Goal: Task Accomplishment & Management: Manage account settings

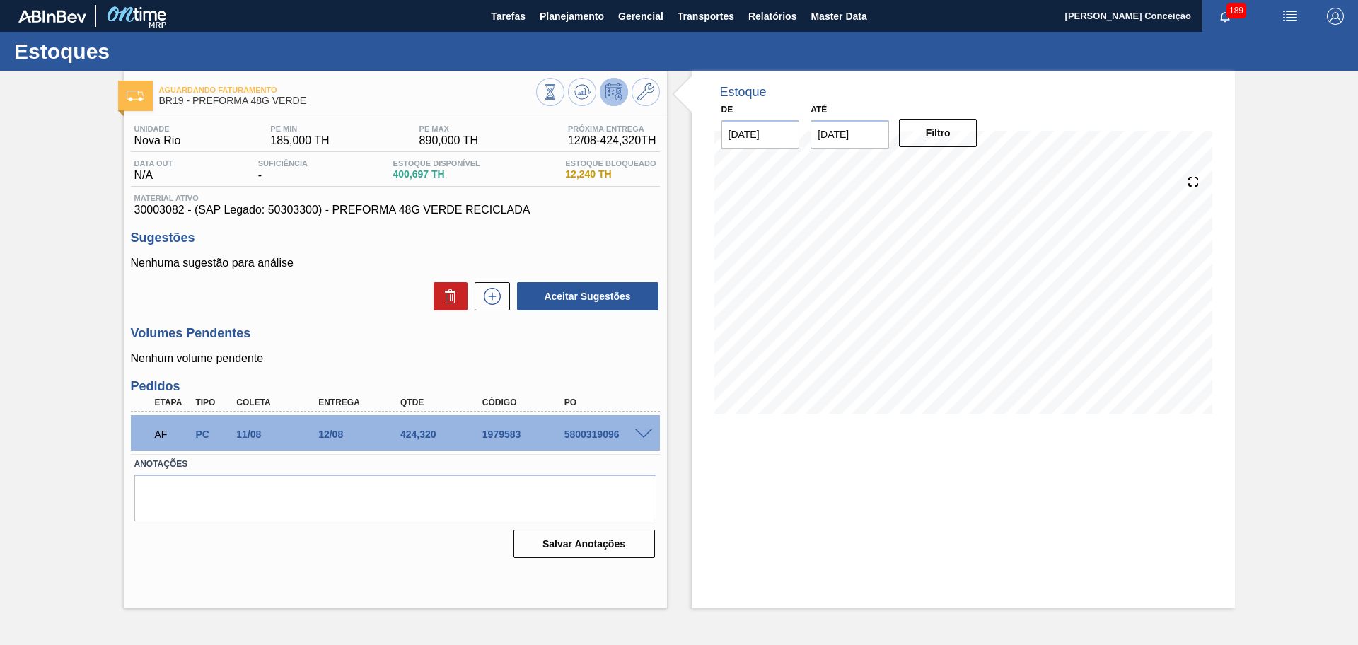
click at [334, 269] on p "Nenhuma sugestão para análise" at bounding box center [395, 263] width 529 height 13
click at [680, 475] on div "Estoque De 11/08/2025 Até 30/09/2025 Filtro 15/08 Projeção de Estoque 825.017 N…" at bounding box center [951, 339] width 568 height 537
click at [270, 503] on textarea at bounding box center [395, 497] width 522 height 47
click at [699, 371] on div "Estoque De 11/08/2025 Até 30/09/2025 Filtro 13/08 Projeção de Estoque 825.017 N…" at bounding box center [963, 253] width 543 height 364
click at [549, 8] on span "Planejamento" at bounding box center [571, 16] width 64 height 17
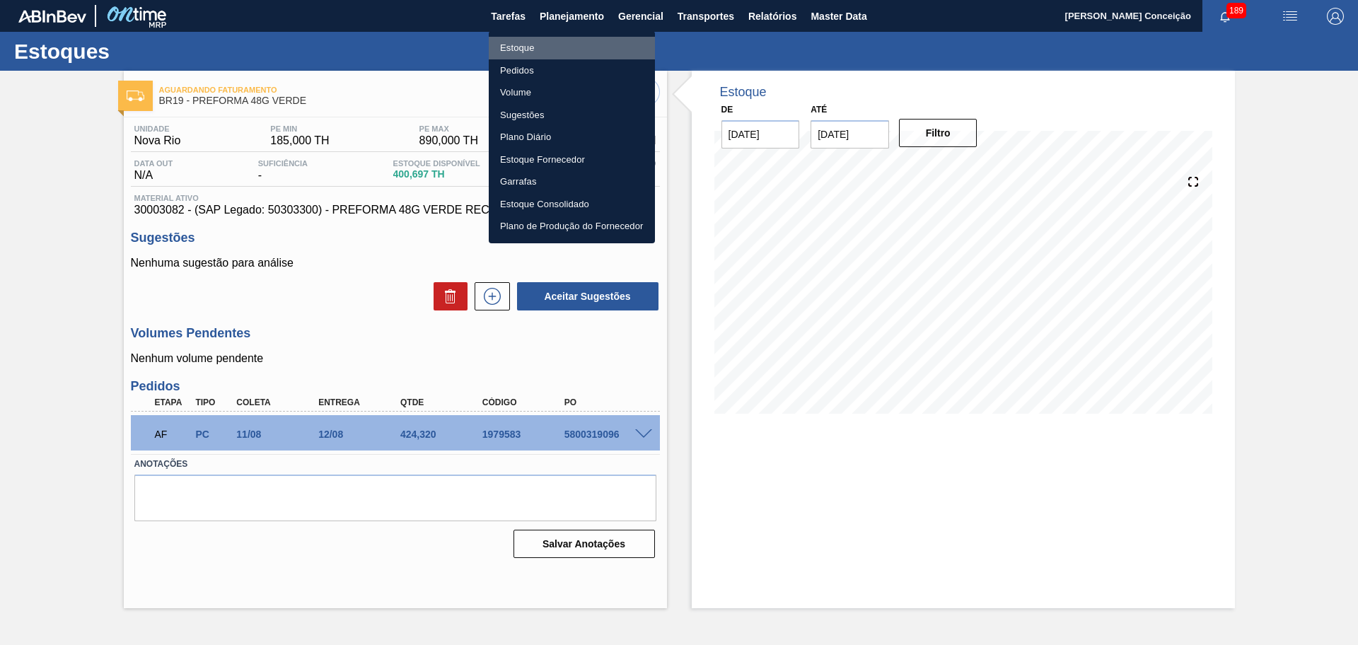
click at [526, 47] on li "Estoque" at bounding box center [572, 48] width 166 height 23
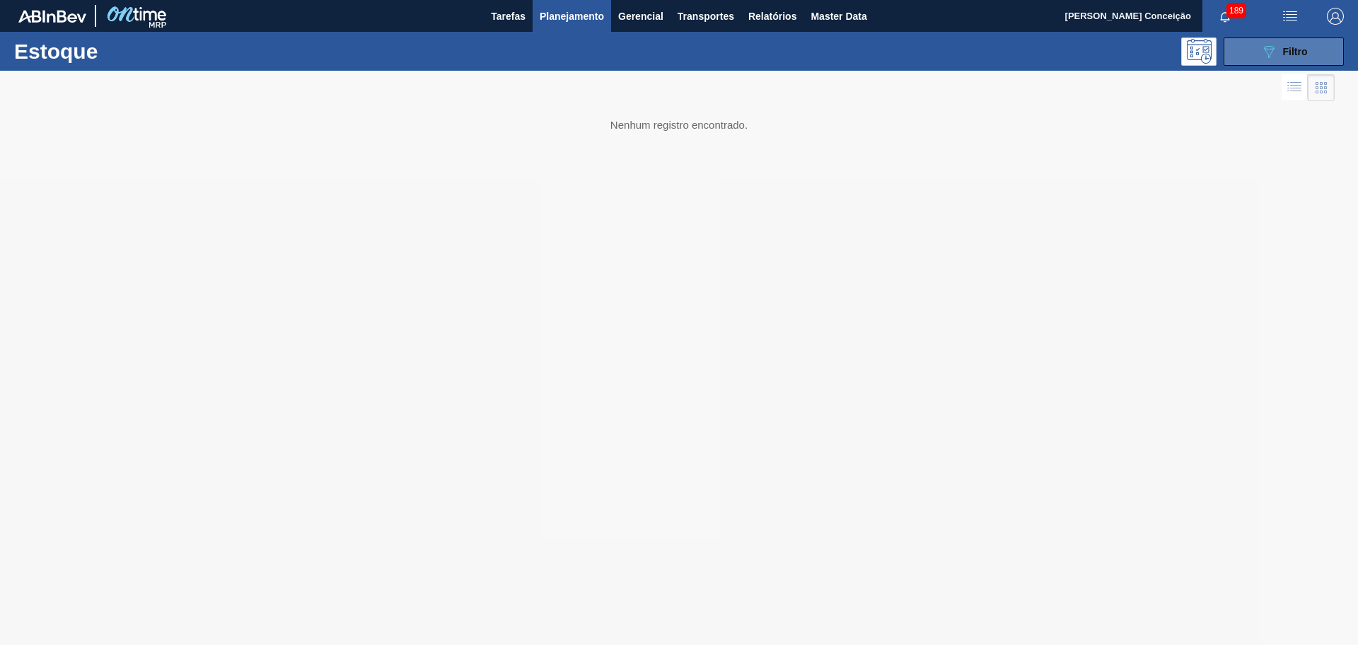
click at [1304, 57] on span "Filtro" at bounding box center [1295, 51] width 25 height 11
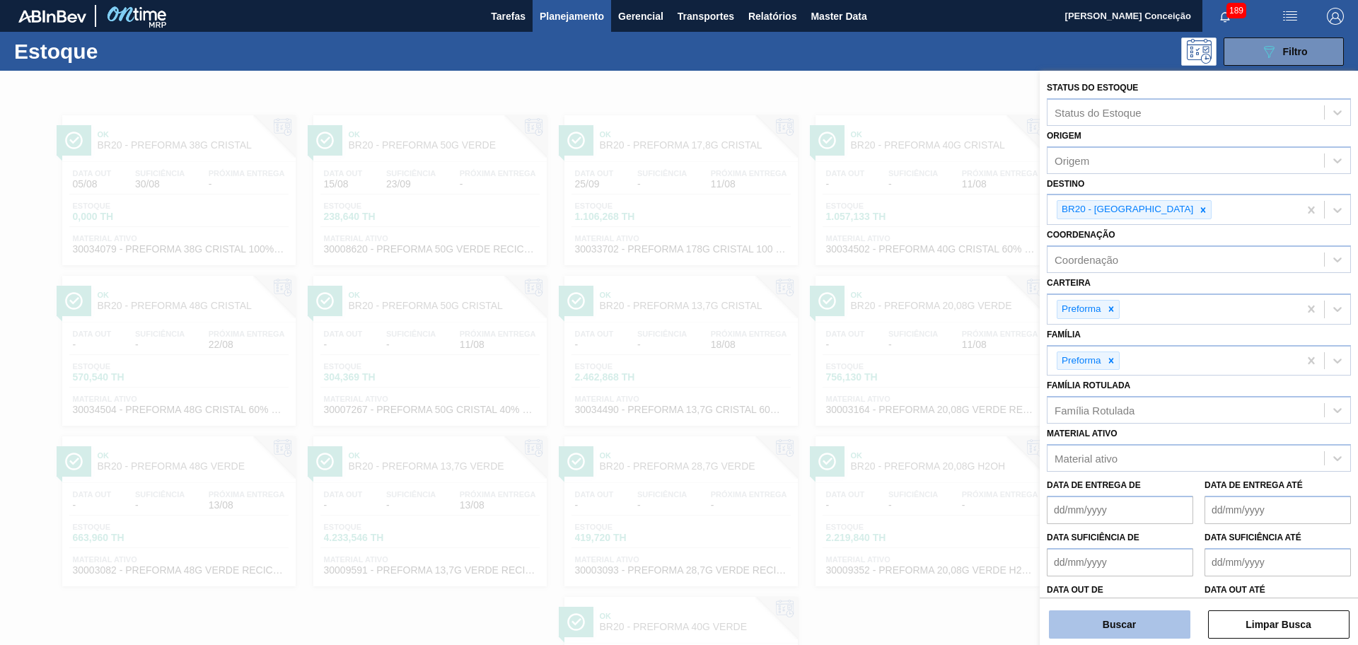
click at [1089, 616] on button "Buscar" at bounding box center [1119, 624] width 141 height 28
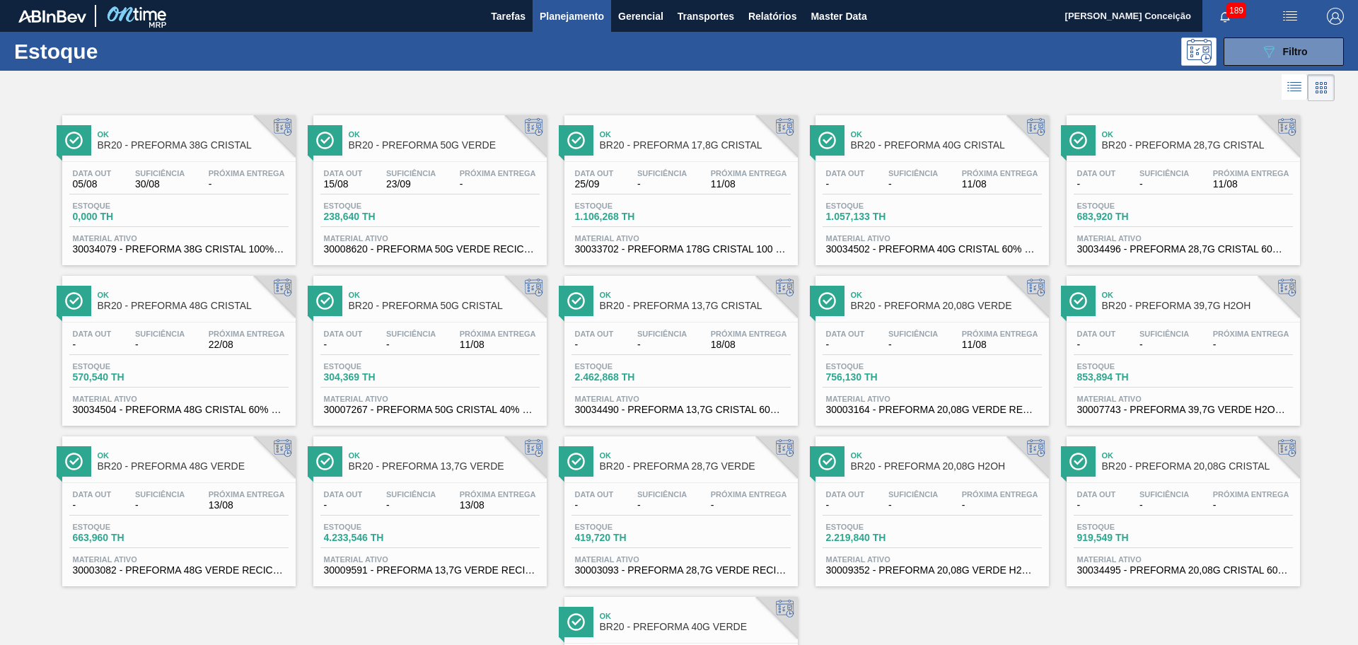
click at [469, 154] on div "Ok BR20 - PREFORMA 50G VERDE" at bounding box center [444, 140] width 191 height 32
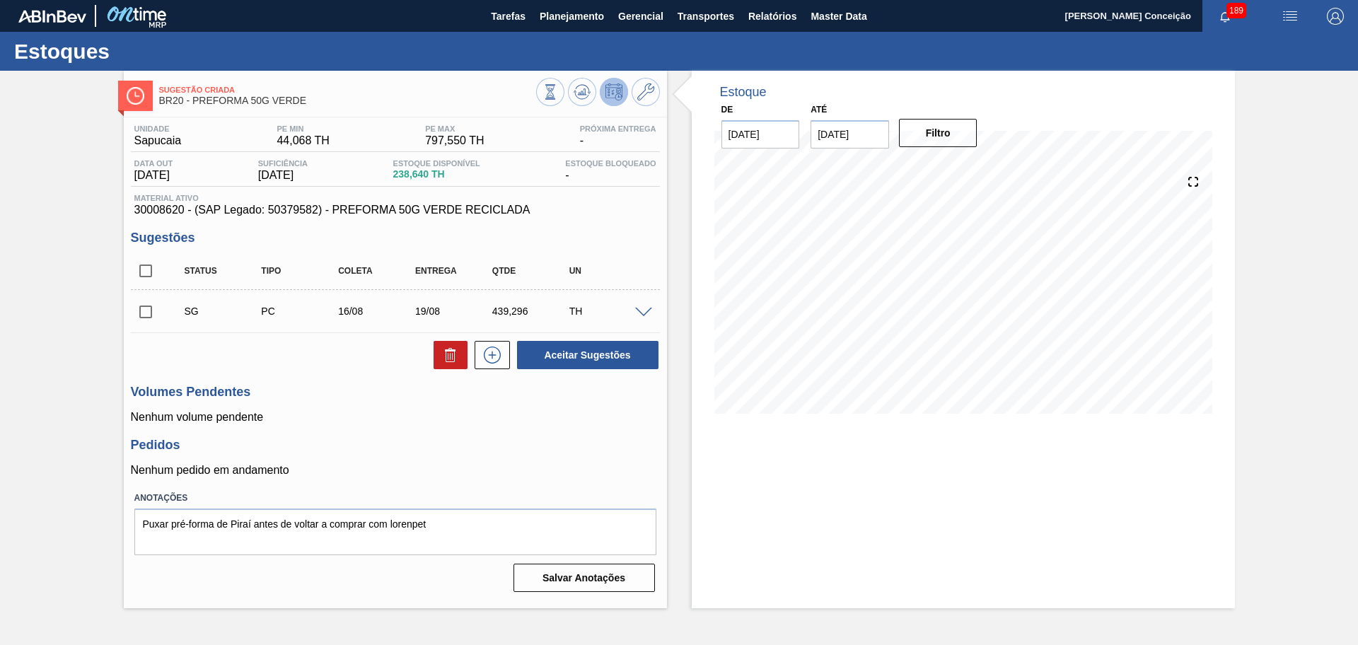
click at [527, 477] on div "Unidade Sapucaia PE MIN 44,068 TH PE MAX 797,550 TH Próxima Entrega - Data out …" at bounding box center [395, 356] width 543 height 479
click at [558, 91] on icon at bounding box center [550, 92] width 16 height 16
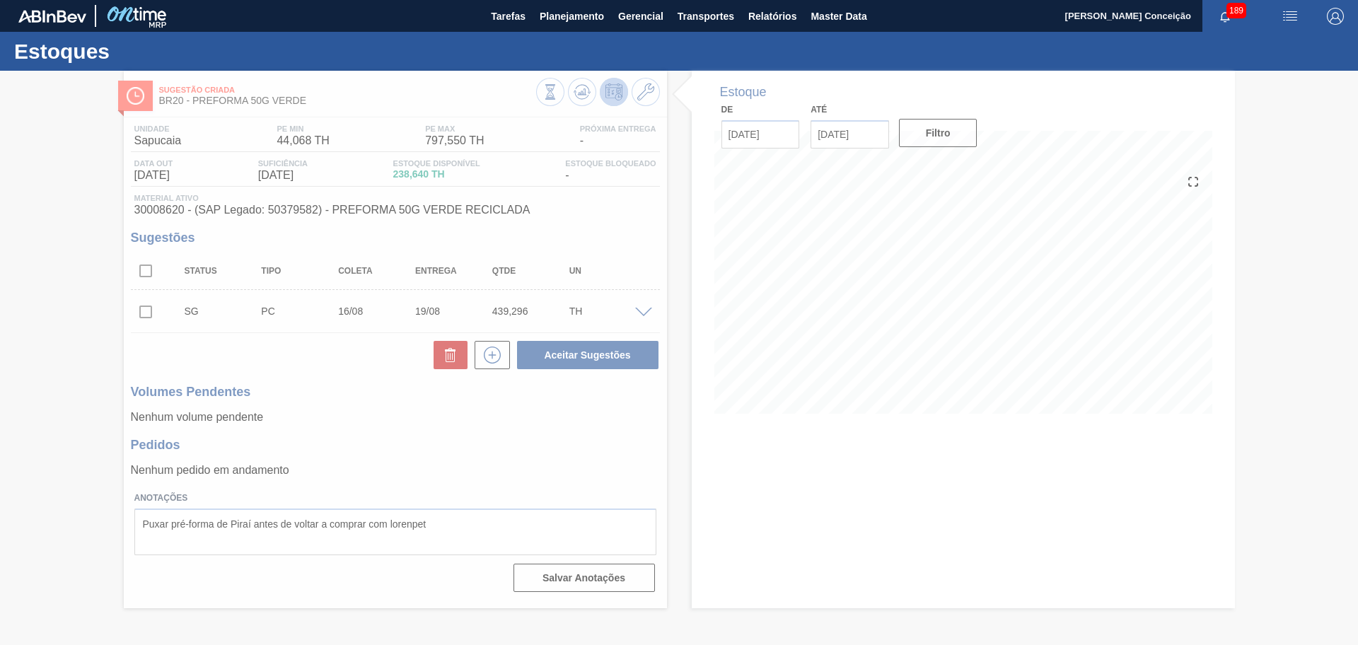
click at [477, 431] on div at bounding box center [679, 358] width 1358 height 574
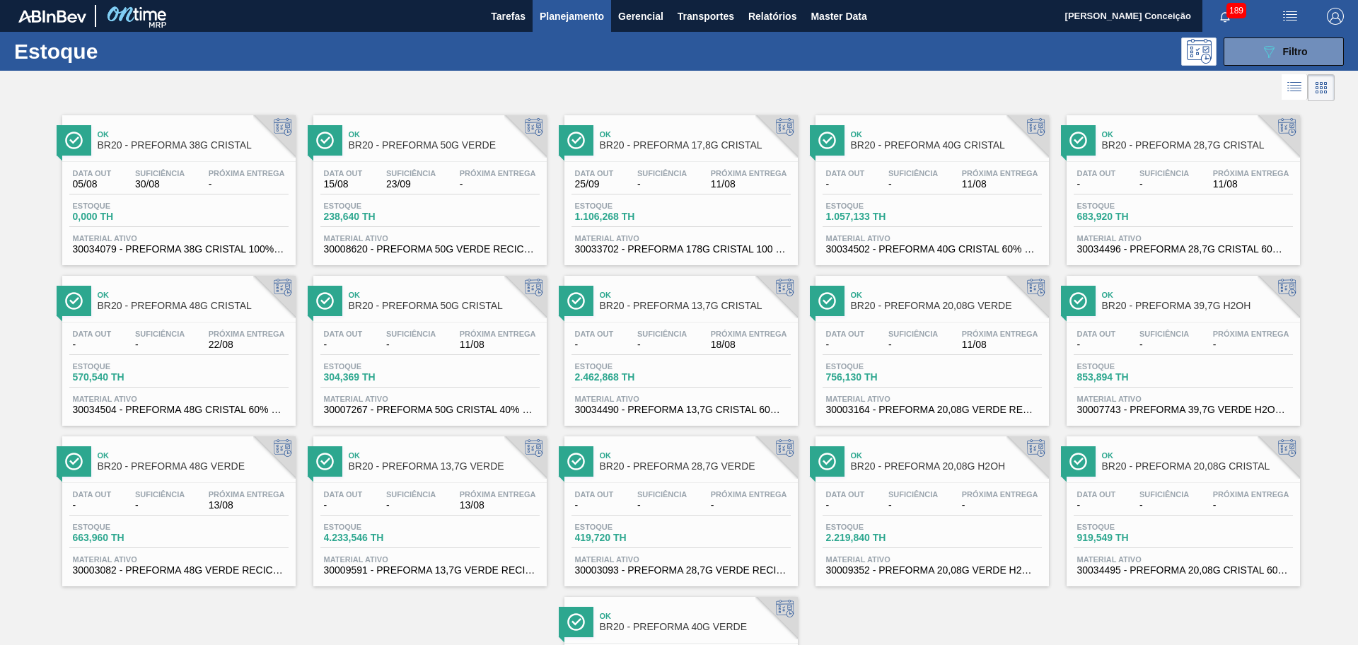
click at [430, 344] on span "-" at bounding box center [410, 344] width 49 height 11
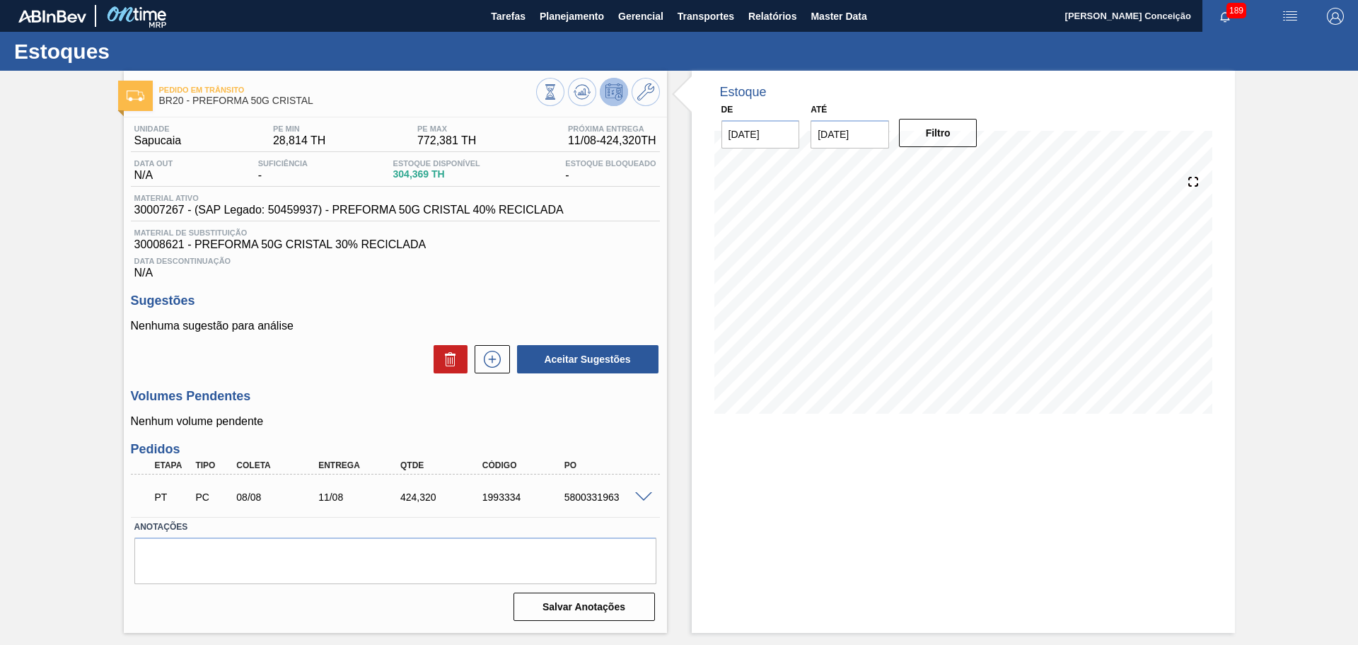
click at [366, 433] on div "Unidade Sapucaia PE MIN 28,814 TH PE MAX 772,381 TH Próxima Entrega 11/08 - 424…" at bounding box center [395, 371] width 543 height 508
click at [638, 493] on span at bounding box center [643, 497] width 17 height 11
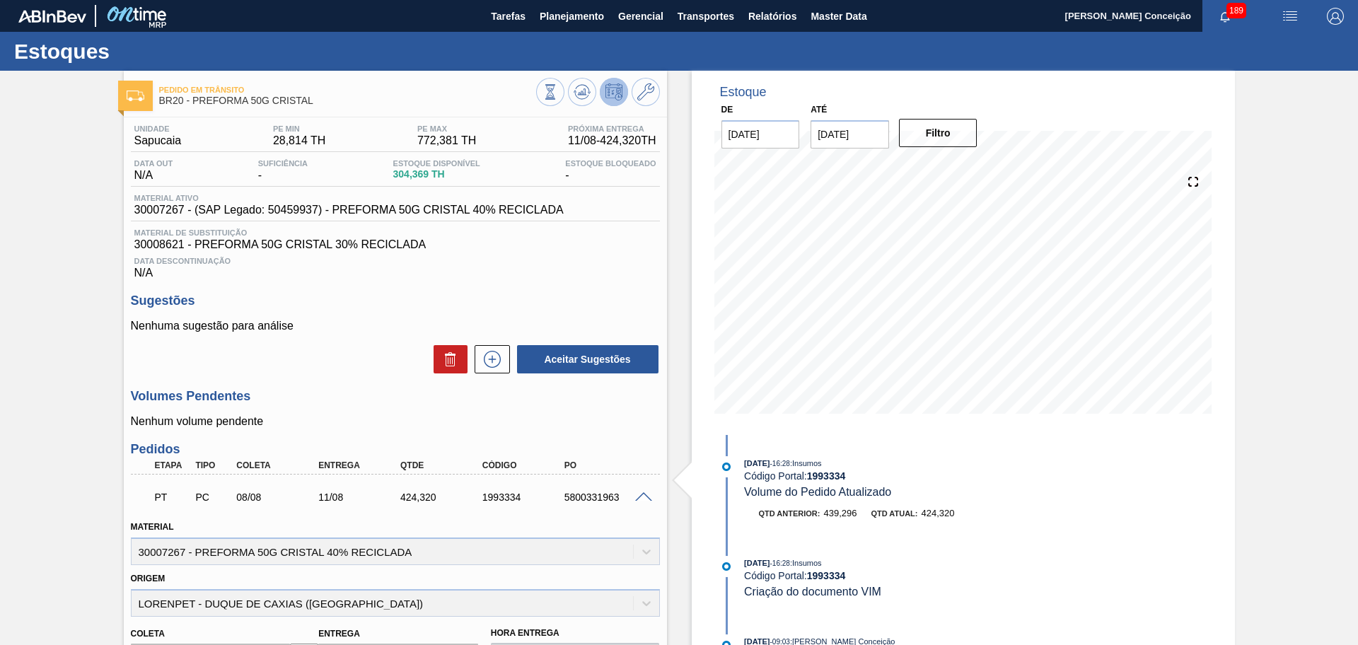
click at [643, 496] on span at bounding box center [643, 497] width 17 height 11
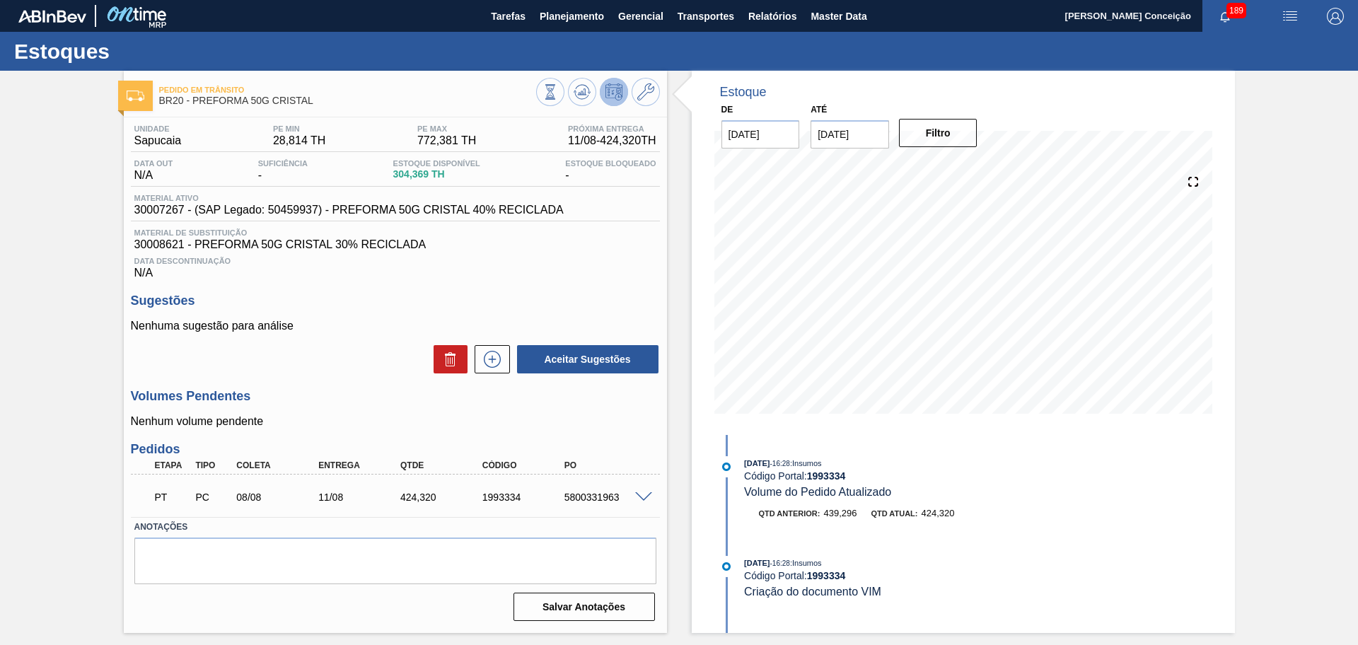
click at [539, 293] on h3 "Sugestões" at bounding box center [395, 300] width 529 height 15
click at [558, 95] on icon at bounding box center [550, 92] width 16 height 16
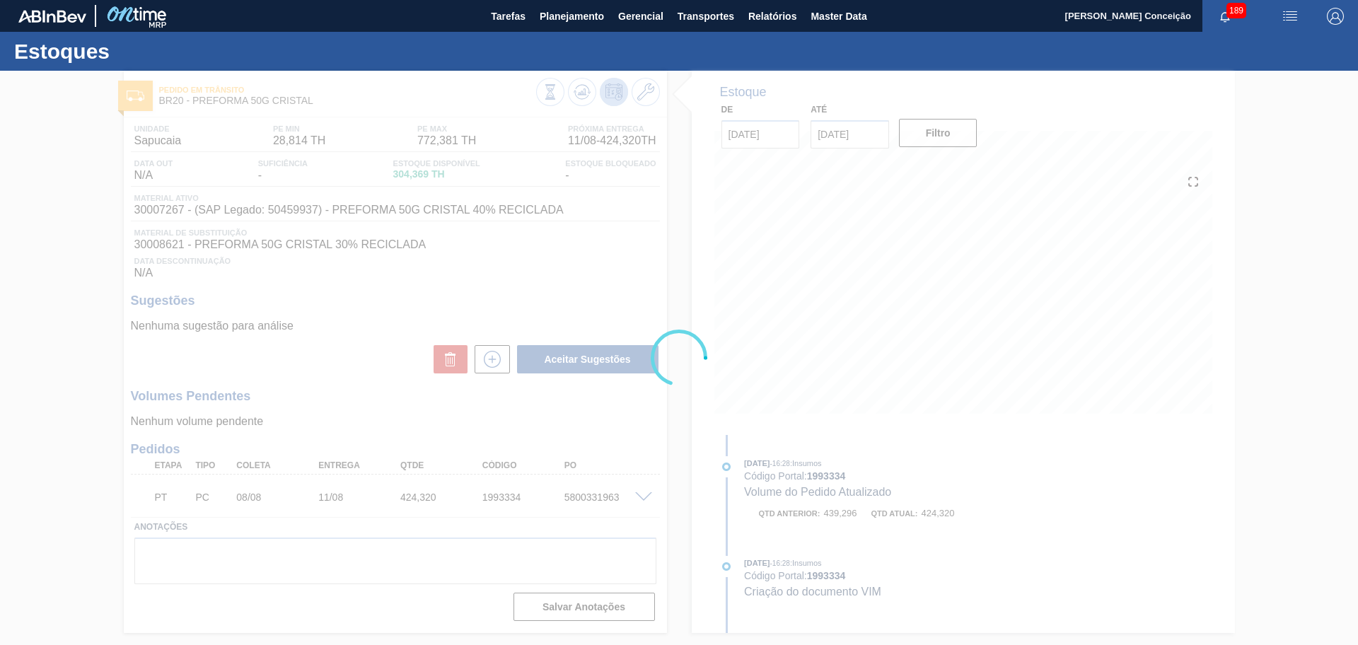
click at [622, 449] on div at bounding box center [679, 358] width 1358 height 574
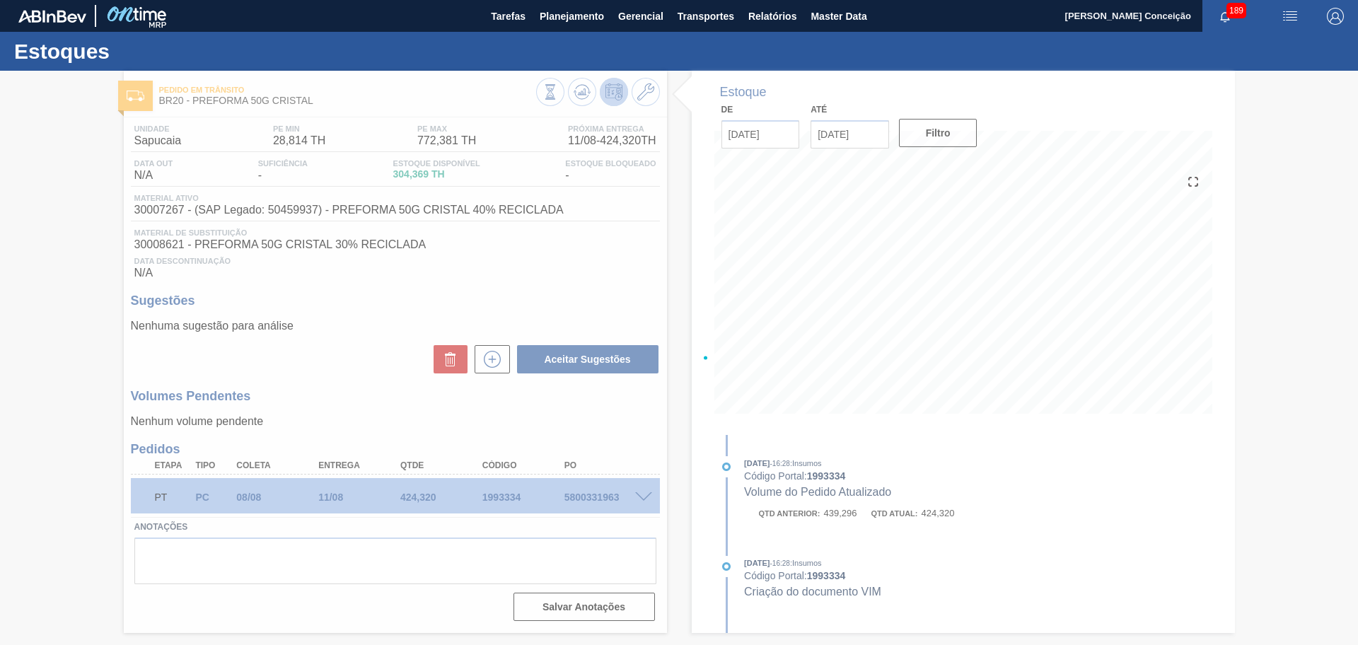
click at [629, 439] on div at bounding box center [679, 358] width 1358 height 574
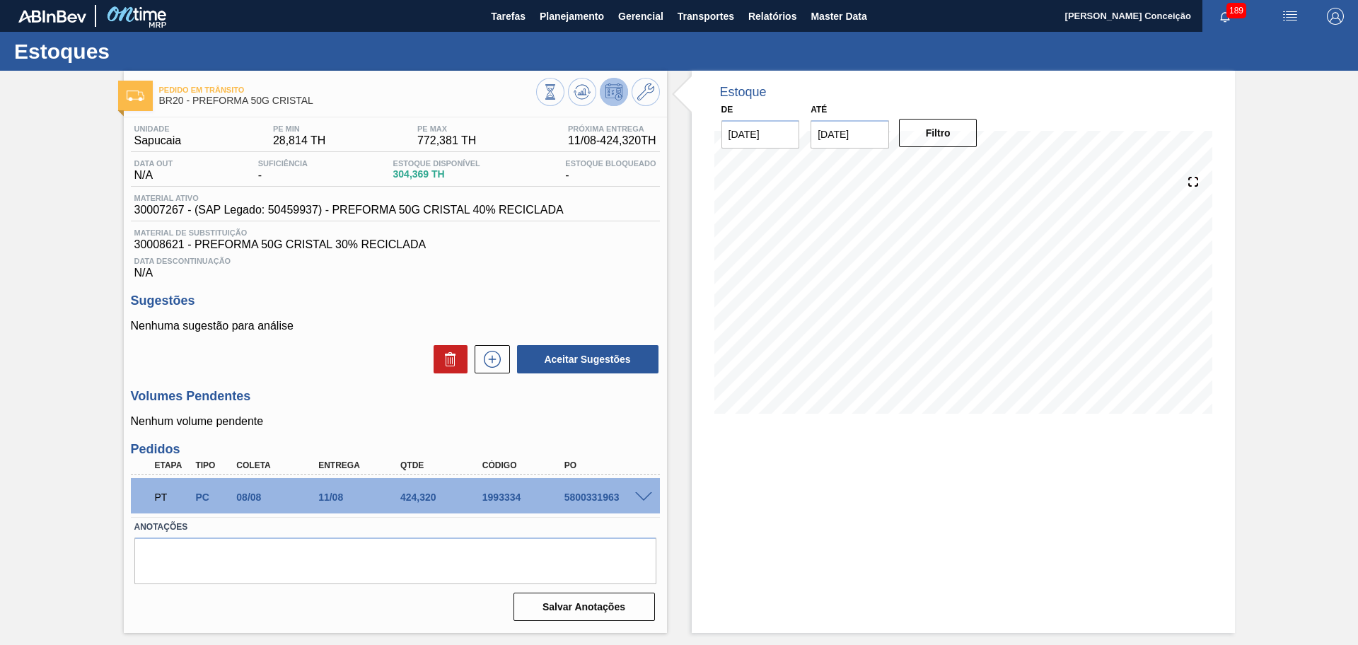
click at [670, 430] on div "Estoque De [DATE] Até [DATE] Filtro" at bounding box center [951, 352] width 568 height 562
click at [454, 267] on div "Data Descontinuação N/A" at bounding box center [395, 265] width 529 height 28
click at [501, 431] on div "Unidade Sapucaia PE MIN 28,814 TH PE MAX 772,381 TH Próxima Entrega 11/08 - 424…" at bounding box center [395, 371] width 543 height 508
click at [685, 460] on div "Estoque De 11/08/2025 Até 30/09/2025 Filtro 14/09 Projeção de Estoque 326.065 N…" at bounding box center [951, 352] width 568 height 562
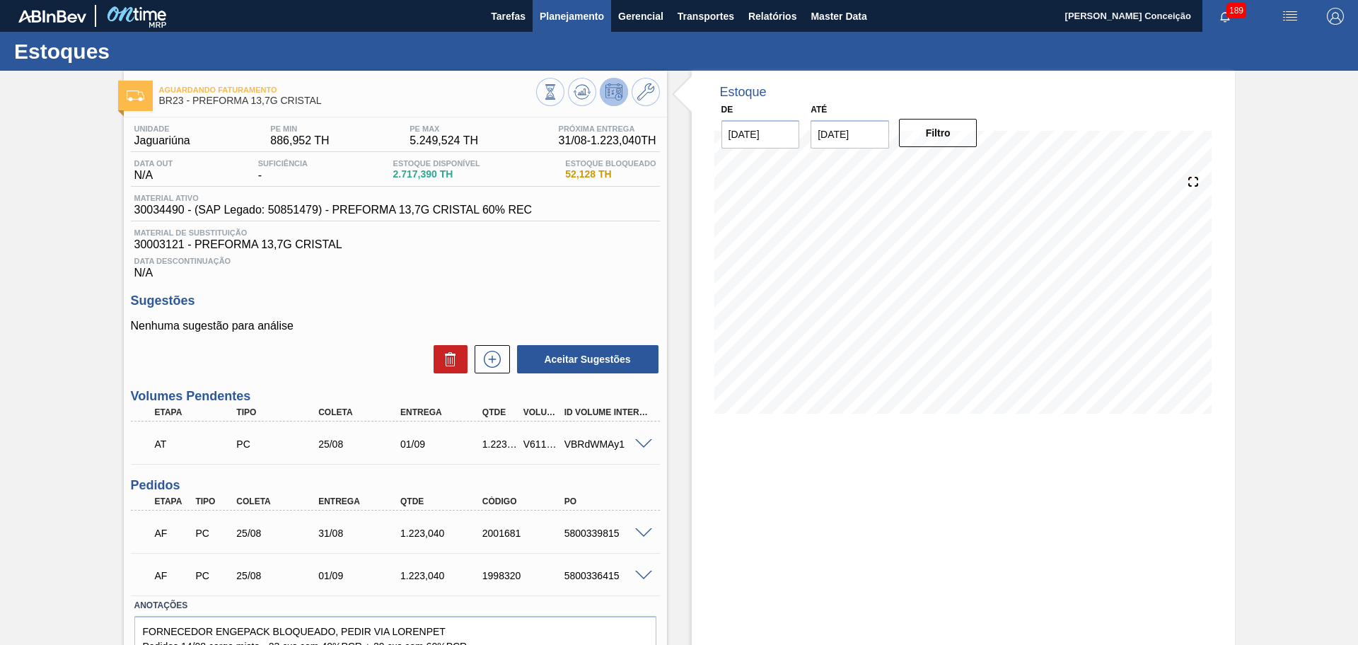
click at [585, 23] on span "Planejamento" at bounding box center [571, 16] width 64 height 17
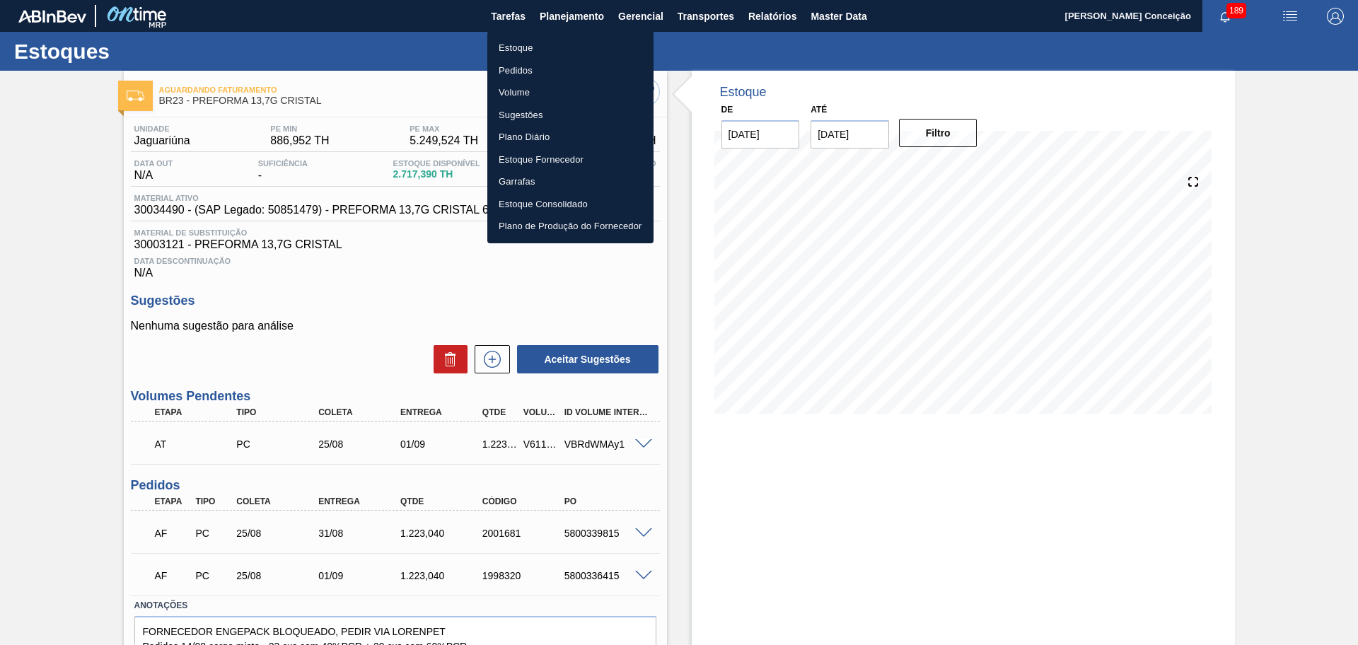
click at [511, 50] on li "Estoque" at bounding box center [570, 48] width 166 height 23
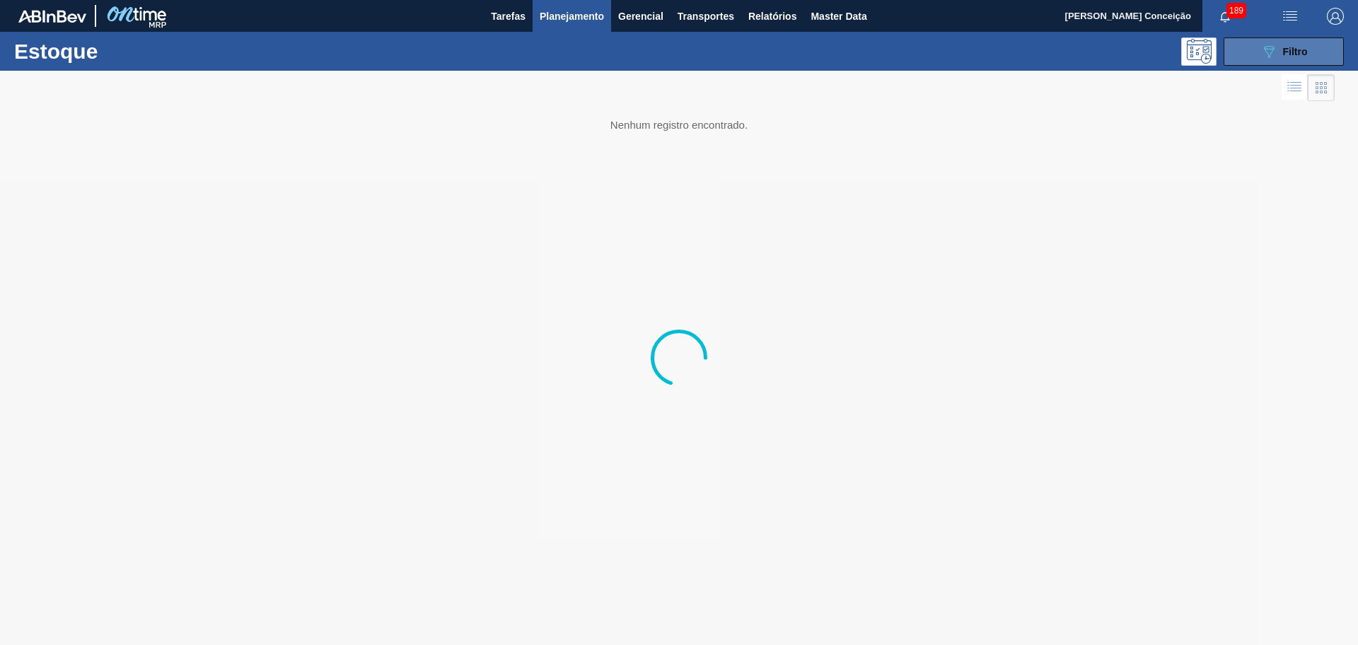
click at [1259, 45] on button "089F7B8B-B2A5-4AFE-B5C0-19BA573D28AC Filtro" at bounding box center [1283, 51] width 120 height 28
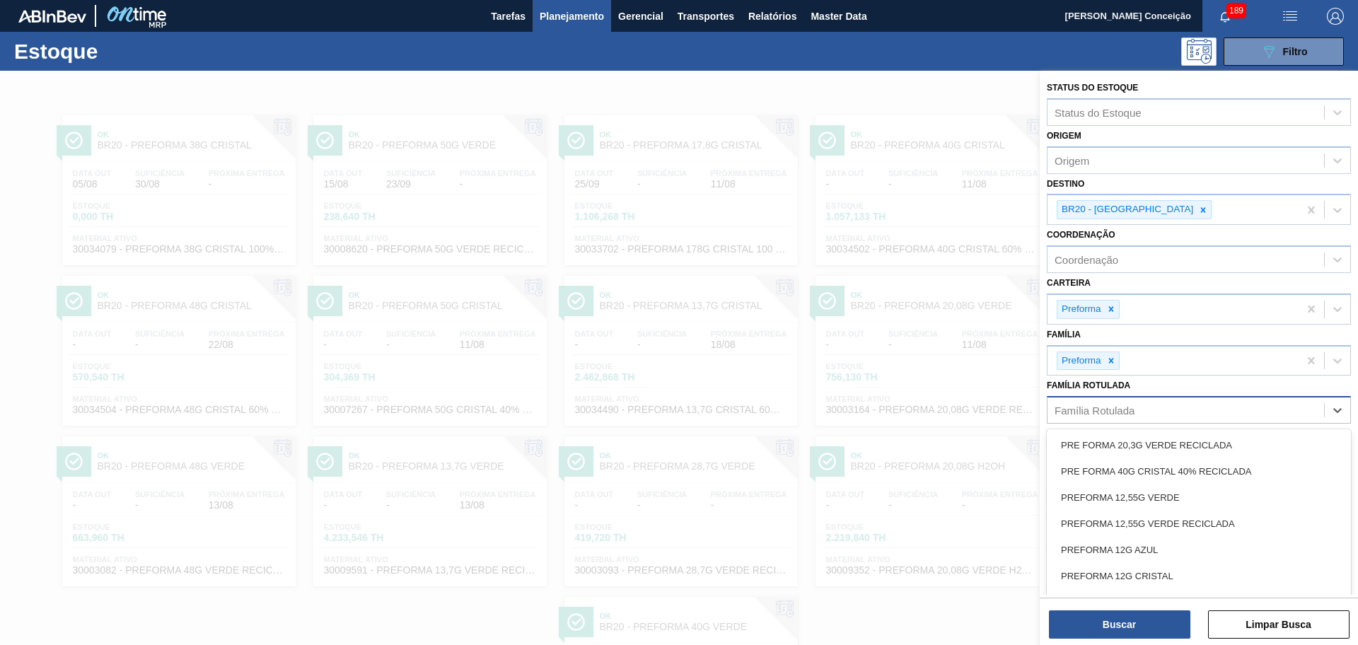
click at [1089, 412] on div "Família Rotulada" at bounding box center [1094, 410] width 80 height 12
type Rotulada "38"
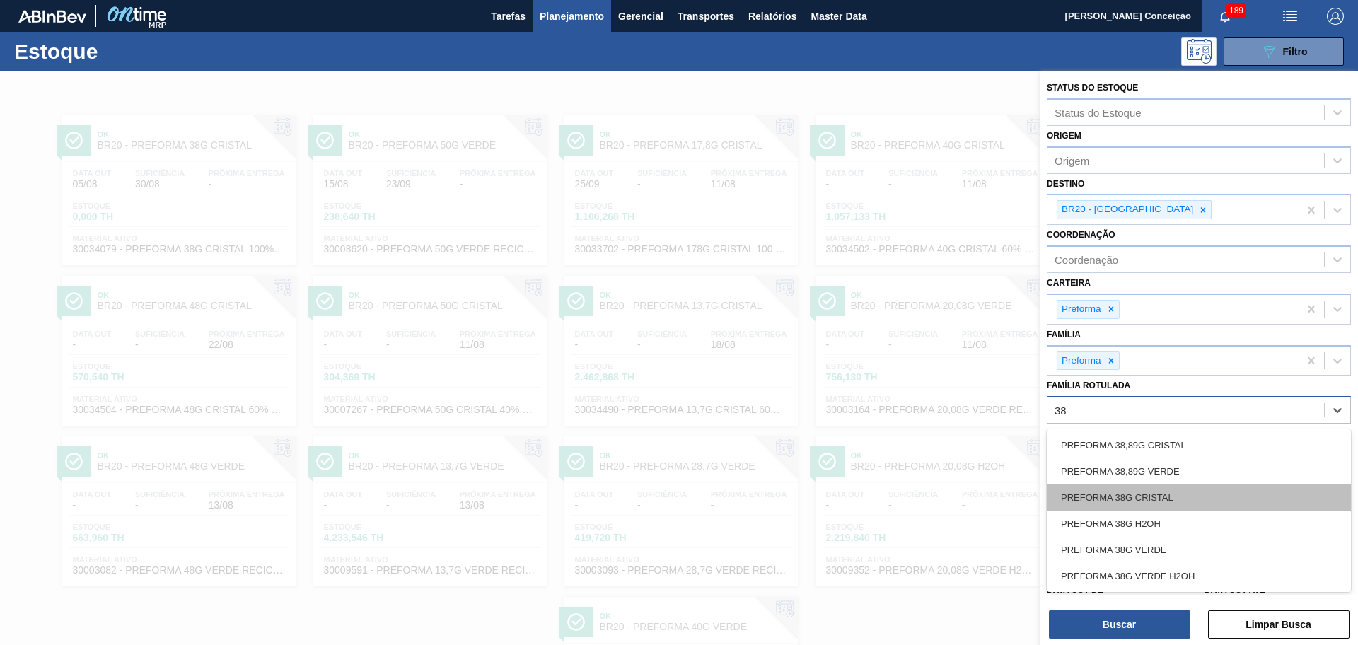
click at [1148, 497] on div "PREFORMA 38G CRISTAL" at bounding box center [1198, 497] width 304 height 26
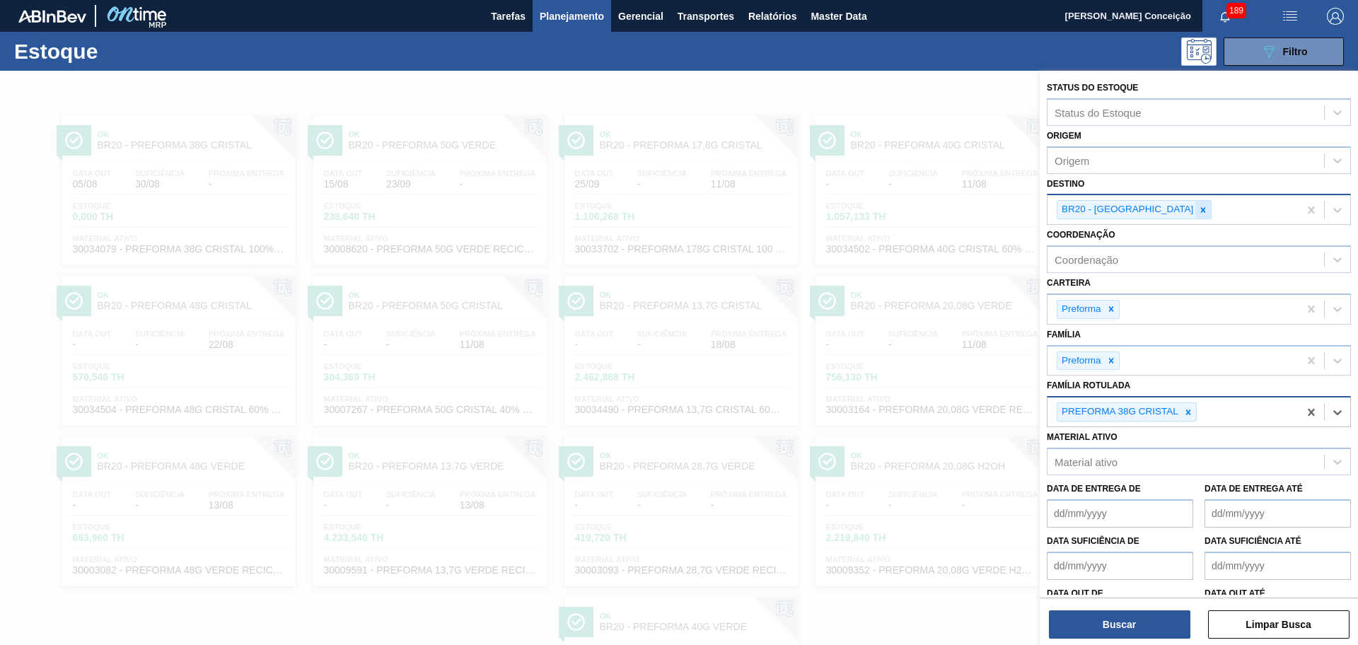
click at [1195, 215] on div at bounding box center [1203, 210] width 16 height 18
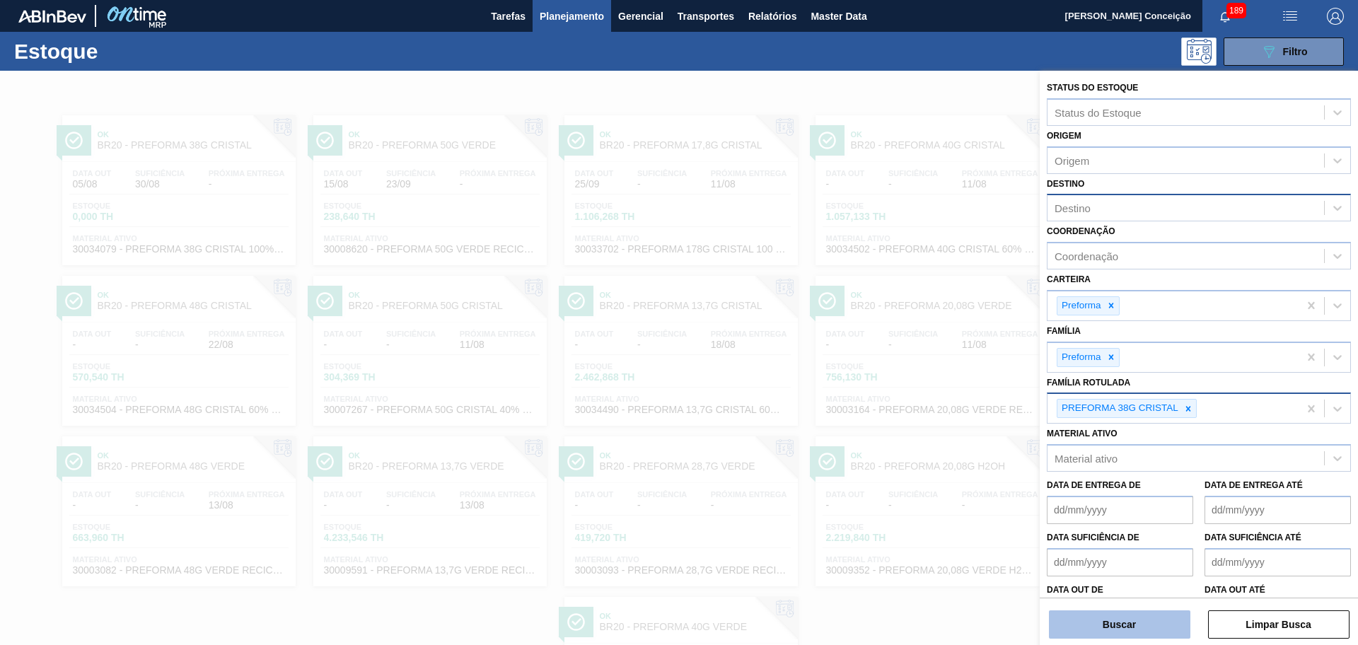
click at [1059, 626] on button "Buscar" at bounding box center [1119, 624] width 141 height 28
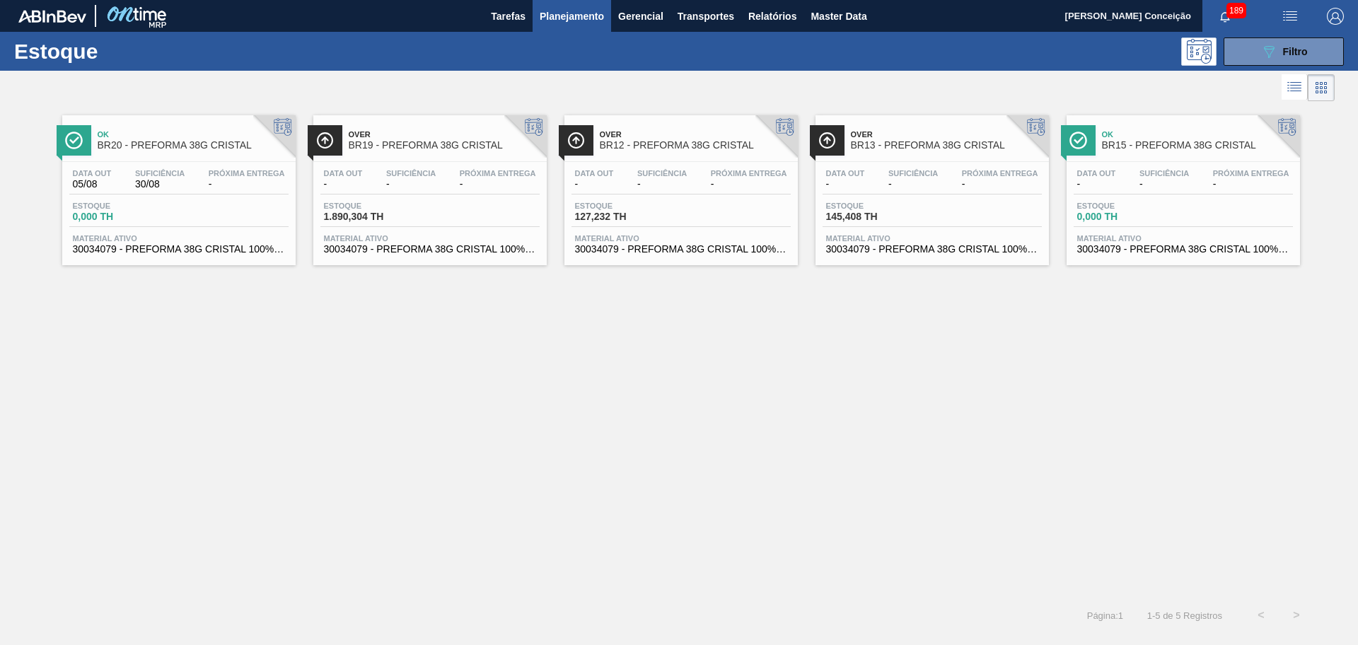
click at [260, 523] on div "Ok BR20 - PREFORMA 38G CRISTAL Data out 05/08 Suficiência 30/08 Próxima Entrega…" at bounding box center [679, 351] width 1358 height 493
click at [211, 229] on div "Data out 05/08 Suficiência 30/08 Próxima Entrega - Estoque 0,000 TH Material at…" at bounding box center [178, 210] width 233 height 96
click at [401, 214] on span "1.890,304 TH" at bounding box center [373, 216] width 99 height 11
click at [663, 189] on div "Data out - Suficiência - Próxima Entrega -" at bounding box center [680, 181] width 219 height 25
click at [1211, 177] on div "Próxima Entrega -" at bounding box center [1250, 179] width 83 height 21
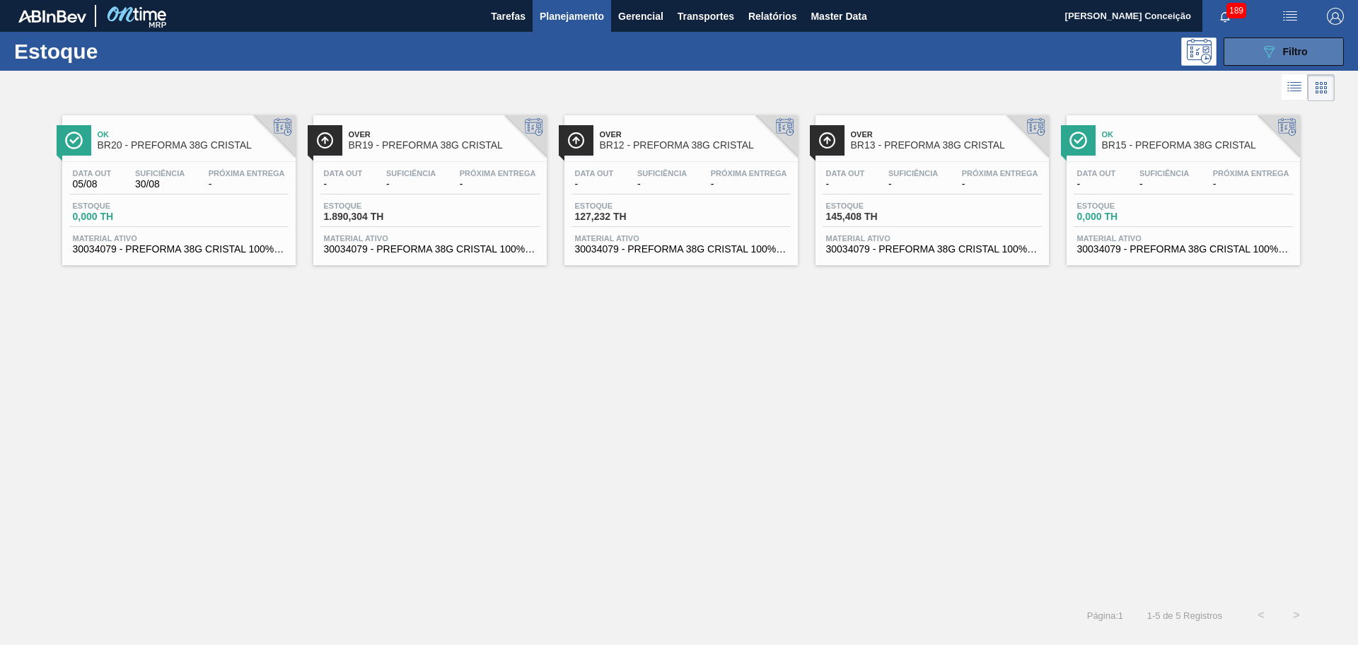
click at [1297, 43] on div "089F7B8B-B2A5-4AFE-B5C0-19BA573D28AC Filtro" at bounding box center [1283, 51] width 47 height 17
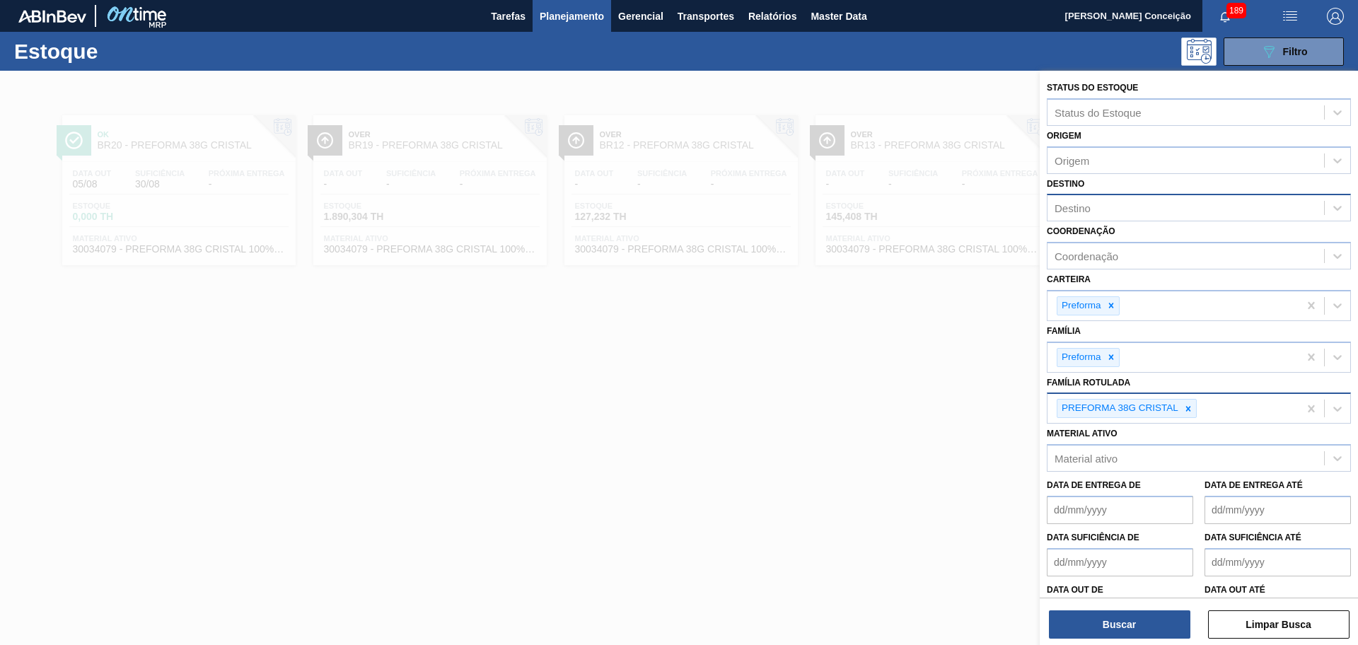
click at [564, 10] on span "Planejamento" at bounding box center [571, 16] width 64 height 17
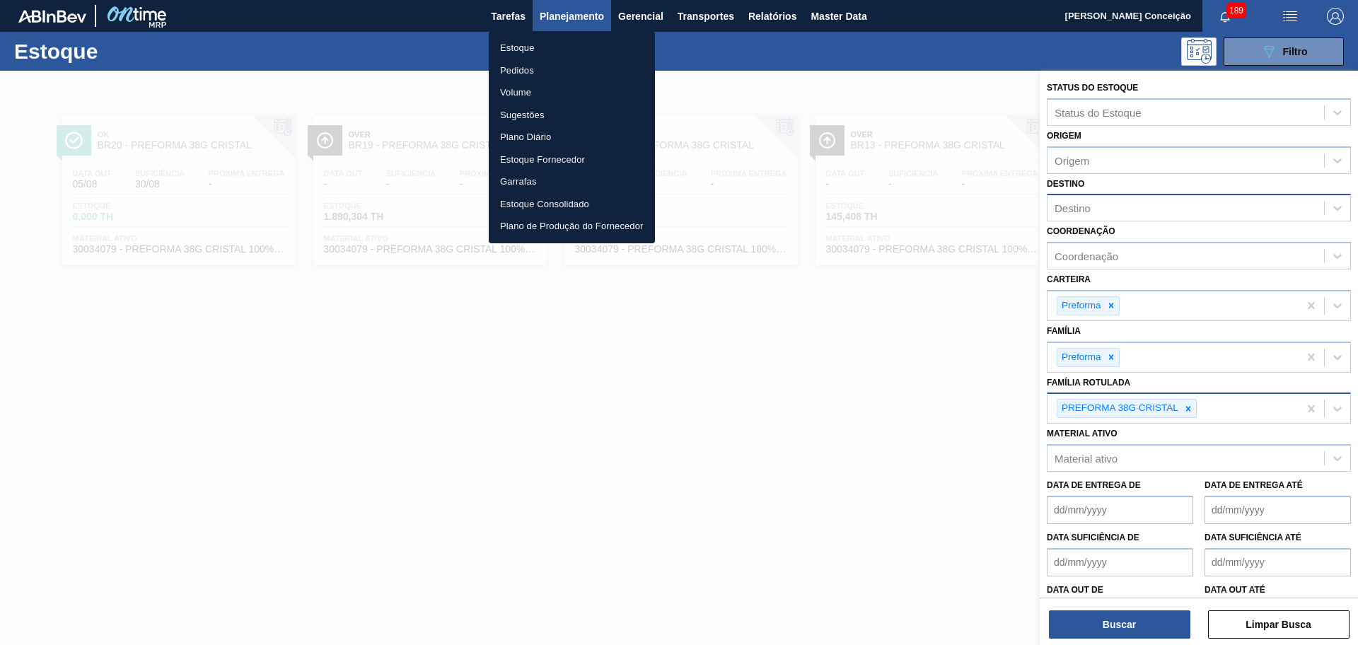
click at [537, 45] on li "Estoque" at bounding box center [572, 48] width 166 height 23
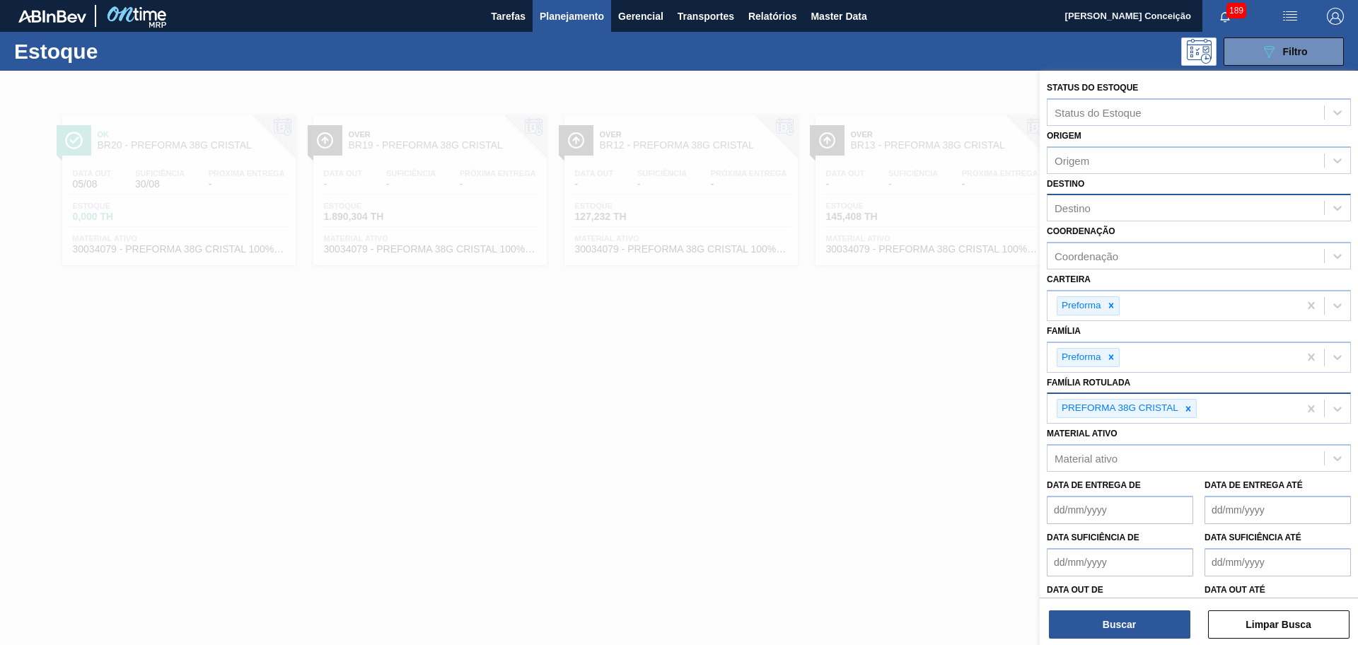
click at [170, 279] on div at bounding box center [679, 393] width 1358 height 645
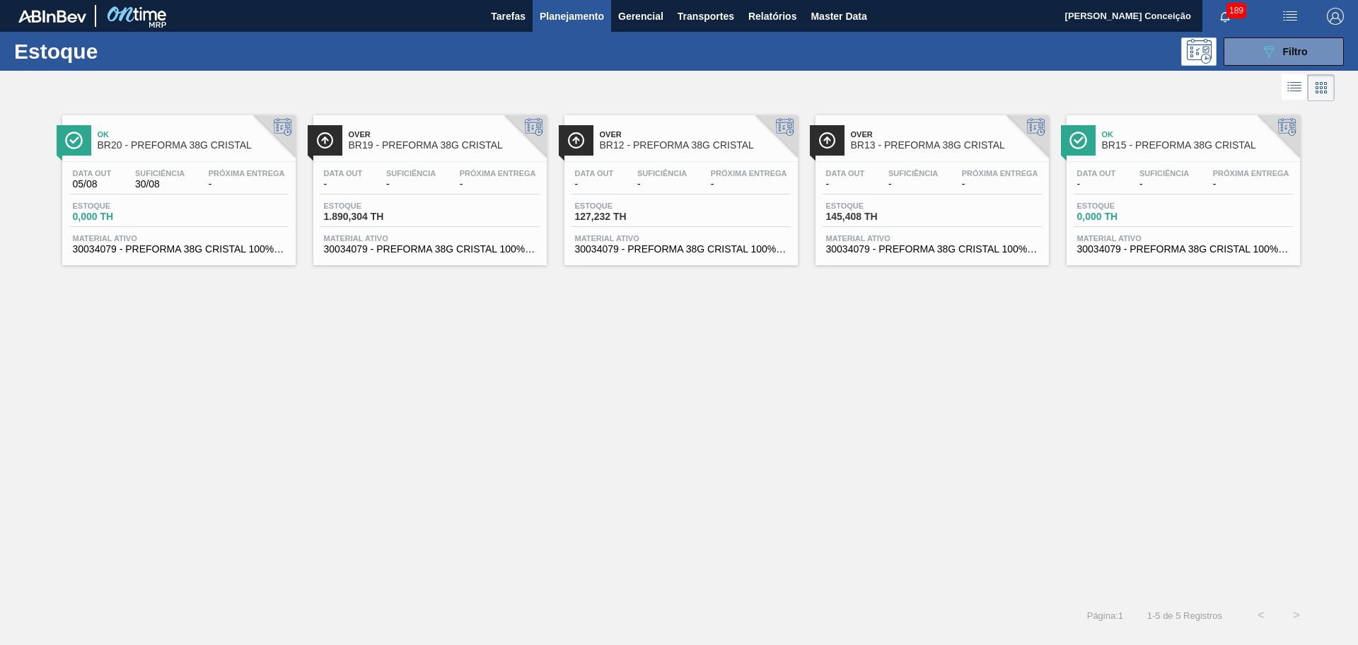
click at [608, 327] on div "Ok BR20 - PREFORMA 38G CRISTAL Data out 05/08 Suficiência 30/08 Próxima Entrega…" at bounding box center [679, 351] width 1358 height 493
click at [1000, 576] on div "Ok BR20 - PREFORMA 38G CRISTAL Data out 05/08 Suficiência 30/08 Próxima Entrega…" at bounding box center [679, 351] width 1358 height 493
drag, startPoint x: 496, startPoint y: 478, endPoint x: 502, endPoint y: 470, distance: 10.0
click at [496, 479] on div "Ok BR20 - PREFORMA 38G CRISTAL Data out 05/08 Suficiência 30/08 Próxima Entrega…" at bounding box center [679, 351] width 1358 height 493
click at [1272, 57] on icon "089F7B8B-B2A5-4AFE-B5C0-19BA573D28AC" at bounding box center [1268, 51] width 17 height 17
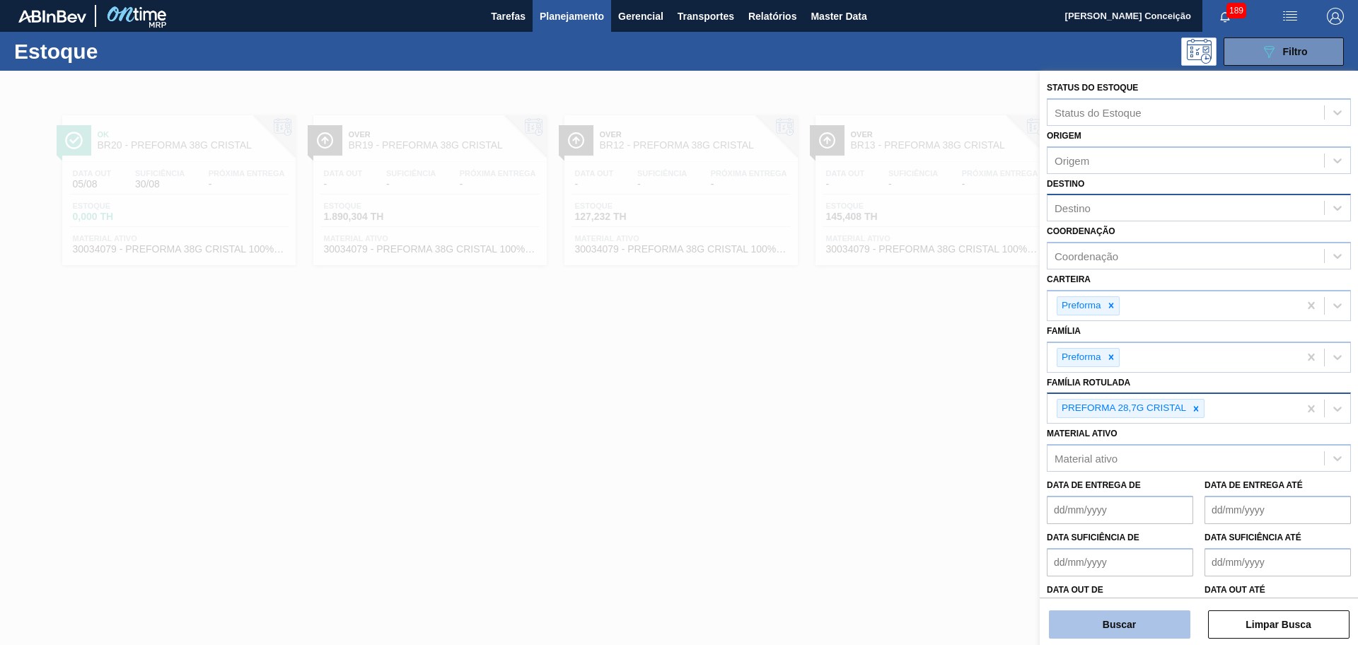
click at [1102, 624] on button "Buscar" at bounding box center [1119, 624] width 141 height 28
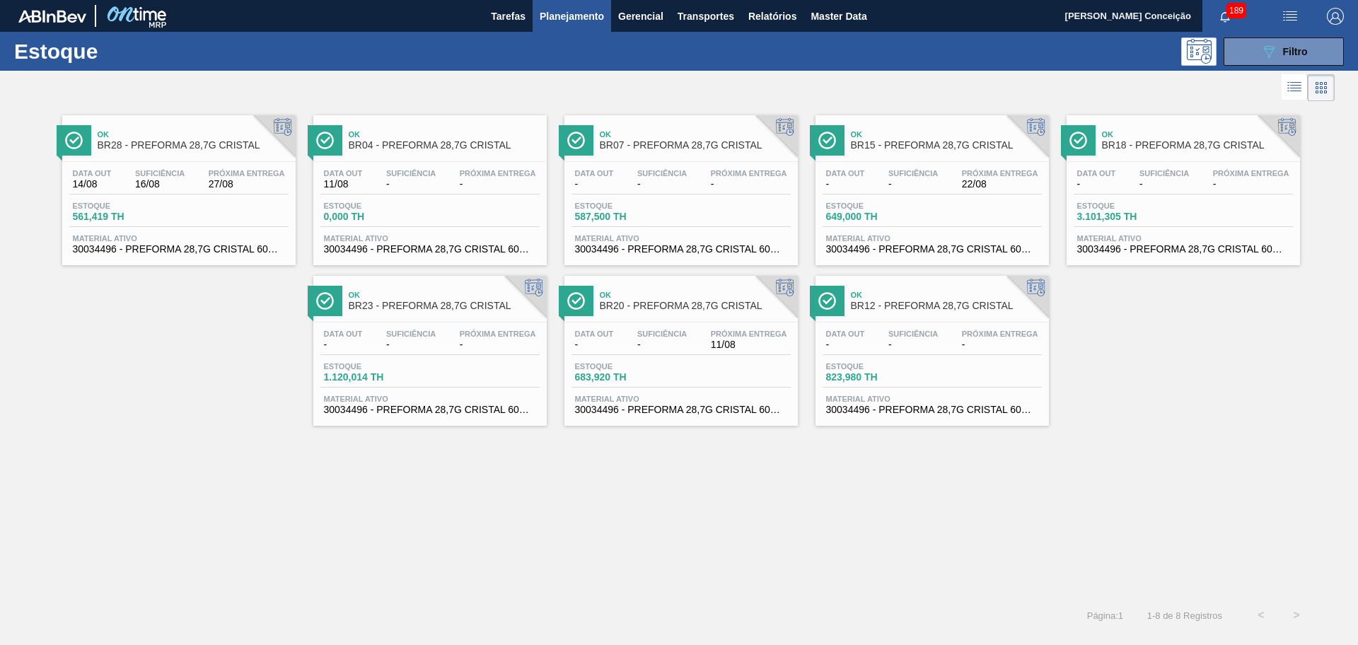
click at [196, 168] on div "Data out 14/08 Suficiência 16/08 Próxima Entrega 27/08 Estoque 561,419 TH Mater…" at bounding box center [178, 210] width 233 height 96
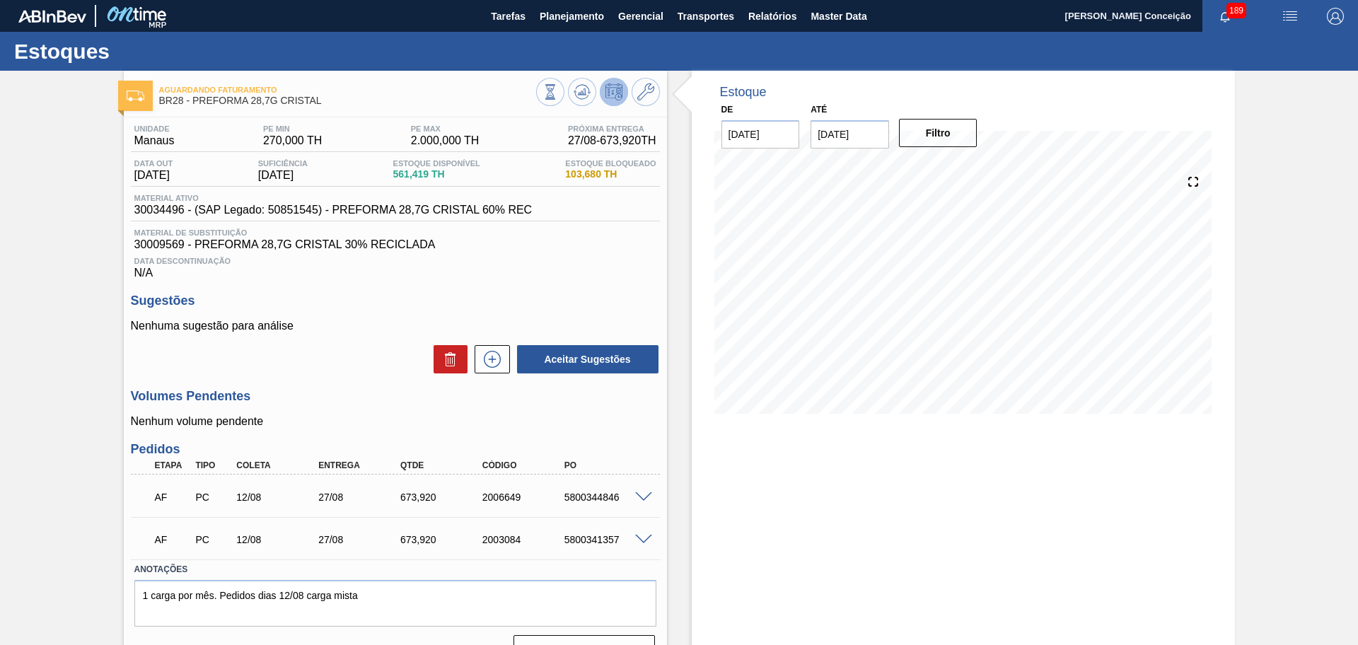
click at [394, 329] on p "Nenhuma sugestão para análise" at bounding box center [395, 326] width 529 height 13
click at [558, 93] on icon at bounding box center [550, 92] width 16 height 16
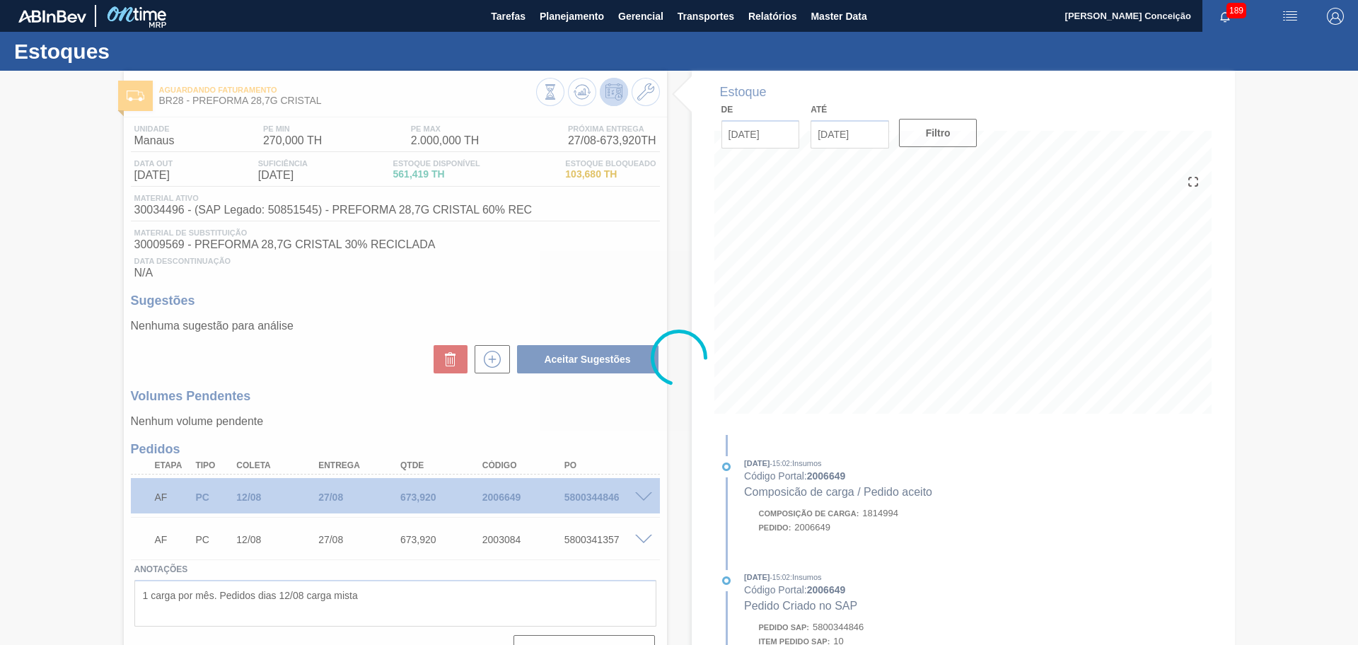
click at [576, 427] on div at bounding box center [679, 358] width 1358 height 574
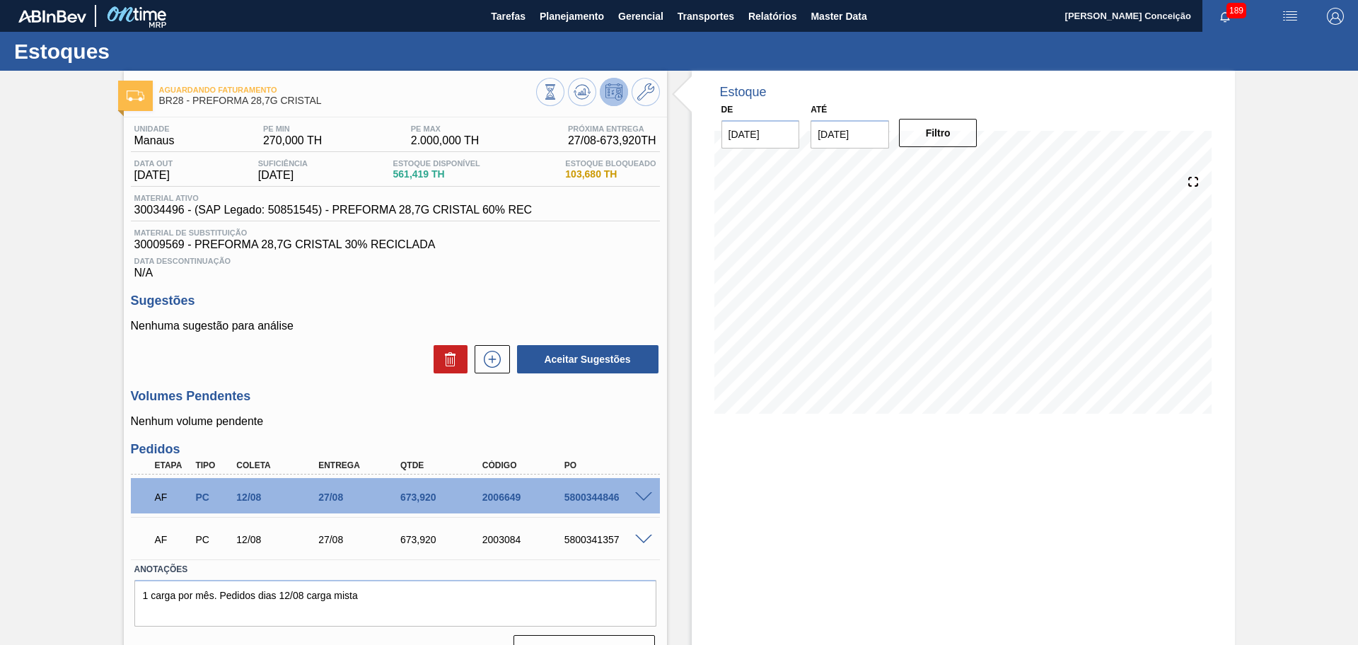
click at [641, 492] on span at bounding box center [643, 497] width 17 height 11
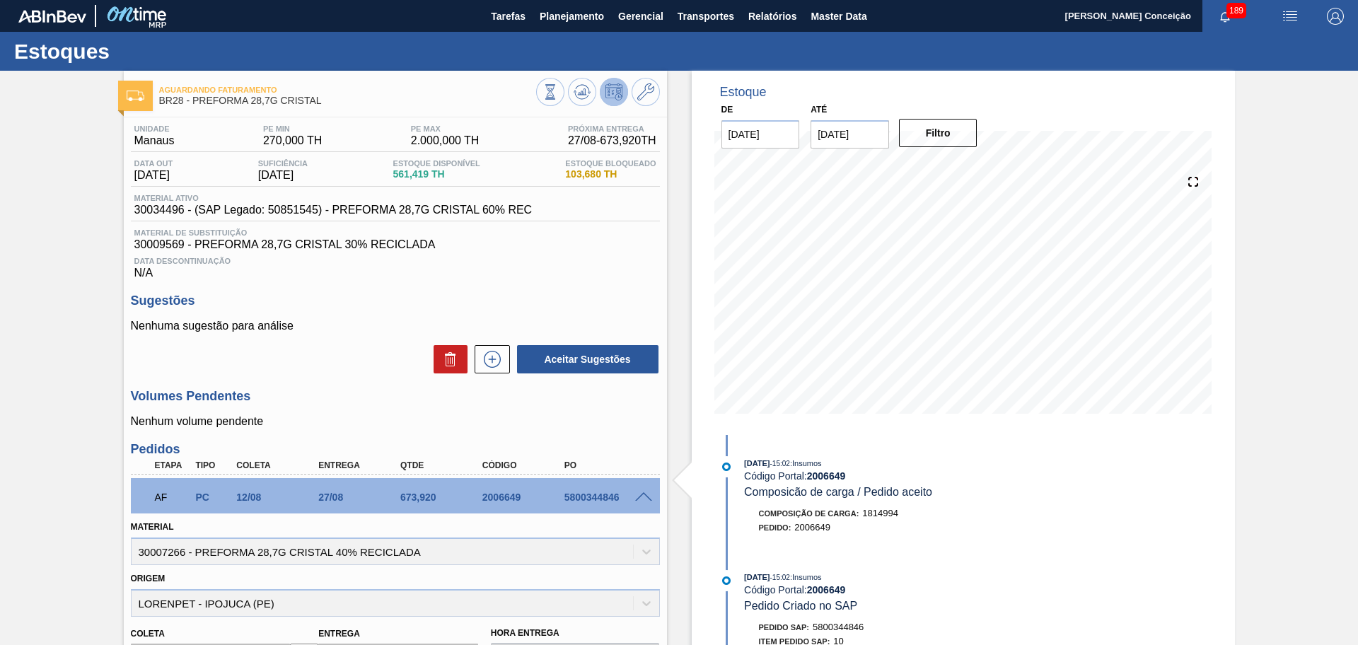
click at [641, 492] on span at bounding box center [643, 497] width 17 height 11
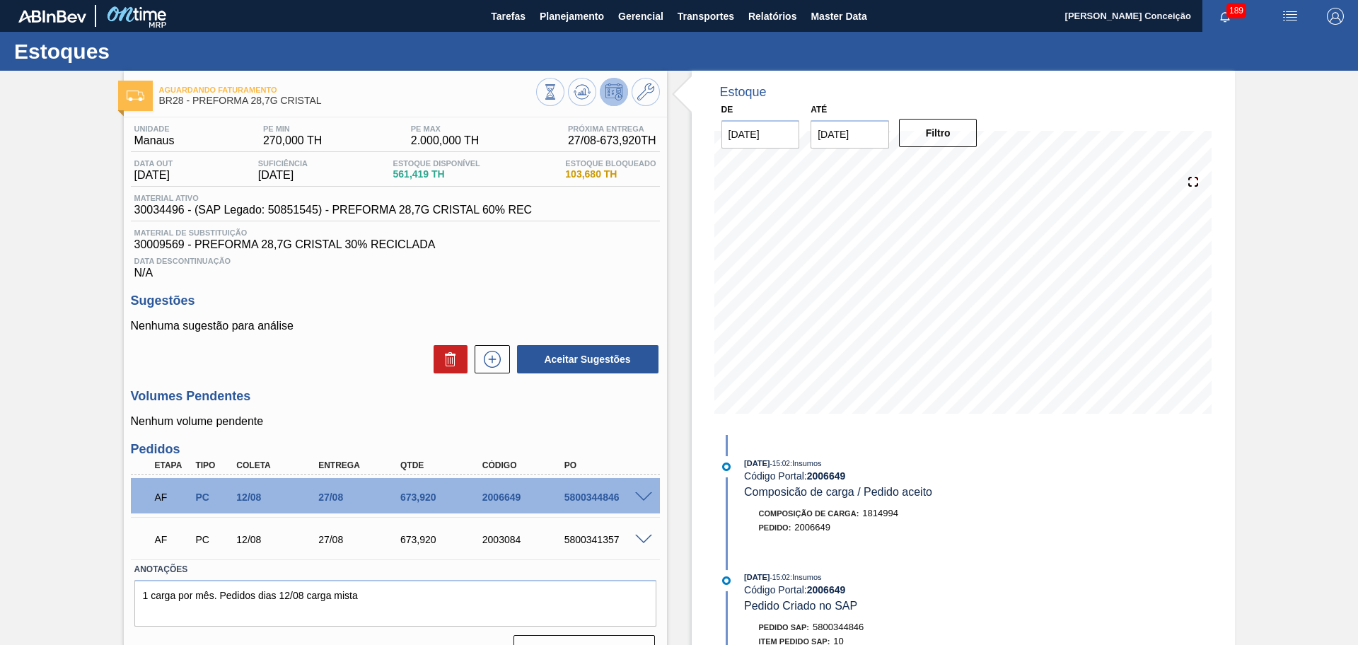
click at [643, 539] on span at bounding box center [643, 540] width 17 height 11
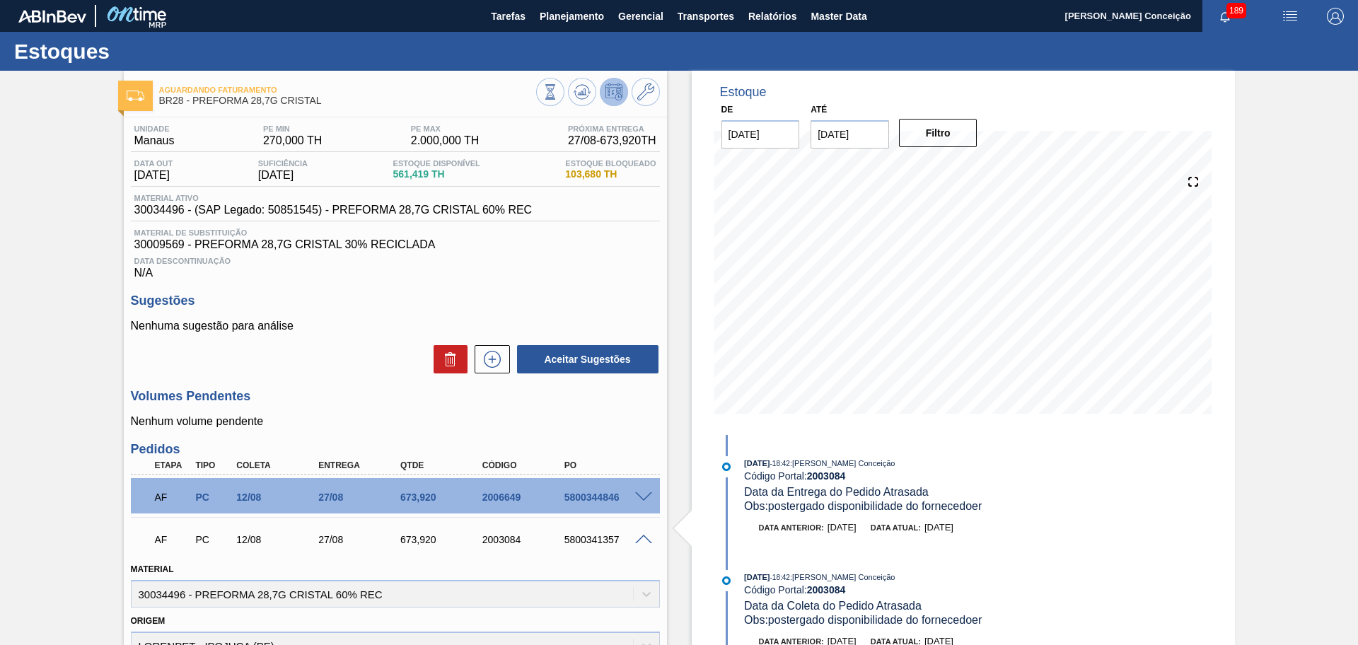
click at [644, 539] on span at bounding box center [643, 540] width 17 height 11
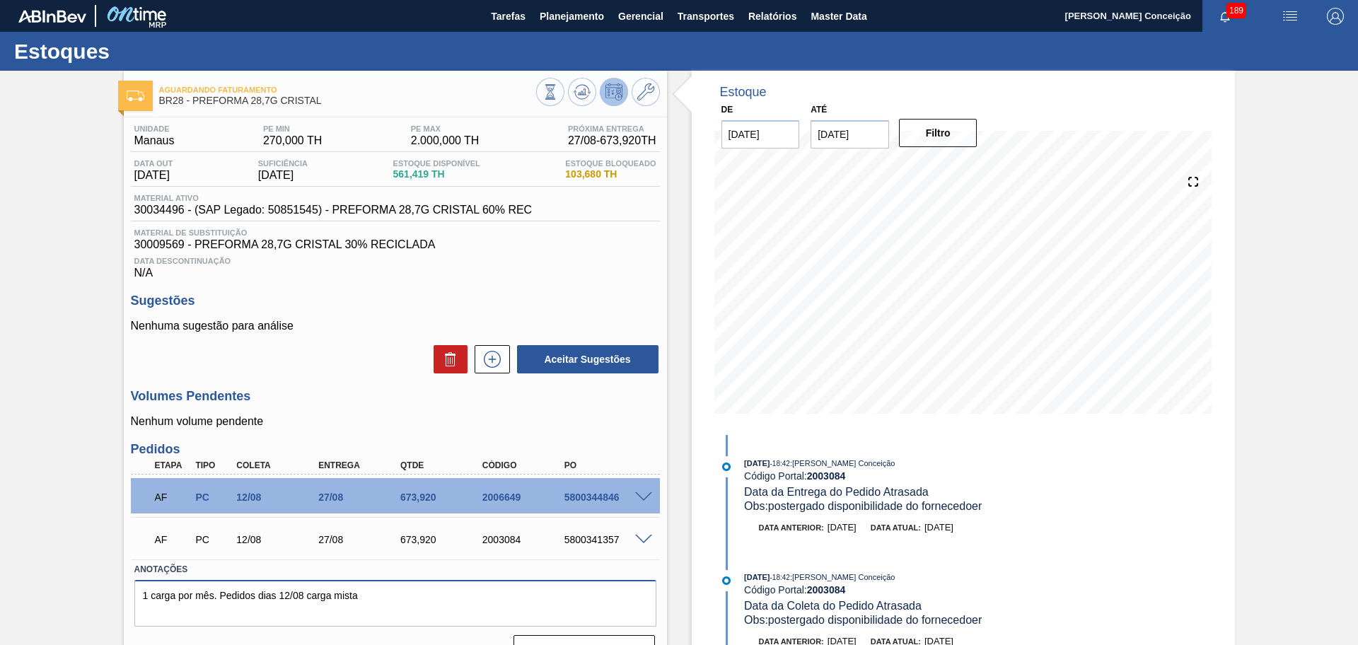
click at [414, 594] on textarea "1 carga por mês. Pedidos dias 12/08 carga mista" at bounding box center [395, 603] width 522 height 47
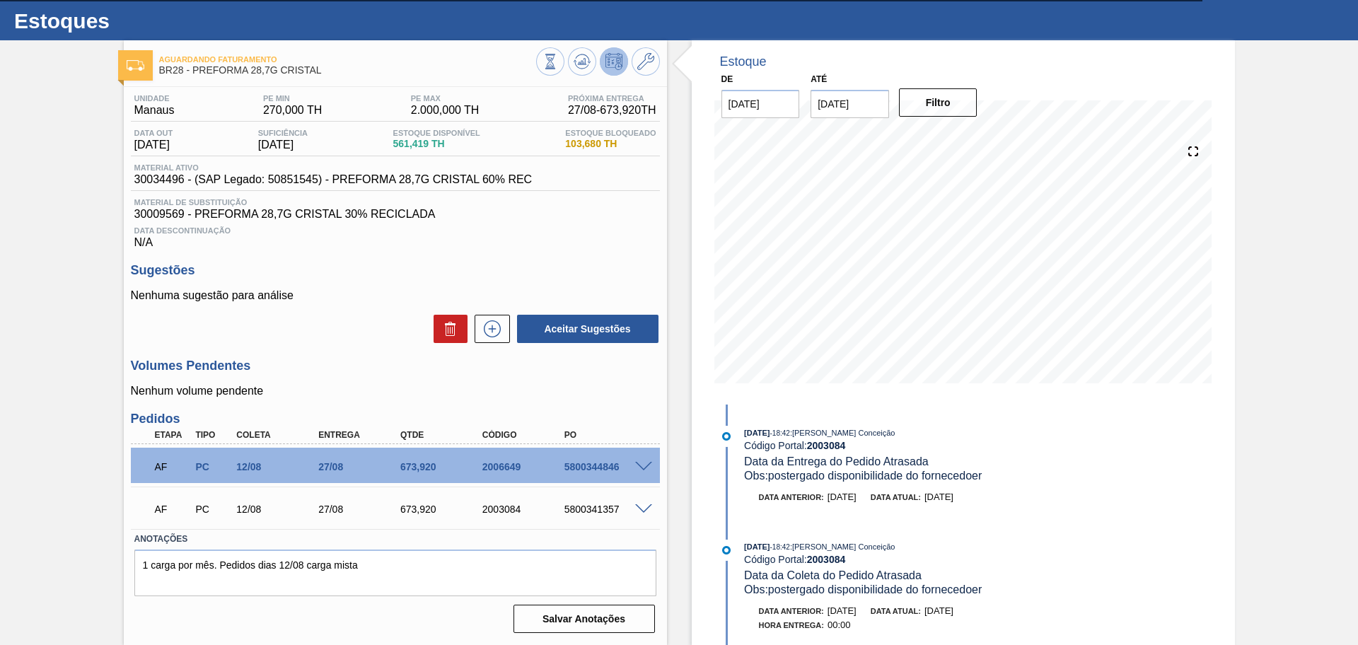
click at [603, 469] on div "5800344846" at bounding box center [607, 466] width 92 height 11
click at [602, 469] on div "5800344846" at bounding box center [607, 466] width 92 height 11
copy div "5800344846"
click at [598, 515] on div "AF PC 12/08 27/08 673,920 2003084 5800341357" at bounding box center [391, 508] width 491 height 28
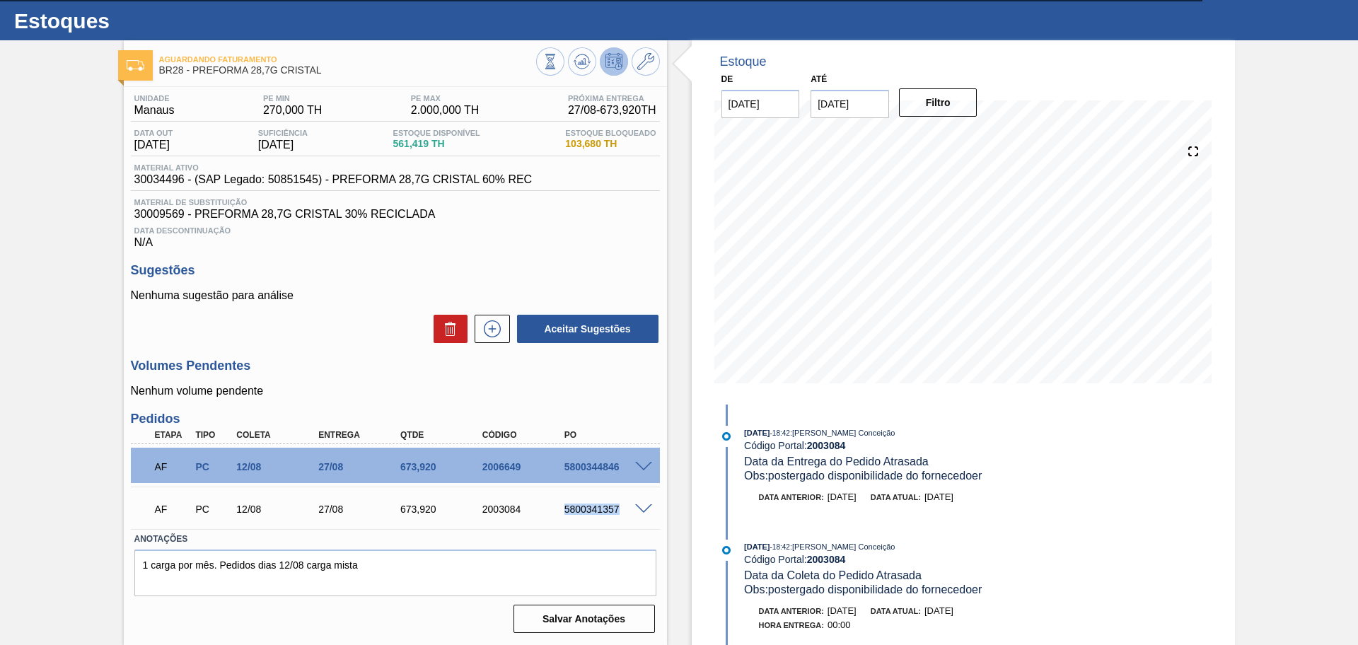
copy div "5800341357"
click at [648, 464] on span at bounding box center [643, 467] width 17 height 11
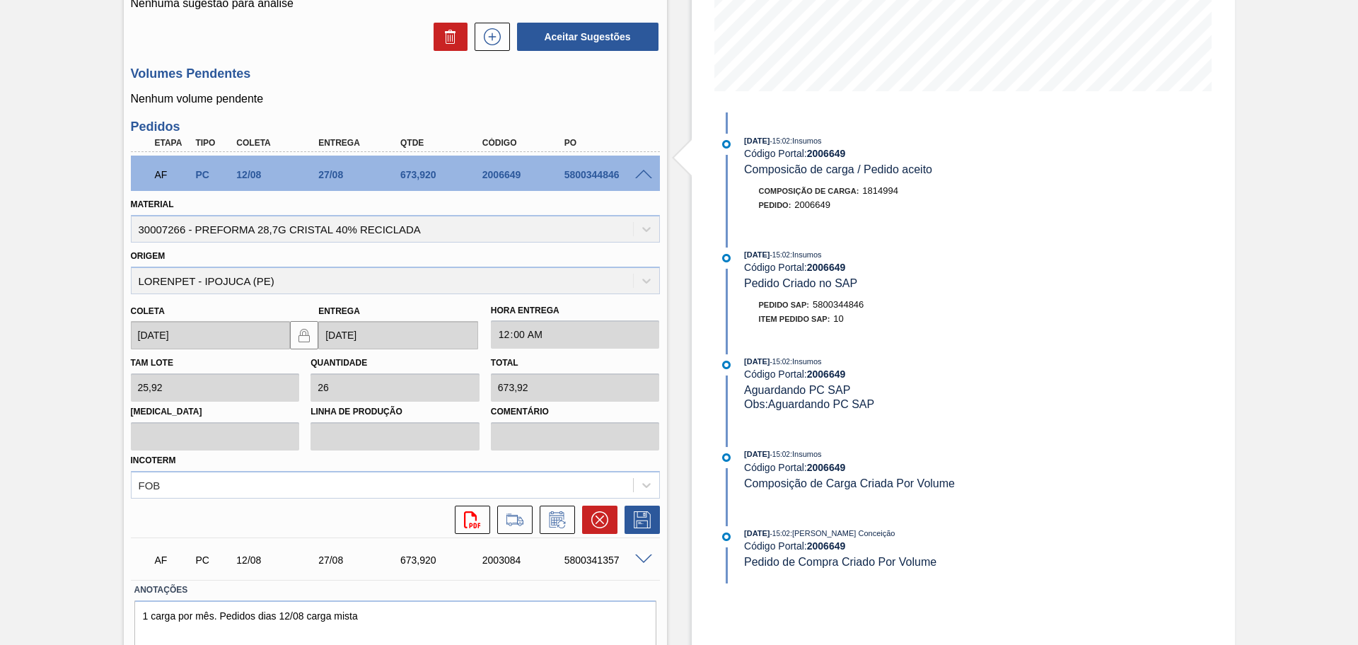
scroll to position [373, 0]
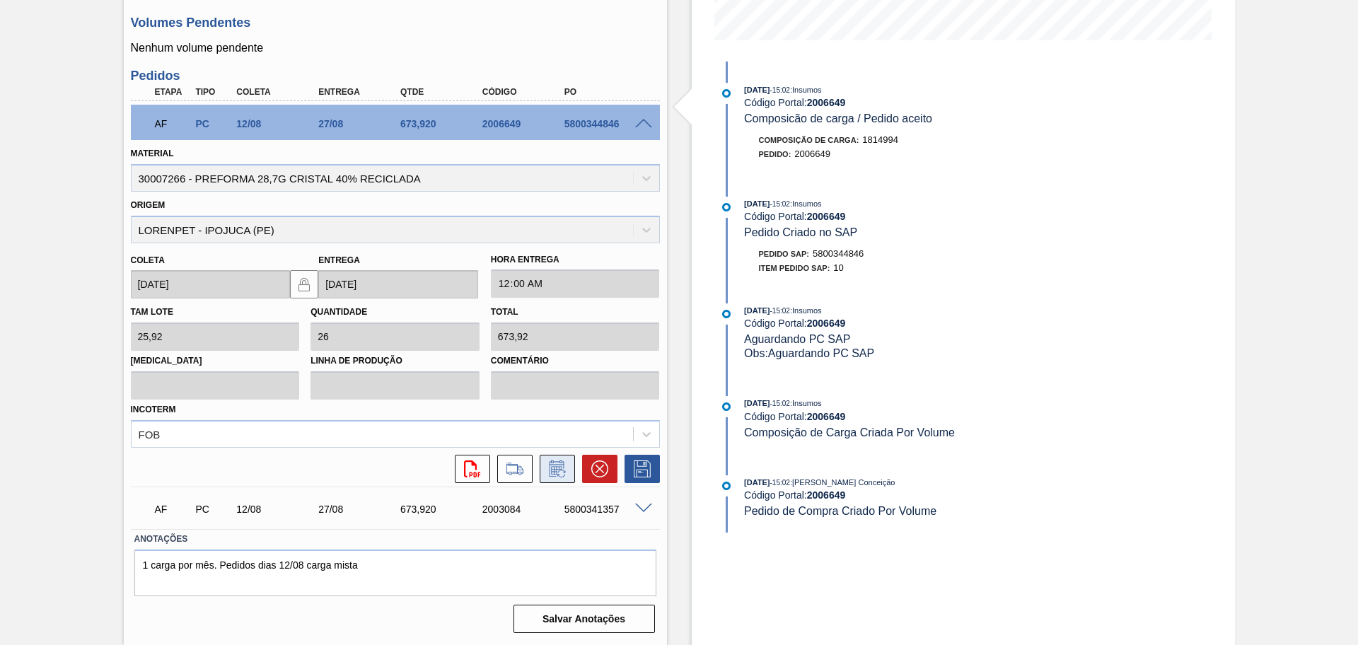
click at [564, 477] on button at bounding box center [556, 469] width 35 height 28
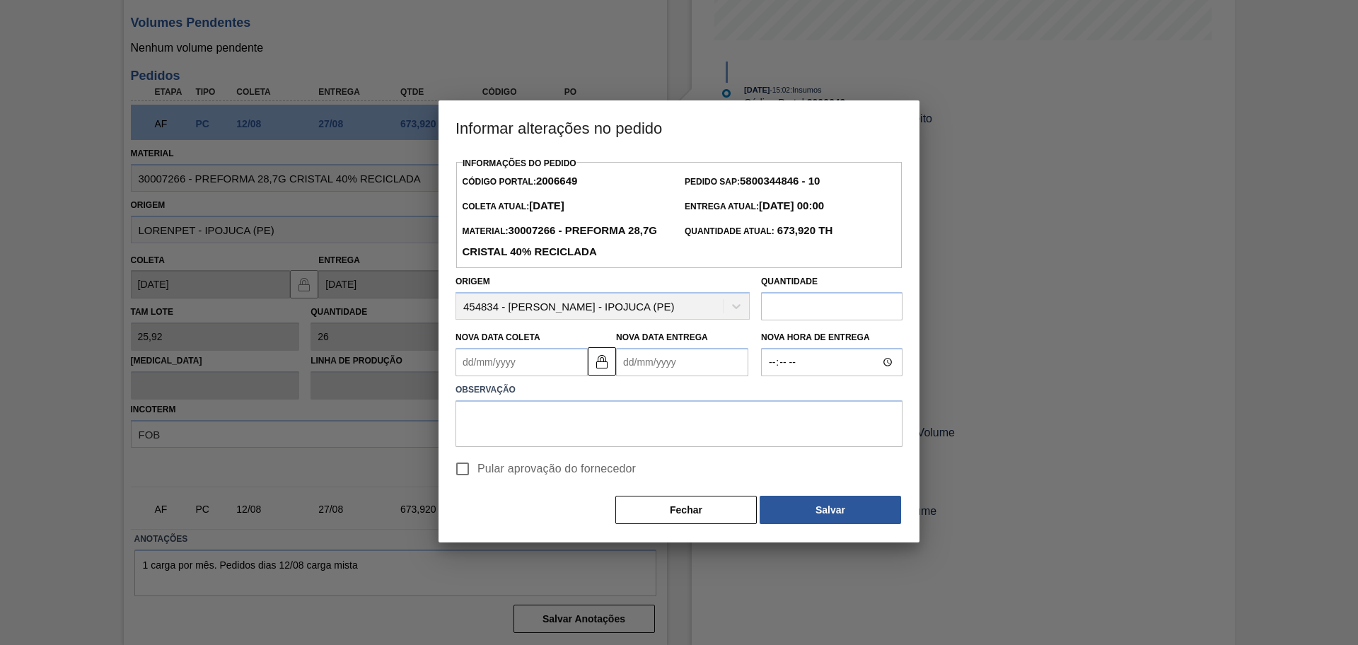
click at [520, 368] on Coleta "Nova Data Coleta" at bounding box center [521, 362] width 132 height 28
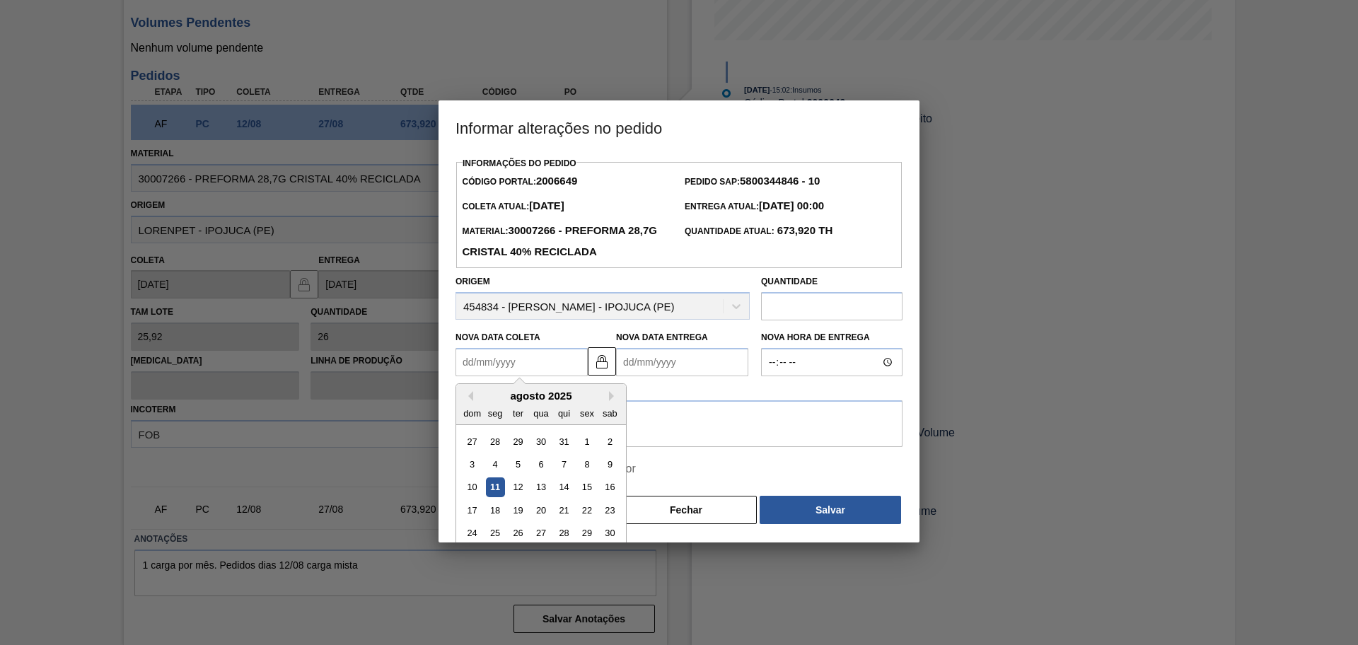
type Coleta "1"
type Entrega "16/08/2025"
type Coleta "13"
type Entrega "[DATE]"
type Coleta "13/08/2025"
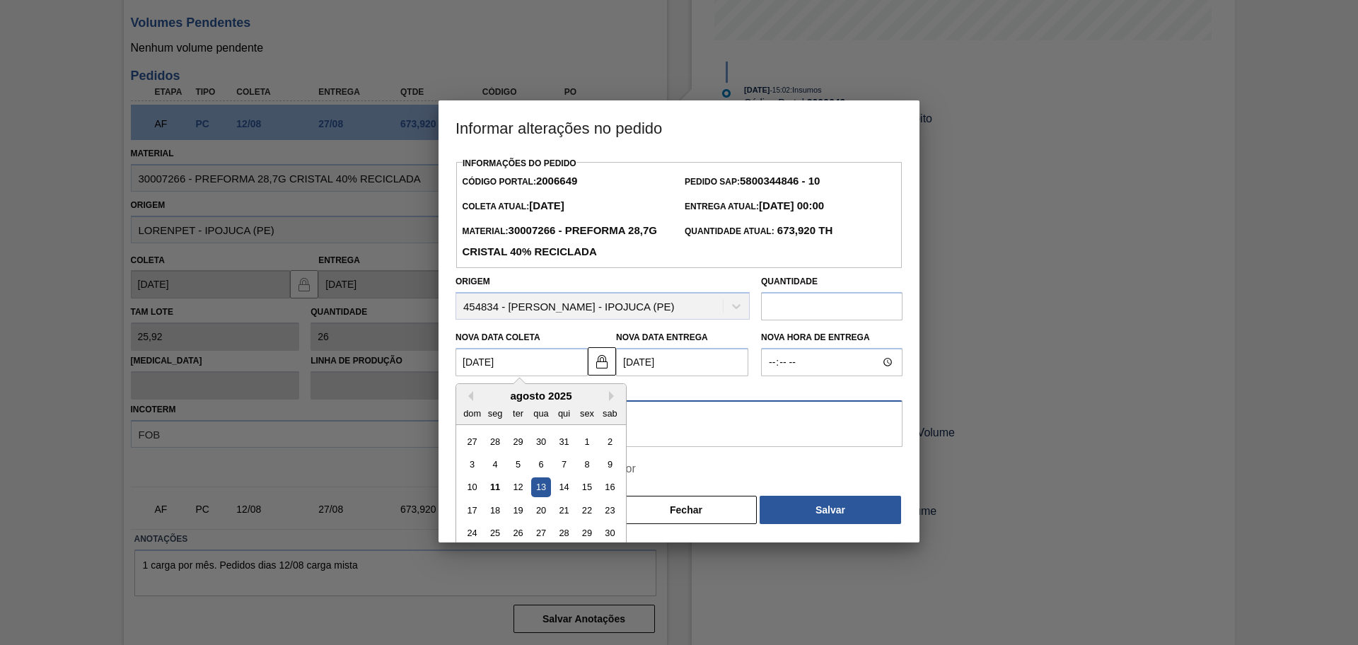
click at [665, 443] on textarea at bounding box center [678, 423] width 447 height 47
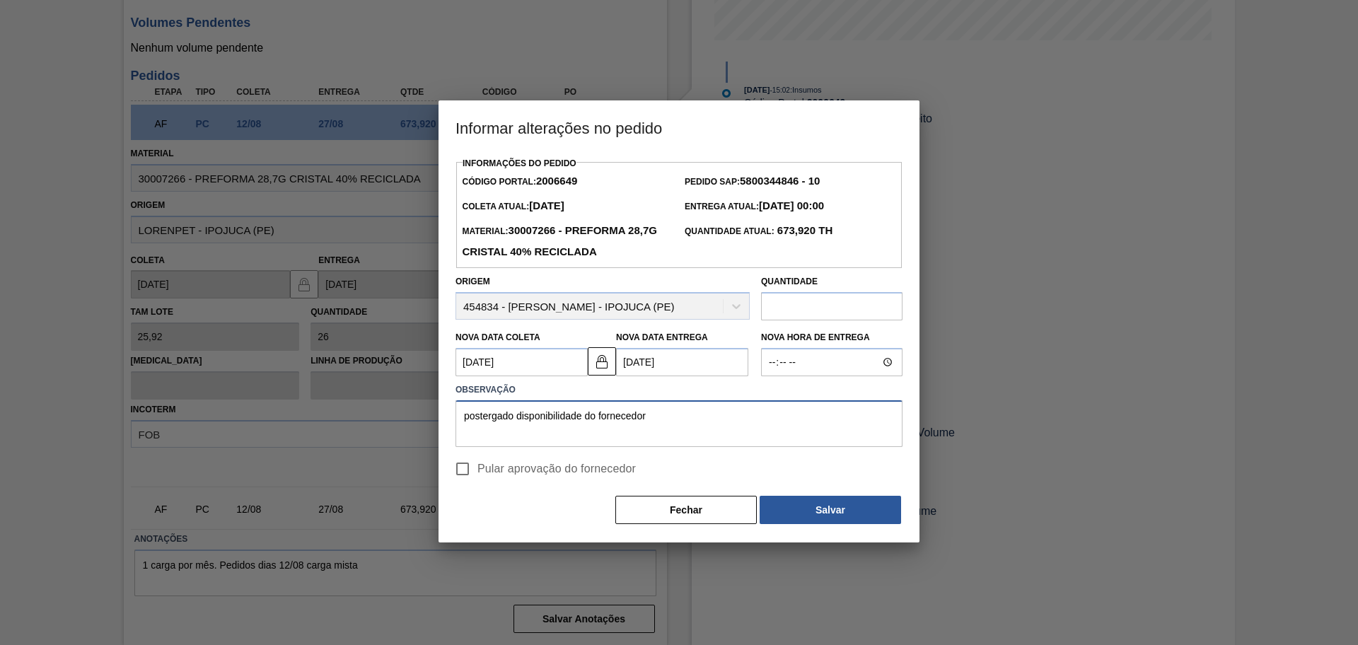
type textarea "postergado disponibilidade do fornecedor"
click at [540, 469] on span "Pular aprovação do fornecedor" at bounding box center [556, 468] width 158 height 17
click at [477, 469] on input "Pular aprovação do fornecedor" at bounding box center [463, 469] width 30 height 30
checkbox input "true"
drag, startPoint x: 665, startPoint y: 428, endPoint x: 235, endPoint y: 421, distance: 429.2
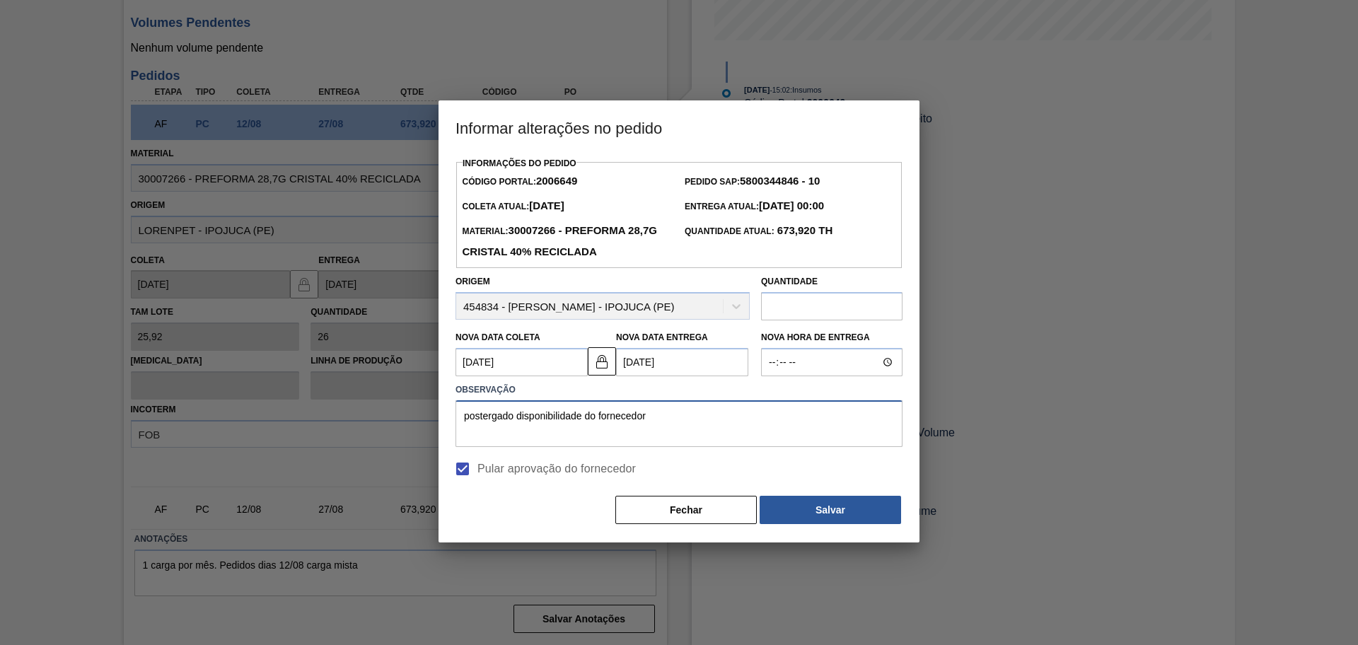
click at [235, 420] on div "Informar alterações no pedido Informações do Pedido Código Portal: 2006649 Pedi…" at bounding box center [679, 322] width 1358 height 645
click at [817, 508] on button "Salvar" at bounding box center [829, 510] width 141 height 28
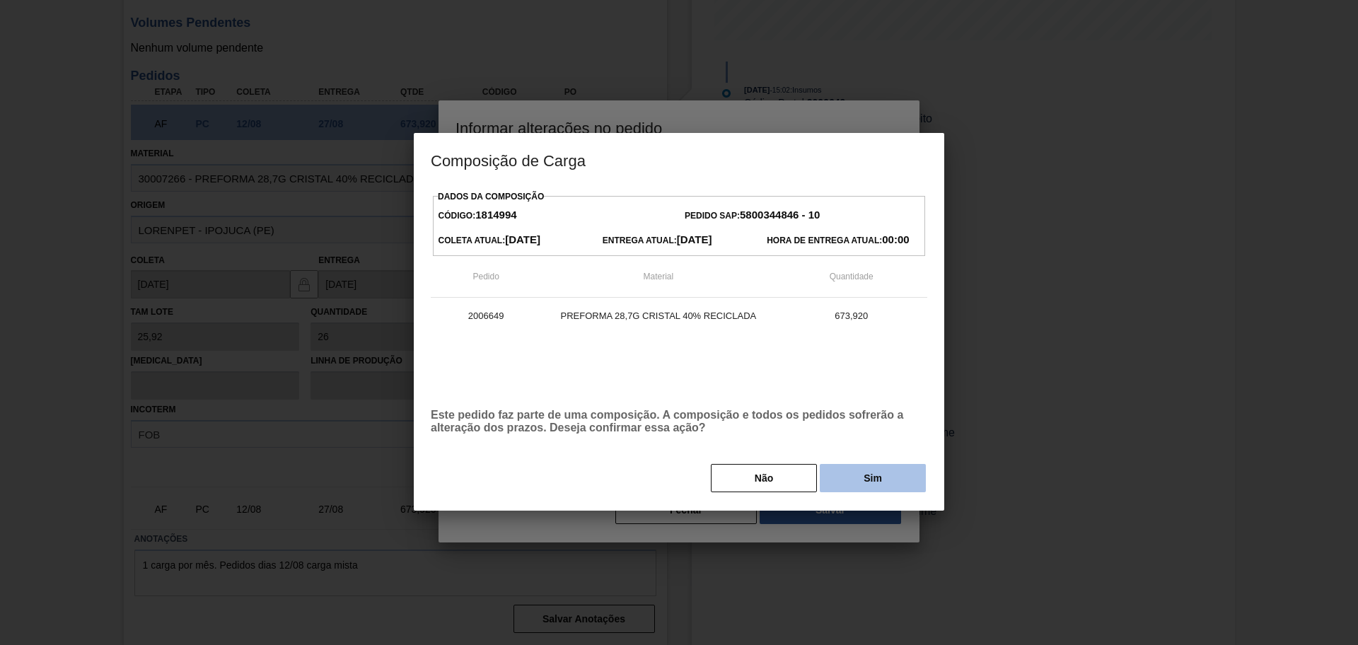
click at [849, 477] on button "Sim" at bounding box center [872, 478] width 106 height 28
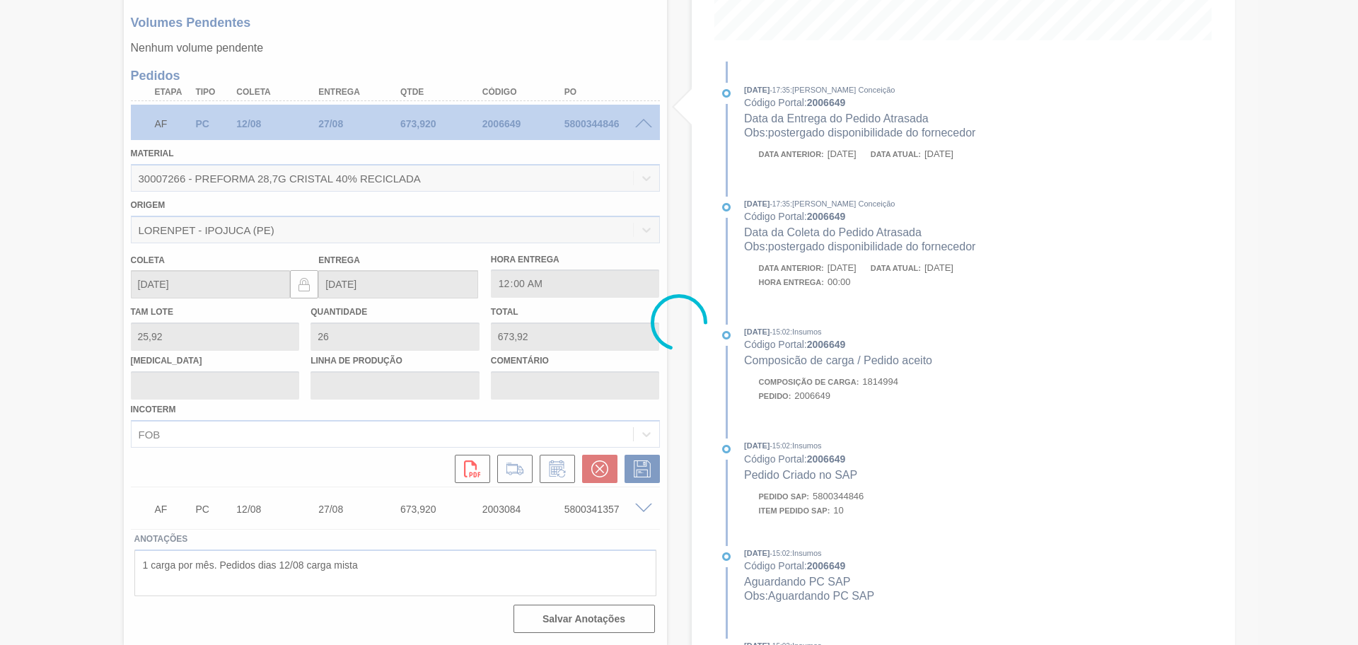
type input "postergado disponibilidade do fornecedor"
type input "13/08/2025"
type input "[DATE]"
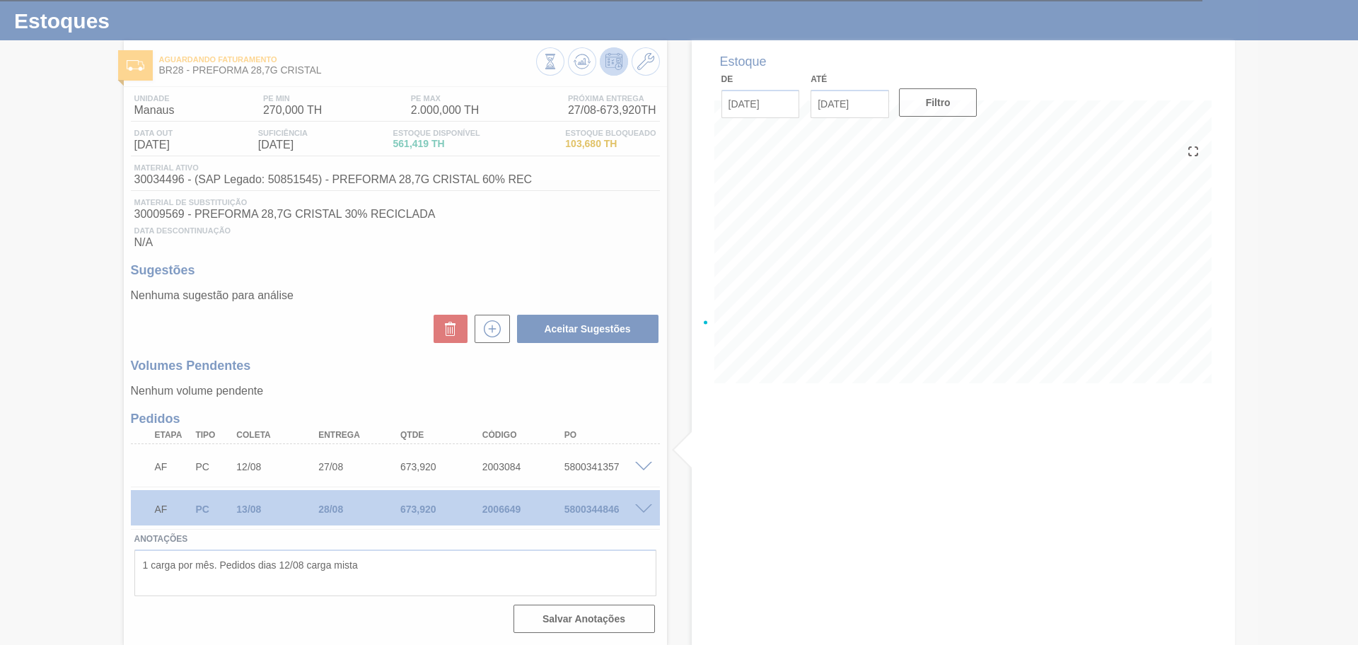
scroll to position [30, 0]
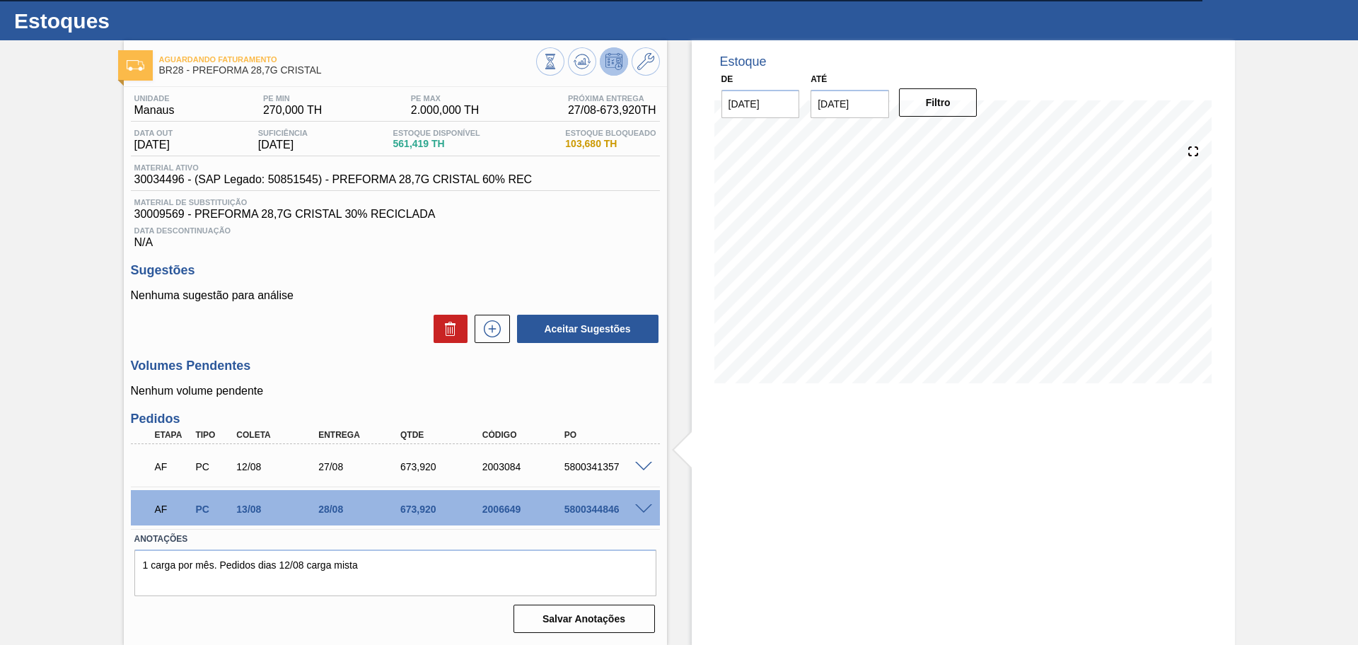
click at [641, 467] on span at bounding box center [643, 467] width 17 height 11
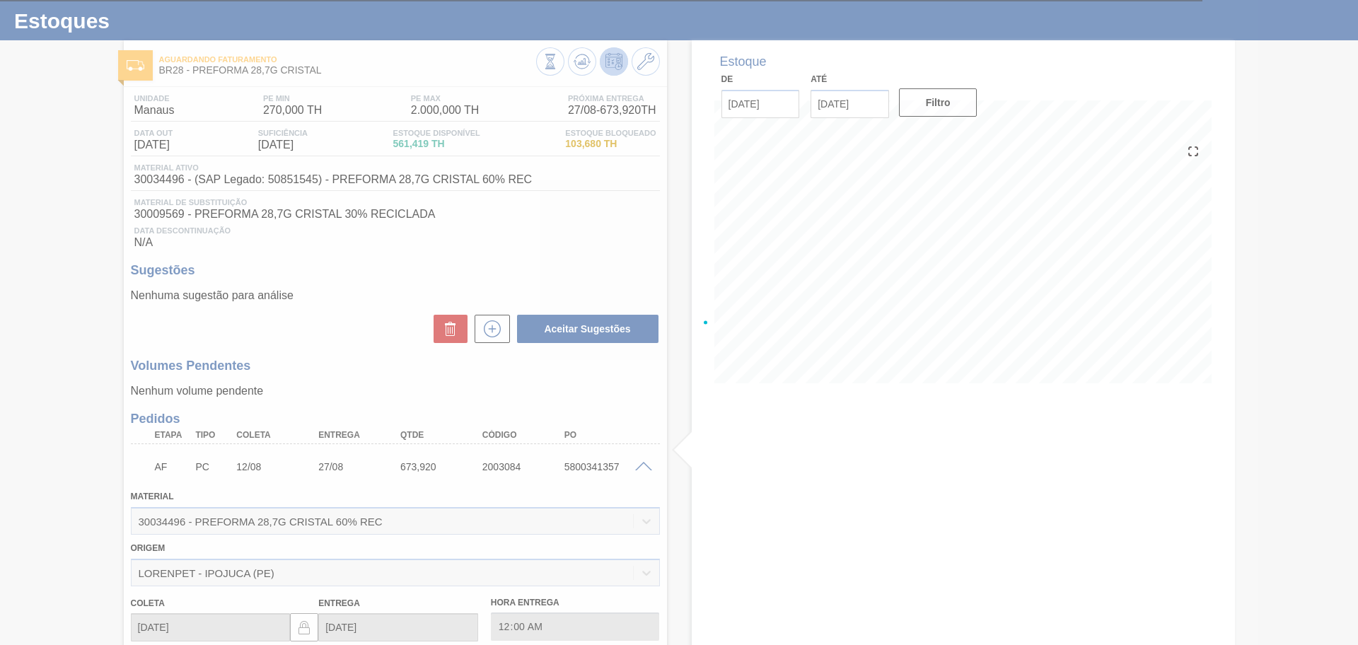
scroll to position [373, 0]
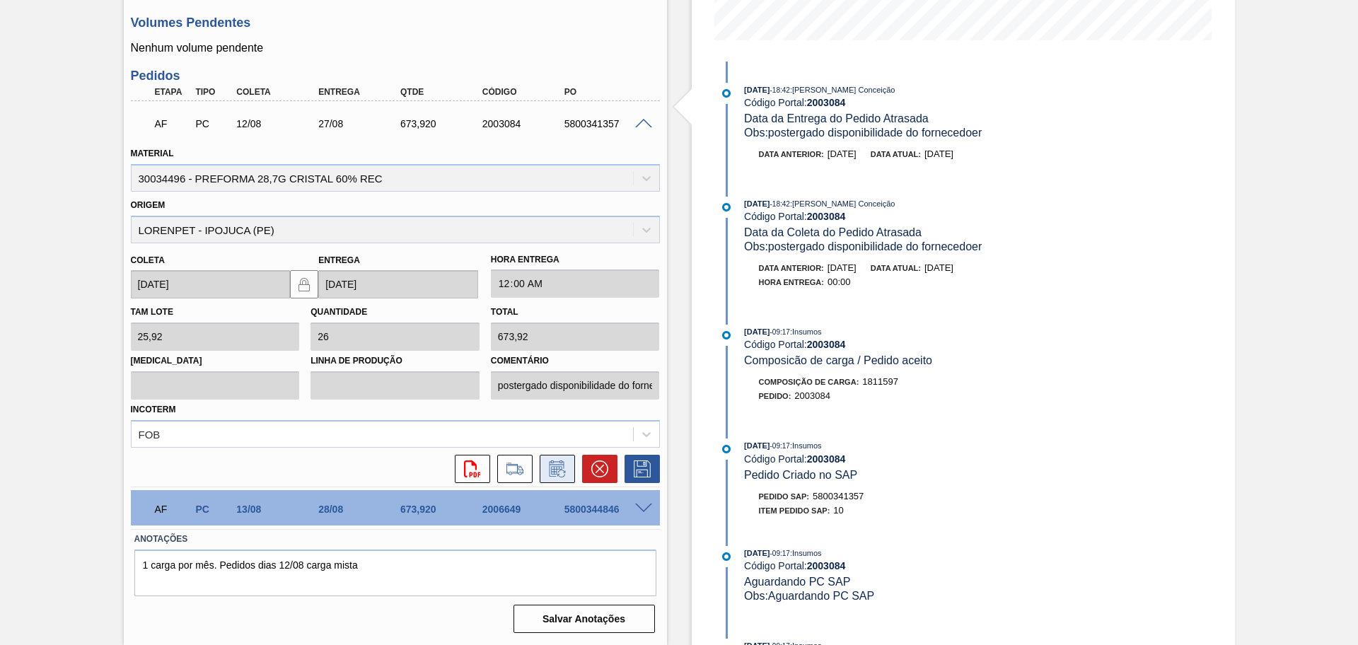
click at [565, 472] on icon at bounding box center [557, 468] width 23 height 17
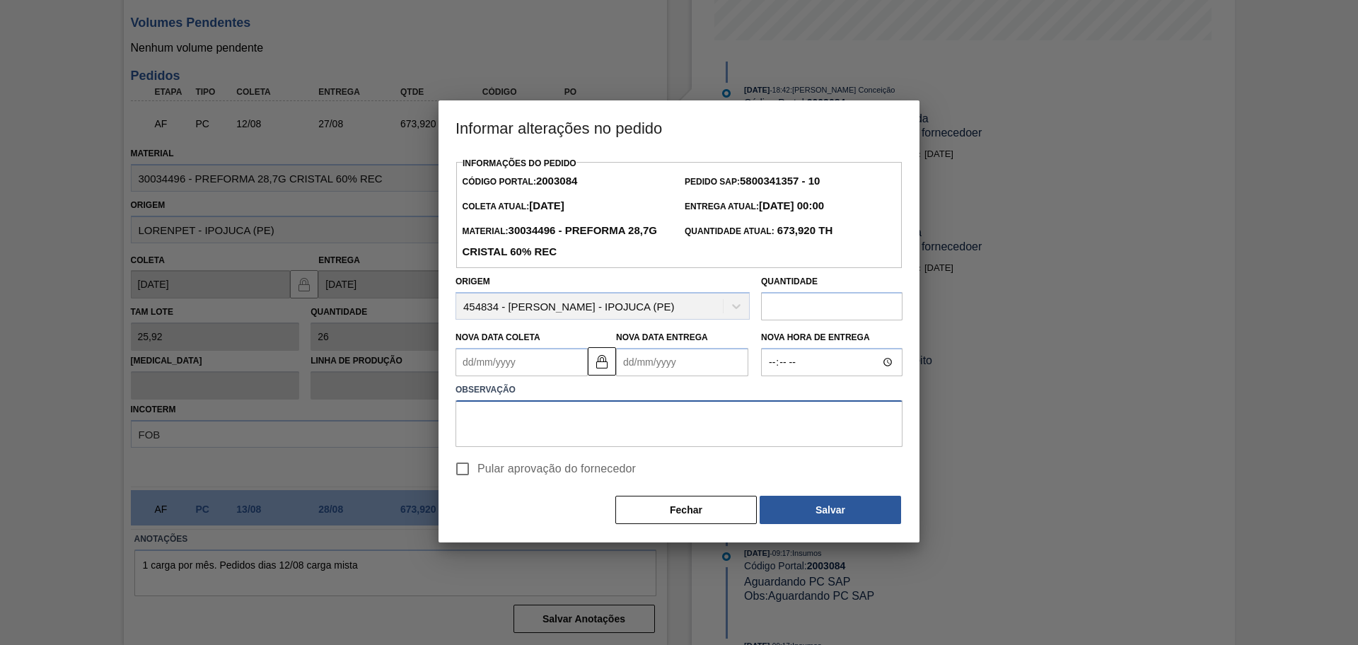
click at [546, 406] on textarea at bounding box center [678, 423] width 447 height 47
paste textarea "postergado disponibilidade do fornecedor"
type textarea "postergado disponibilidade do fornecedor"
click at [499, 474] on span "Pular aprovação do fornecedor" at bounding box center [556, 468] width 158 height 17
click at [477, 474] on input "Pular aprovação do fornecedor" at bounding box center [463, 469] width 30 height 30
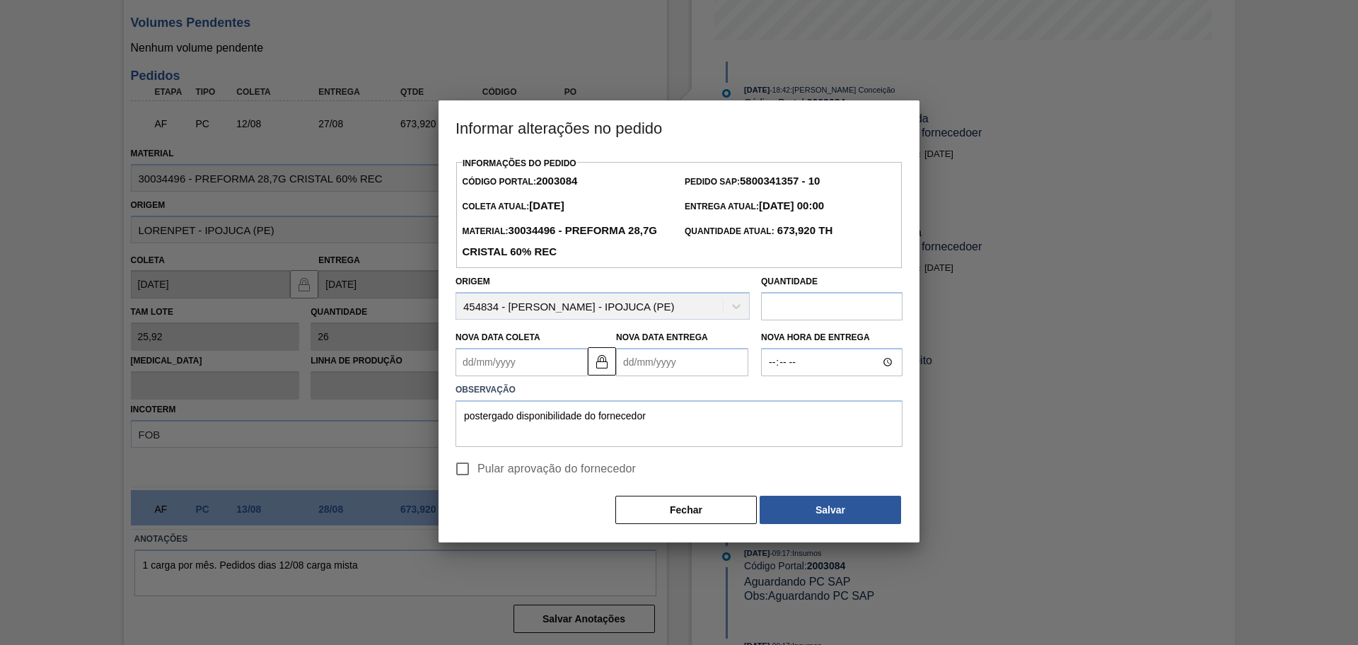
checkbox input "true"
click at [515, 370] on Coleta "Nova Data Coleta" at bounding box center [521, 362] width 132 height 28
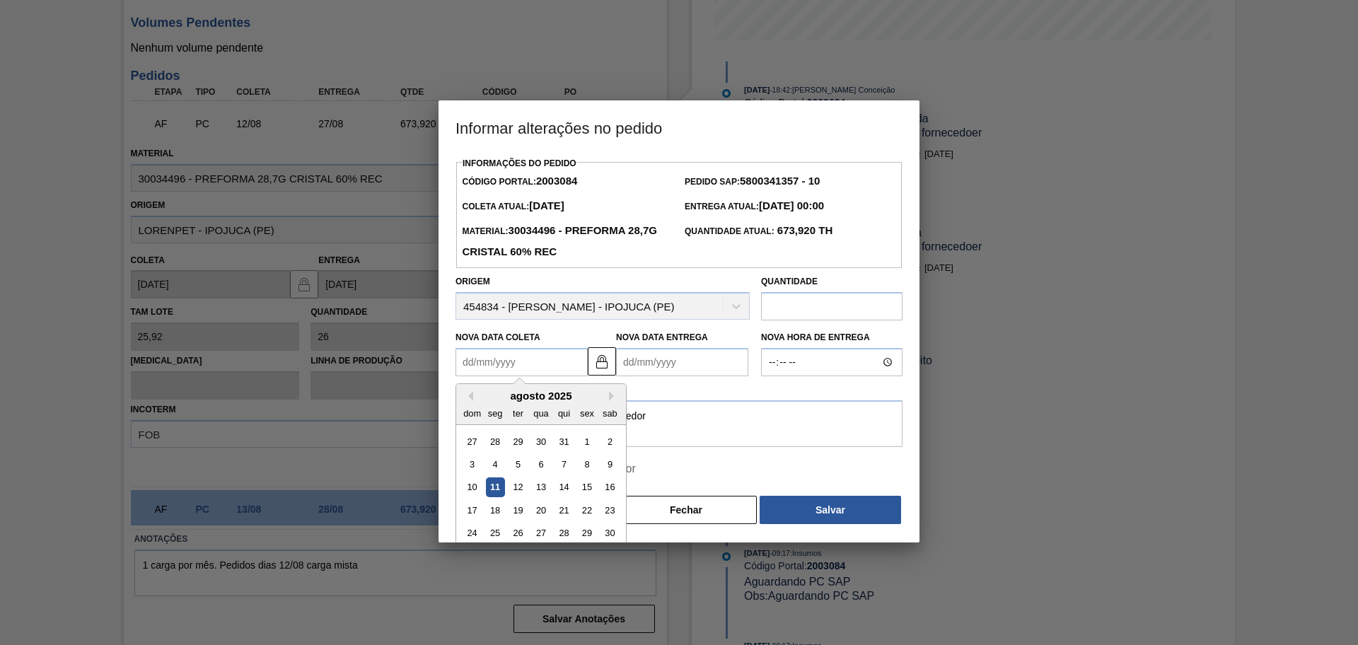
type Coleta "1"
type Entrega "16/08/2025"
type Coleta "13"
type Entrega "[DATE]"
type Coleta "13/08/2025"
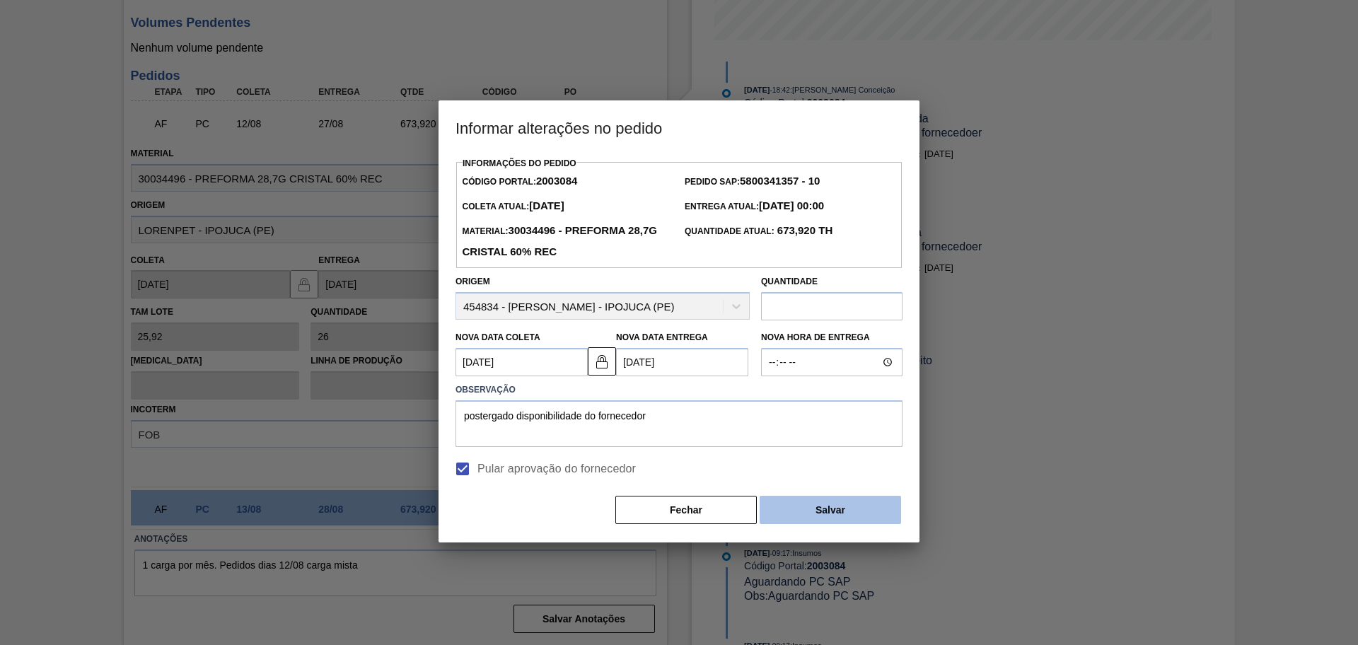
click at [815, 514] on button "Salvar" at bounding box center [829, 510] width 141 height 28
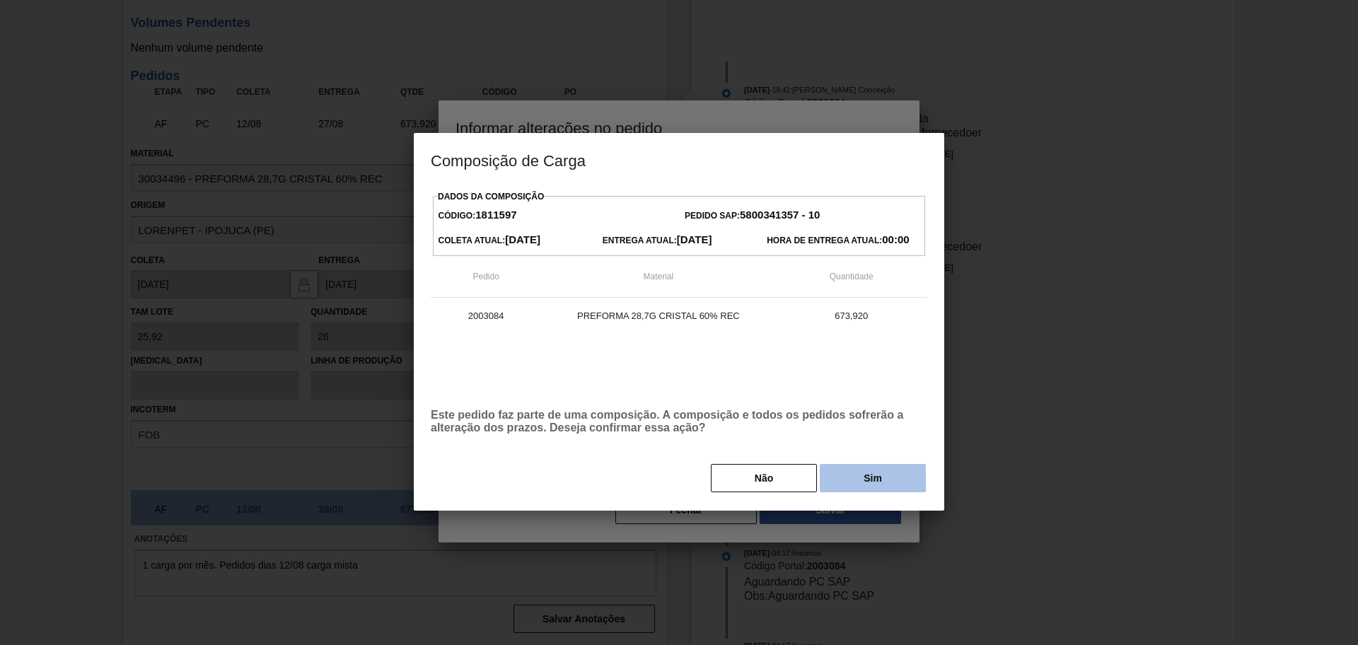
click at [843, 475] on button "Sim" at bounding box center [872, 478] width 106 height 28
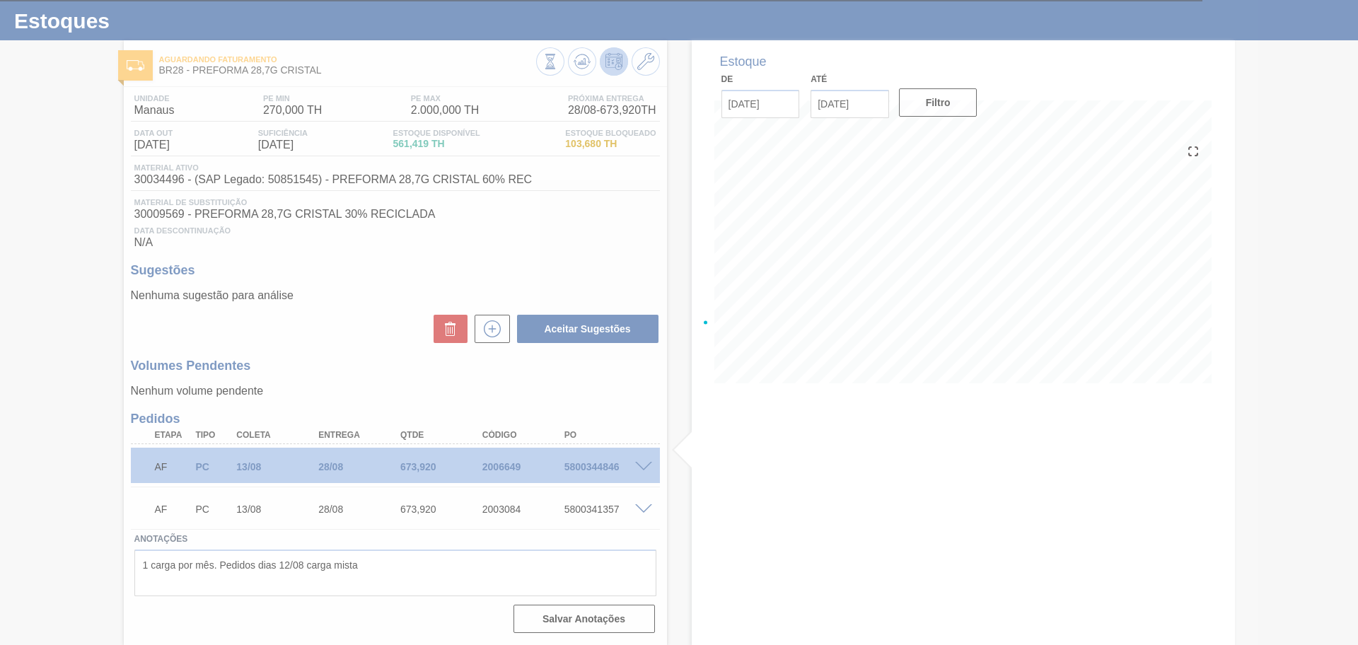
scroll to position [30, 0]
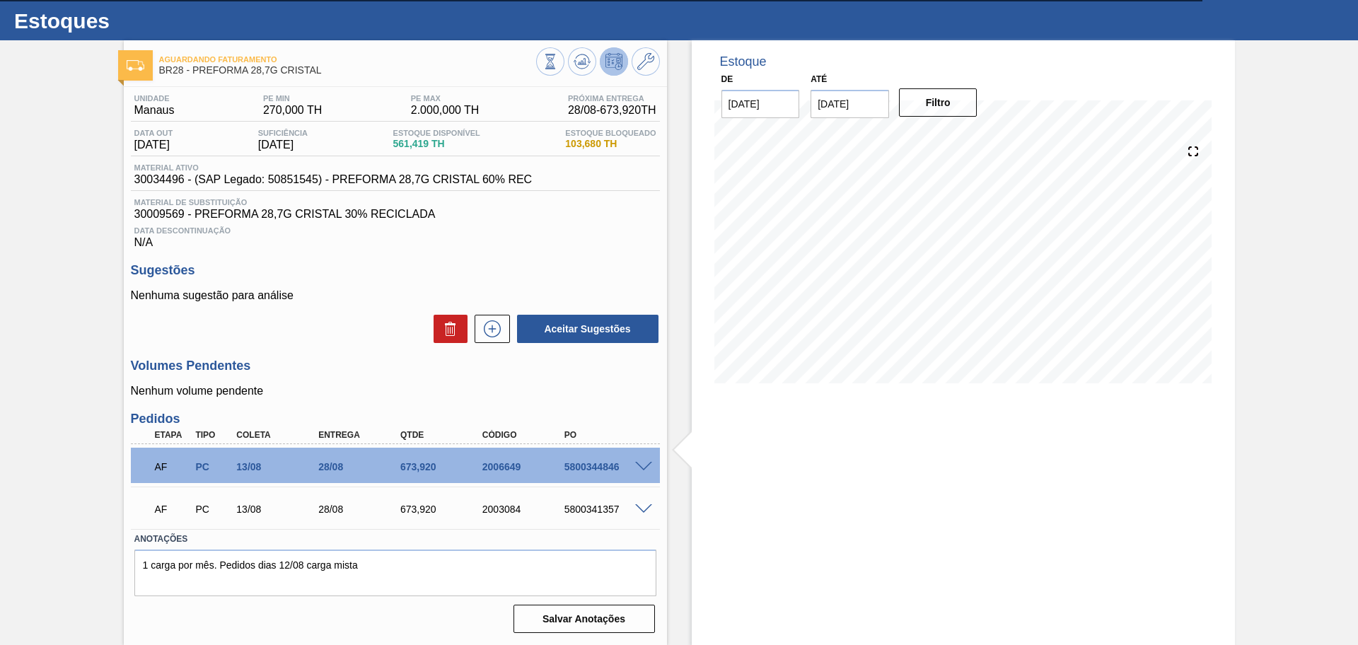
click at [561, 223] on div "Data Descontinuação N/A" at bounding box center [395, 235] width 529 height 28
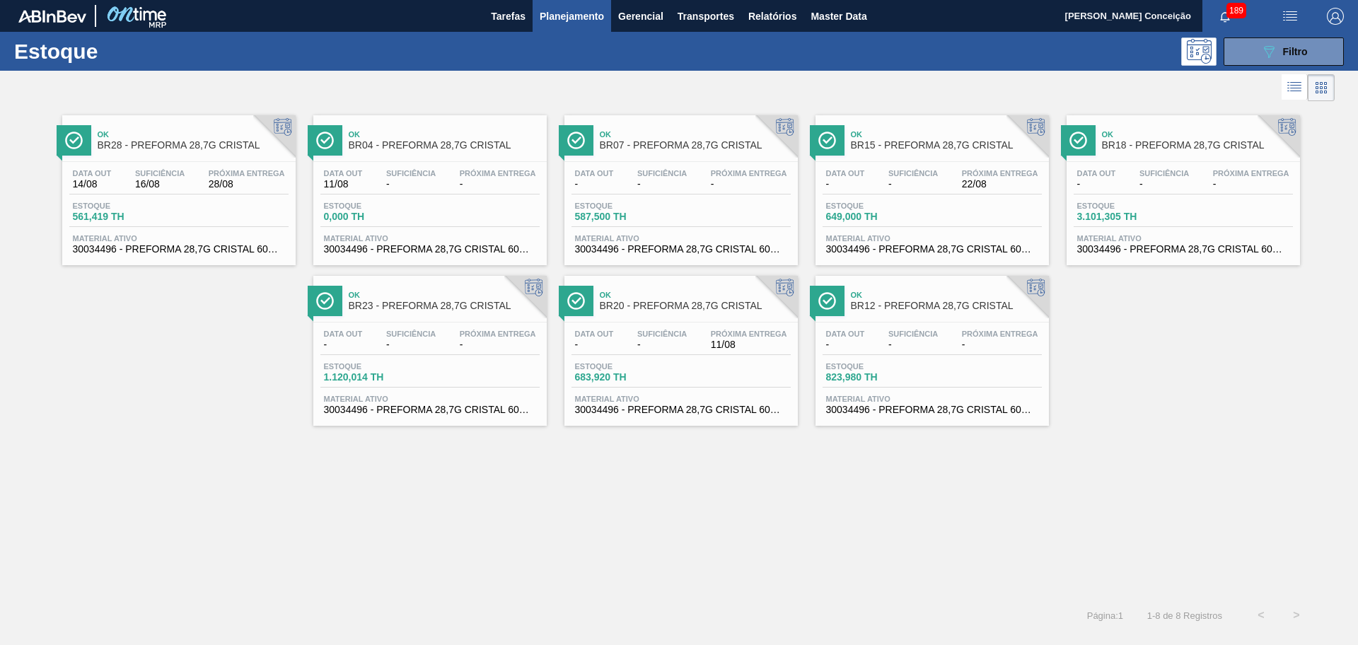
click at [390, 518] on div "Ok BR28 - PREFORMA 28,7G CRISTAL Data out 14/08 Suficiência 16/08 Próxima Entre…" at bounding box center [679, 351] width 1358 height 493
click at [199, 414] on div "Ok BR28 - PREFORMA 28,7G CRISTAL Data out 14/08 Suficiência 16/08 Próxima Entre…" at bounding box center [679, 265] width 1358 height 321
click at [230, 449] on div "Ok BR28 - PREFORMA 28,7G CRISTAL Data out 14/08 Suficiência 16/08 Próxima Entre…" at bounding box center [679, 351] width 1358 height 493
click at [231, 451] on div "Ok BR28 - PREFORMA 28,7G CRISTAL Data out 14/08 Suficiência 16/08 Próxima Entre…" at bounding box center [679, 351] width 1358 height 493
click at [607, 552] on div "Ok BR28 - PREFORMA 28,7G CRISTAL Data out 14/08 Suficiência 16/08 Próxima Entre…" at bounding box center [679, 351] width 1358 height 493
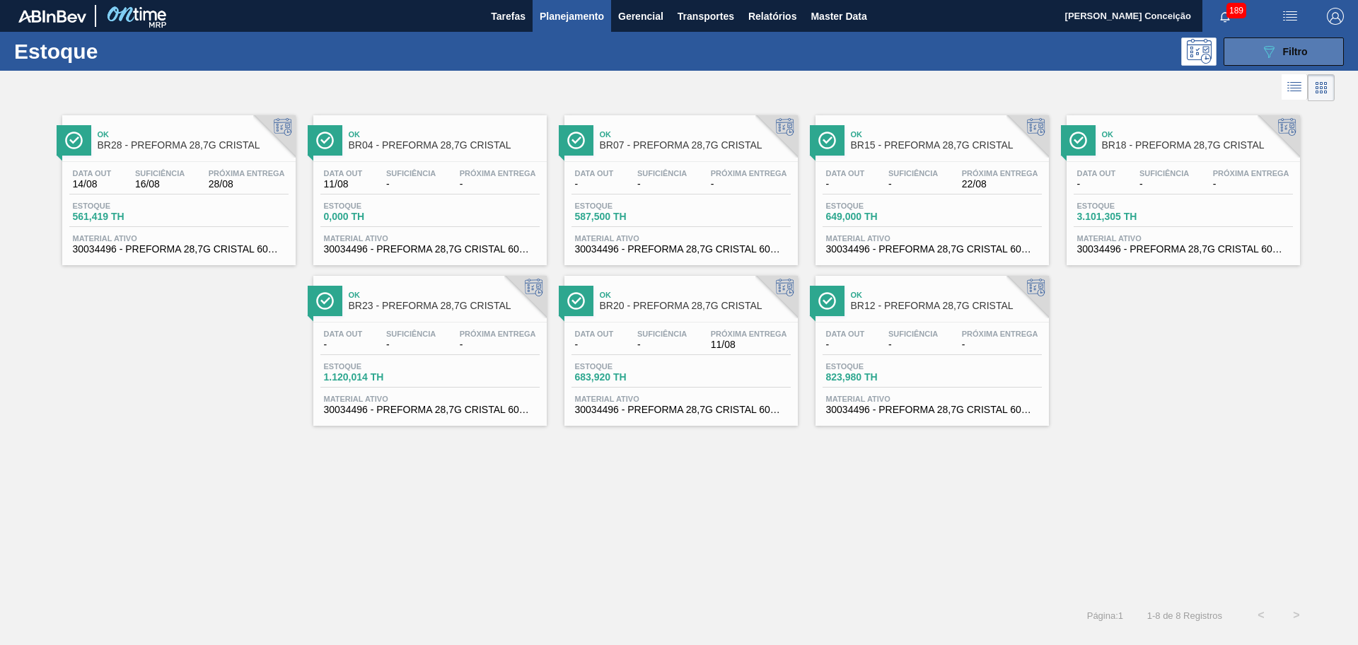
click at [1256, 58] on button "089F7B8B-B2A5-4AFE-B5C0-19BA573D28AC Filtro" at bounding box center [1283, 51] width 120 height 28
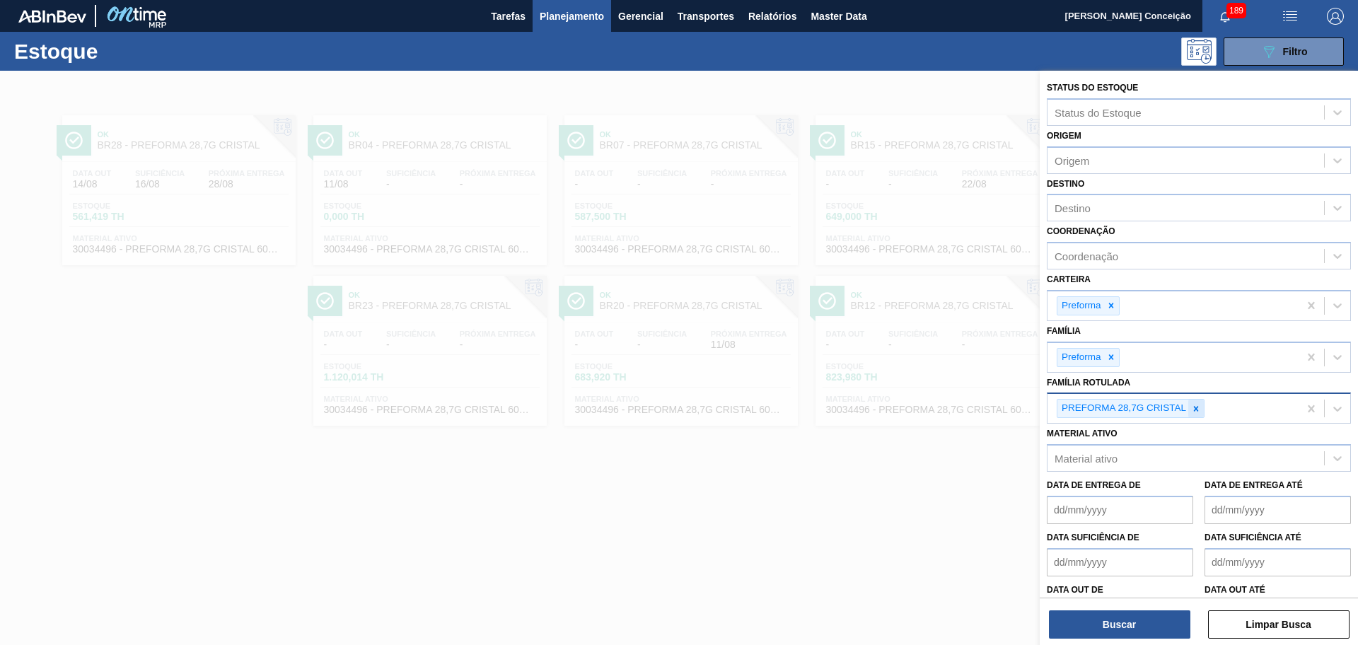
click at [1196, 409] on icon at bounding box center [1196, 408] width 5 height 5
click at [1105, 409] on div "Família Rotulada" at bounding box center [1094, 407] width 80 height 12
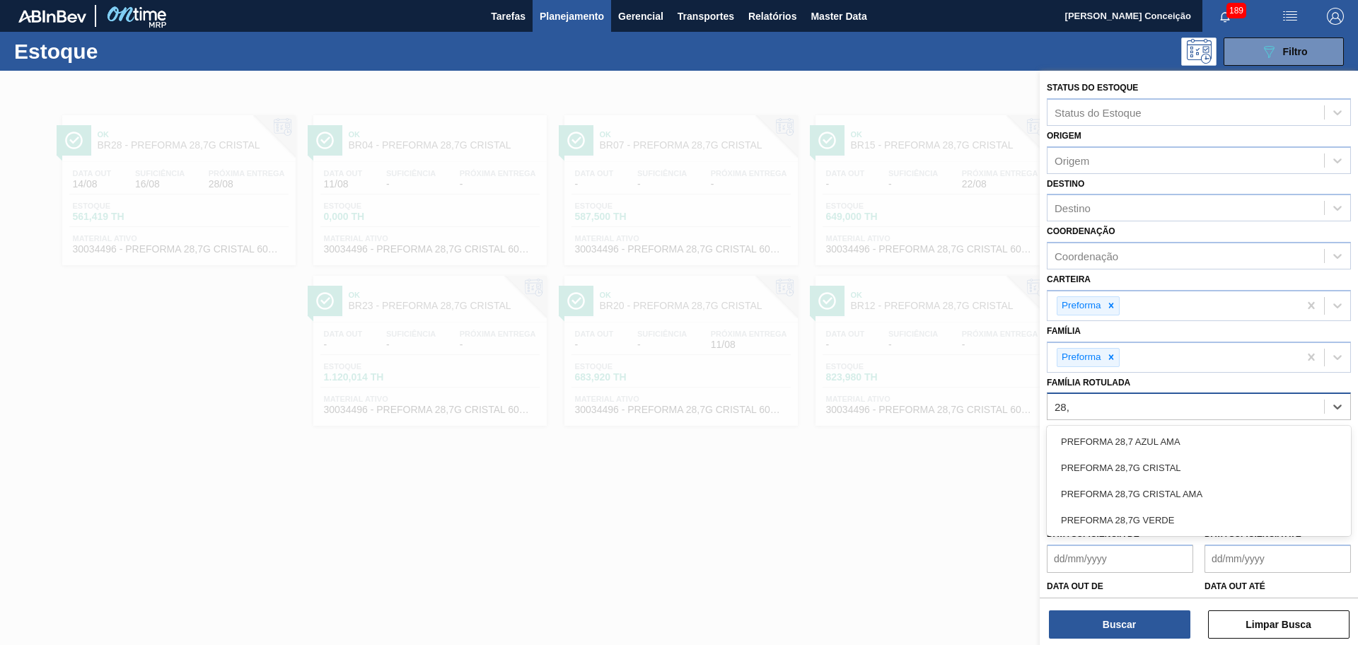
type Rotulada "28,7"
click at [1092, 527] on div "PREFORMA 28,7G VERDE" at bounding box center [1198, 520] width 304 height 26
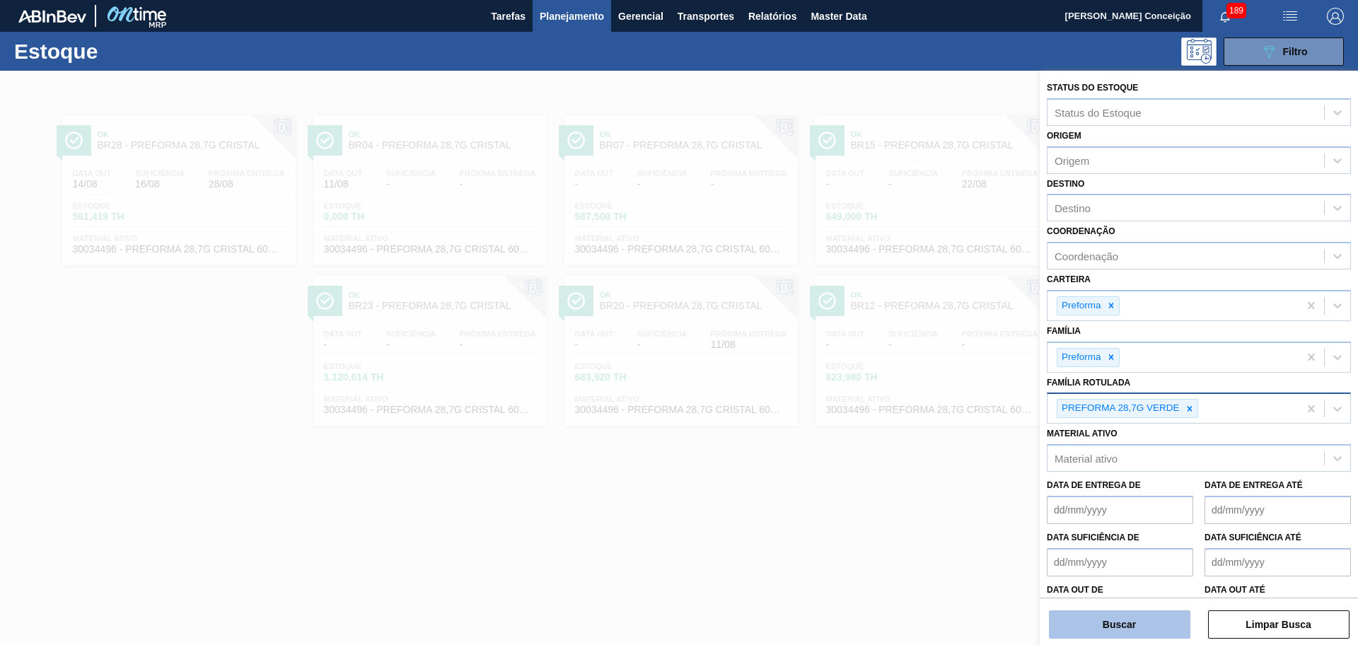
click at [1094, 626] on button "Buscar" at bounding box center [1119, 624] width 141 height 28
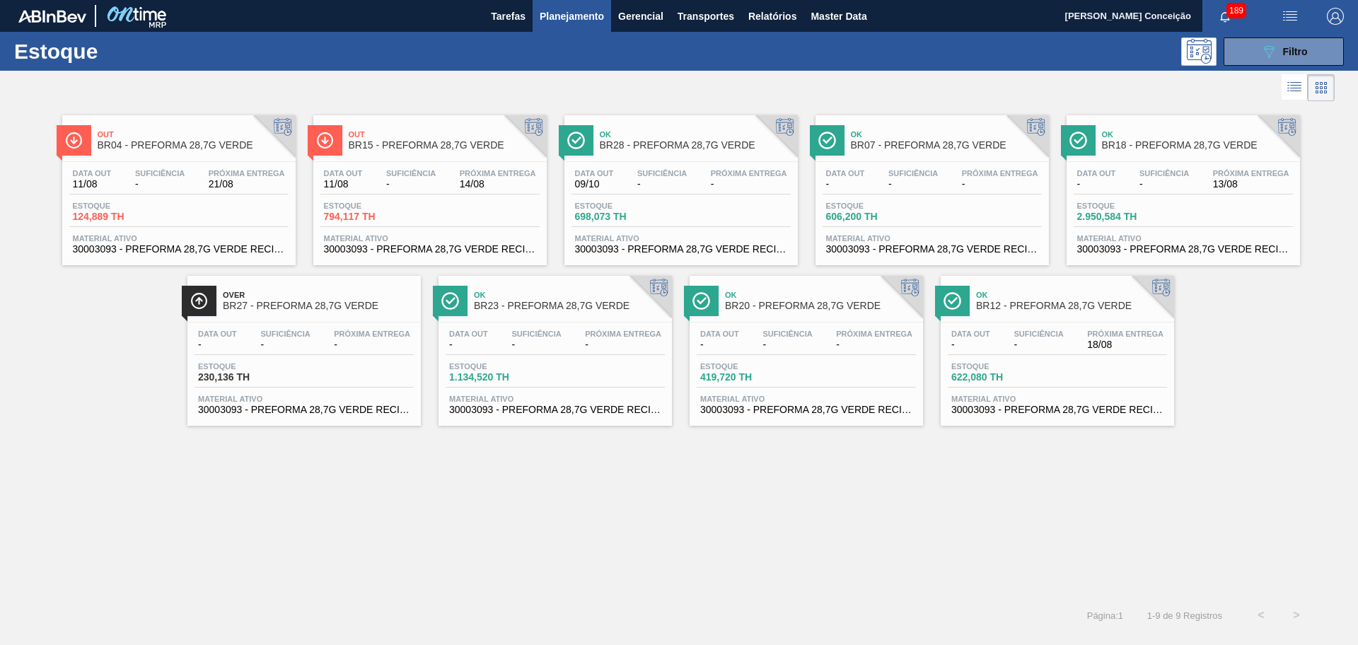
click at [373, 470] on div "Out BR04 - PREFORMA 28,7G VERDE Data out 11/08 Suficiência - Próxima Entrega 21…" at bounding box center [679, 351] width 1358 height 493
click at [617, 517] on div "Out BR04 - PREFORMA 28,7G VERDE Data out 11/08 Suficiência - Próxima Entrega 21…" at bounding box center [679, 351] width 1358 height 493
click at [594, 503] on div "Out BR04 - PREFORMA 28,7G VERDE Data out 11/08 Suficiência - Próxima Entrega 21…" at bounding box center [679, 351] width 1358 height 493
click at [572, 544] on div "Out BR04 - PREFORMA 28,7G VERDE Data out 11/08 Suficiência - Próxima Entrega 21…" at bounding box center [679, 351] width 1358 height 493
click at [413, 562] on div "Out BR04 - PREFORMA 28,7G VERDE Data out 11/08 Suficiência - Próxima Entrega 21…" at bounding box center [679, 351] width 1358 height 493
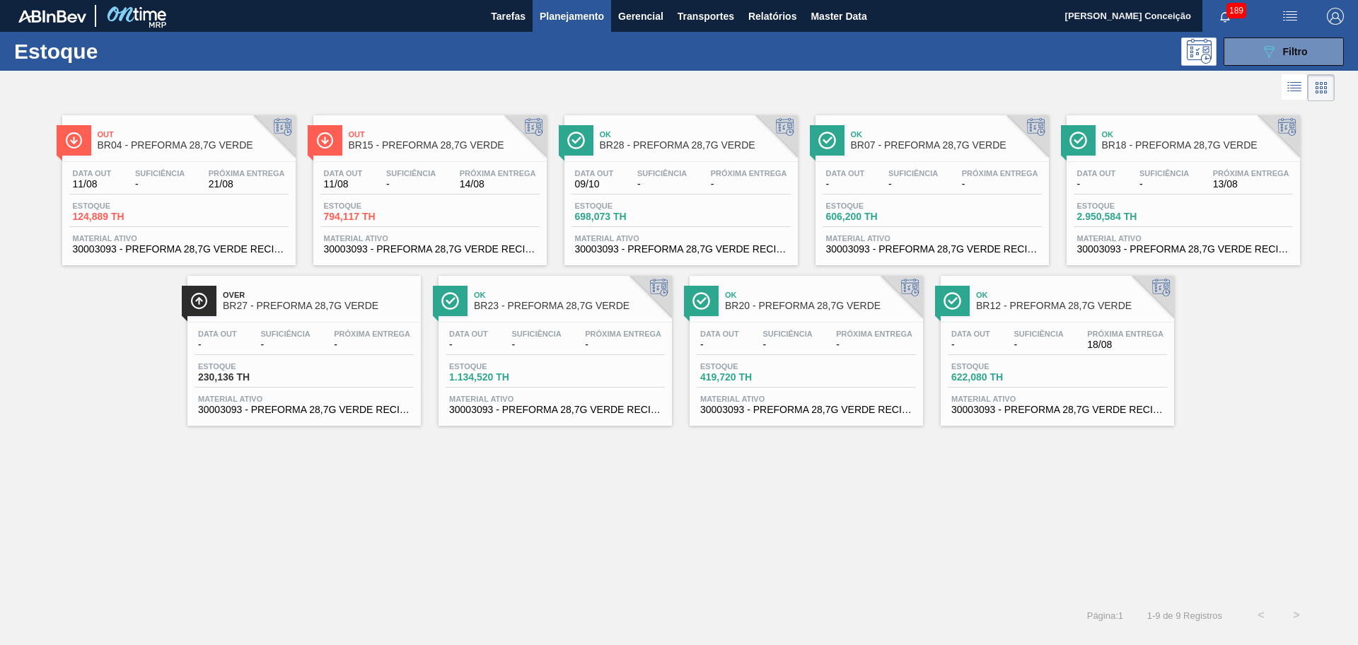
click at [609, 211] on span "698,073 TH" at bounding box center [624, 216] width 99 height 11
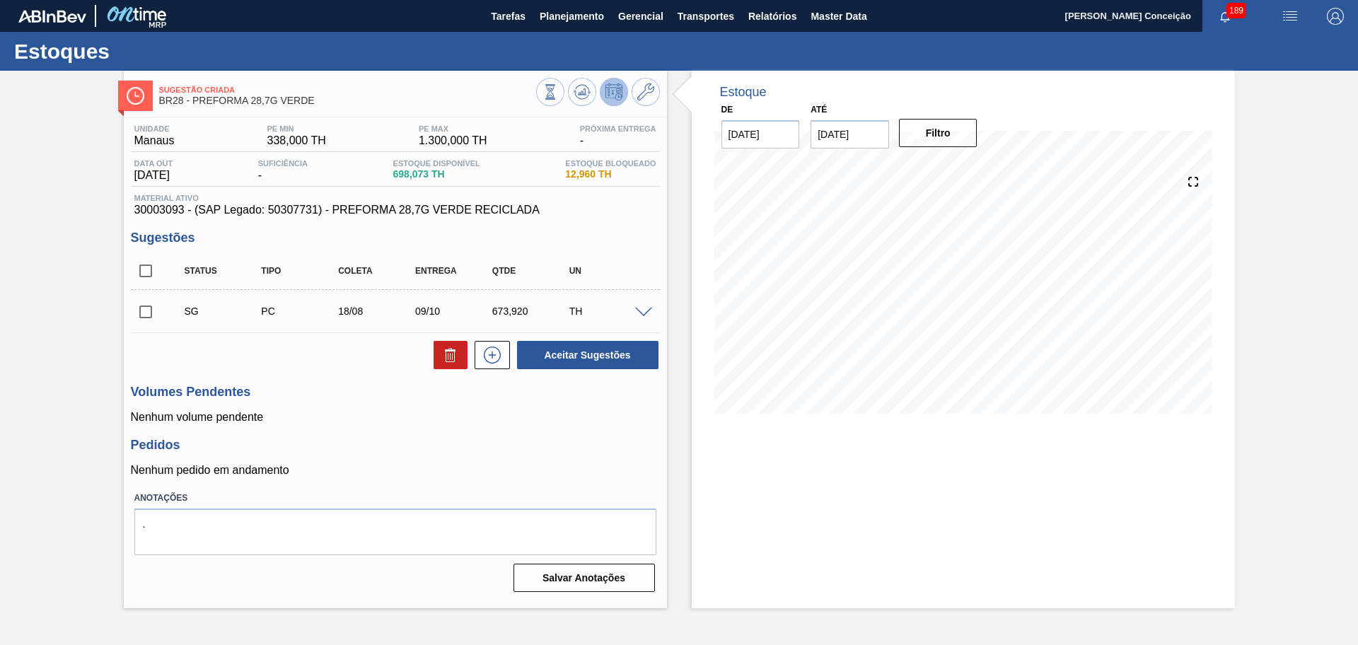
click at [368, 444] on h3 "Pedidos" at bounding box center [395, 445] width 529 height 15
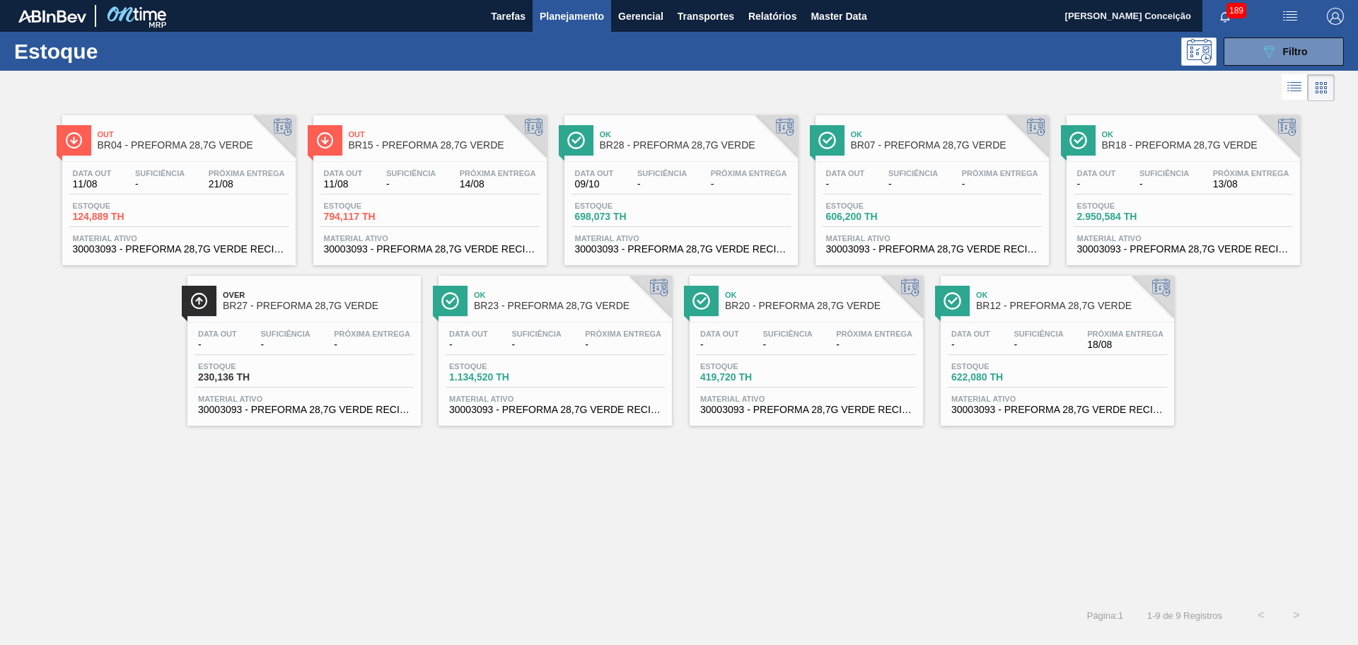
click at [916, 194] on div "Data out - Suficiência - Próxima Entrega - Estoque 606,200 TH Material ativo 30…" at bounding box center [931, 210] width 233 height 96
click at [1169, 171] on span "Suficiência" at bounding box center [1163, 173] width 49 height 8
click at [534, 545] on div "Out BR04 - PREFORMA 28,7G VERDE Data out 11/08 Suficiência - Próxima Entrega 21…" at bounding box center [679, 351] width 1358 height 493
click at [810, 337] on span "Suficiência" at bounding box center [786, 333] width 49 height 8
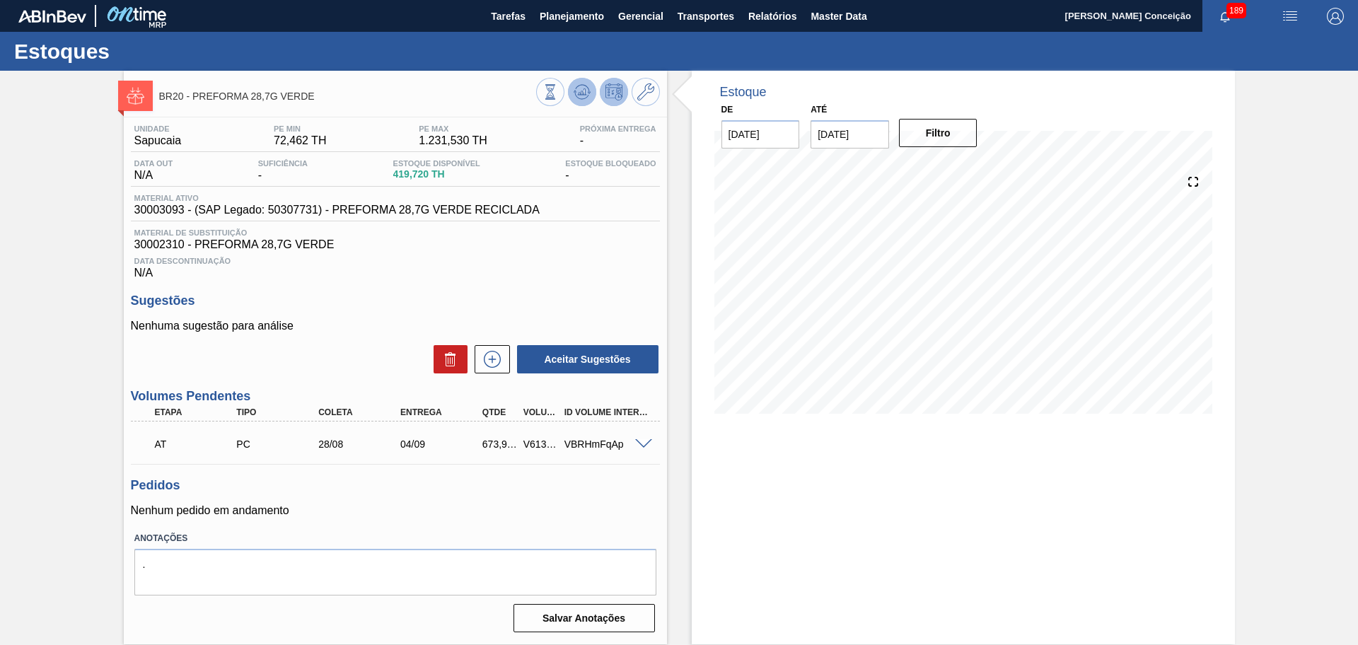
click at [558, 89] on icon at bounding box center [550, 92] width 16 height 16
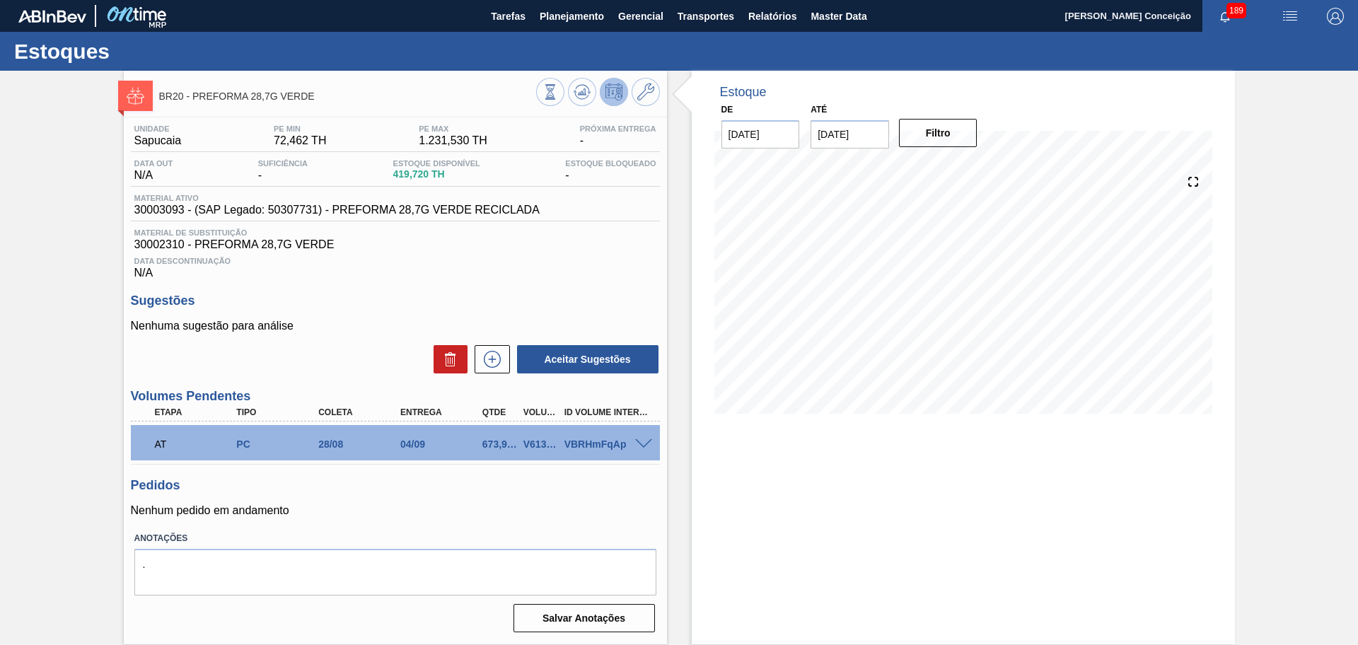
click at [620, 517] on div "Unidade Sapucaia PE MIN 72,462 TH PE MAX 1.231,530 TH Próxima Entrega - Data ou…" at bounding box center [395, 377] width 543 height 520
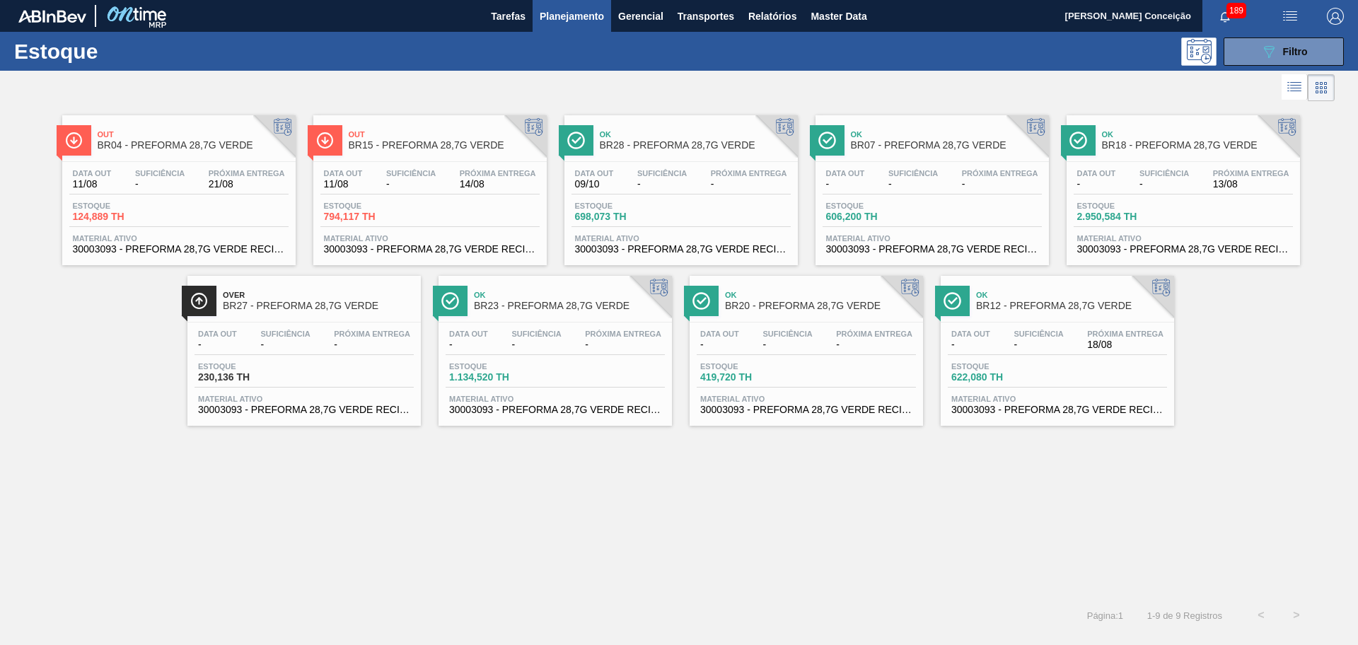
click at [1083, 337] on div "Data out - Suficiência - Próxima Entrega 18/08" at bounding box center [1056, 341] width 219 height 25
click at [400, 189] on span "-" at bounding box center [410, 184] width 49 height 11
click at [387, 148] on span "BR15 - PREFORMA 28,7G VERDE" at bounding box center [444, 145] width 191 height 11
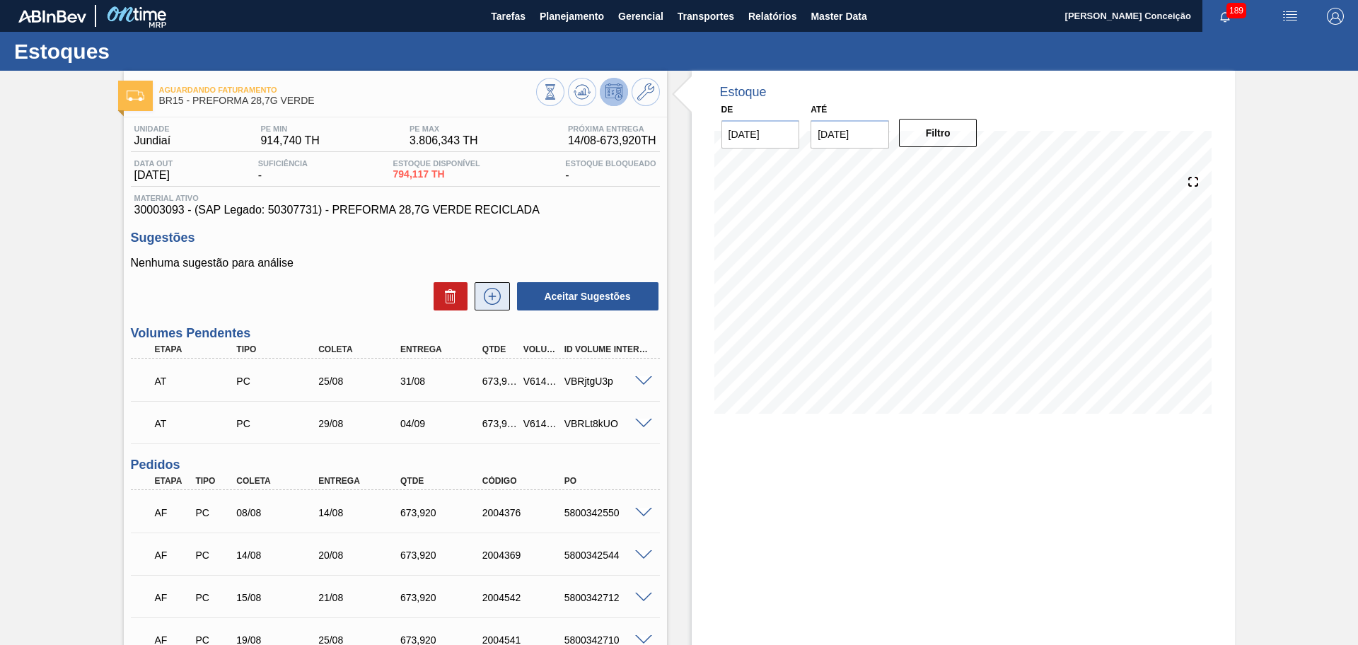
click at [491, 300] on icon at bounding box center [492, 296] width 23 height 17
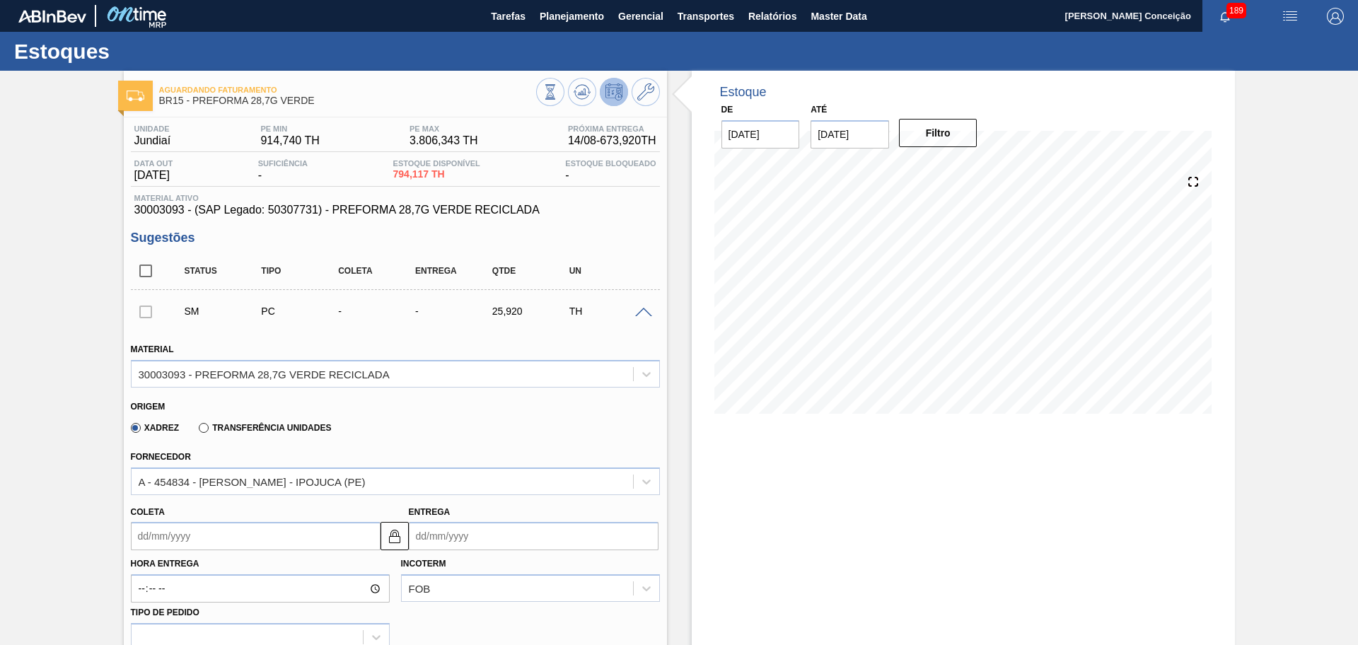
click at [170, 543] on input "Coleta" at bounding box center [256, 536] width 250 height 28
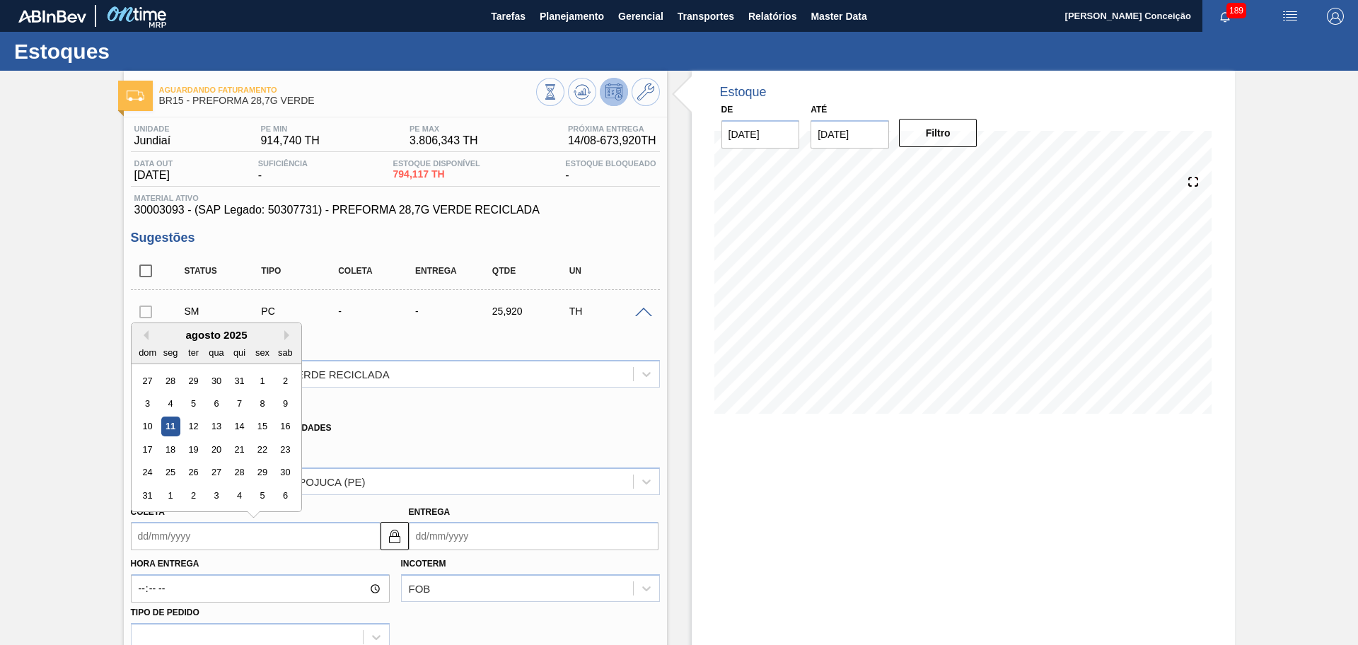
type input "1"
type input "[DATE]"
type input "12"
type input "[DATE]"
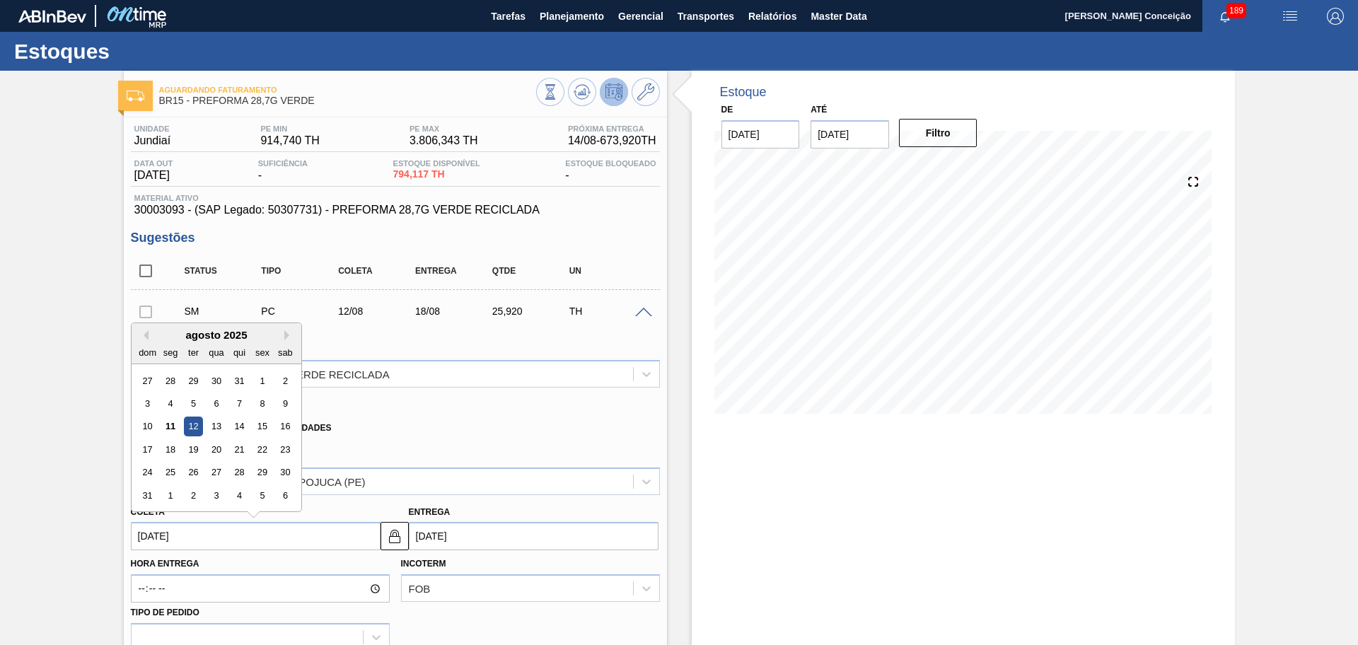
click at [387, 465] on div "Fornecedor A - 454834 - LORENPET - IPOJUCA (PE)" at bounding box center [395, 471] width 529 height 48
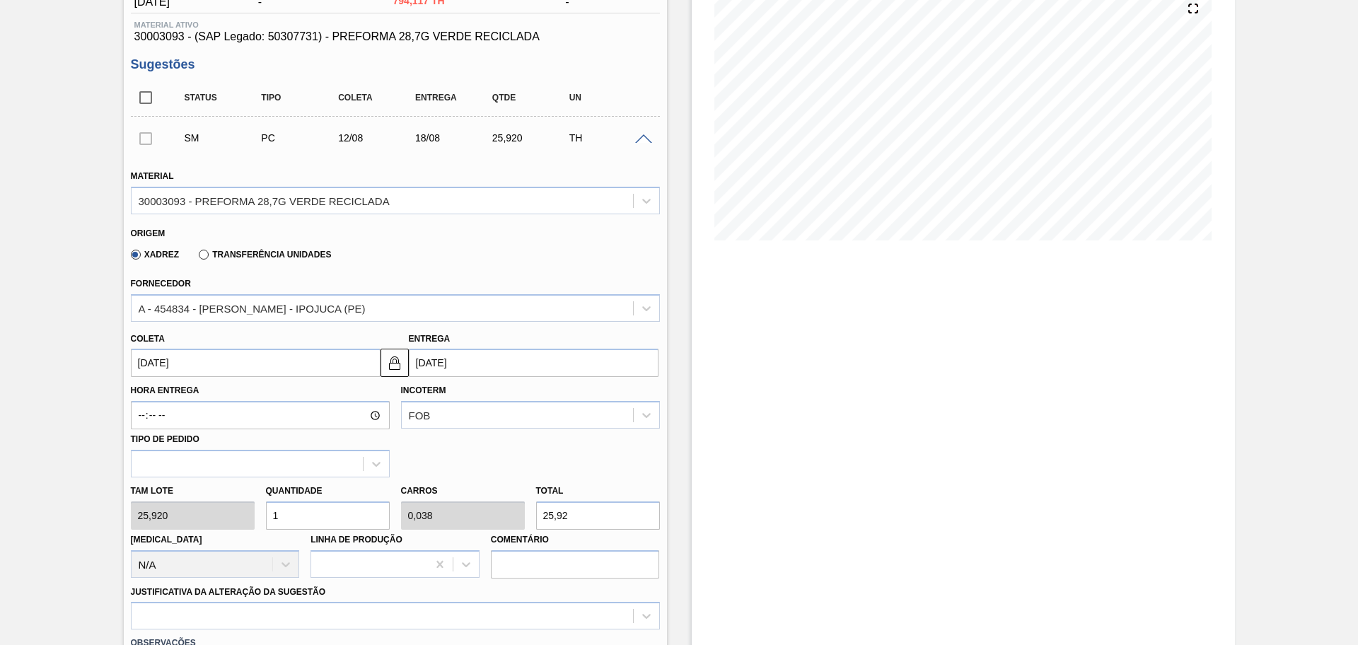
scroll to position [177, 0]
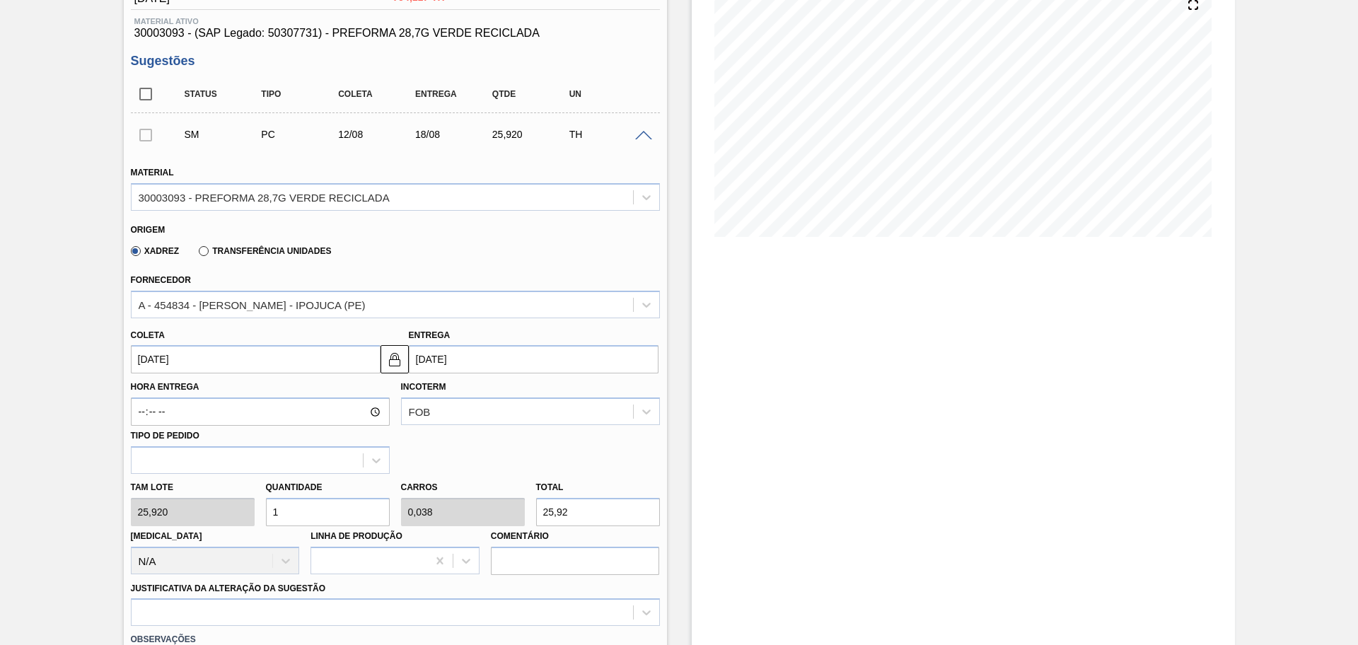
drag, startPoint x: 274, startPoint y: 510, endPoint x: 227, endPoint y: 515, distance: 47.7
click at [267, 510] on input "1" at bounding box center [328, 512] width 124 height 28
type input "21"
type input "0,808"
type input "544,32"
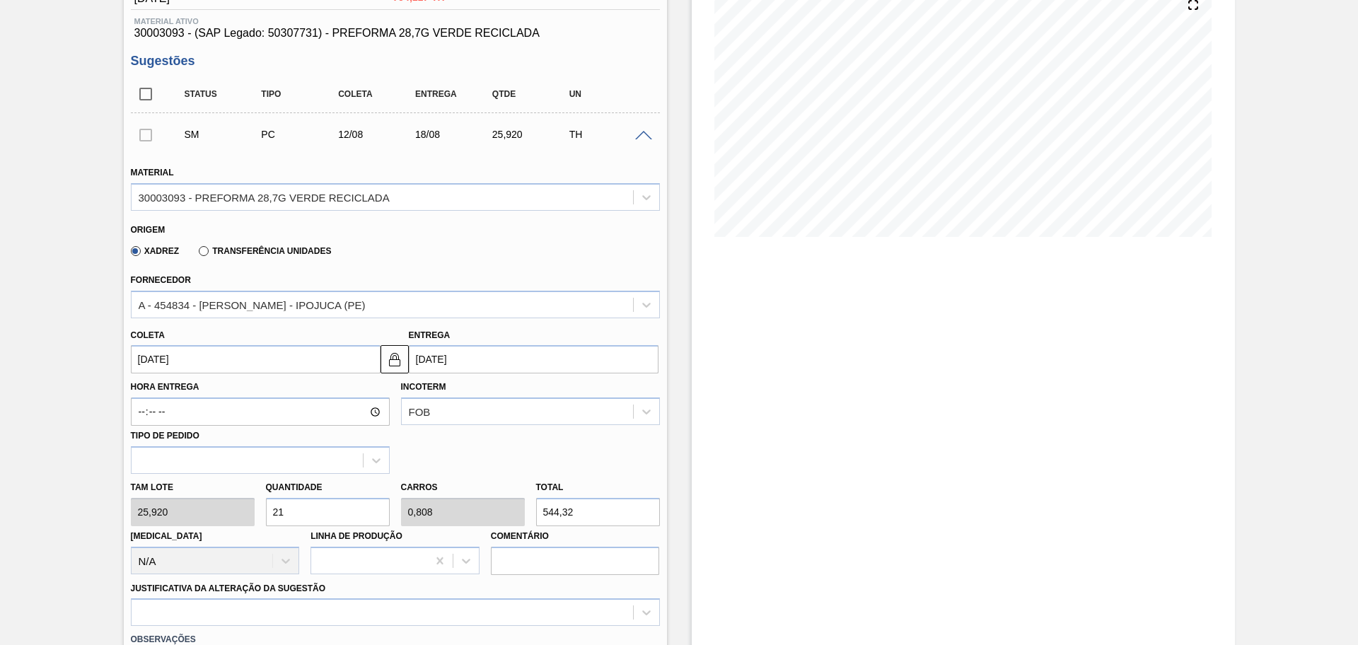
type input "261"
type input "10,038"
type input "6.765,12"
type input "26"
type input "1"
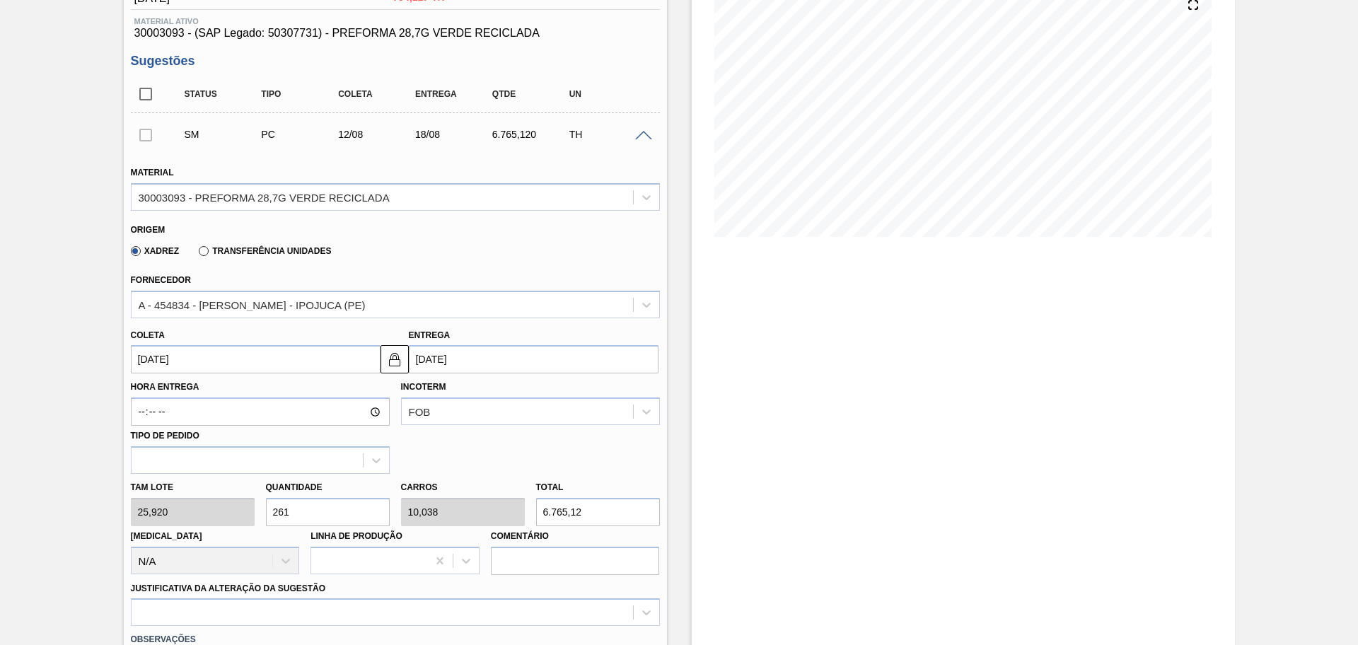
type input "673,92"
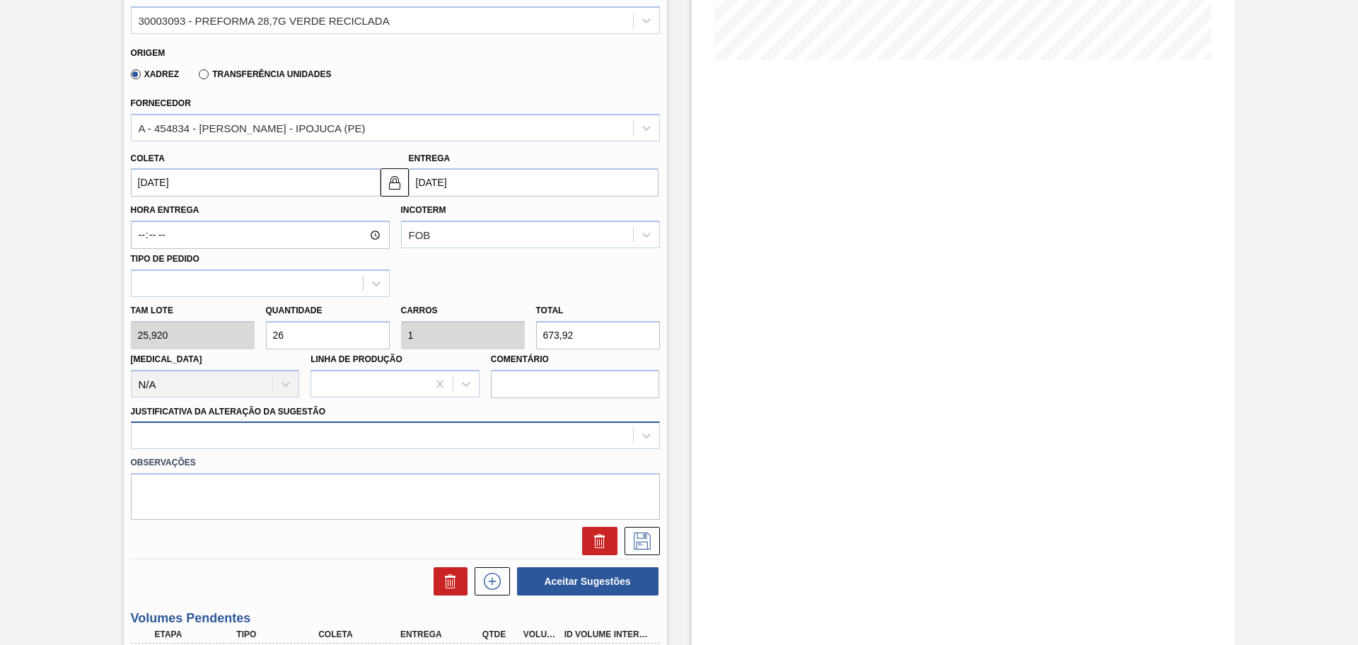
type input "26"
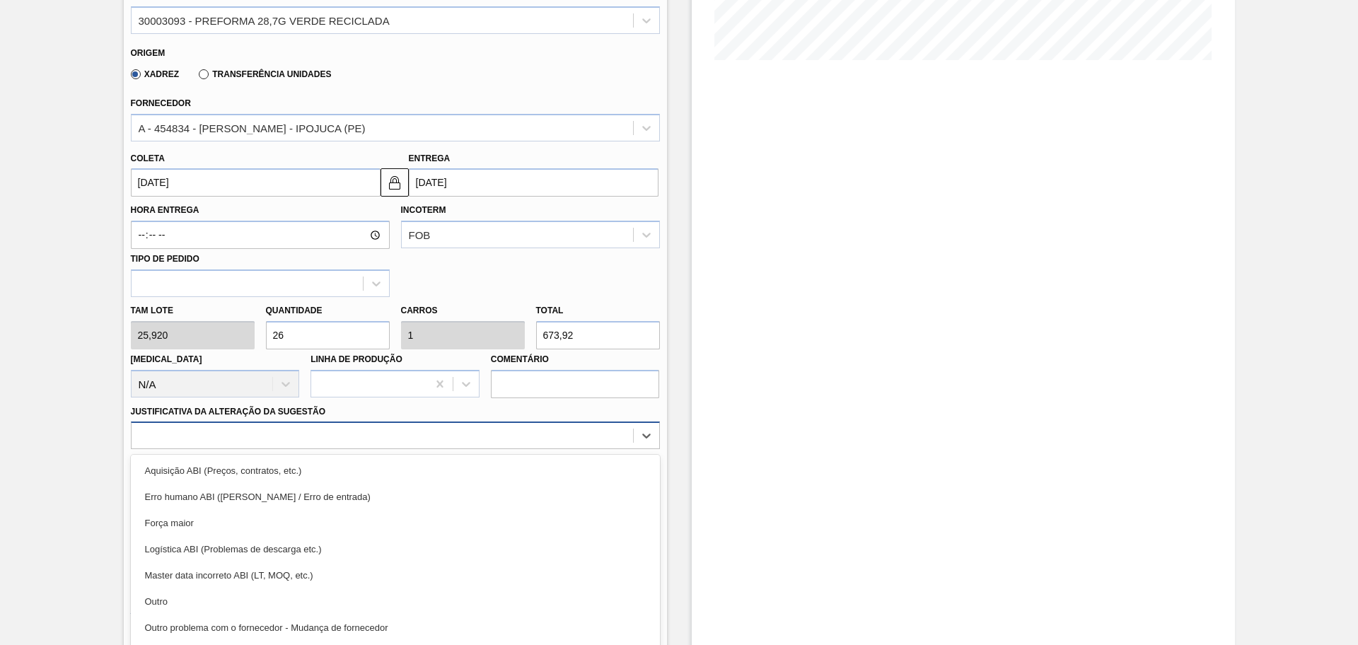
click at [242, 436] on div "option Aquisição ABI (Preços, contratos, etc.) focused, 1 of 18. 18 results ava…" at bounding box center [395, 435] width 529 height 28
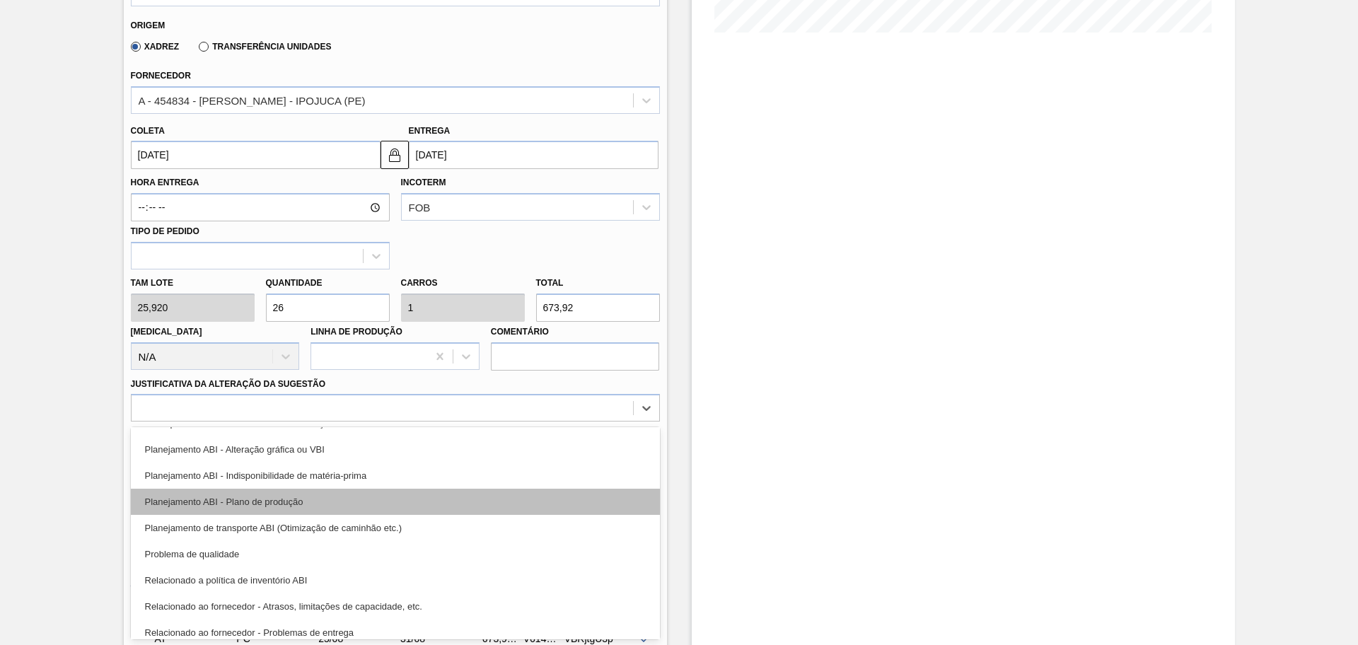
click at [337, 501] on div "Planejamento ABI - Plano de produção" at bounding box center [395, 502] width 529 height 26
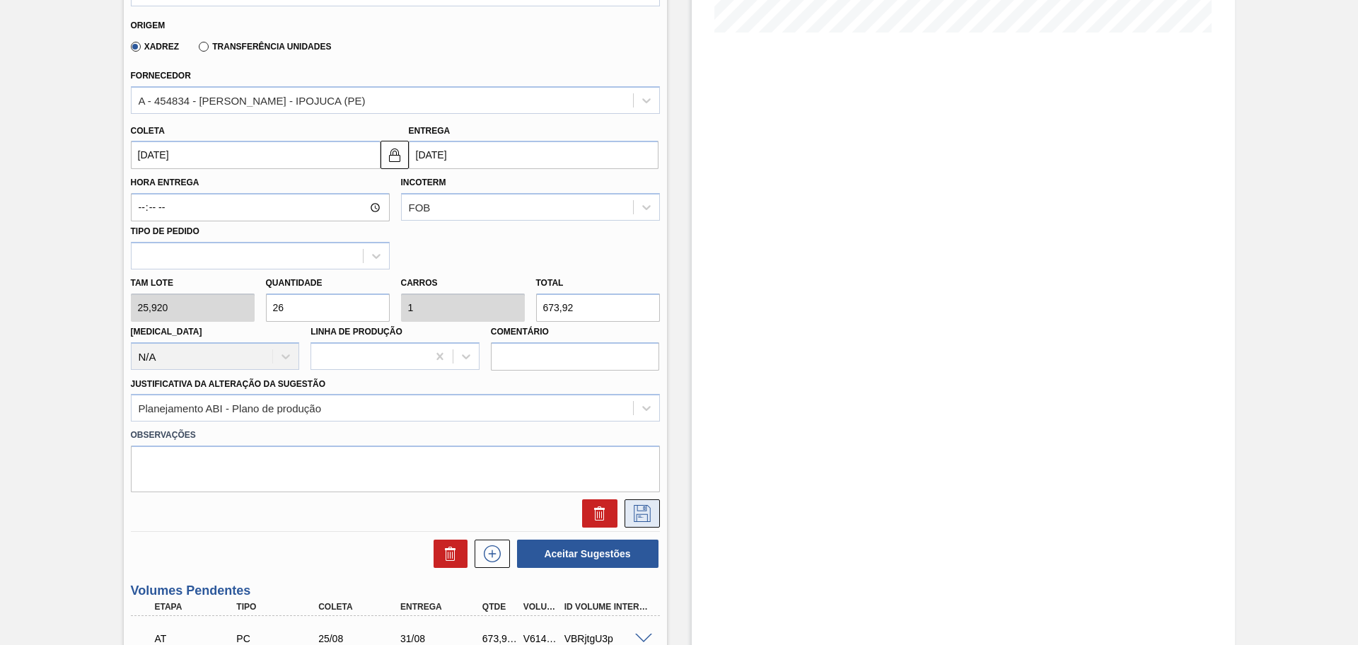
click at [636, 509] on icon at bounding box center [642, 513] width 23 height 17
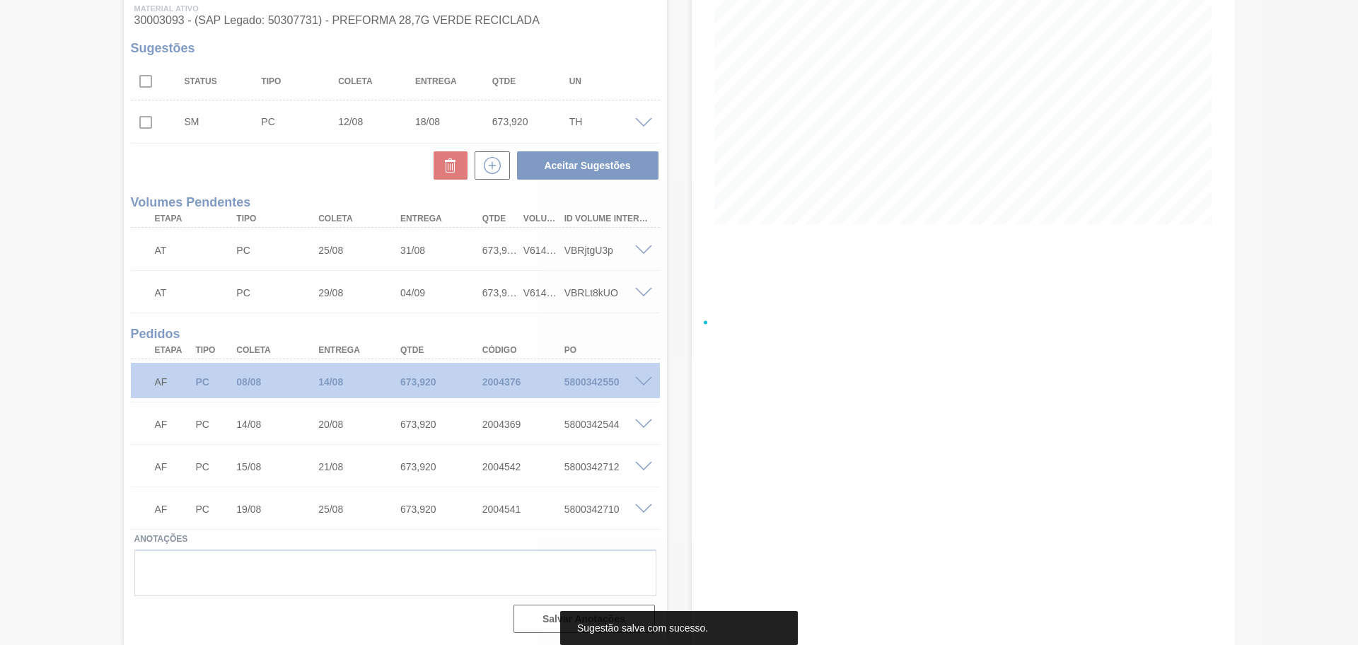
scroll to position [189, 0]
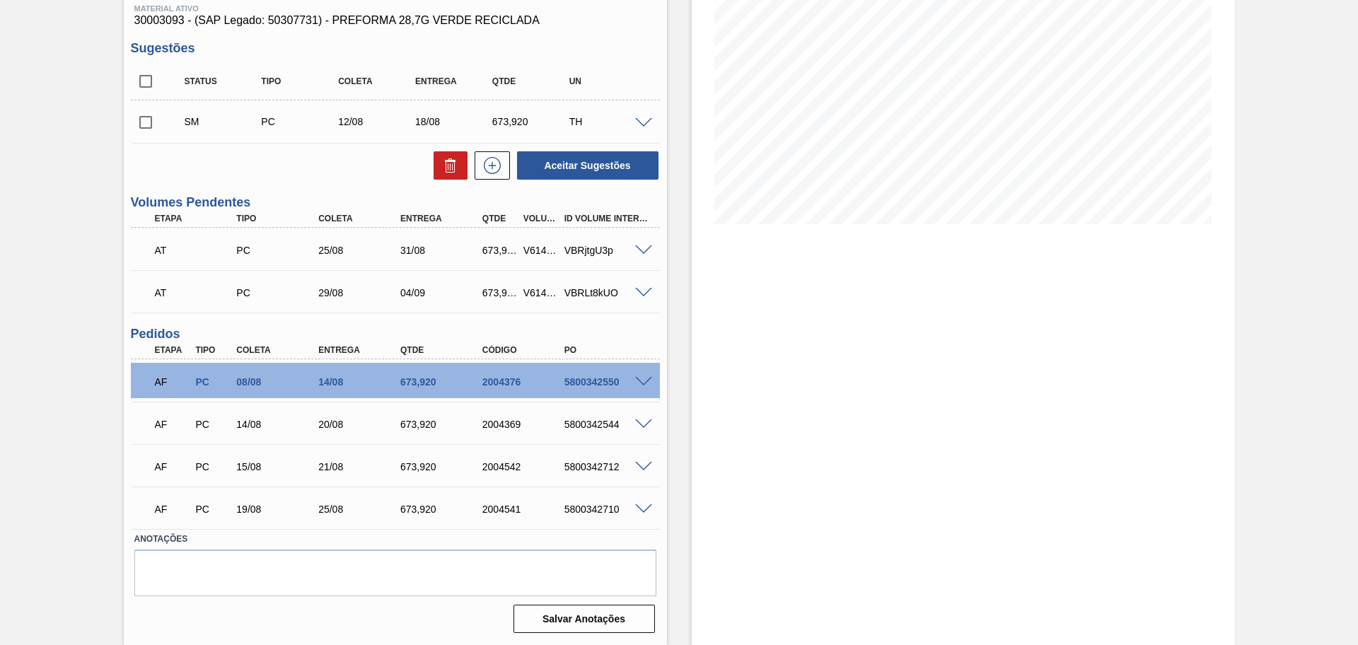
click at [141, 128] on input "checkbox" at bounding box center [146, 122] width 30 height 30
click at [547, 168] on button "Aceitar Sugestões" at bounding box center [587, 165] width 141 height 28
checkbox input "false"
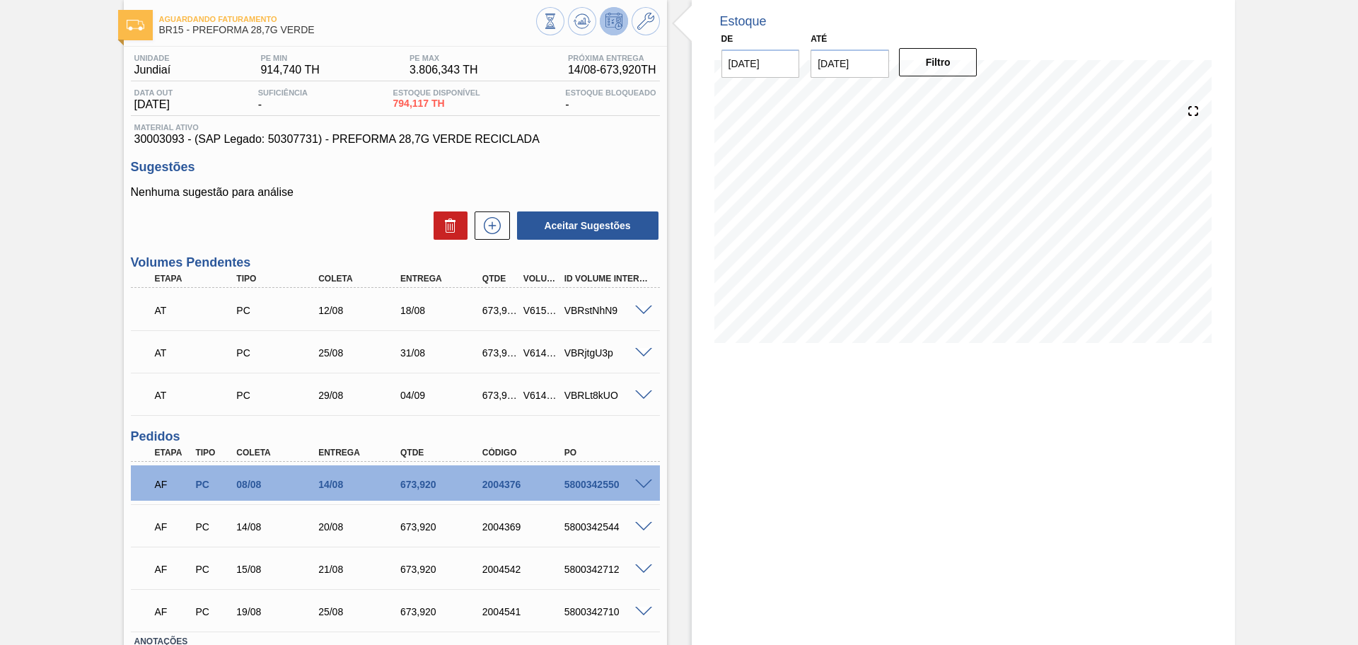
scroll to position [0, 0]
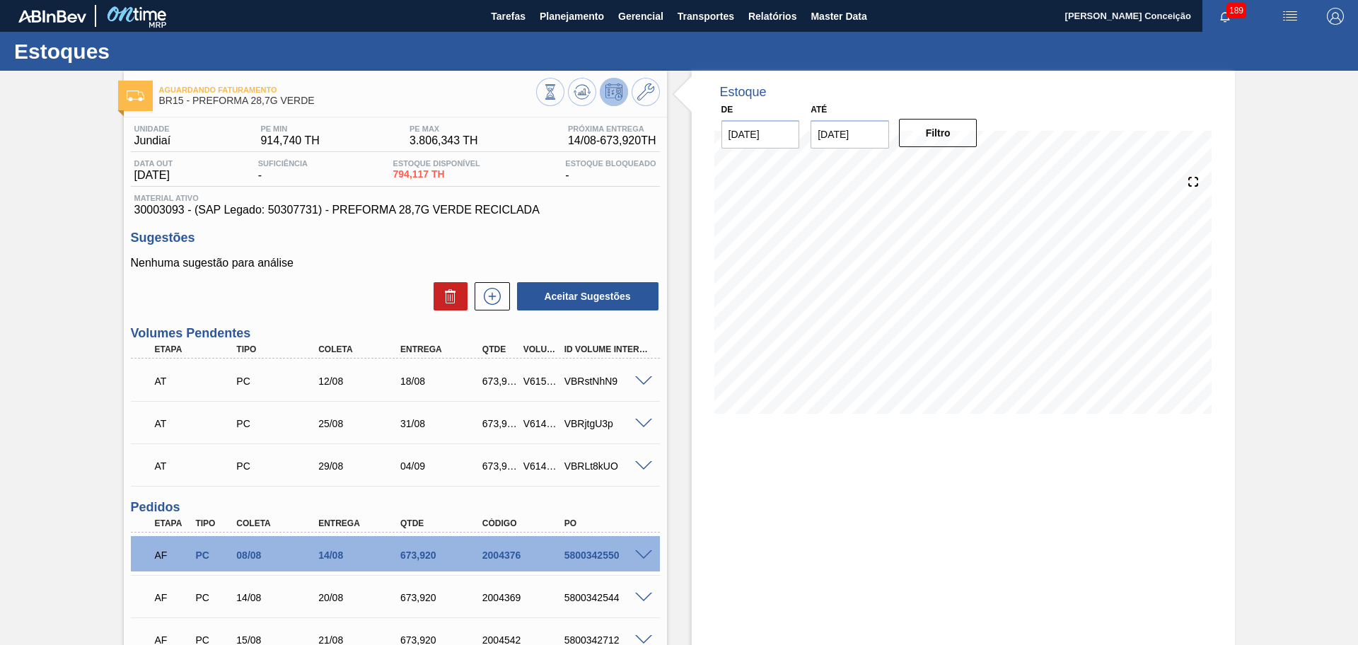
click at [313, 283] on div "Aceitar Sugestões" at bounding box center [395, 296] width 529 height 31
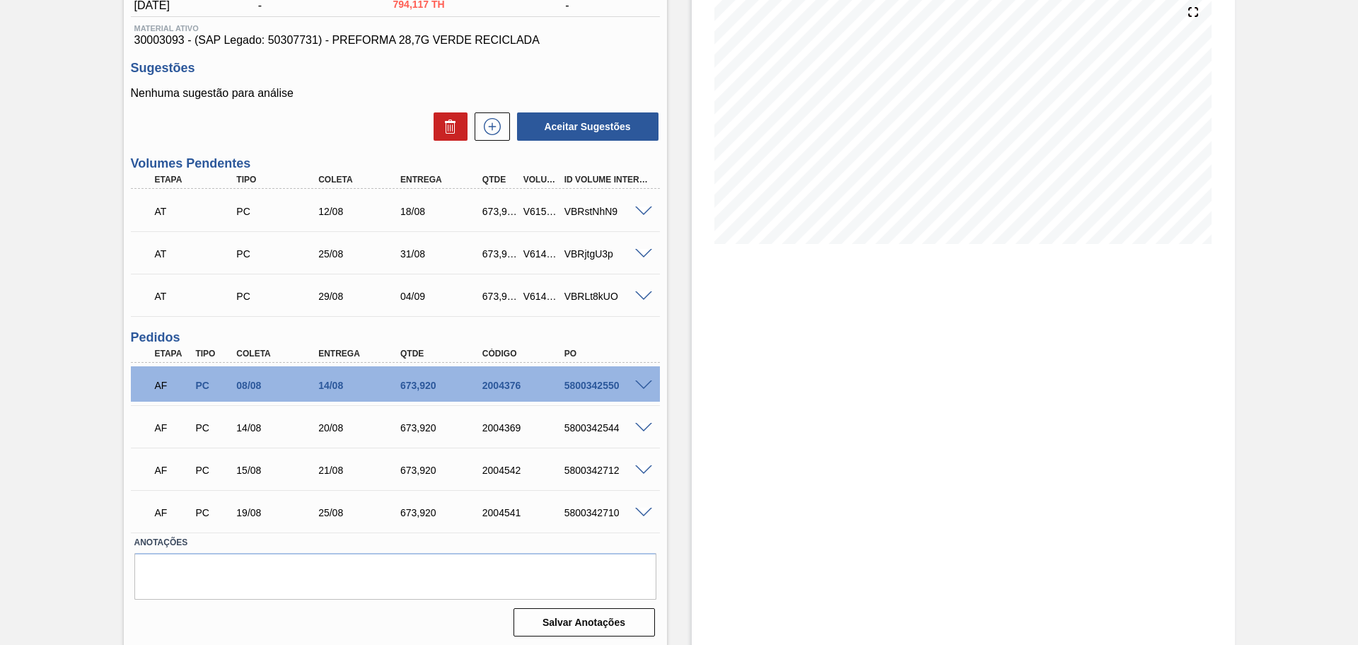
scroll to position [173, 0]
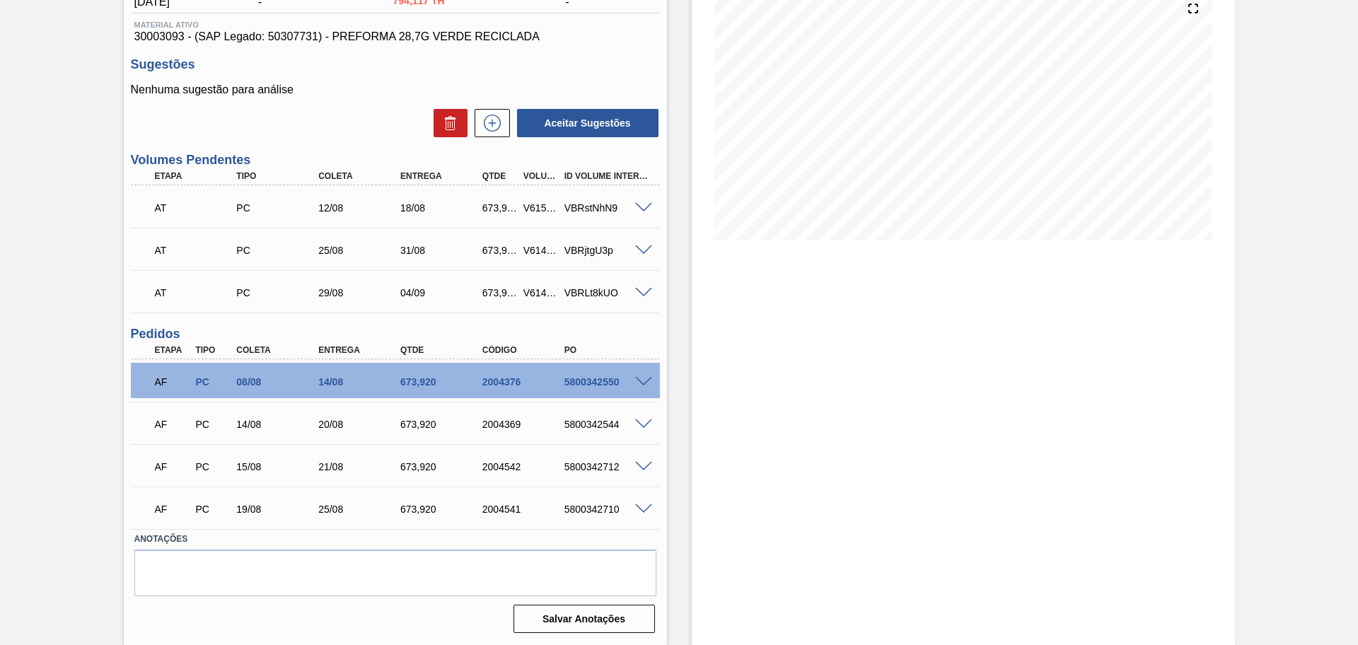
click at [682, 450] on div "Estoque De 11/08/2025 Até 30/09/2025 Filtro 14/08 Projeção de Estoque 1,468.037…" at bounding box center [951, 270] width 568 height 747
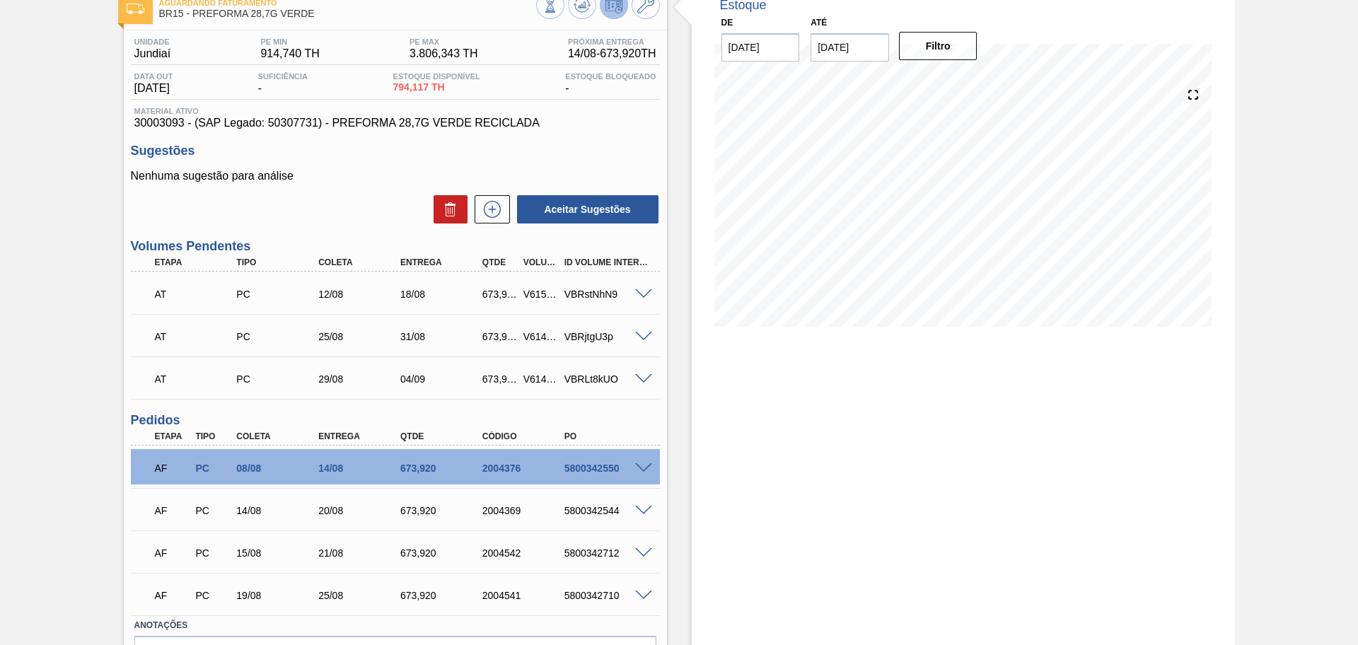
scroll to position [0, 0]
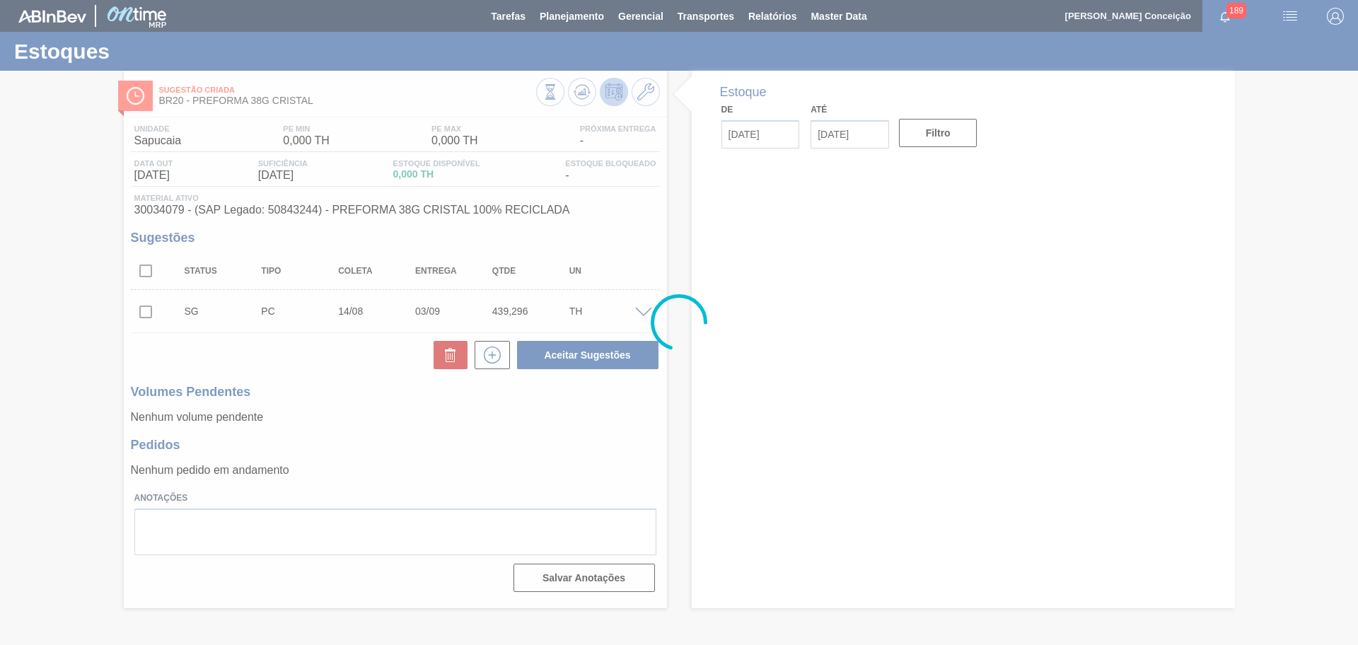
click at [349, 417] on div at bounding box center [679, 322] width 1358 height 645
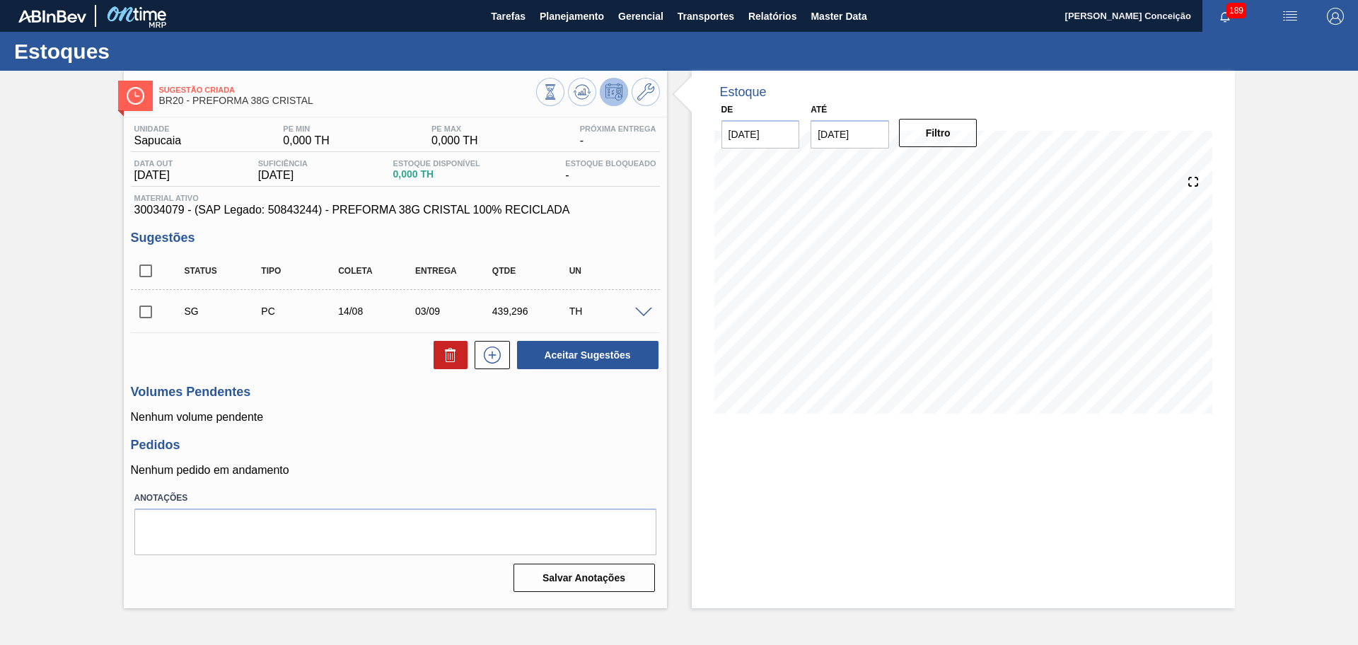
click at [685, 400] on div "Estoque De 11/08/2025 Até 30/09/2025 Filtro 11/08 Projeção de Estoque 0 Nec.SAP…" at bounding box center [951, 339] width 568 height 537
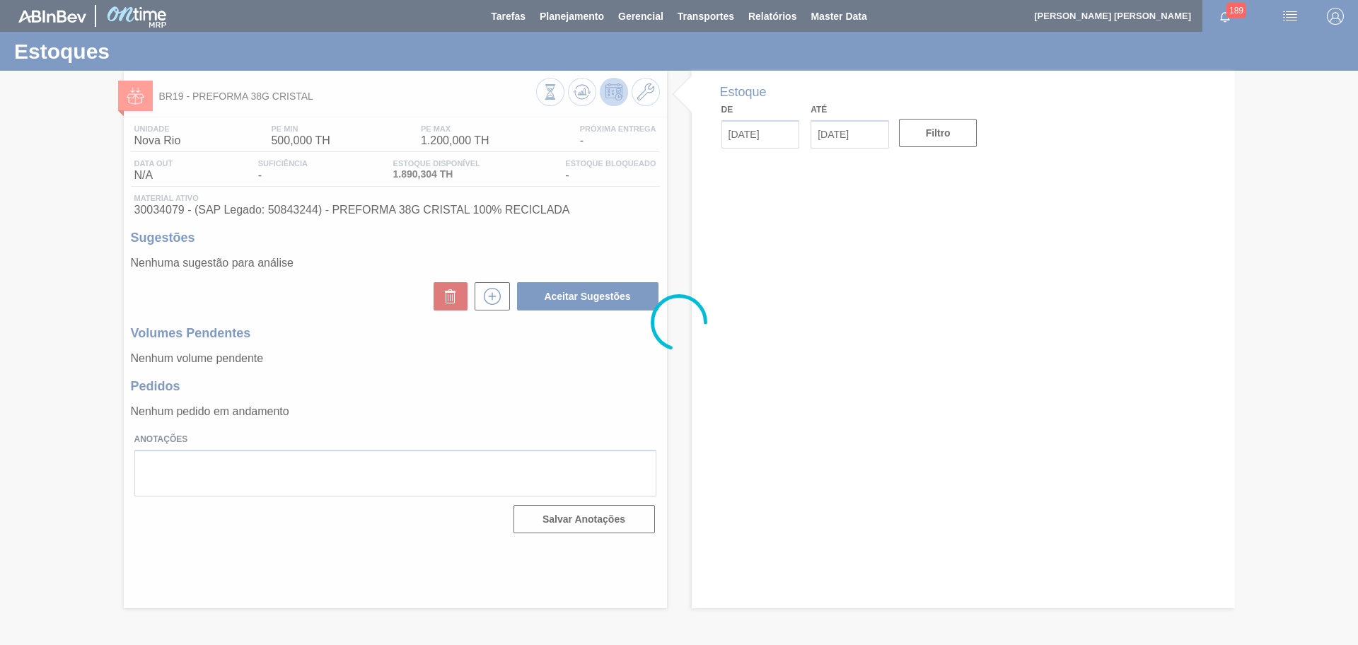
click at [564, 418] on div at bounding box center [679, 322] width 1358 height 645
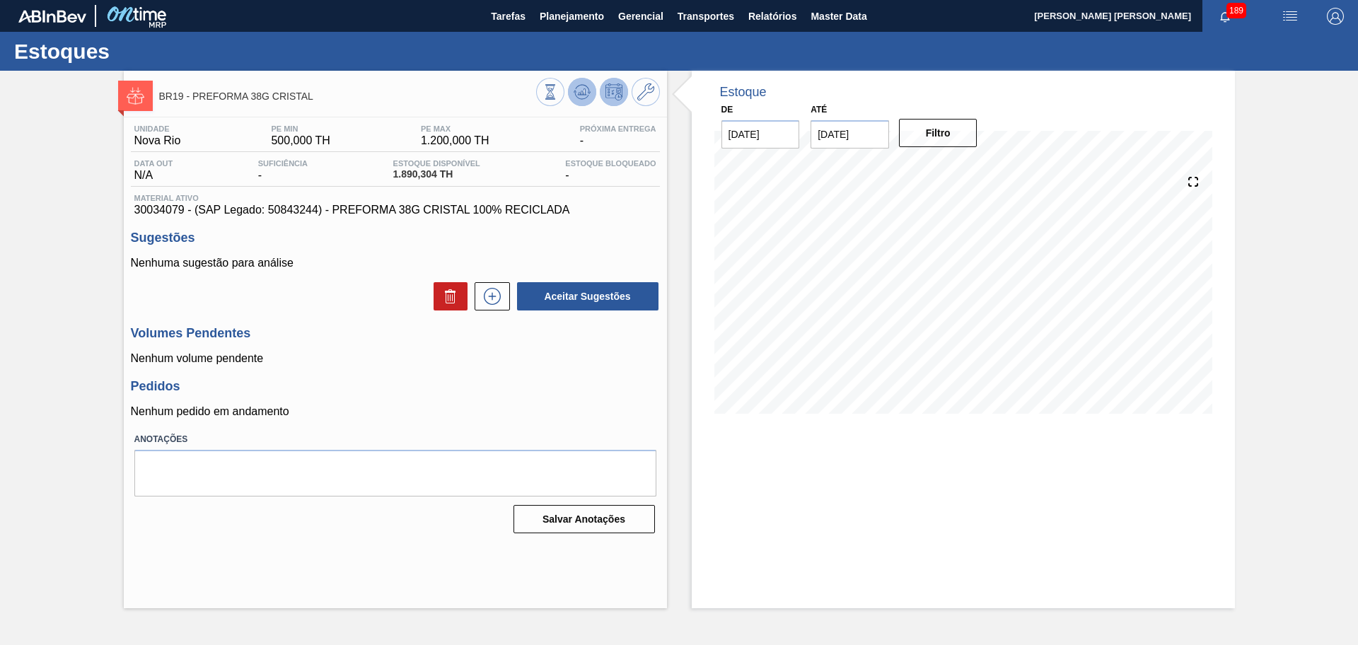
click at [558, 93] on icon at bounding box center [550, 92] width 16 height 16
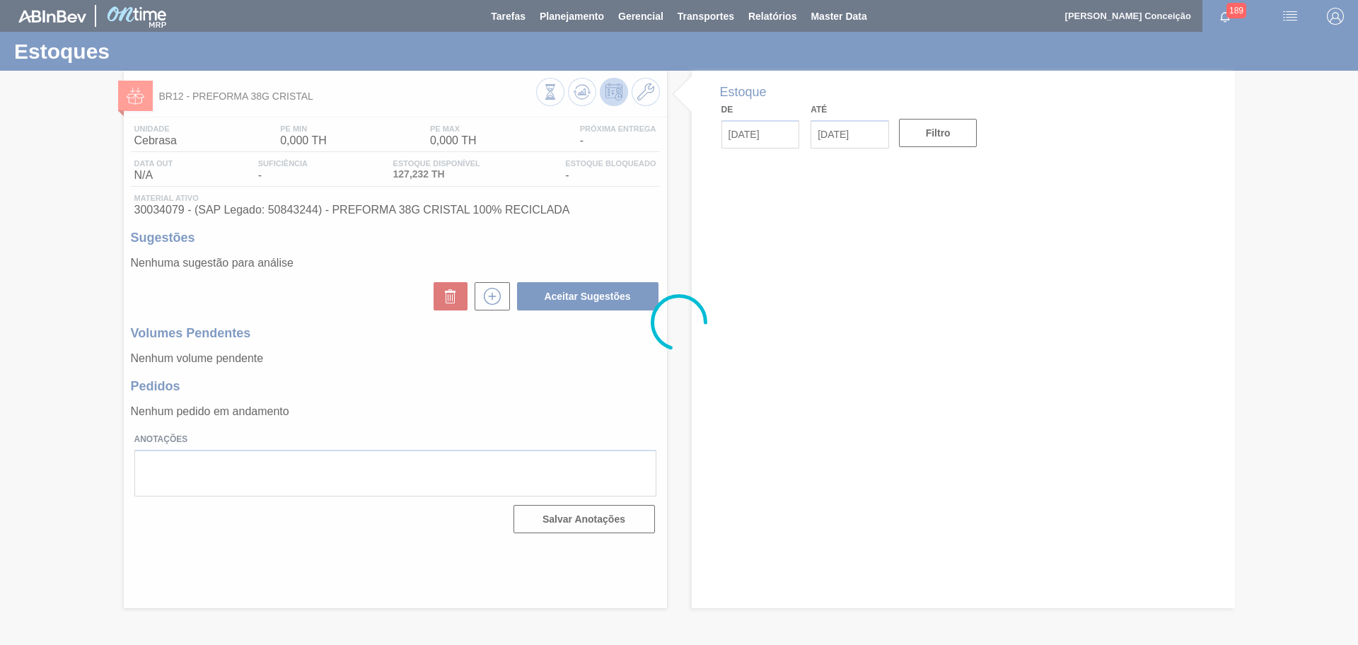
click at [361, 371] on div at bounding box center [679, 322] width 1358 height 645
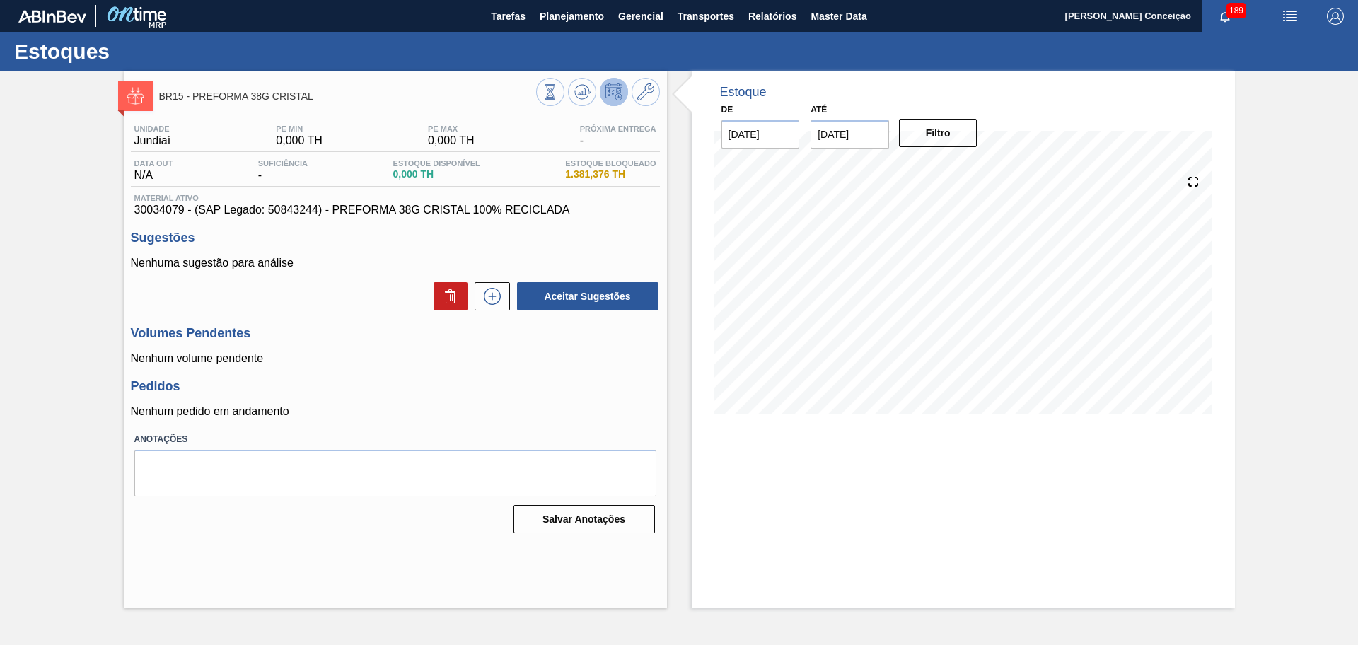
click at [621, 354] on p "Nenhum volume pendente" at bounding box center [395, 358] width 529 height 13
click at [558, 90] on icon at bounding box center [550, 92] width 16 height 16
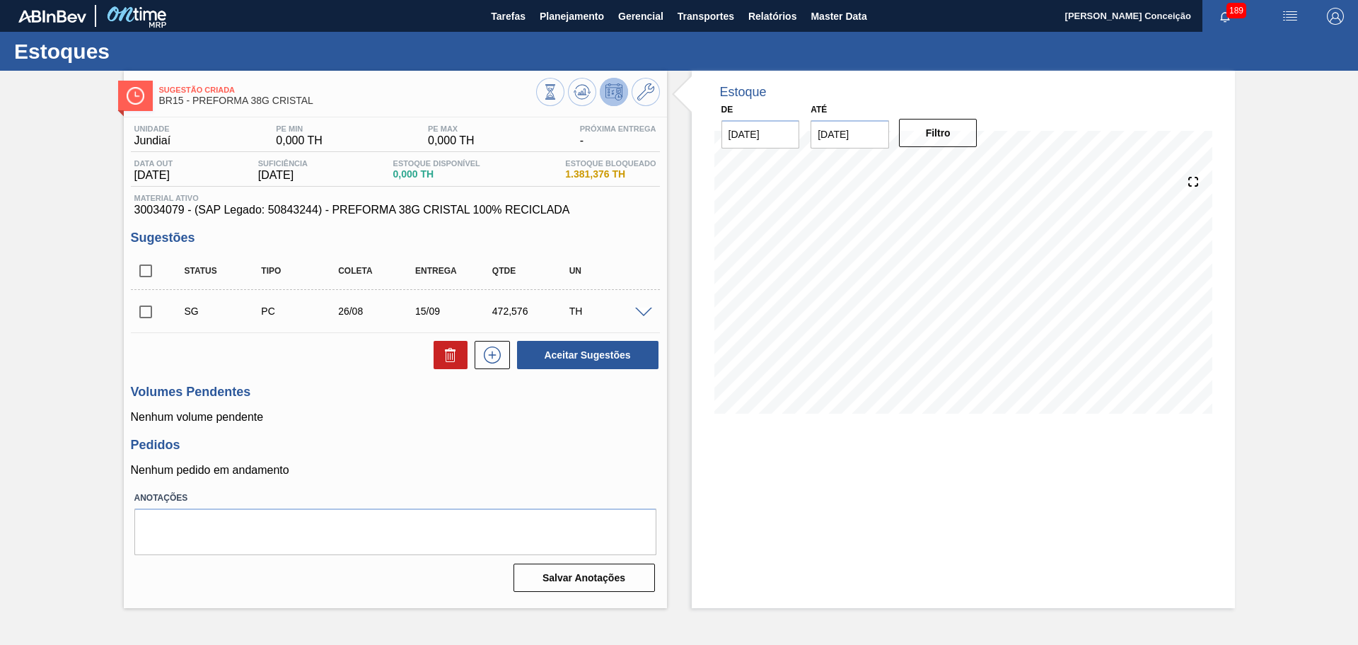
click at [443, 416] on p "Nenhum volume pendente" at bounding box center [395, 417] width 529 height 13
click at [581, 9] on span "Planejamento" at bounding box center [571, 16] width 64 height 17
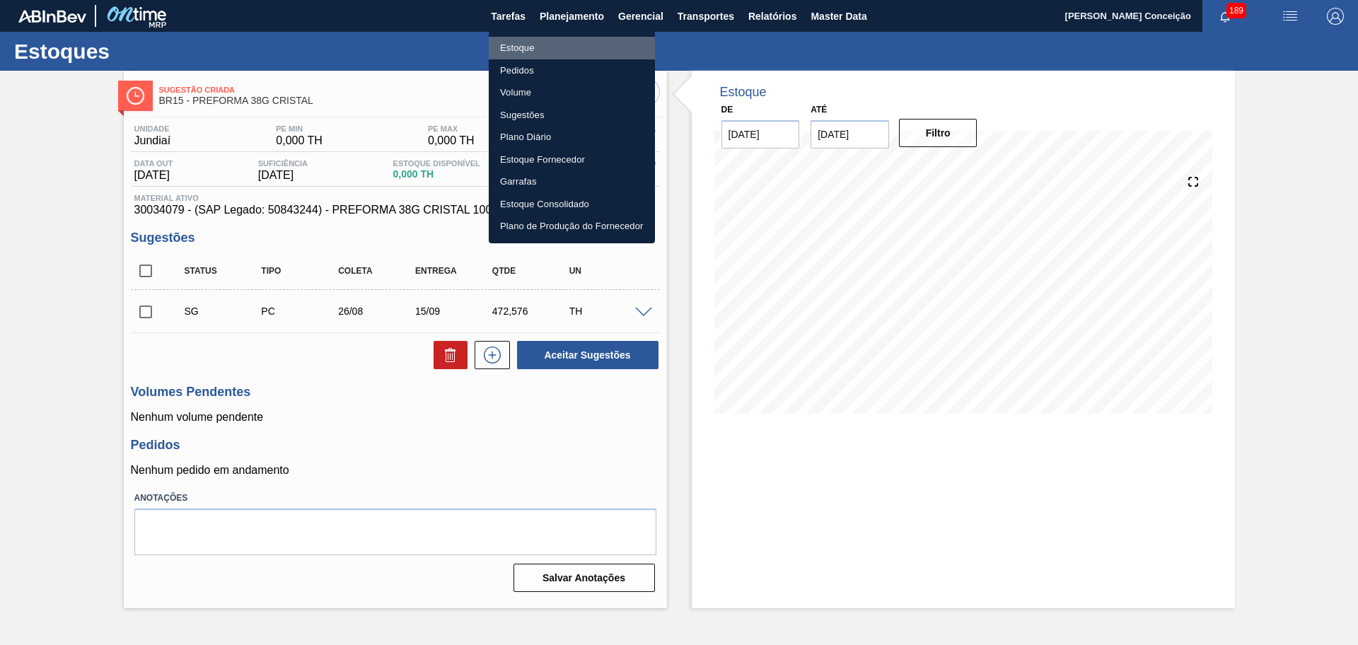
click at [506, 51] on li "Estoque" at bounding box center [572, 48] width 166 height 23
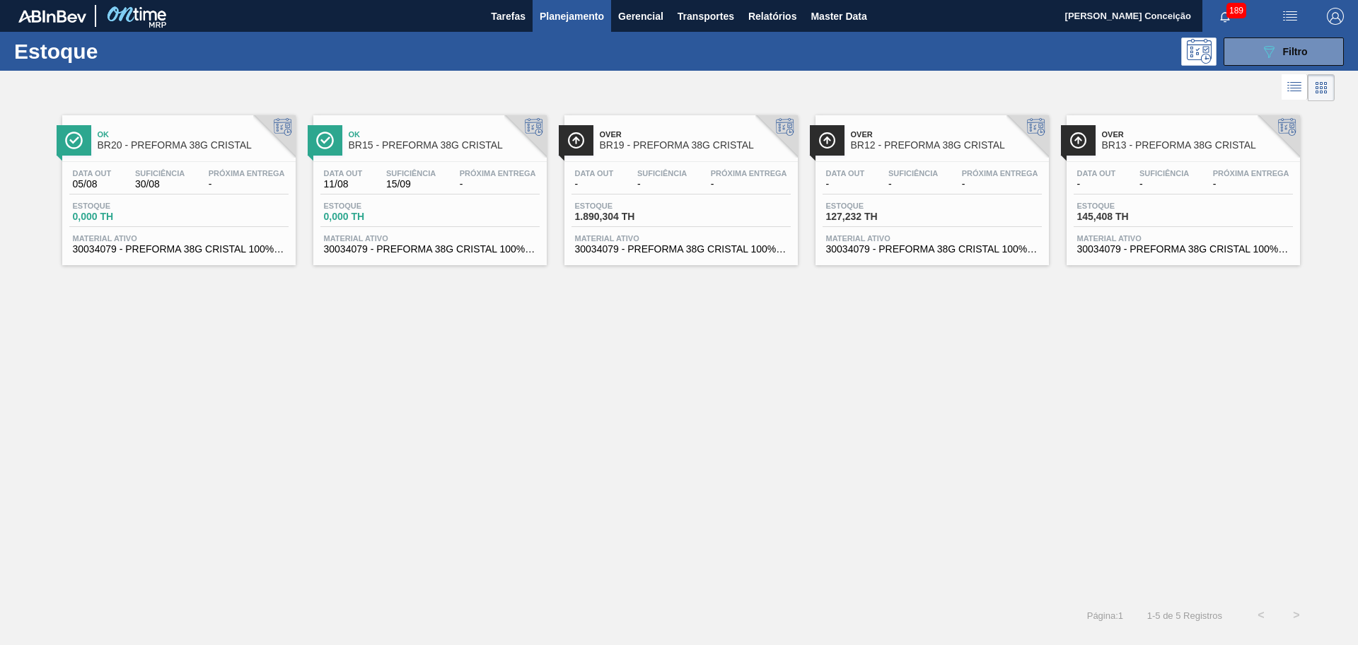
click at [724, 447] on div "Ok BR20 - PREFORMA 38G CRISTAL Data out 05/08 Suficiência 30/08 Próxima Entrega…" at bounding box center [679, 351] width 1358 height 493
click at [609, 397] on div "Ok BR20 - PREFORMA 38G CRISTAL Data out 05/08 Suficiência 30/08 Próxima Entrega…" at bounding box center [679, 351] width 1358 height 493
click at [692, 454] on div "Ok BR20 - PREFORMA 38G CRISTAL Data out 05/08 Suficiência 30/08 Próxima Entrega…" at bounding box center [679, 351] width 1358 height 493
click at [715, 446] on div "Ok BR20 - PREFORMA 38G CRISTAL Data out 05/08 Suficiência 30/08 Próxima Entrega…" at bounding box center [679, 351] width 1358 height 493
click at [788, 482] on div "Ok BR20 - PREFORMA 38G CRISTAL Data out 05/08 Suficiência 30/08 Próxima Entrega…" at bounding box center [679, 351] width 1358 height 493
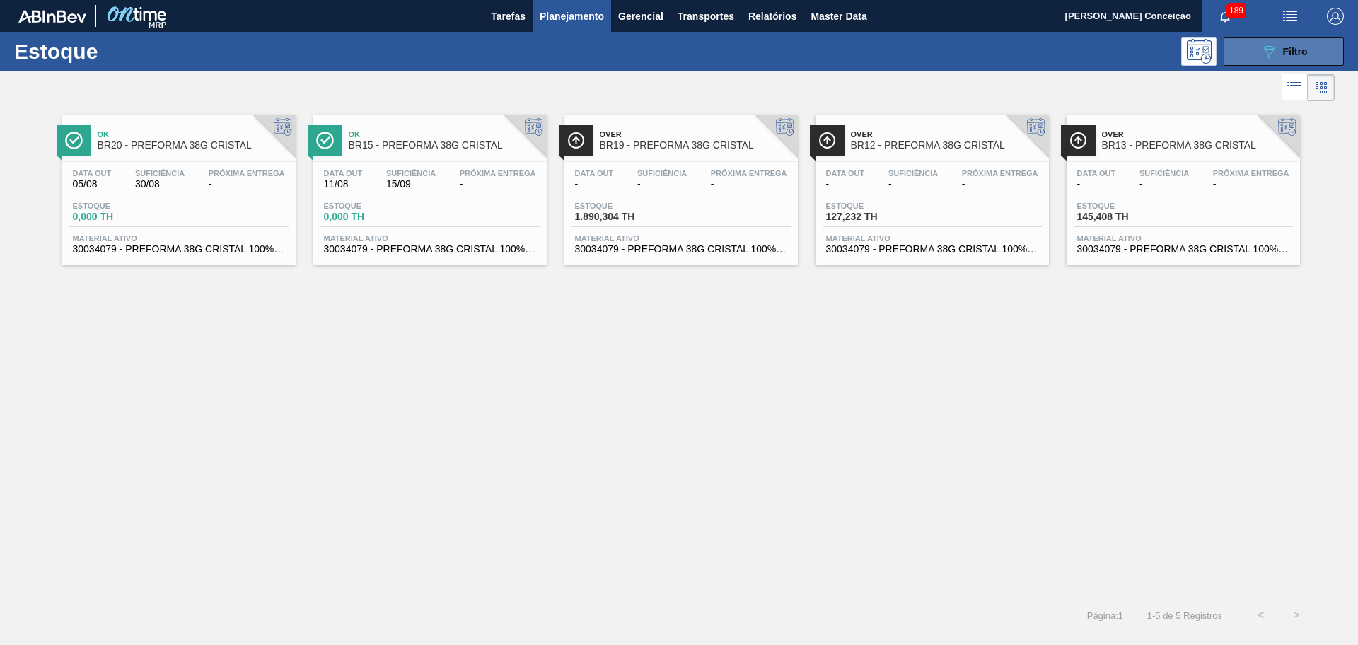
click at [1286, 56] on span "Filtro" at bounding box center [1295, 51] width 25 height 11
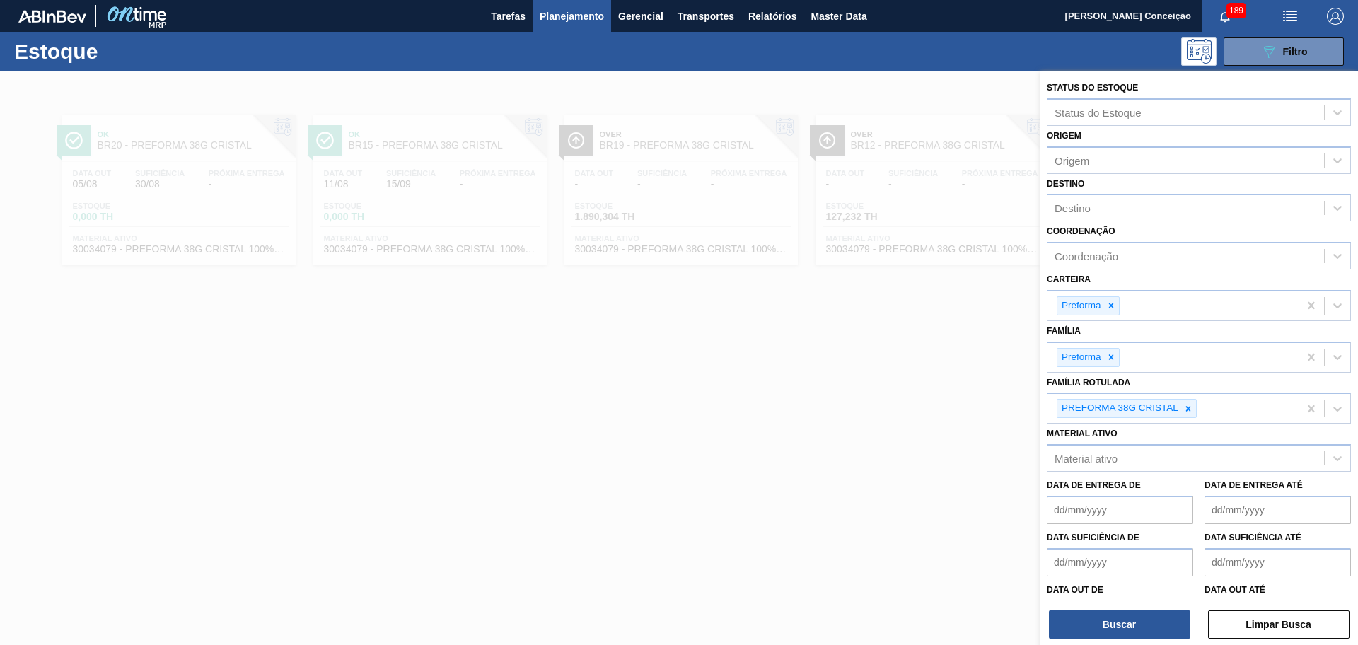
click at [586, 25] on button "Planejamento" at bounding box center [571, 16] width 78 height 32
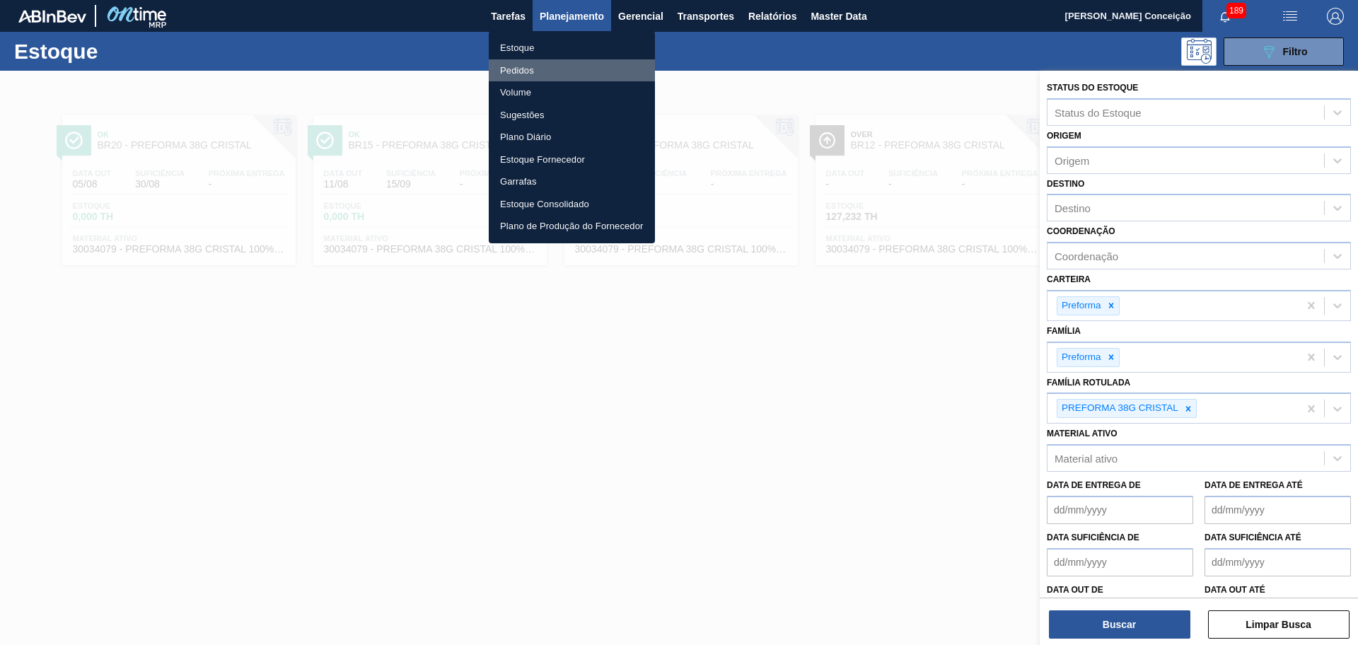
click at [531, 71] on li "Pedidos" at bounding box center [572, 70] width 166 height 23
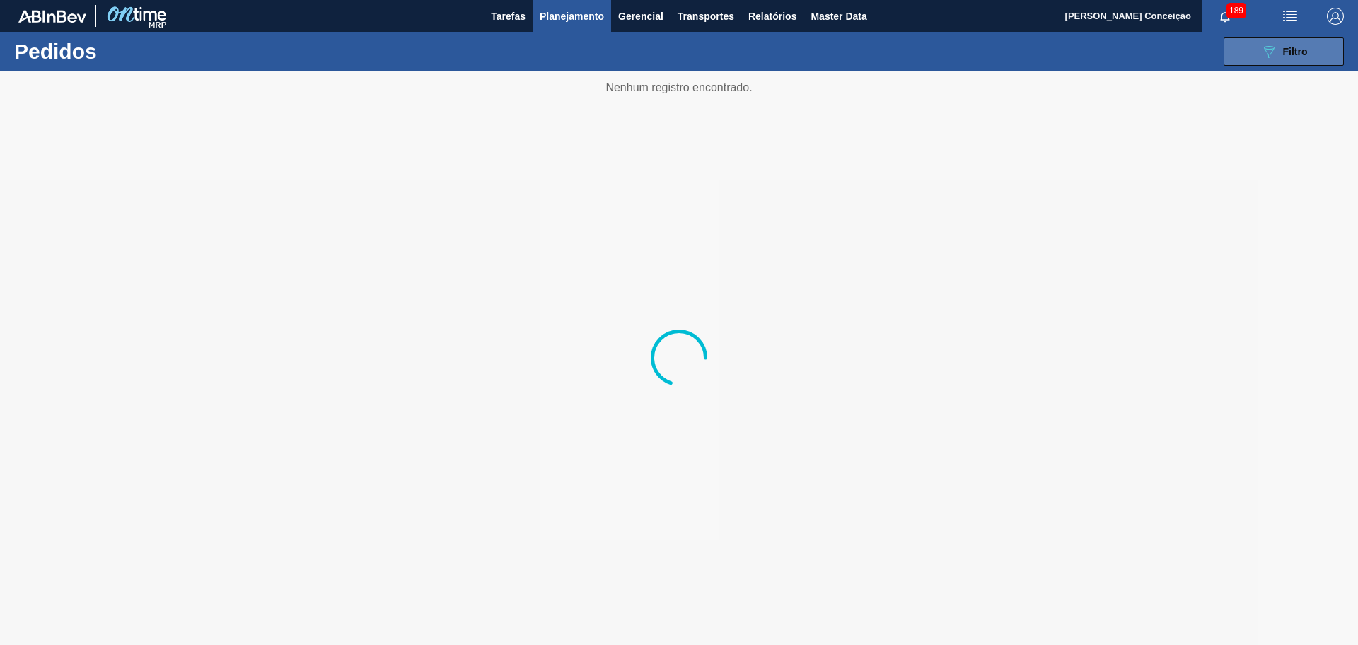
click at [1302, 65] on button "089F7B8B-B2A5-4AFE-B5C0-19BA573D28AC Filtro" at bounding box center [1283, 51] width 120 height 28
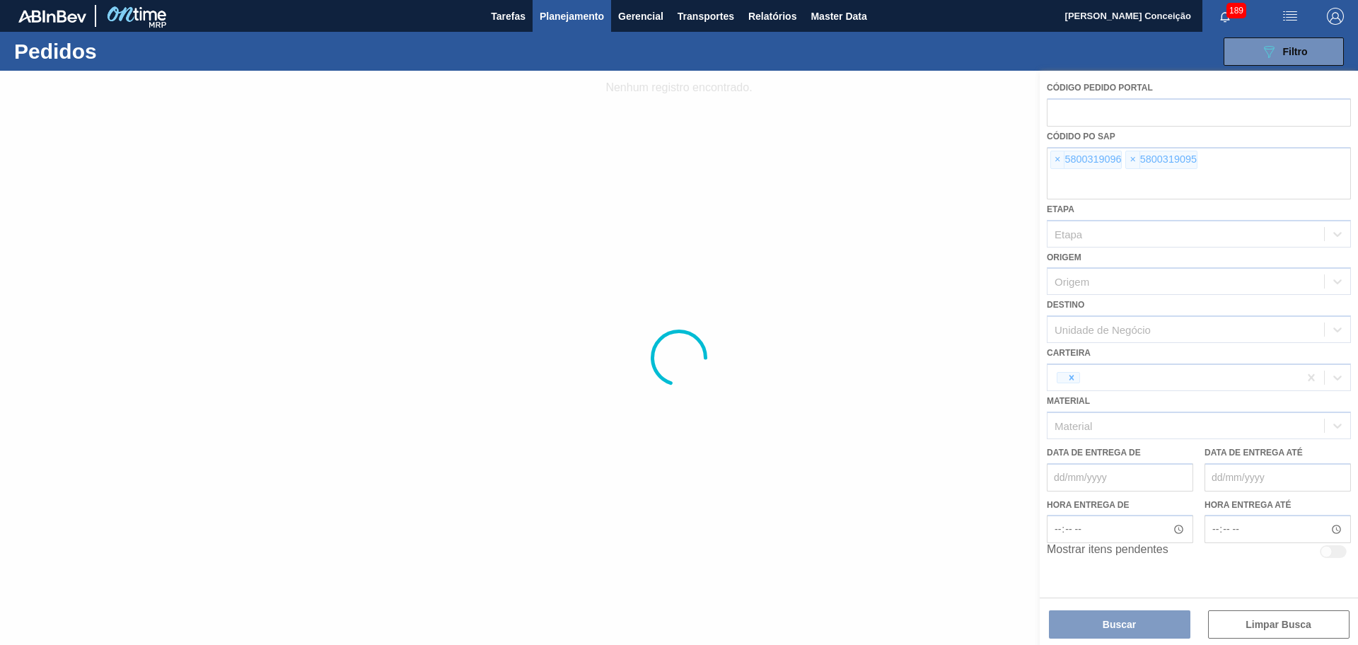
click at [1056, 157] on div at bounding box center [679, 358] width 1358 height 574
click at [1056, 159] on div at bounding box center [679, 358] width 1358 height 574
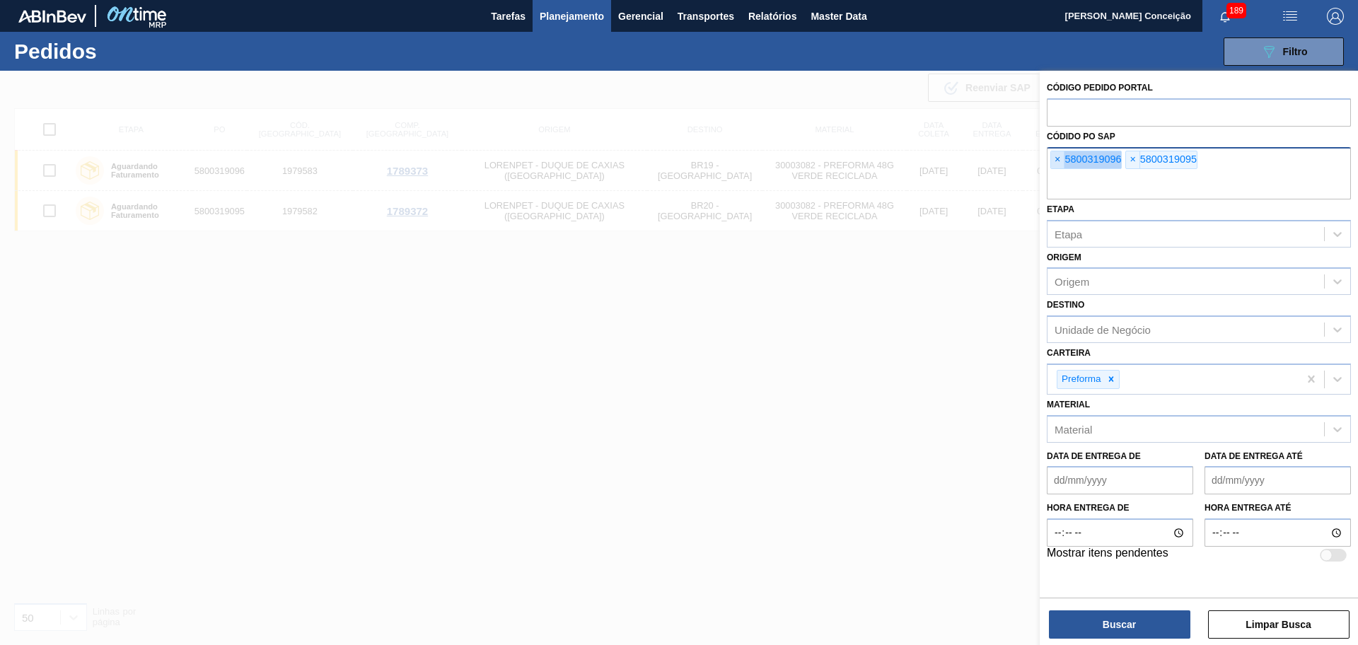
click at [1056, 160] on span "×" at bounding box center [1057, 159] width 13 height 17
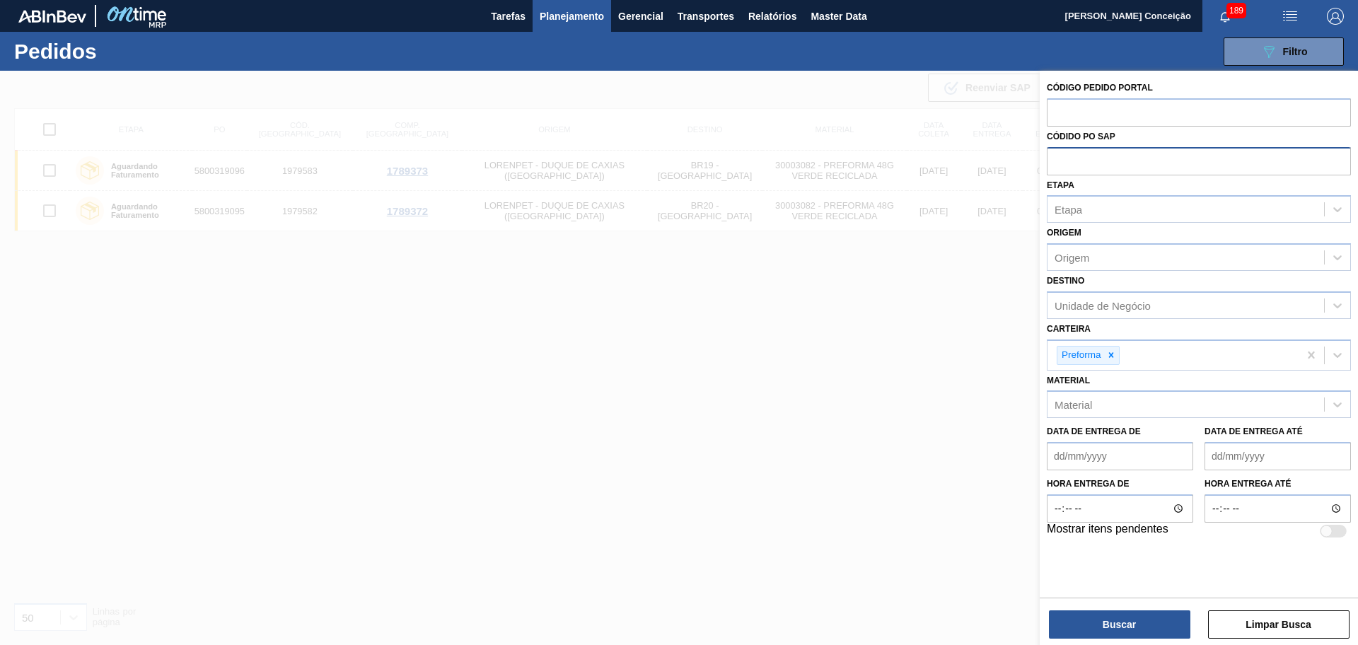
paste input "text"
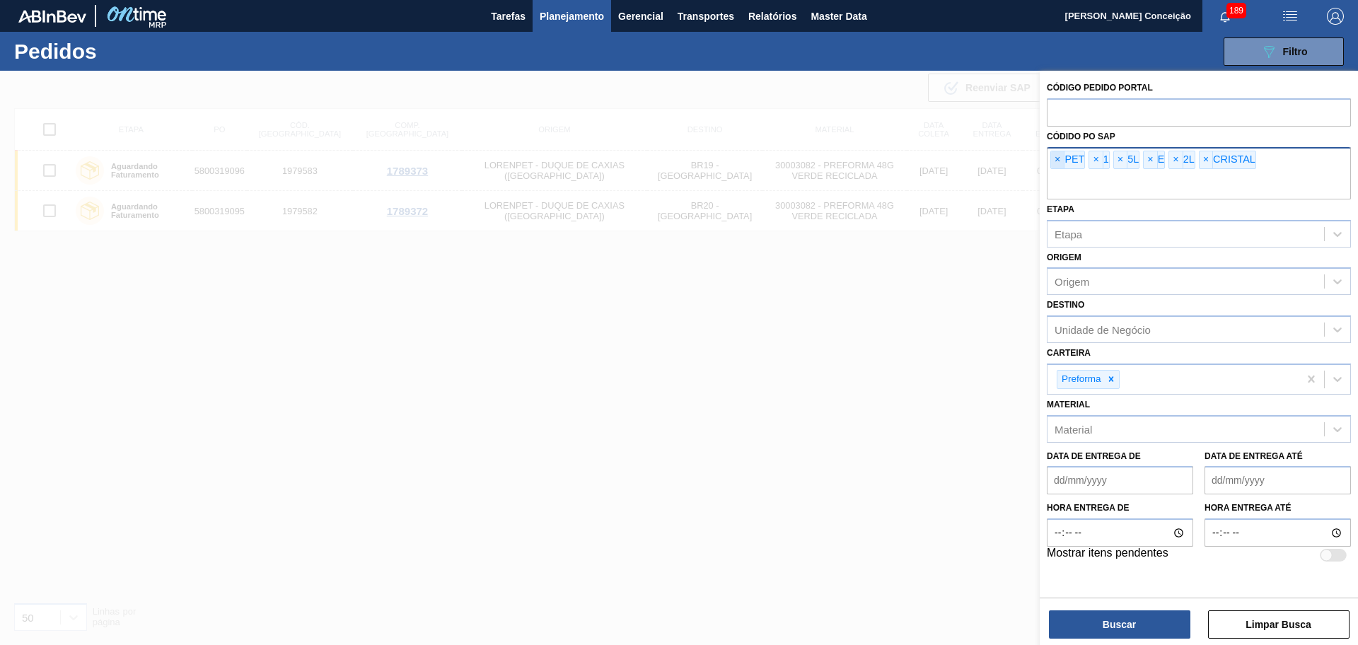
click at [1061, 157] on span "×" at bounding box center [1057, 159] width 13 height 17
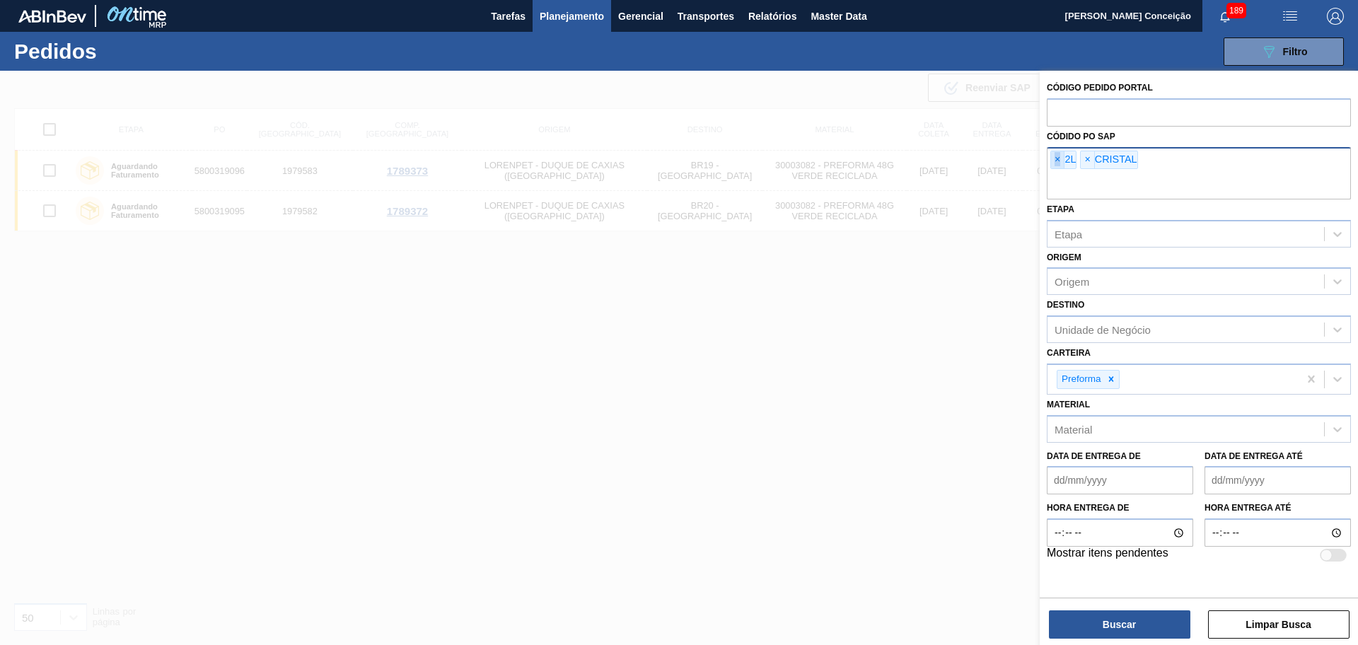
click at [1061, 157] on span "×" at bounding box center [1057, 159] width 13 height 17
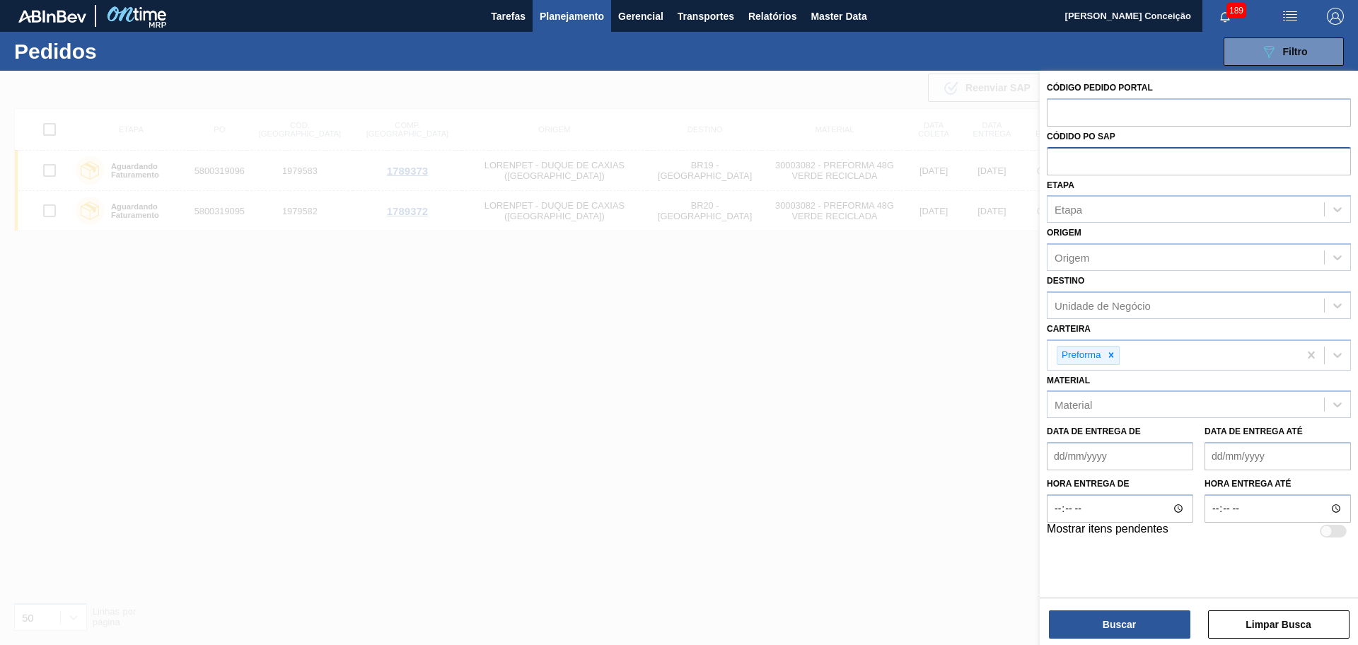
click at [1061, 157] on input "text" at bounding box center [1198, 160] width 304 height 27
click at [416, 327] on div at bounding box center [679, 393] width 1358 height 645
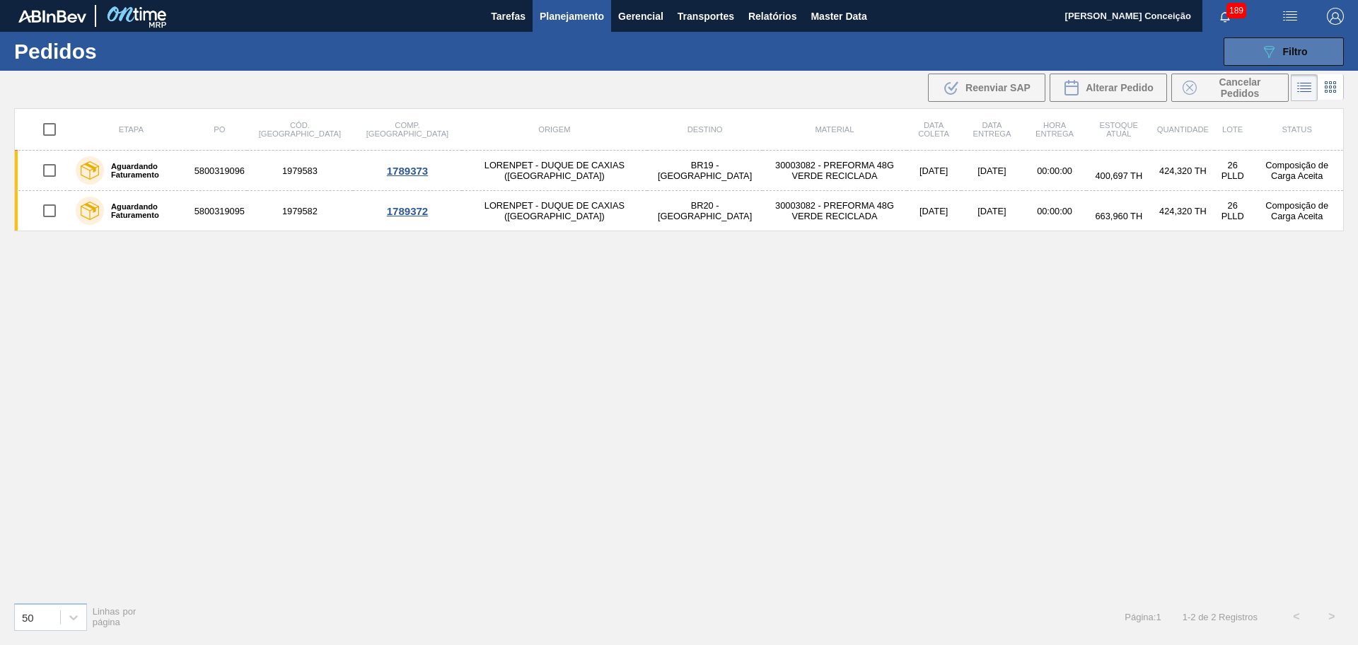
click at [1306, 57] on span "Filtro" at bounding box center [1295, 51] width 25 height 11
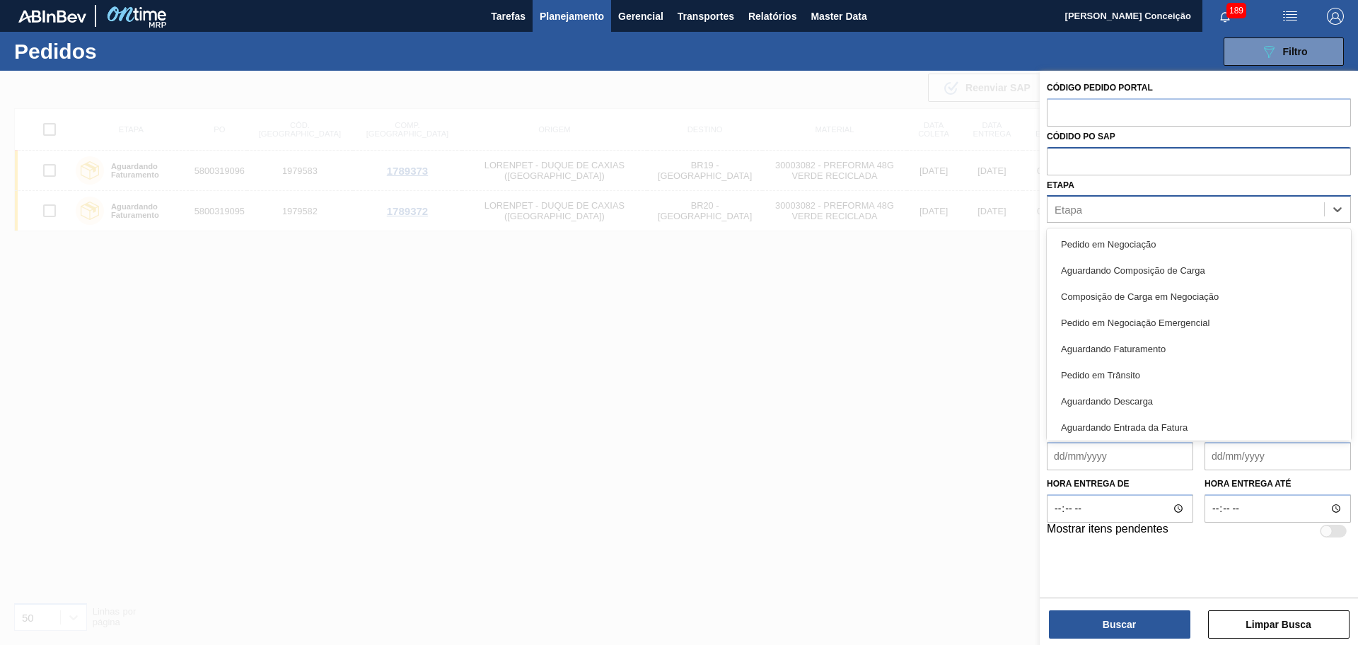
click at [1083, 215] on div "Etapa" at bounding box center [1185, 209] width 276 height 21
click at [1078, 169] on input "text" at bounding box center [1198, 160] width 304 height 27
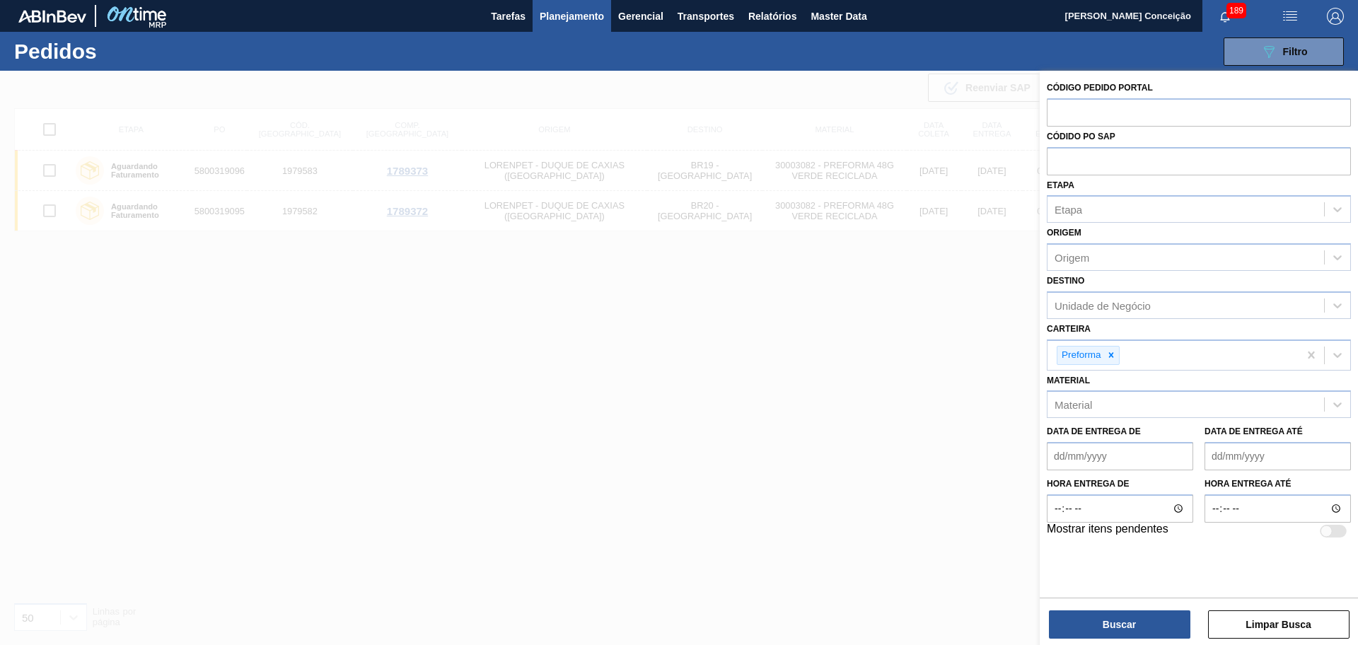
click at [568, 20] on span "Planejamento" at bounding box center [571, 16] width 64 height 17
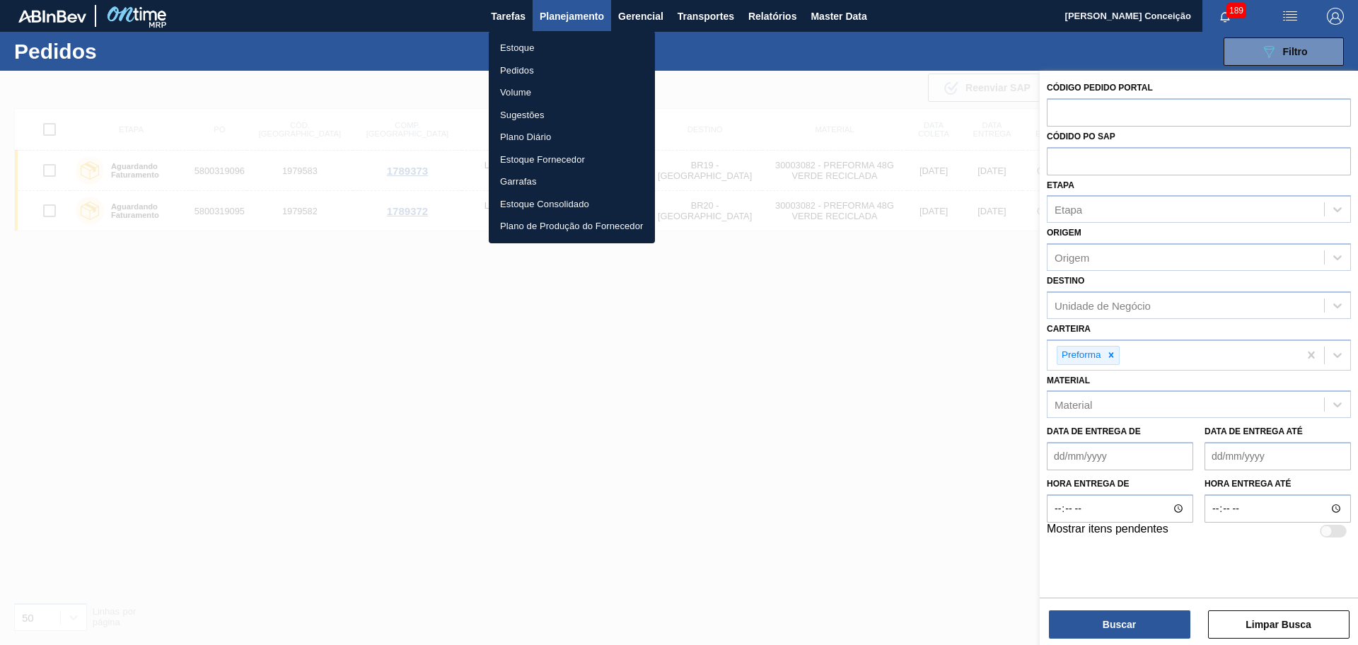
click at [523, 69] on li "Pedidos" at bounding box center [572, 70] width 166 height 23
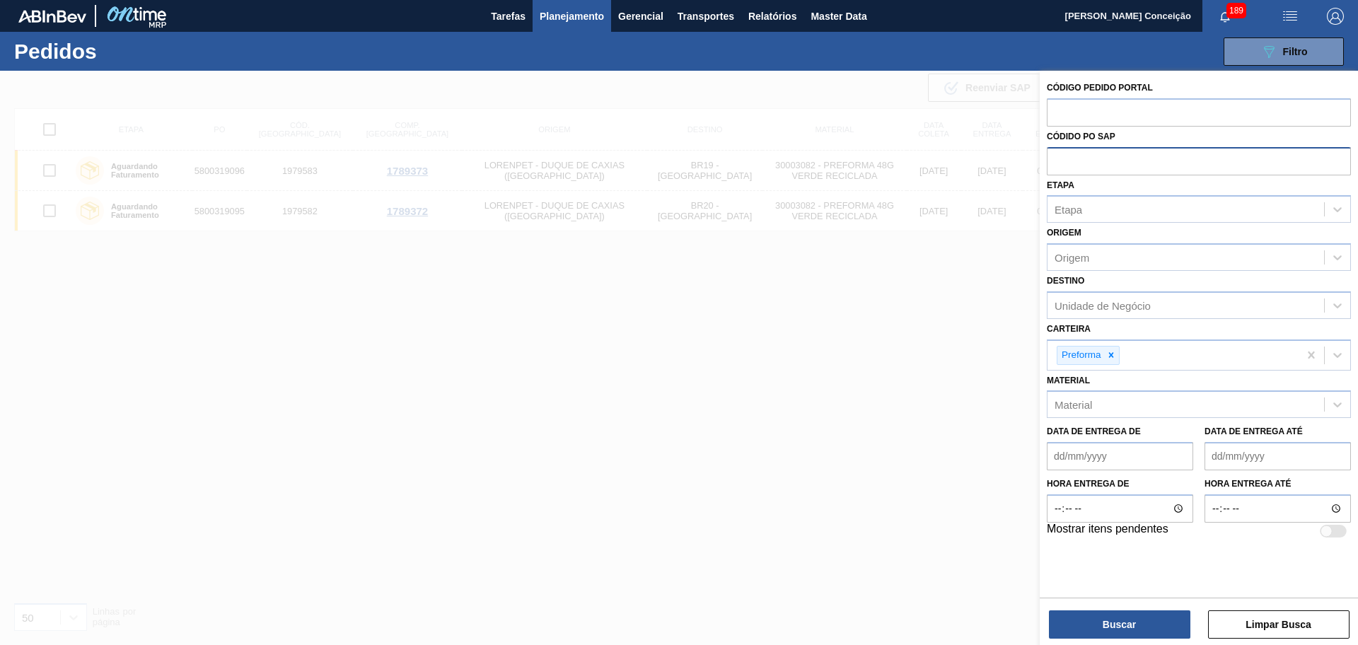
click at [1113, 161] on input "text" at bounding box center [1198, 160] width 304 height 27
paste input "5800342550"
type input "5800342550"
click at [1100, 622] on button "Buscar" at bounding box center [1119, 624] width 141 height 28
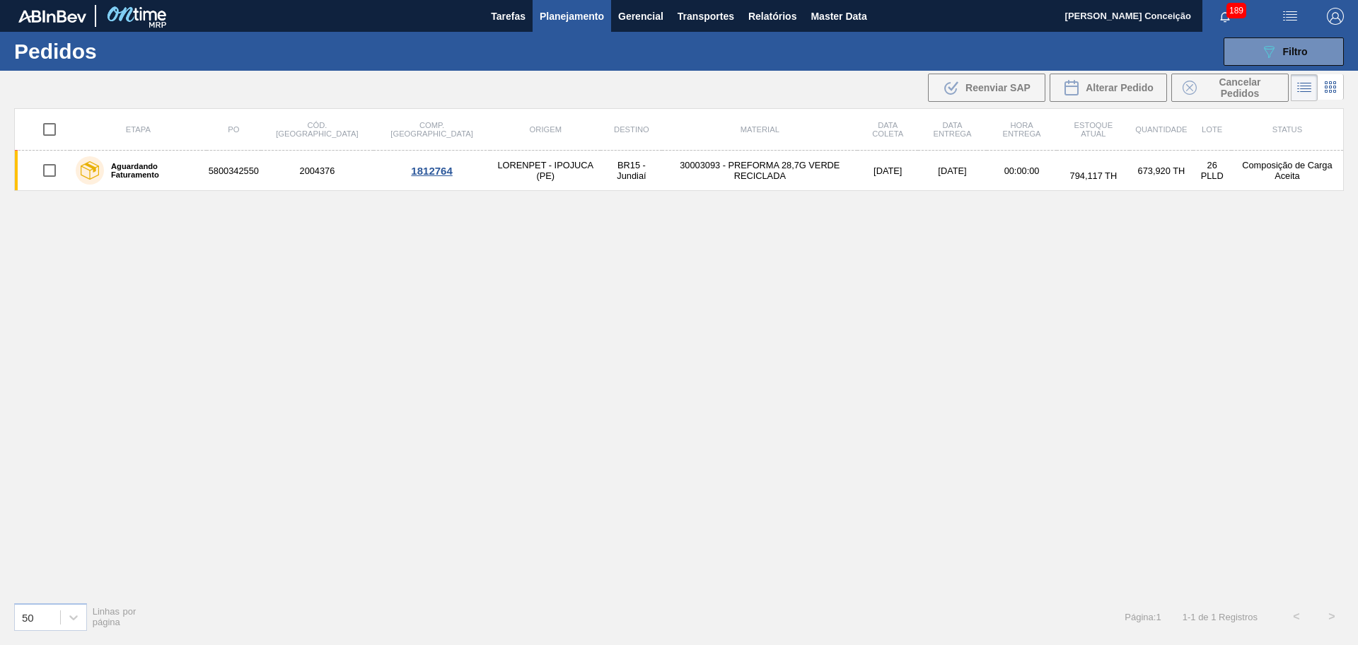
click at [466, 438] on div "Etapa PO Cód. Pedido Comp. Carga Origem Destino Material Data coleta Data entre…" at bounding box center [678, 349] width 1329 height 482
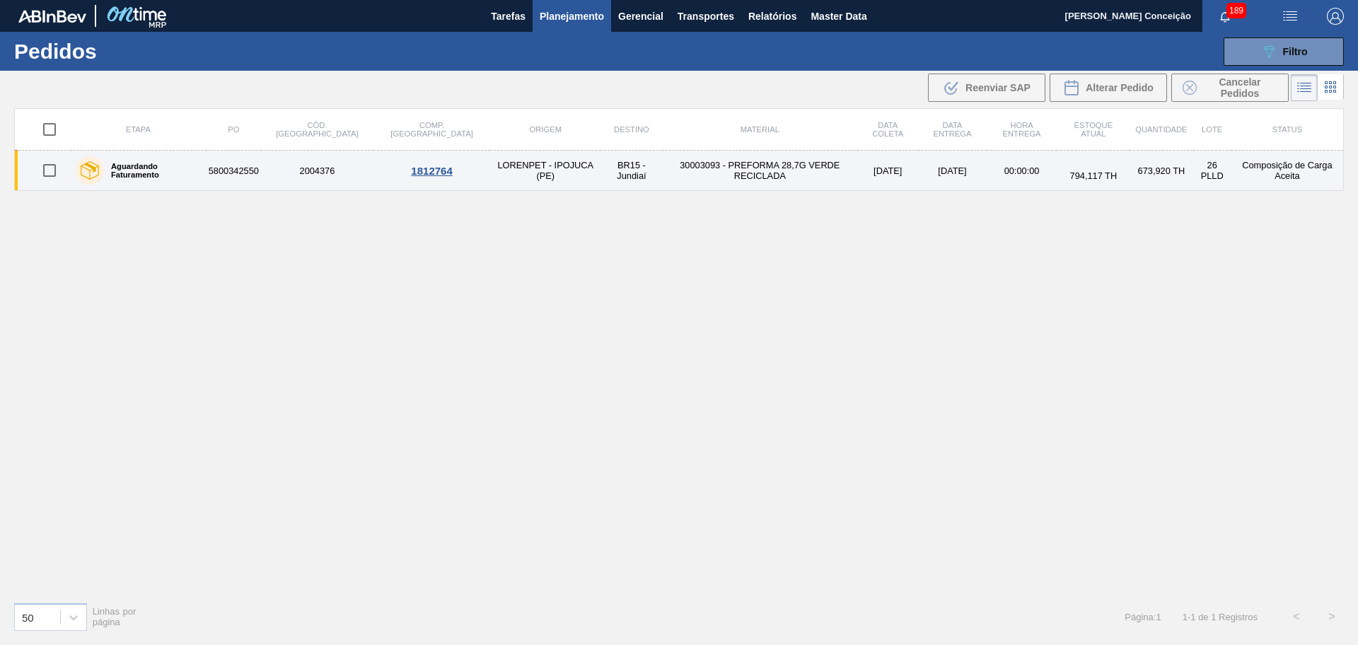
click at [685, 167] on td "30003093 - PREFORMA 28,7G VERDE RECICLADA" at bounding box center [759, 171] width 195 height 40
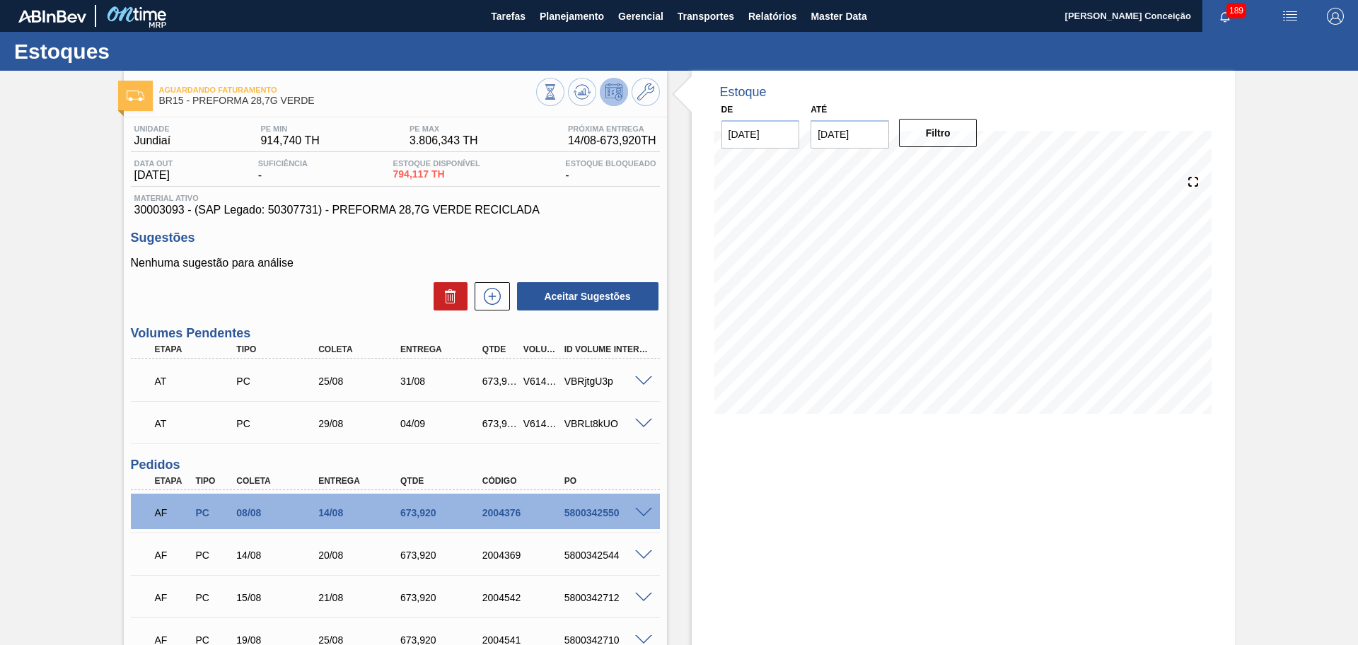
click at [675, 455] on div "Estoque De 11/08/2025 Até 30/09/2025 Filtro" at bounding box center [951, 423] width 568 height 705
click at [674, 395] on div "Estoque De 11/08/2025 Até 30/09/2025 Filtro" at bounding box center [951, 423] width 568 height 705
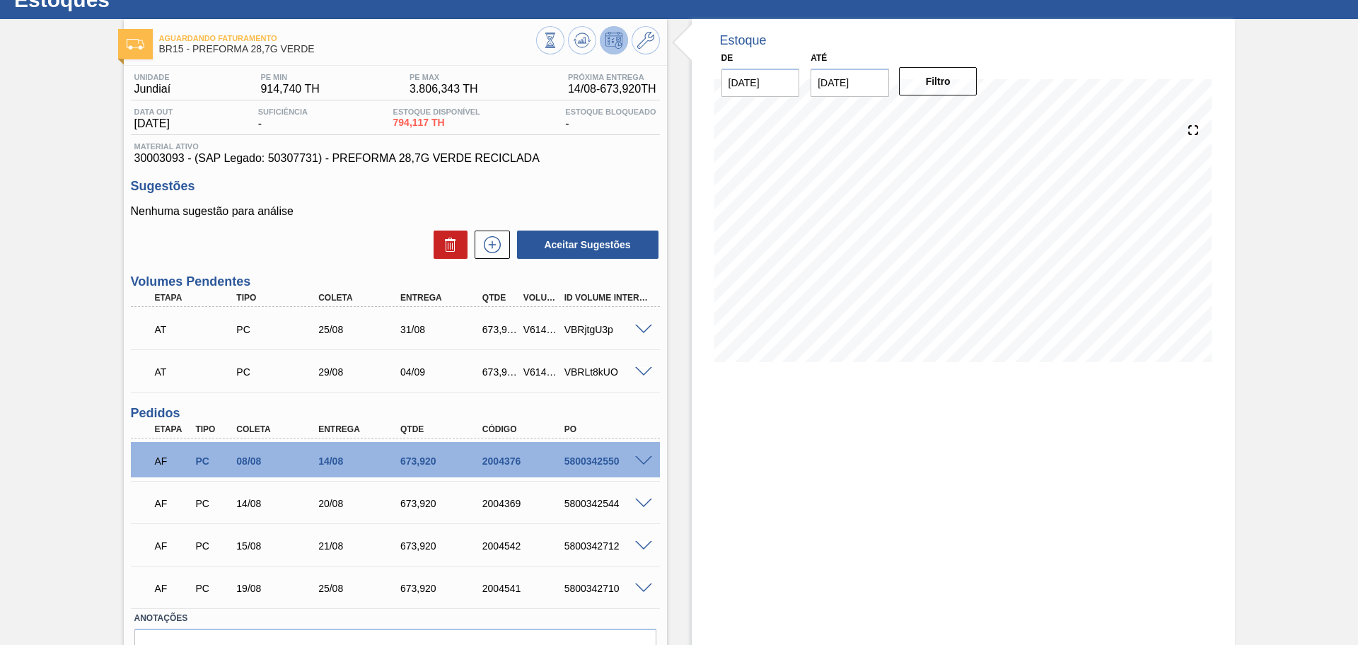
scroll to position [131, 0]
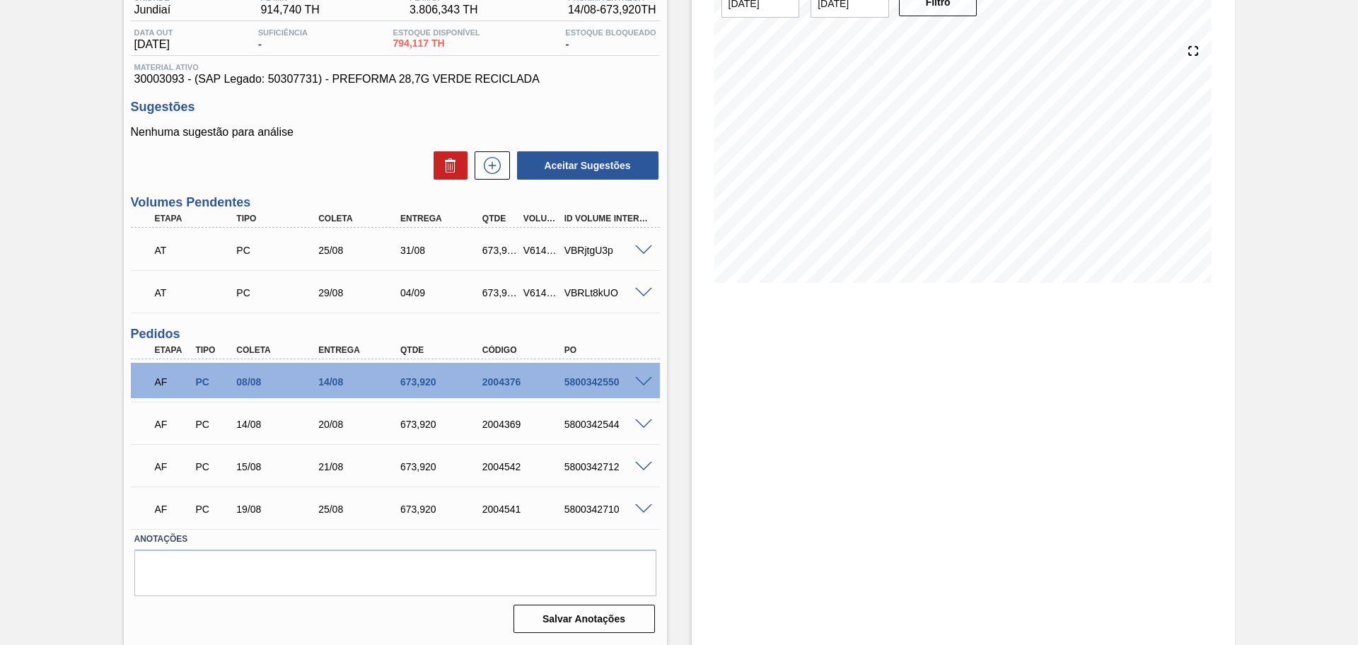
click at [71, 401] on div "Aguardando Faturamento BR15 - PREFORMA 28,7G VERDE Unidade Jundiaí PE MIN 914,7…" at bounding box center [679, 292] width 1358 height 705
click at [681, 350] on div "Estoque De 11/08/2025 Até 30/09/2025 Filtro" at bounding box center [951, 292] width 568 height 705
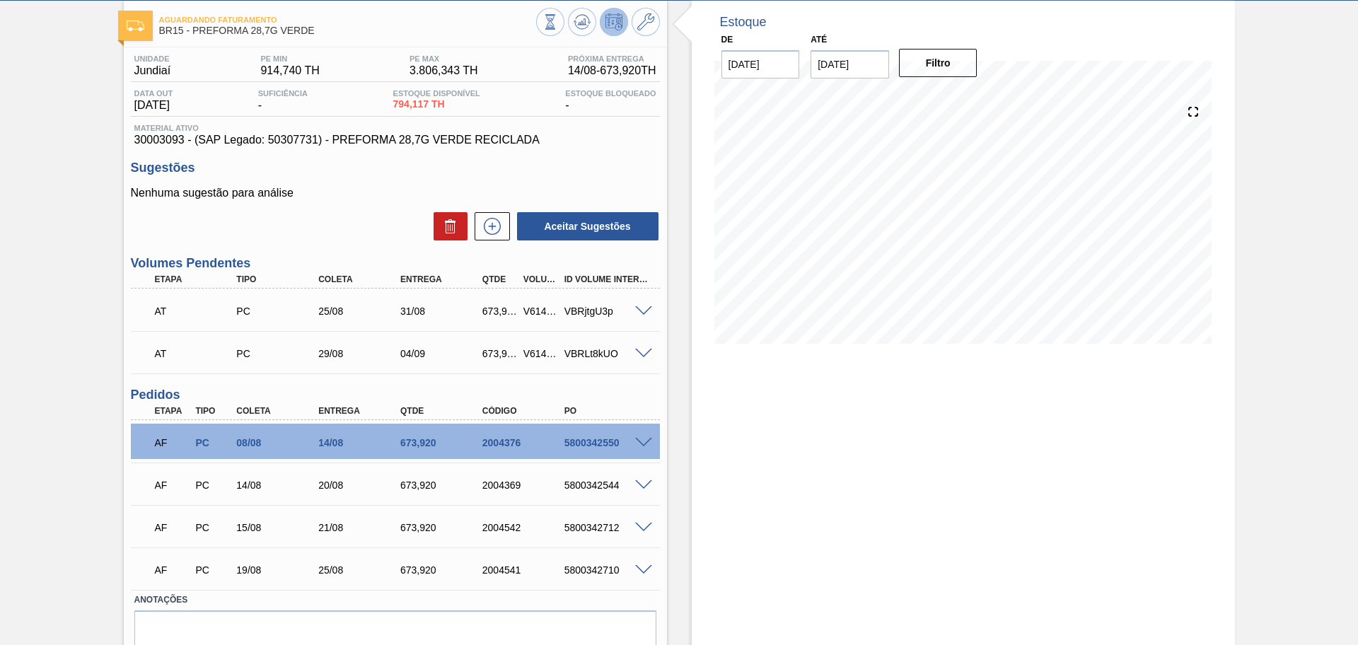
scroll to position [42, 0]
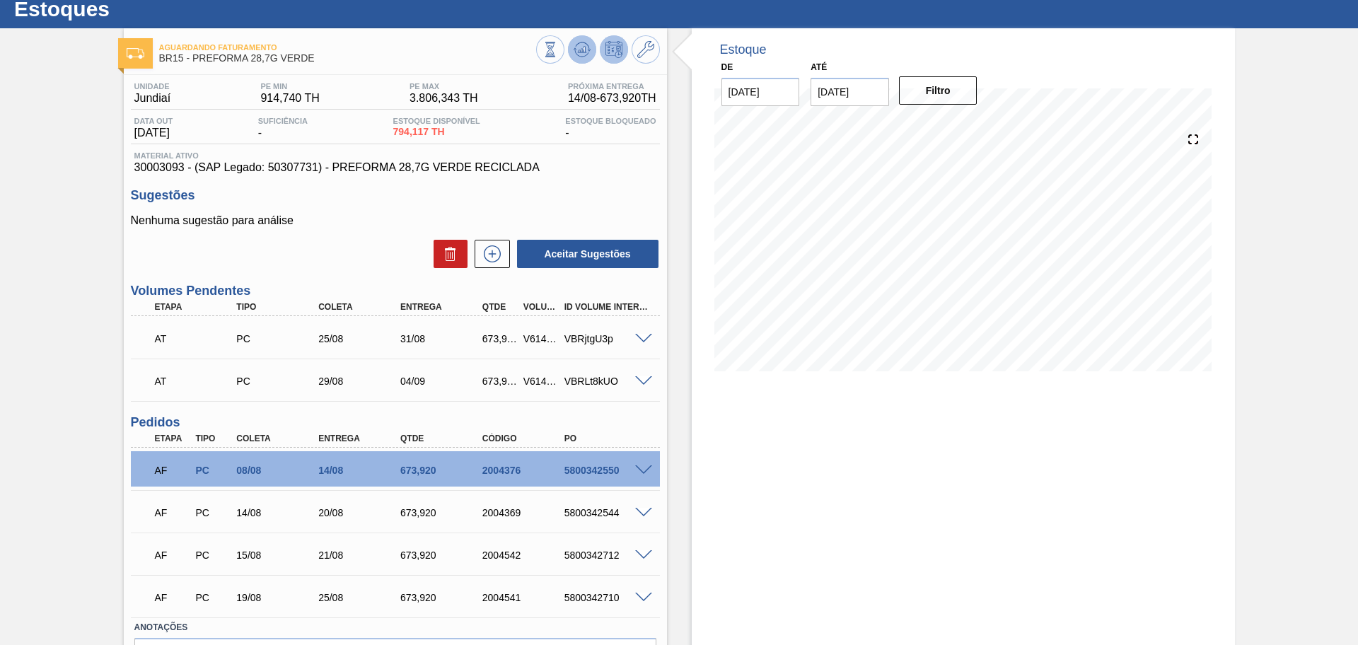
click at [558, 54] on icon at bounding box center [550, 50] width 16 height 16
click at [126, 235] on div "Unidade Jundiaí PE MIN 914,740 TH PE MAX 3.806,343 TH Próxima Entrega 14/08 - 6…" at bounding box center [395, 400] width 543 height 651
click at [366, 234] on div "Nenhuma sugestão para análise Aceitar Sugestões" at bounding box center [395, 241] width 529 height 55
click at [729, 424] on div "Estoque De 11/08/2025 Até 30/09/2025 Filtro 14/08 Projeção de Estoque 1,468.037…" at bounding box center [963, 380] width 543 height 705
click at [743, 405] on div "Estoque De 11/08/2025 Até 30/09/2025 Filtro 14/08 Projeção de Estoque 1,468.037…" at bounding box center [963, 380] width 543 height 705
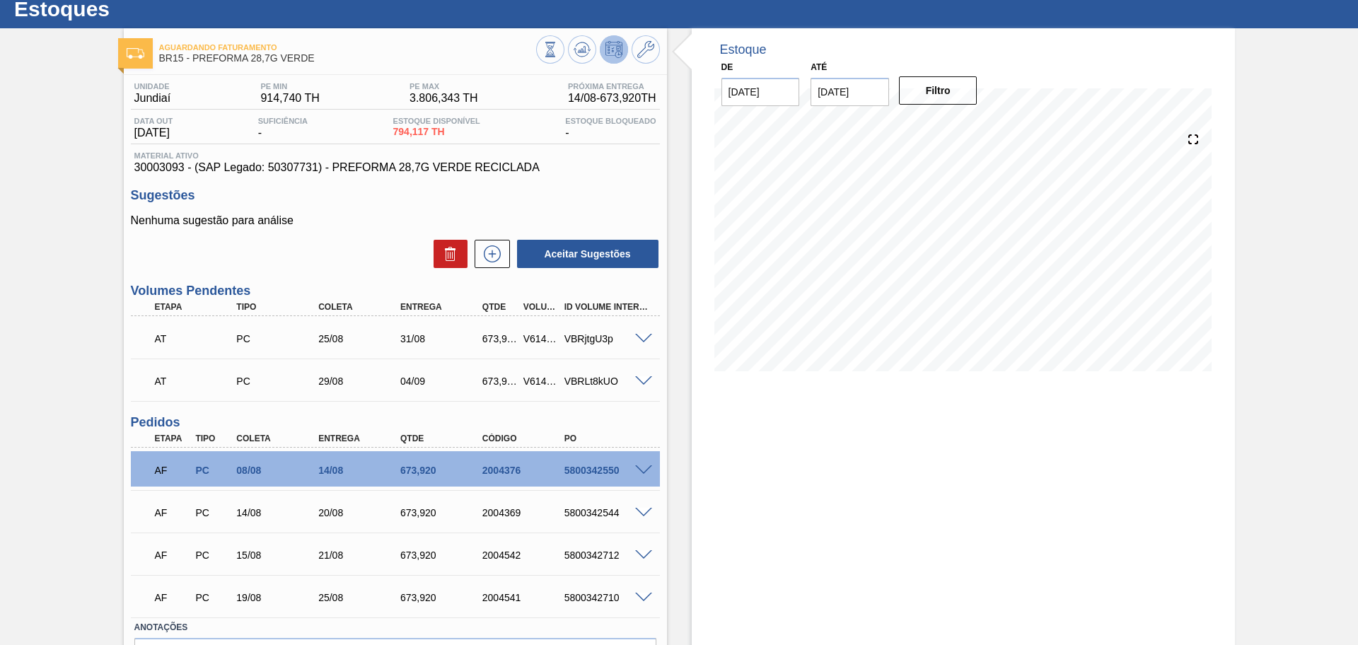
click at [30, 370] on div "Aguardando Faturamento BR15 - PREFORMA 28,7G VERDE Unidade Jundiaí PE MIN 914,7…" at bounding box center [679, 380] width 1358 height 705
click at [81, 454] on div "Aguardando Faturamento BR15 - PREFORMA 28,7G VERDE Unidade Jundiaí PE MIN 914,7…" at bounding box center [679, 380] width 1358 height 705
click at [692, 331] on div "Estoque De 11/08/2025 Até 30/09/2025 Filtro 15/08 Projeção de Estoque 1,468.037…" at bounding box center [963, 210] width 543 height 364
click at [681, 457] on div "Estoque De 11/08/2025 Até 30/09/2025 Filtro 11/08 Projeção de Estoque 794.117 N…" at bounding box center [951, 380] width 568 height 705
click at [670, 439] on div "Estoque De 11/08/2025 Até 30/09/2025 Filtro 11/08 Projeção de Estoque 794.117 N…" at bounding box center [951, 380] width 568 height 705
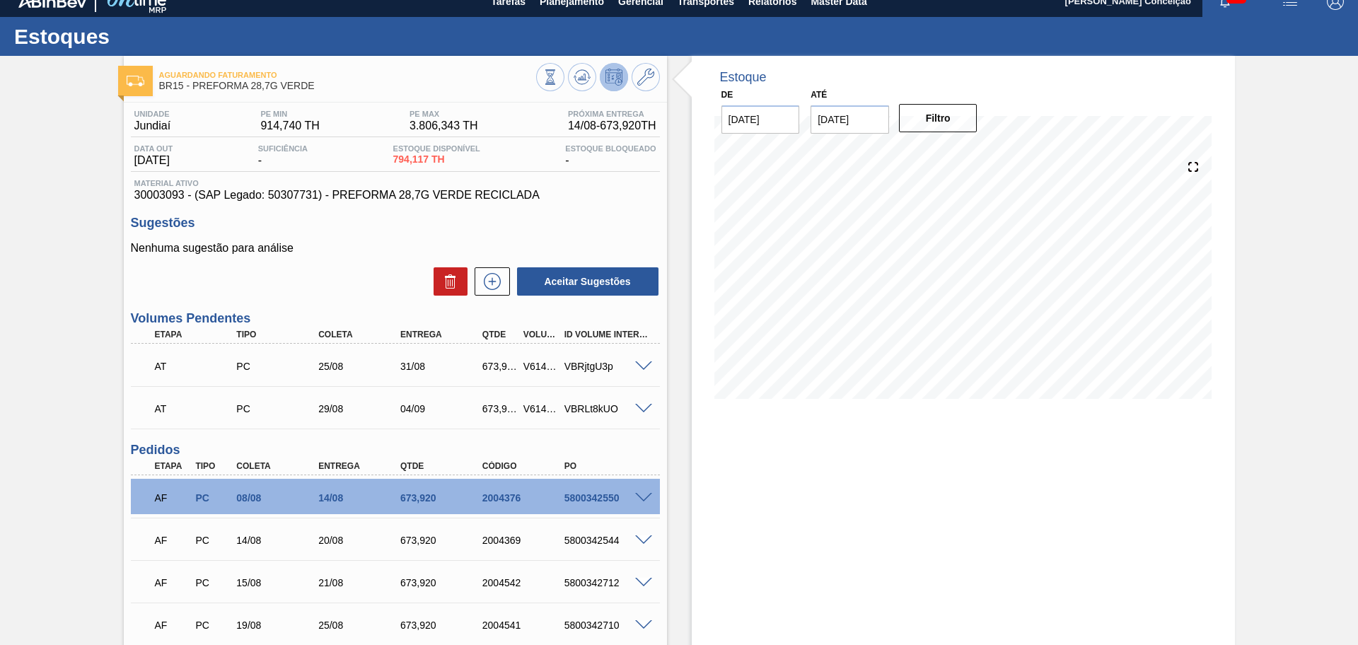
scroll to position [0, 0]
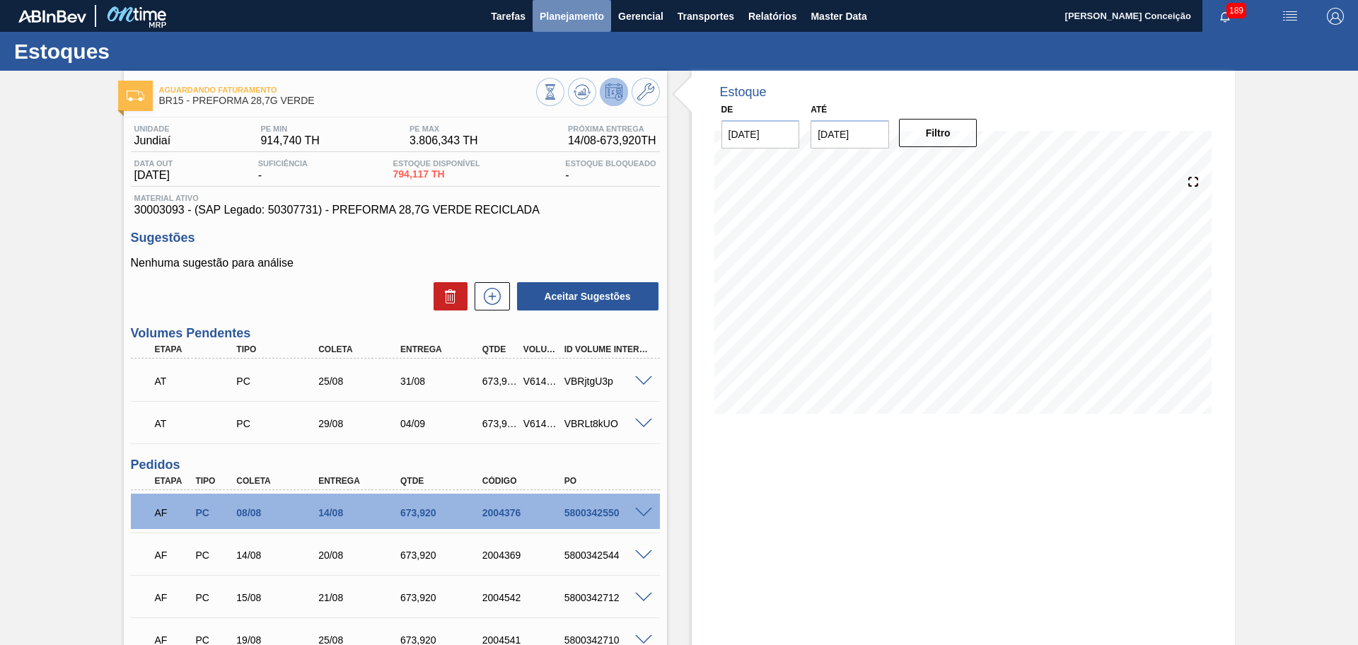
click at [588, 15] on span "Planejamento" at bounding box center [571, 16] width 64 height 17
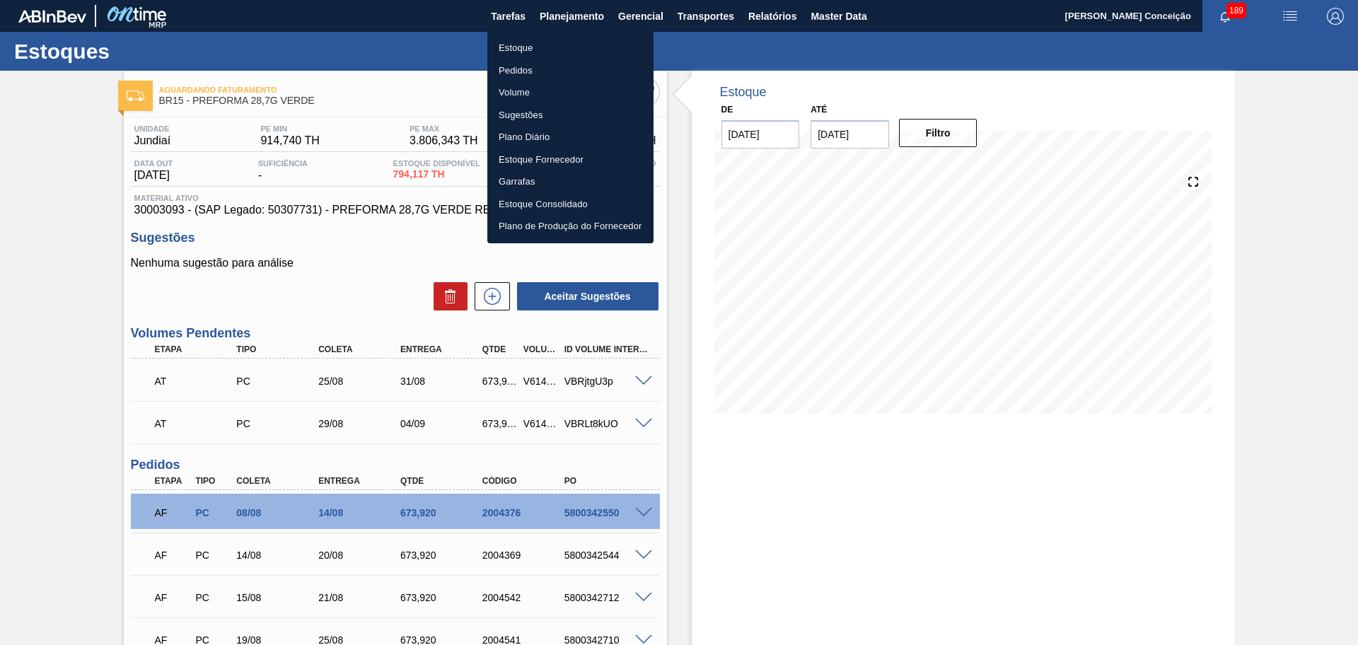
click at [506, 53] on li "Estoque" at bounding box center [570, 48] width 166 height 23
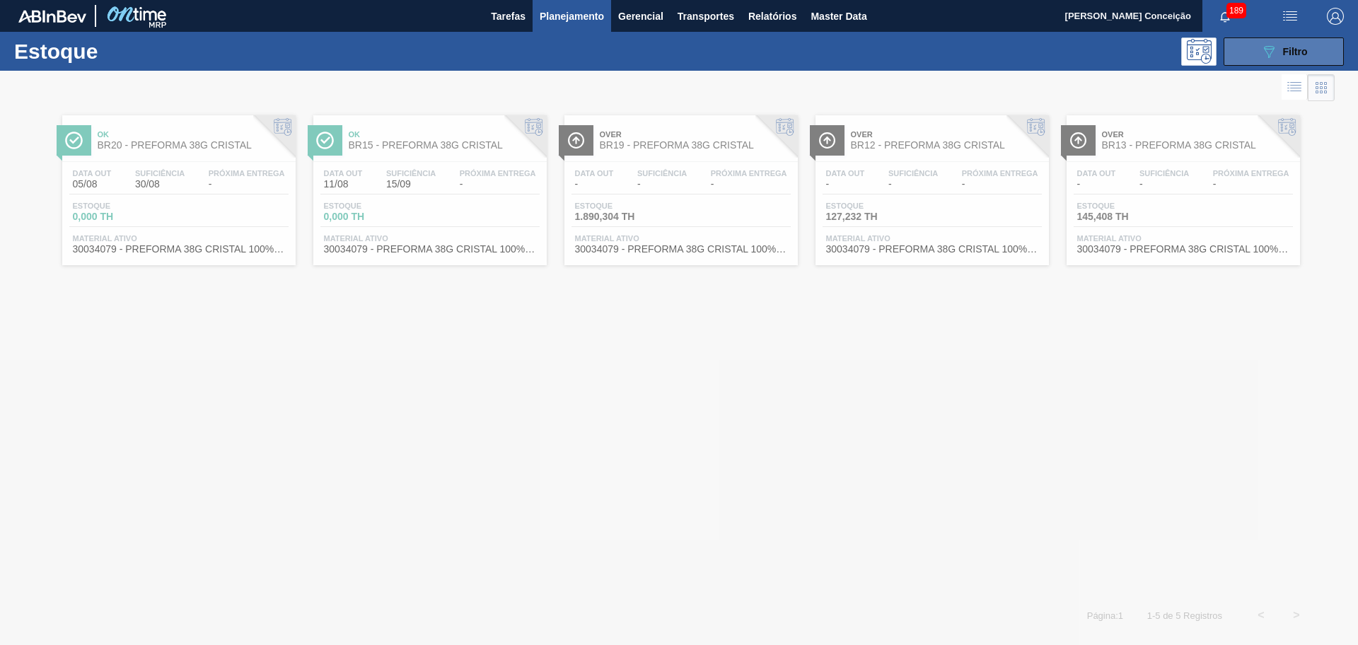
click at [1278, 53] on div "089F7B8B-B2A5-4AFE-B5C0-19BA573D28AC Filtro" at bounding box center [1283, 51] width 47 height 17
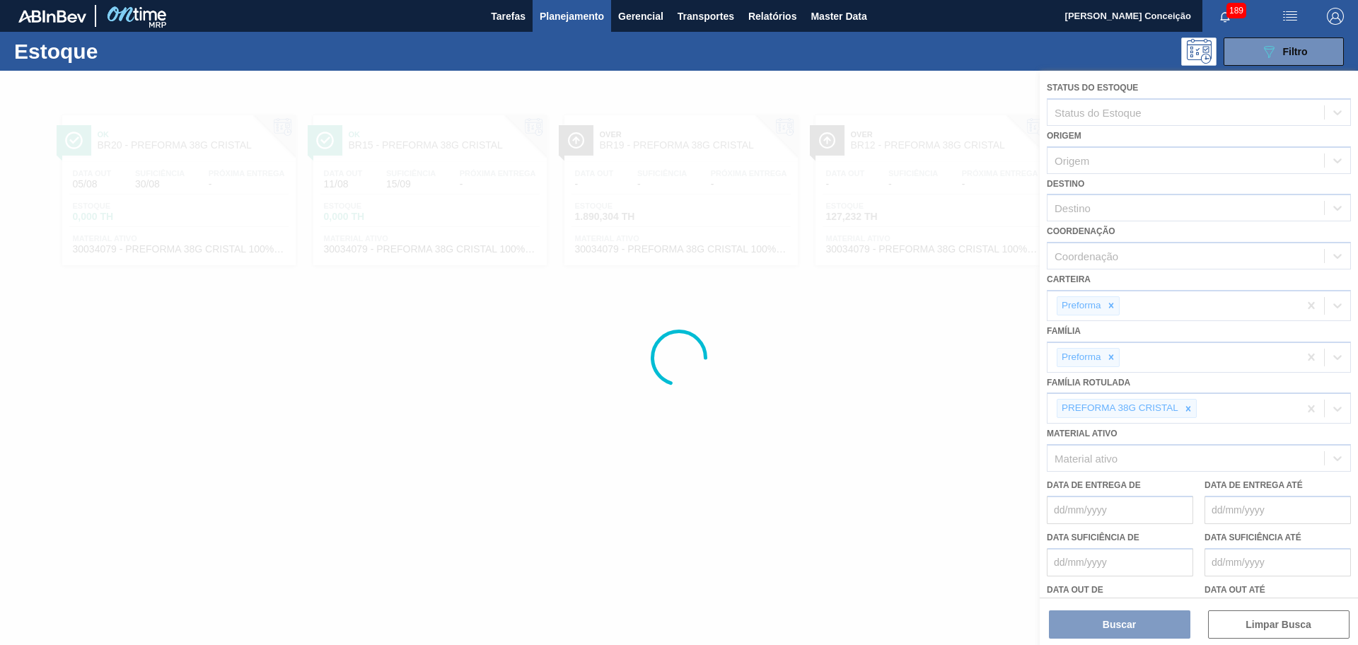
click at [1187, 410] on div at bounding box center [679, 358] width 1358 height 574
click at [1184, 414] on div at bounding box center [679, 358] width 1358 height 574
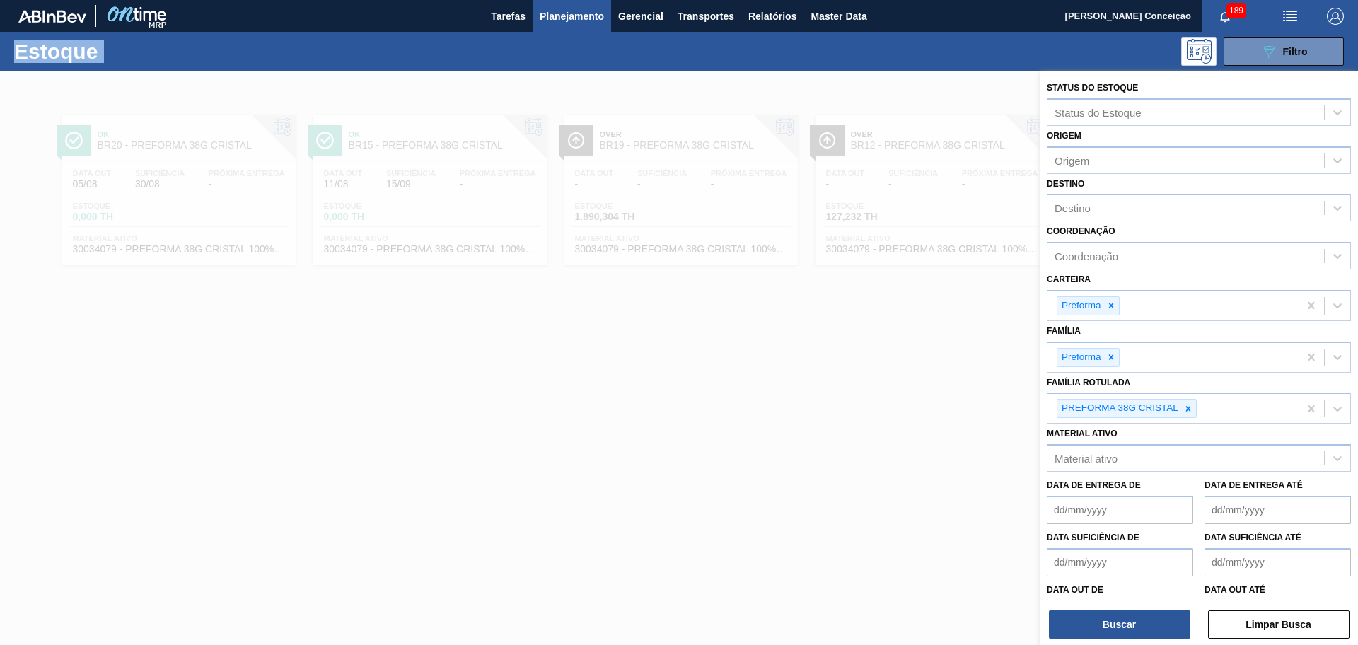
click at [1184, 414] on div at bounding box center [1188, 408] width 16 height 18
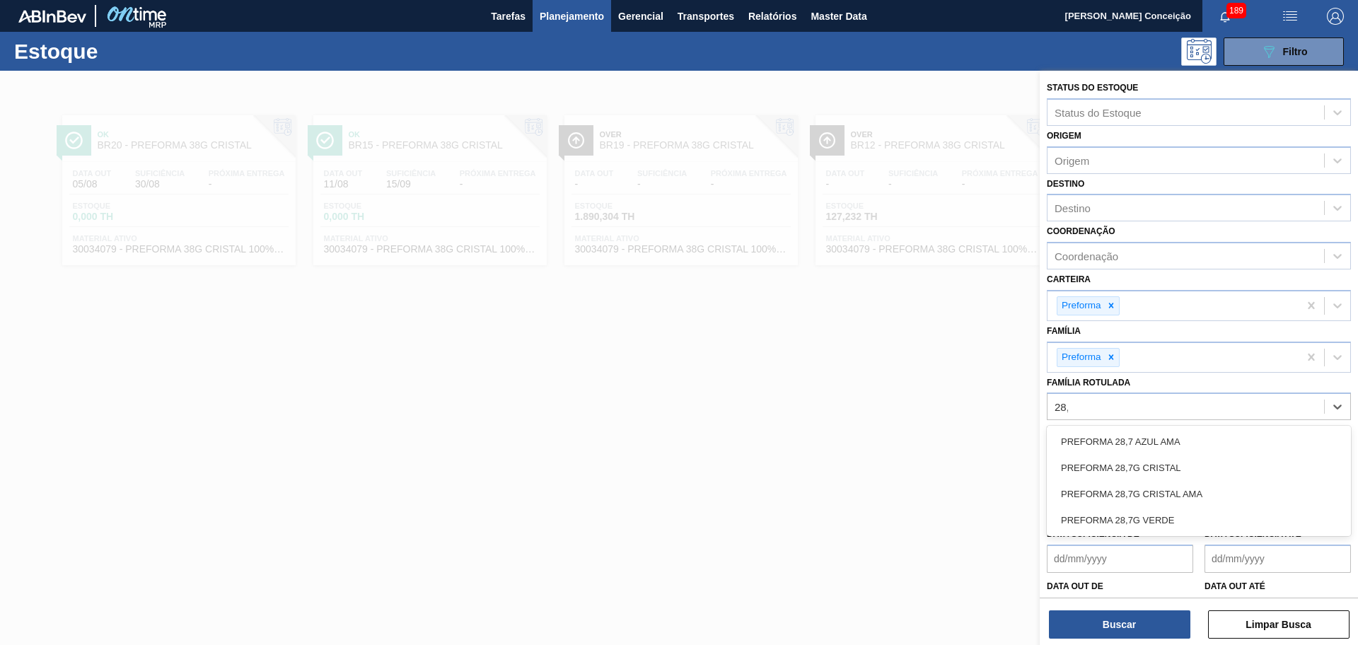
type Rotulada "28,7"
click at [1146, 519] on div "PREFORMA 28,7G VERDE" at bounding box center [1198, 520] width 304 height 26
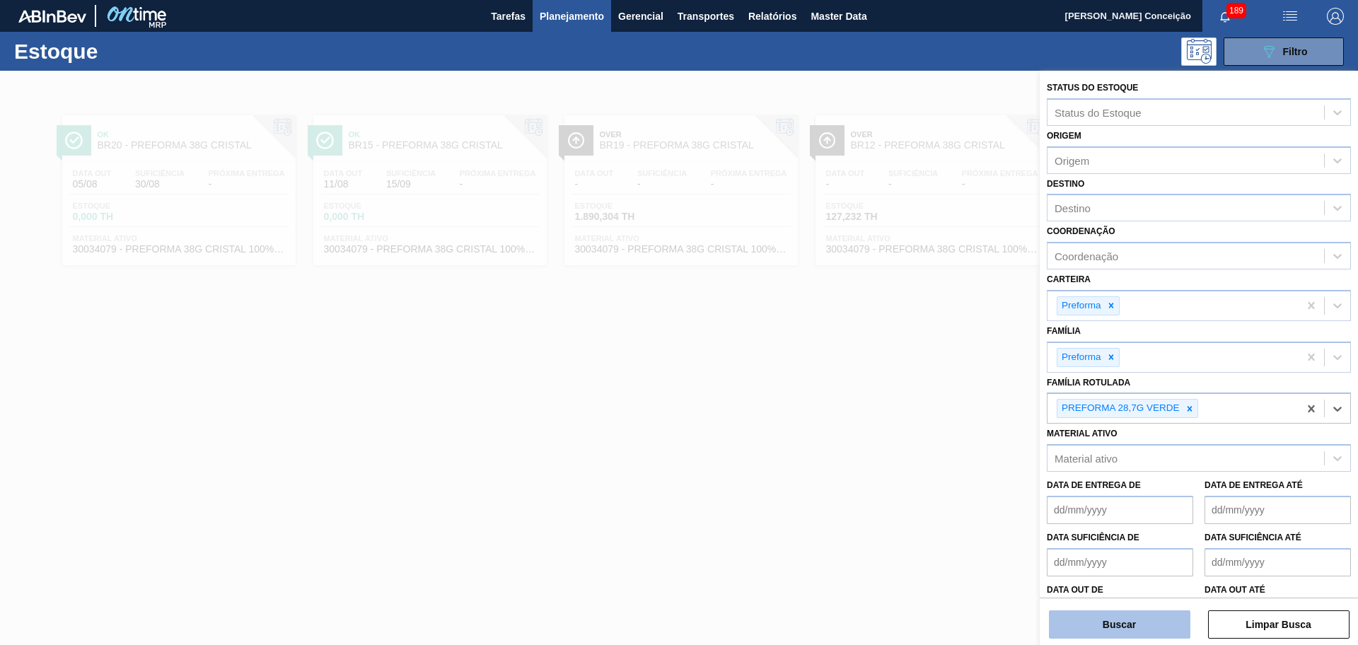
click at [1112, 621] on button "Buscar" at bounding box center [1119, 624] width 141 height 28
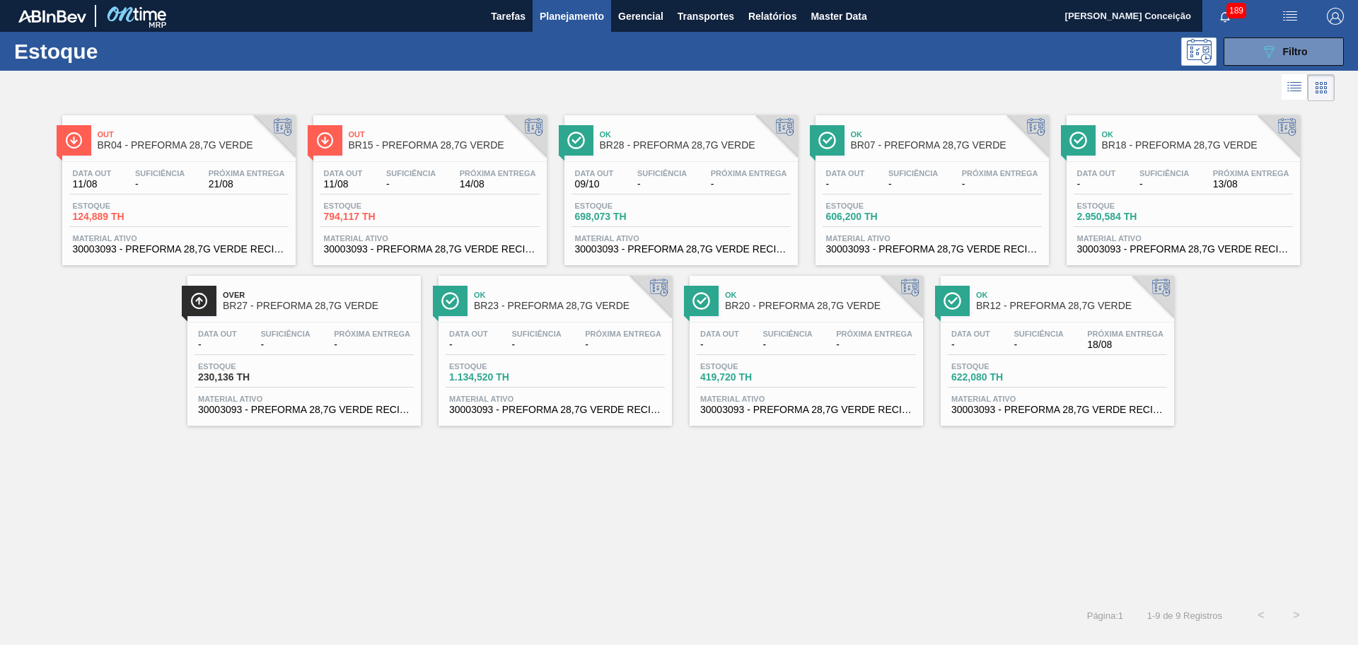
click at [930, 193] on div "Data out - Suficiência - Próxima Entrega -" at bounding box center [931, 181] width 219 height 25
click at [980, 225] on div "Estoque 606,200 TH" at bounding box center [931, 214] width 219 height 25
click at [617, 491] on div "Out BR04 - PREFORMA 28,7G VERDE Data out 11/08 Suficiência - Próxima Entrega 21…" at bounding box center [679, 351] width 1358 height 493
click at [581, 370] on div "Estoque 1.134,520 TH" at bounding box center [554, 374] width 219 height 25
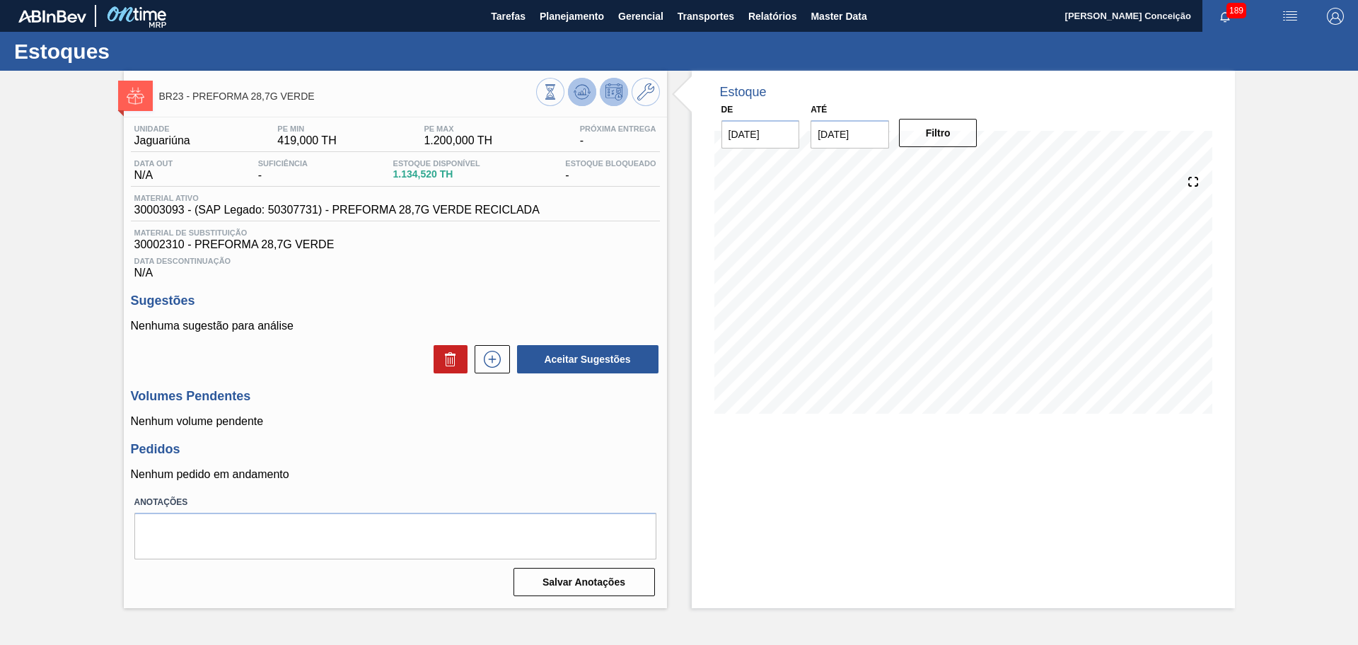
click at [558, 85] on icon at bounding box center [550, 92] width 16 height 16
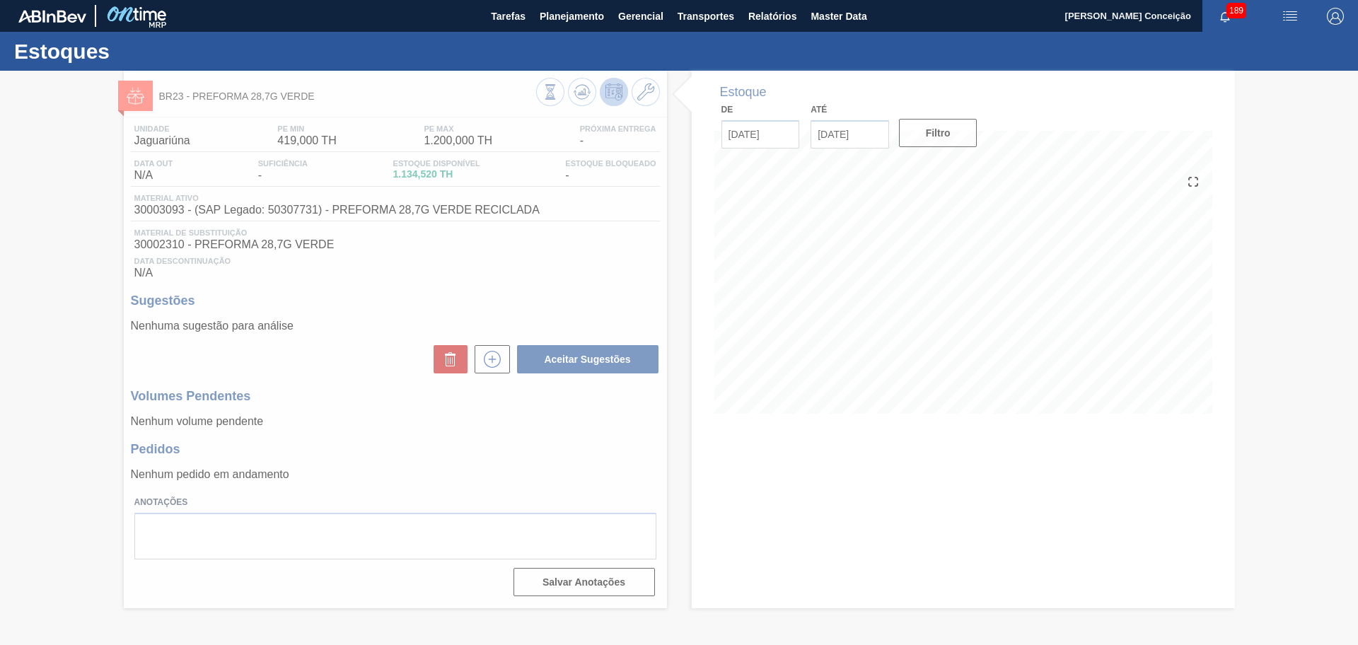
click at [632, 279] on div at bounding box center [679, 358] width 1358 height 574
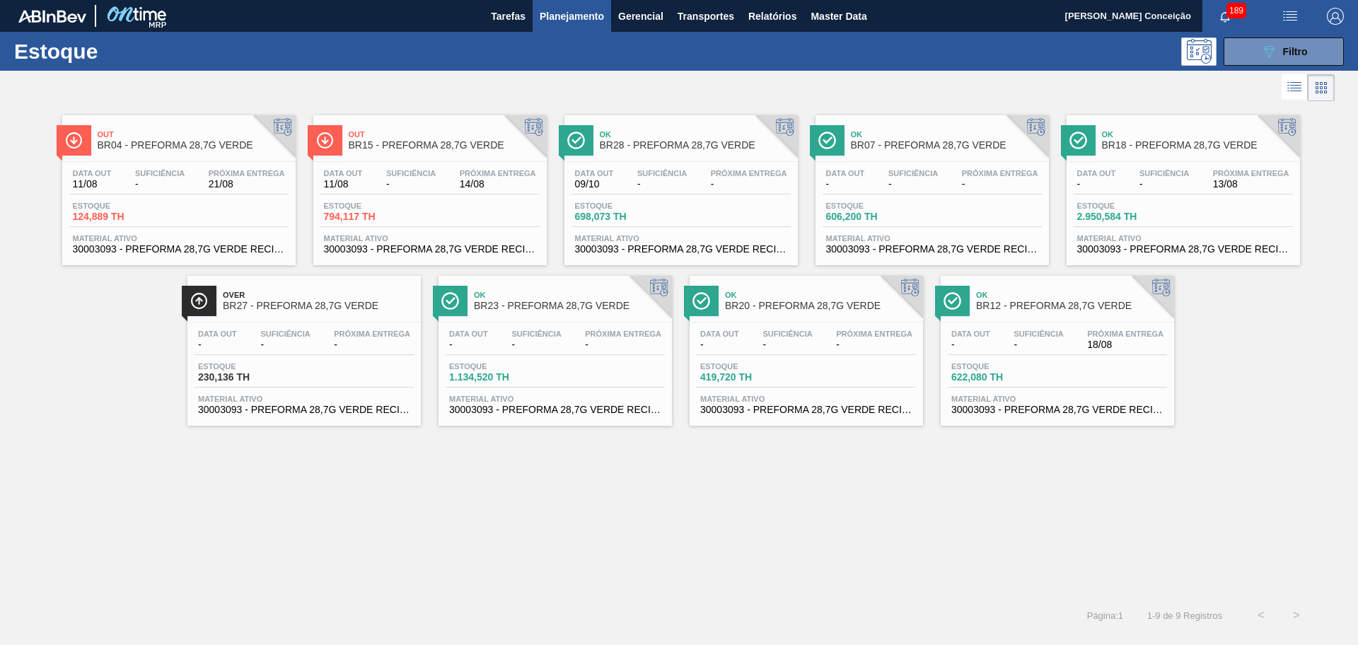
click at [420, 157] on div "Out BR15 - PREFORMA 28,7G VERDE Data out 11/08 Suficiência - Próxima Entrega 14…" at bounding box center [429, 190] width 233 height 150
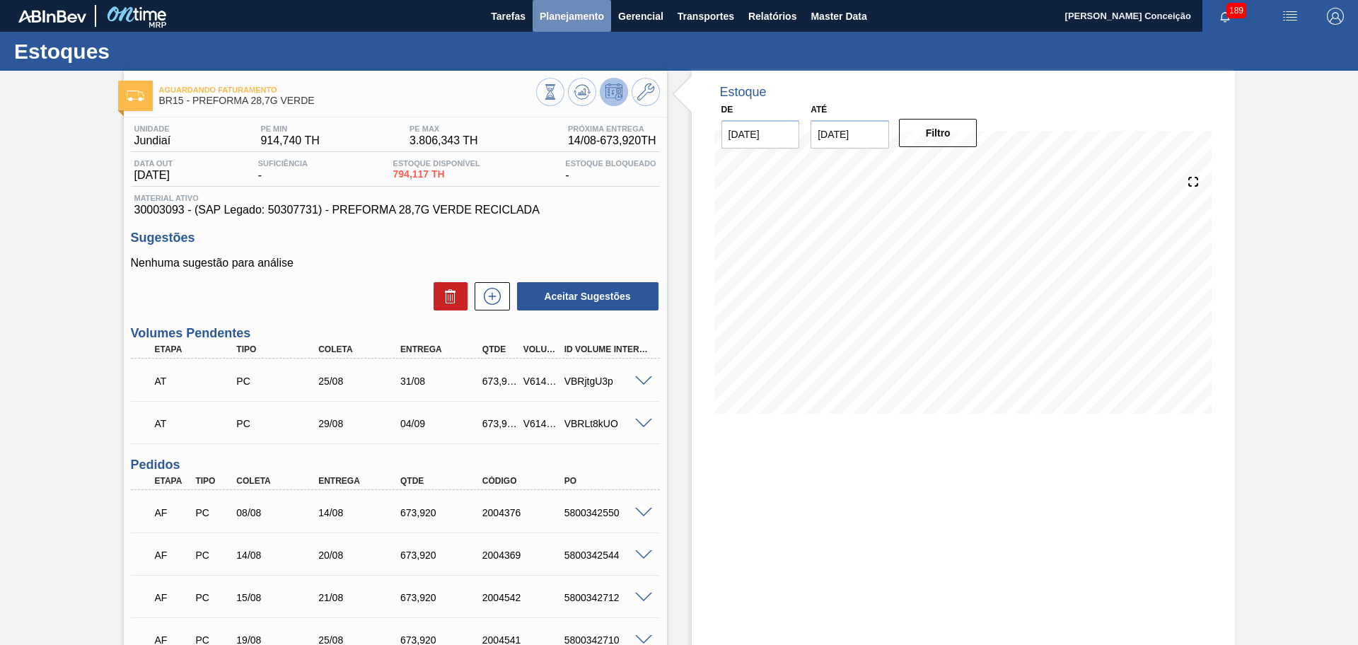
click at [600, 24] on span "Planejamento" at bounding box center [571, 16] width 64 height 17
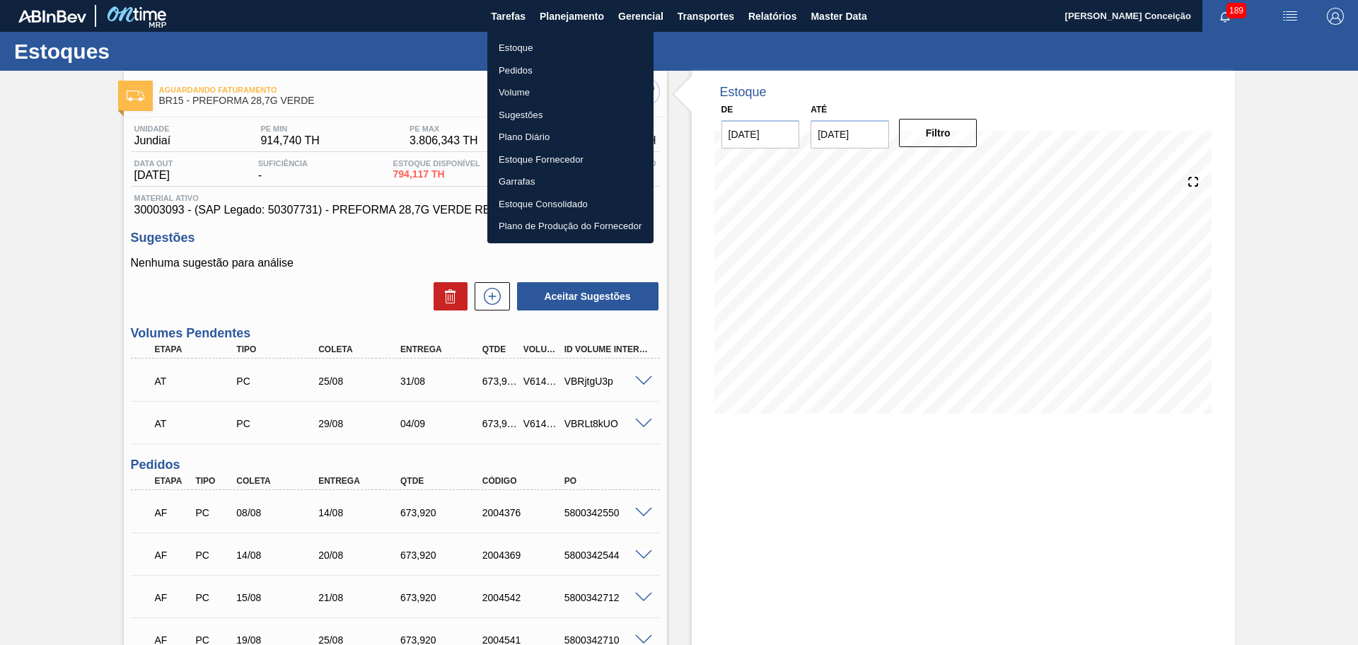
click at [533, 52] on li "Estoque" at bounding box center [570, 48] width 166 height 23
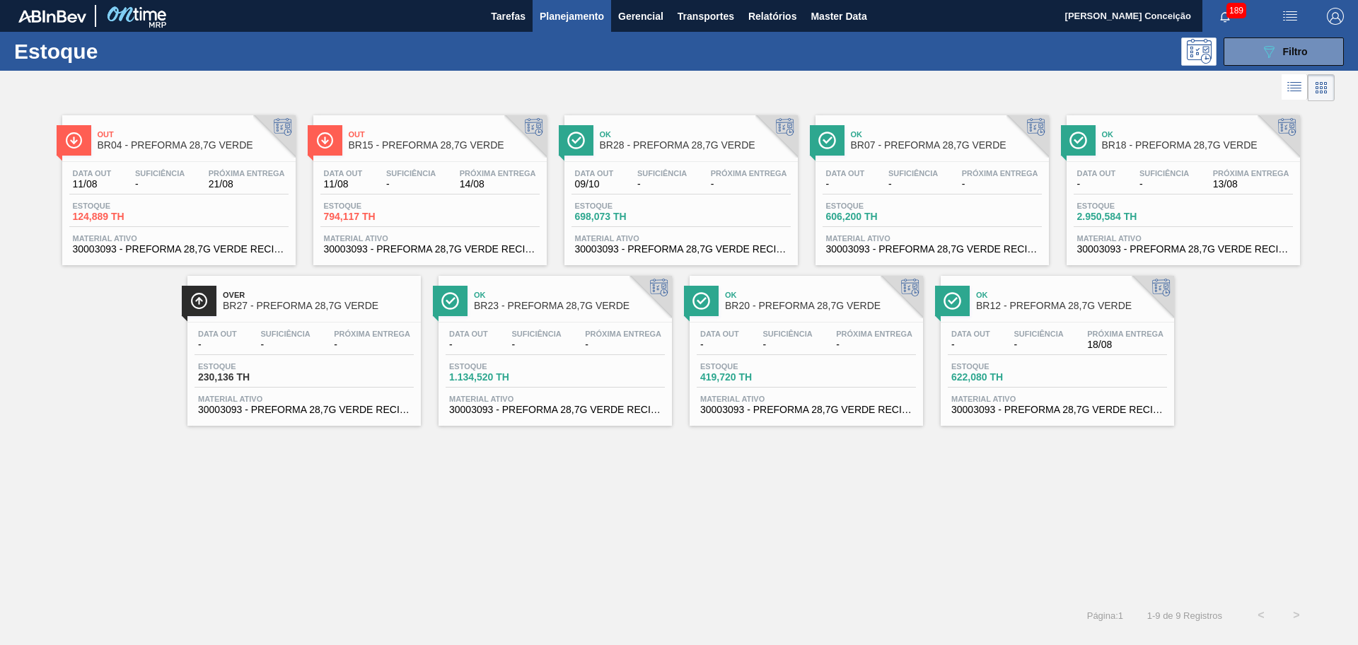
click at [1223, 51] on div "089F7B8B-B2A5-4AFE-B5C0-19BA573D28AC Filtro" at bounding box center [1283, 51] width 134 height 28
click at [1260, 51] on icon "089F7B8B-B2A5-4AFE-B5C0-19BA573D28AC" at bounding box center [1268, 51] width 17 height 17
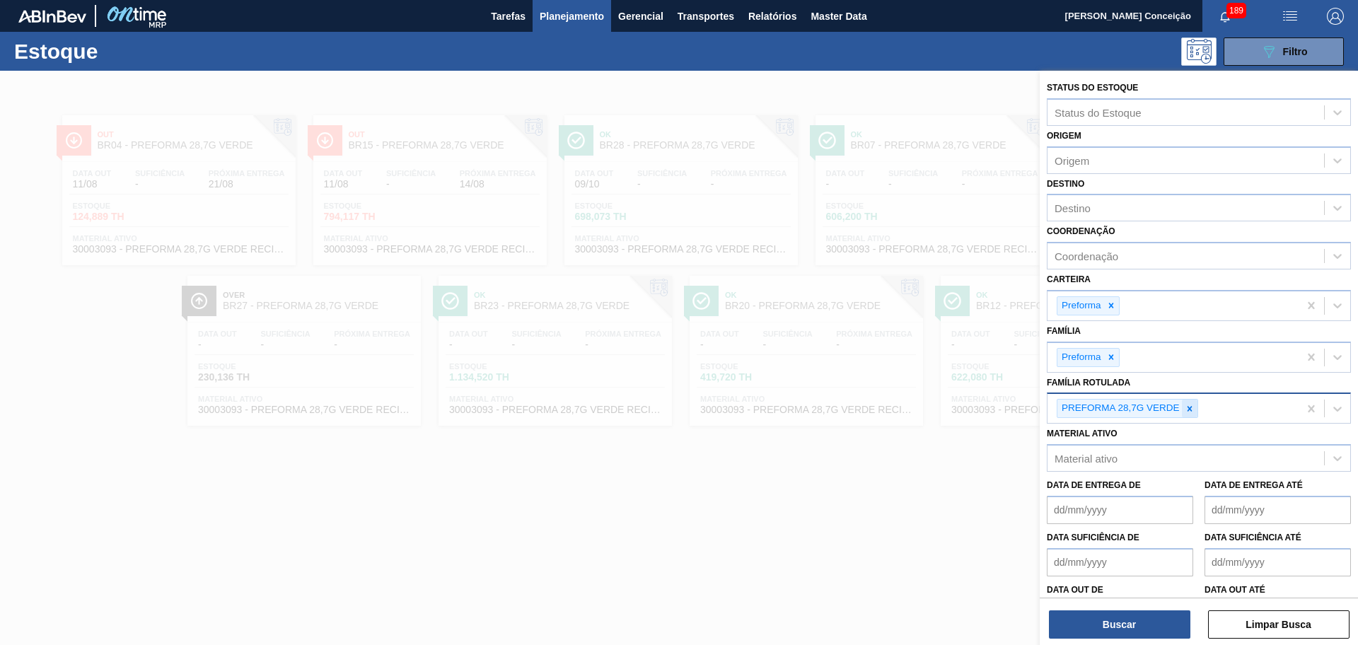
click at [1190, 410] on icon at bounding box center [1188, 408] width 5 height 5
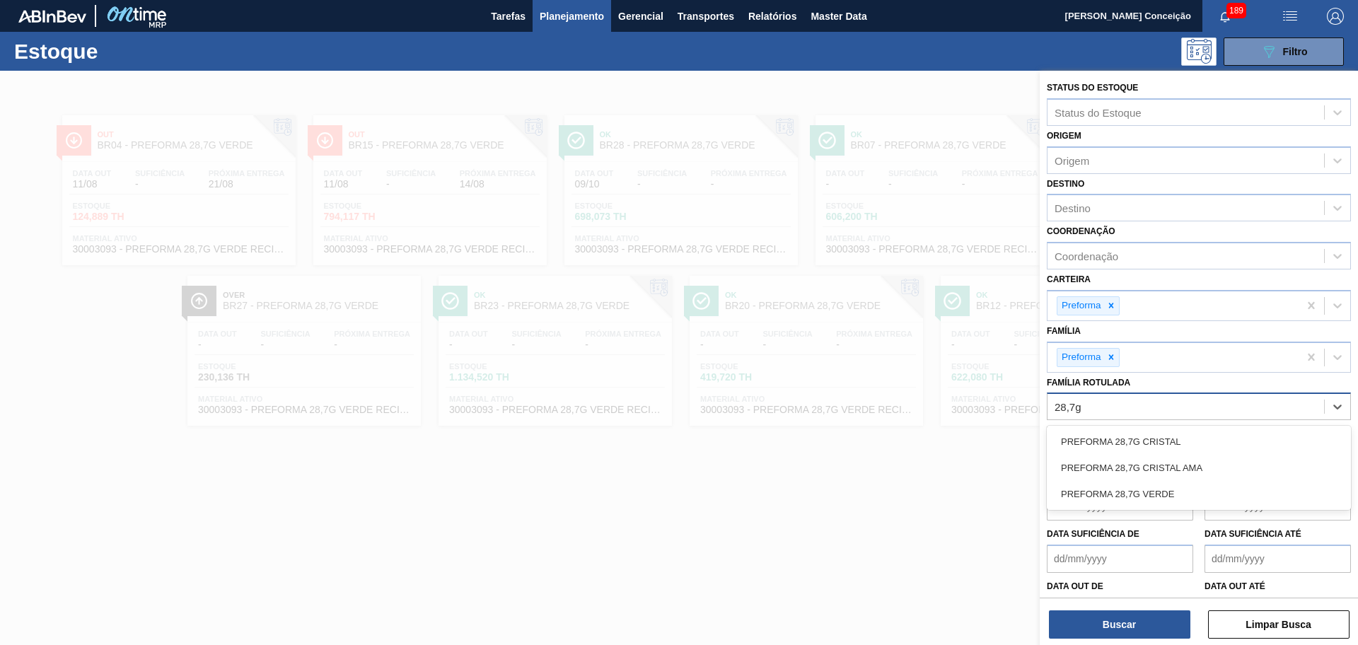
type Rotulada "28,7g c"
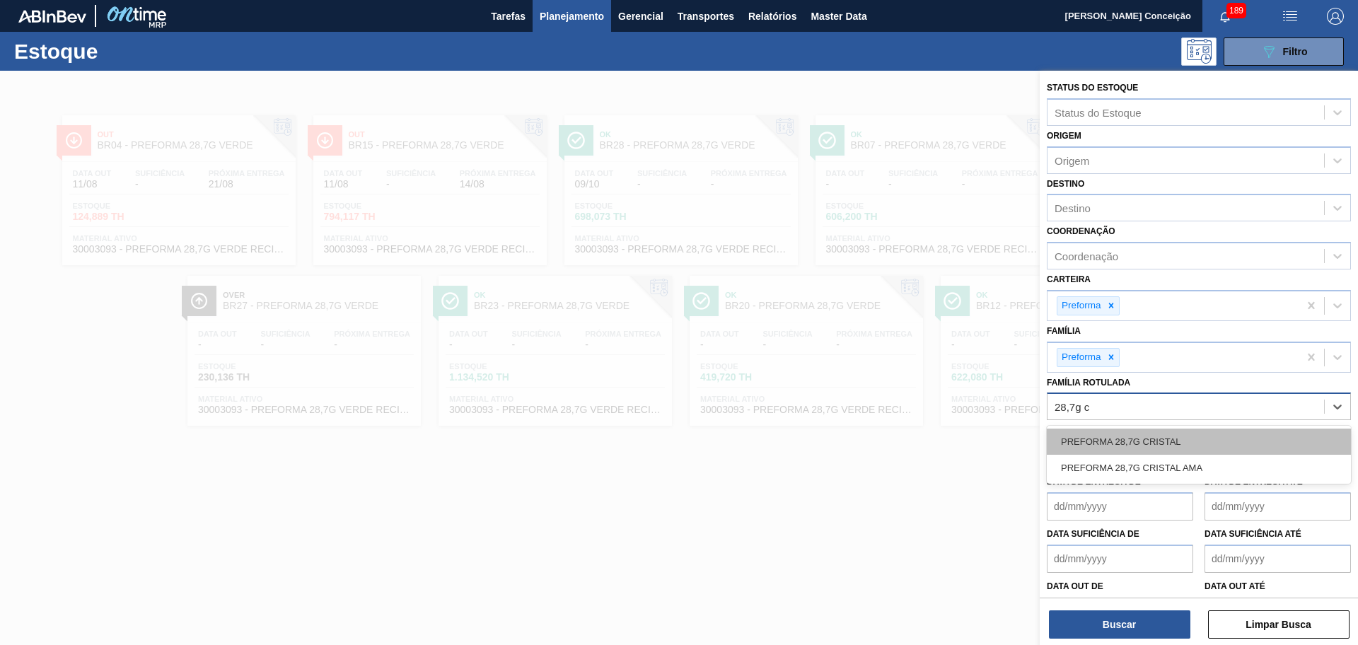
click at [1072, 433] on div "PREFORMA 28,7G CRISTAL" at bounding box center [1198, 441] width 304 height 26
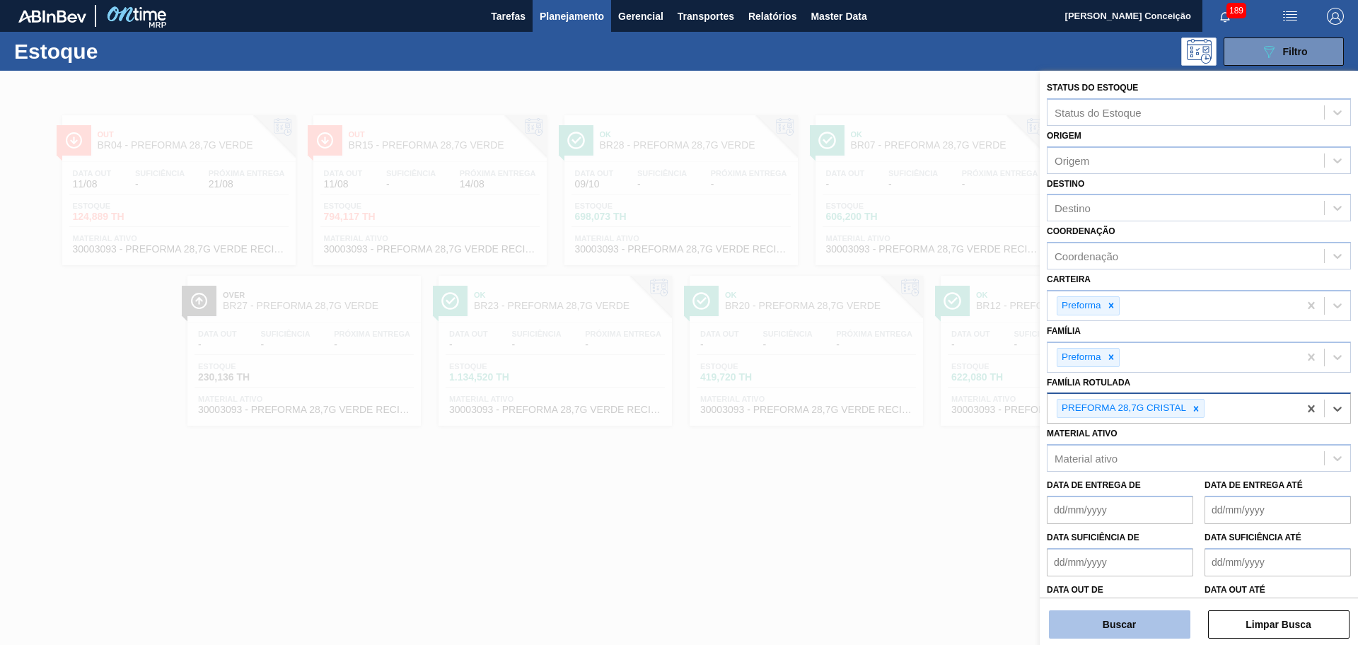
click at [1093, 616] on button "Buscar" at bounding box center [1119, 624] width 141 height 28
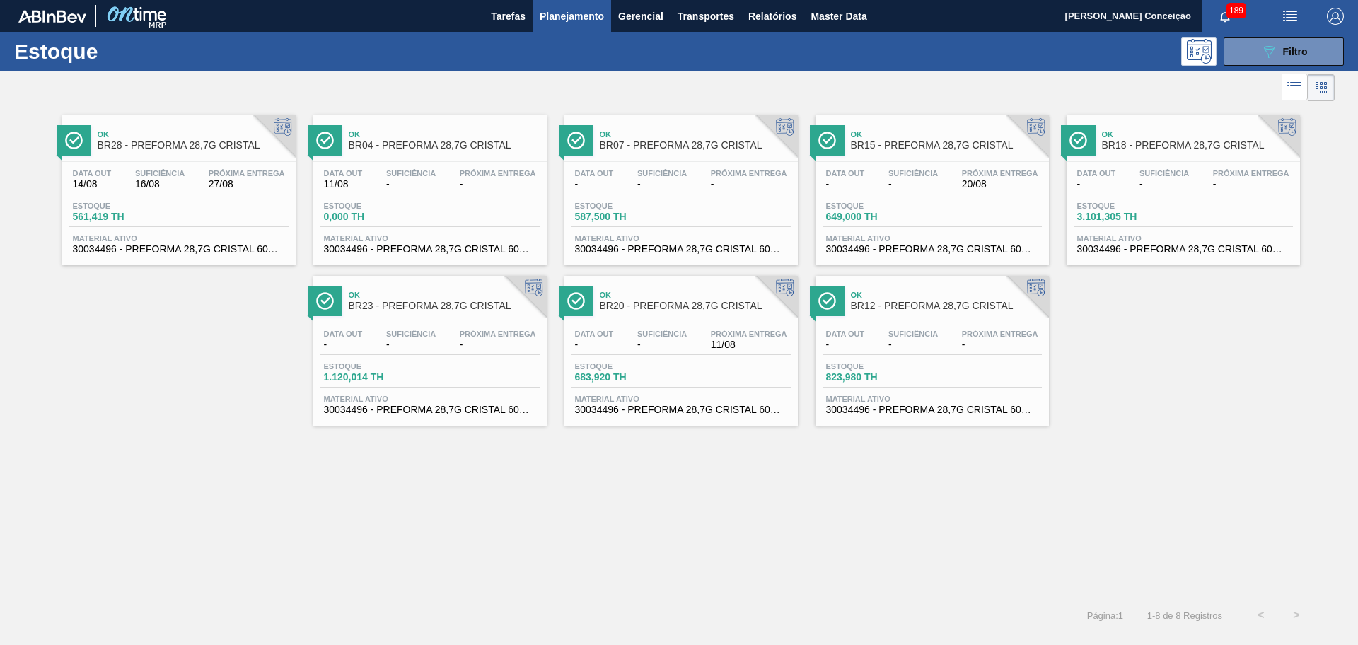
click at [929, 173] on span "Suficiência" at bounding box center [912, 173] width 49 height 8
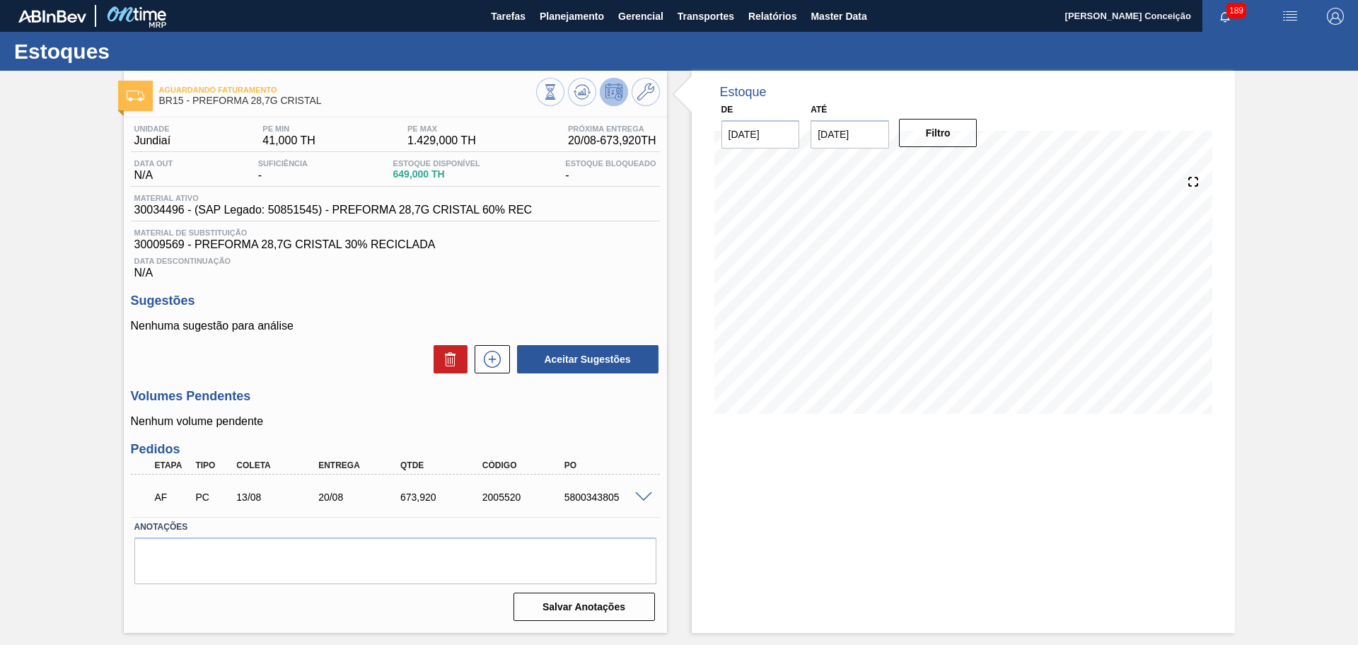
click at [642, 494] on span at bounding box center [643, 497] width 17 height 11
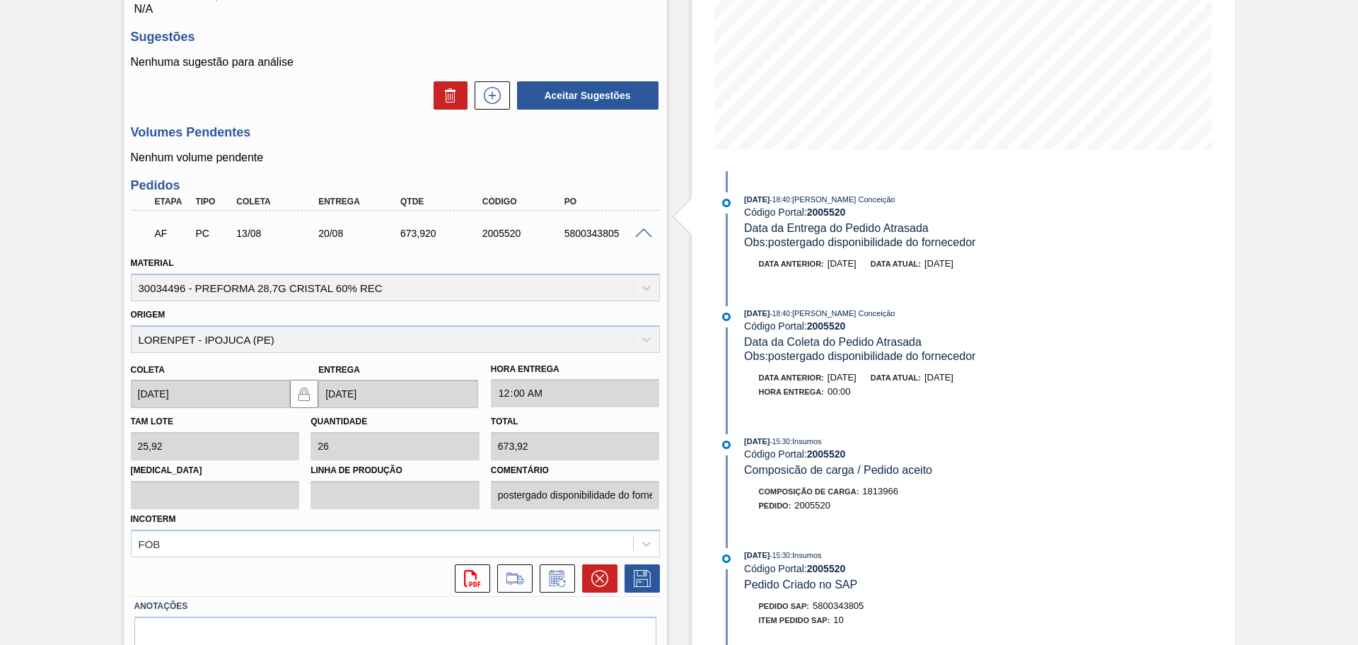
scroll to position [265, 0]
click at [555, 574] on icon at bounding box center [556, 578] width 11 height 8
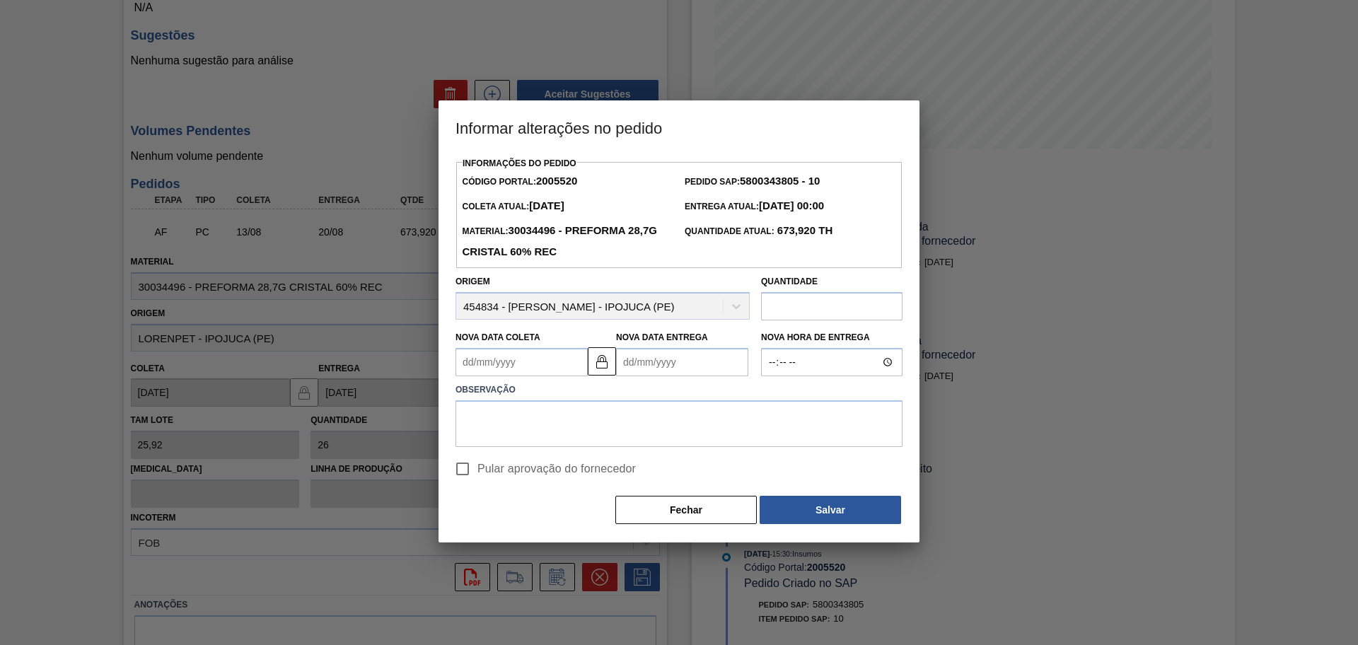
drag, startPoint x: 503, startPoint y: 370, endPoint x: 354, endPoint y: 398, distance: 151.8
click at [503, 370] on Coleta "Nova Data Coleta" at bounding box center [521, 362] width 132 height 28
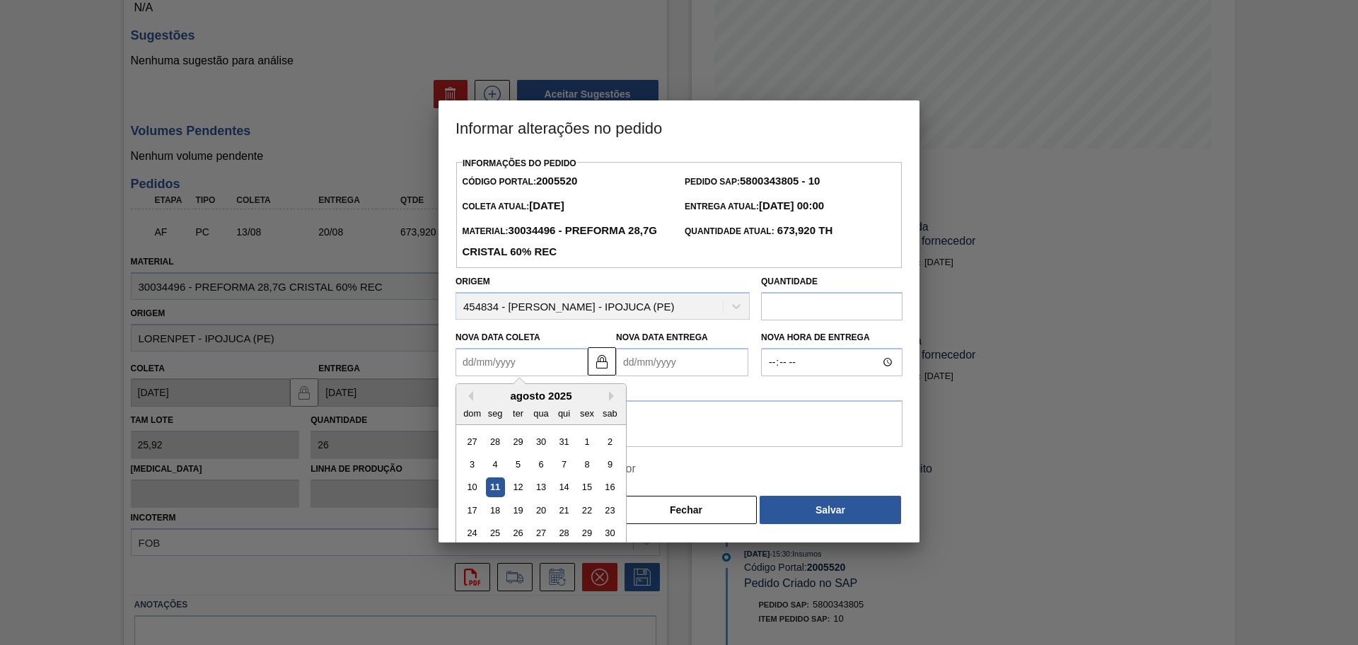
type Coleta "1"
type Entrega "[DATE]"
type Coleta "15"
type Entrega "22/08/2025"
type Coleta "[DATE]"
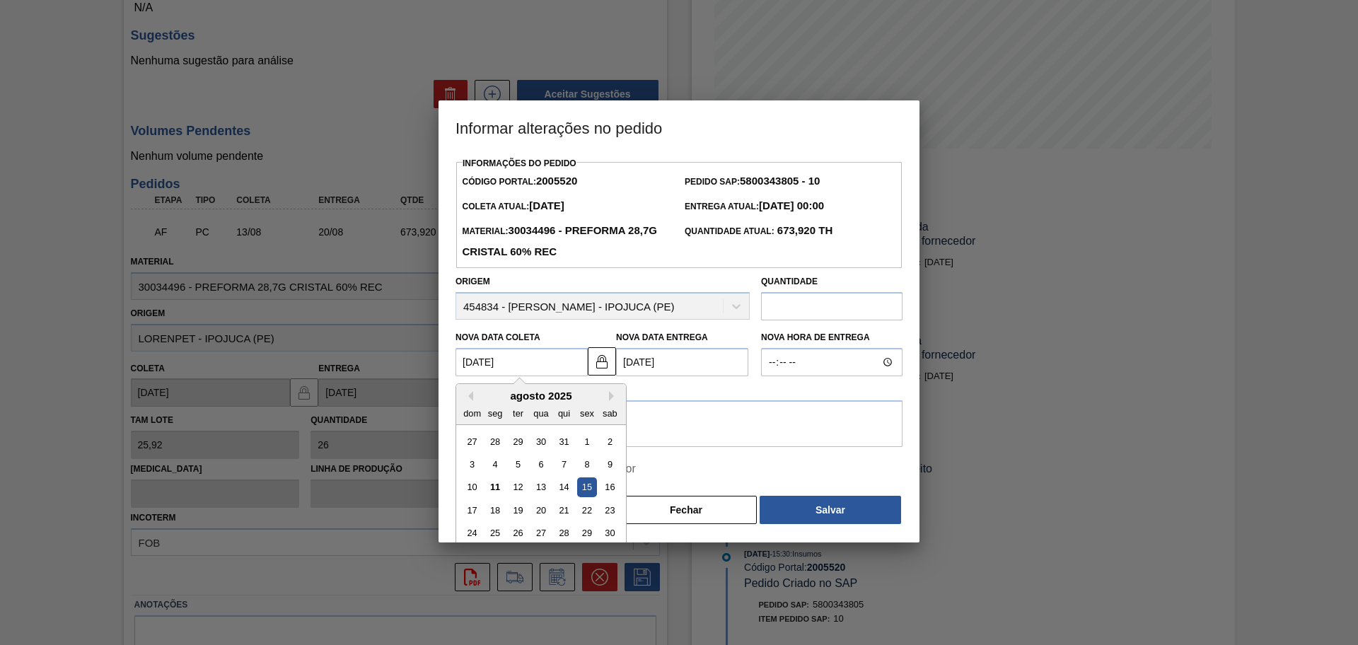
click at [588, 486] on div "15" at bounding box center [586, 487] width 19 height 19
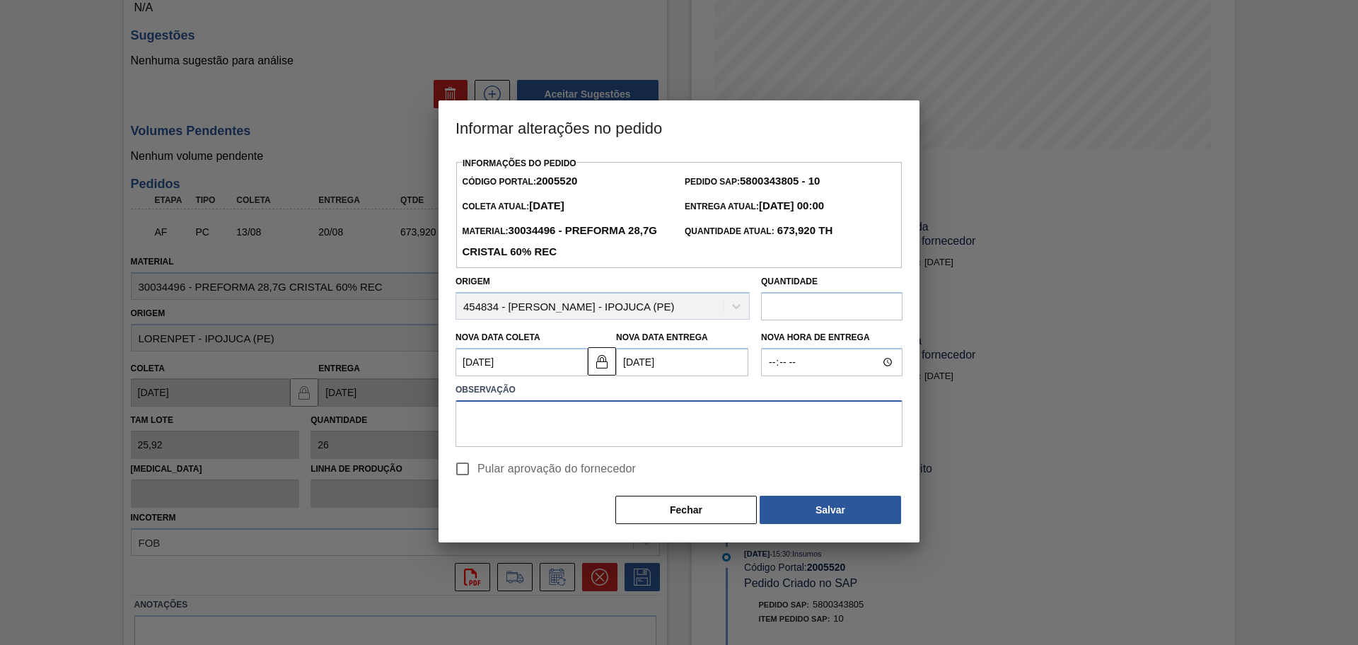
click at [522, 424] on textarea at bounding box center [678, 423] width 447 height 47
type textarea "postergado disponibilidade do fornecedor"
click at [491, 471] on span "Pular aprovação do fornecedor" at bounding box center [556, 468] width 158 height 17
click at [477, 471] on input "Pular aprovação do fornecedor" at bounding box center [463, 469] width 30 height 30
checkbox input "true"
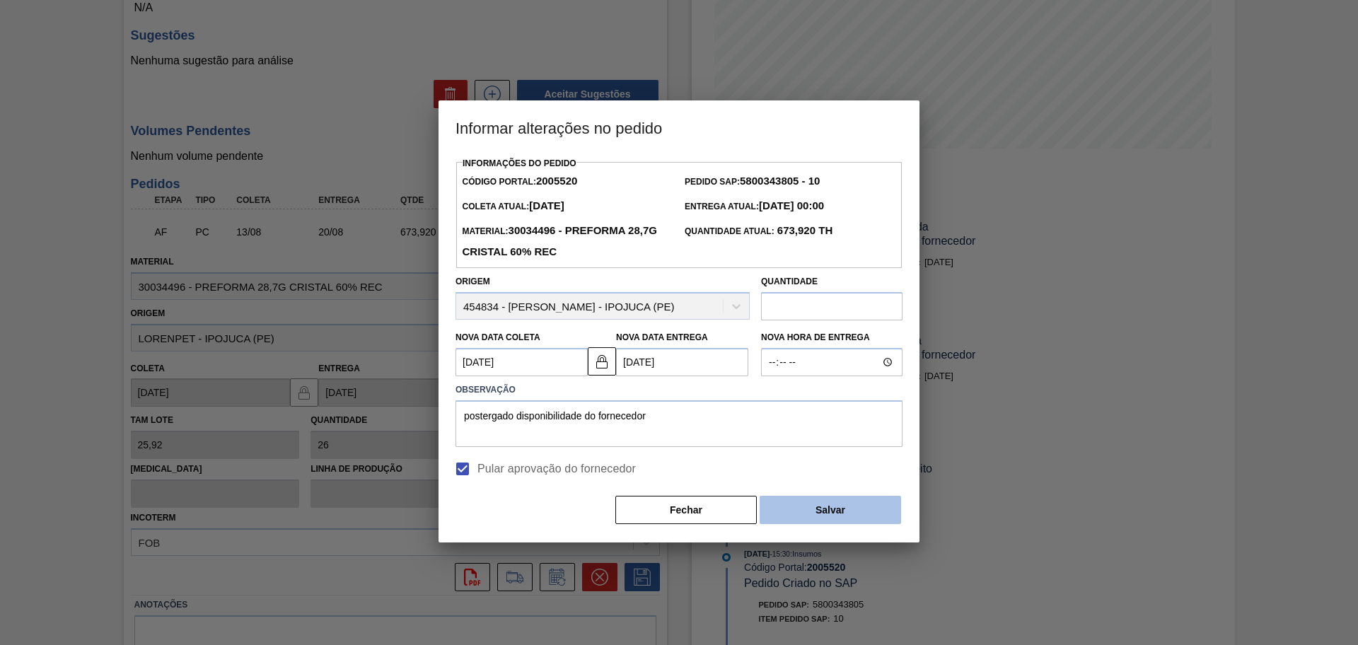
click at [792, 505] on button "Salvar" at bounding box center [829, 510] width 141 height 28
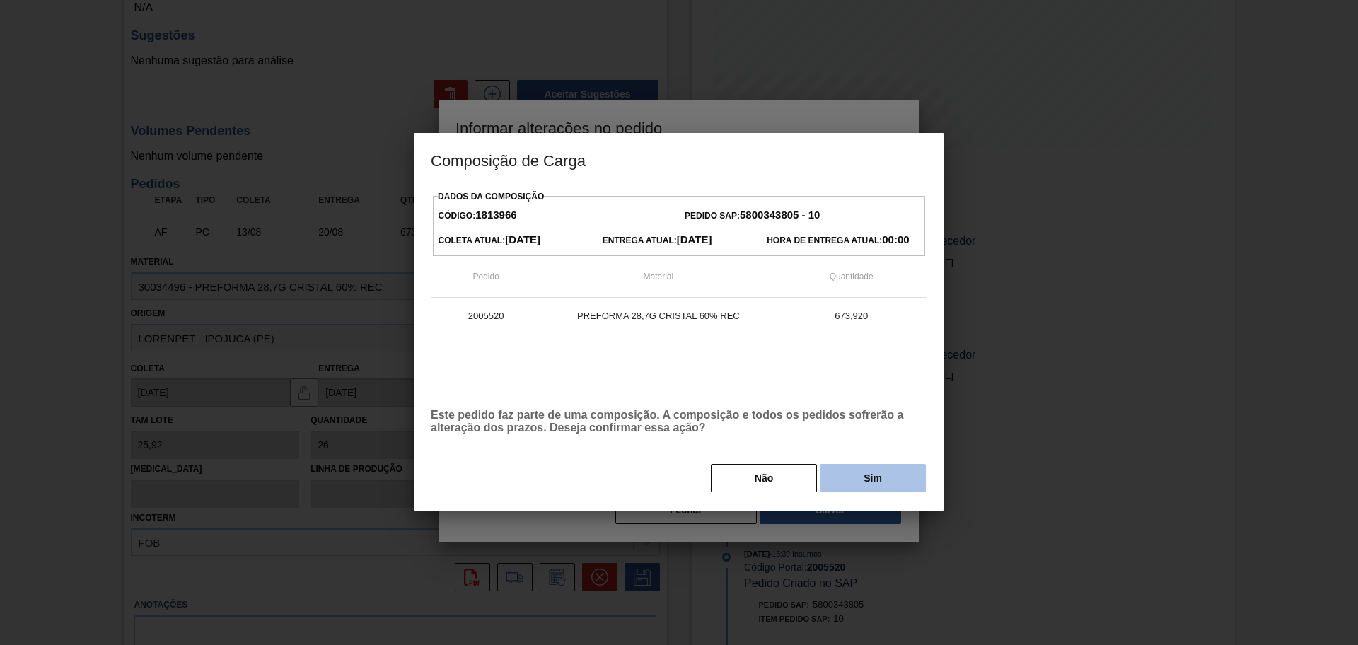
click at [838, 474] on button "Sim" at bounding box center [872, 478] width 106 height 28
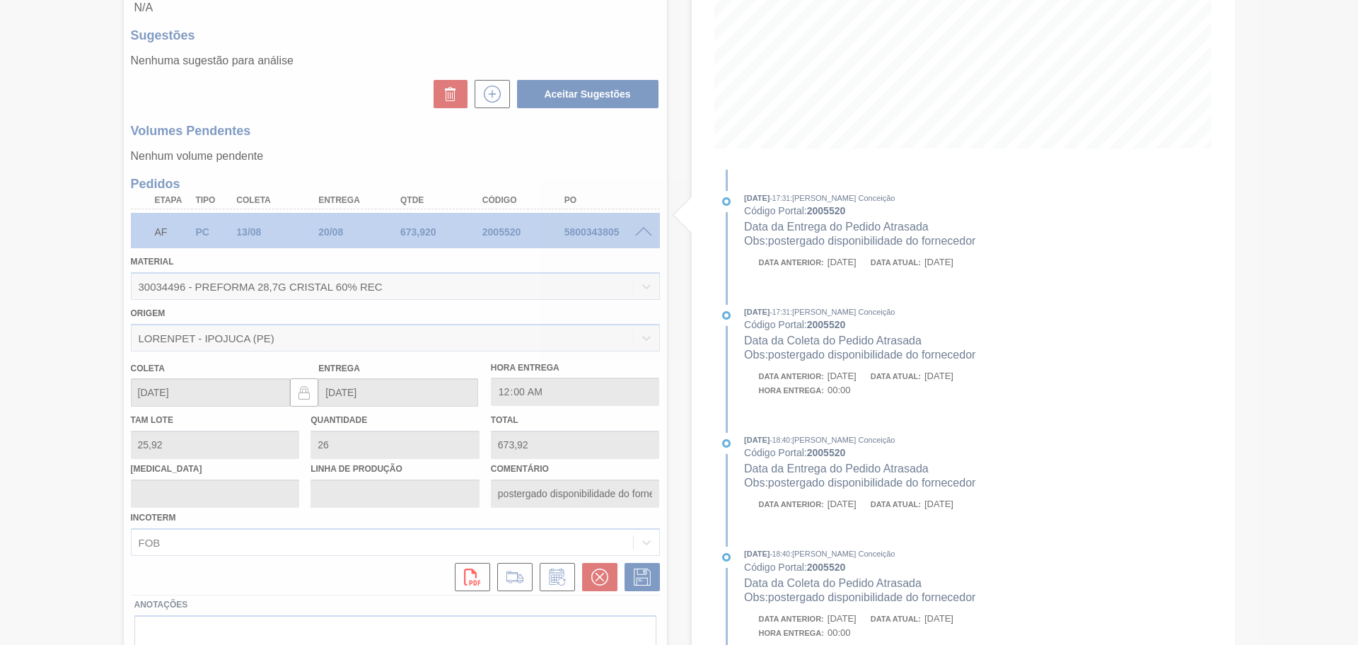
type input "postergado disponibilidade do fornecedor"
type input "[DATE]"
type input "22/08/2025"
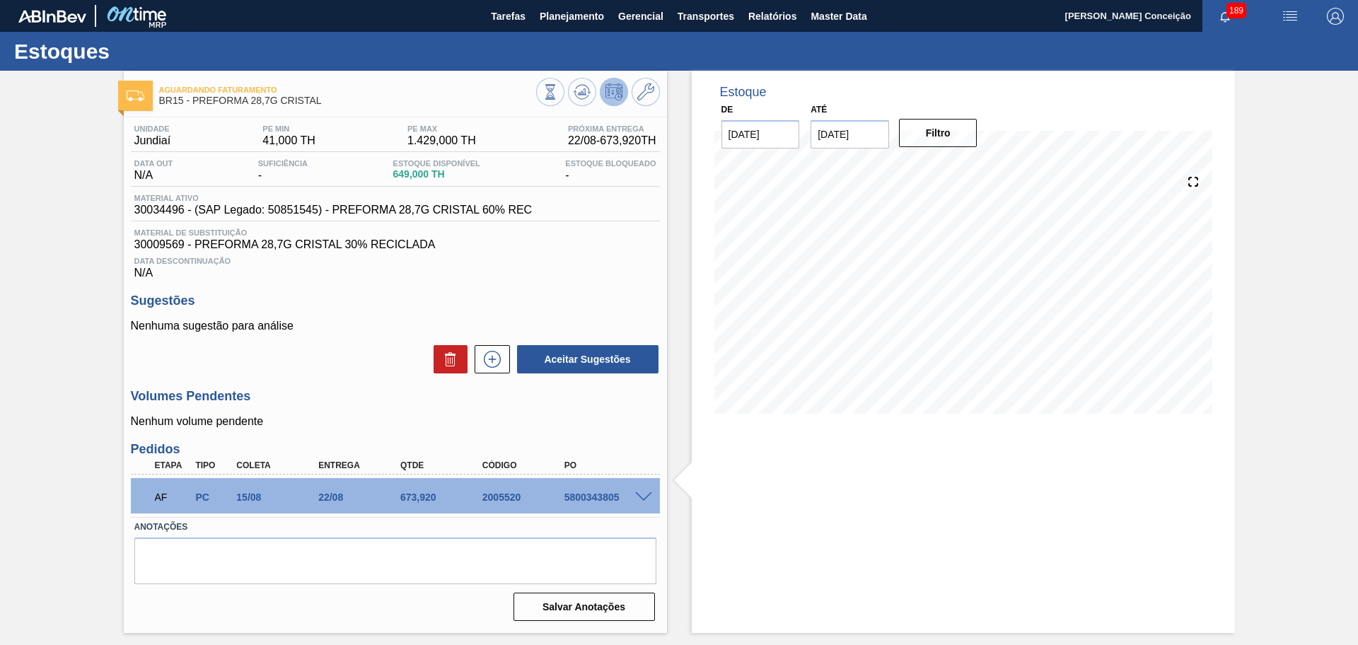
click at [578, 494] on div "5800343805" at bounding box center [607, 496] width 92 height 11
click at [595, 502] on div "5800343805" at bounding box center [607, 496] width 92 height 11
click at [588, 75] on div "Aguardando Faturamento BR15 - PREFORMA 28,7G CRISTAL" at bounding box center [395, 90] width 543 height 39
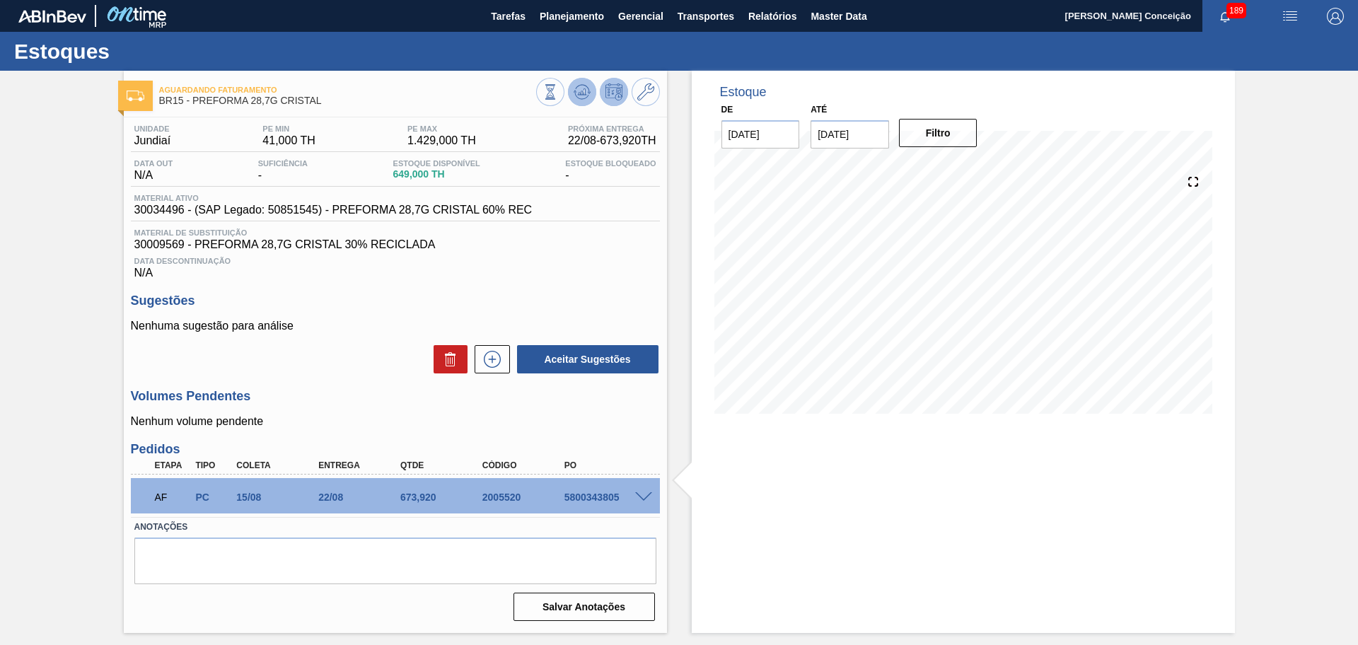
click at [588, 88] on icon at bounding box center [582, 89] width 14 height 8
click at [607, 495] on div "5800343805" at bounding box center [607, 496] width 92 height 11
copy div "5800343805"
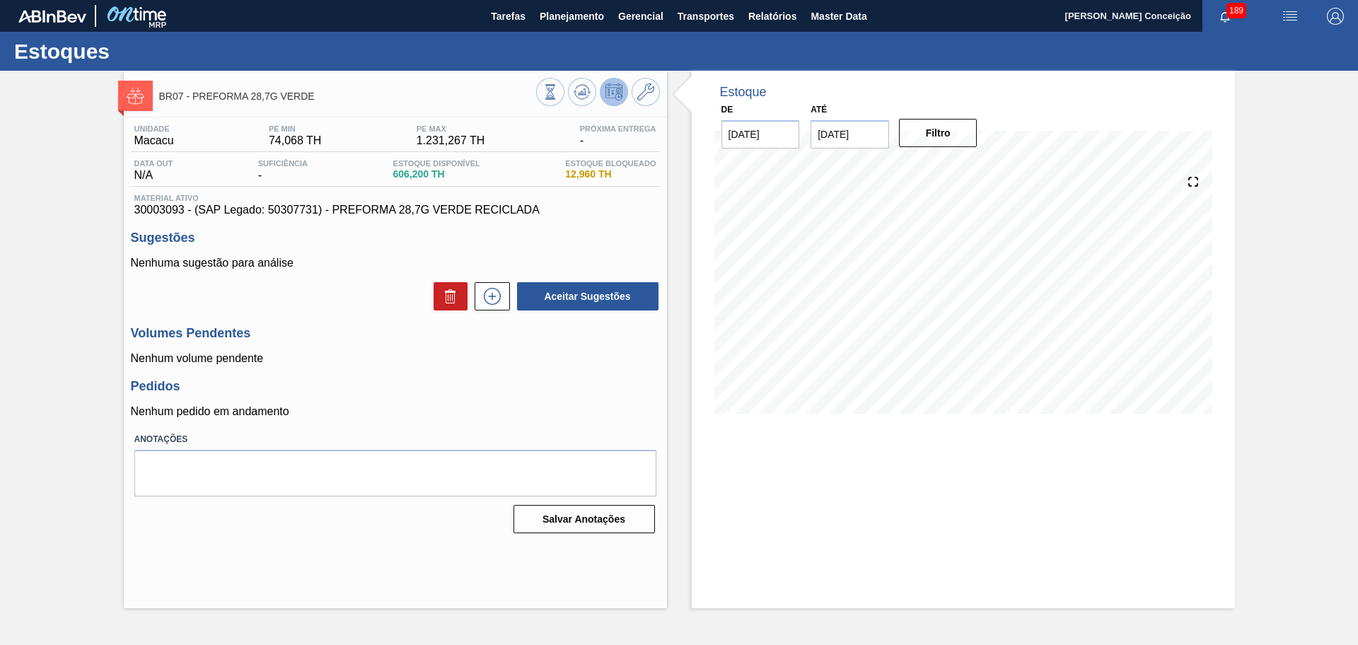
click at [619, 391] on h3 "Pedidos" at bounding box center [395, 386] width 529 height 15
click at [558, 91] on icon at bounding box center [550, 92] width 16 height 16
click at [535, 430] on label "Anotações" at bounding box center [395, 439] width 522 height 21
click at [558, 89] on icon at bounding box center [550, 92] width 16 height 16
click at [617, 374] on div "Unidade Macacu PE MIN 74,068 TH PE MAX 1.231,267 TH Próxima Entrega - Data out …" at bounding box center [395, 327] width 543 height 421
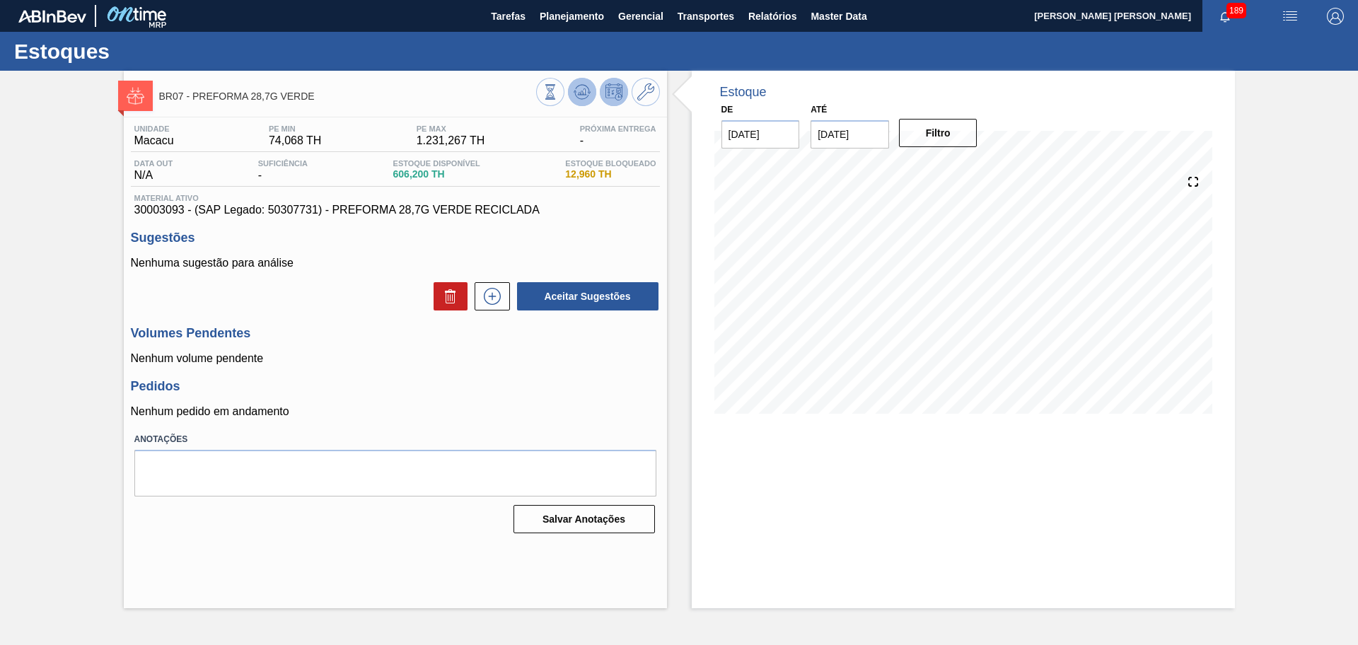
click at [584, 103] on button at bounding box center [582, 92] width 28 height 28
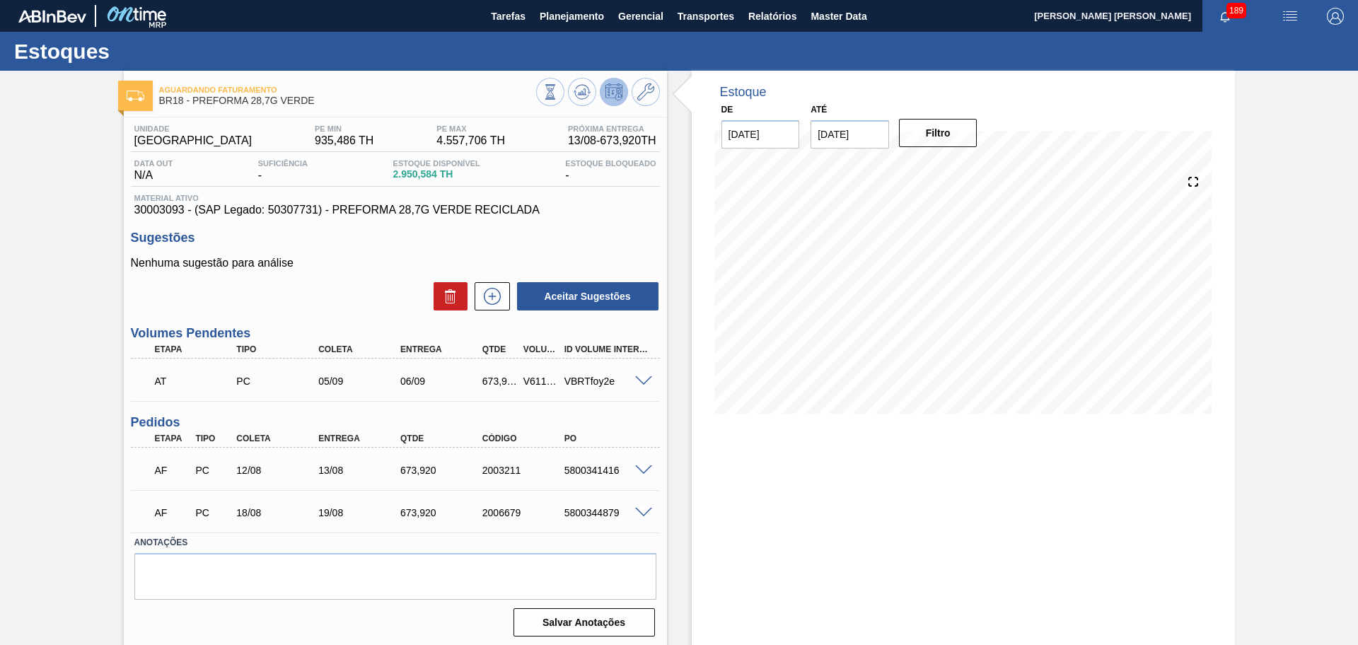
click at [344, 472] on div "13/08" at bounding box center [361, 470] width 92 height 11
click at [642, 468] on span at bounding box center [643, 470] width 17 height 11
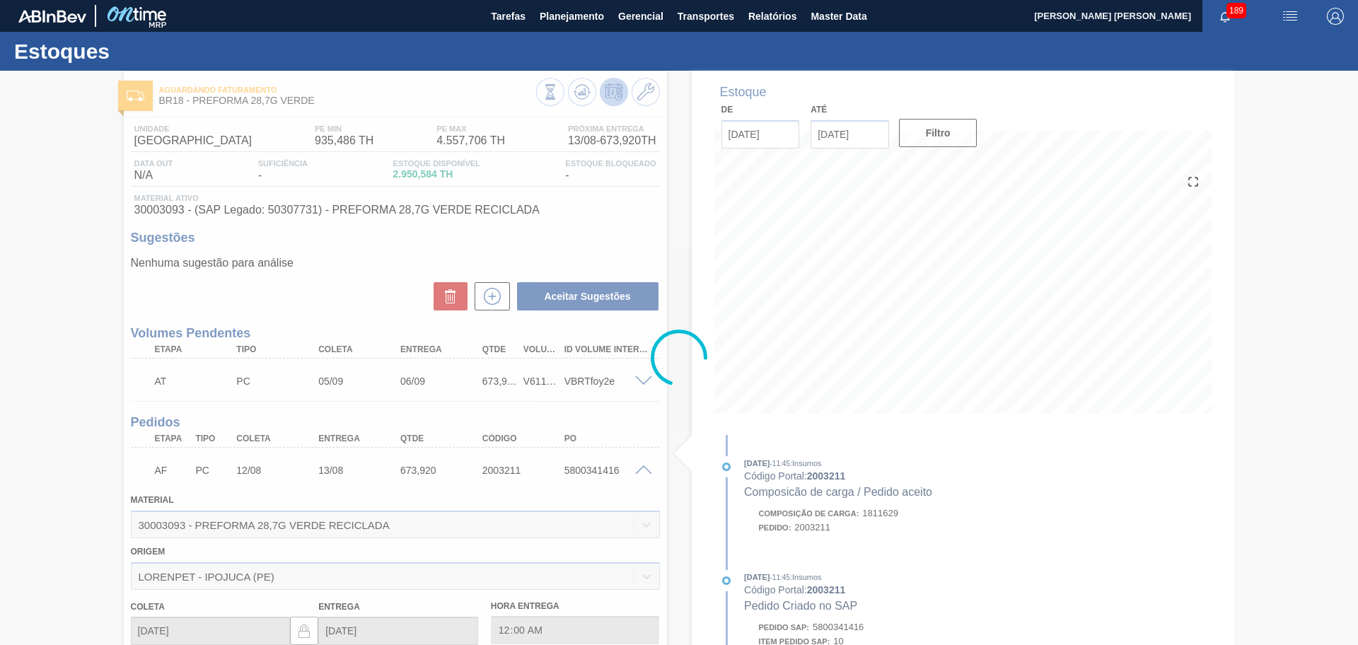
click at [642, 468] on div at bounding box center [679, 358] width 1358 height 574
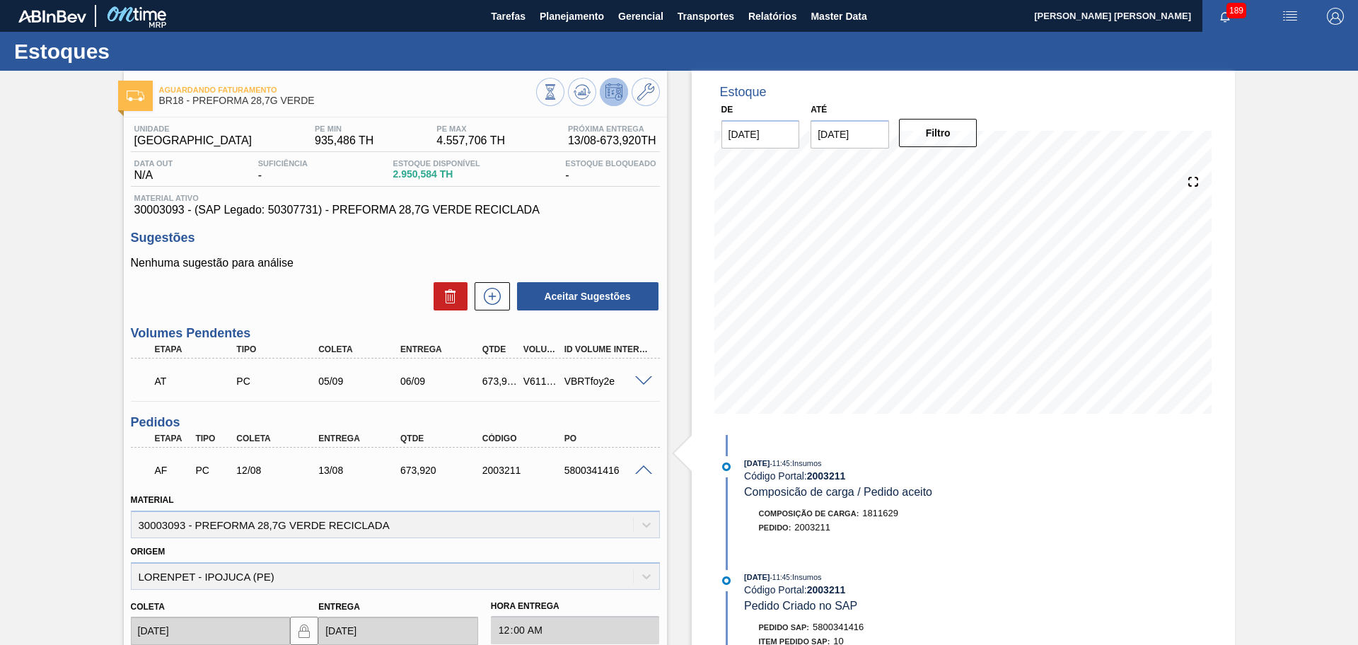
click at [642, 468] on span at bounding box center [643, 470] width 17 height 11
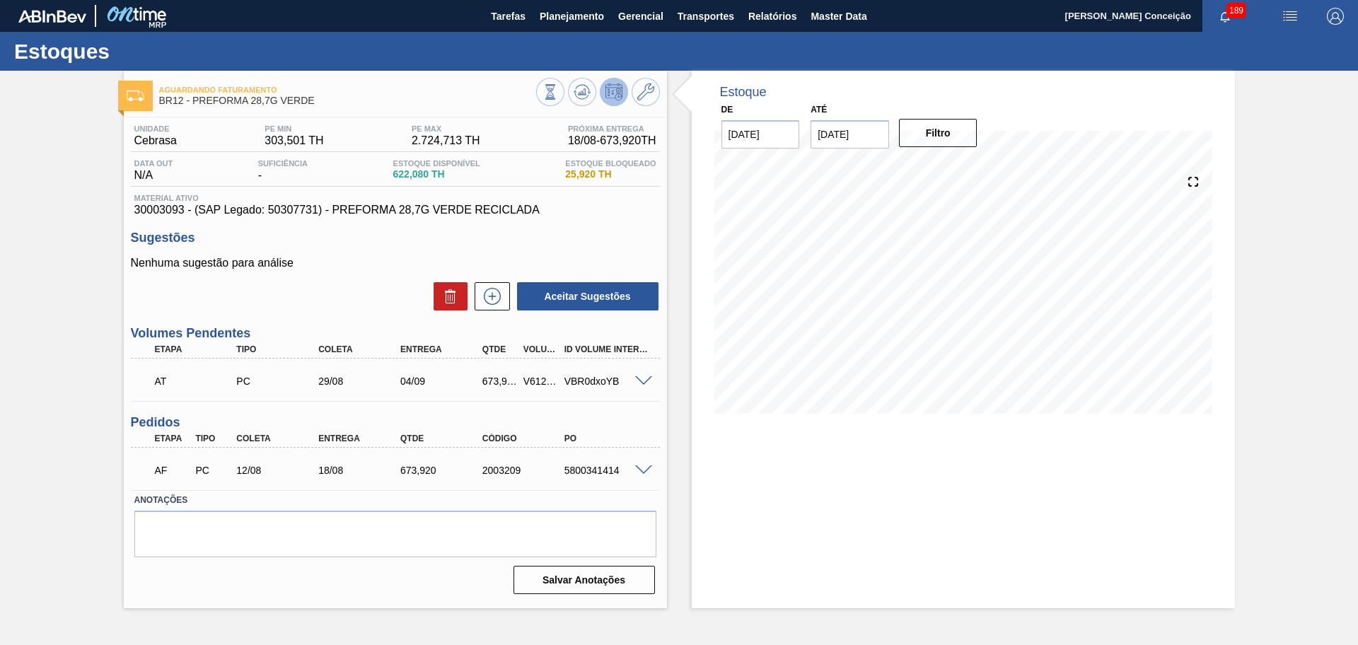
click at [682, 460] on div "Estoque De [DATE] Até [DATE] Filtro" at bounding box center [951, 339] width 568 height 537
click at [338, 262] on p "Nenhuma sugestão para análise" at bounding box center [395, 263] width 529 height 13
click at [680, 467] on div "Estoque De [DATE] Até [DATE] Filtro 23/09 Projeção de Estoque 1,969.92 [DOMAIN_…" at bounding box center [951, 339] width 568 height 537
click at [558, 90] on icon at bounding box center [550, 92] width 16 height 16
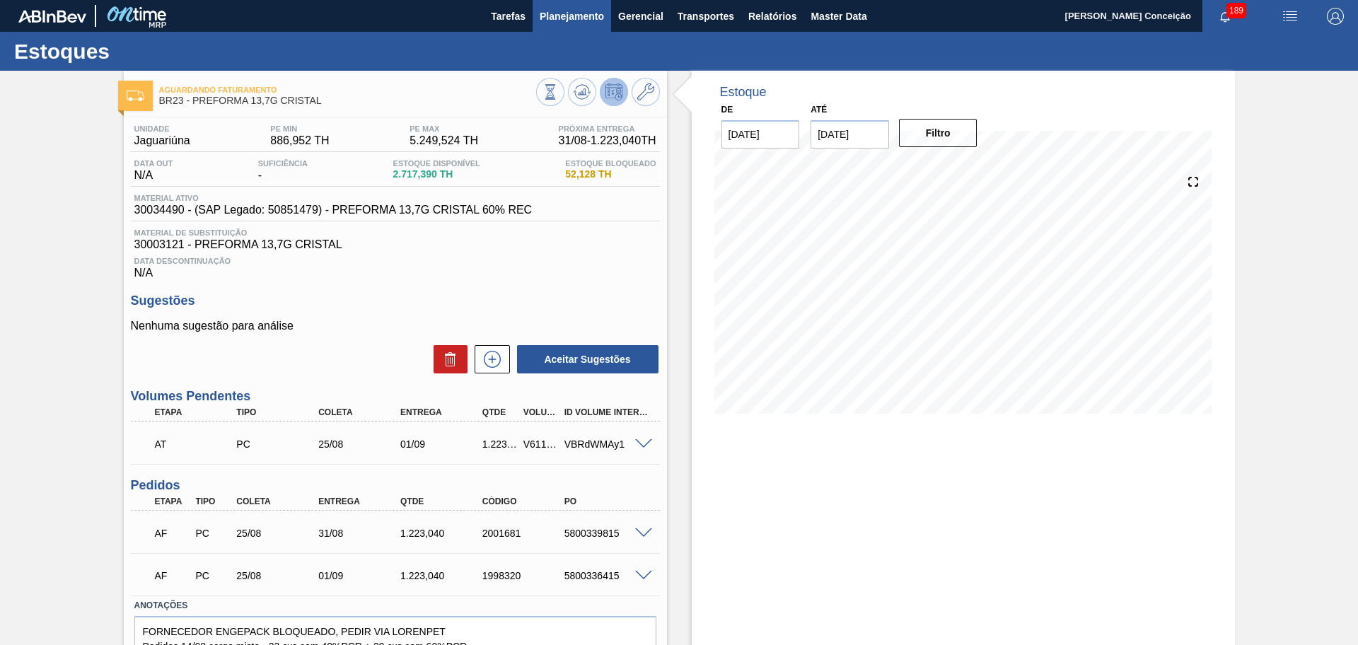
click at [570, 13] on span "Planejamento" at bounding box center [571, 16] width 64 height 17
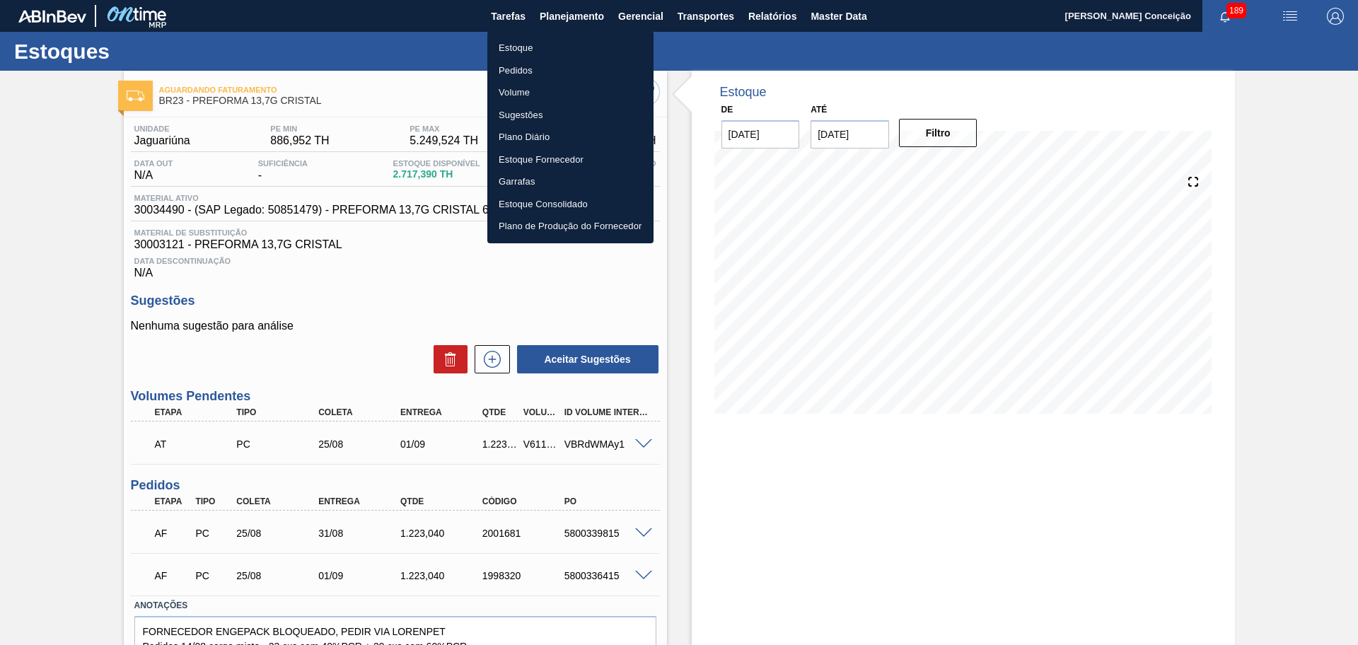
click at [532, 48] on li "Estoque" at bounding box center [570, 48] width 166 height 23
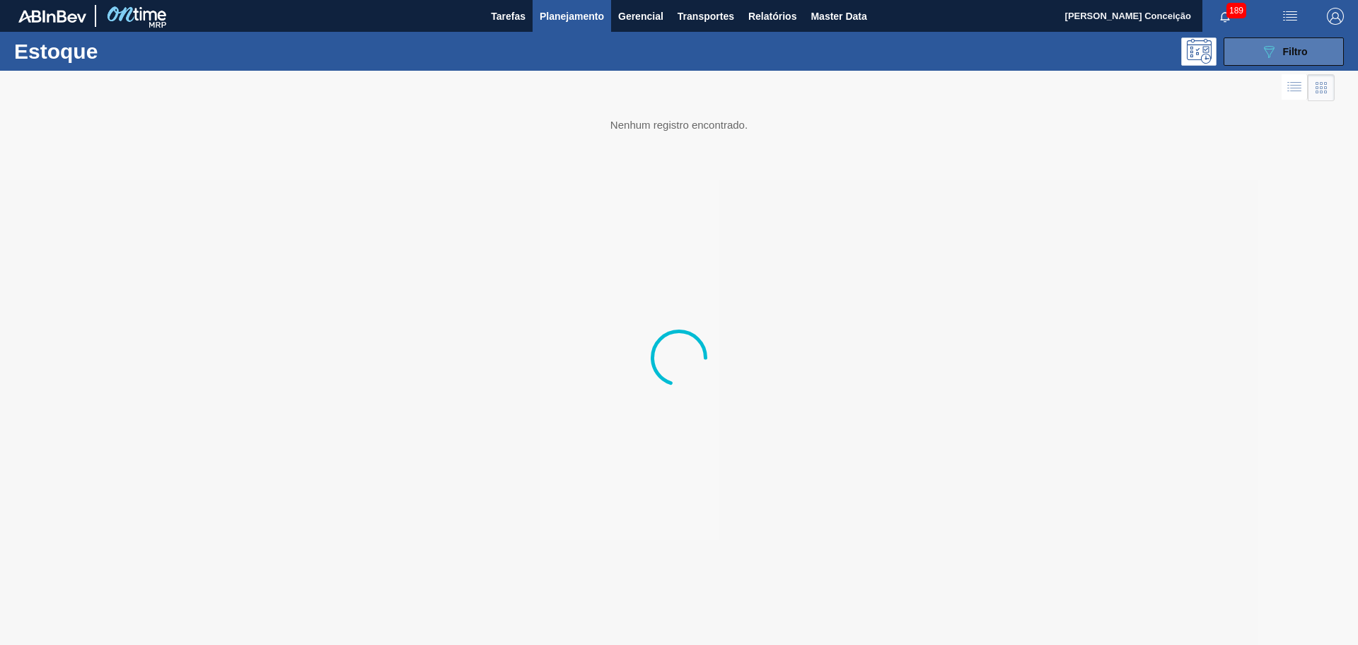
click at [1275, 53] on icon "089F7B8B-B2A5-4AFE-B5C0-19BA573D28AC" at bounding box center [1268, 51] width 17 height 17
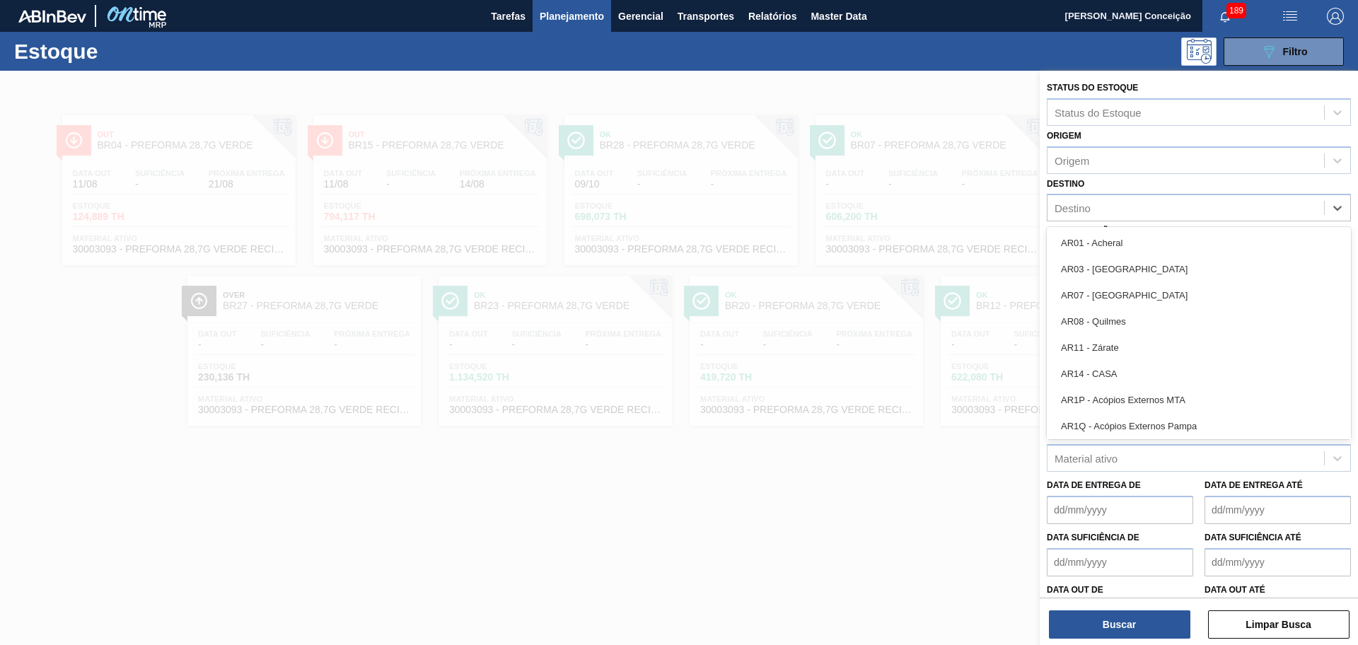
click at [1082, 202] on div "Destino" at bounding box center [1072, 208] width 36 height 12
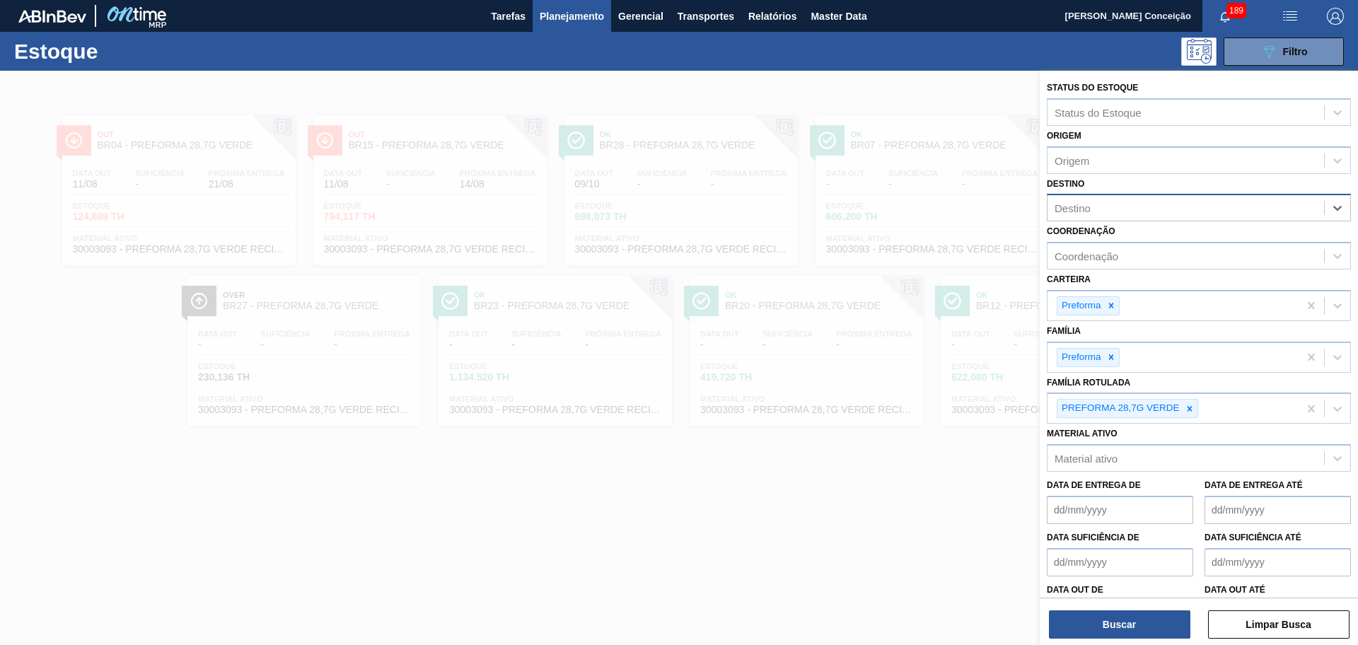
click at [1077, 208] on div "Destino" at bounding box center [1072, 208] width 36 height 12
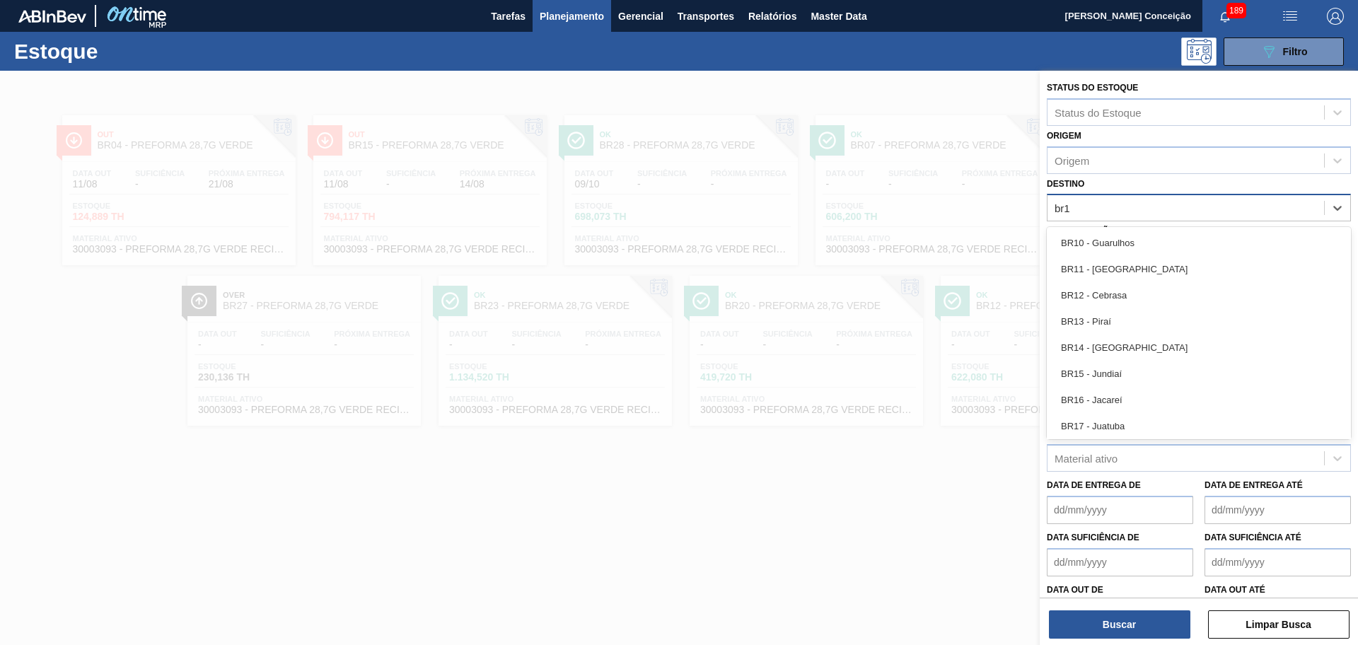
type input "br12"
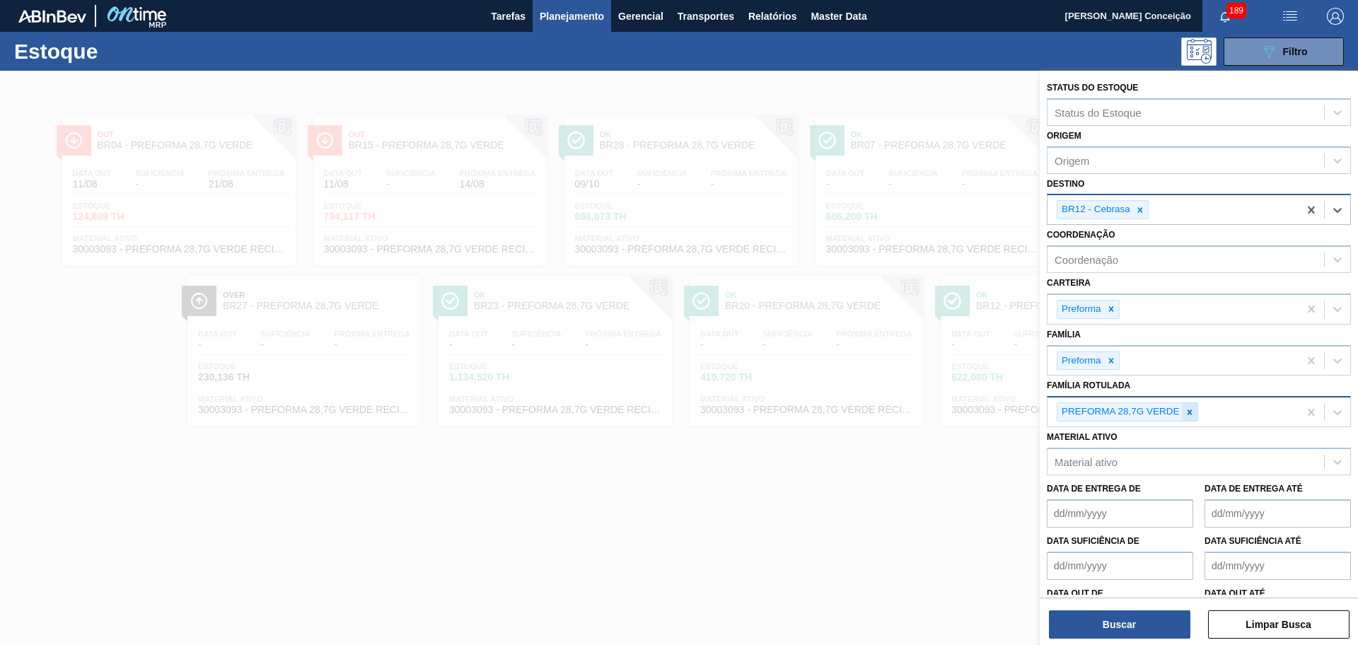
click at [1188, 416] on icon at bounding box center [1189, 412] width 10 height 10
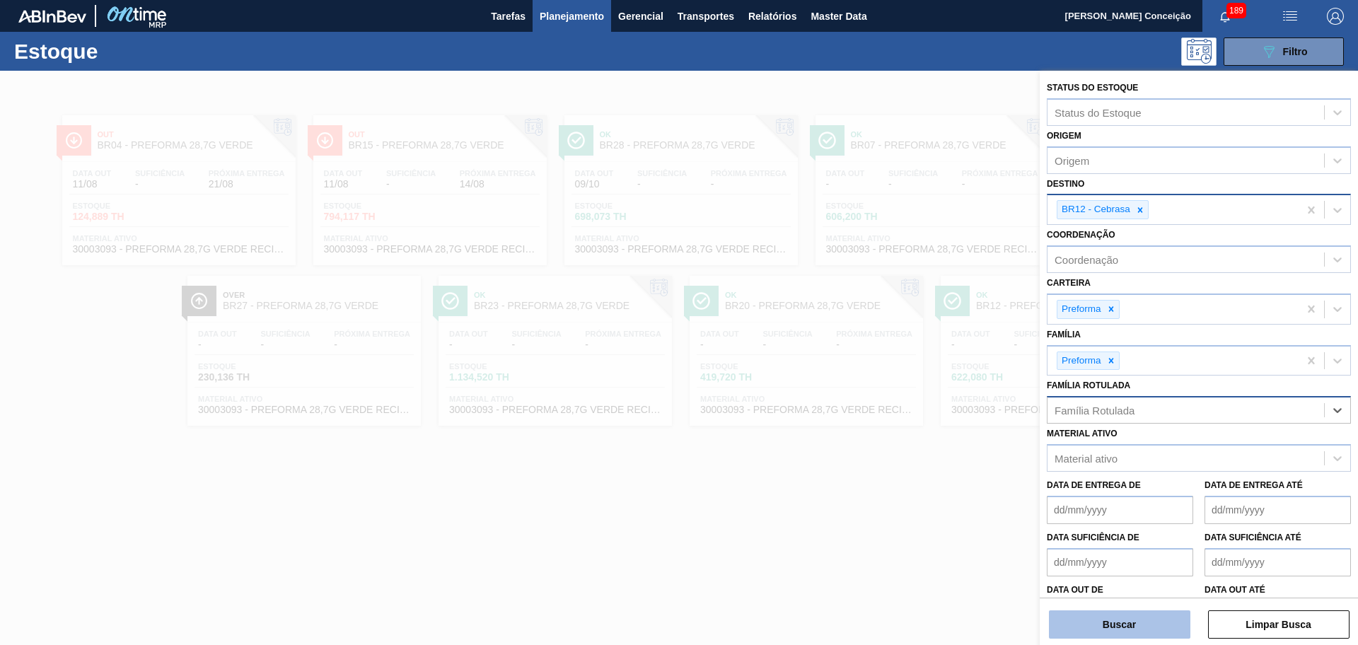
click at [1110, 619] on button "Buscar" at bounding box center [1119, 624] width 141 height 28
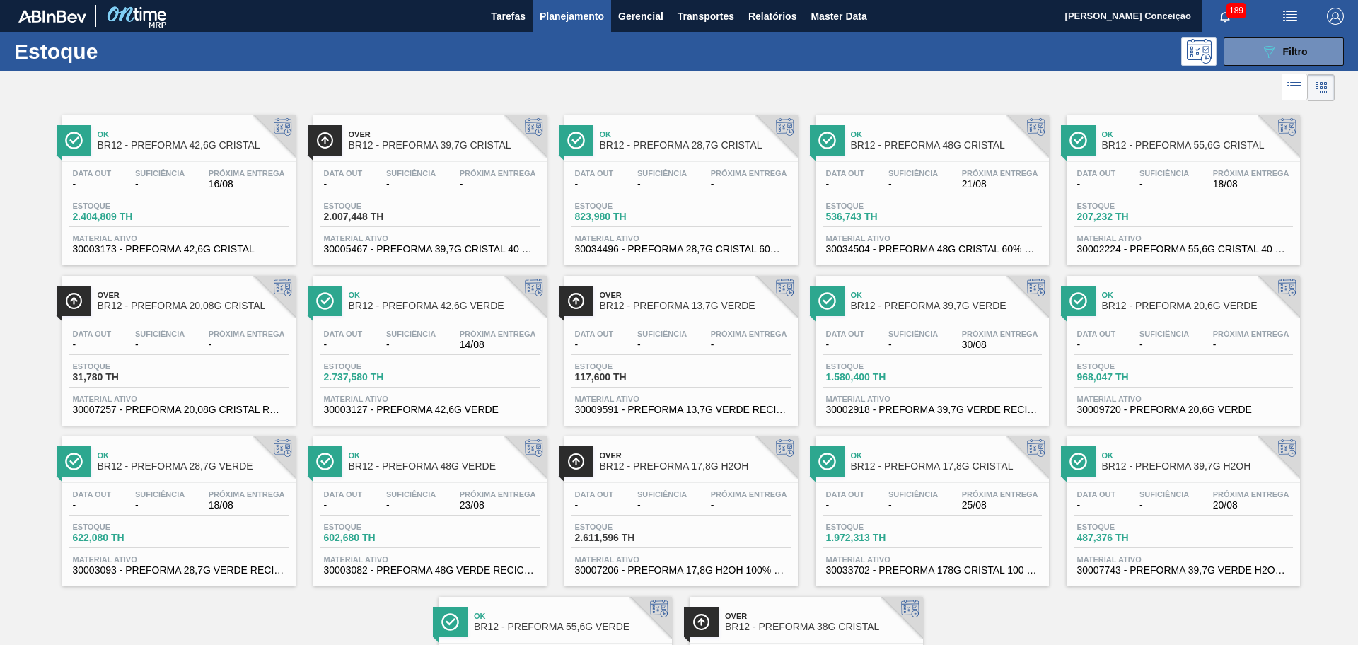
click at [192, 500] on div "Data out - Suficiência - Próxima Entrega 18/08" at bounding box center [178, 502] width 219 height 25
click at [462, 52] on div "089F7B8B-B2A5-4AFE-B5C0-19BA573D28AC Filtro" at bounding box center [788, 51] width 1125 height 28
click at [561, 21] on span "Planejamento" at bounding box center [571, 16] width 64 height 17
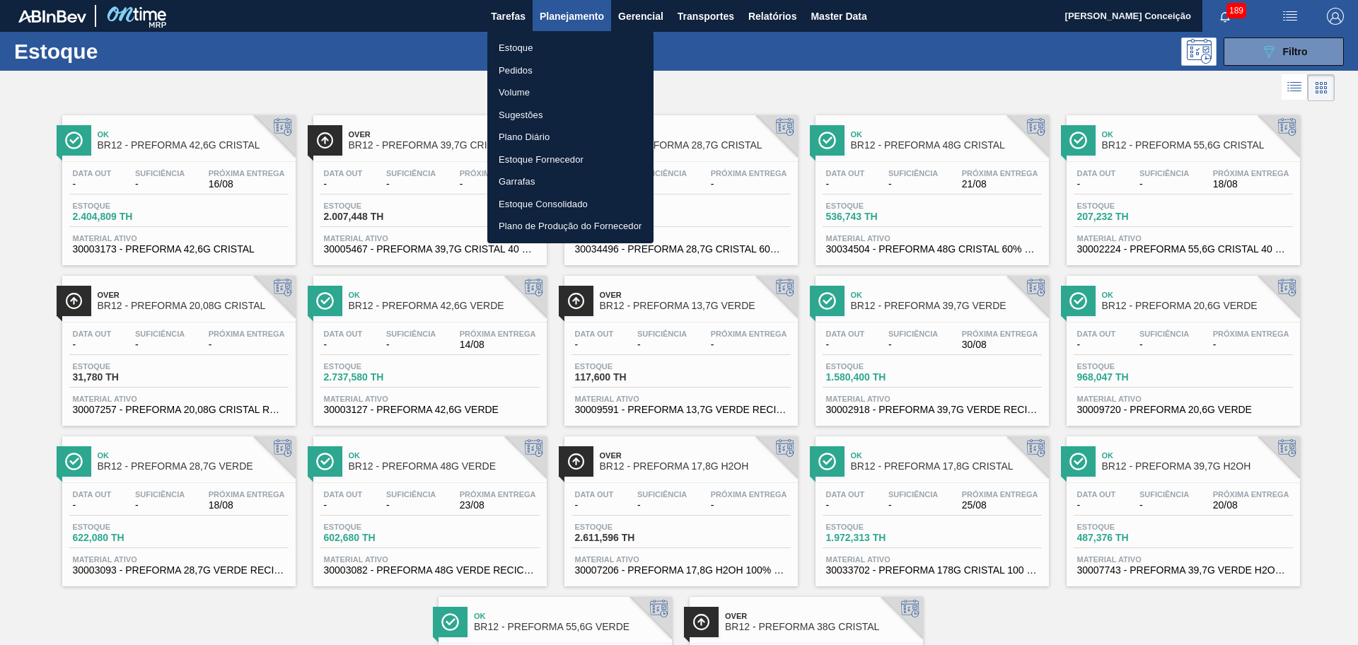
click at [527, 53] on li "Estoque" at bounding box center [570, 48] width 166 height 23
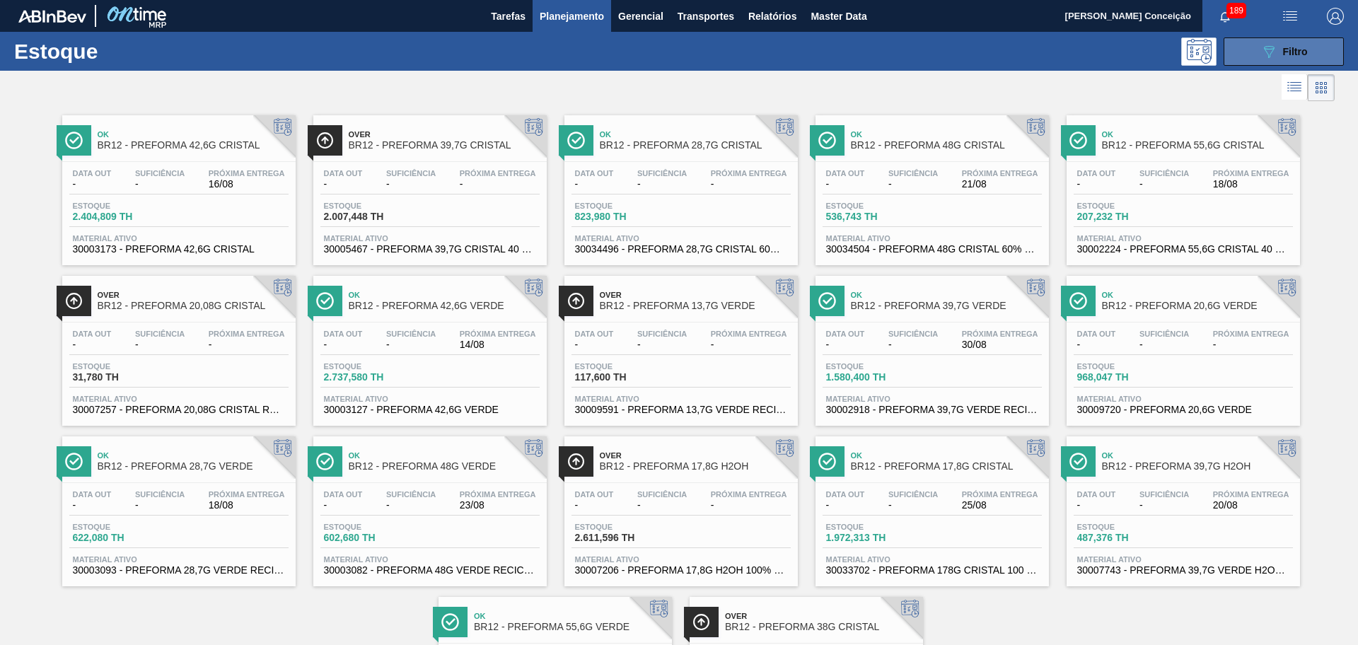
click at [1226, 63] on button "089F7B8B-B2A5-4AFE-B5C0-19BA573D28AC Filtro" at bounding box center [1283, 51] width 120 height 28
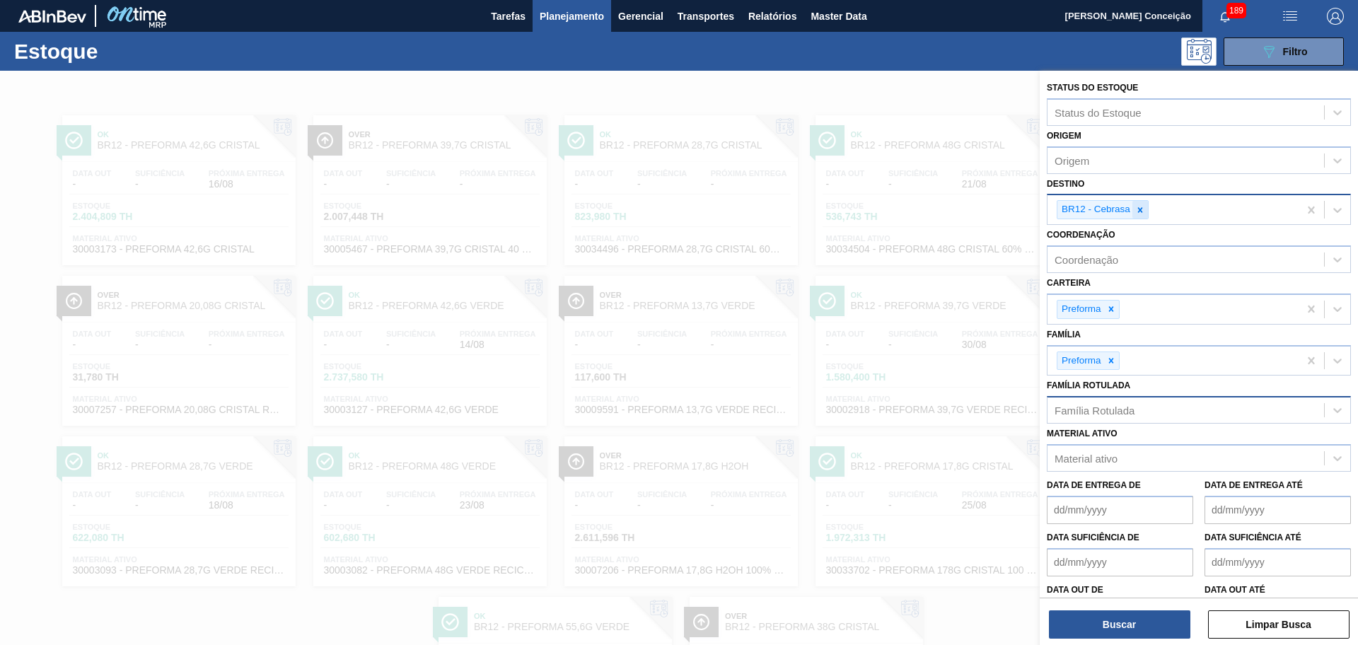
click at [1140, 206] on icon at bounding box center [1140, 210] width 10 height 10
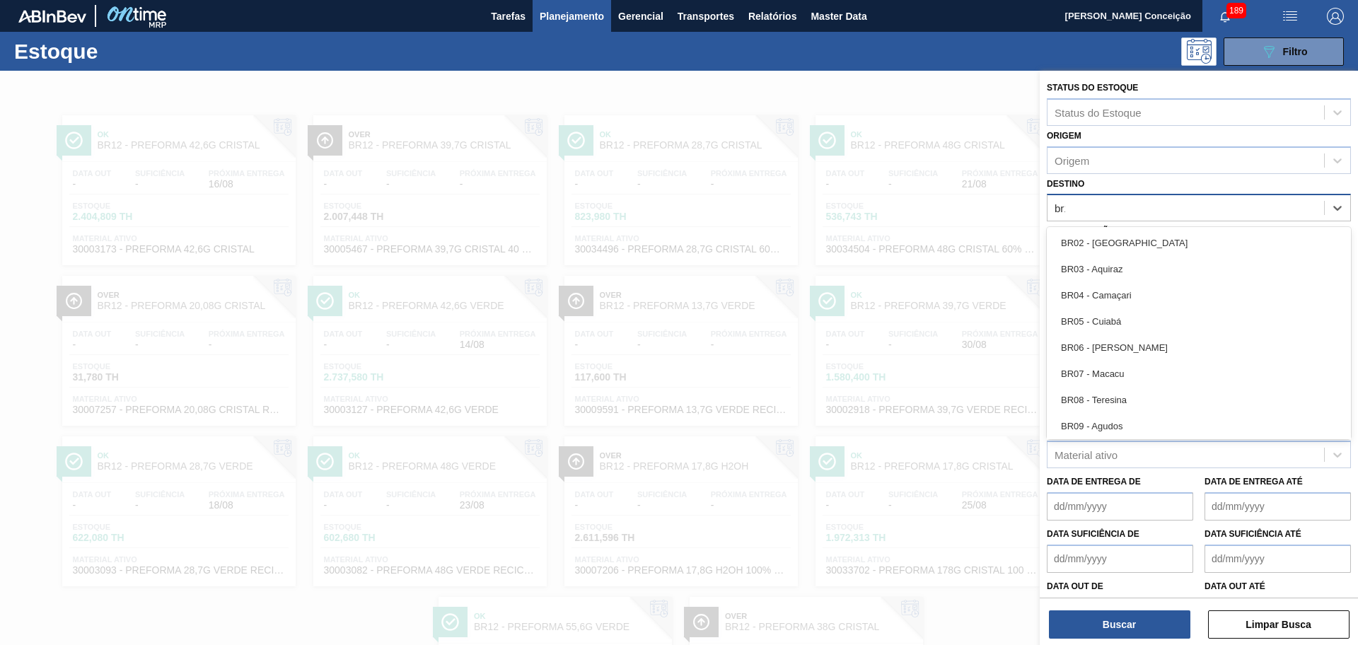
type input "br15"
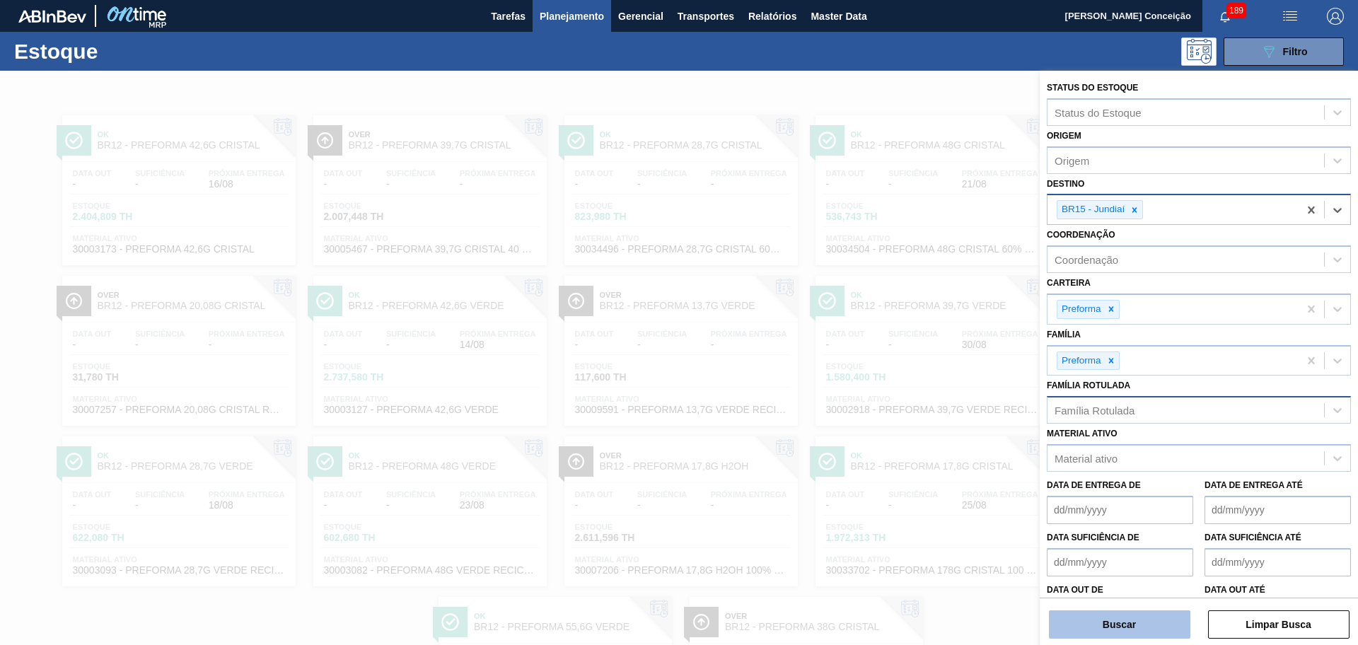
click at [1142, 626] on button "Buscar" at bounding box center [1119, 624] width 141 height 28
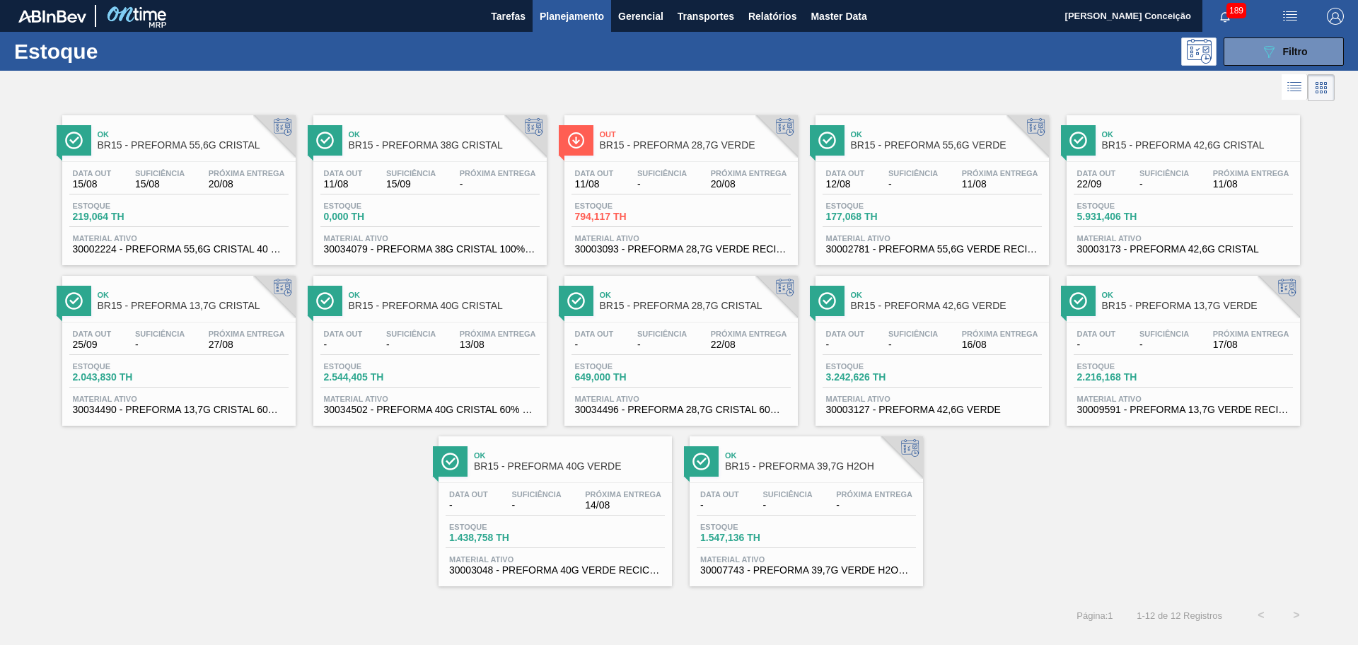
click at [203, 498] on div "Ok BR15 - PREFORMA 55,6G CRISTAL Data out 15/08 Suficiência 15/08 Próxima Entre…" at bounding box center [679, 346] width 1358 height 482
click at [684, 197] on div "Data out 11/08 Suficiência - Próxima Entrega 20/08 Estoque 794,117 TH Material …" at bounding box center [680, 210] width 233 height 96
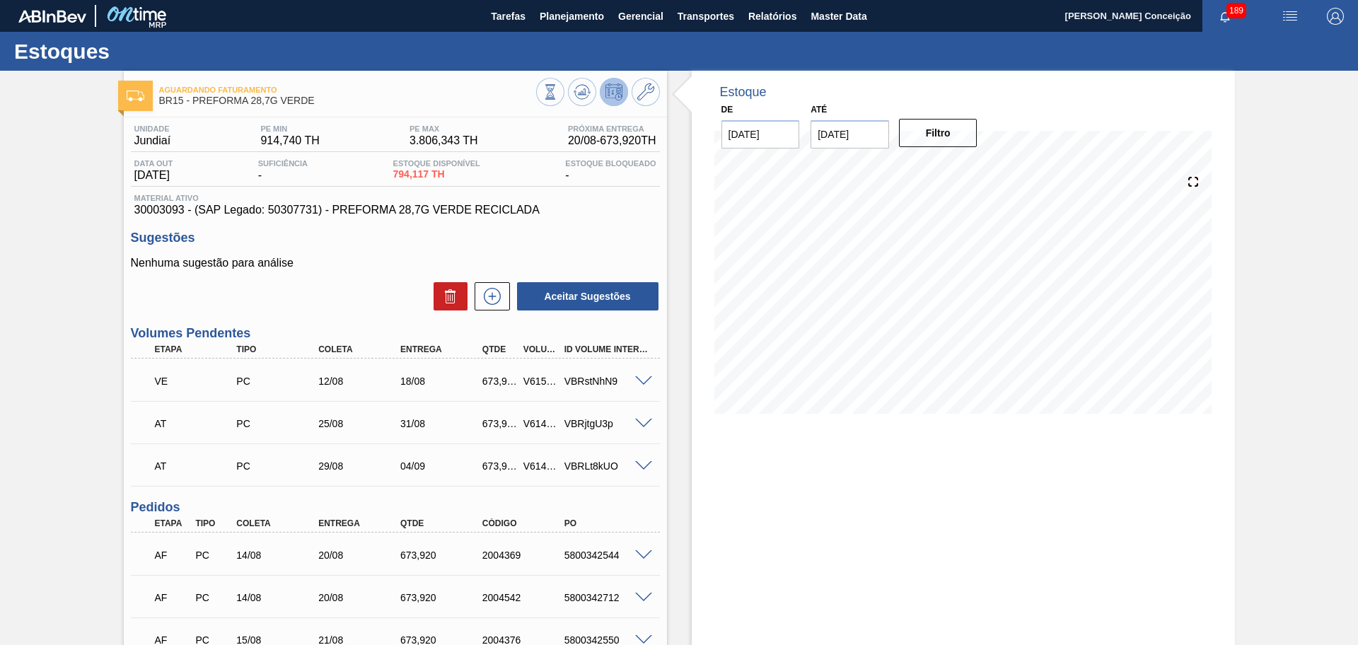
click at [342, 292] on div "Aceitar Sugestões" at bounding box center [395, 296] width 529 height 31
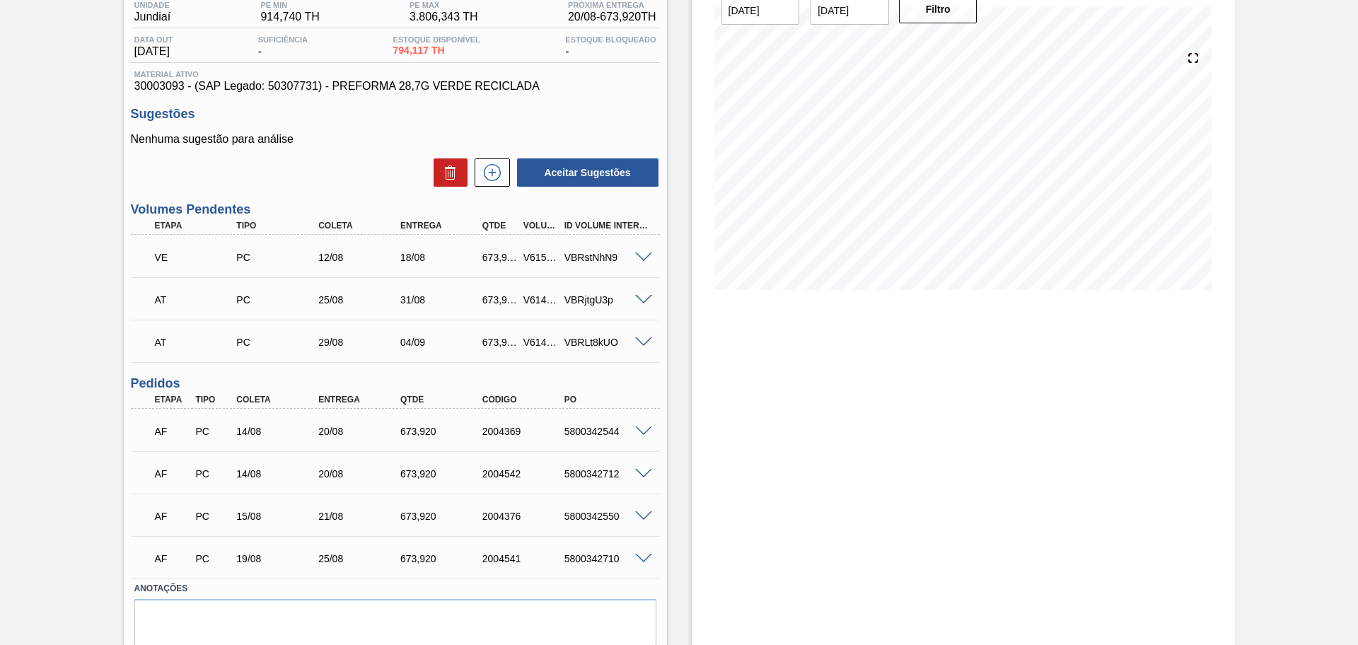
scroll to position [173, 0]
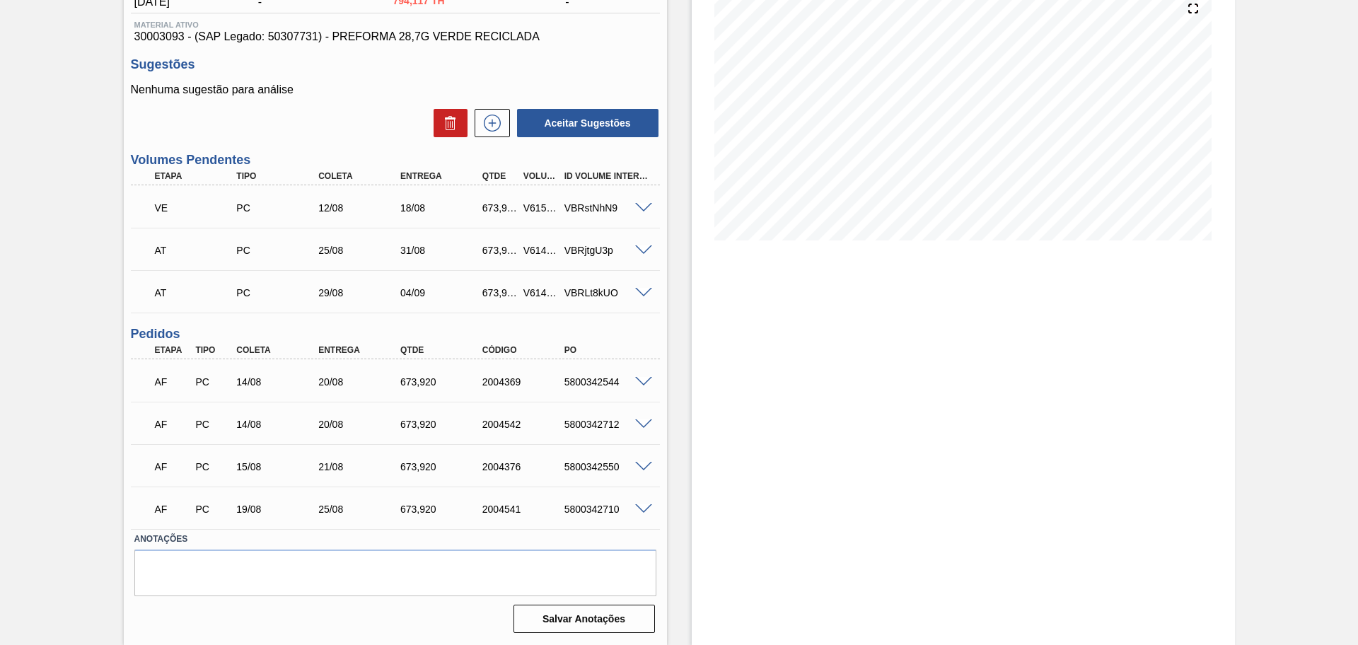
click at [643, 381] on span at bounding box center [643, 382] width 17 height 11
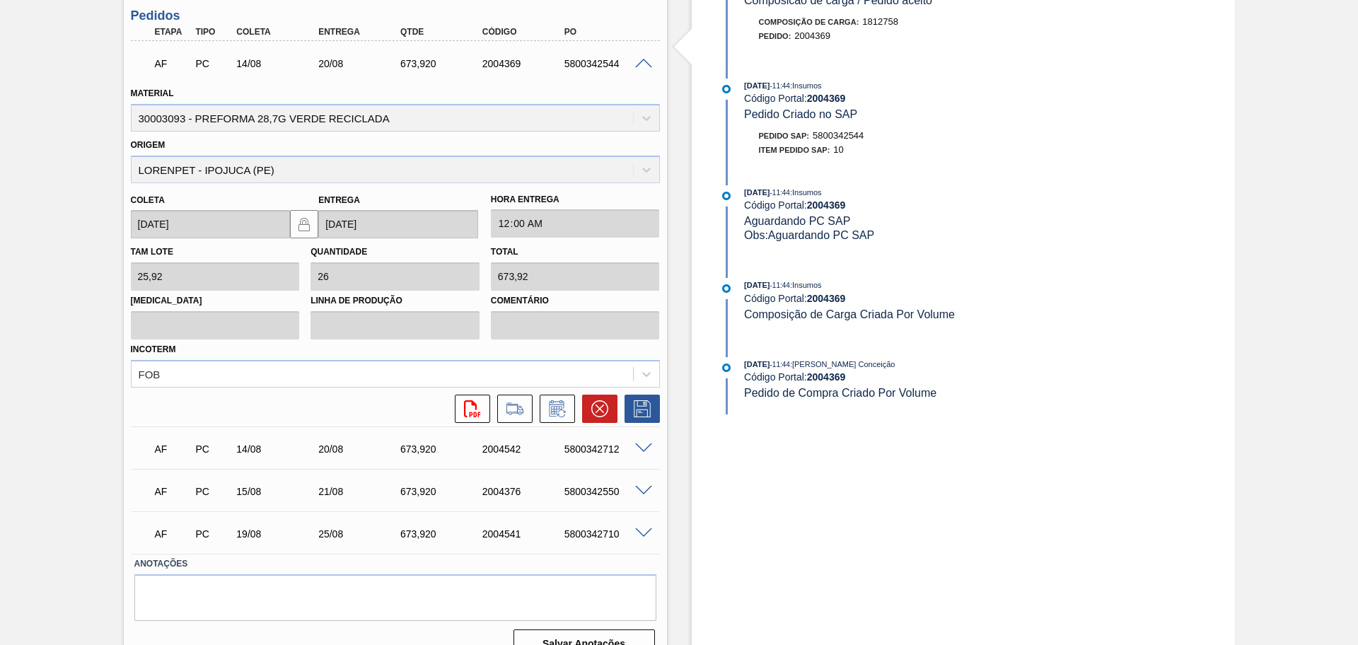
scroll to position [516, 0]
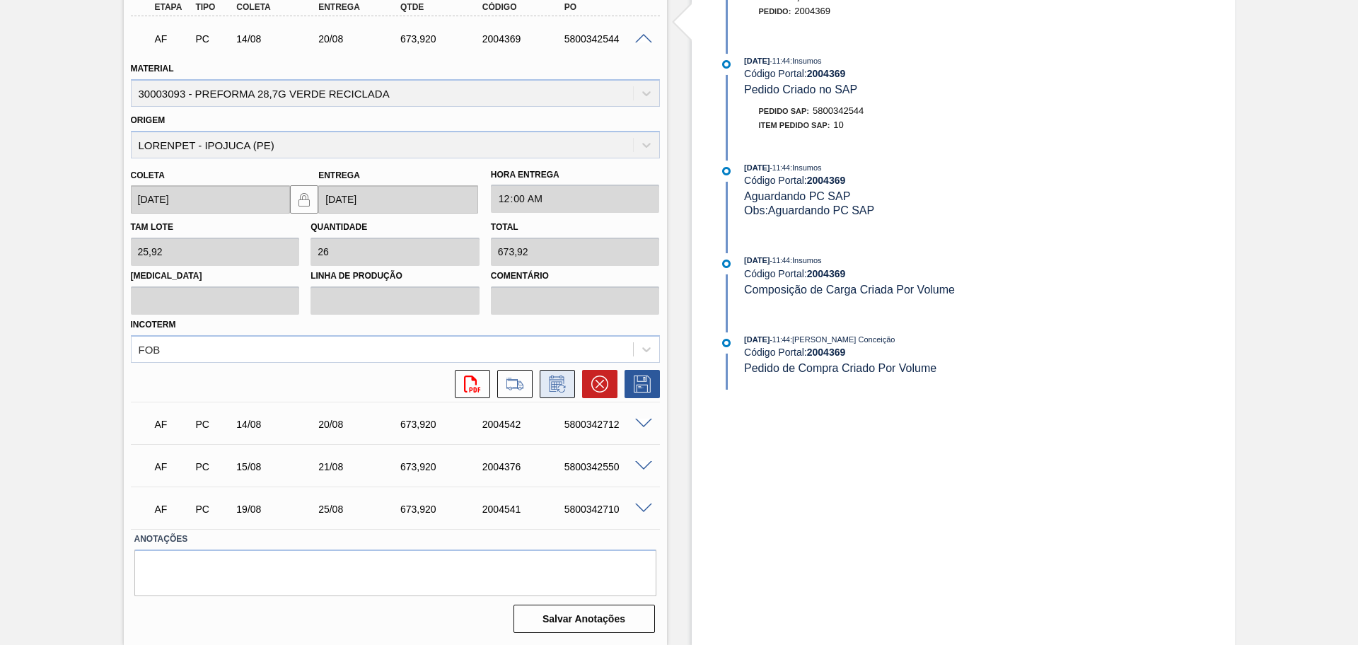
click at [556, 386] on icon at bounding box center [557, 383] width 23 height 17
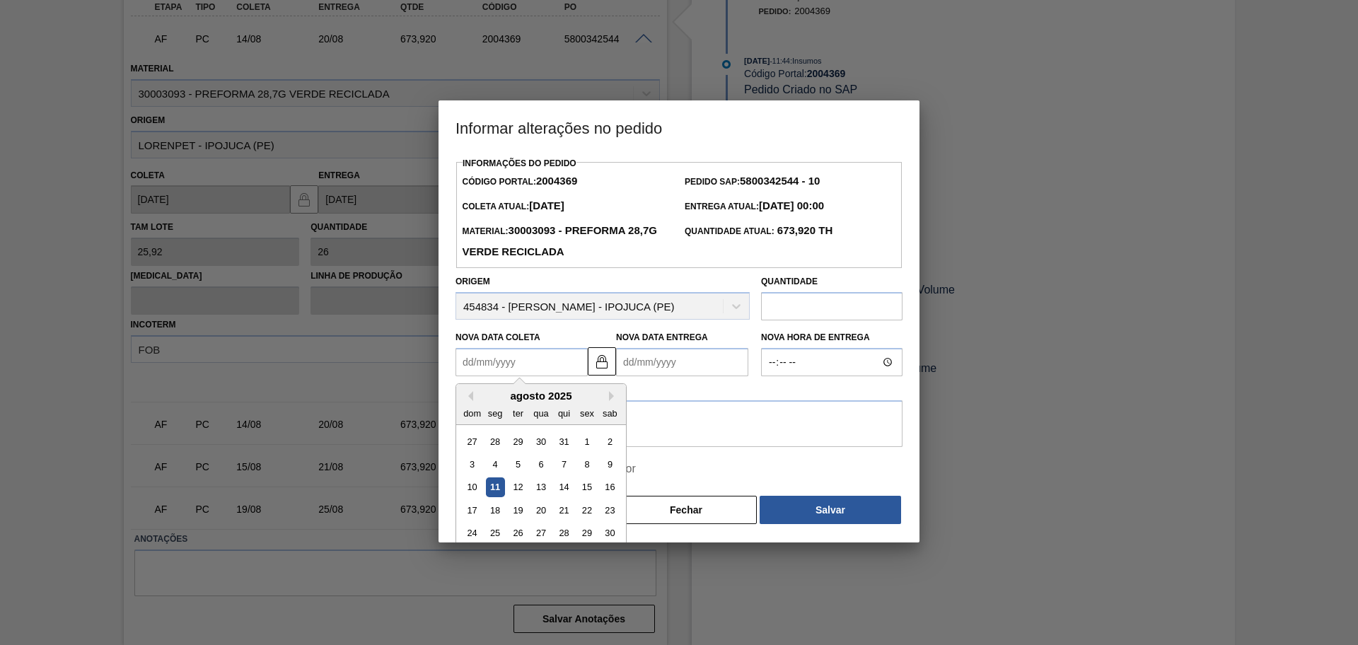
click at [523, 363] on Coleta "Nova Data Coleta" at bounding box center [521, 362] width 132 height 28
click at [513, 369] on Coleta "Nova Data Coleta" at bounding box center [521, 362] width 132 height 28
click at [498, 530] on div "25" at bounding box center [495, 533] width 19 height 19
type Coleta "[DATE]"
type Entrega "[DATE]"
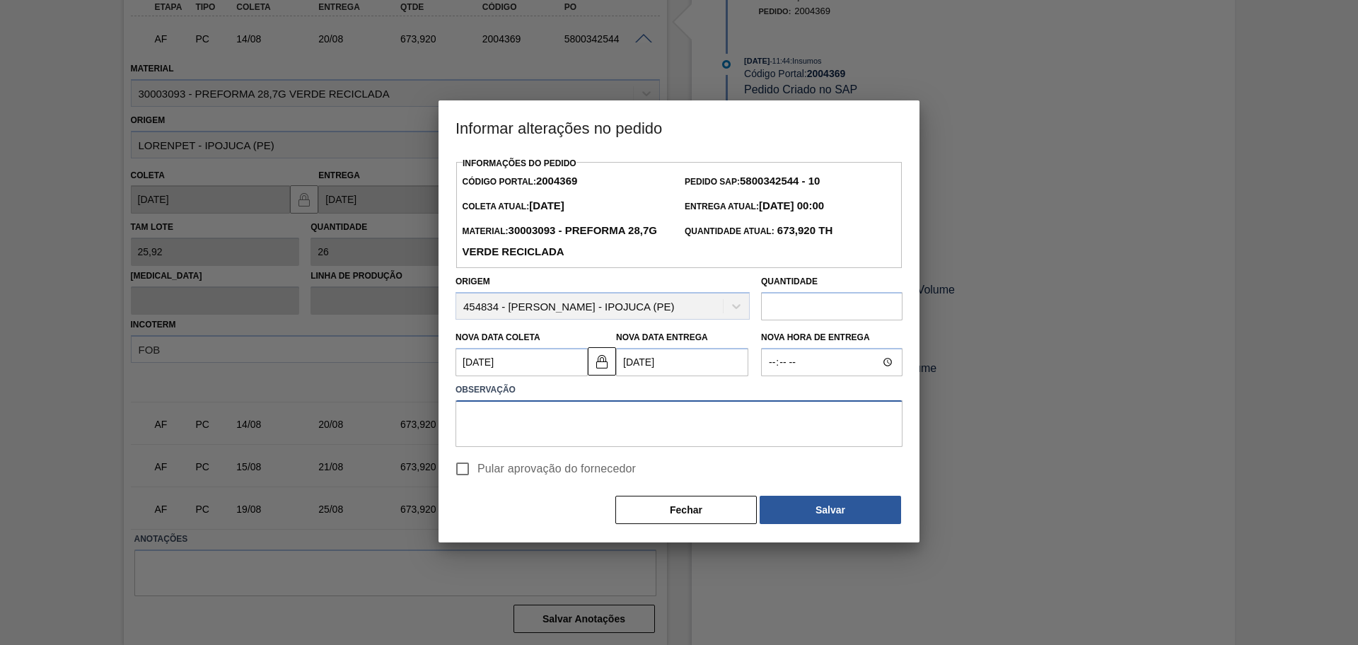
click at [578, 424] on textarea at bounding box center [678, 423] width 447 height 47
type textarea "postergado"
click at [559, 460] on label "Pular aprovação do fornecedor" at bounding box center [542, 469] width 188 height 30
click at [477, 460] on input "Pular aprovação do fornecedor" at bounding box center [463, 469] width 30 height 30
checkbox input "true"
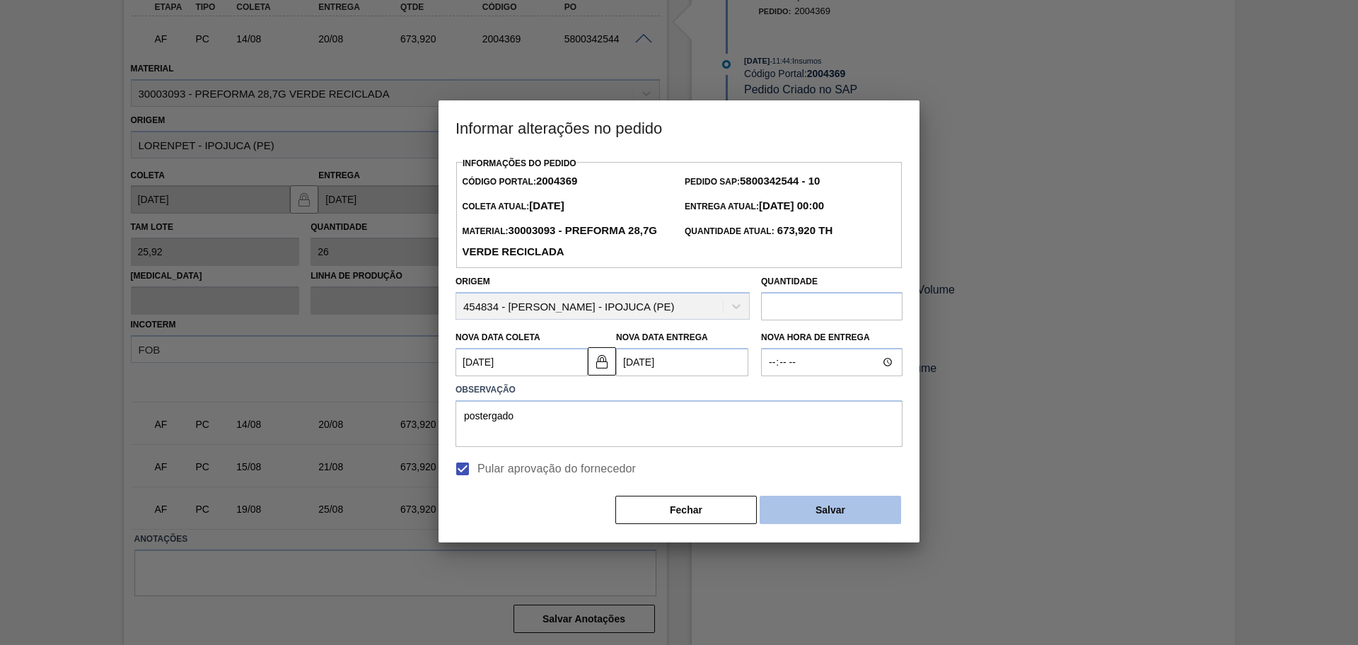
click at [795, 506] on button "Salvar" at bounding box center [829, 510] width 141 height 28
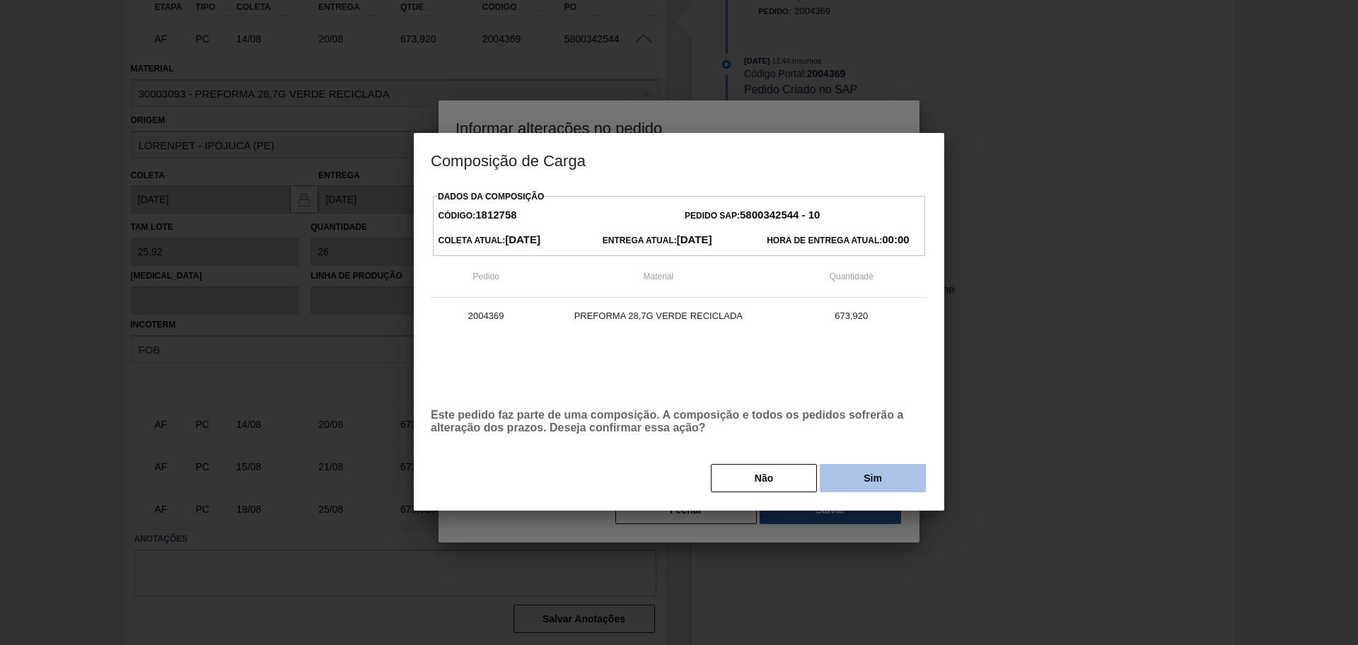
click at [836, 481] on button "Sim" at bounding box center [872, 478] width 106 height 28
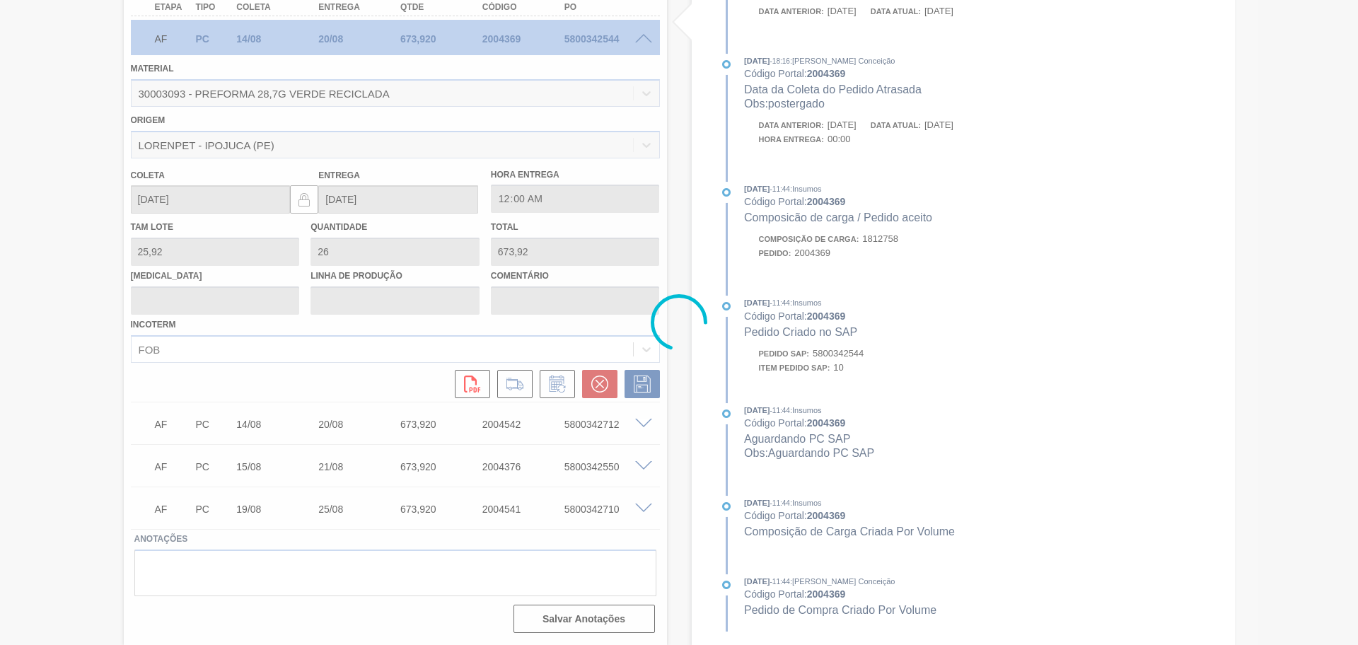
type input "postergado"
type input "[DATE]"
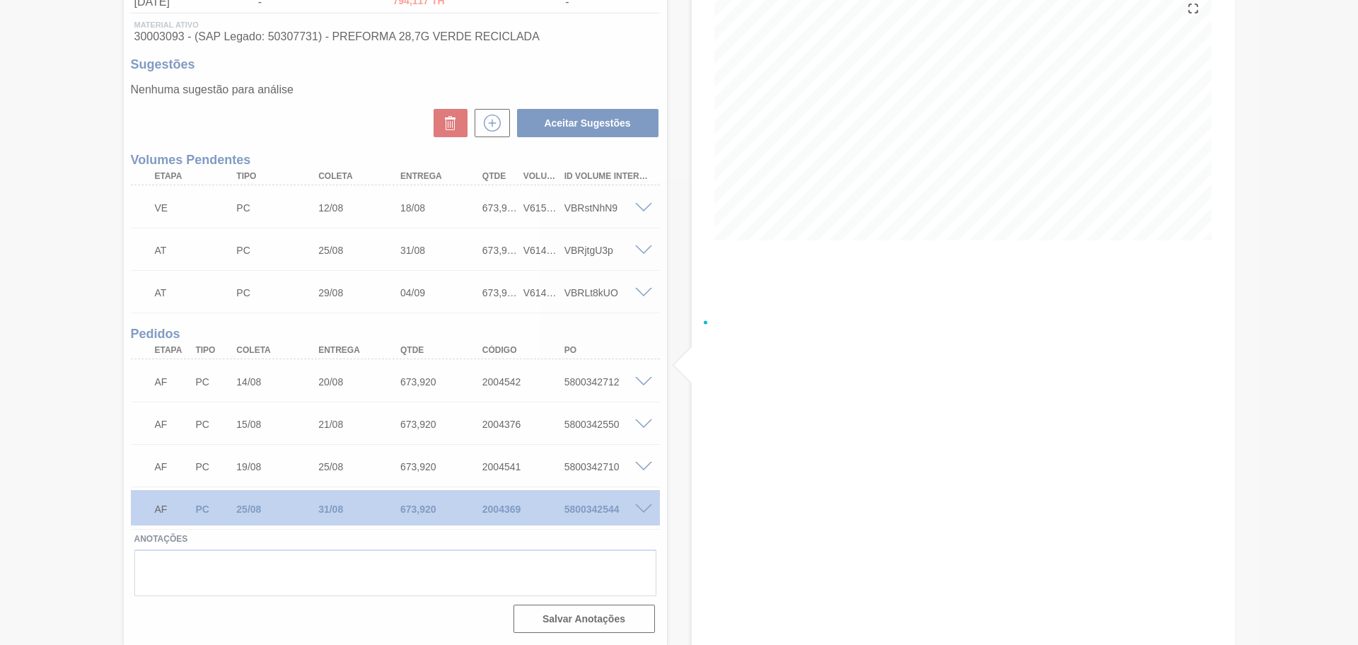
scroll to position [173, 0]
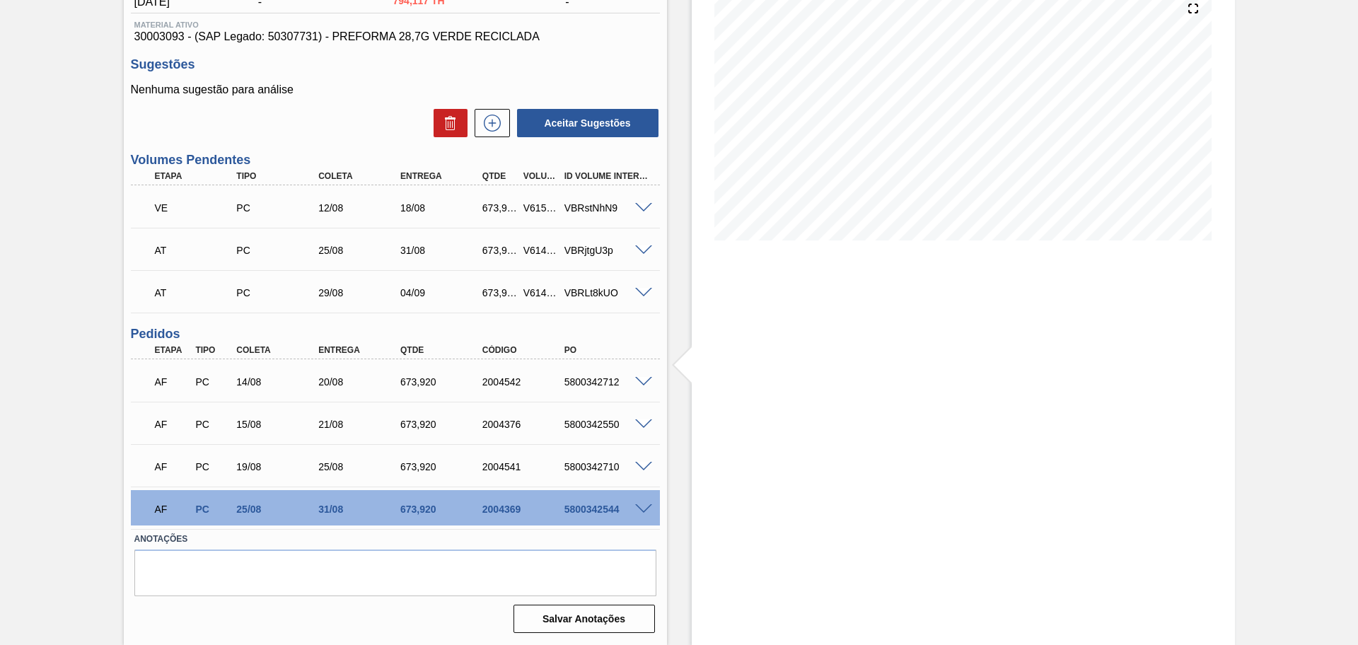
click at [639, 469] on span at bounding box center [643, 467] width 17 height 11
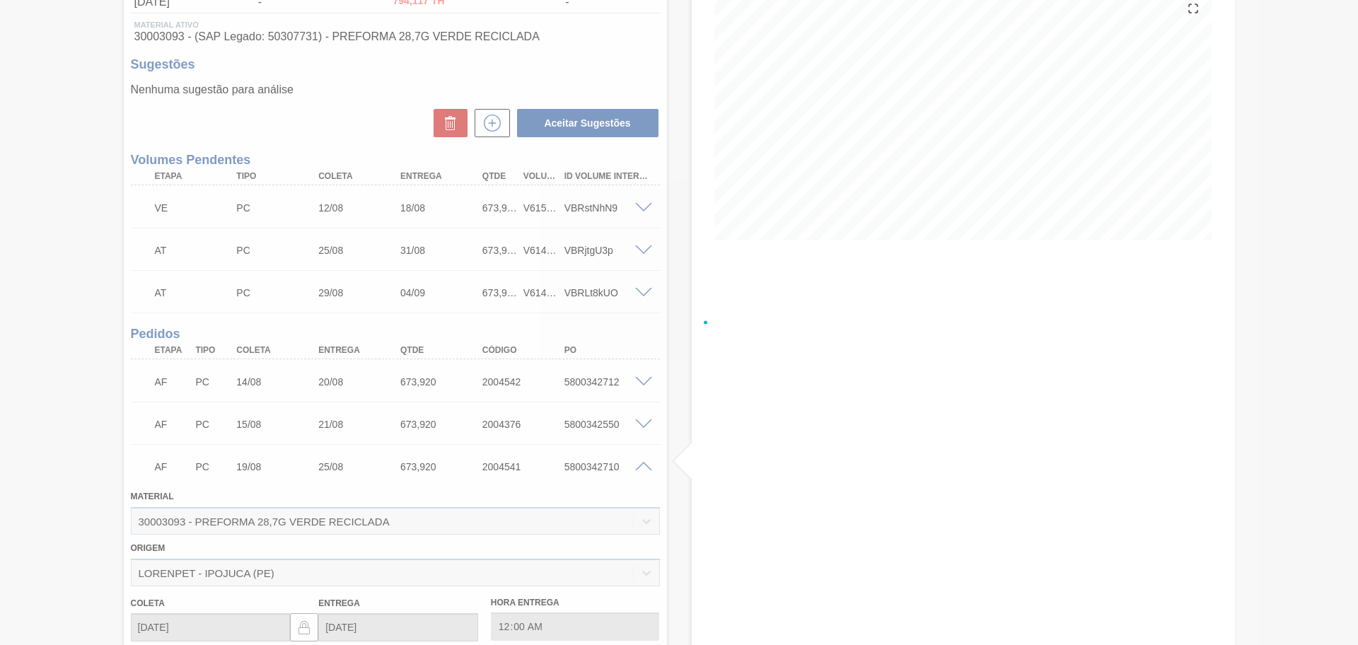
scroll to position [516, 0]
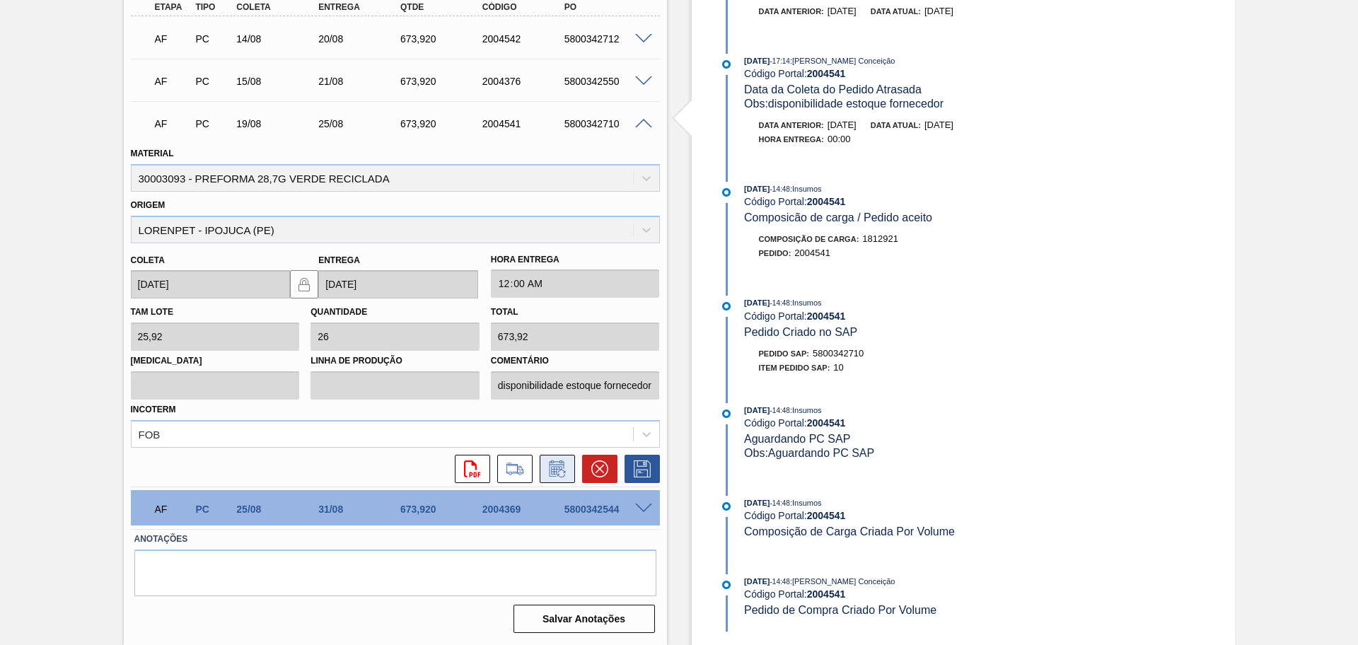
click at [561, 466] on icon at bounding box center [557, 468] width 23 height 17
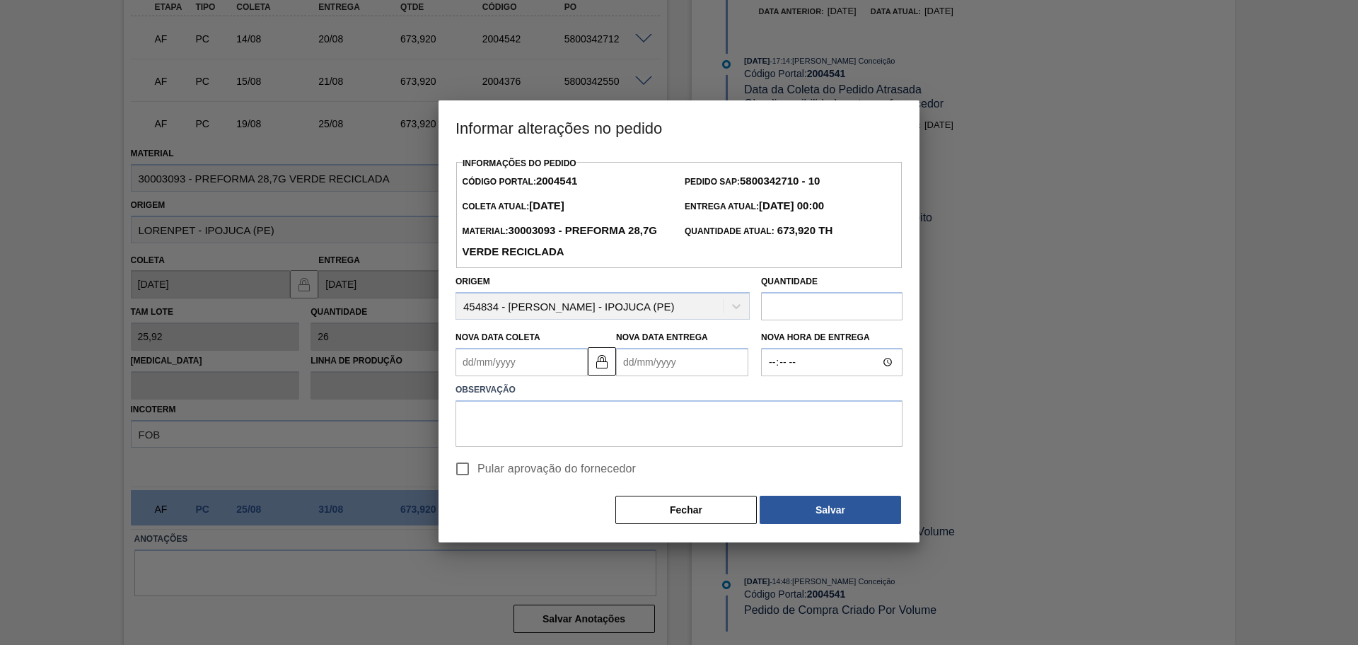
click at [524, 363] on Coleta "Nova Data Coleta" at bounding box center [521, 362] width 132 height 28
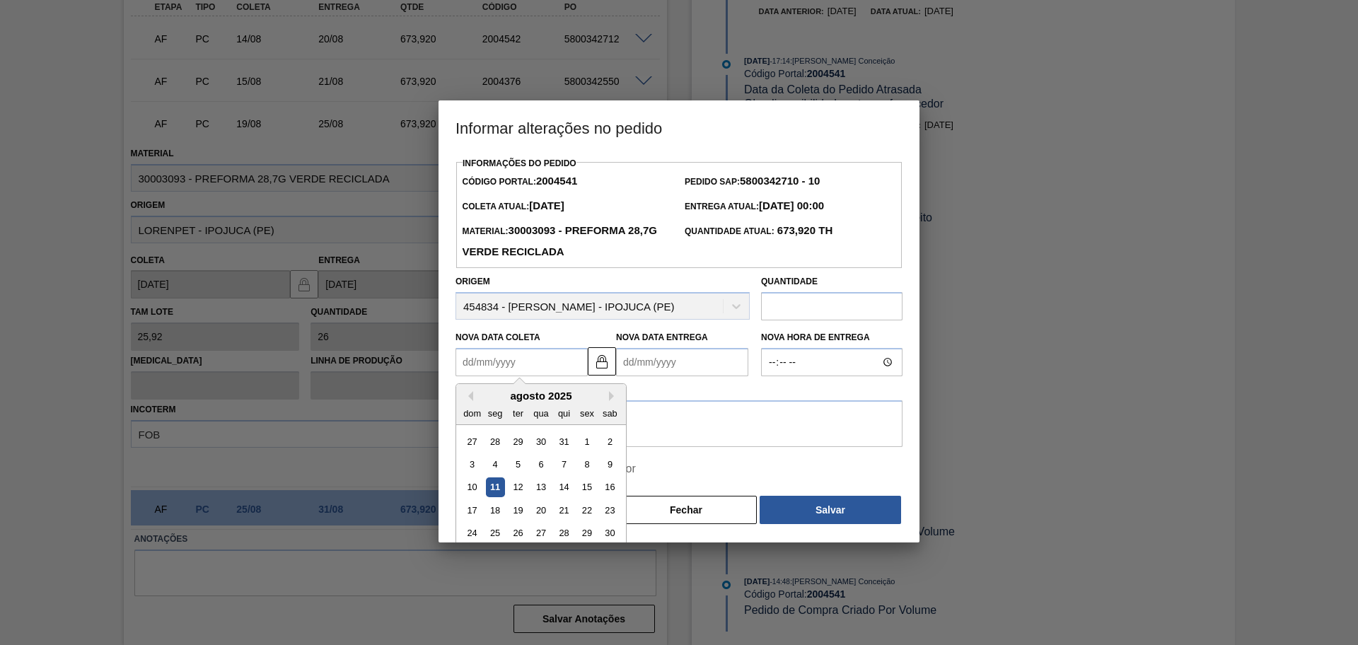
click at [494, 401] on div "agosto 2025" at bounding box center [541, 396] width 170 height 12
click at [591, 465] on div "8" at bounding box center [586, 464] width 19 height 19
type Coleta "[DATE]"
type Entrega "[DATE]"
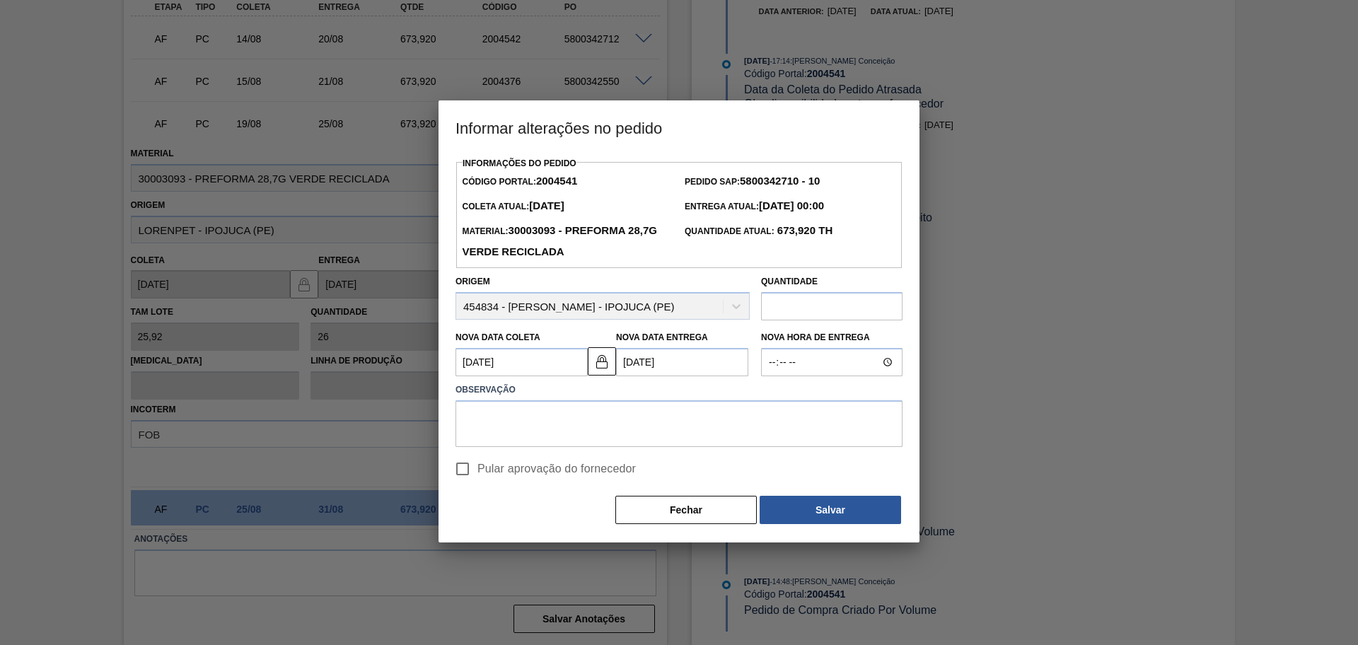
click at [544, 490] on div "Informações do Pedido Código Portal: 2004541 Pedido SAP: 5800342710 - 10 Coleta…" at bounding box center [678, 339] width 447 height 372
click at [539, 465] on span "Pular aprovação do fornecedor" at bounding box center [556, 468] width 158 height 17
click at [477, 465] on input "Pular aprovação do fornecedor" at bounding box center [463, 469] width 30 height 30
checkbox input "true"
click at [814, 515] on button "Salvar" at bounding box center [829, 510] width 141 height 28
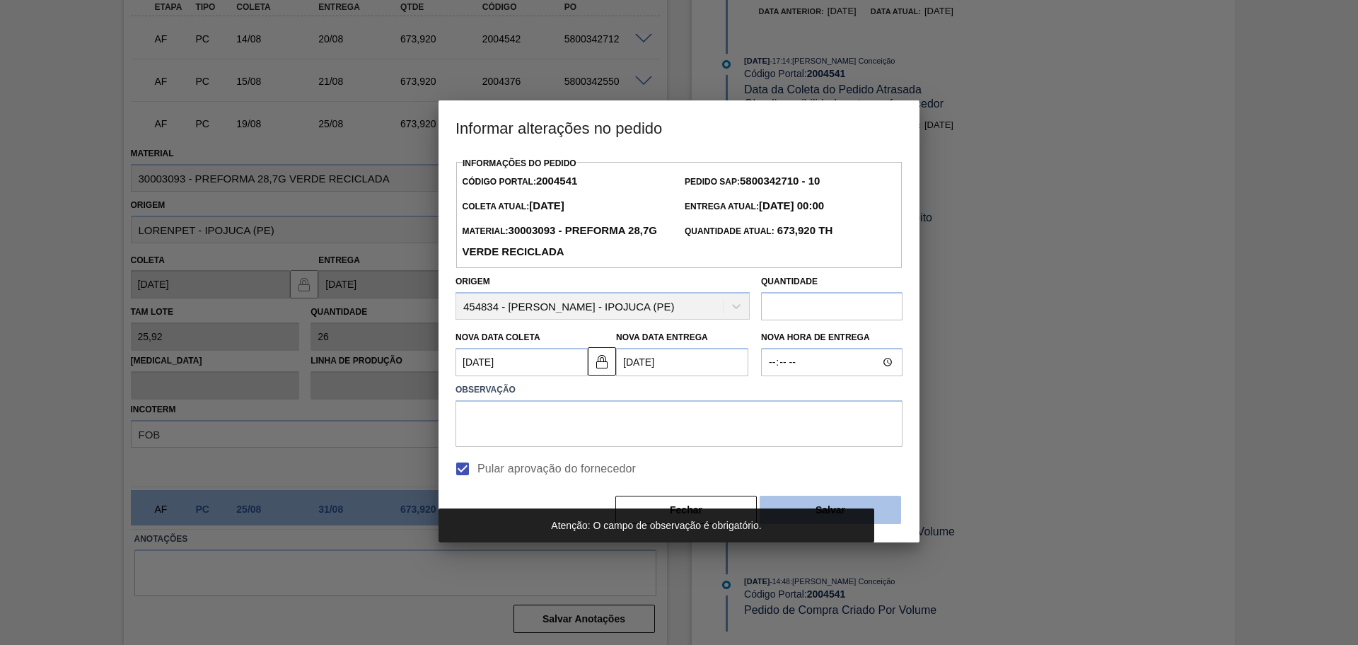
click at [852, 507] on button "Salvar" at bounding box center [829, 510] width 141 height 28
click at [493, 359] on Coleta "[DATE]" at bounding box center [521, 362] width 132 height 28
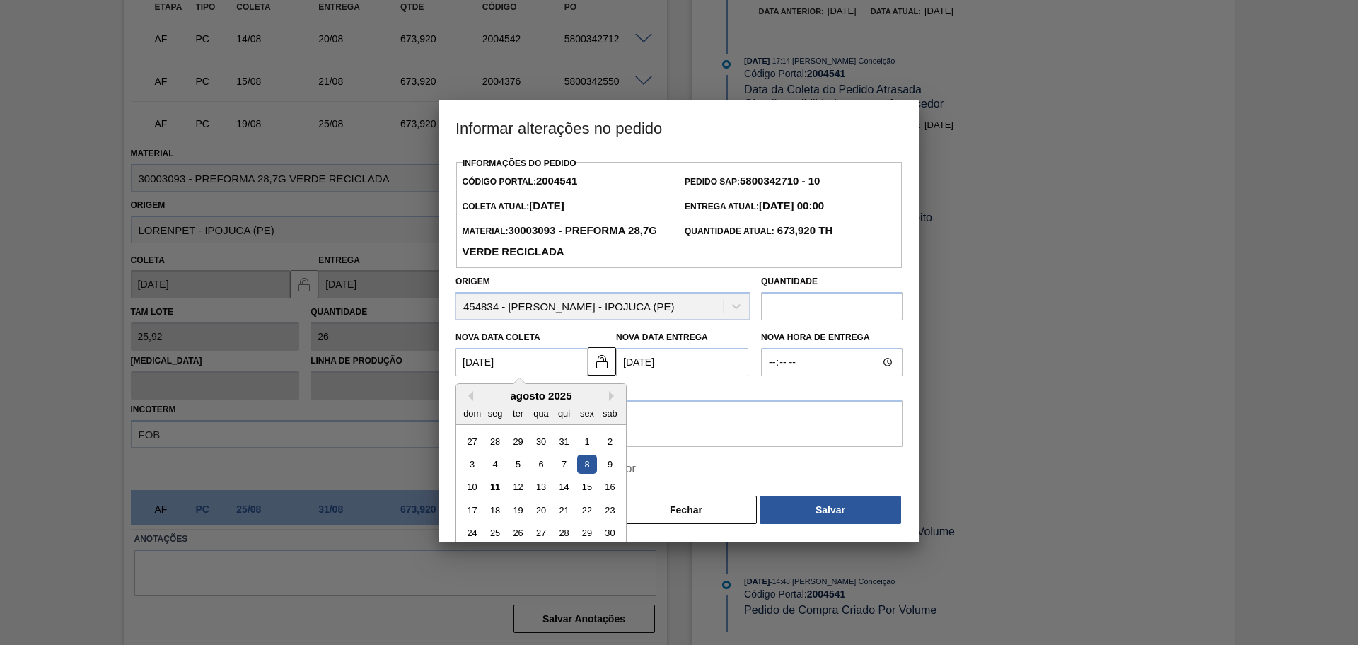
click at [466, 363] on Coleta "[DATE]" at bounding box center [521, 362] width 132 height 28
type Coleta "[DATE]"
type Entrega "17/08/2025"
type Coleta "[DATE]"
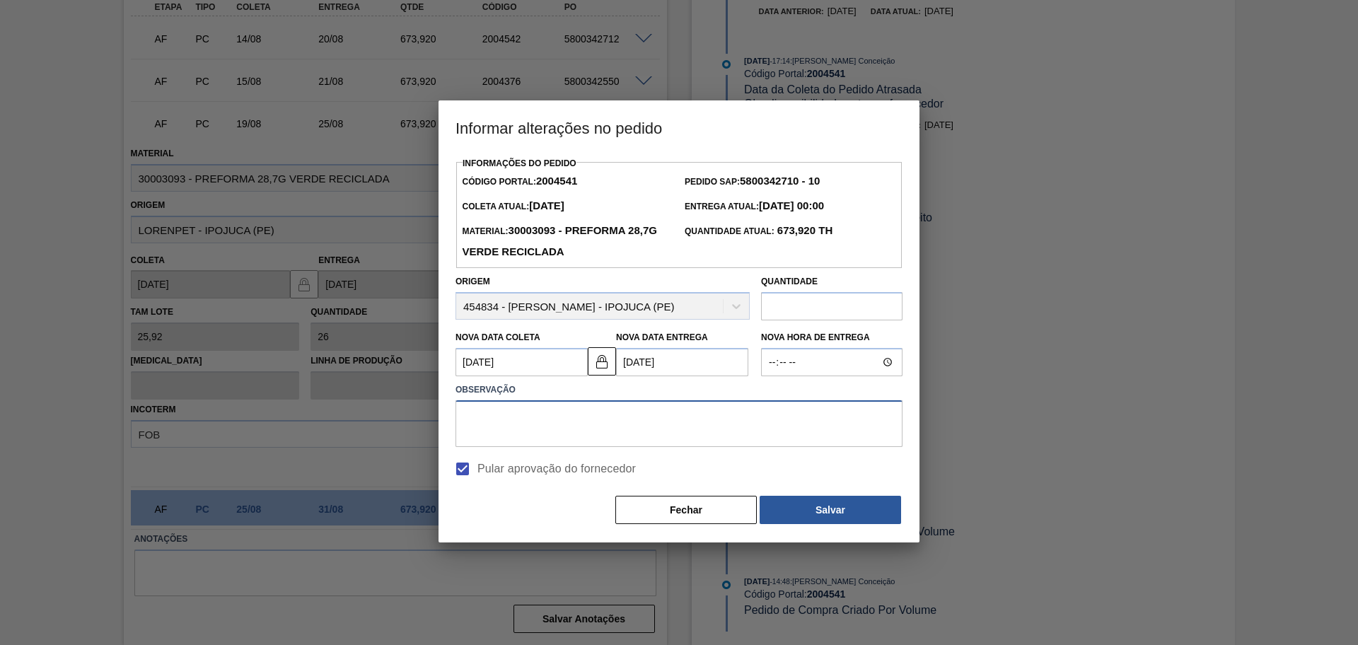
click at [735, 421] on textarea at bounding box center [678, 423] width 447 height 47
click at [624, 422] on textarea at bounding box center [678, 423] width 447 height 47
click at [834, 517] on button "Salvar" at bounding box center [829, 510] width 141 height 28
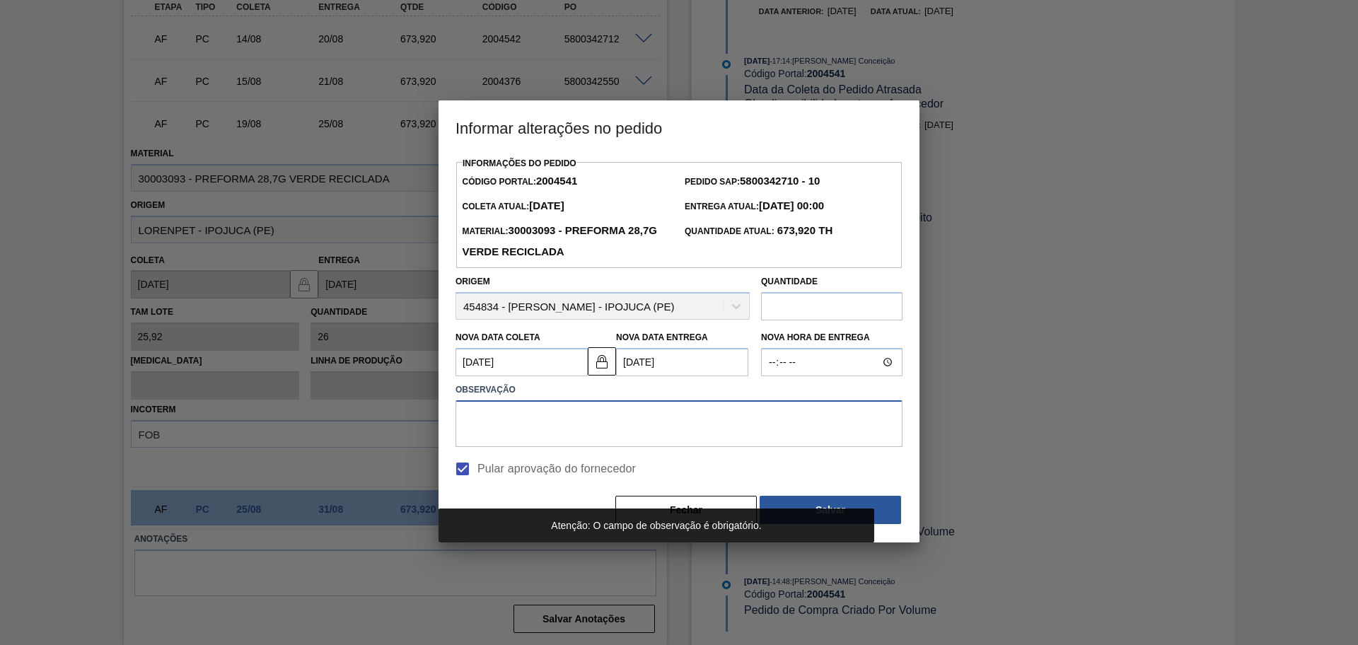
click at [694, 424] on textarea at bounding box center [678, 423] width 447 height 47
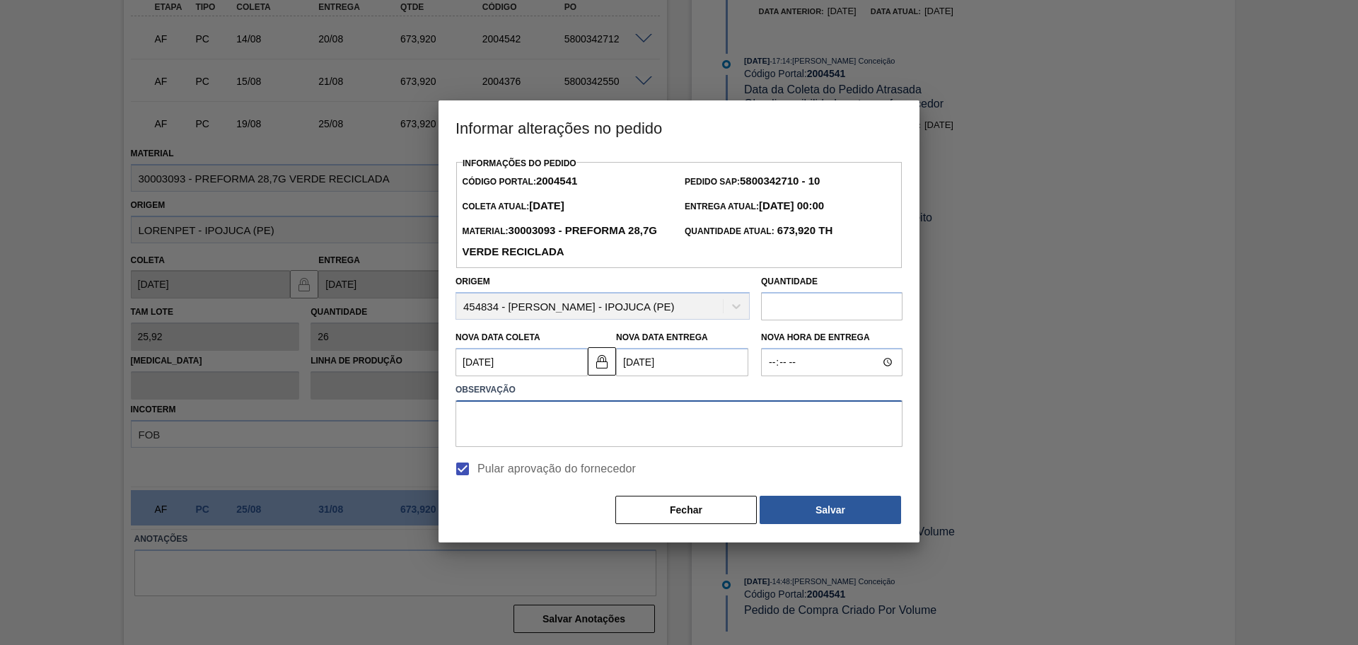
click at [682, 426] on textarea at bounding box center [678, 423] width 447 height 47
type textarea "data correta 08/08"
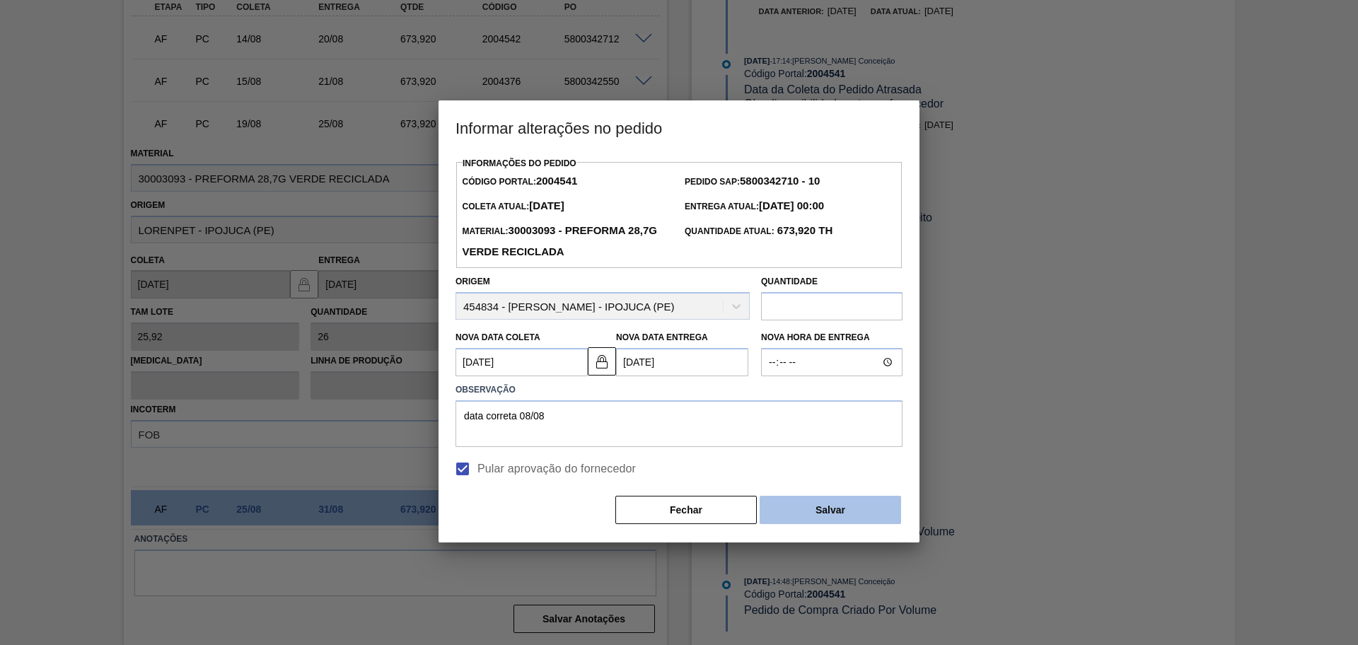
click at [798, 512] on button "Salvar" at bounding box center [829, 510] width 141 height 28
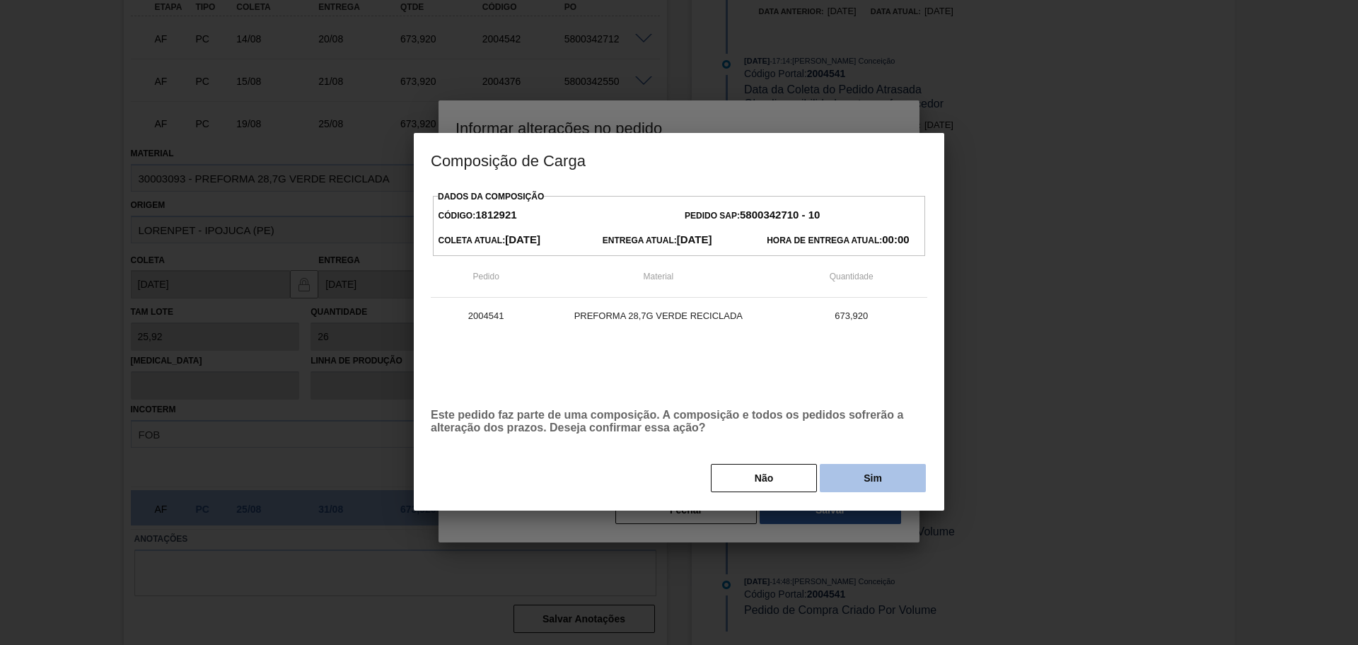
click at [881, 491] on button "Sim" at bounding box center [872, 478] width 106 height 28
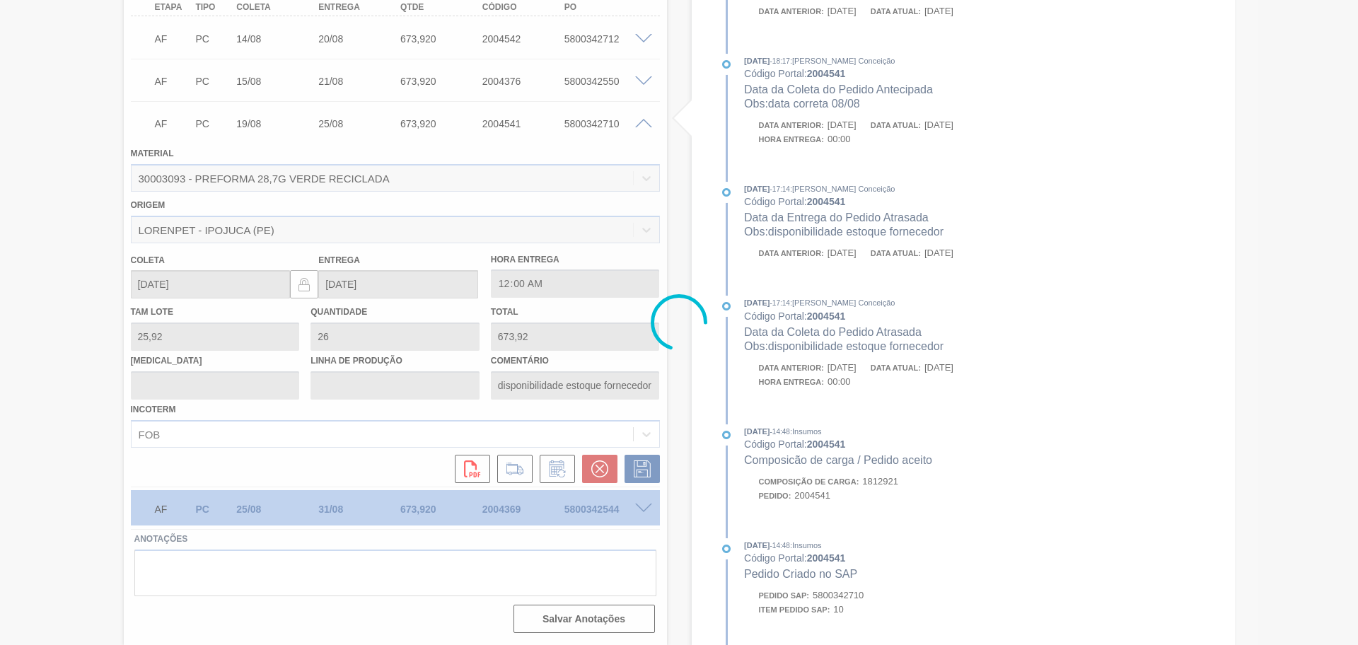
type input "data correta 08/08"
type input "[DATE]"
type input "17/08/2025"
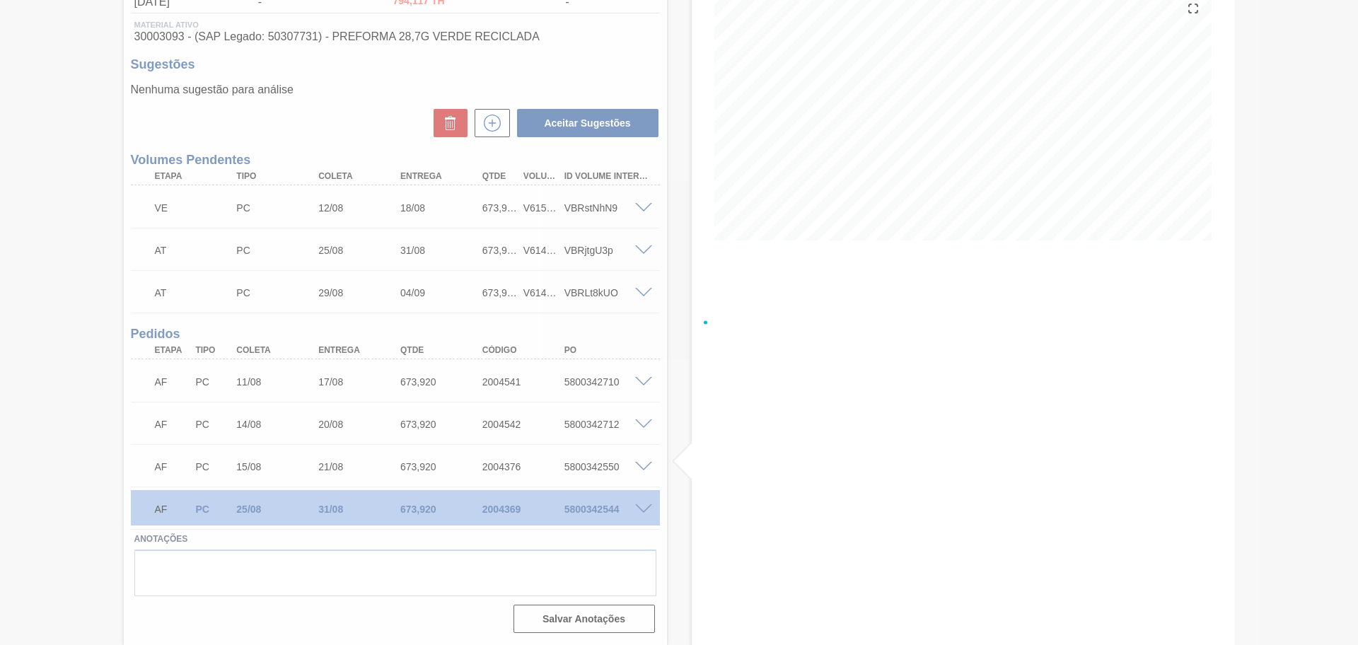
scroll to position [173, 0]
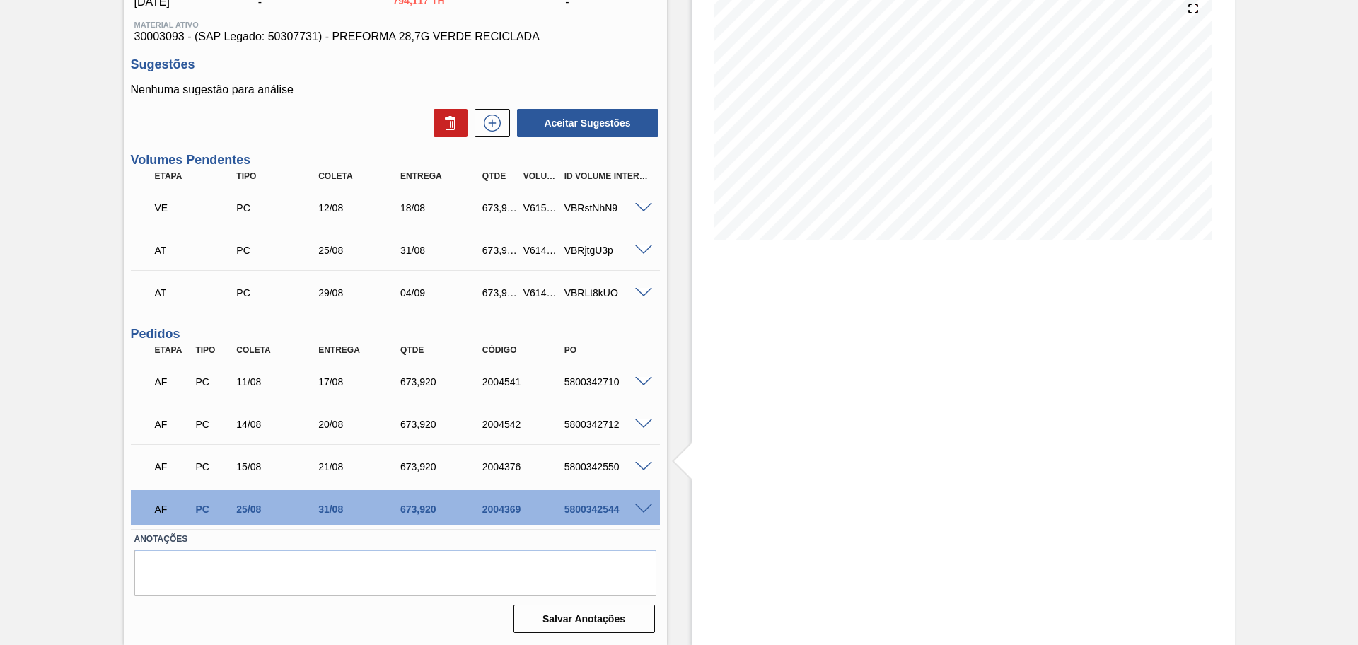
click at [644, 380] on span at bounding box center [643, 382] width 17 height 11
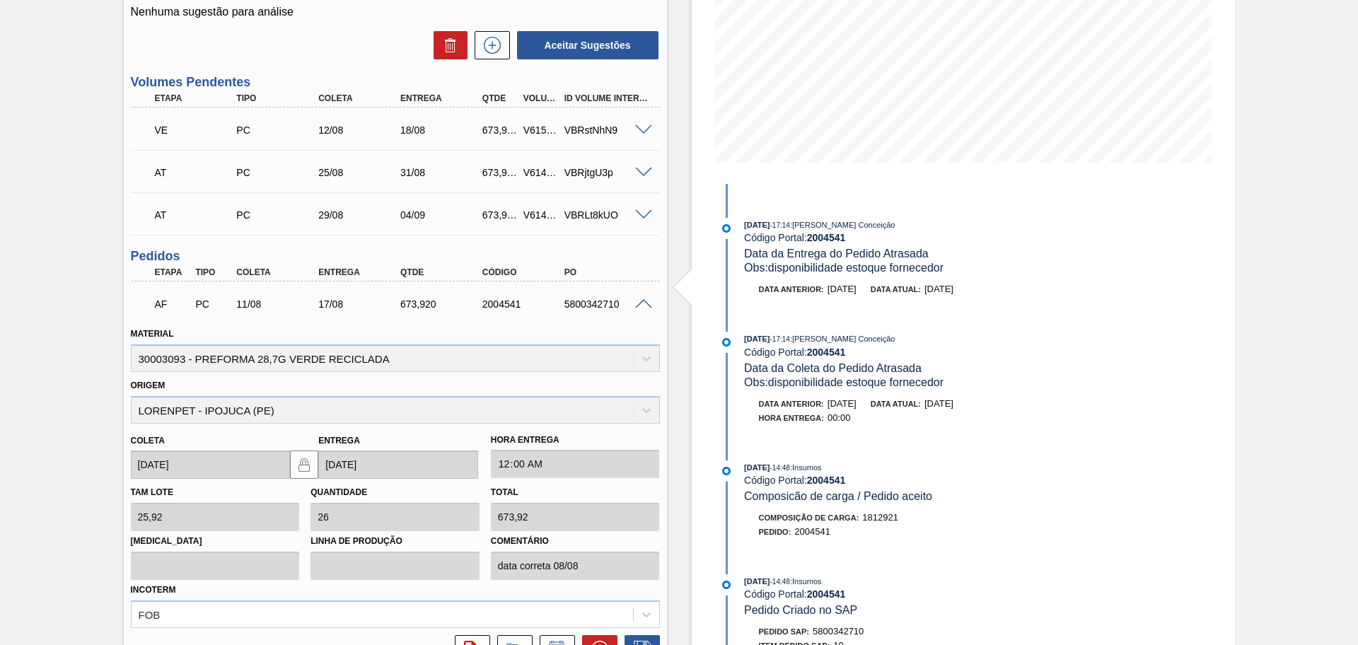
scroll to position [516, 0]
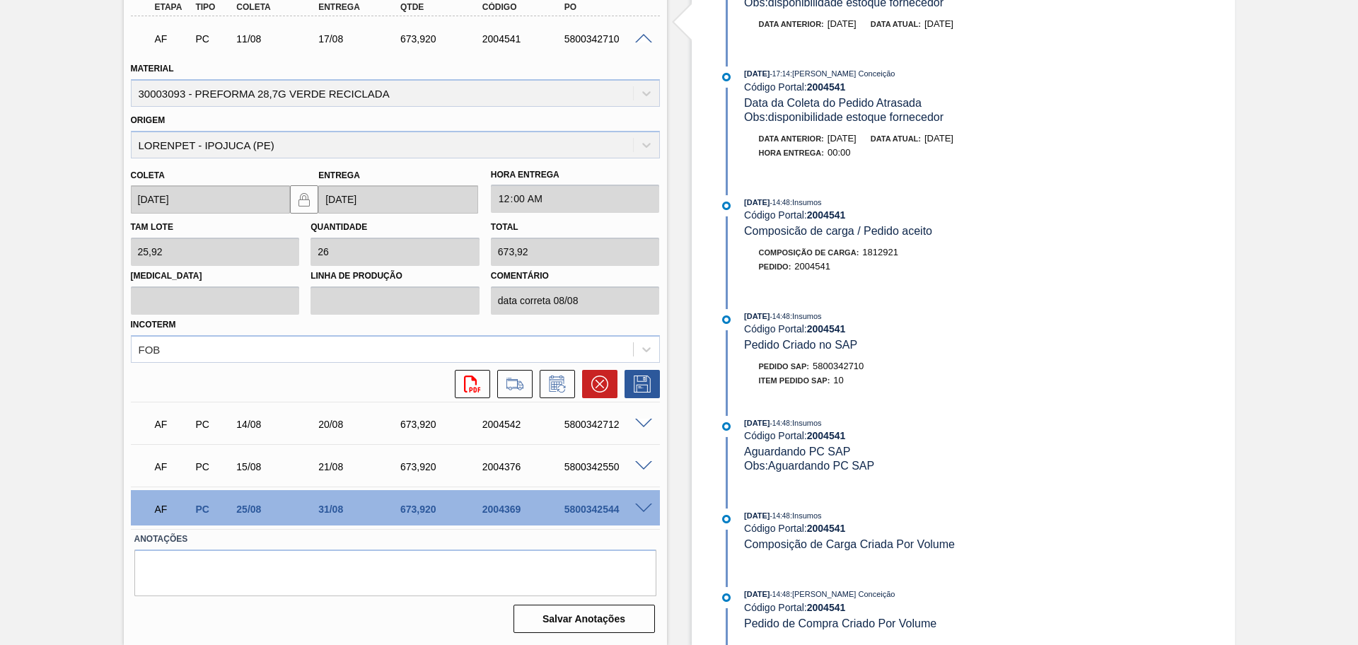
click at [641, 37] on span at bounding box center [643, 39] width 17 height 11
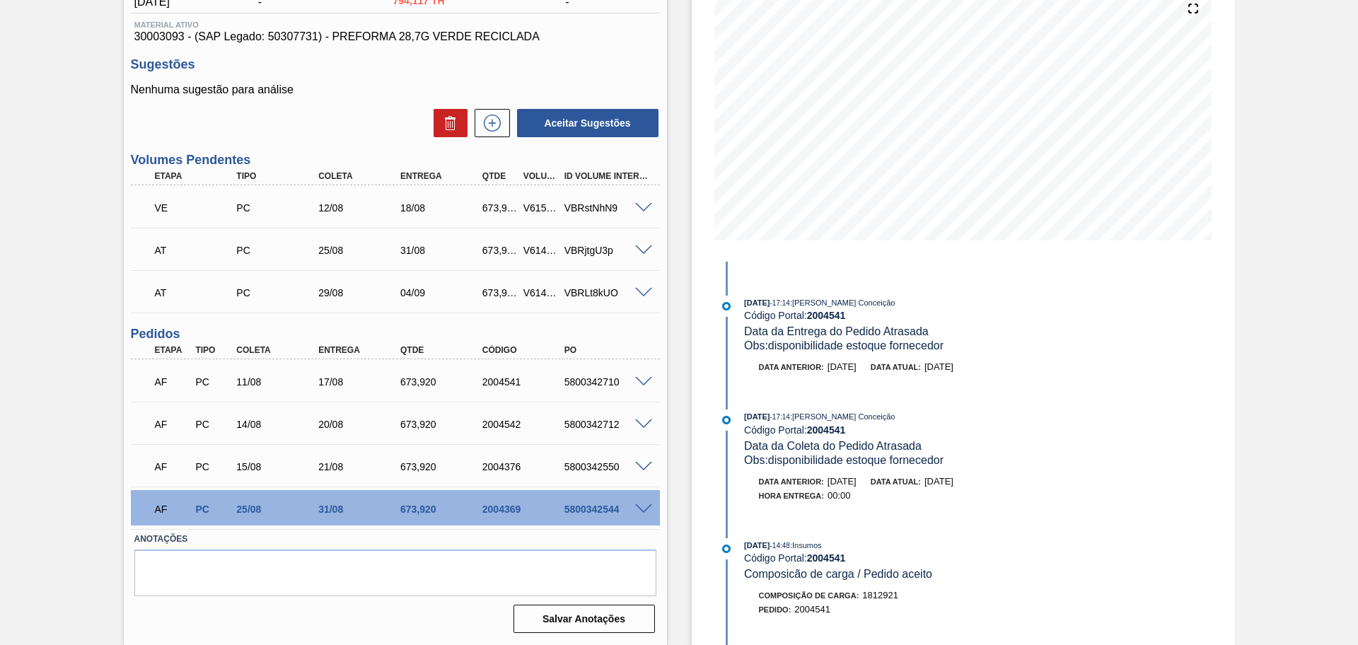
scroll to position [173, 0]
click at [686, 351] on div "Estoque De 11/08/2025 Até 30/09/2025 Filtro 11/08/2025 - 18:17 : Aline Aparecid…" at bounding box center [951, 270] width 568 height 747
click at [682, 332] on div "Estoque De 11/08/2025 Até 30/09/2025 Filtro 11/08/2025 - 18:17 : Aline Aparecid…" at bounding box center [951, 270] width 568 height 747
click at [670, 255] on div "Estoque De 11/08/2025 Até 30/09/2025 Filtro 11/08/2025 - 18:17 : Aline Aparecid…" at bounding box center [951, 270] width 568 height 747
click at [641, 247] on span at bounding box center [643, 250] width 17 height 11
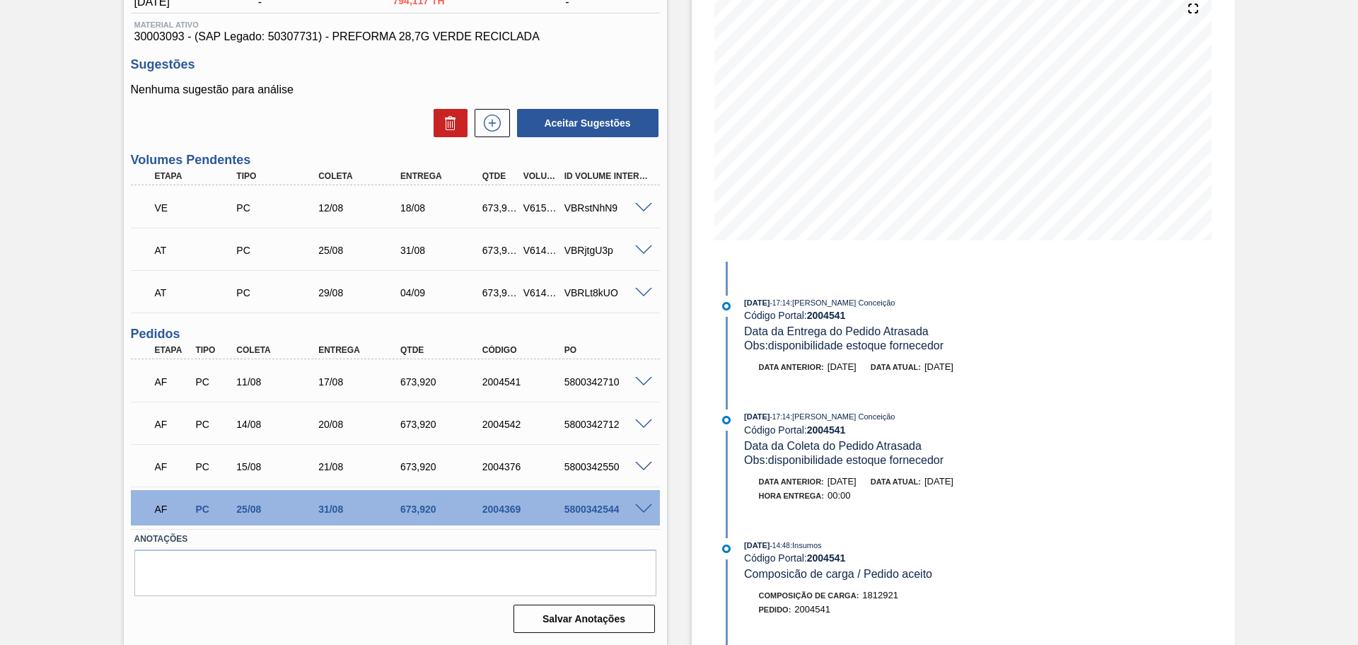
scroll to position [0, 0]
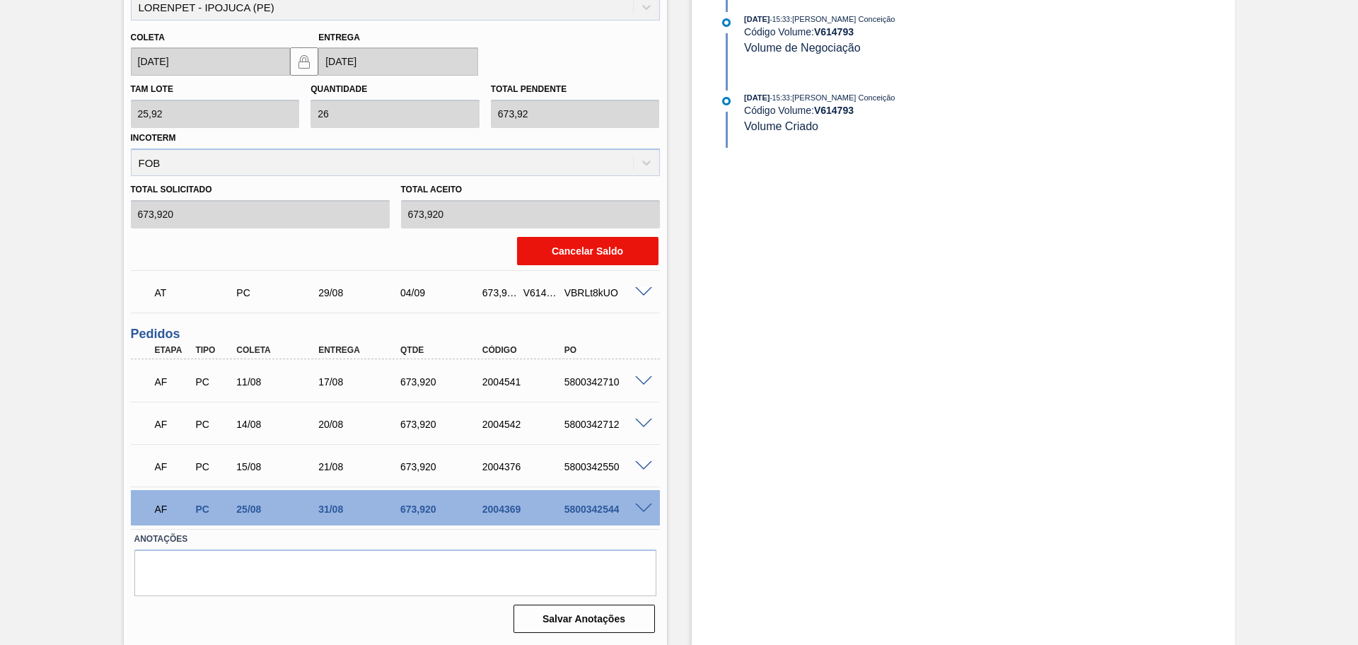
click at [593, 238] on button "Cancelar Saldo" at bounding box center [587, 251] width 141 height 28
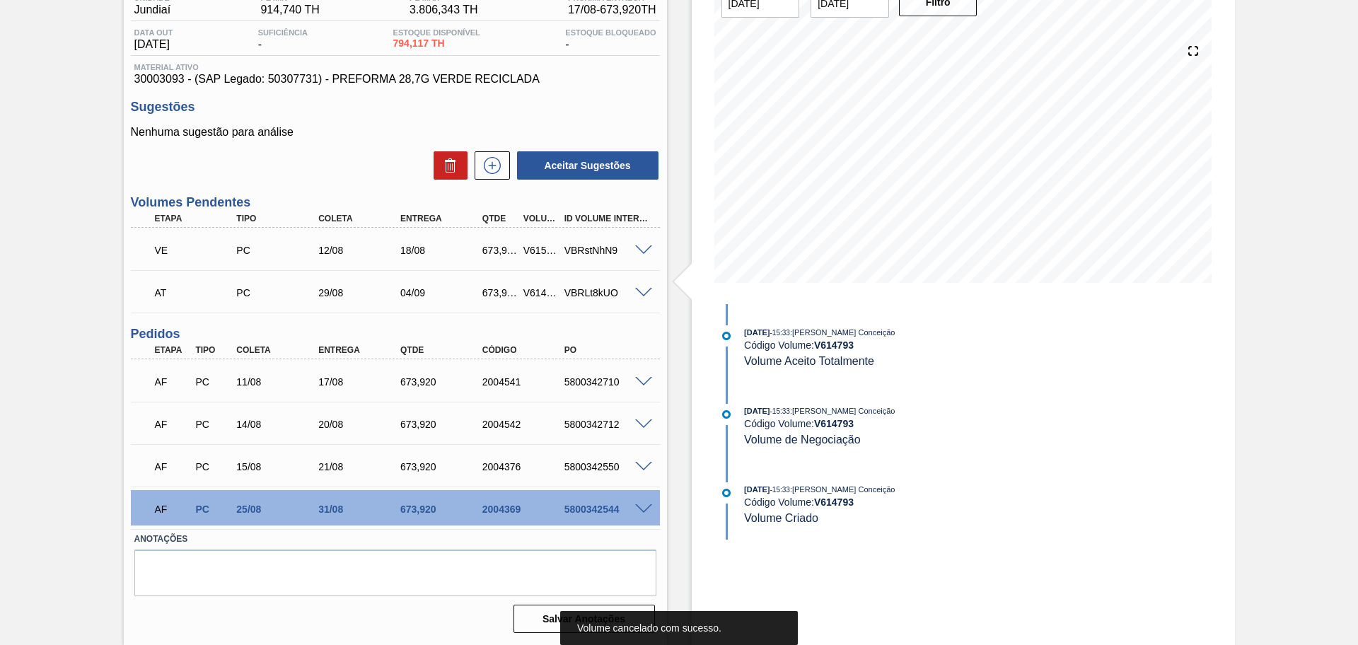
scroll to position [131, 0]
click at [486, 169] on icon at bounding box center [492, 165] width 23 height 17
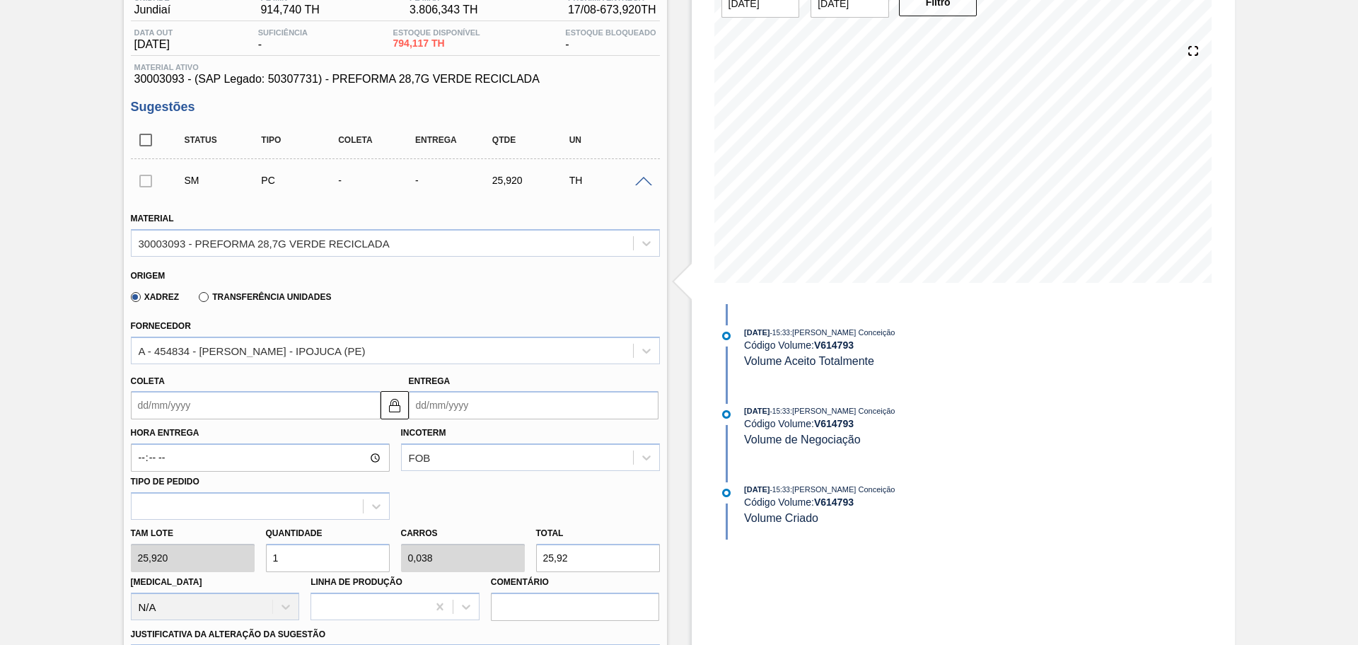
click at [228, 407] on input "Coleta" at bounding box center [256, 405] width 250 height 28
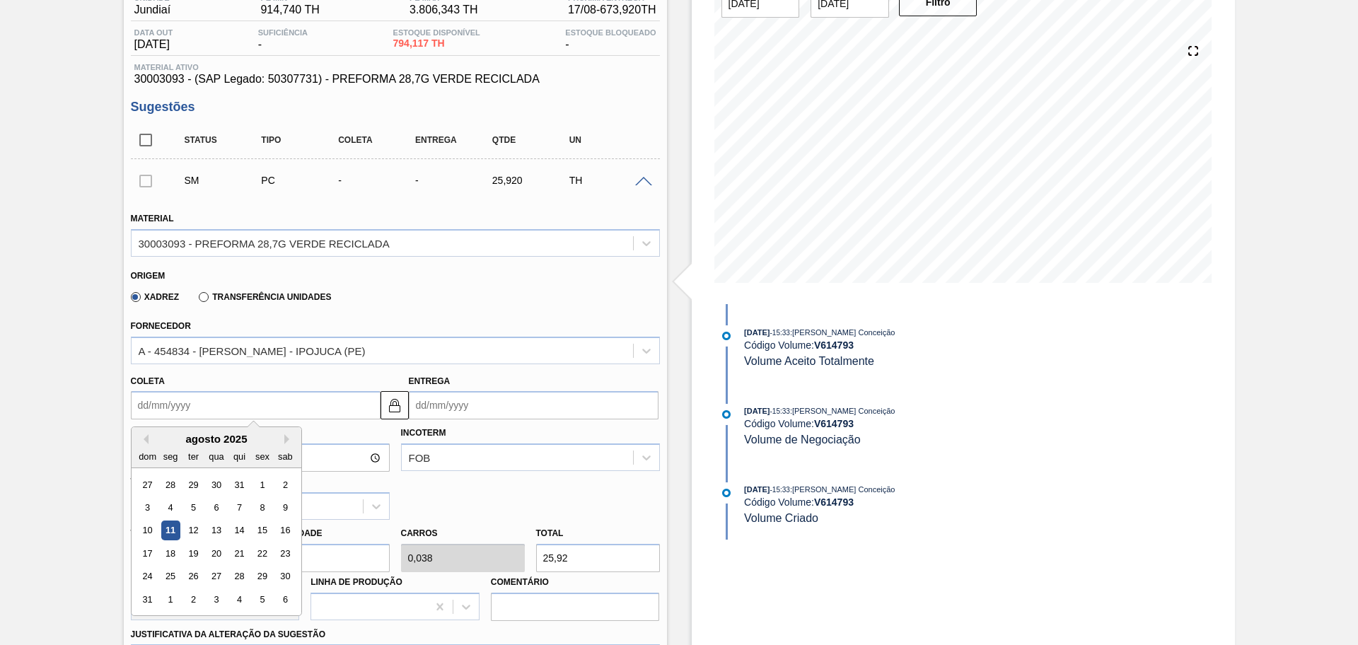
type input "1"
type input "[DATE]"
type input "19"
type input "[DATE]"
click at [194, 549] on div "19" at bounding box center [192, 553] width 19 height 19
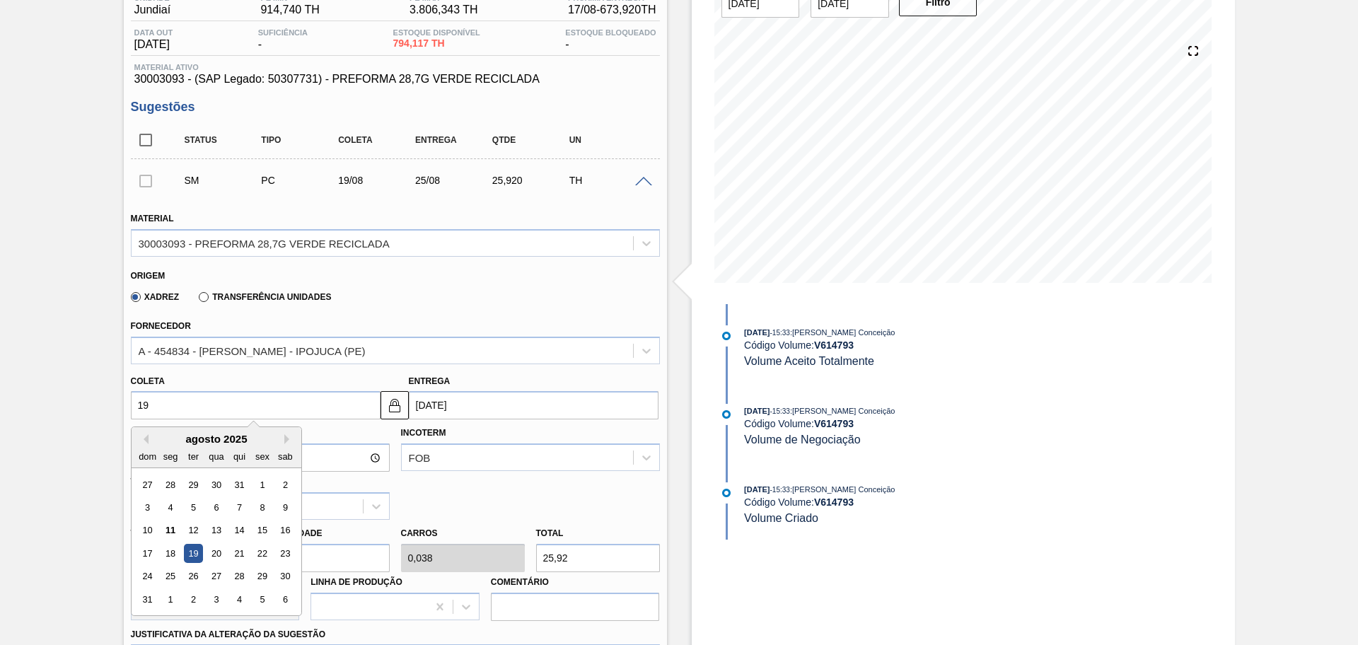
type input "[DATE]"
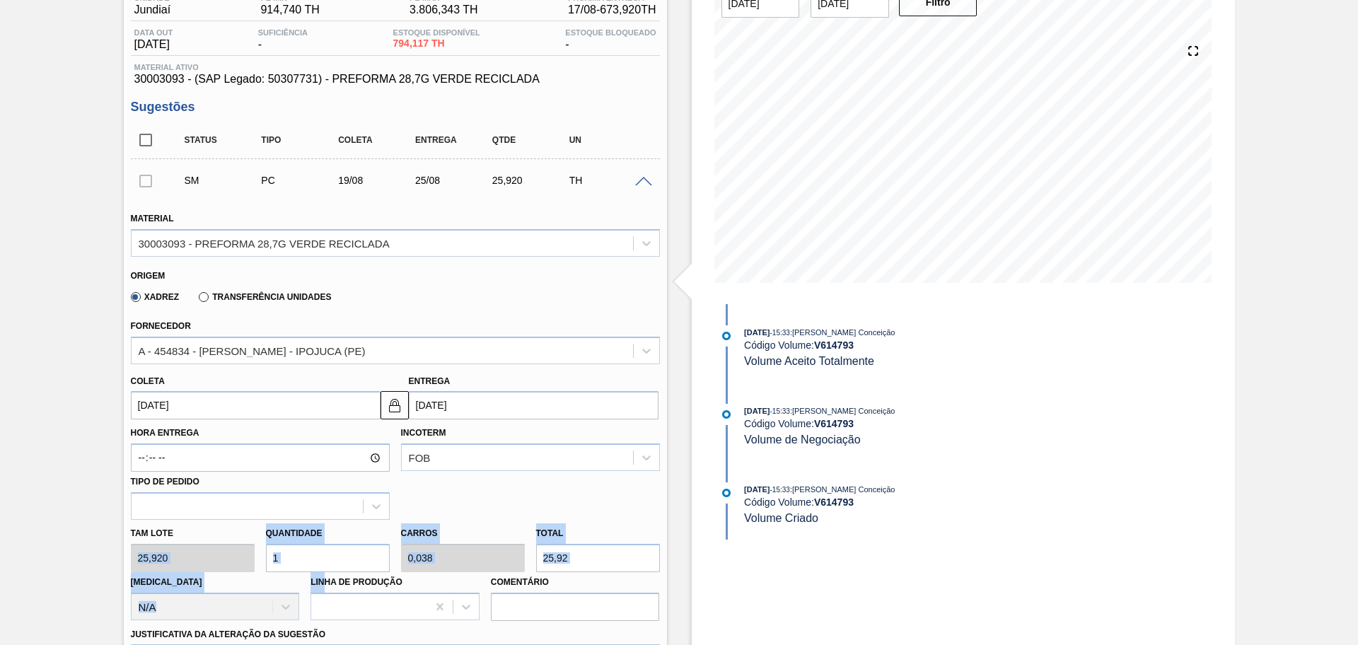
click at [185, 566] on div "Tam lote 25,920 Quantidade 1 Carros 0,038 Total 25,92 Doca N/A Linha de Produçã…" at bounding box center [395, 570] width 540 height 101
click at [307, 560] on input "1" at bounding box center [328, 558] width 124 height 28
click at [244, 558] on div "Tam lote 25,920 Quantidade 1 Carros 0,038 Total 25,92 Doca N/A Linha de Produçã…" at bounding box center [395, 570] width 540 height 101
type input "2"
type input "0,077"
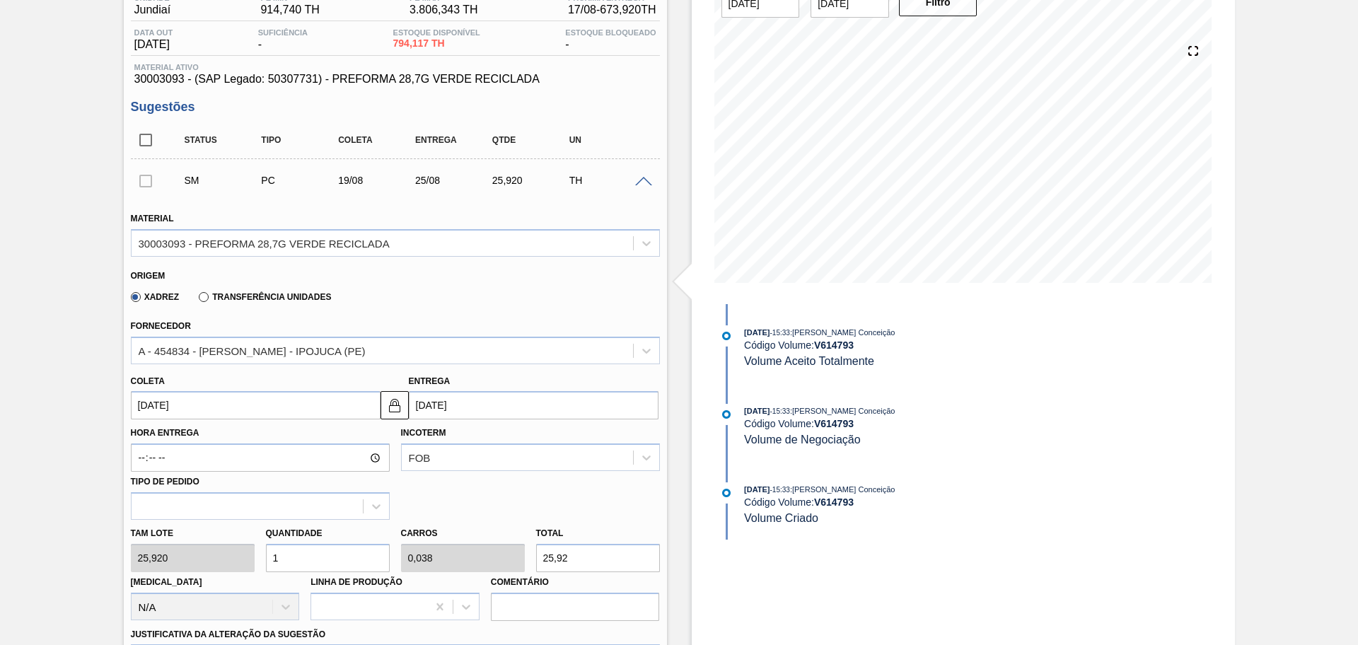
type input "51,84"
type input "26"
type input "1"
type input "673,92"
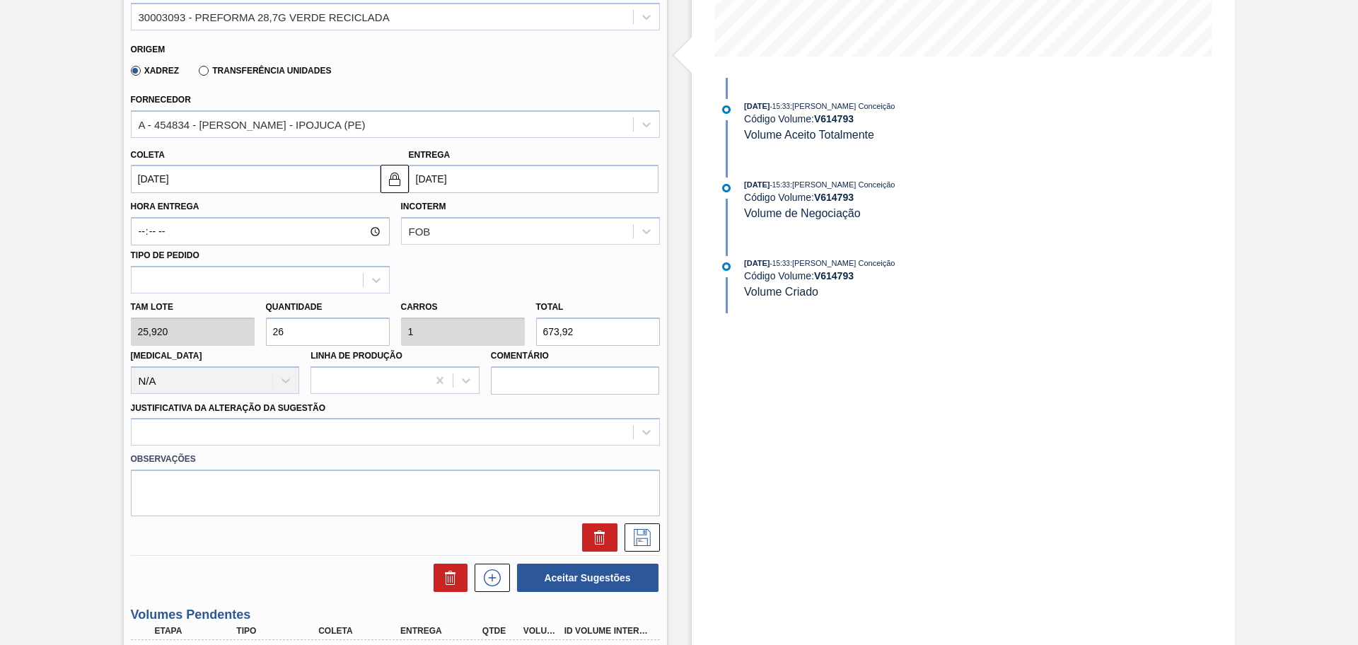
scroll to position [396, 0]
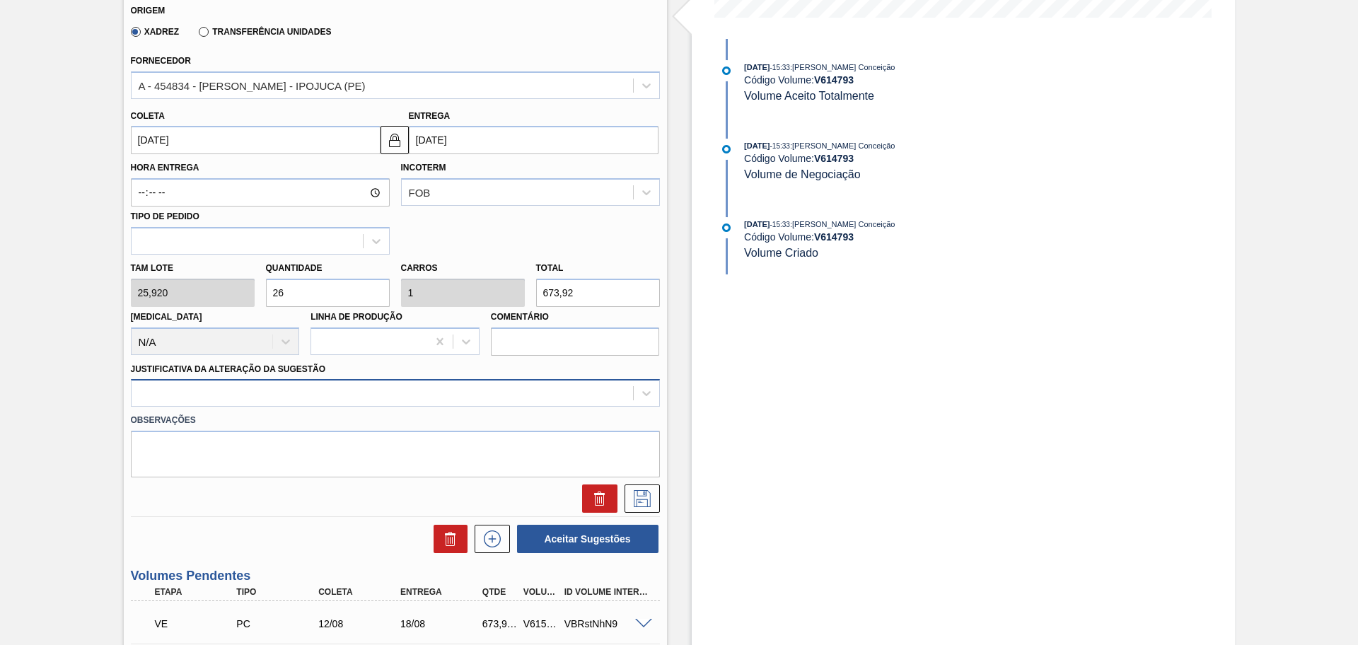
type input "26"
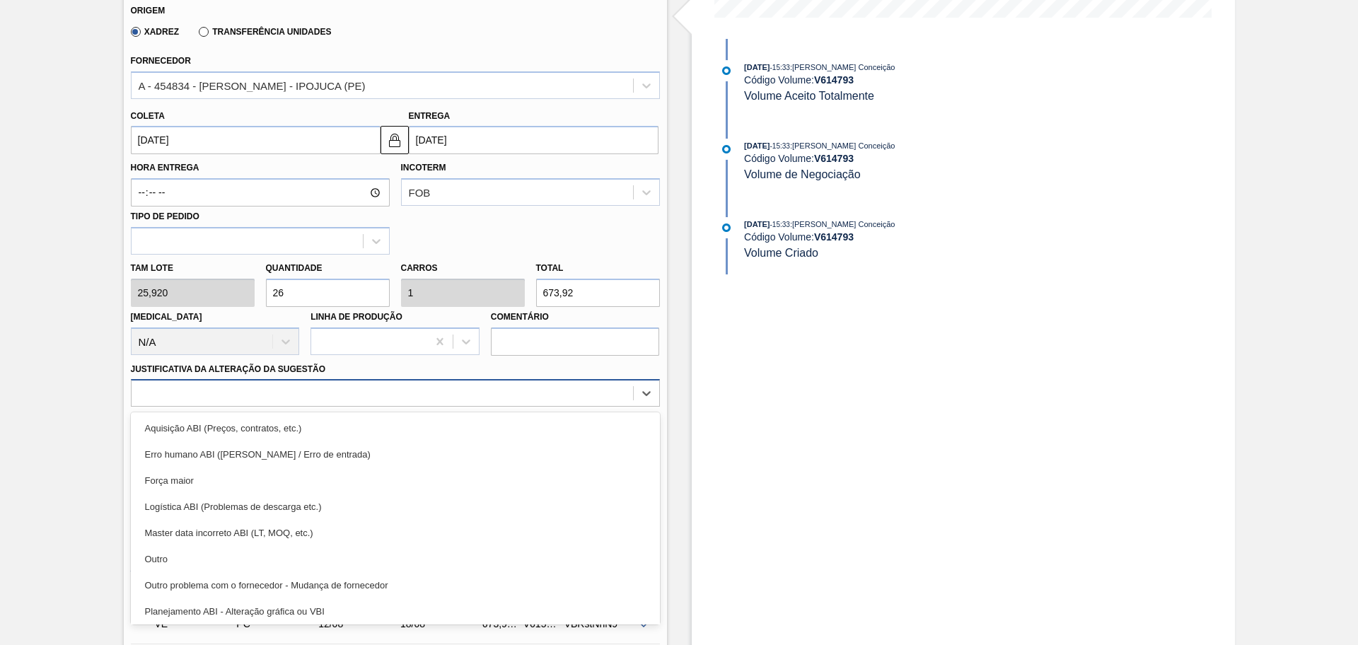
click at [278, 399] on div at bounding box center [382, 393] width 501 height 21
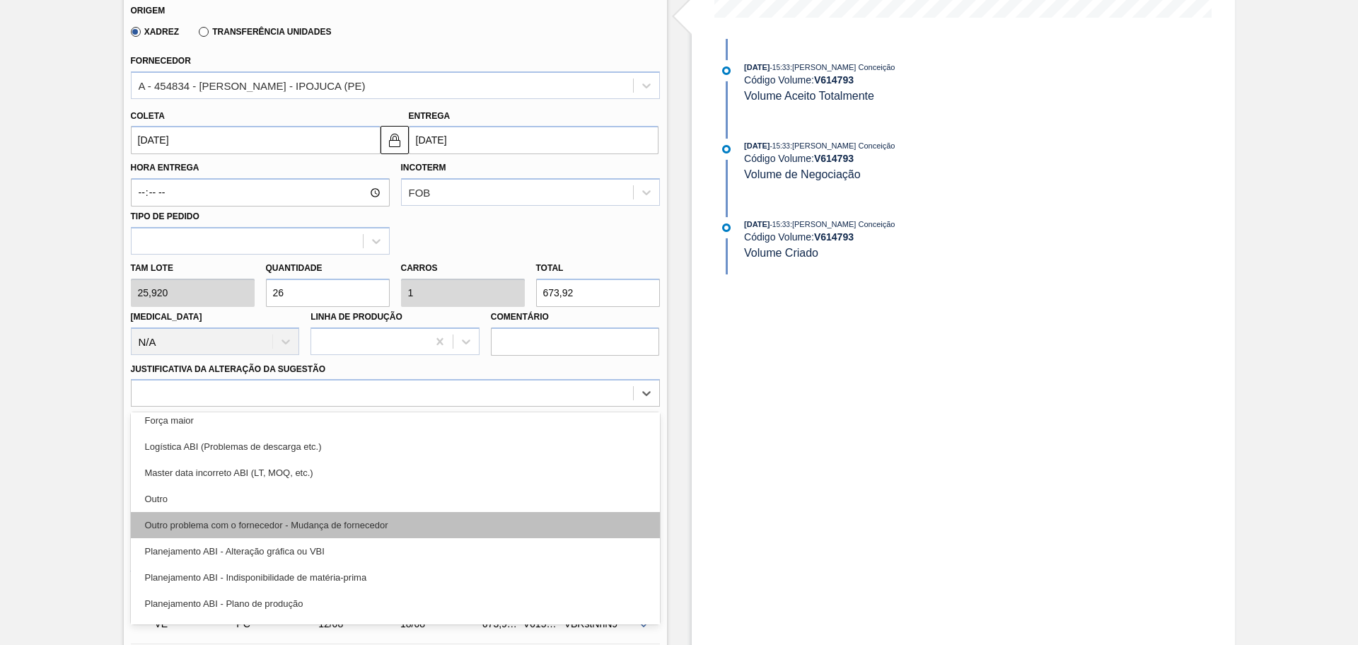
scroll to position [88, 0]
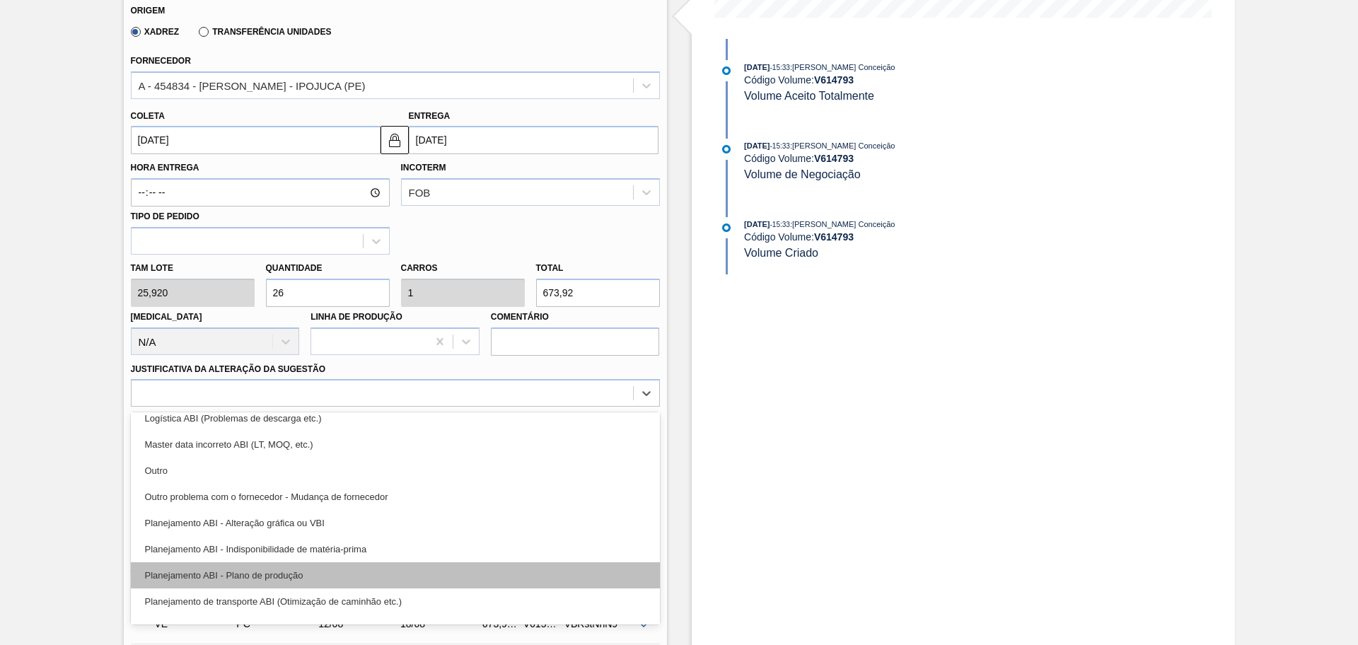
click at [298, 573] on div "Planejamento ABI - Plano de produção" at bounding box center [395, 575] width 529 height 26
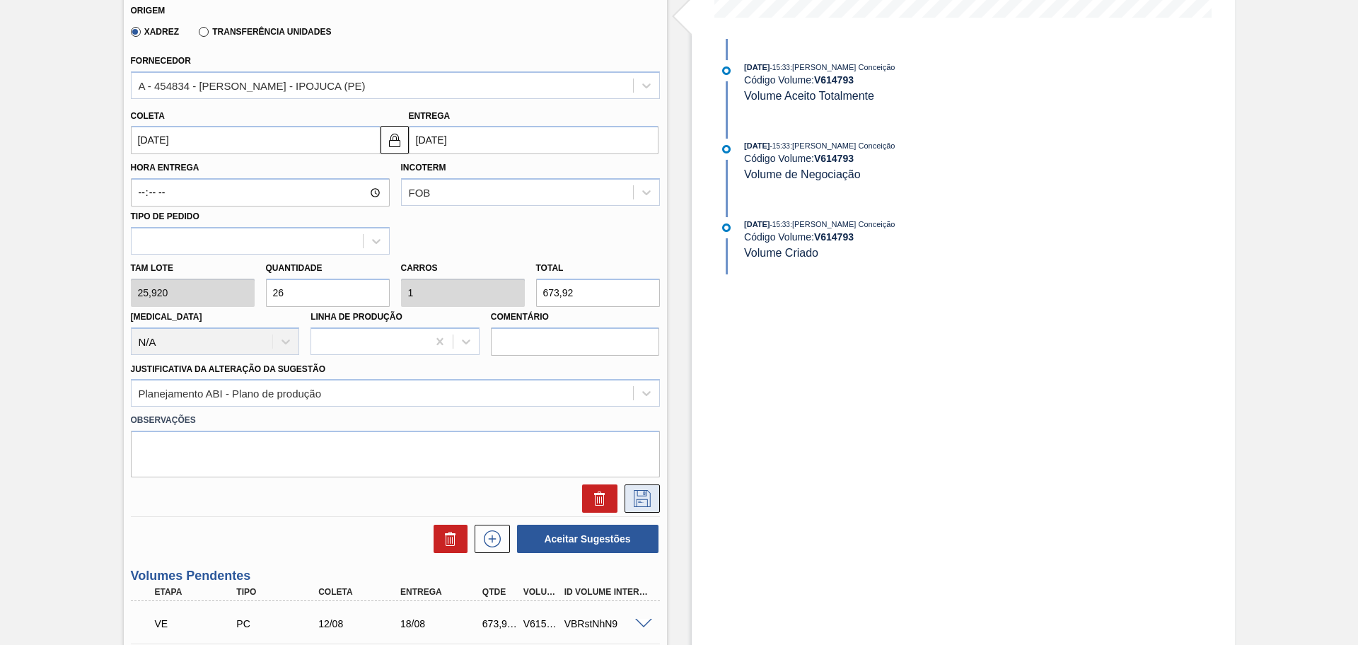
click at [644, 504] on icon at bounding box center [642, 498] width 23 height 17
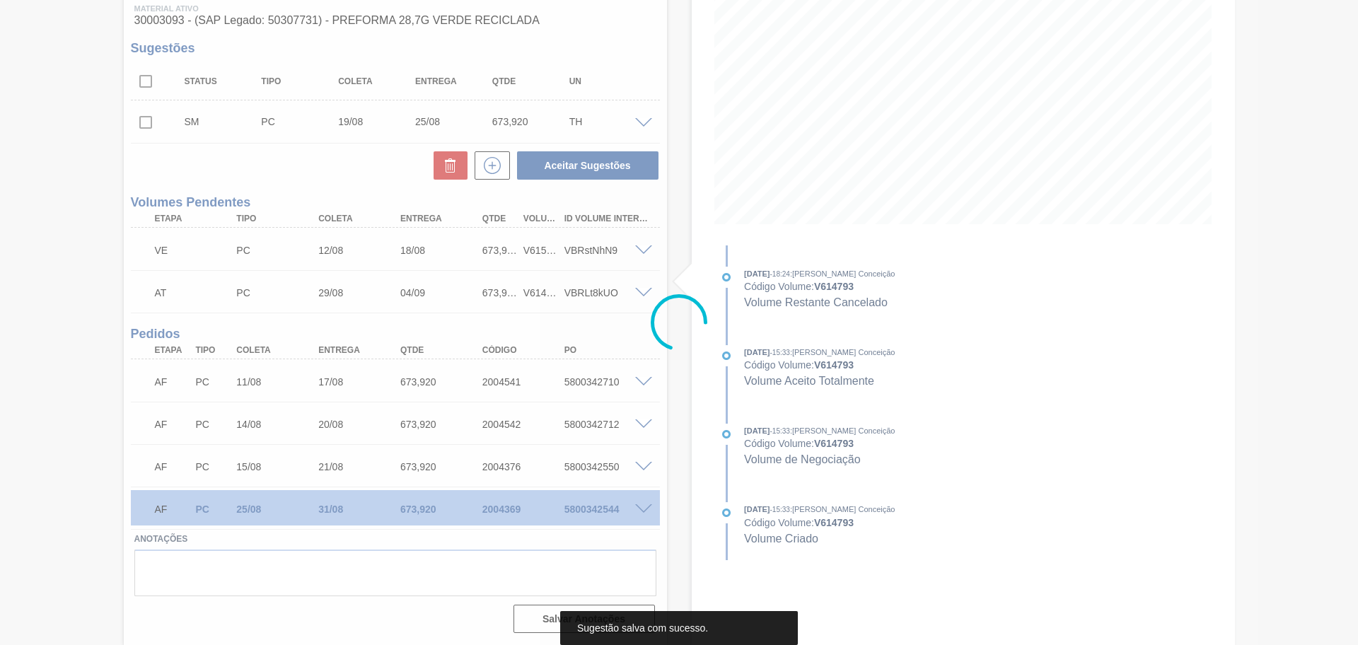
scroll to position [189, 0]
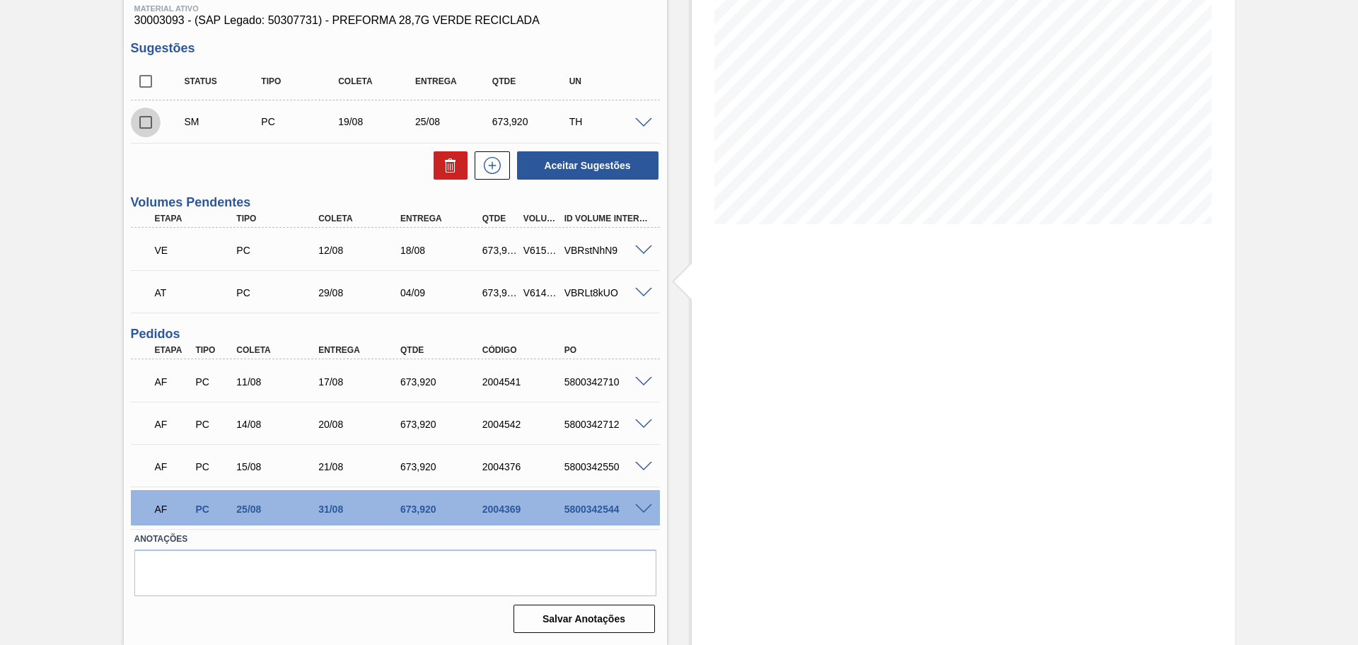
click at [139, 131] on input "checkbox" at bounding box center [146, 122] width 30 height 30
click at [576, 173] on button "Aceitar Sugestões" at bounding box center [587, 165] width 141 height 28
checkbox input "false"
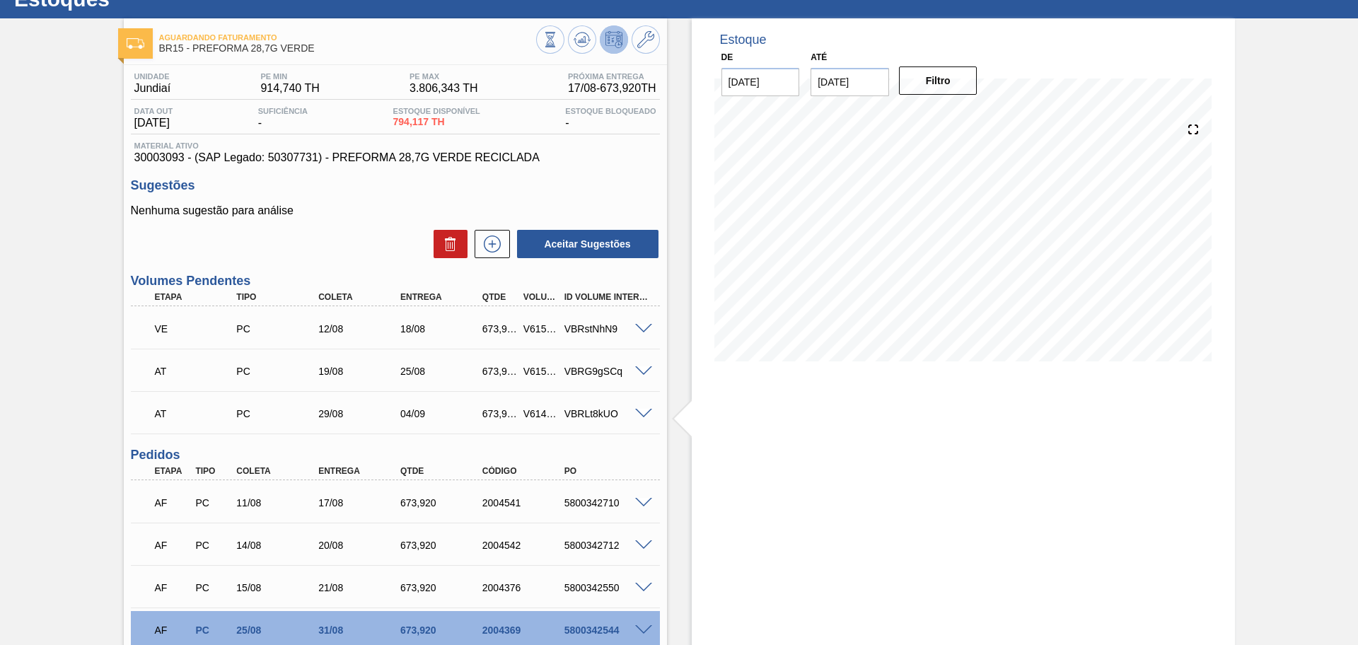
scroll to position [0, 0]
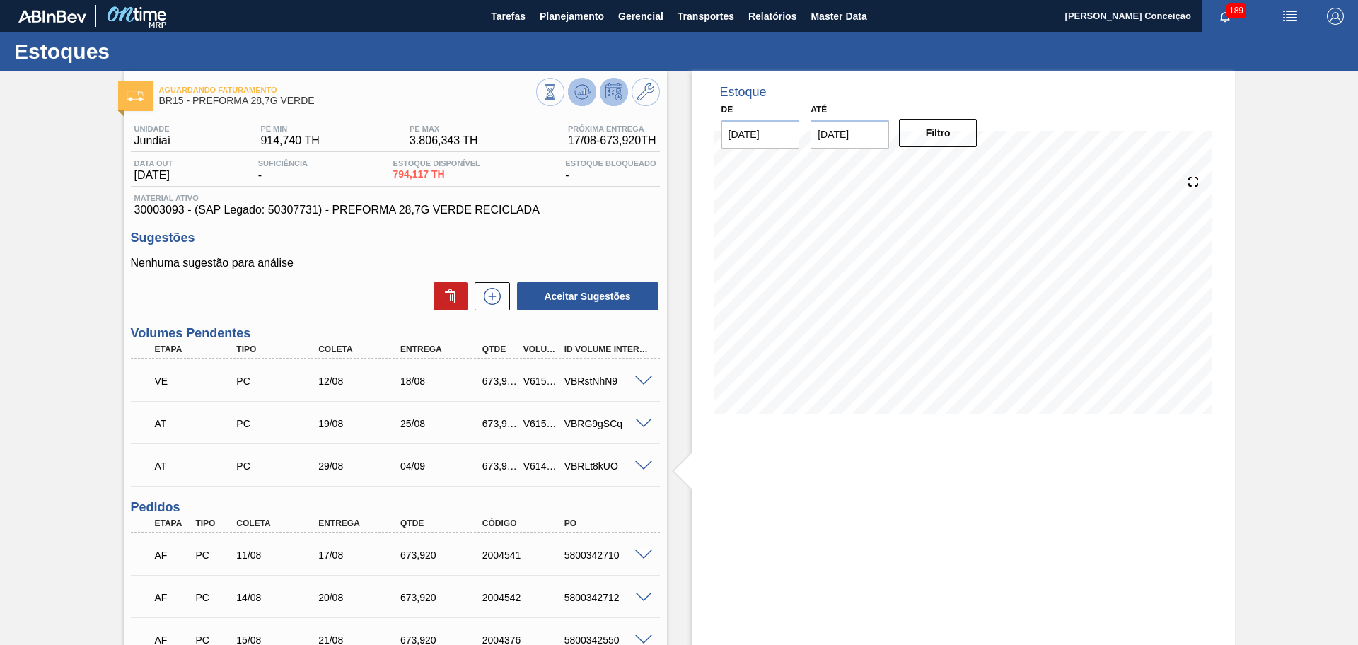
click at [558, 99] on icon at bounding box center [550, 92] width 16 height 16
click at [643, 218] on div "Unidade Jundiaí PE MIN 914,740 TH PE MAX 3.806,343 TH Próxima Entrega 17/08 - 6…" at bounding box center [395, 464] width 543 height 694
click at [587, 100] on button at bounding box center [582, 92] width 28 height 28
click at [558, 84] on icon at bounding box center [550, 92] width 16 height 16
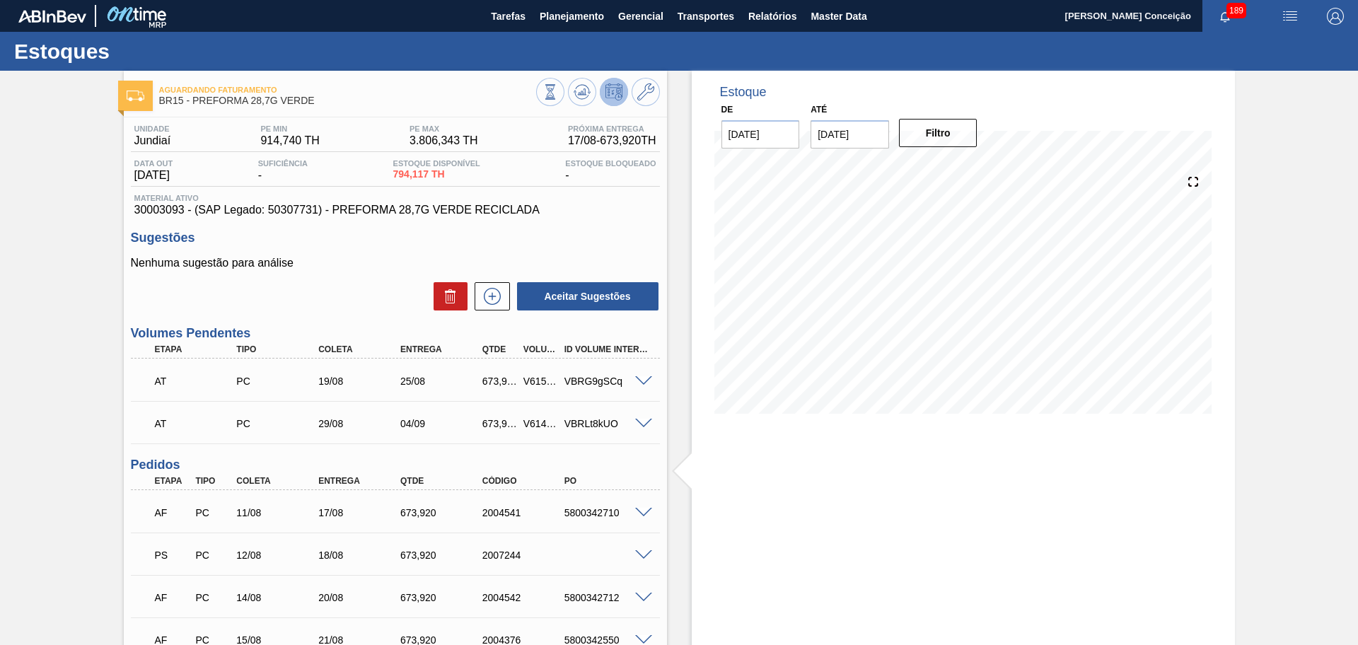
scroll to position [173, 0]
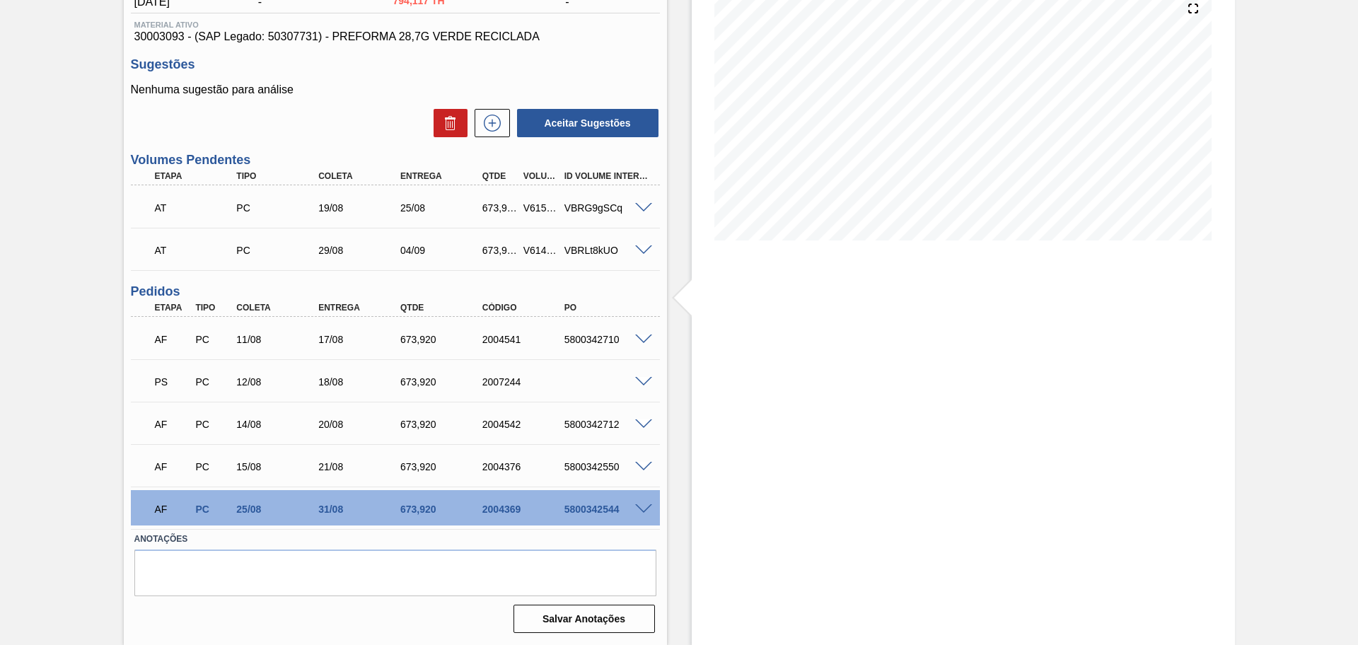
click at [692, 352] on div "Estoque De 11/08/2025 Até 30/09/2025 Filtro" at bounding box center [963, 270] width 543 height 747
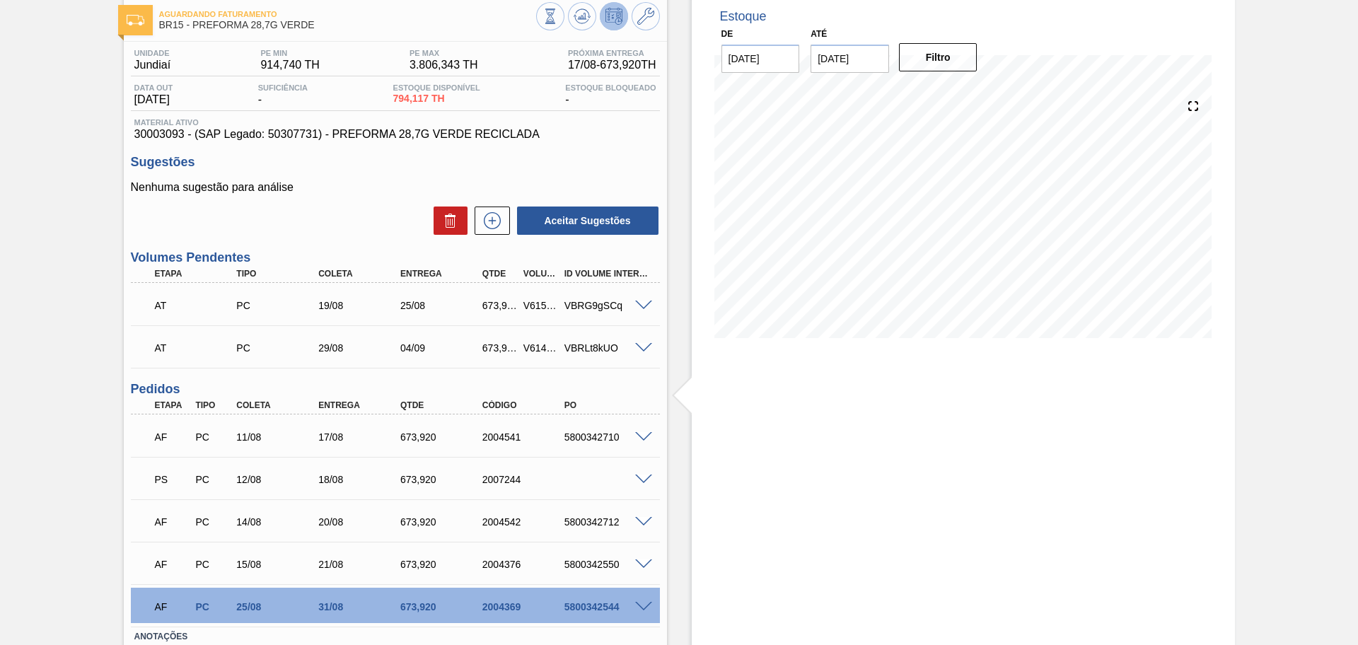
scroll to position [0, 0]
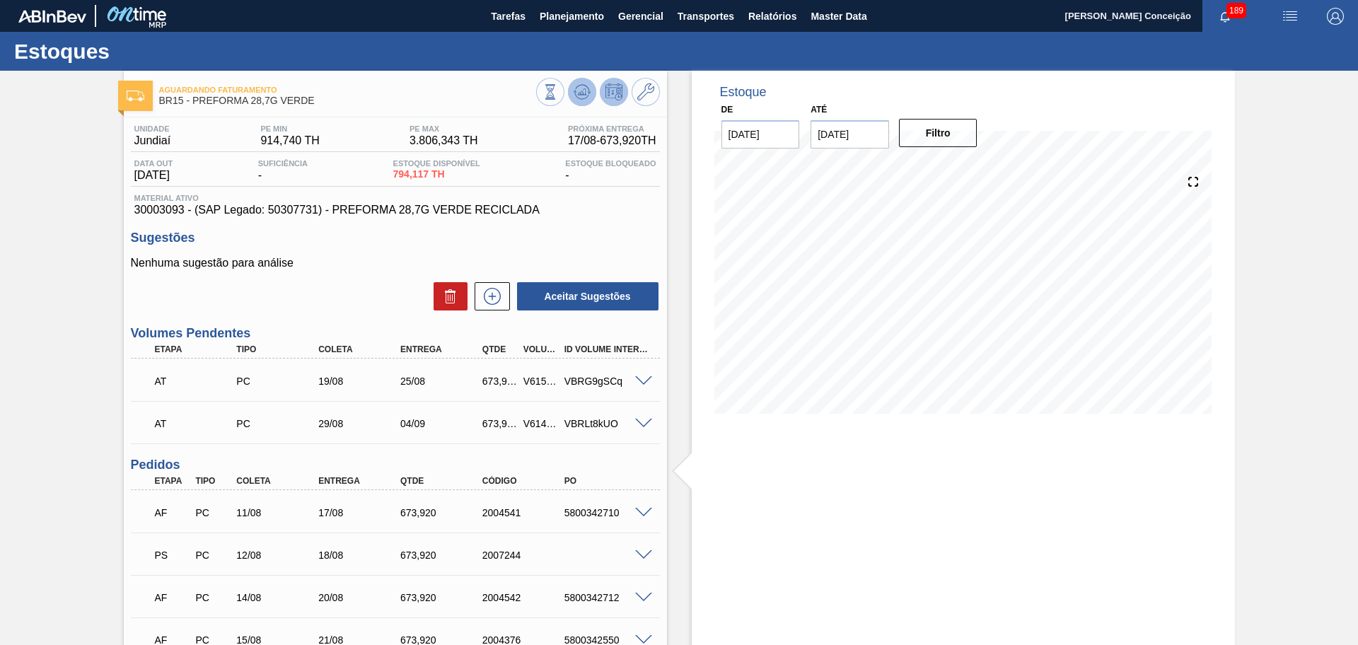
click at [571, 86] on button at bounding box center [582, 92] width 28 height 28
click at [616, 204] on span "30003093 - (SAP Legado: 50307731) - PREFORMA 28,7G VERDE RECICLADA" at bounding box center [395, 210] width 522 height 13
click at [558, 88] on icon at bounding box center [550, 92] width 16 height 16
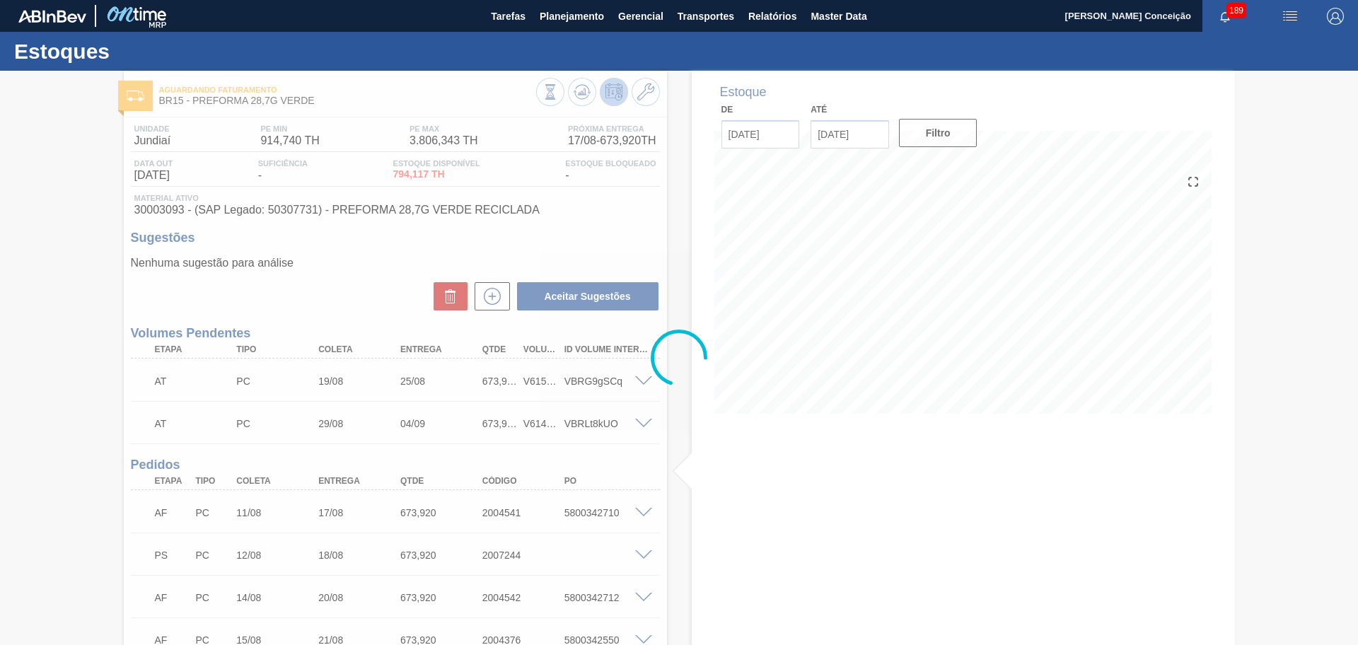
click at [319, 286] on div at bounding box center [679, 358] width 1358 height 574
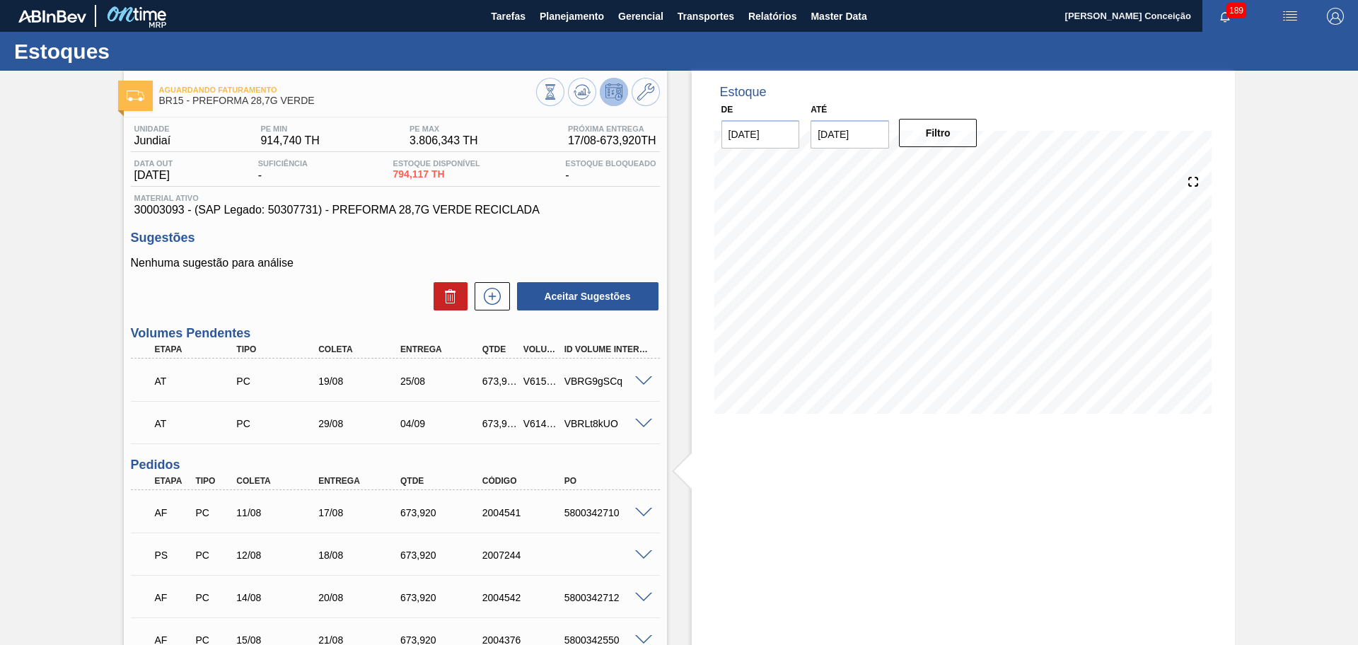
click at [330, 308] on div "Aceitar Sugestões" at bounding box center [395, 296] width 529 height 31
click at [558, 90] on icon at bounding box center [550, 92] width 16 height 16
click at [588, 81] on button at bounding box center [582, 92] width 28 height 28
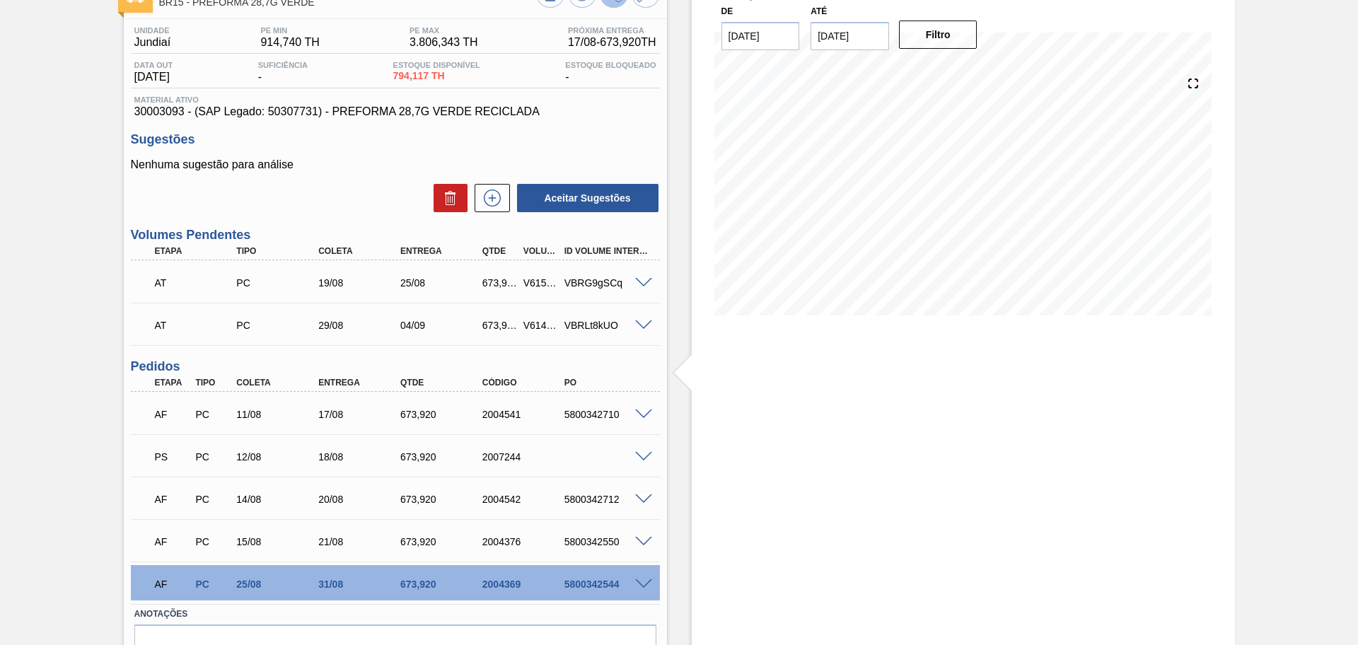
scroll to position [173, 0]
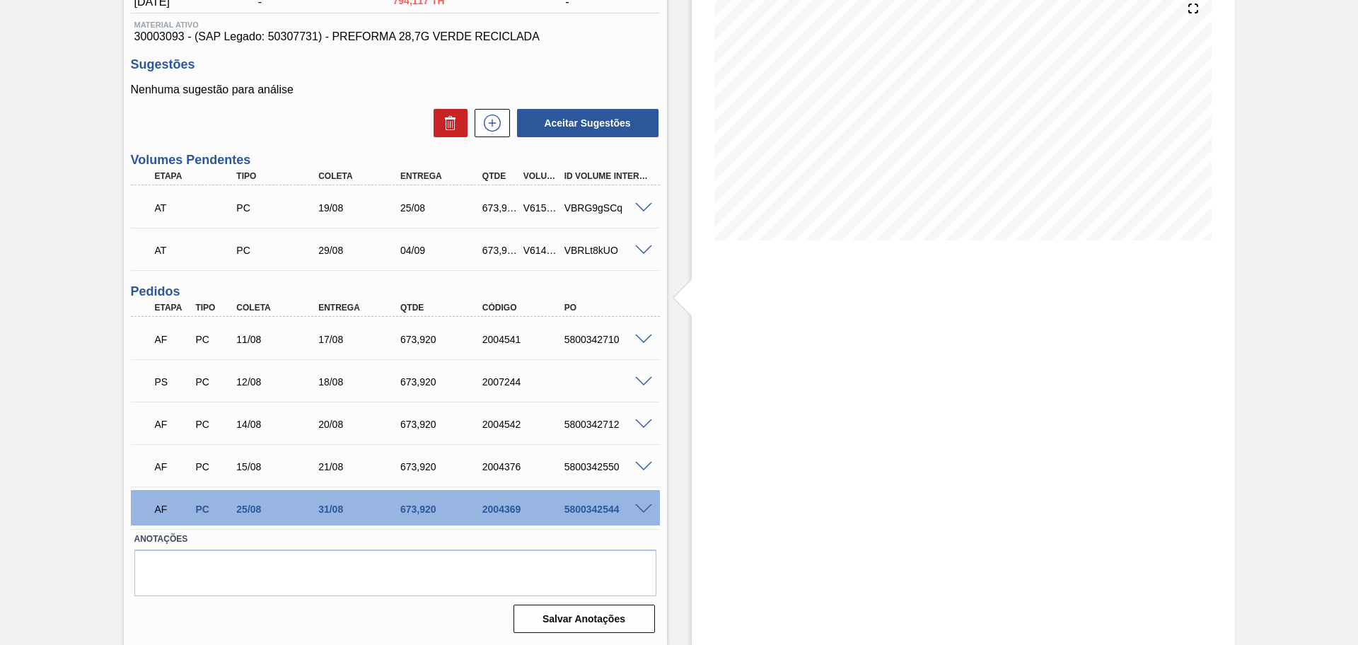
click at [677, 274] on div "Estoque De 11/08/2025 Até 30/09/2025 Filtro 16/09 Projeção de Estoque 3,272.903…" at bounding box center [951, 270] width 568 height 747
click at [669, 253] on div "Estoque De 11/08/2025 Até 30/09/2025 Filtro 16/09 Projeção de Estoque 3,272.903…" at bounding box center [951, 270] width 568 height 747
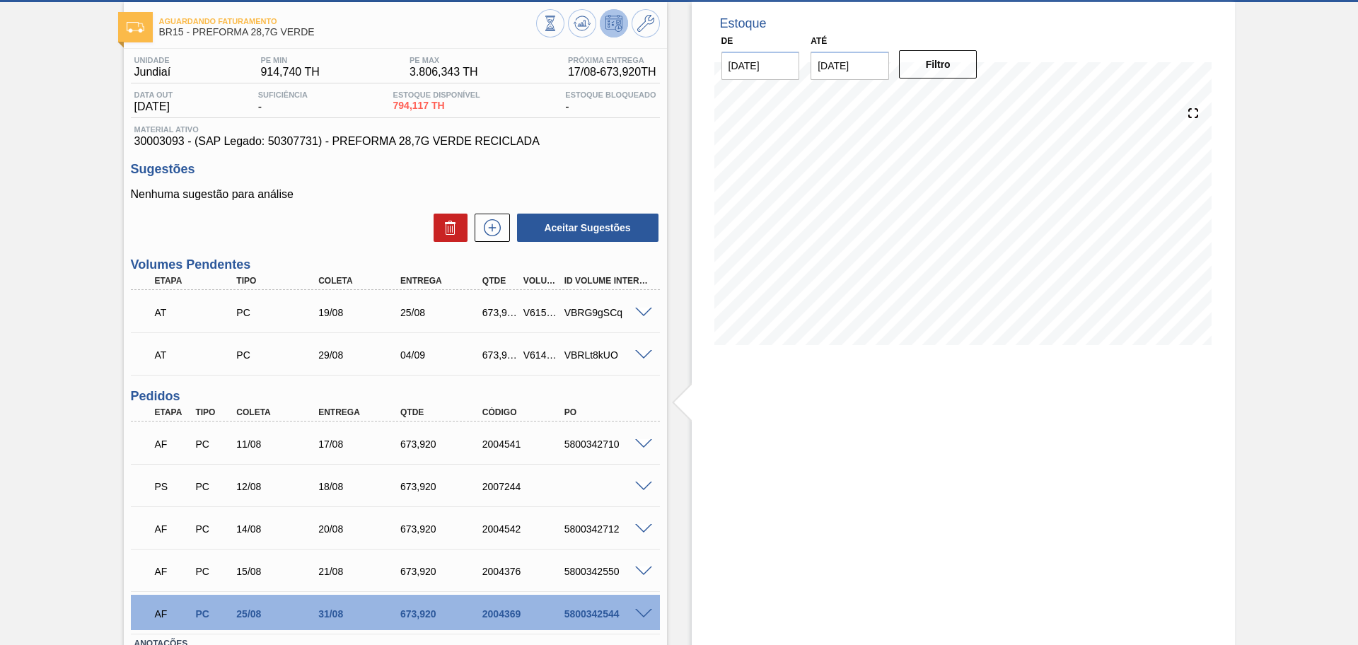
scroll to position [0, 0]
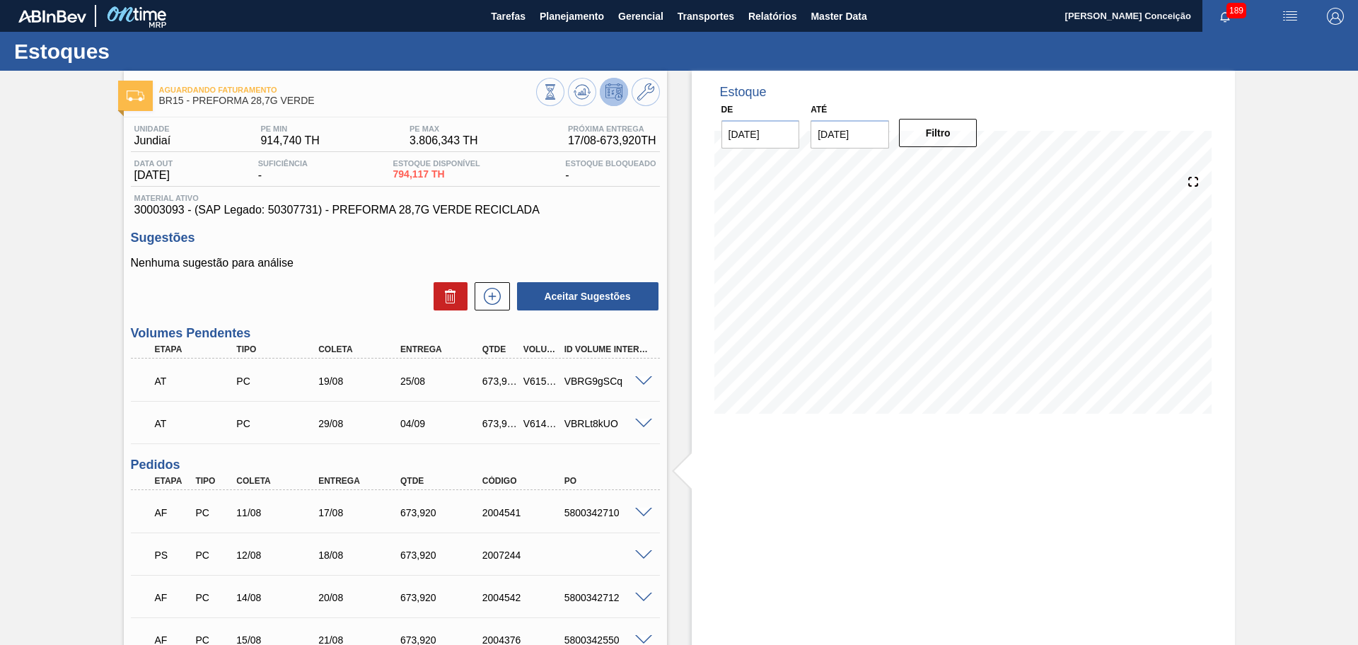
click at [590, 81] on div at bounding box center [598, 94] width 124 height 32
click at [587, 92] on icon at bounding box center [588, 93] width 3 height 2
click at [658, 243] on h3 "Sugestões" at bounding box center [395, 238] width 529 height 15
click at [694, 373] on div "Estoque De 11/08/2025 Até 30/09/2025 Filtro 11/08 Projeção de Estoque 794.117 N…" at bounding box center [963, 253] width 543 height 364
click at [589, 88] on button at bounding box center [582, 92] width 28 height 28
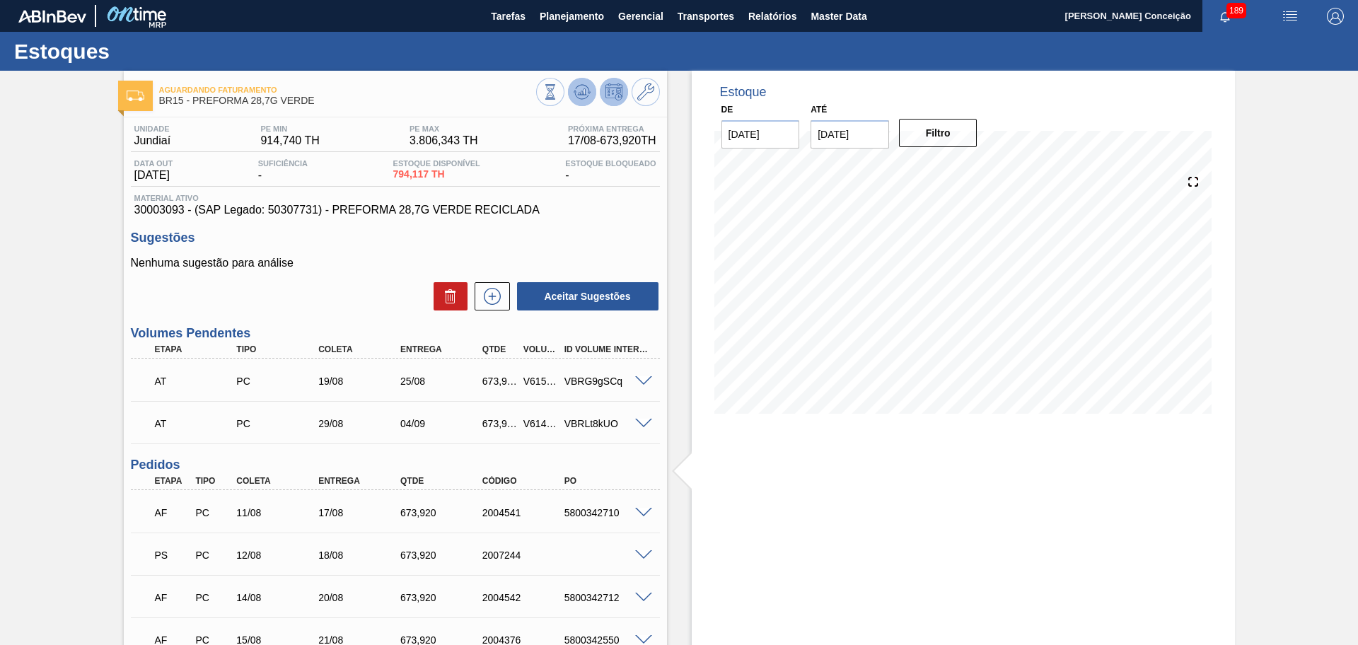
click at [571, 83] on button at bounding box center [582, 92] width 28 height 28
click at [310, 279] on div "Nenhuma sugestão para análise Aceitar Sugestões" at bounding box center [395, 284] width 529 height 55
click at [558, 95] on icon at bounding box center [550, 92] width 16 height 16
click at [595, 555] on div "5800345440" at bounding box center [607, 554] width 92 height 11
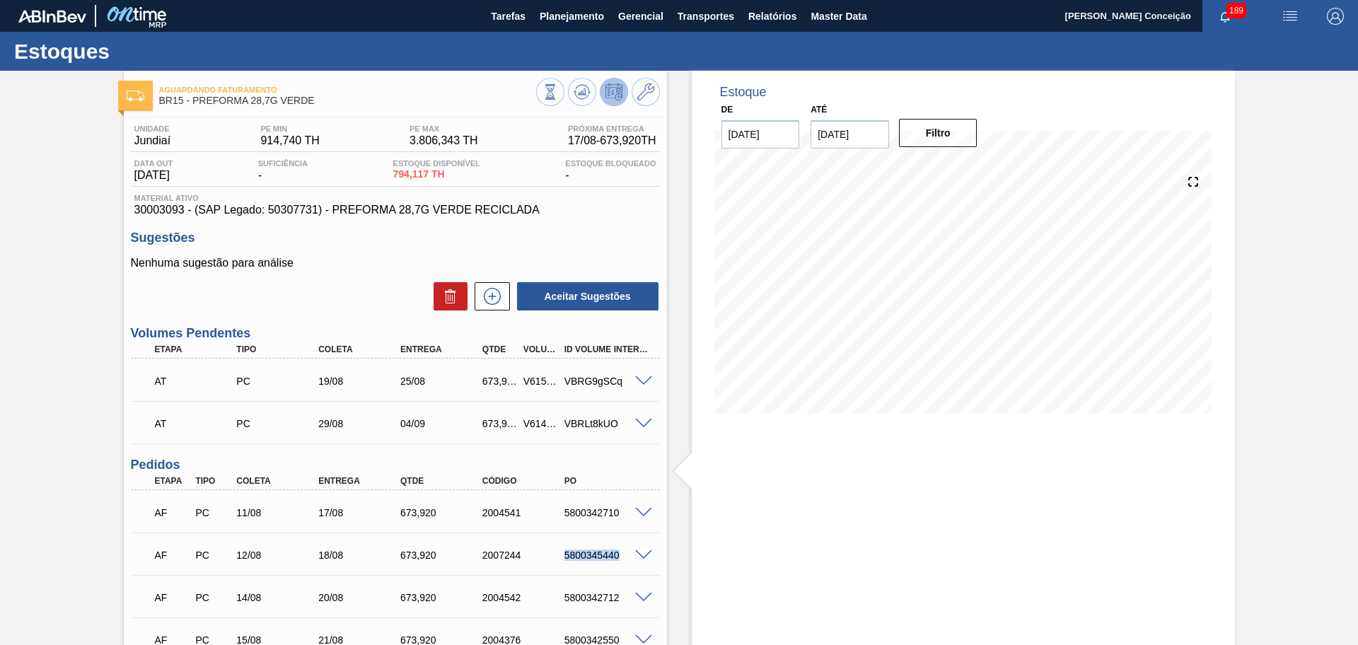
copy div "5800345440"
click at [337, 288] on div "Aceitar Sugestões" at bounding box center [395, 296] width 529 height 31
click at [596, 557] on div "5800345440" at bounding box center [607, 554] width 92 height 11
copy div "5800345440"
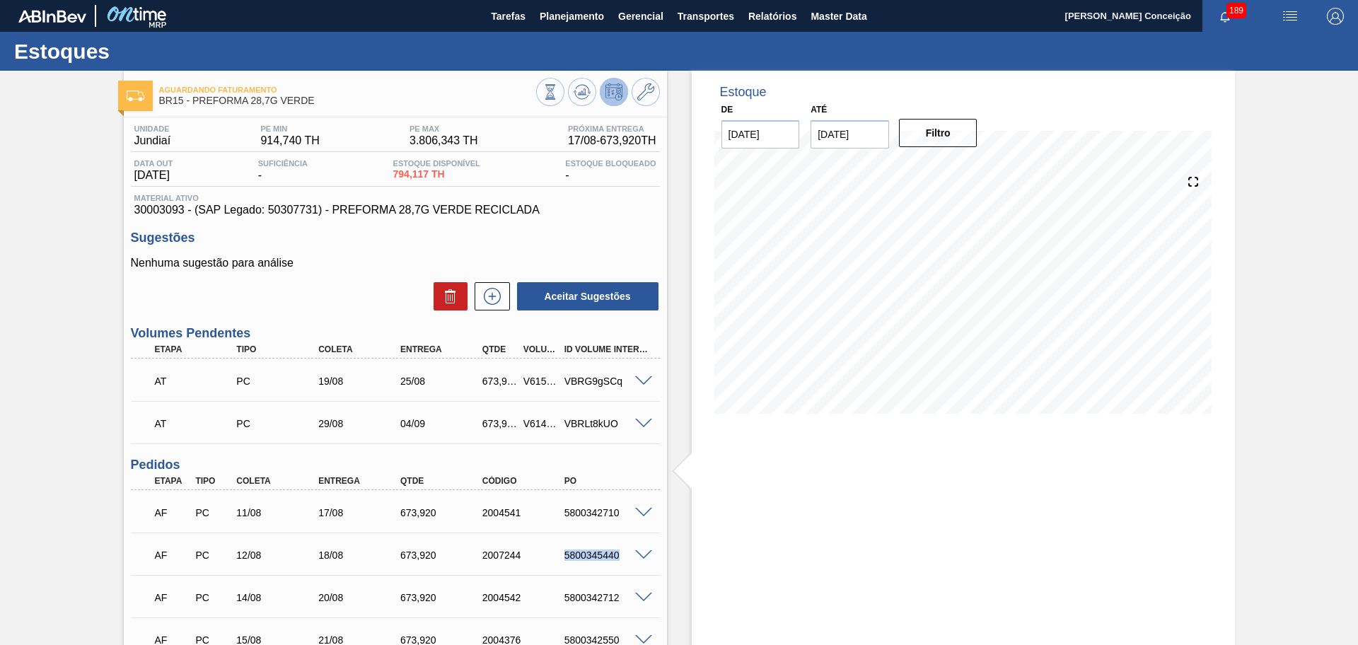
copy div "5800345440"
click at [673, 430] on div "Estoque De 11/08/2025 Até 30/09/2025 Filtro" at bounding box center [951, 444] width 568 height 747
click at [602, 554] on div "5800345440" at bounding box center [607, 554] width 92 height 11
copy div "5800345440"
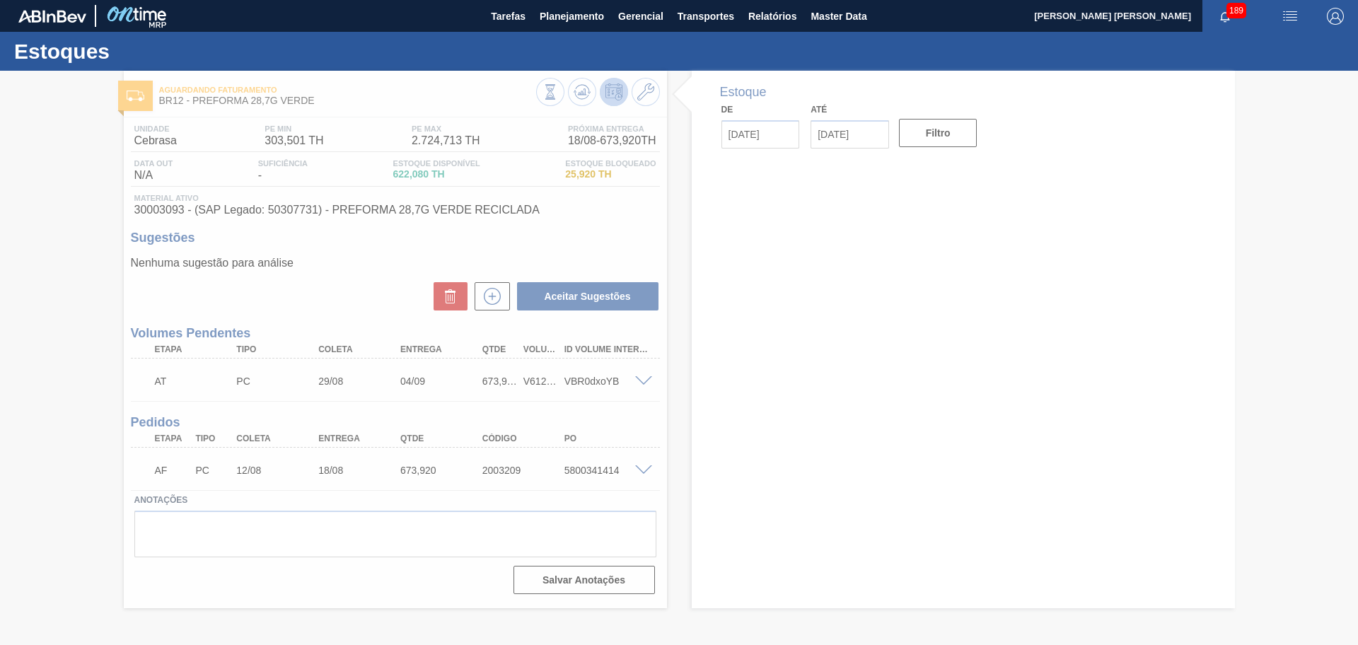
click at [644, 474] on div at bounding box center [679, 358] width 1358 height 574
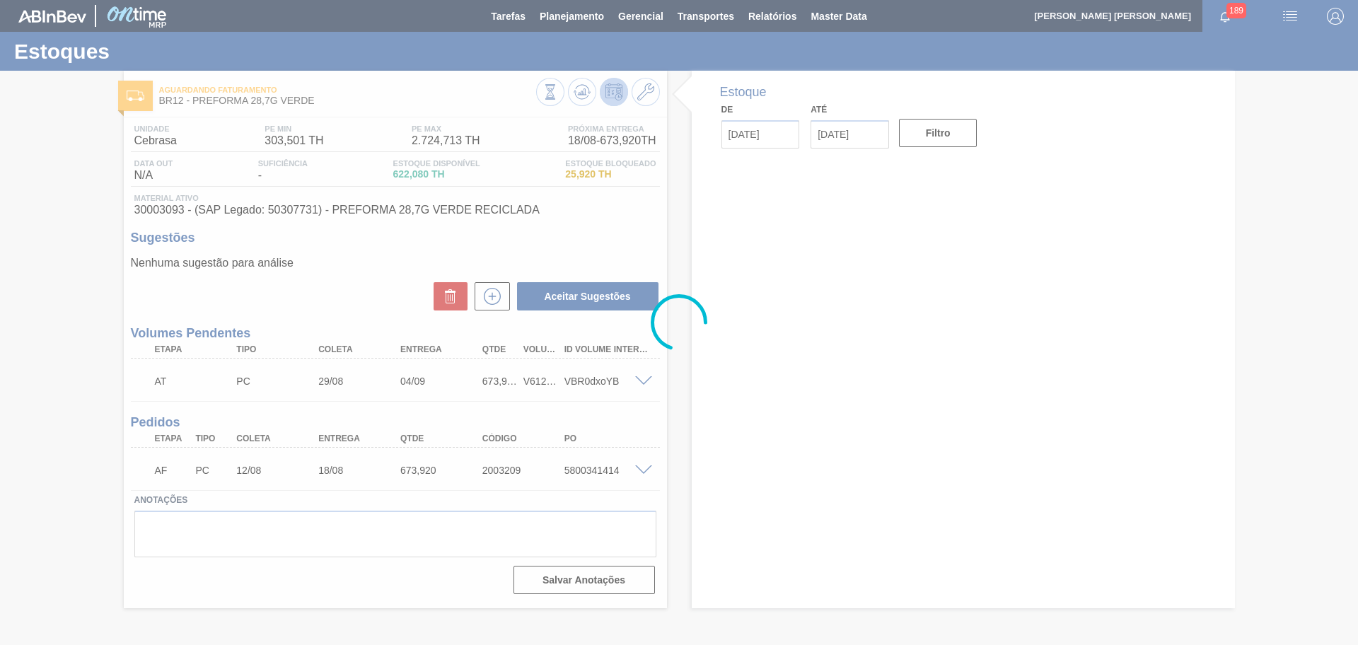
click at [643, 472] on div at bounding box center [679, 322] width 1358 height 645
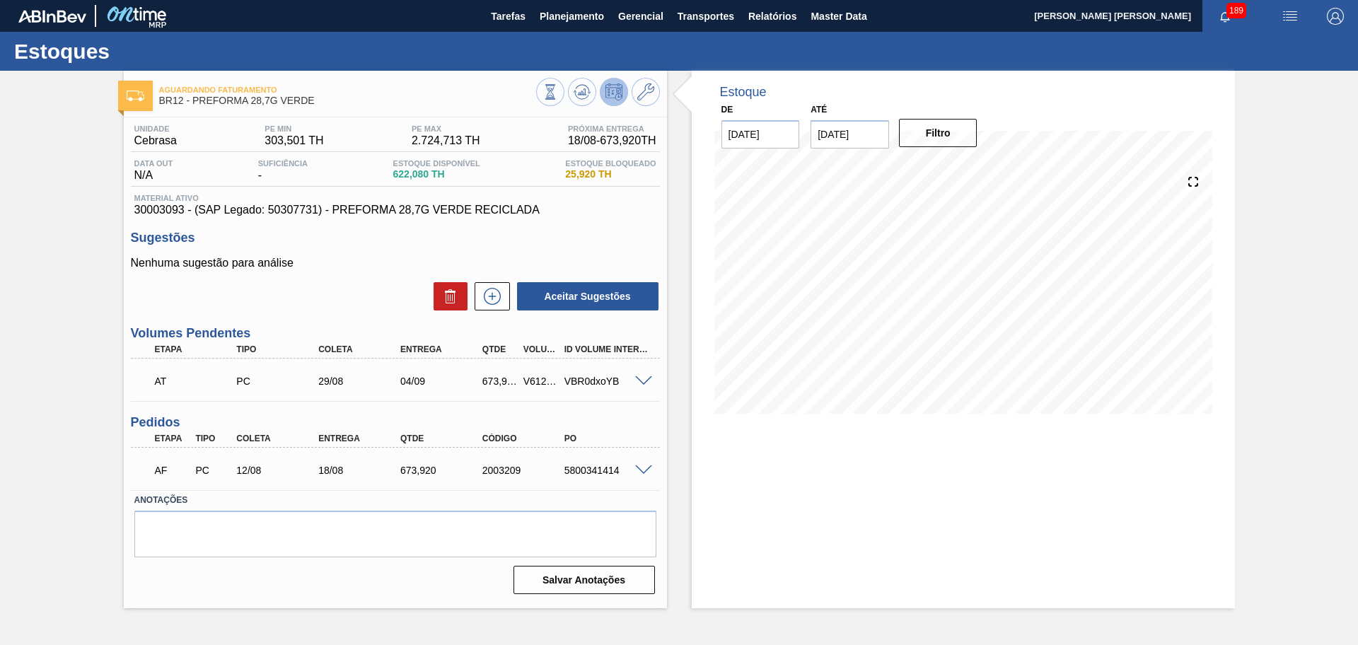
click at [637, 469] on span at bounding box center [643, 470] width 17 height 11
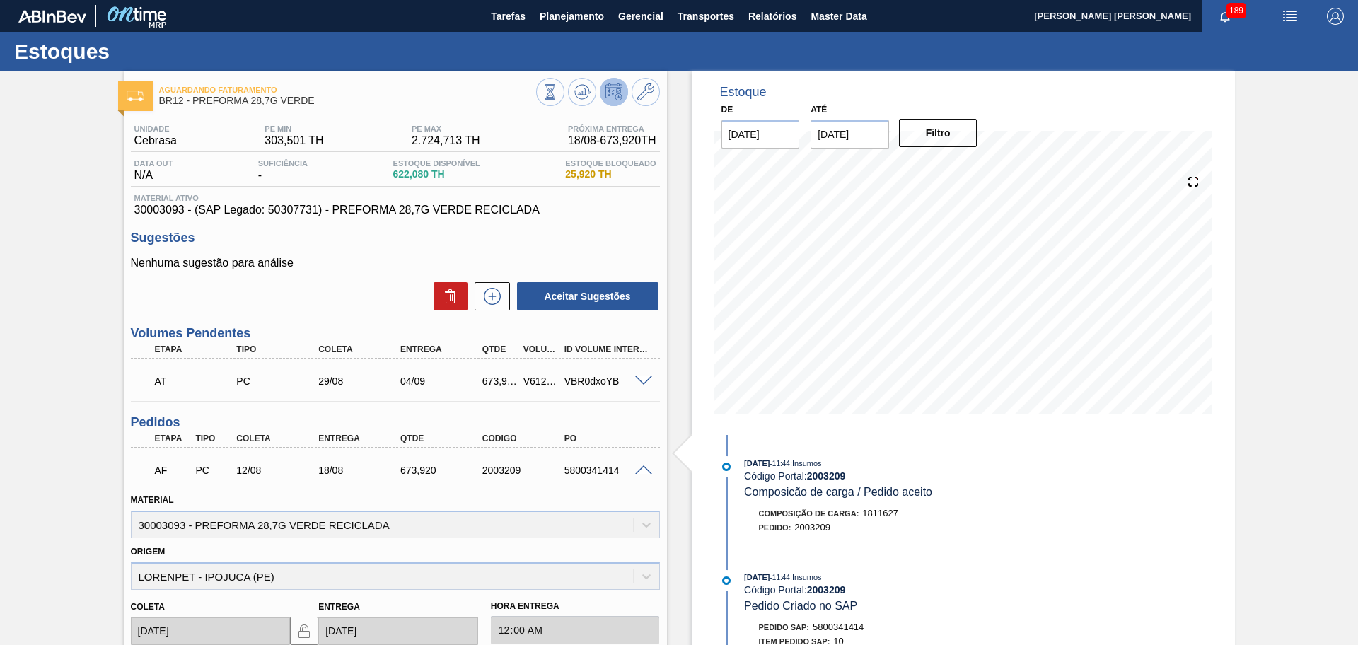
click at [640, 470] on span at bounding box center [643, 470] width 17 height 11
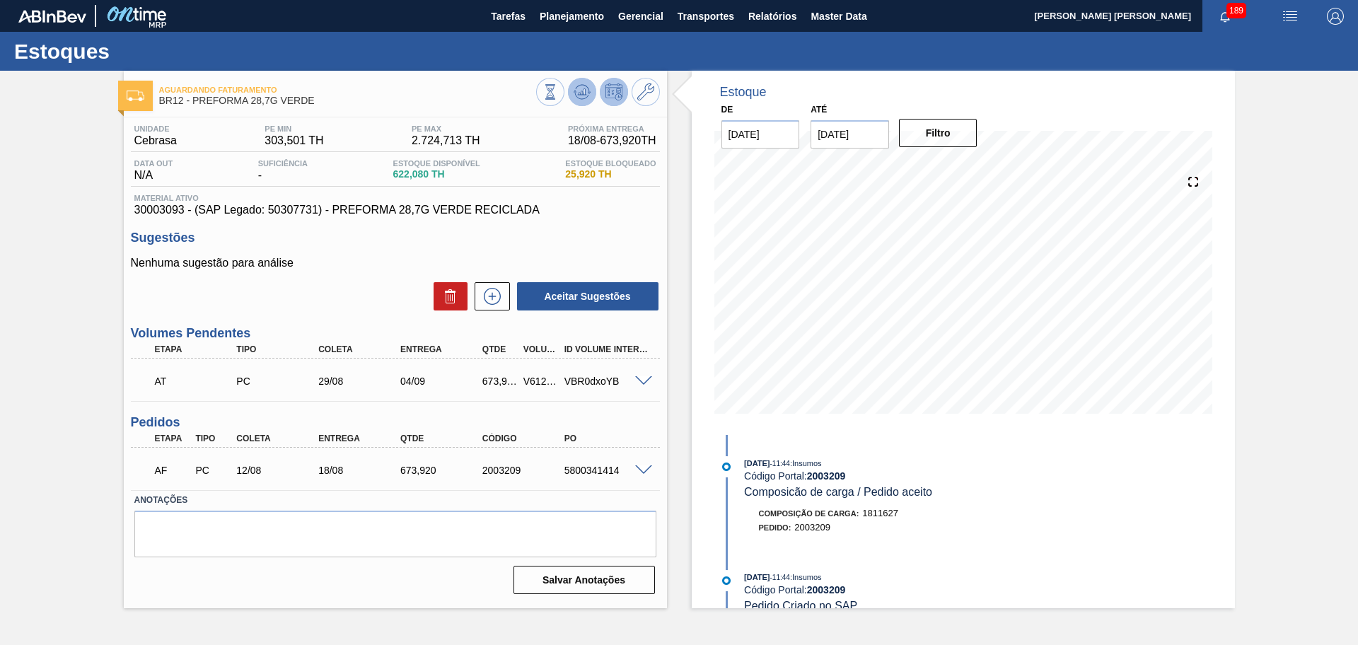
click at [558, 87] on icon at bounding box center [550, 92] width 16 height 16
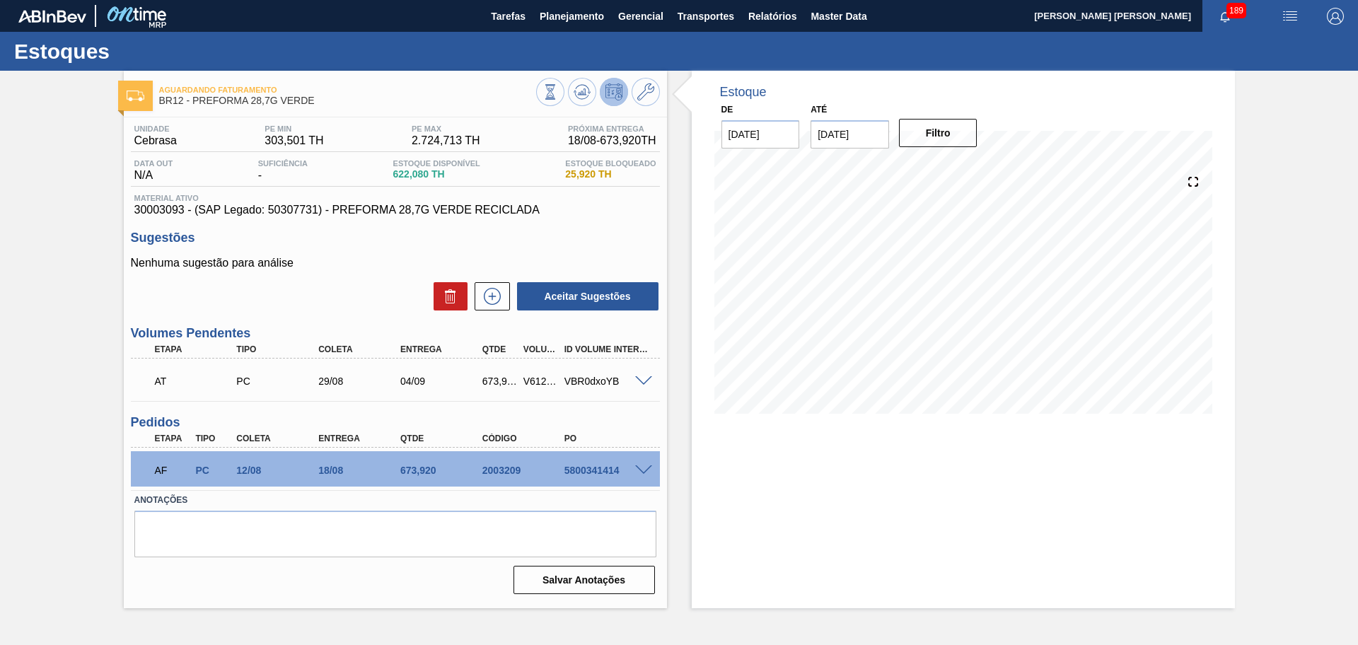
click at [648, 474] on span at bounding box center [643, 470] width 17 height 11
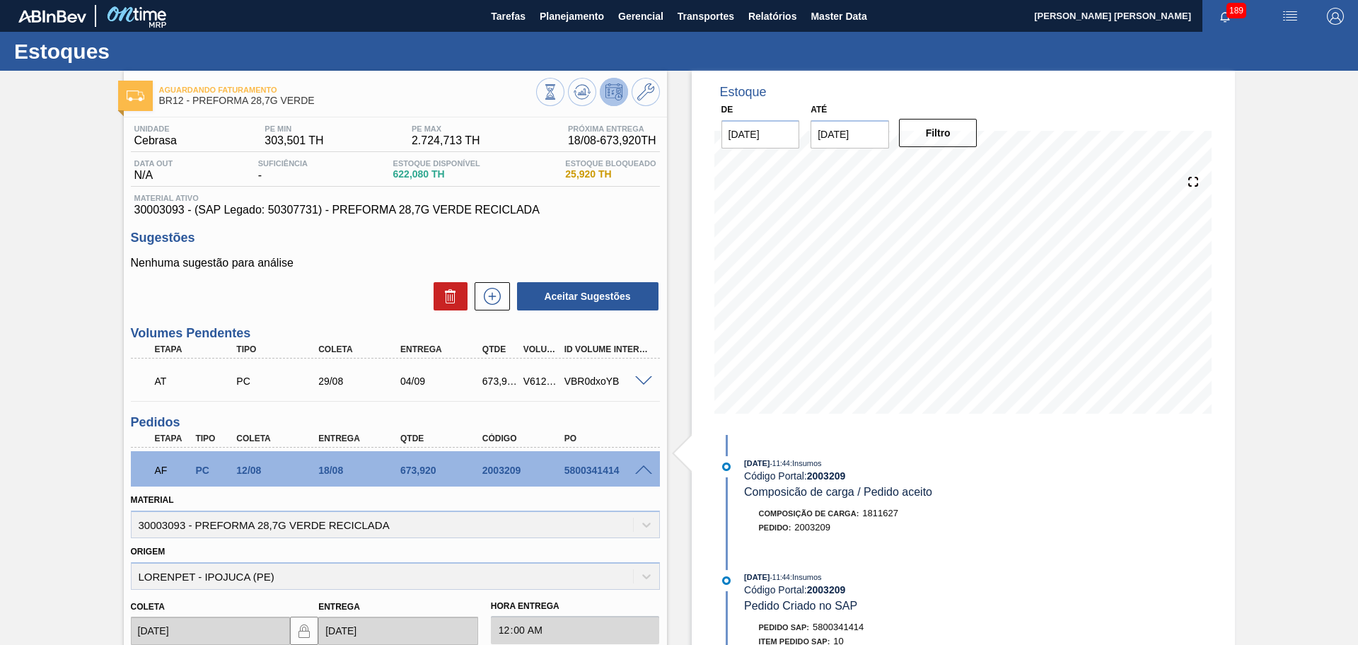
click at [646, 470] on span at bounding box center [643, 470] width 17 height 11
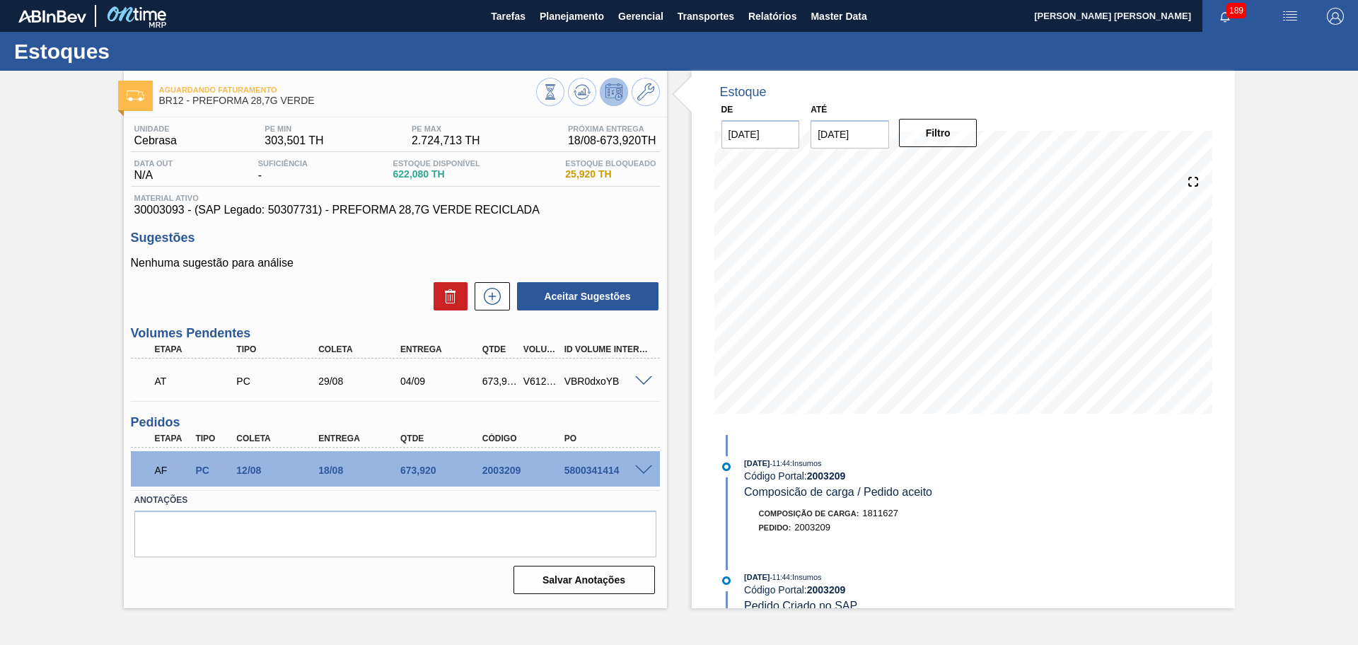
click at [661, 425] on div "Unidade Cebrasa PE MIN 303,501 TH PE MAX 2.724,713 TH Próxima Entrega 18/08 - 6…" at bounding box center [395, 358] width 543 height 482
click at [558, 95] on icon at bounding box center [550, 92] width 16 height 16
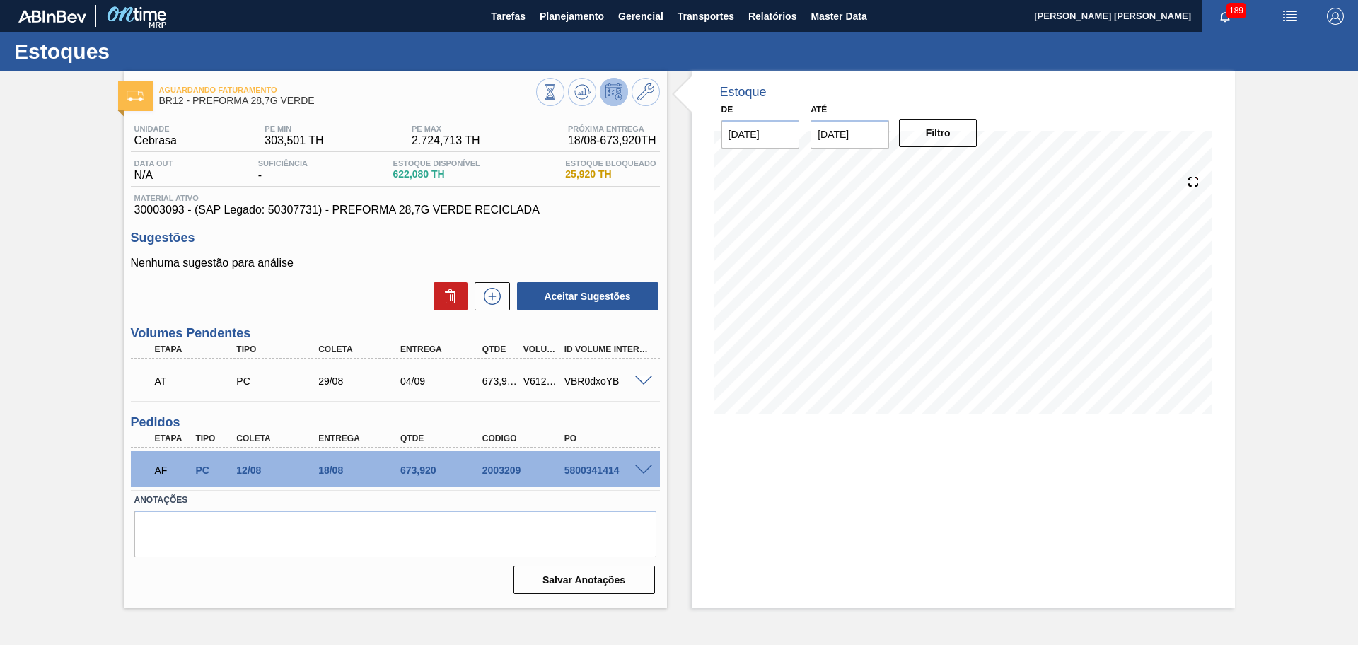
click at [336, 283] on div "Aceitar Sugestões" at bounding box center [395, 296] width 529 height 31
click at [326, 286] on div "Aceitar Sugestões" at bounding box center [395, 296] width 529 height 31
click at [651, 412] on div "Unidade Cebrasa PE MIN 303,501 TH PE MAX 2.724,713 TH Próxima Entrega 18/08 - 6…" at bounding box center [395, 358] width 543 height 482
click at [738, 26] on button "Transportes" at bounding box center [705, 16] width 71 height 32
click at [676, 81] on li "Construção de Carga" at bounding box center [706, 92] width 116 height 23
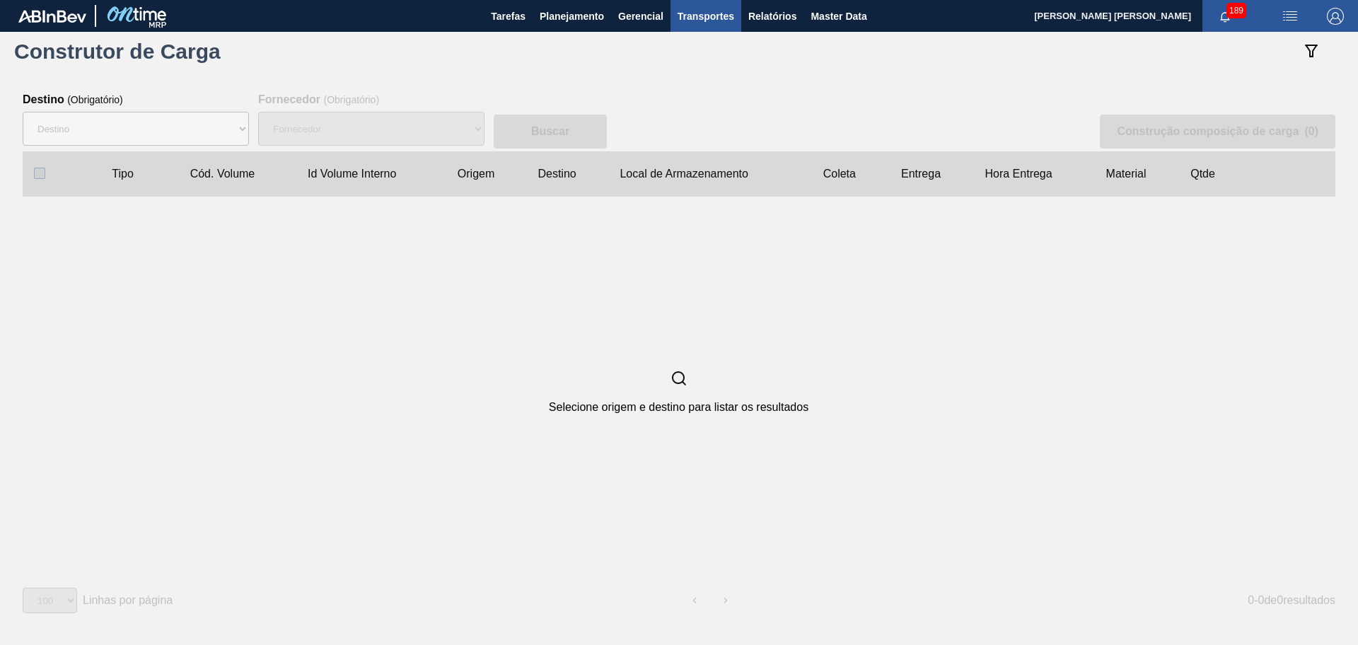
click at [699, 17] on span "Transportes" at bounding box center [705, 16] width 57 height 17
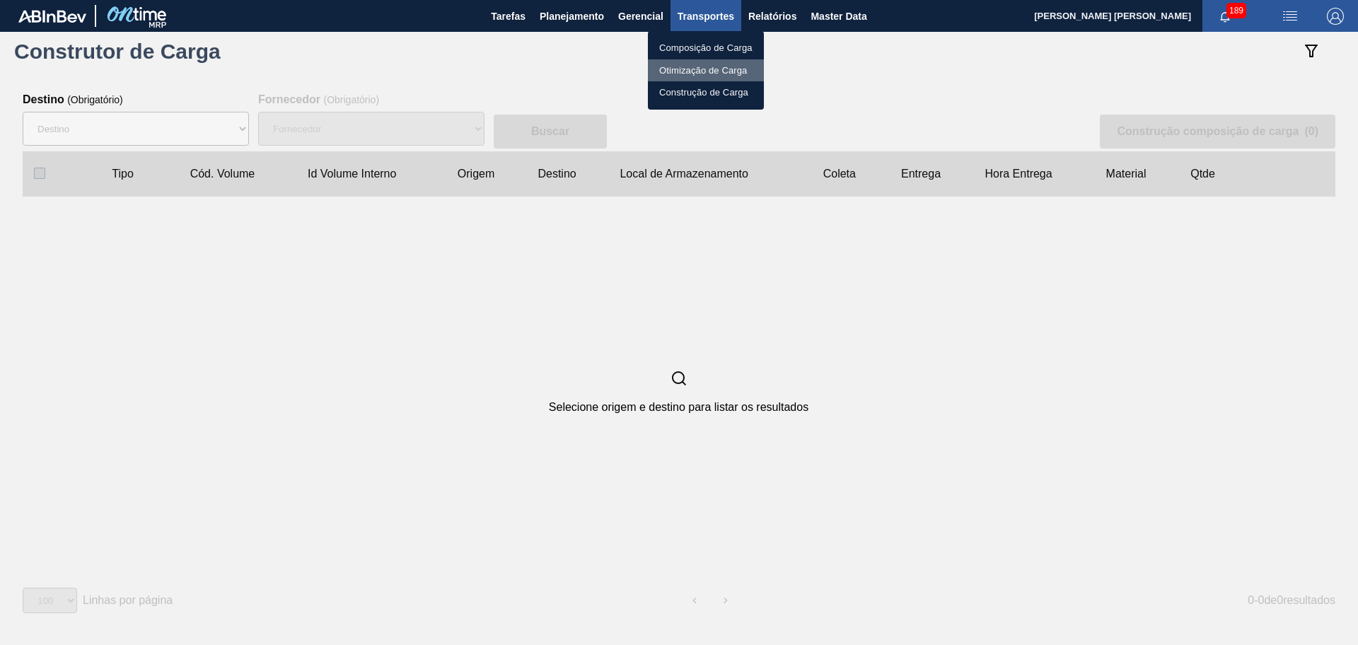
click at [678, 67] on li "Otimização de Carga" at bounding box center [706, 70] width 116 height 23
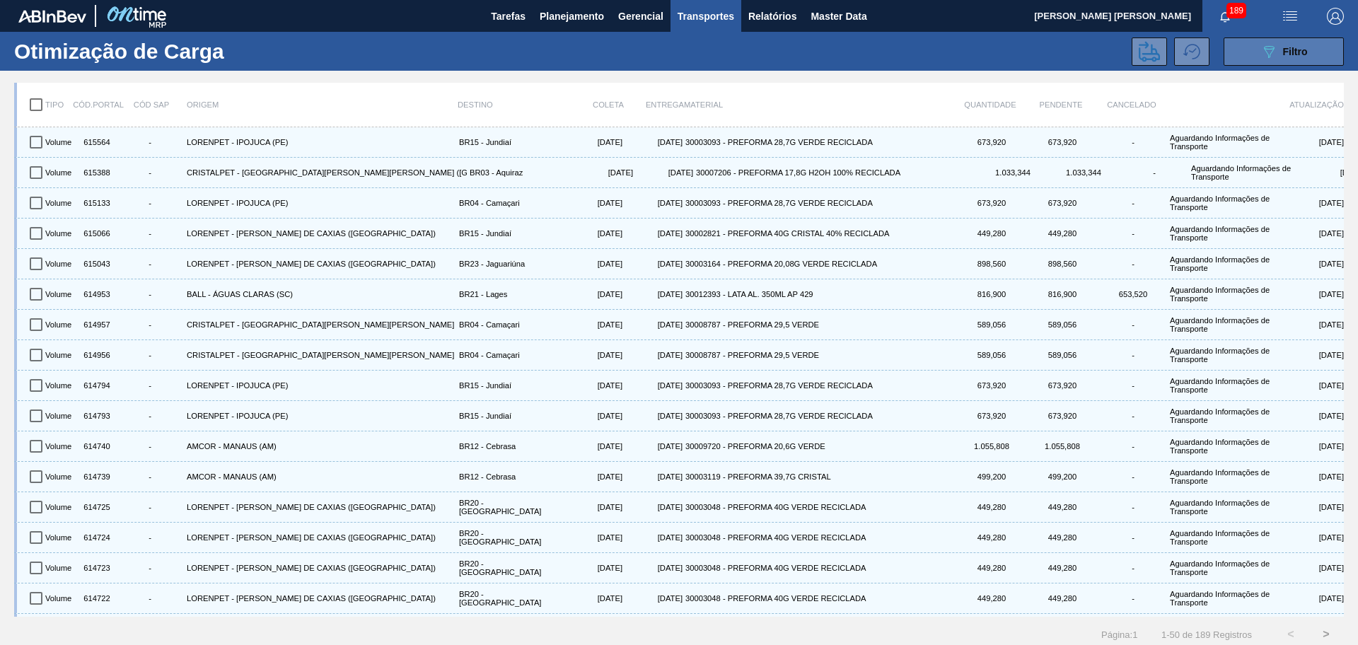
click at [1269, 48] on icon at bounding box center [1269, 52] width 11 height 12
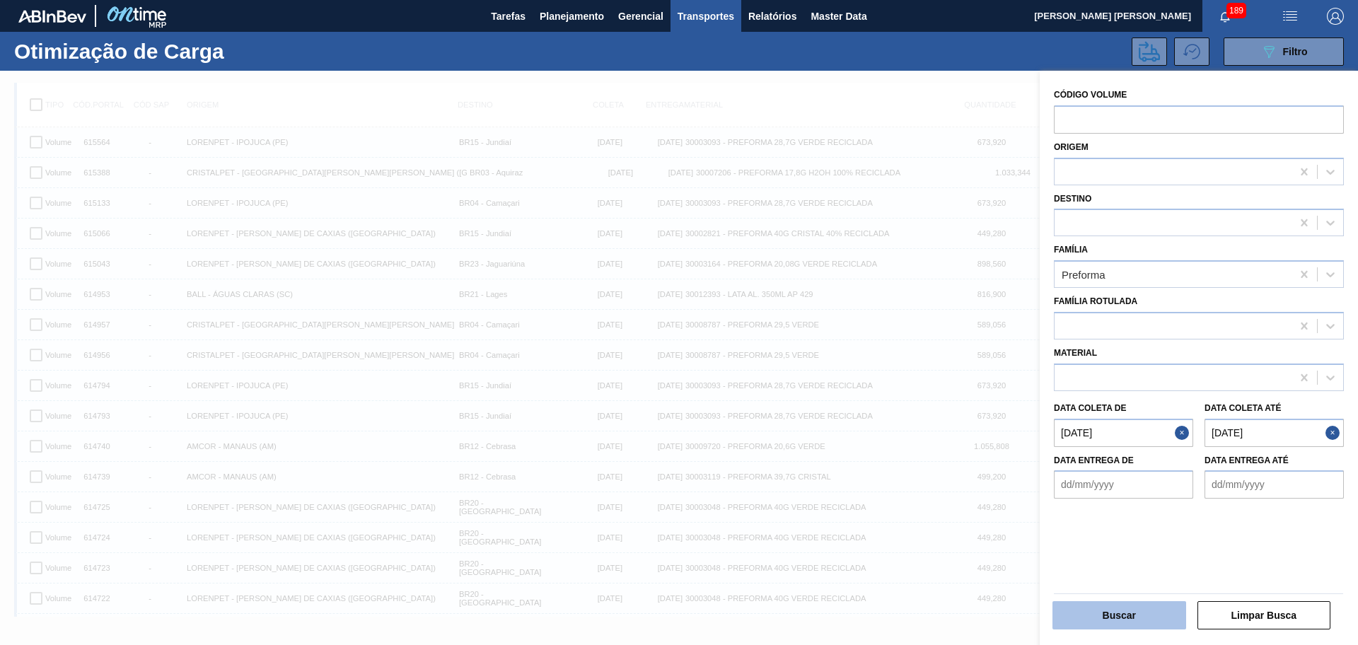
click at [1133, 605] on button "Buscar" at bounding box center [1119, 615] width 134 height 28
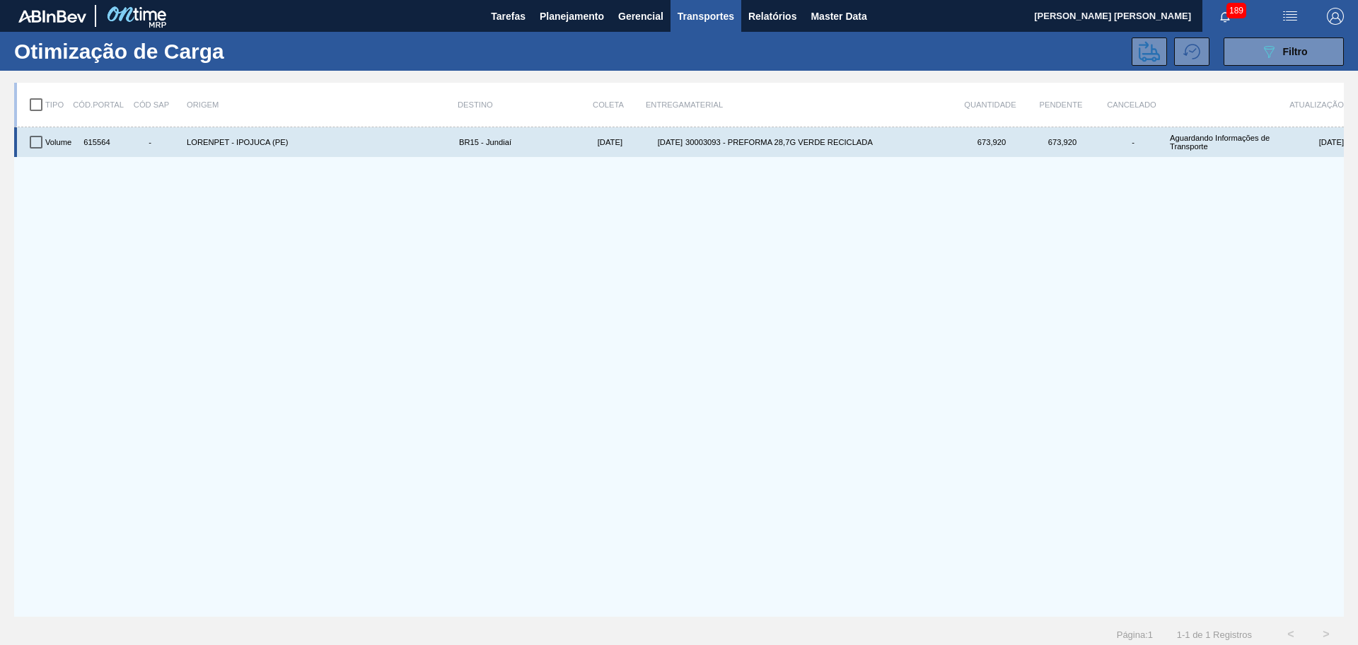
click at [103, 144] on div "615564" at bounding box center [95, 142] width 35 height 24
copy div "615564"
click at [28, 148] on input "checkbox" at bounding box center [36, 142] width 30 height 30
checkbox input "true"
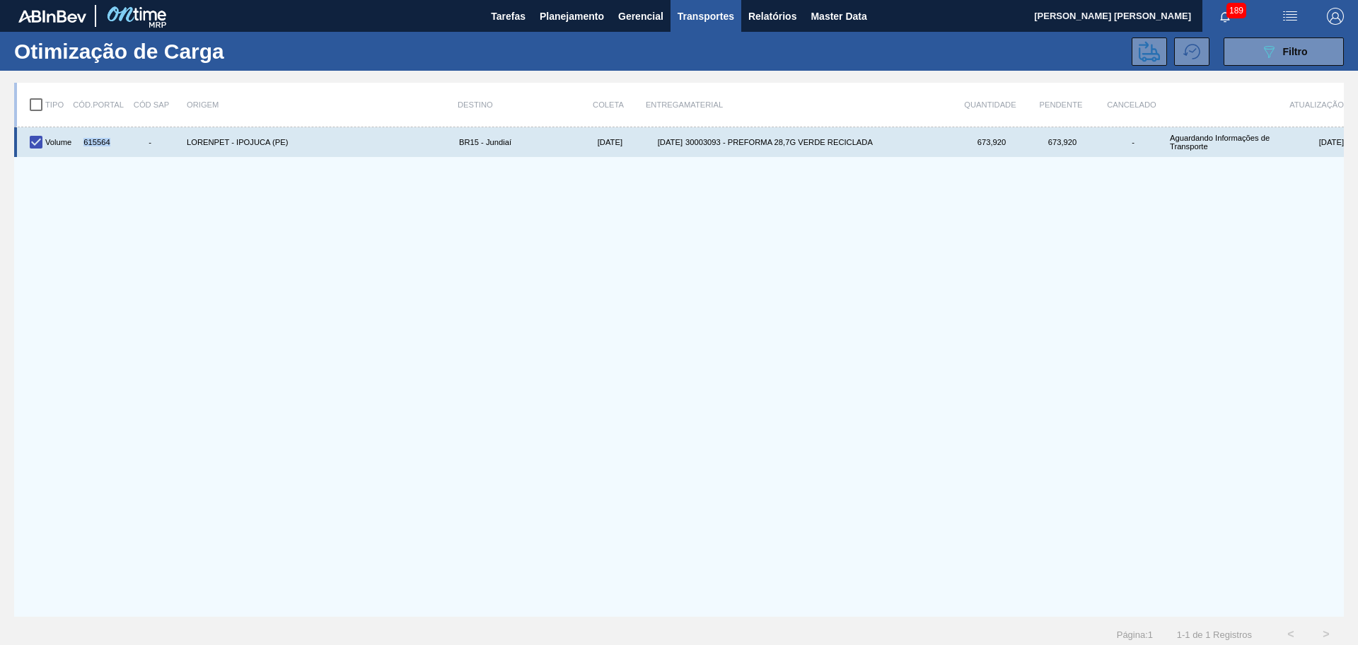
click at [100, 144] on div "615564" at bounding box center [95, 142] width 35 height 24
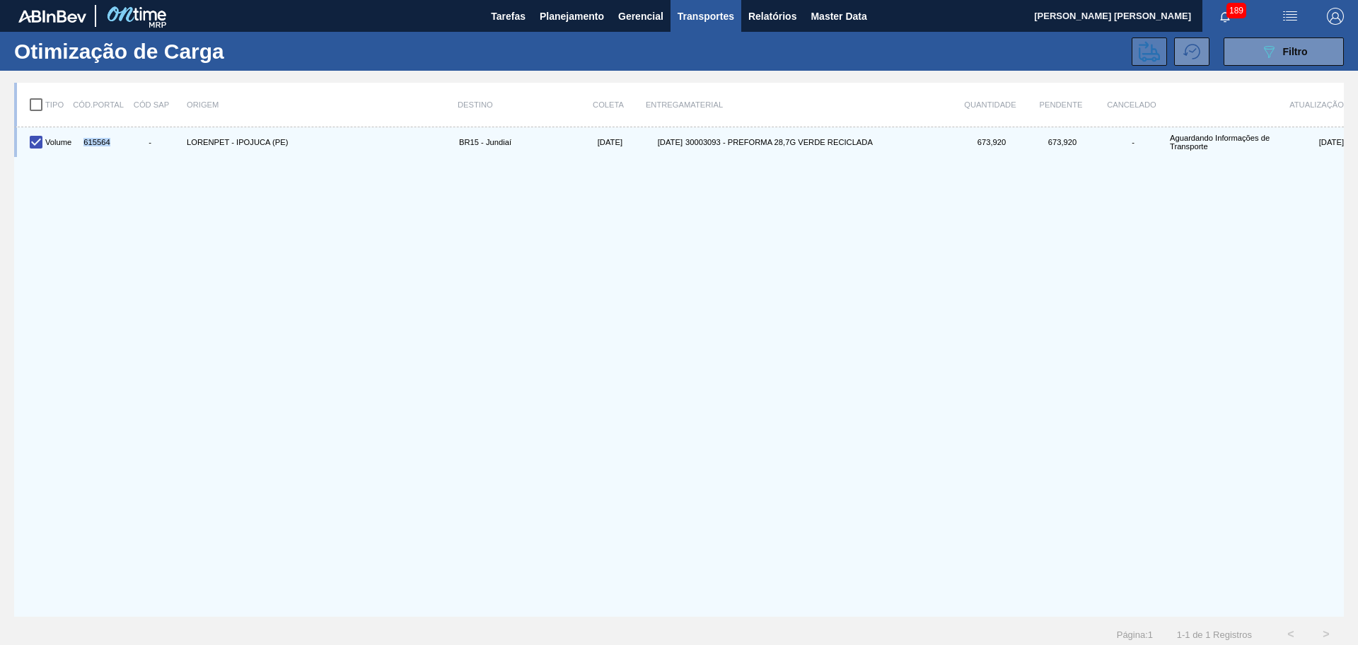
click at [1144, 50] on icon at bounding box center [1148, 51] width 21 height 21
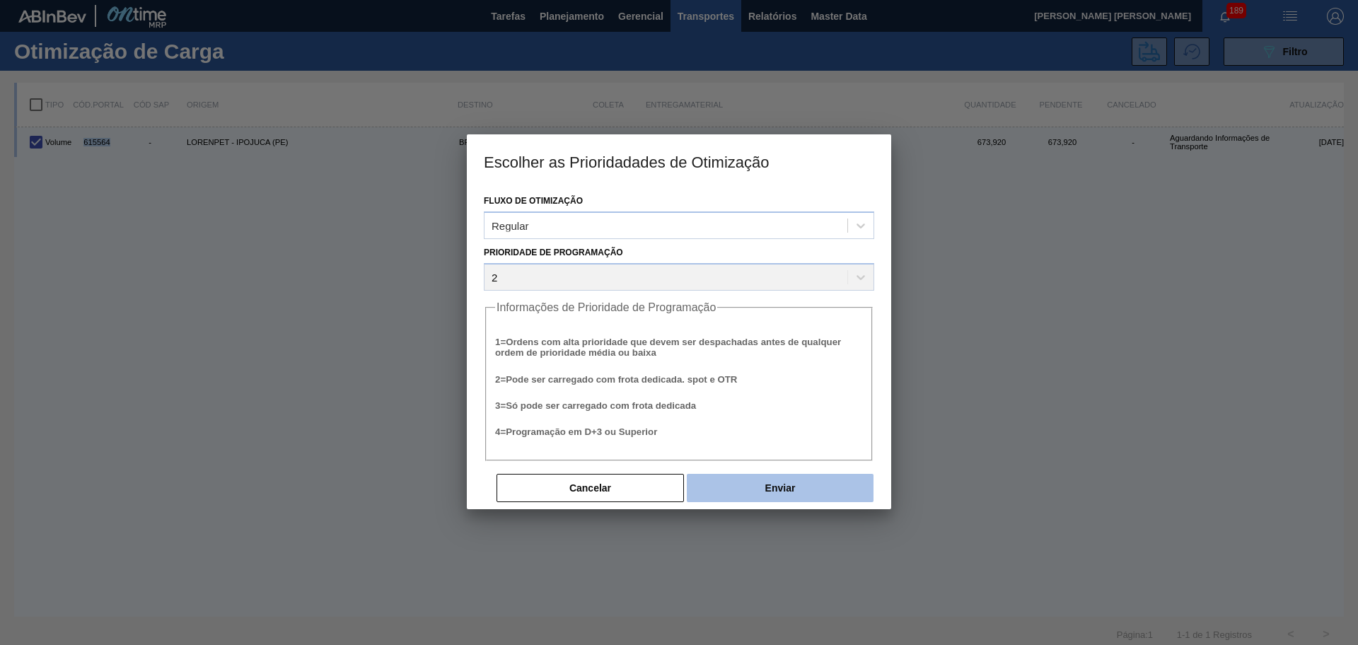
click at [718, 487] on button "Enviar" at bounding box center [780, 488] width 187 height 28
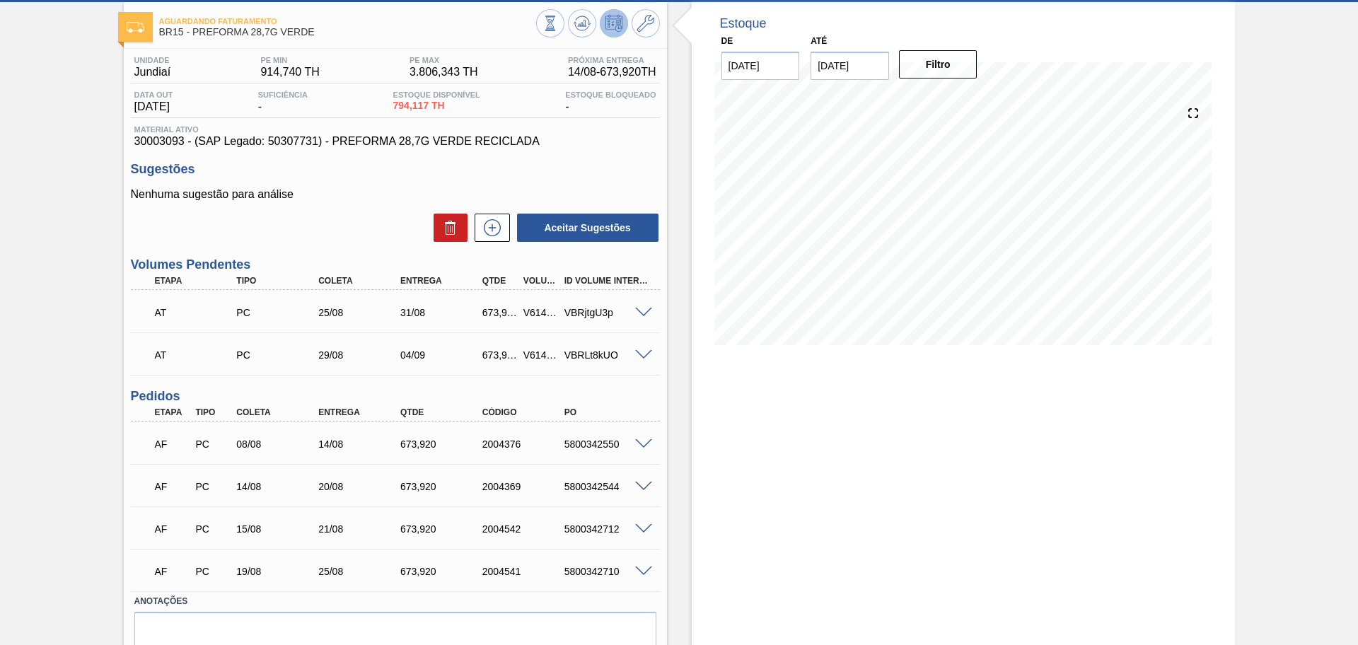
scroll to position [131, 0]
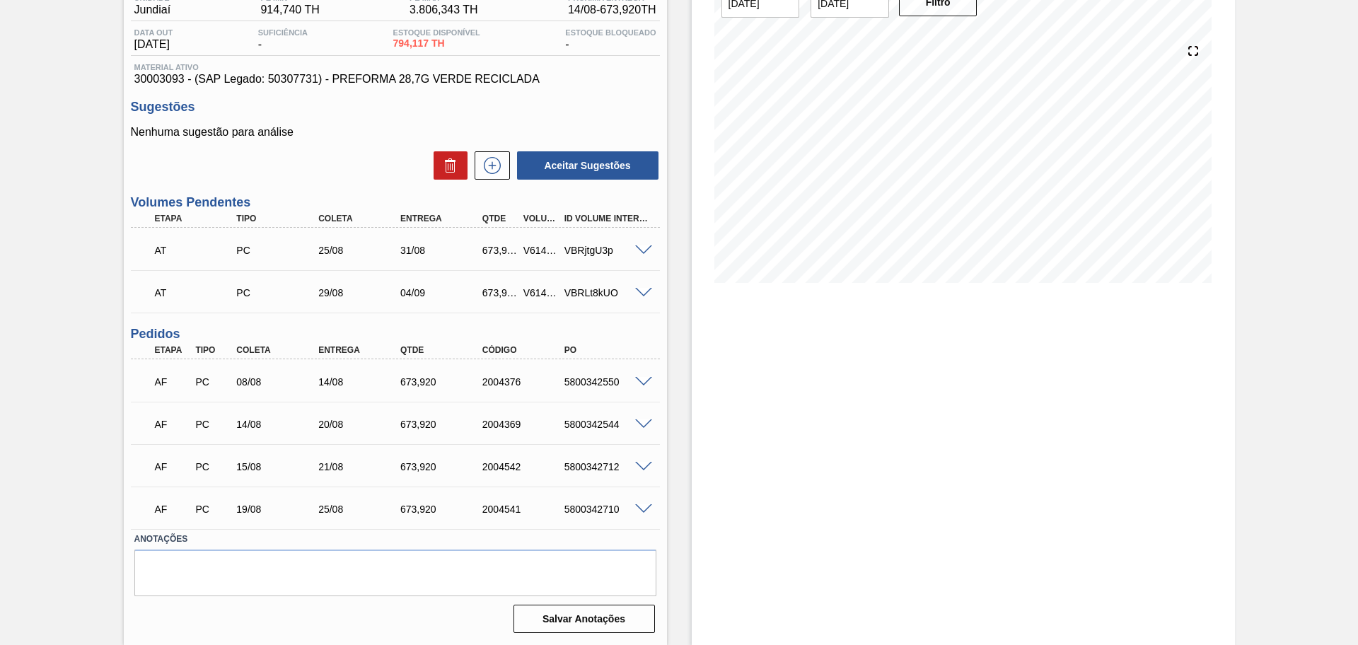
click at [641, 384] on span at bounding box center [643, 382] width 17 height 11
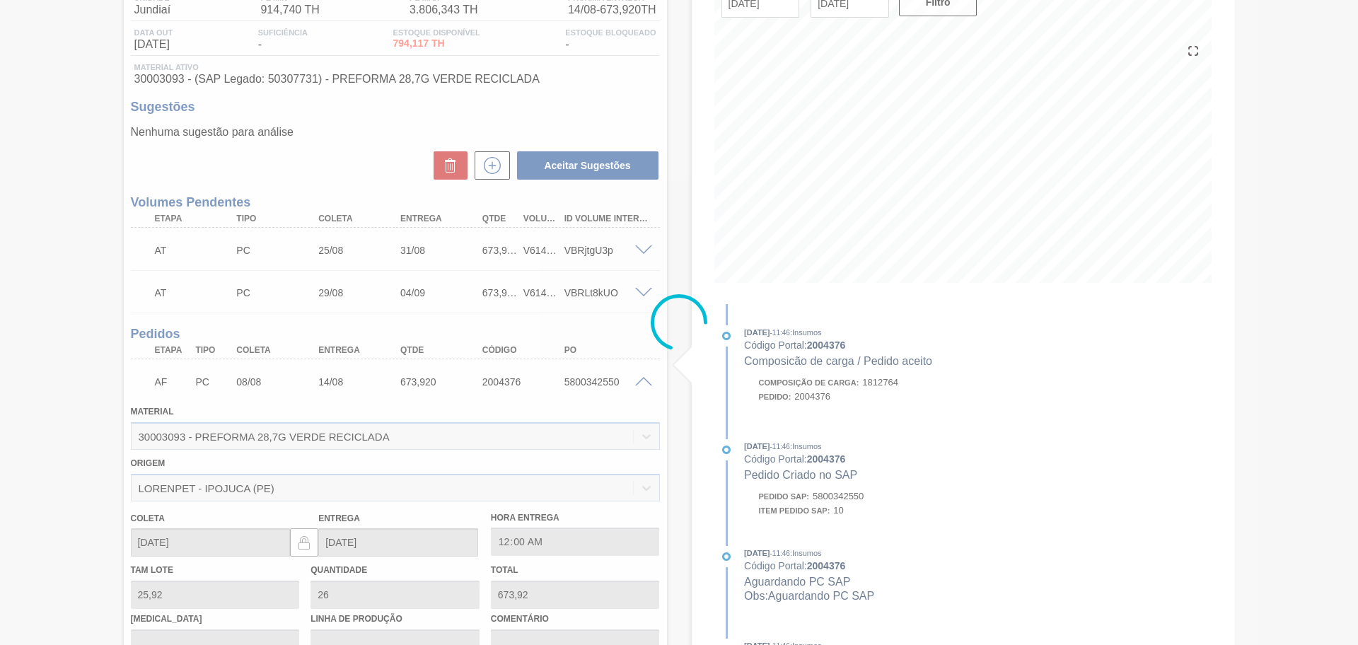
click at [641, 384] on span at bounding box center [643, 382] width 17 height 11
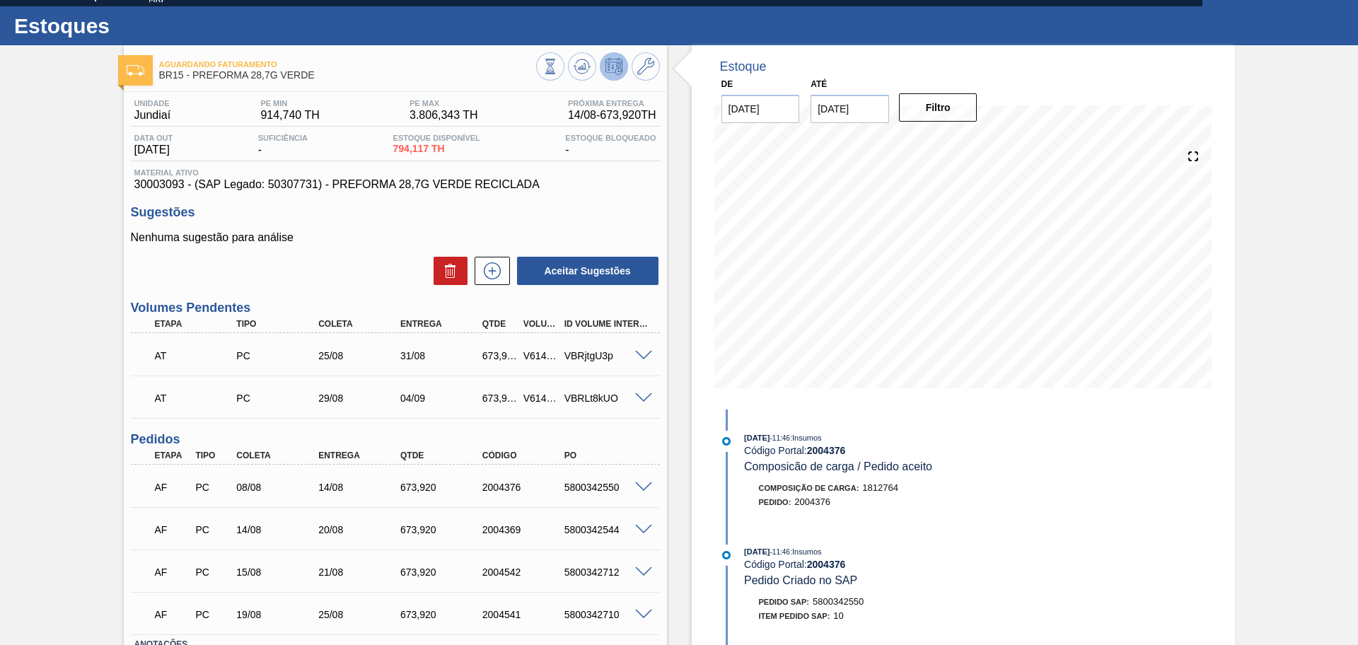
scroll to position [0, 0]
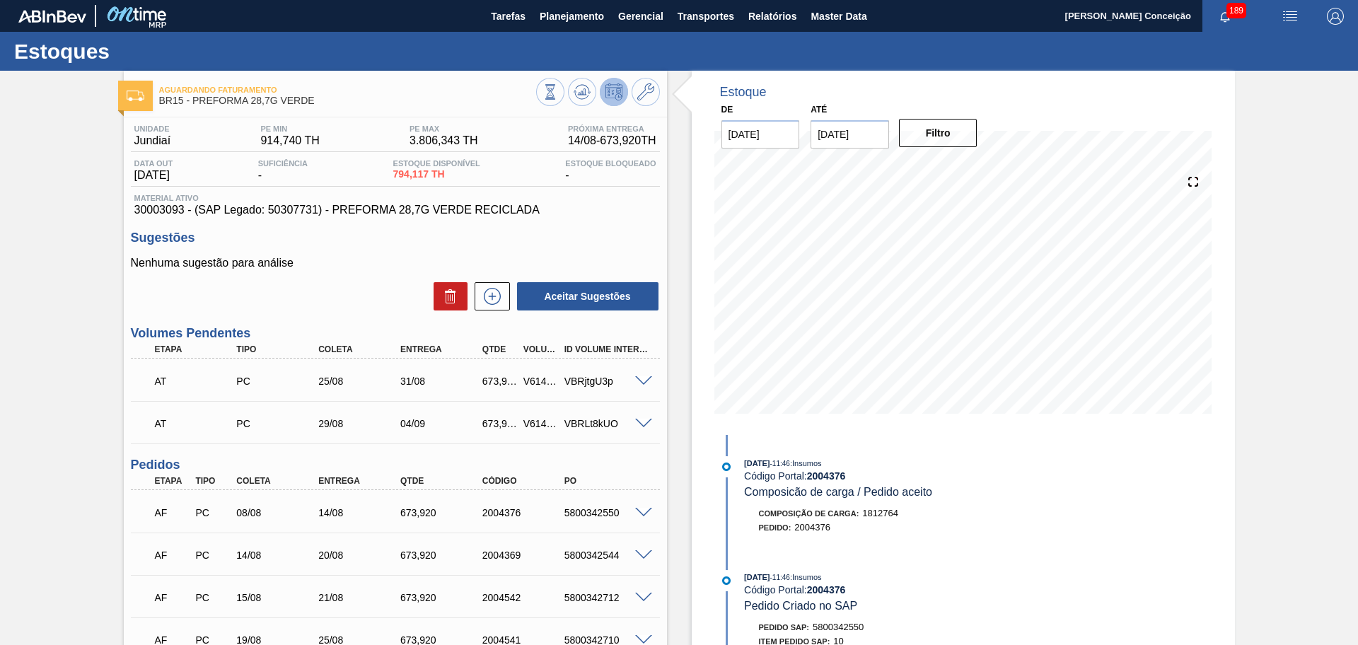
click at [443, 465] on h3 "Pedidos" at bounding box center [395, 464] width 529 height 15
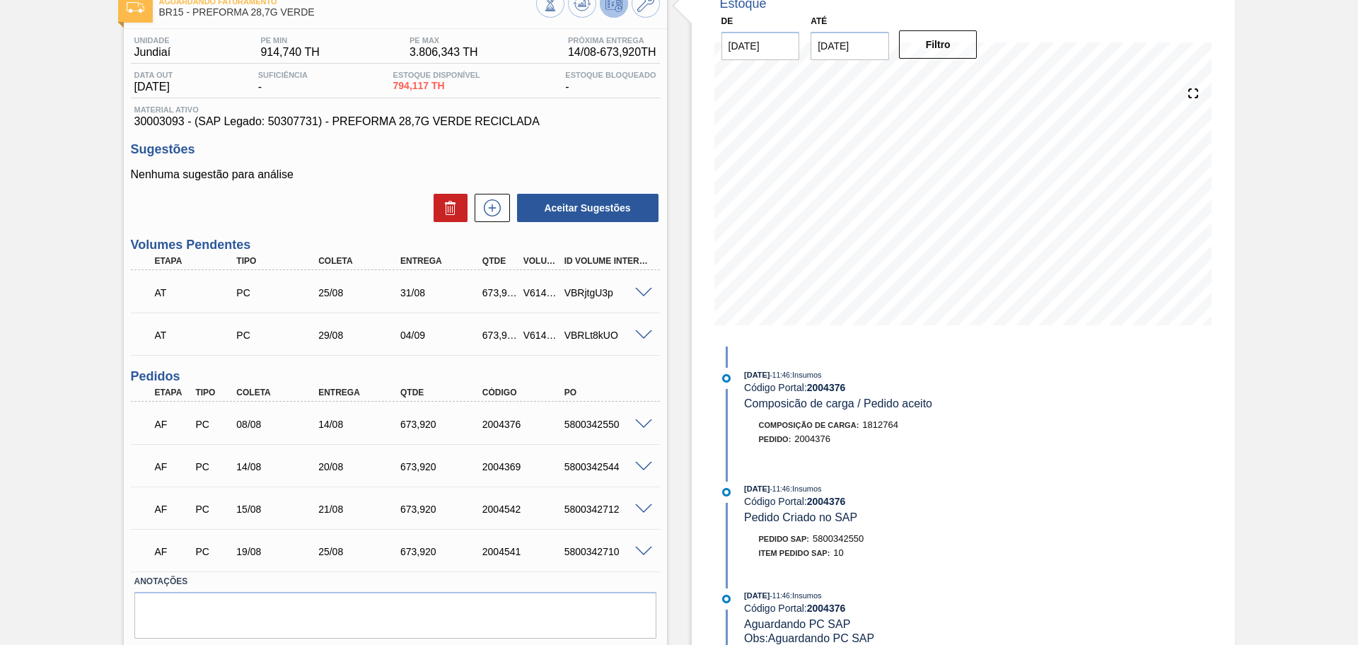
scroll to position [131, 0]
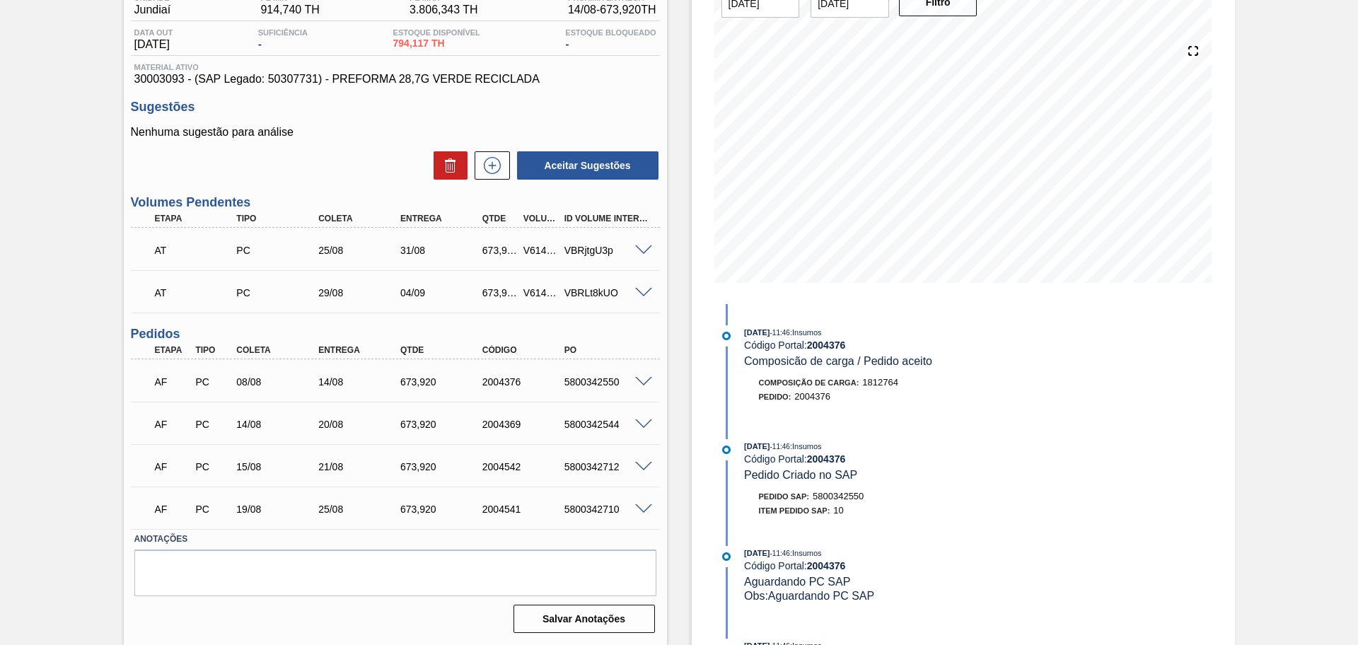
click at [645, 505] on span at bounding box center [643, 509] width 17 height 11
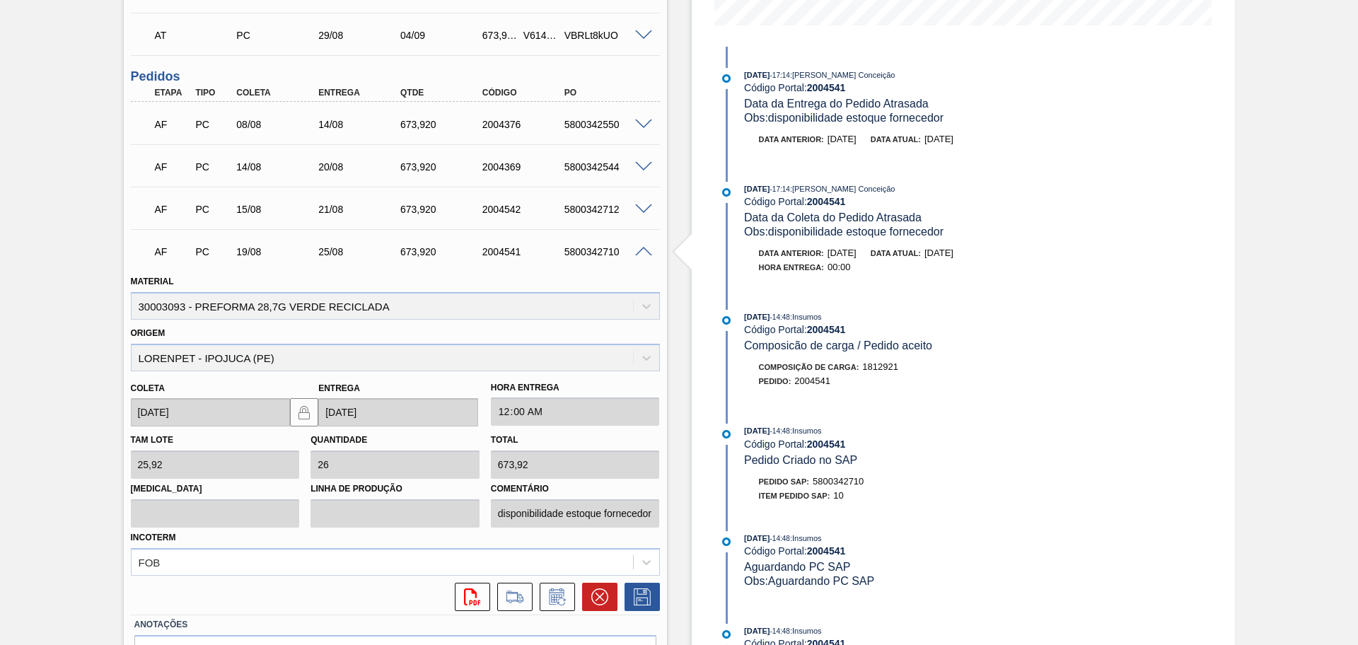
scroll to position [396, 0]
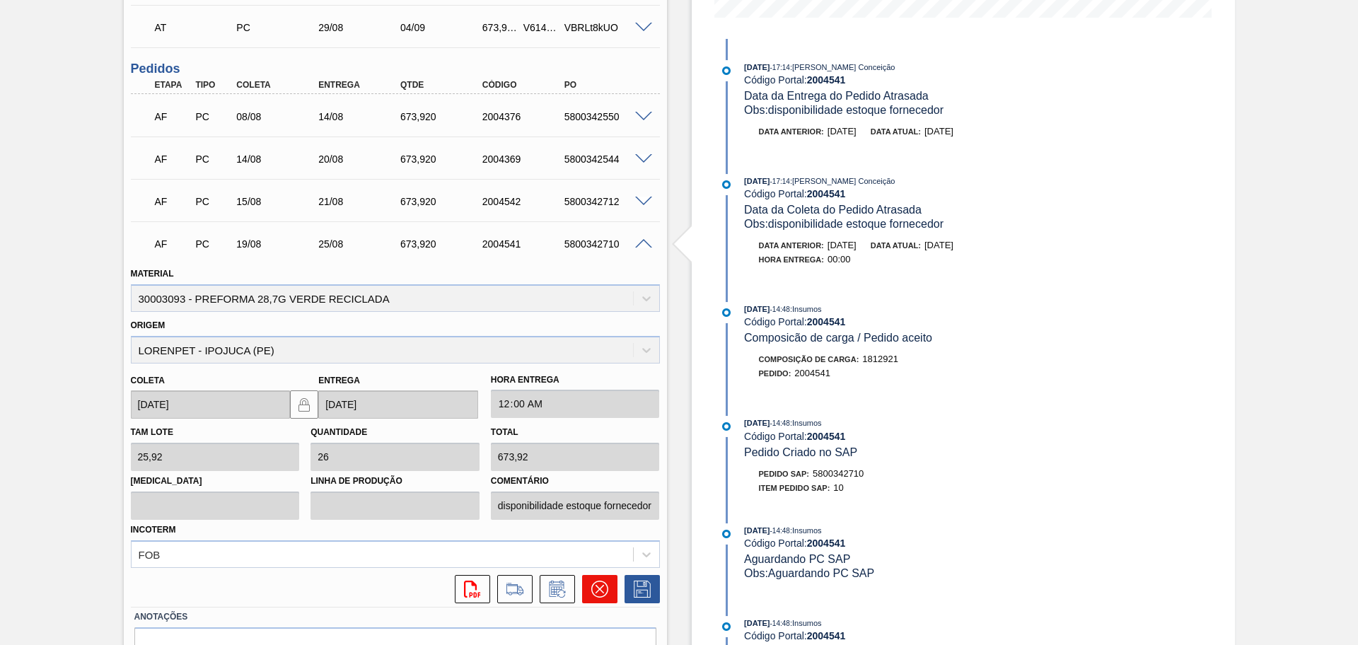
click at [594, 588] on icon at bounding box center [599, 589] width 17 height 17
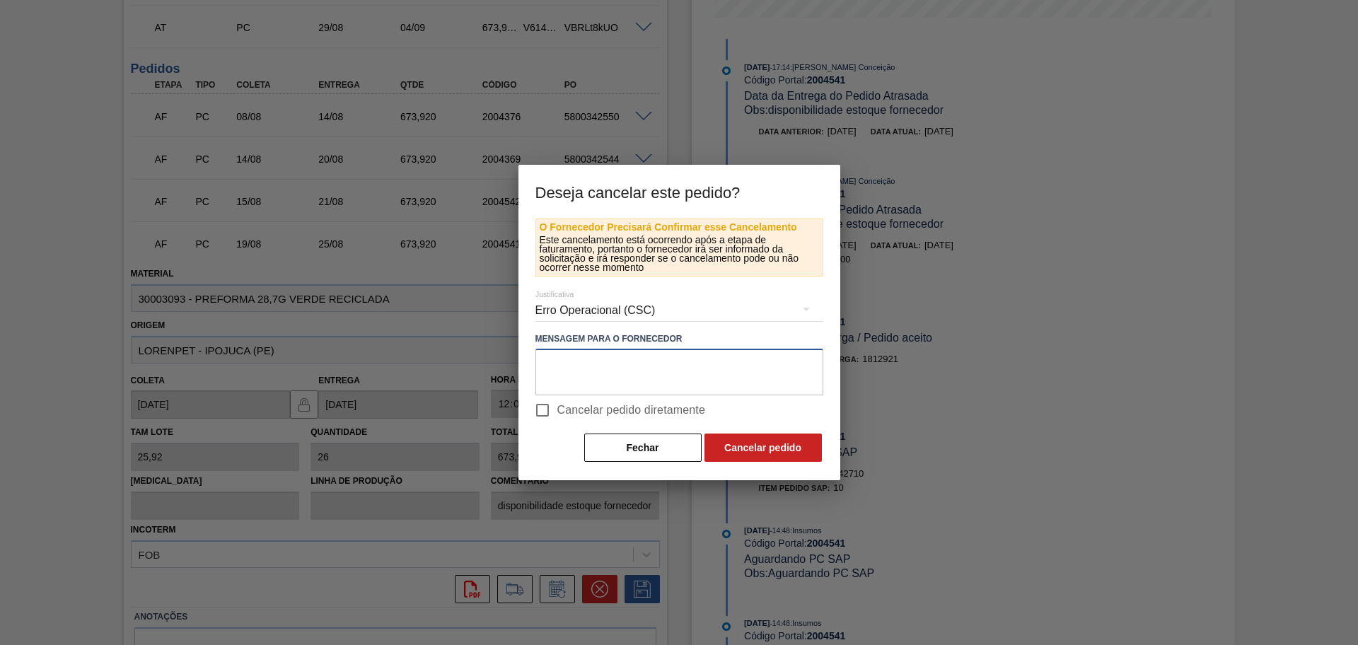
click at [649, 370] on textarea at bounding box center [679, 372] width 288 height 47
click at [639, 453] on button "Fechar" at bounding box center [642, 447] width 117 height 28
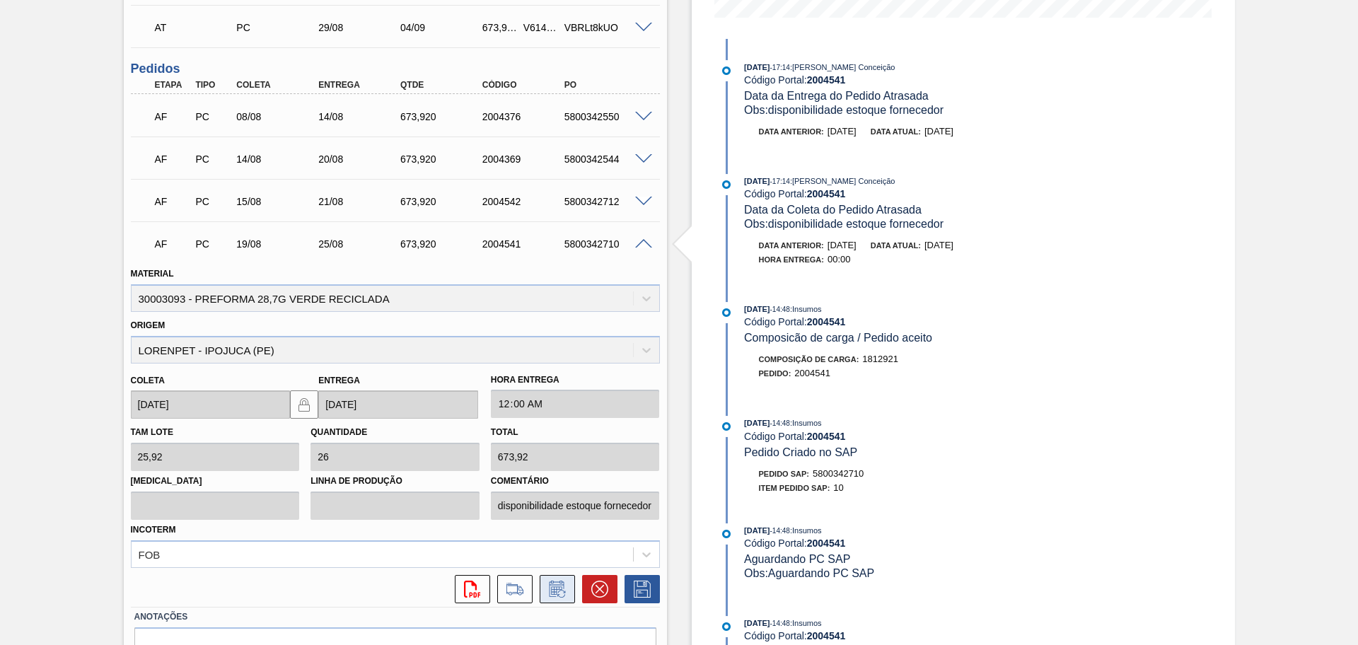
click at [546, 593] on icon at bounding box center [557, 589] width 23 height 17
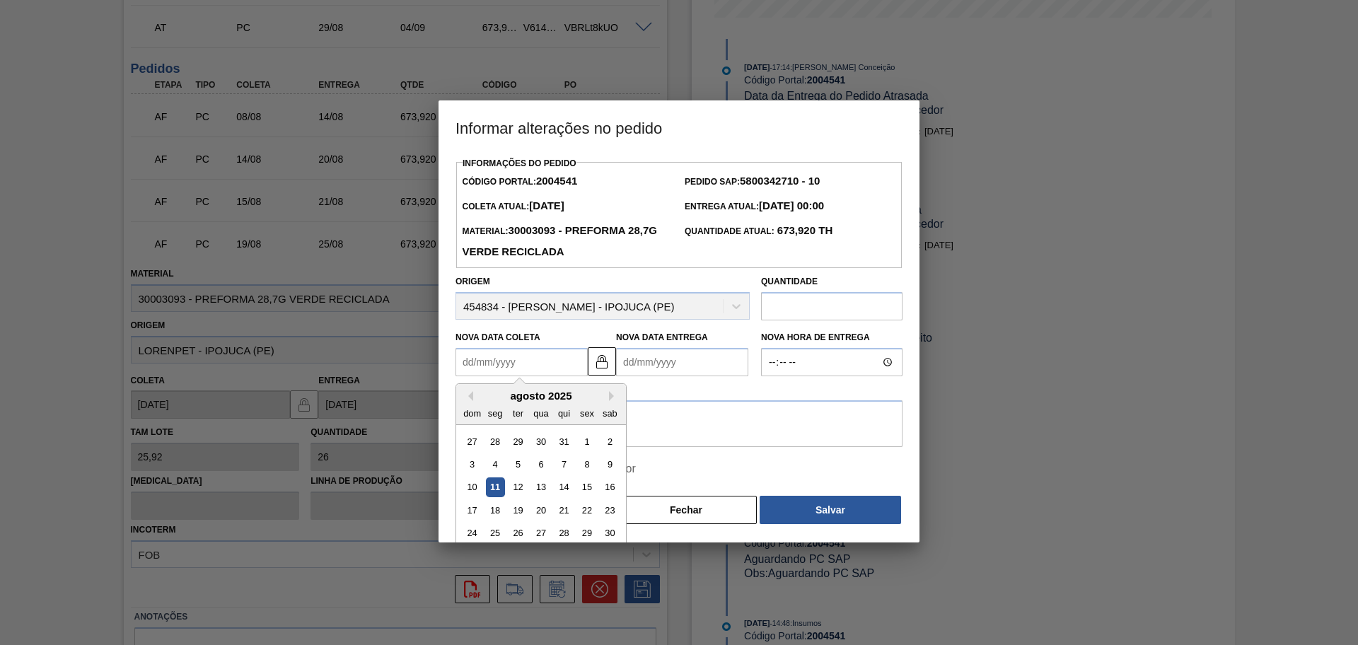
drag, startPoint x: 556, startPoint y: 358, endPoint x: 549, endPoint y: 363, distance: 8.2
click at [556, 358] on Coleta "Nova Data Coleta" at bounding box center [521, 362] width 132 height 28
click at [520, 368] on Coleta "Nova Data Coleta" at bounding box center [521, 362] width 132 height 28
click at [482, 373] on Coleta "Nova Data Coleta" at bounding box center [521, 362] width 132 height 28
type Coleta "0"
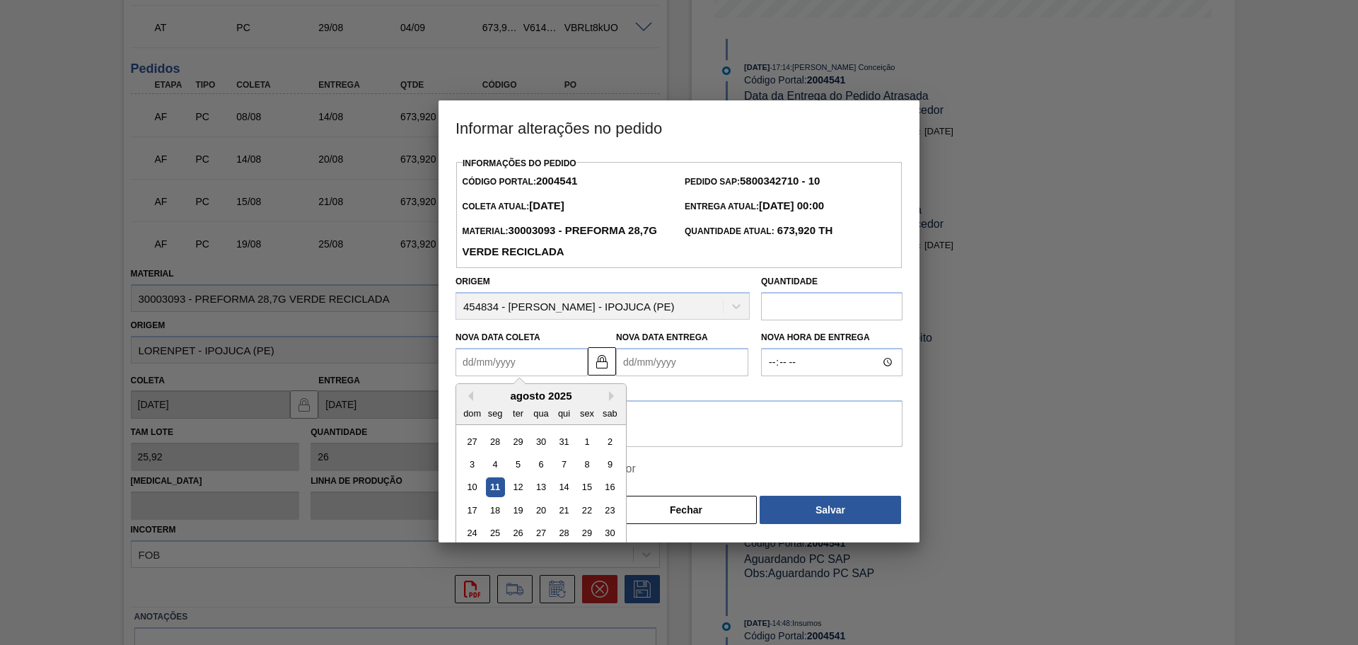
type Entrega "[DATE]"
type Coleta "08"
type Entrega "[DATE]"
type Coleta "[DATE]"
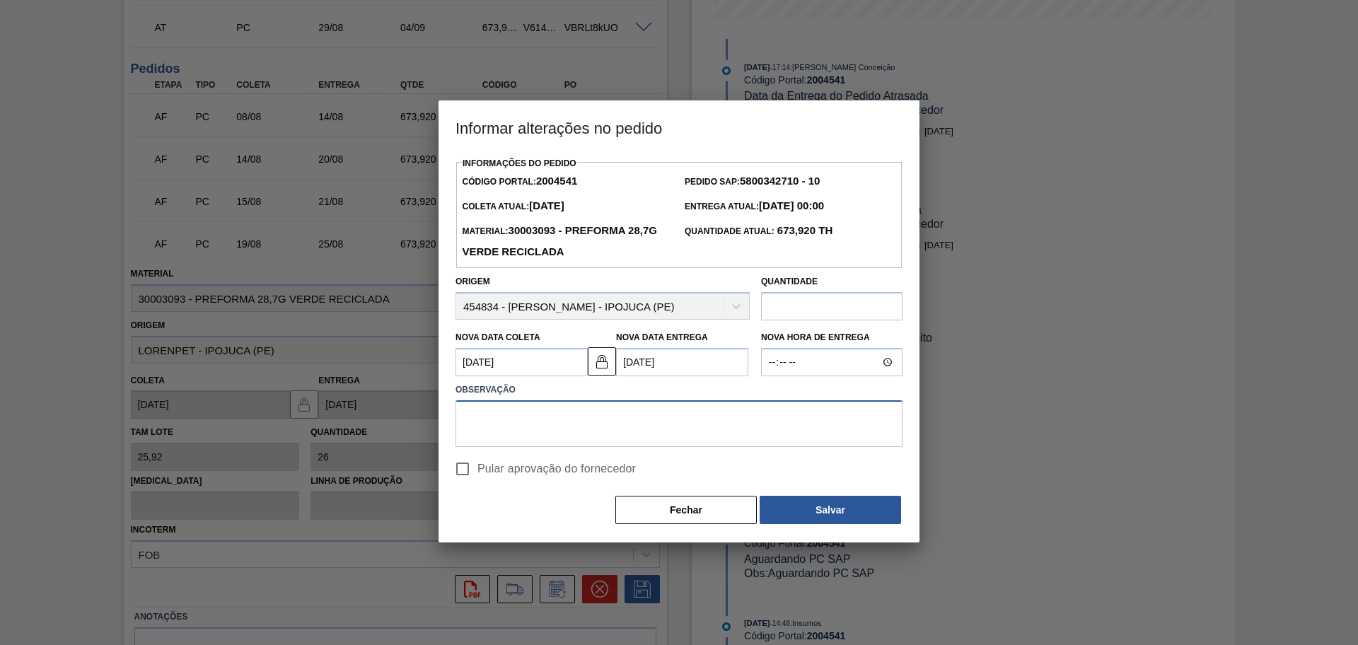
click at [668, 425] on textarea at bounding box center [678, 423] width 447 height 47
type textarea "antecipado"
click at [523, 477] on span "Pular aprovação do fornecedor" at bounding box center [556, 468] width 158 height 17
click at [477, 478] on input "Pular aprovação do fornecedor" at bounding box center [463, 469] width 30 height 30
checkbox input "true"
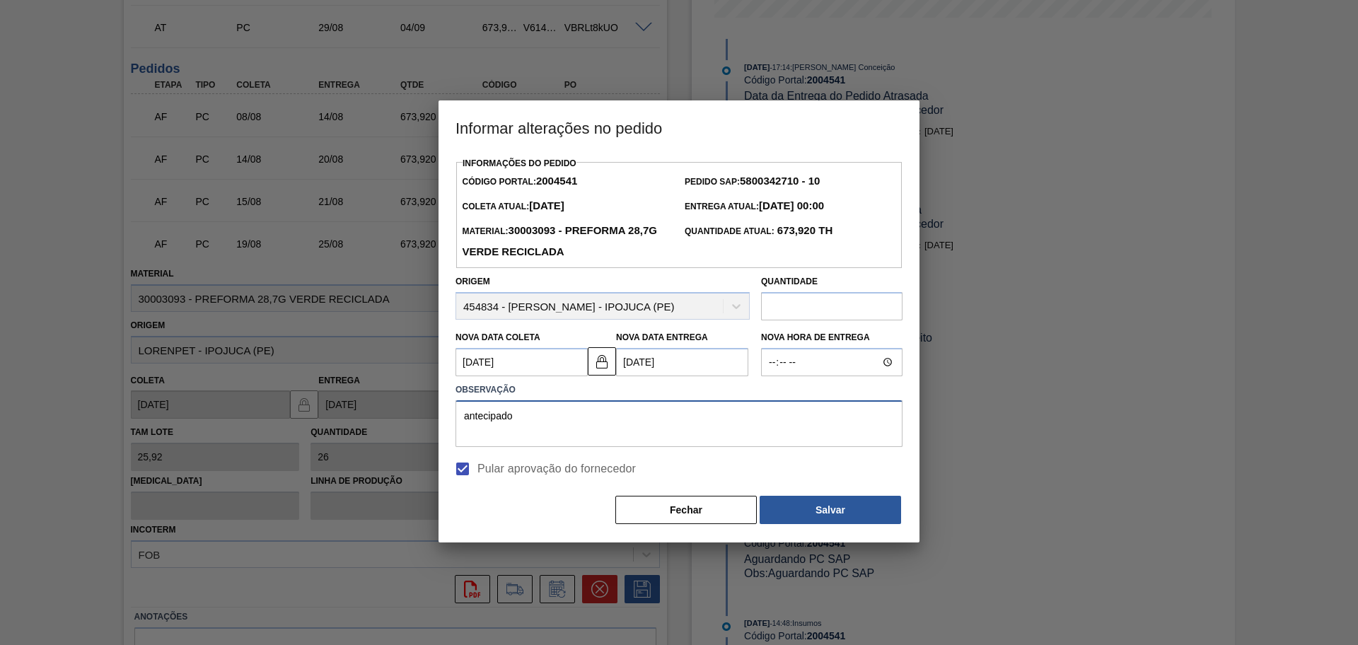
click at [641, 426] on textarea "antecipado" at bounding box center [678, 423] width 447 height 47
click at [851, 513] on button "Salvar" at bounding box center [829, 510] width 141 height 28
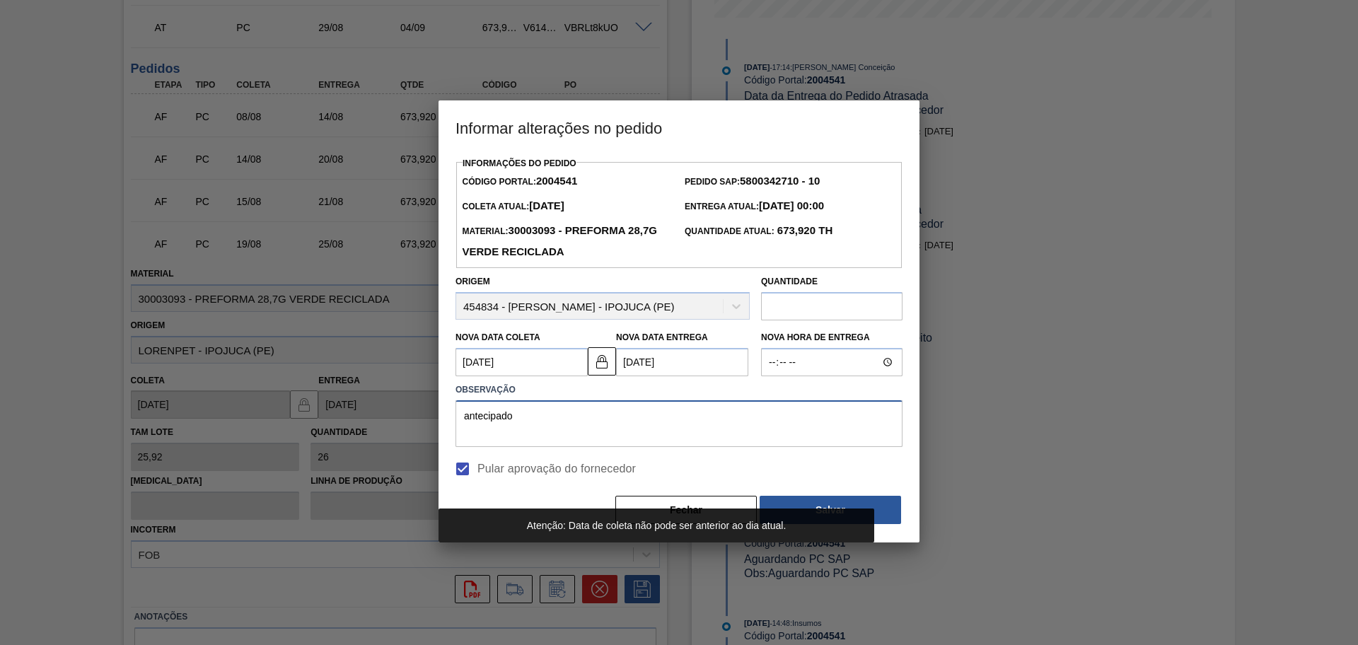
click at [679, 431] on textarea "antecipado" at bounding box center [678, 423] width 447 height 47
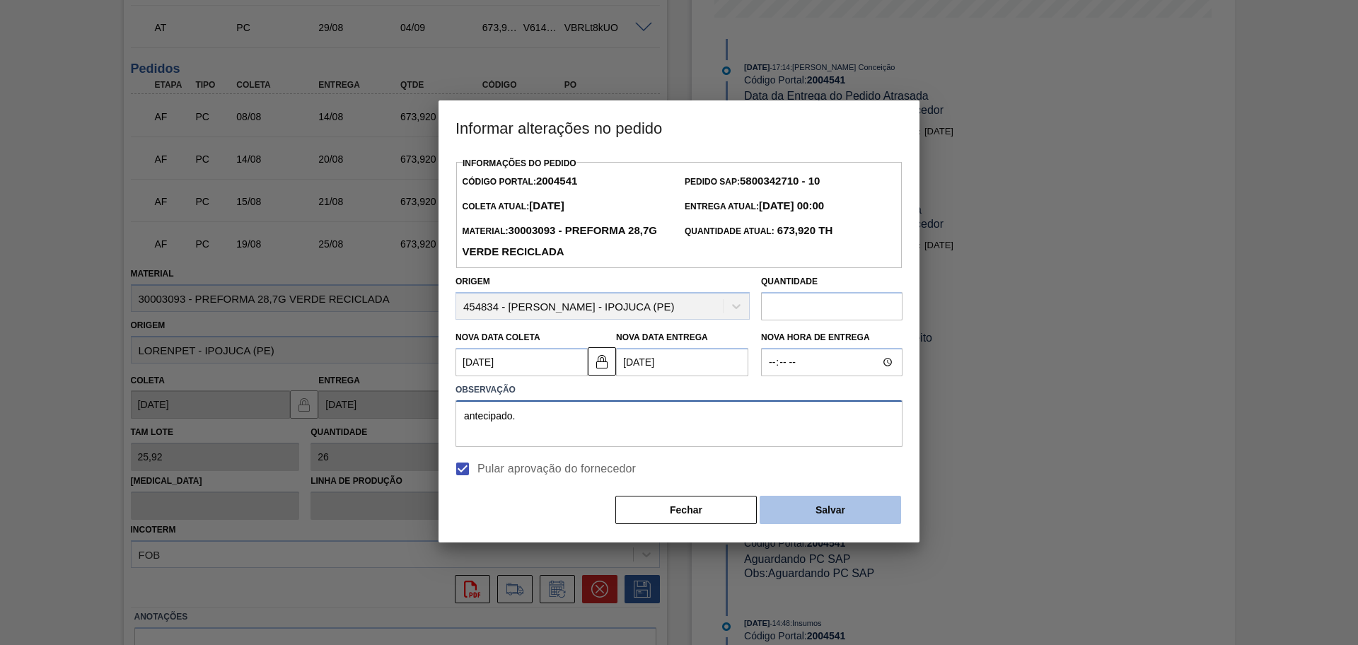
type textarea "antecipado."
click at [813, 524] on button "Salvar" at bounding box center [829, 510] width 141 height 28
click at [523, 368] on Coleta "[DATE]" at bounding box center [521, 362] width 132 height 28
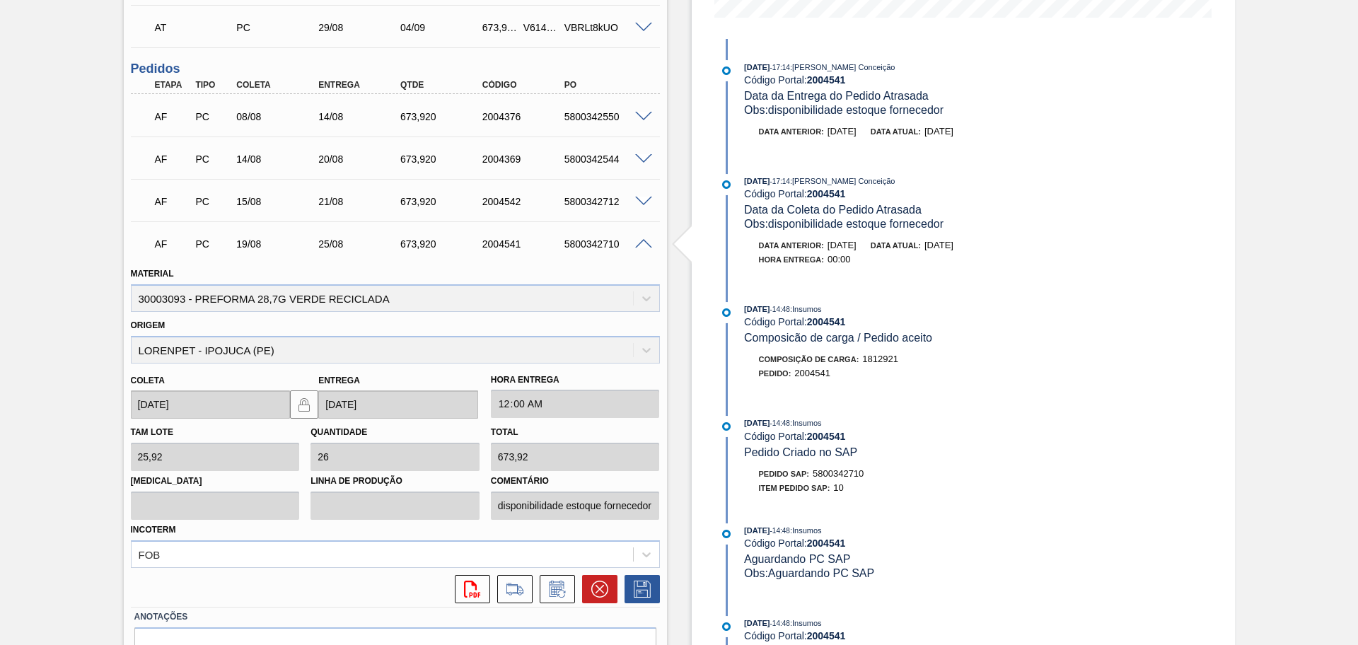
click at [643, 244] on span at bounding box center [643, 244] width 17 height 11
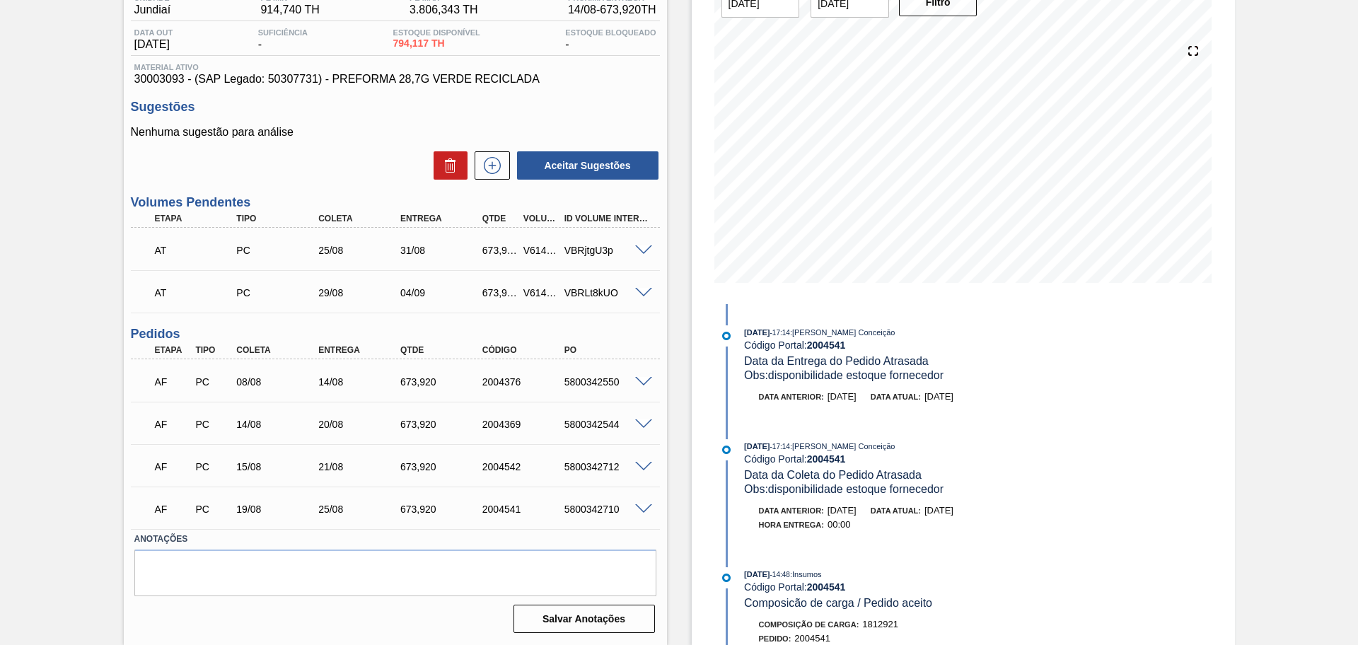
scroll to position [131, 0]
click at [349, 551] on textarea at bounding box center [395, 572] width 522 height 47
click at [643, 463] on span at bounding box center [643, 467] width 17 height 11
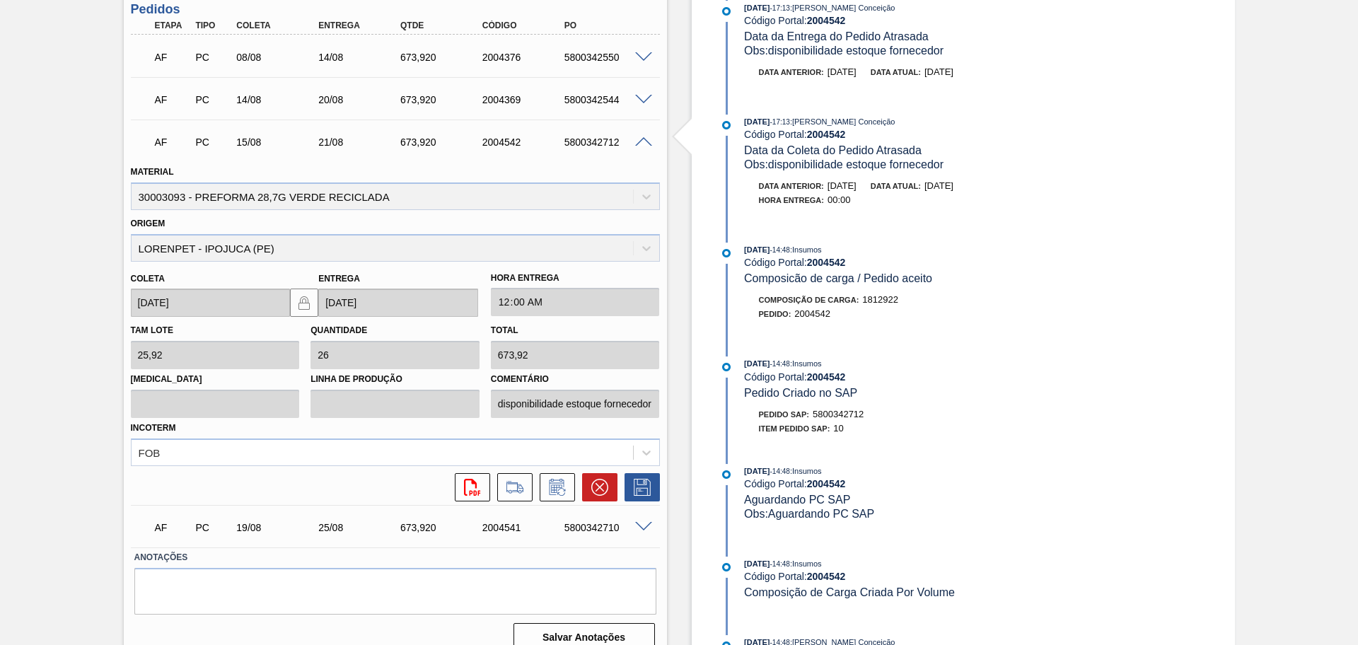
scroll to position [474, 0]
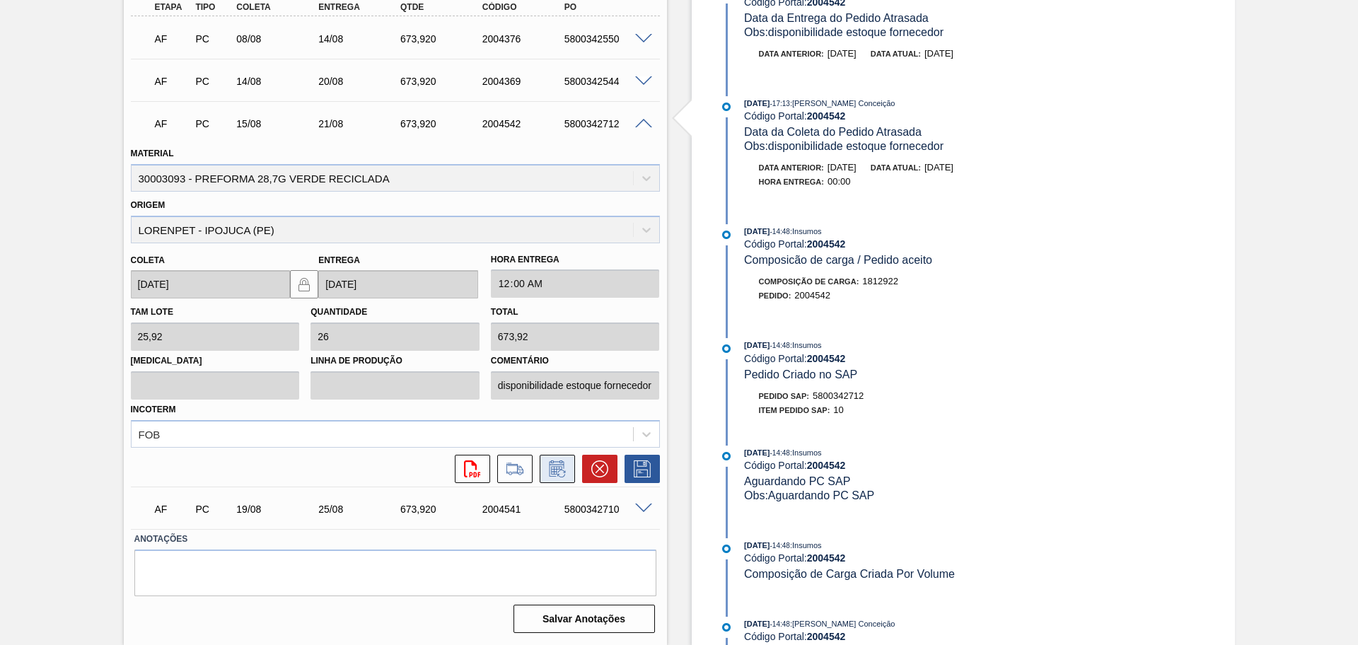
click at [556, 467] on icon at bounding box center [557, 468] width 23 height 17
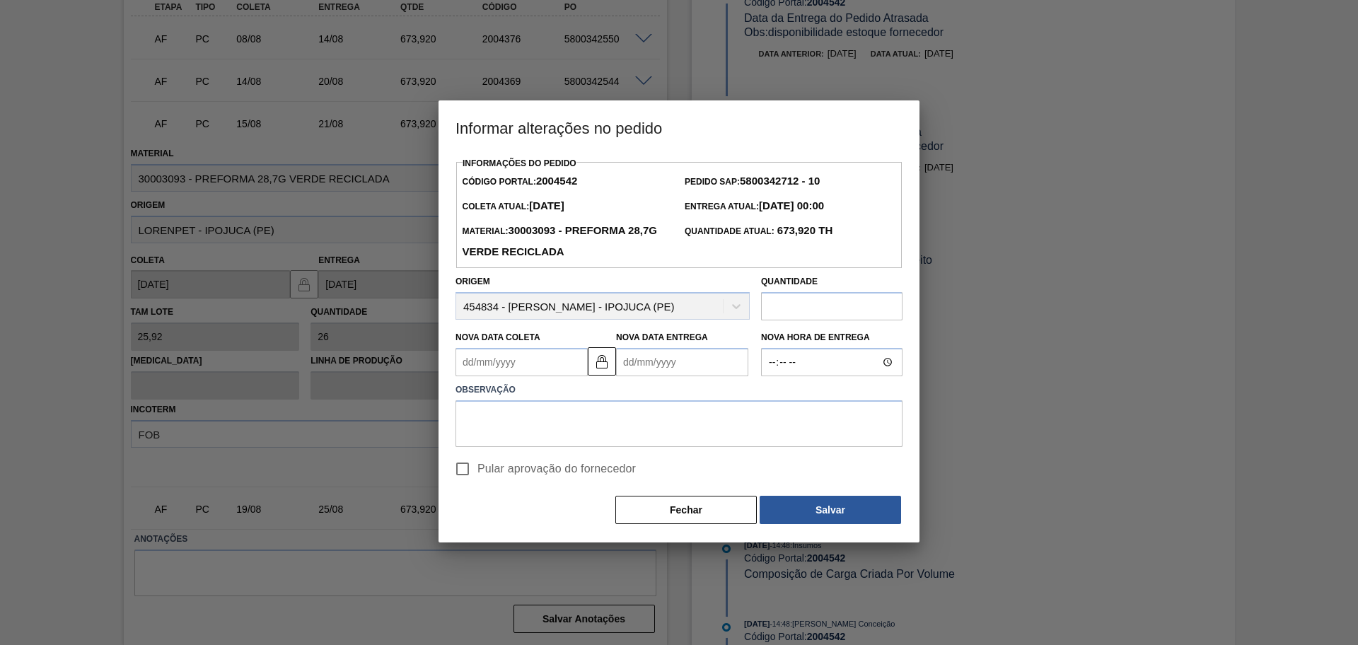
click at [506, 365] on Coleta "Nova Data Coleta" at bounding box center [521, 362] width 132 height 28
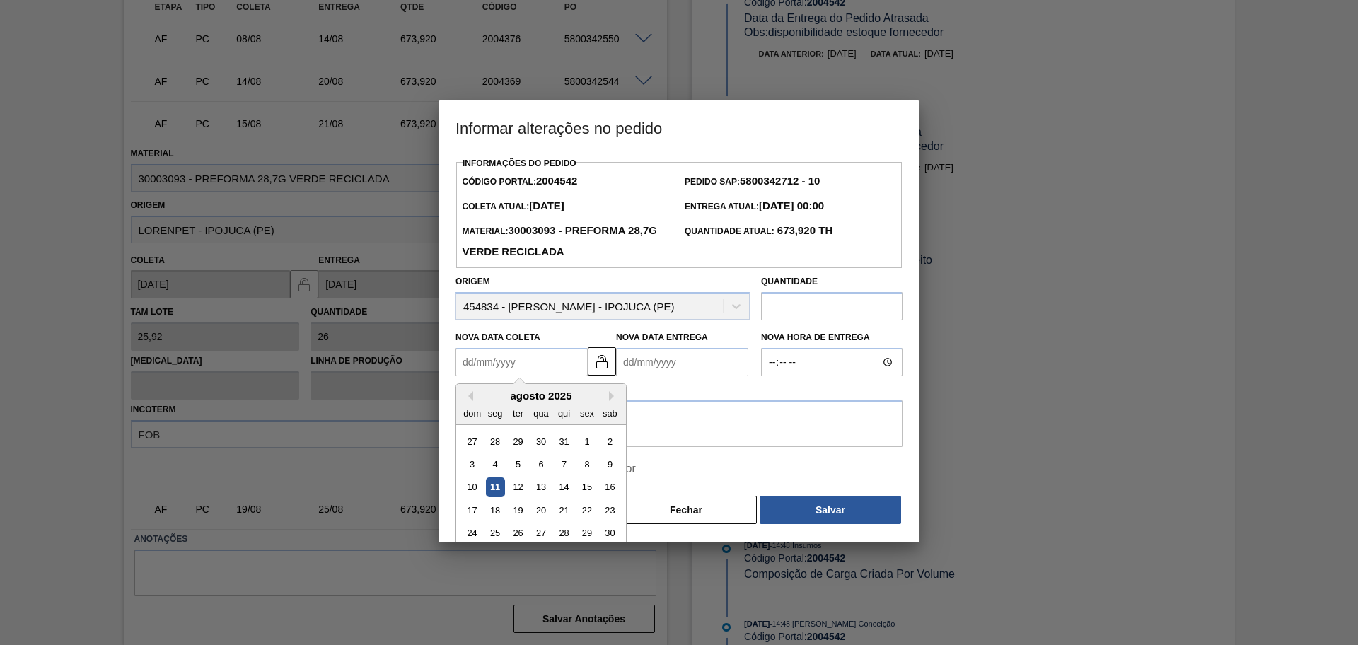
type Coleta "1"
type Entrega "[DATE]"
type Coleta "14"
type Entrega "[DATE]"
click at [568, 488] on div "14" at bounding box center [563, 487] width 19 height 19
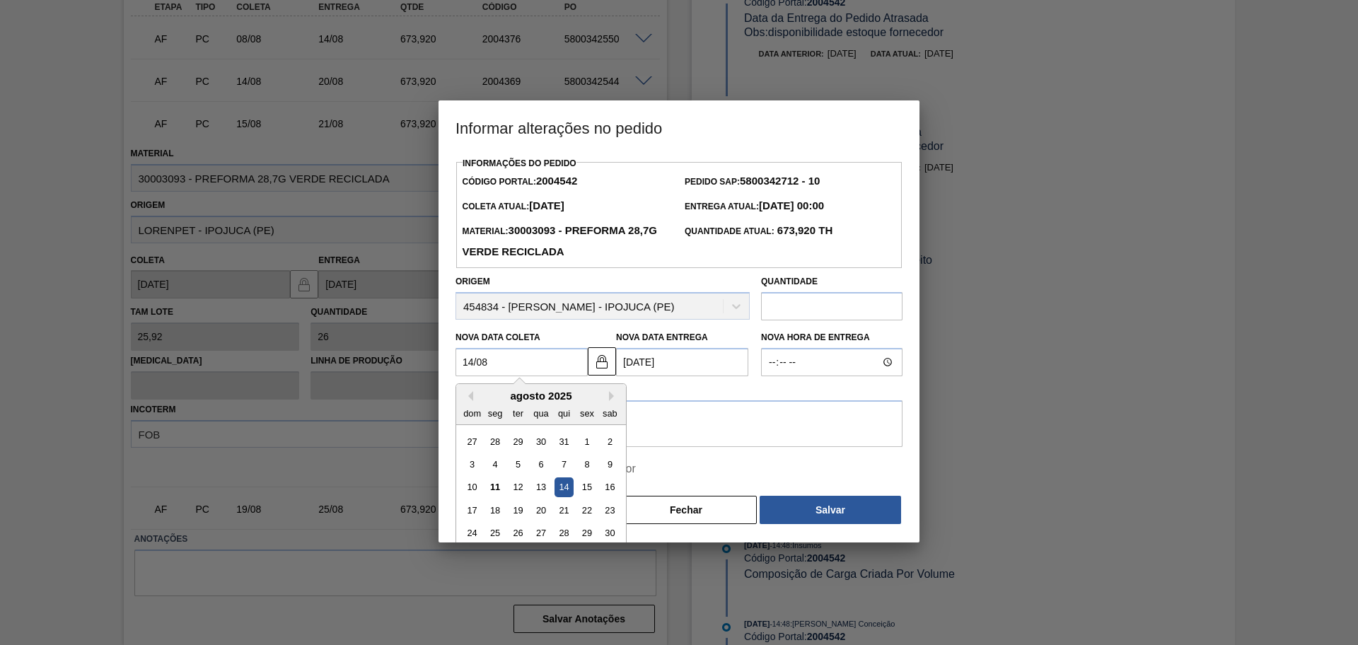
type Coleta "14/08/2025"
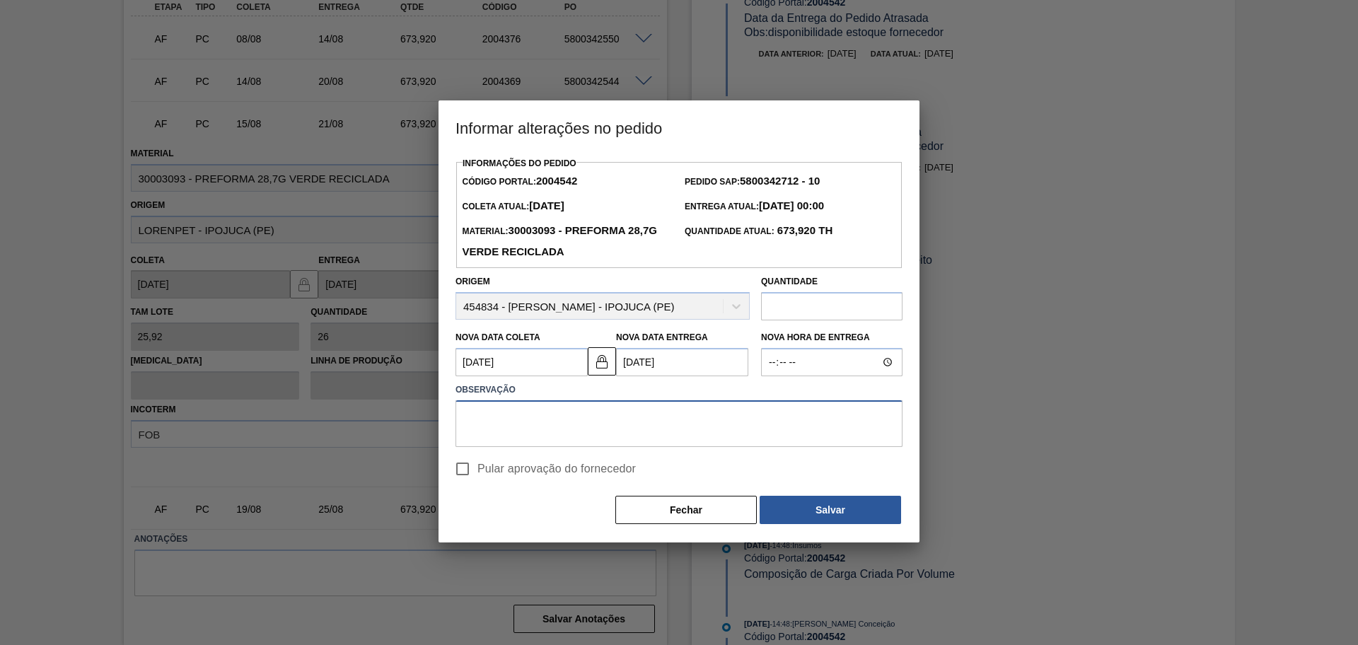
click at [625, 437] on textarea at bounding box center [678, 423] width 447 height 47
click at [539, 426] on textarea at bounding box center [678, 423] width 447 height 47
type textarea "antecipado"
click at [551, 477] on span "Pular aprovação do fornecedor" at bounding box center [556, 468] width 158 height 17
click at [477, 477] on input "Pular aprovação do fornecedor" at bounding box center [463, 469] width 30 height 30
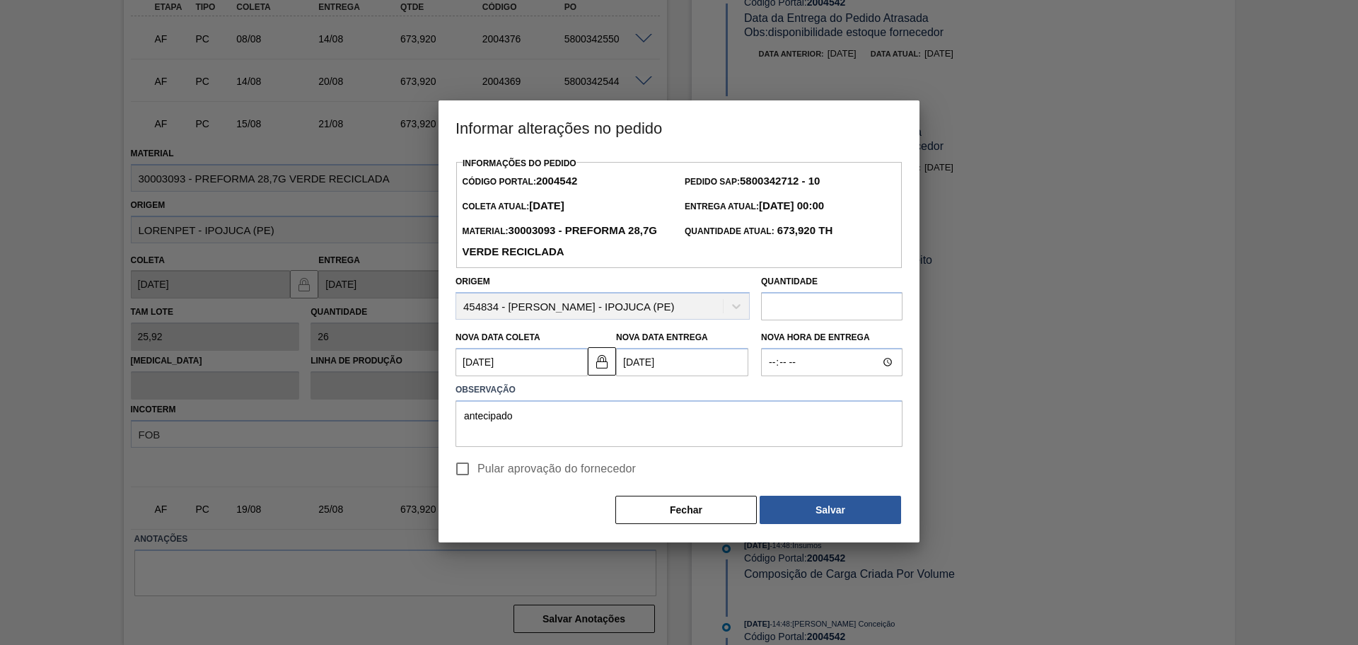
checkbox input "true"
click at [824, 513] on button "Salvar" at bounding box center [829, 510] width 141 height 28
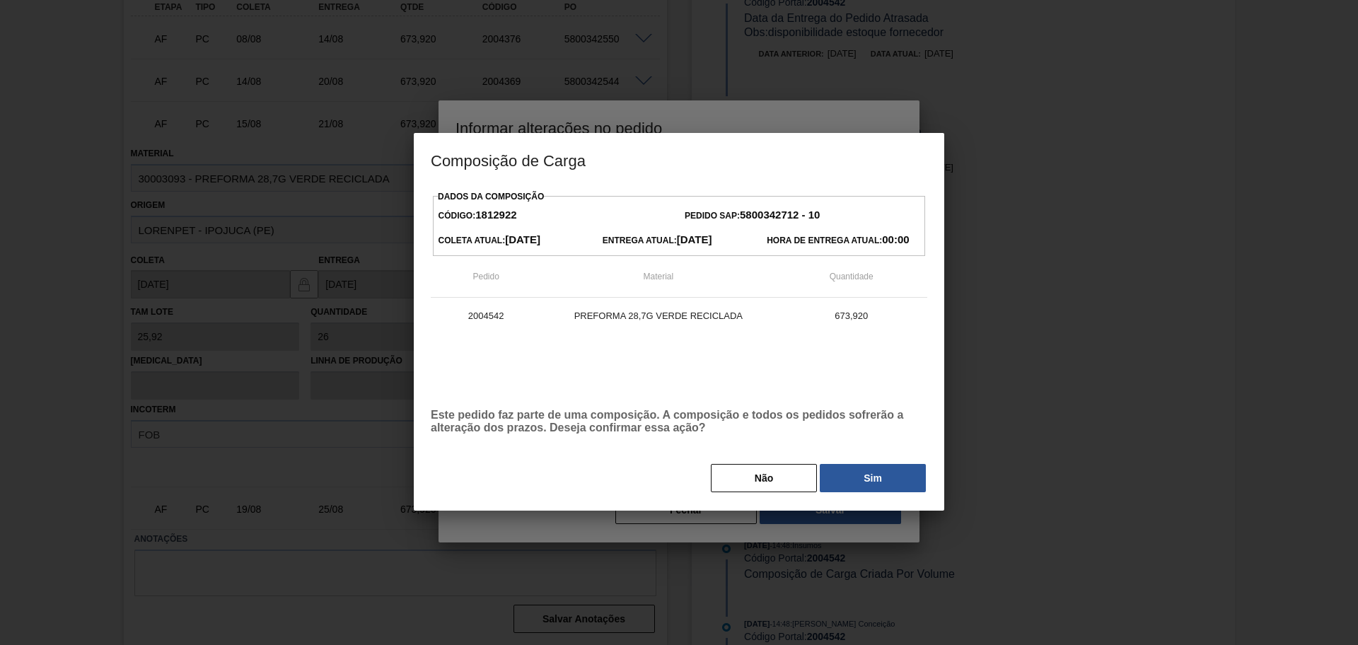
click at [855, 484] on button "Sim" at bounding box center [872, 478] width 106 height 28
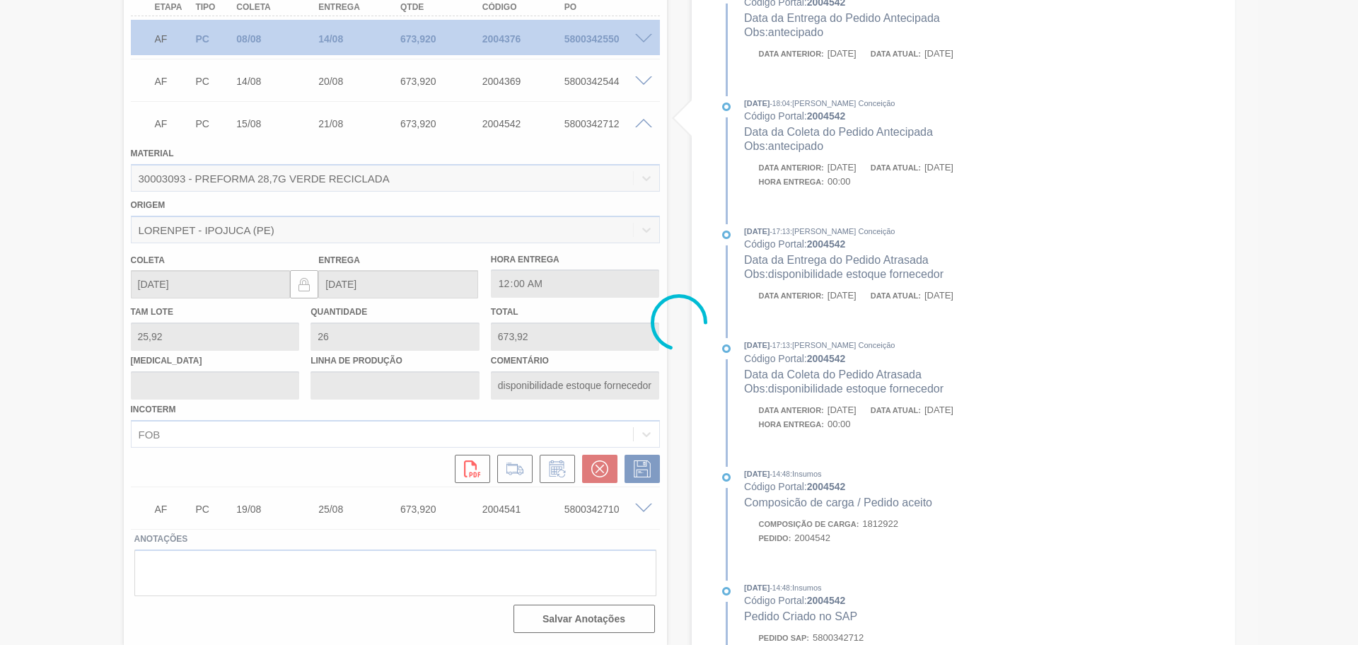
click at [638, 127] on div at bounding box center [679, 322] width 1358 height 645
type input "antecipado"
type input "[DATE]"
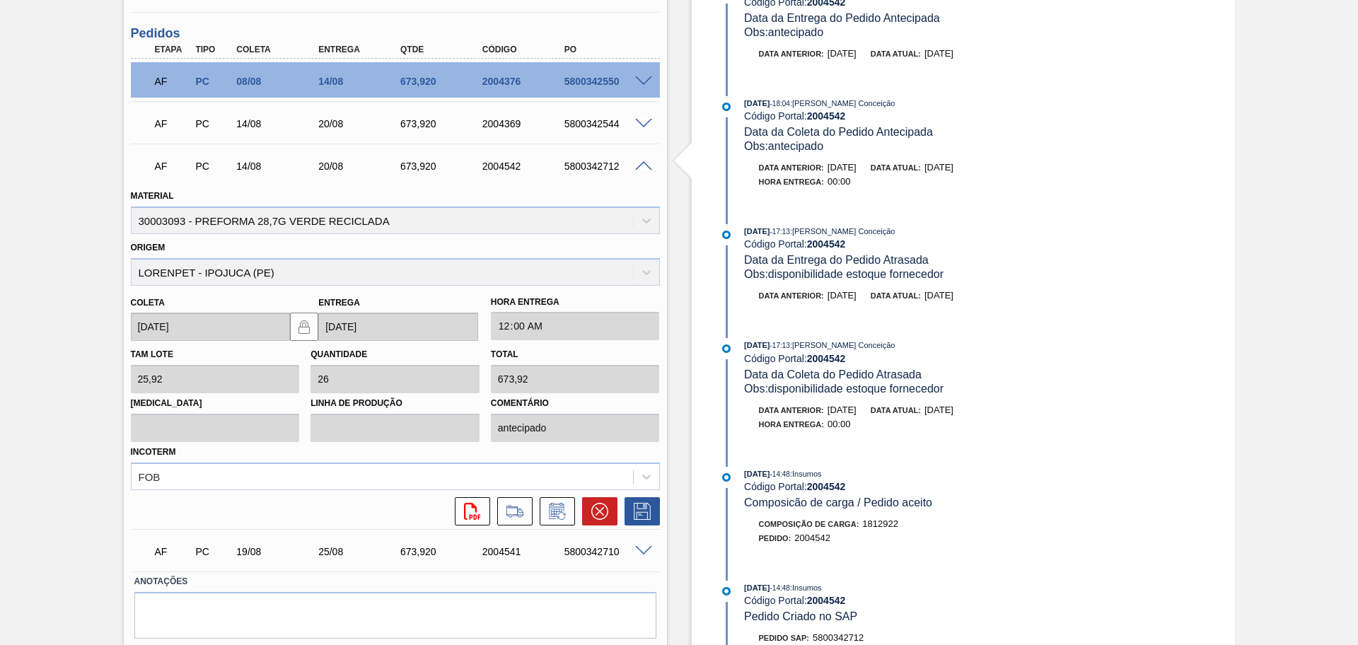
scroll to position [173, 0]
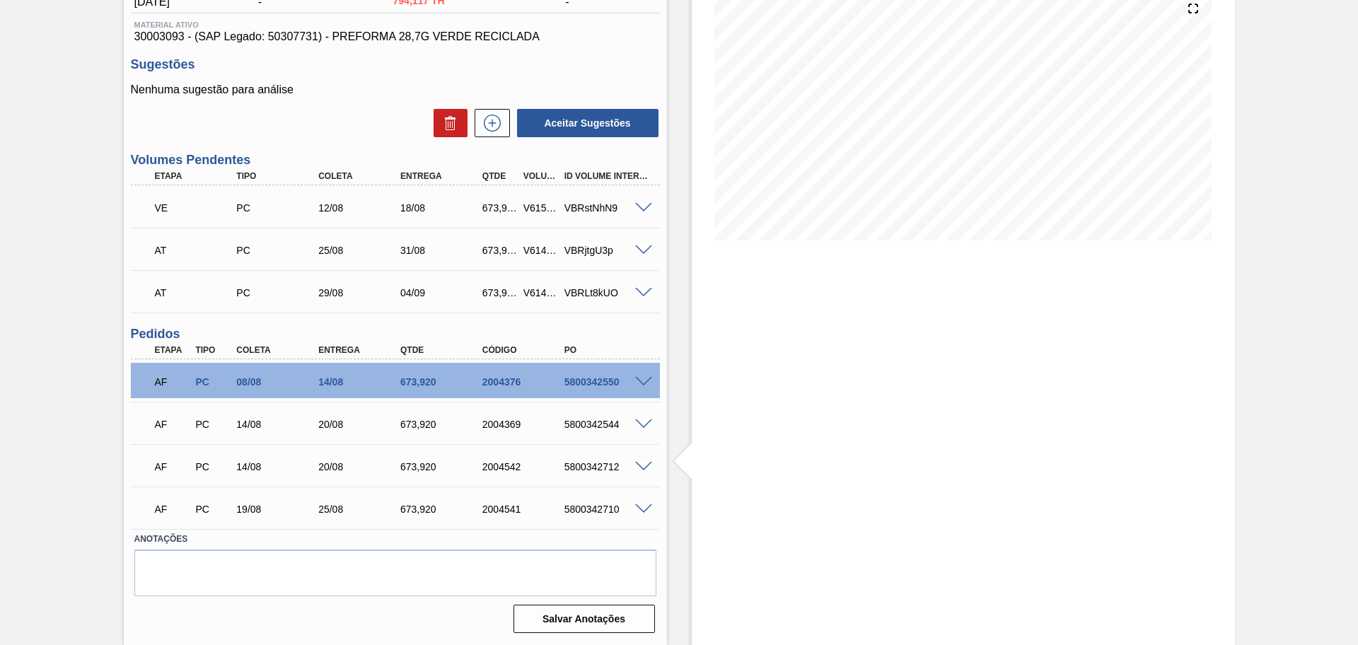
click at [644, 382] on span at bounding box center [643, 382] width 17 height 11
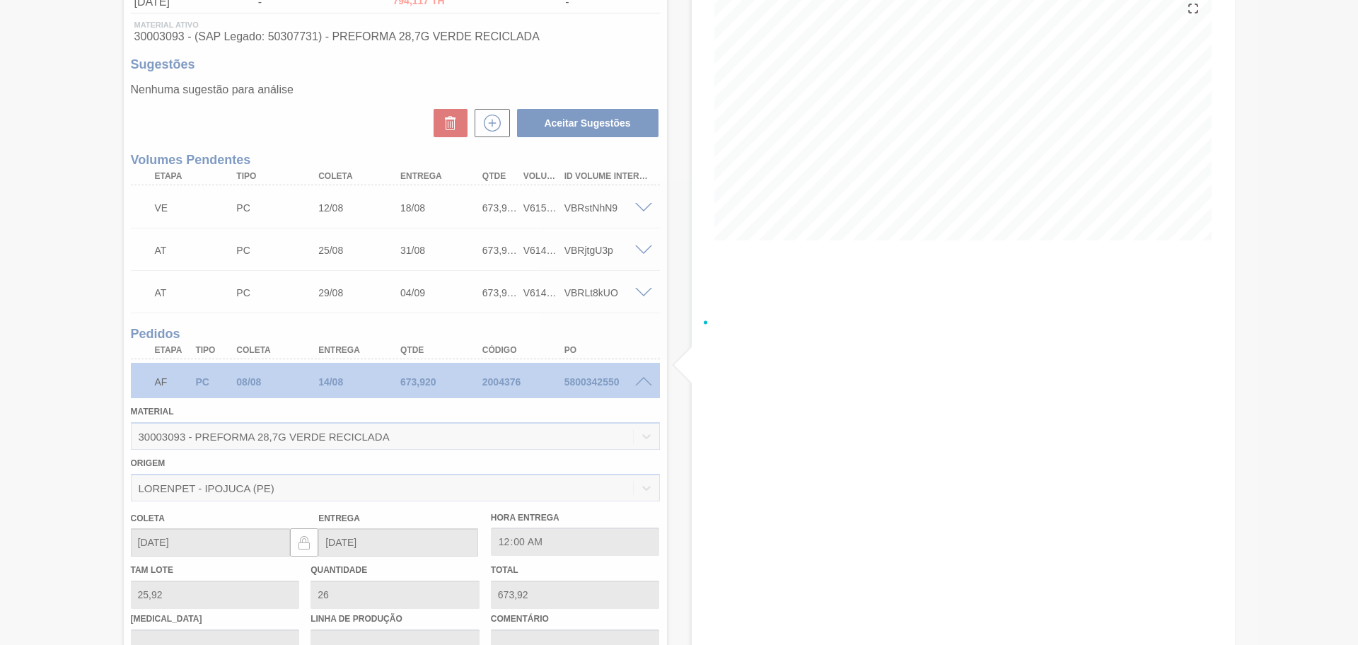
scroll to position [516, 0]
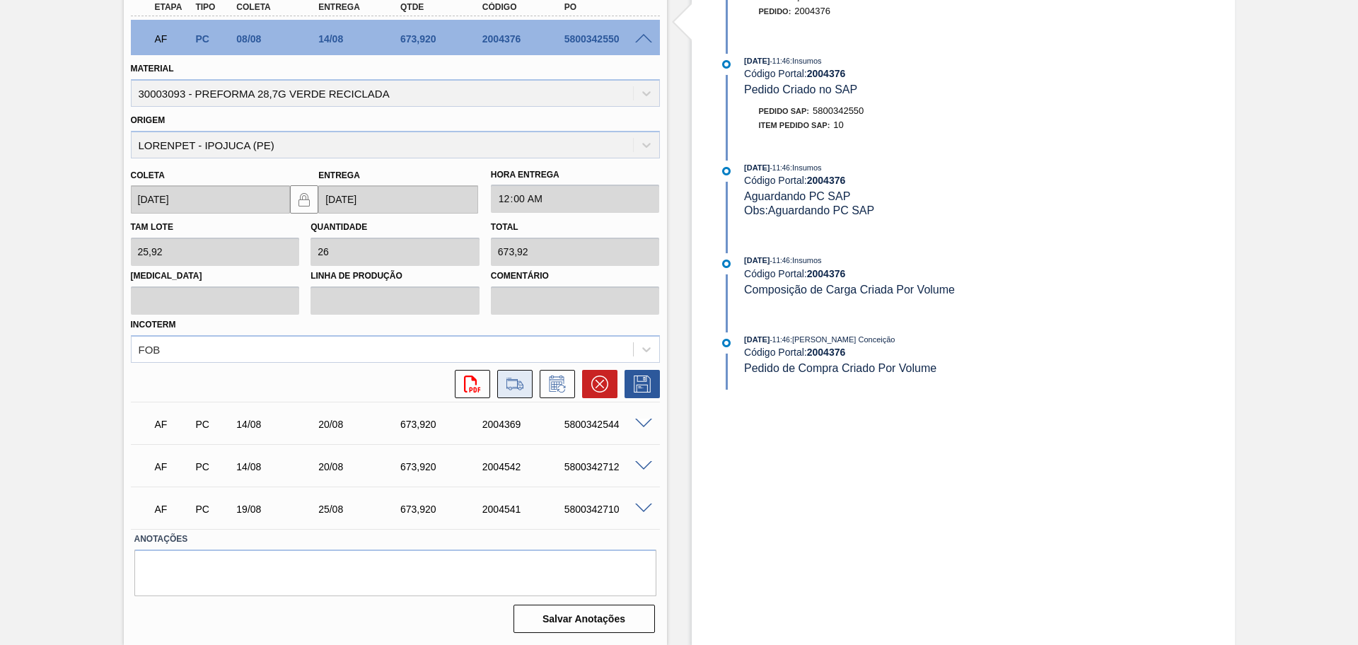
click at [509, 386] on icon at bounding box center [514, 383] width 23 height 17
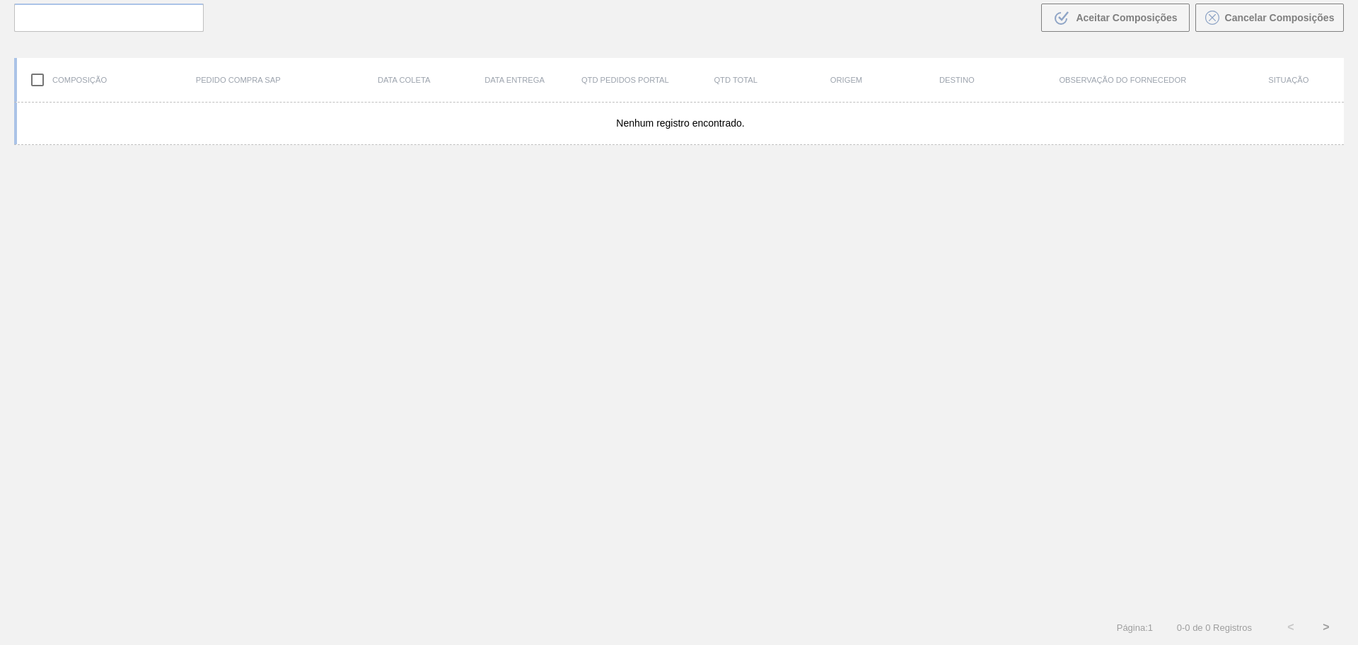
scroll to position [102, 0]
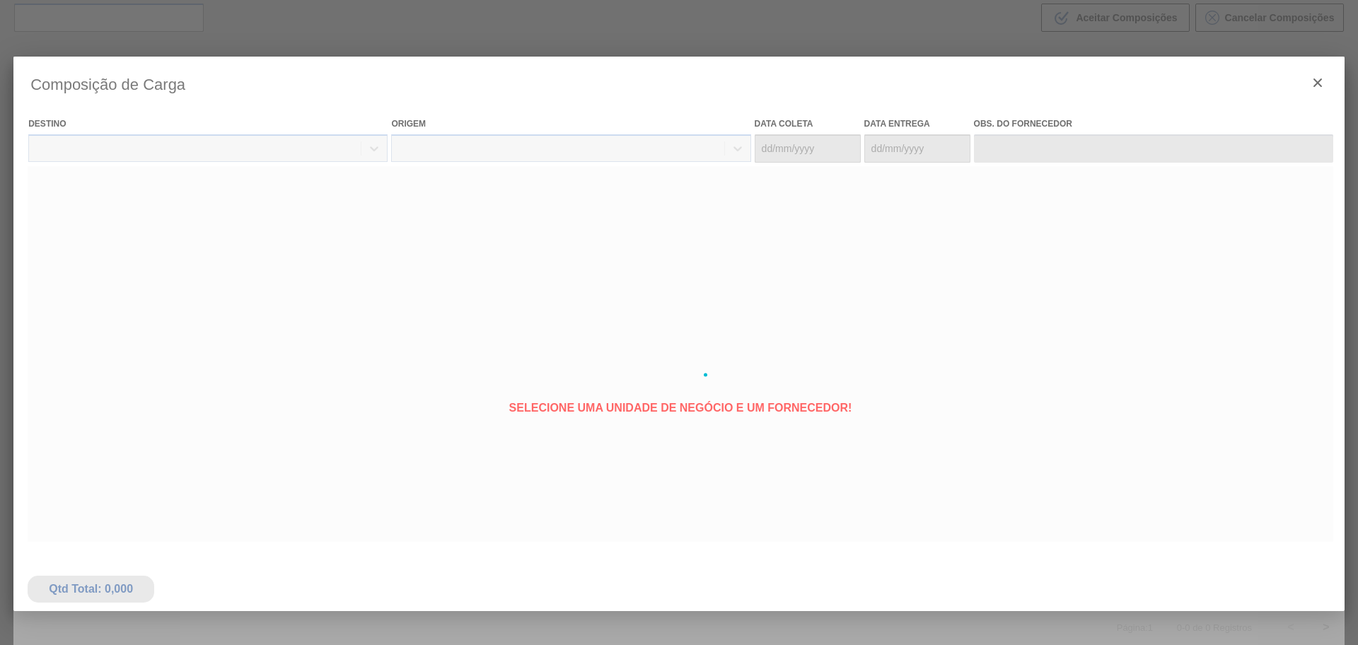
type coleta "08/08/2025"
type entrega "14/08/2025"
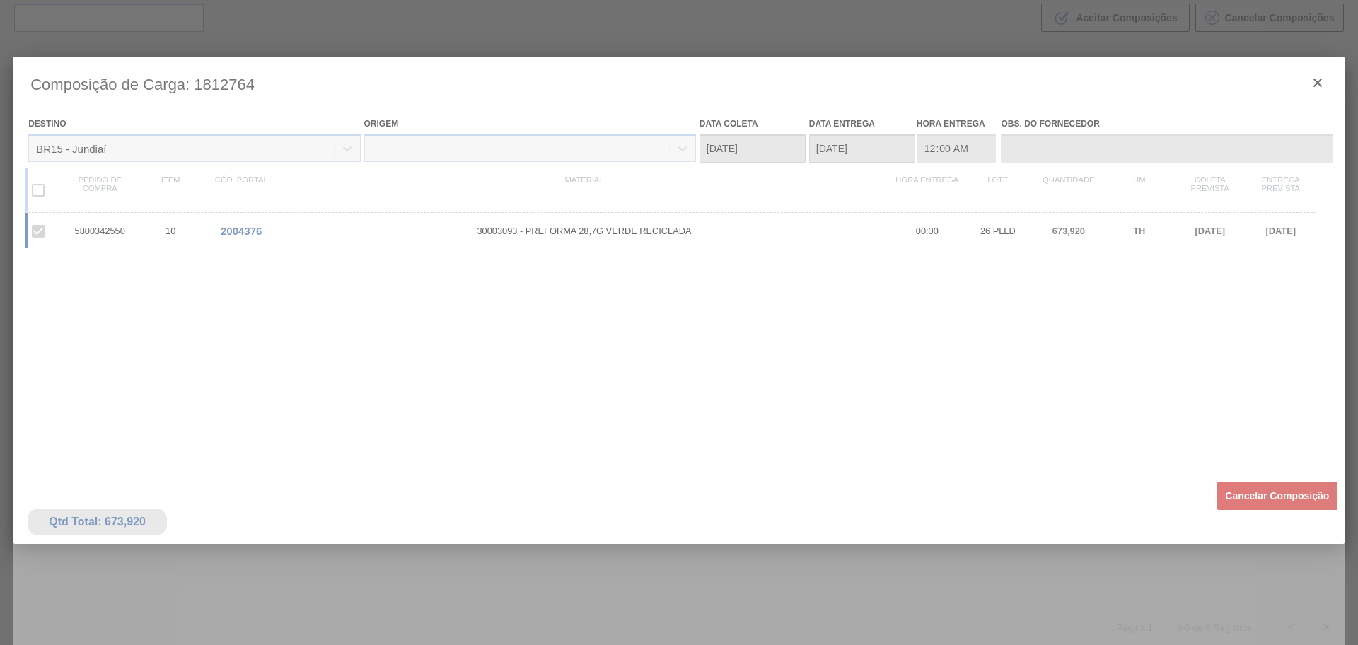
click at [1316, 77] on div at bounding box center [678, 375] width 1331 height 636
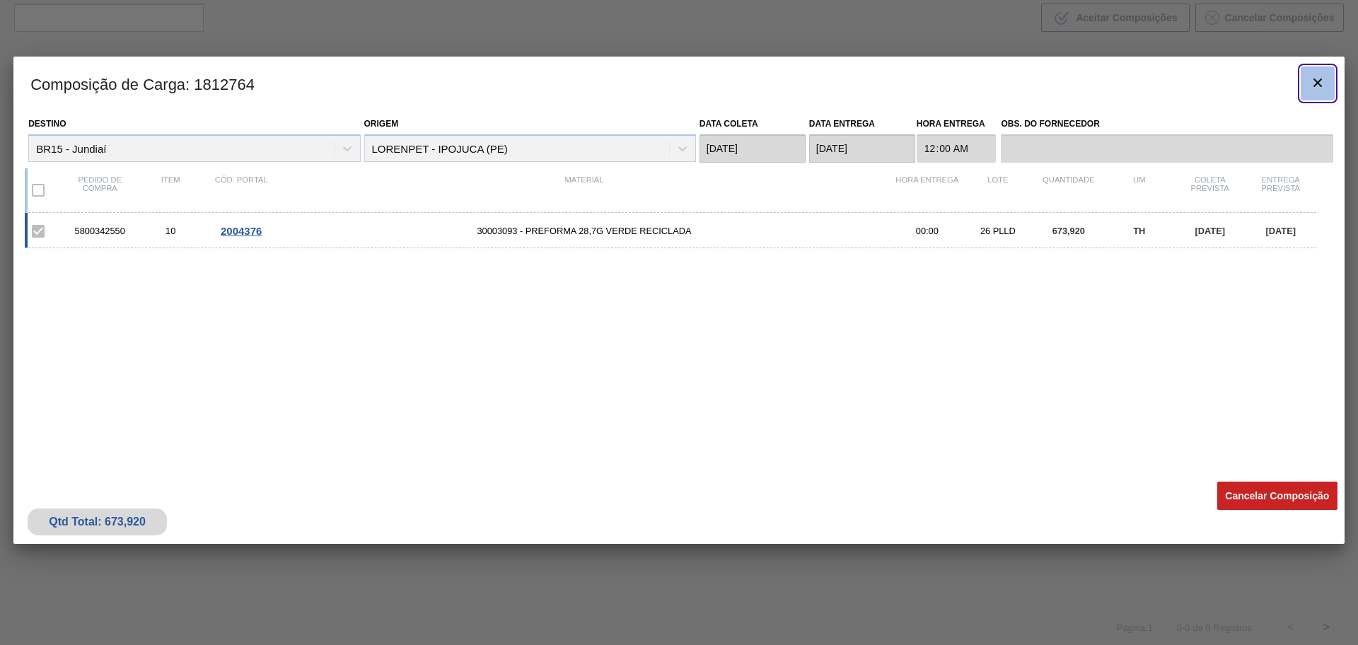
click at [1317, 83] on icon "botão de ícone" at bounding box center [1317, 82] width 8 height 8
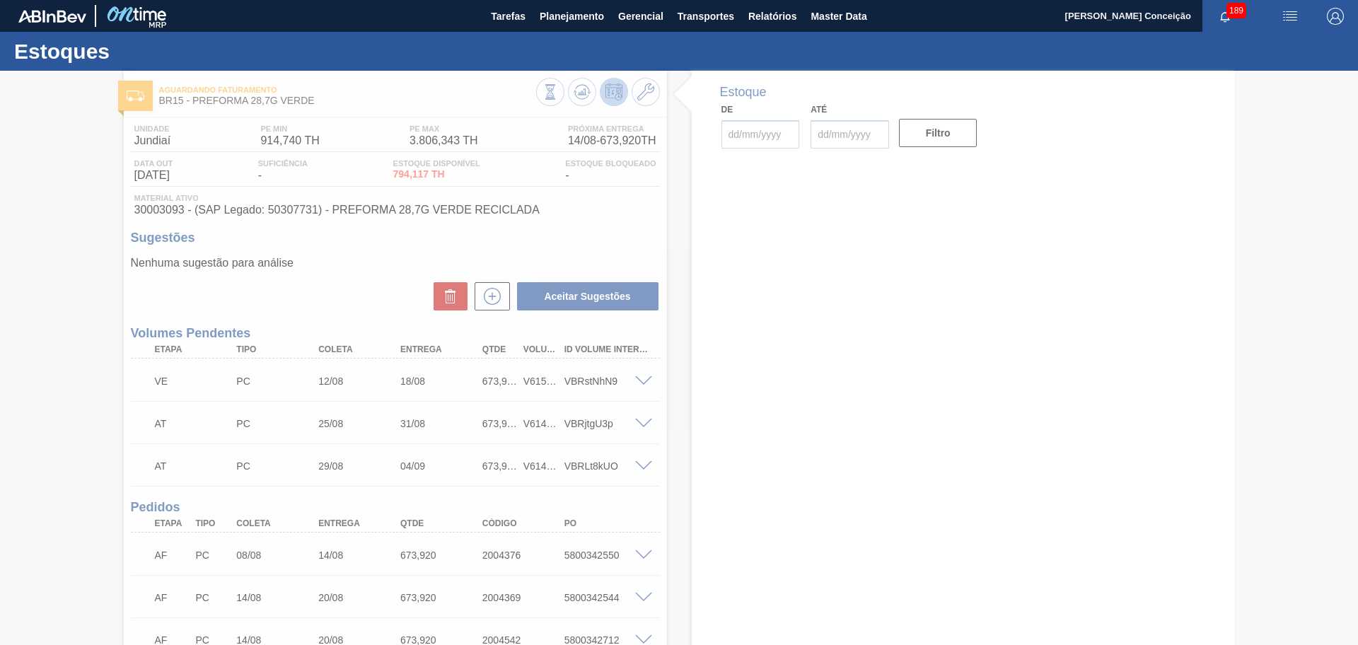
type input "[DATE]"
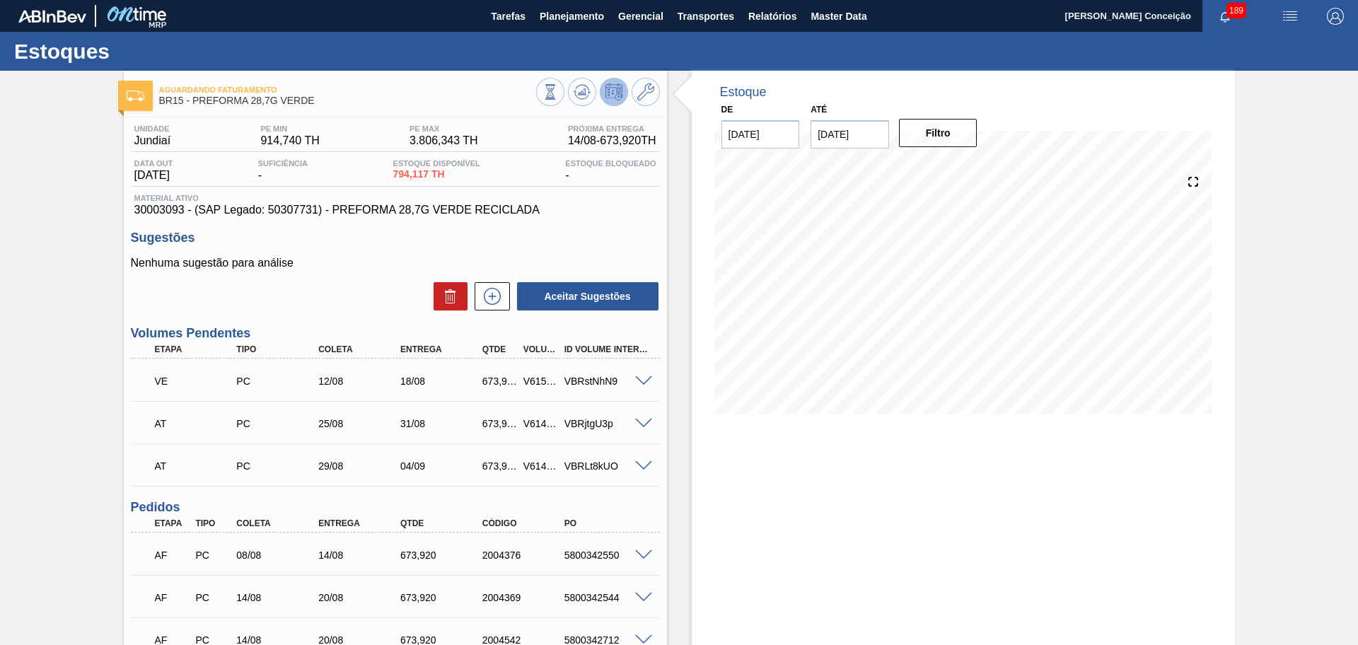
scroll to position [173, 0]
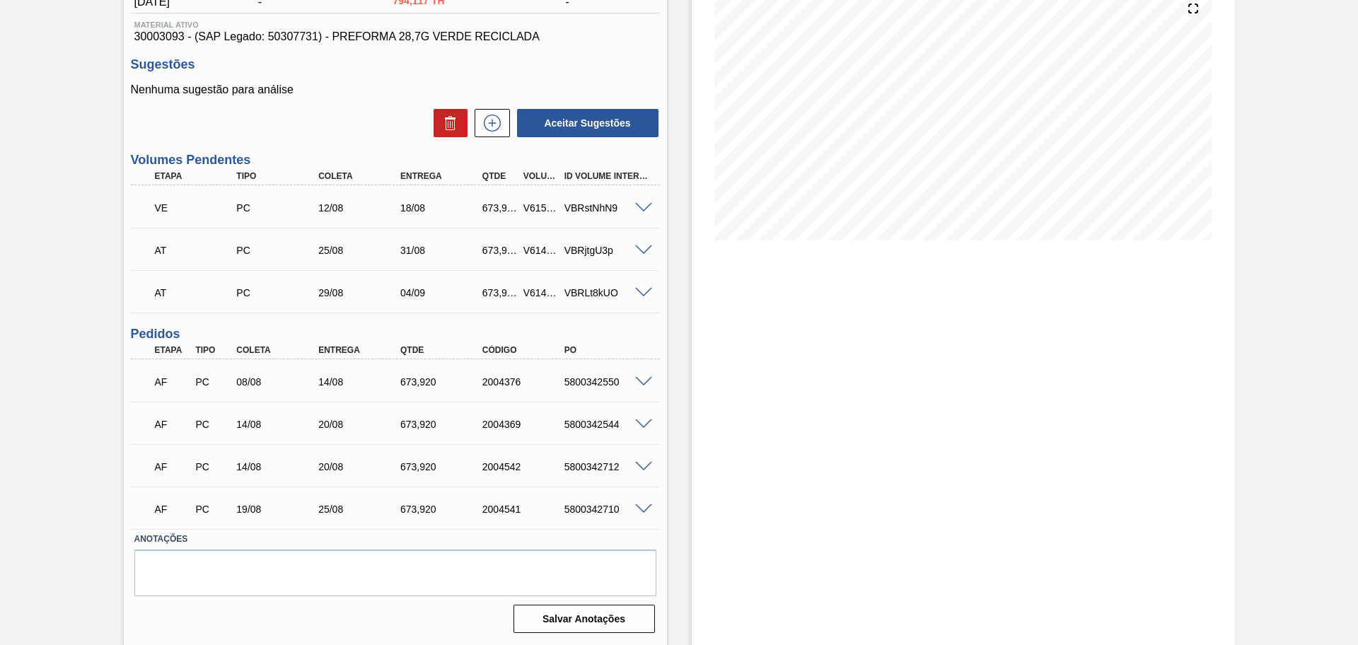
click at [641, 377] on span at bounding box center [643, 382] width 17 height 11
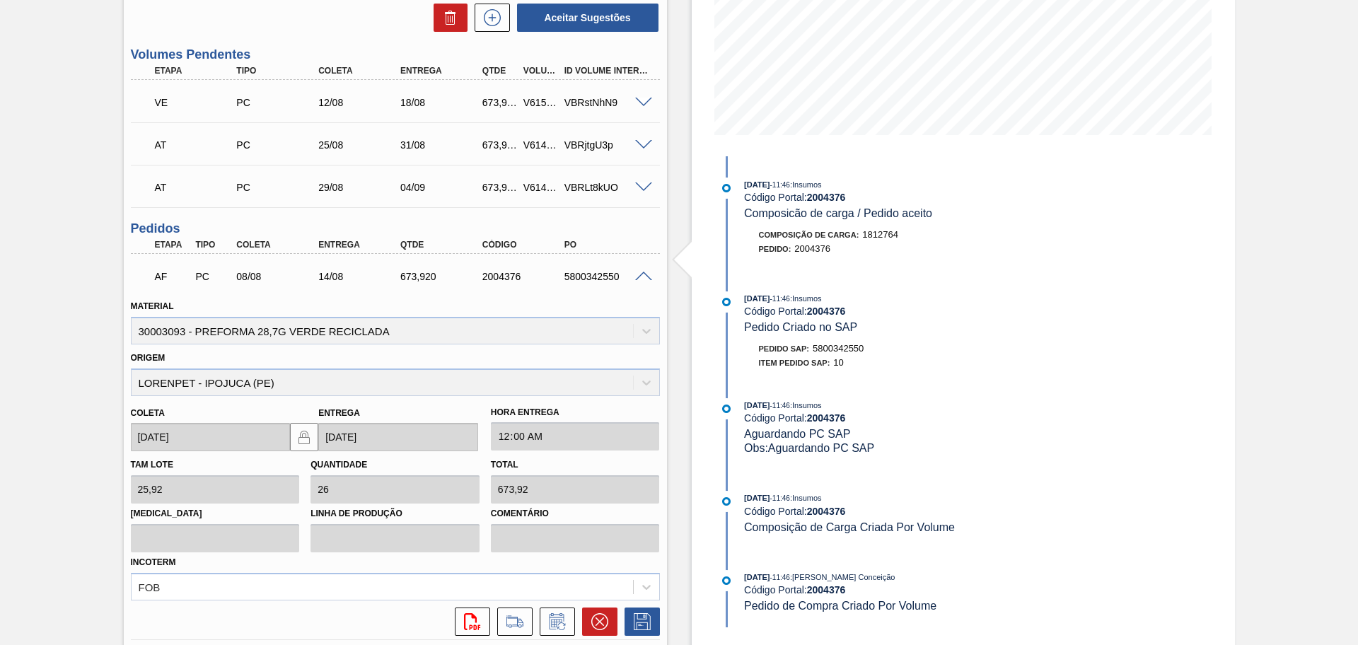
scroll to position [438, 0]
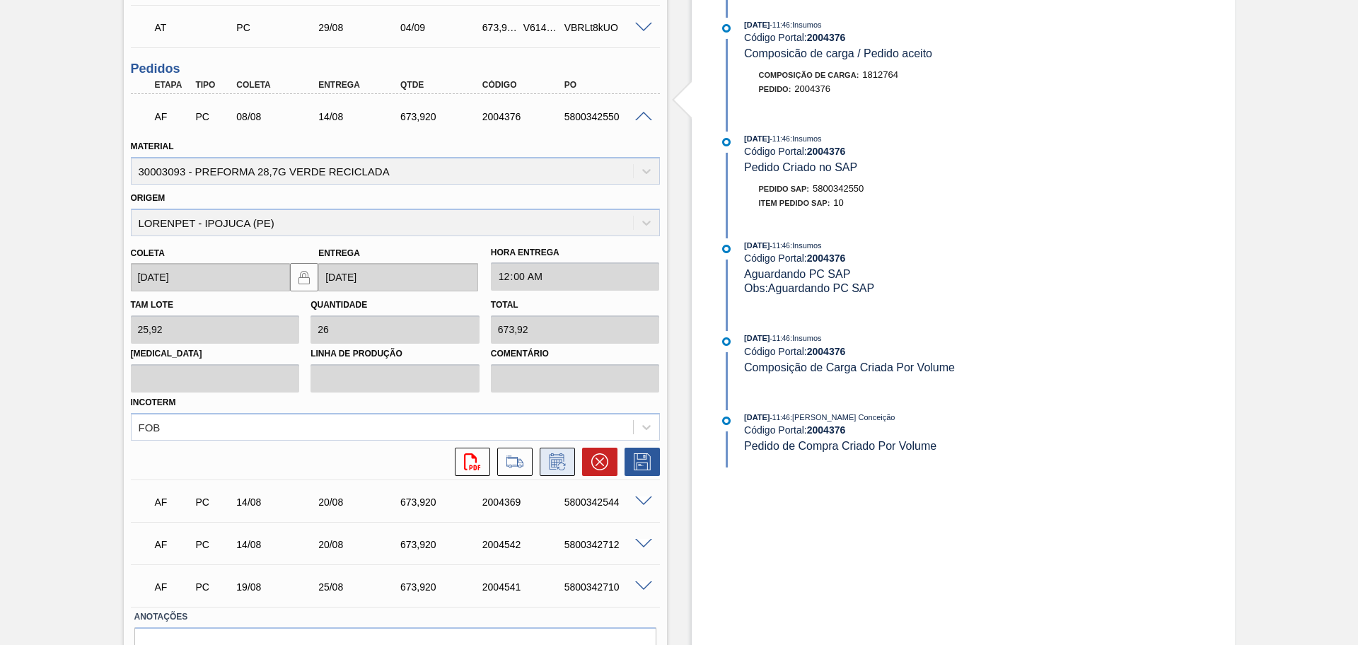
click at [553, 467] on icon at bounding box center [557, 461] width 23 height 17
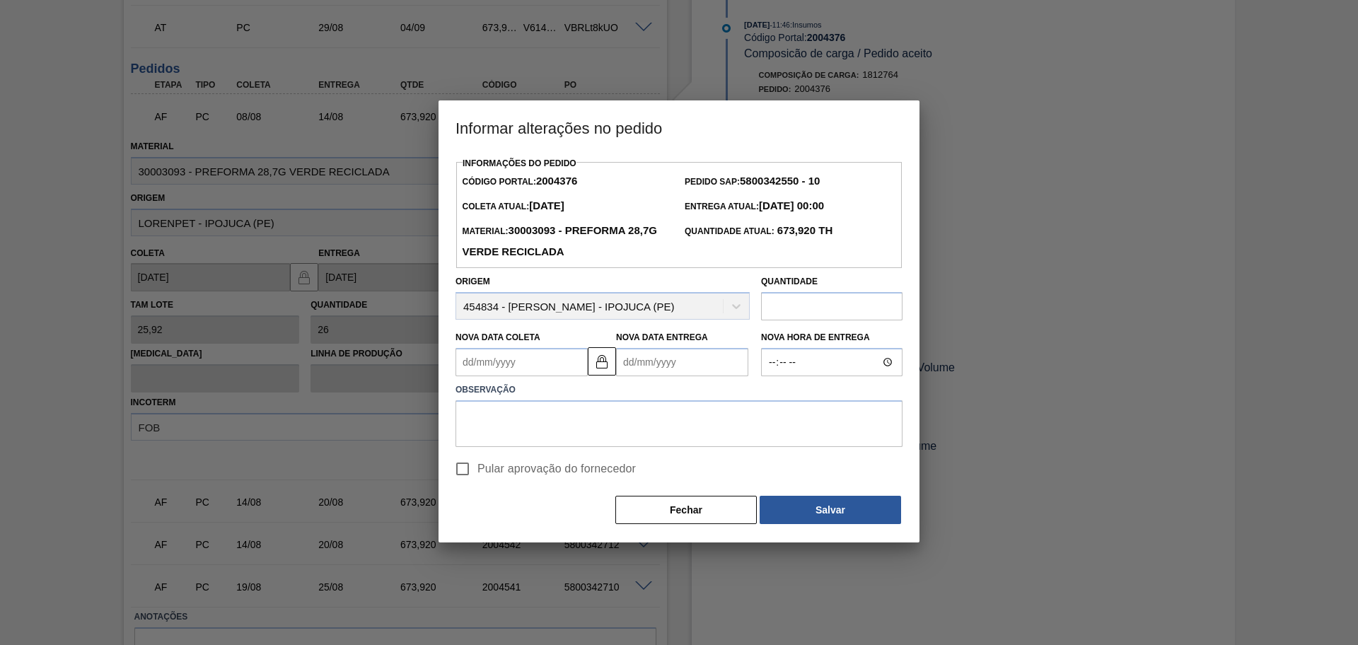
click at [527, 366] on Coleta "Nova Data Coleta" at bounding box center [521, 362] width 132 height 28
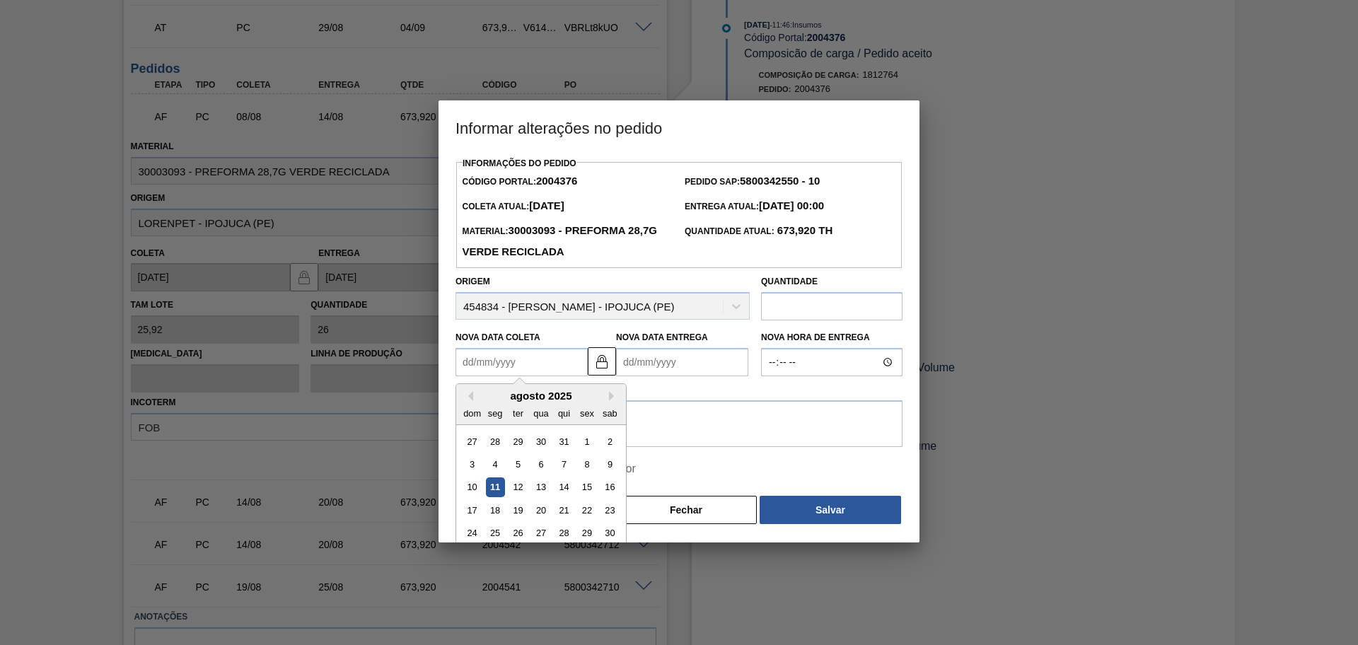
type Coleta "1"
type Entrega "07/08/2025"
type Coleta "15"
type Entrega "21/08/2025"
type Coleta "15/08/2025"
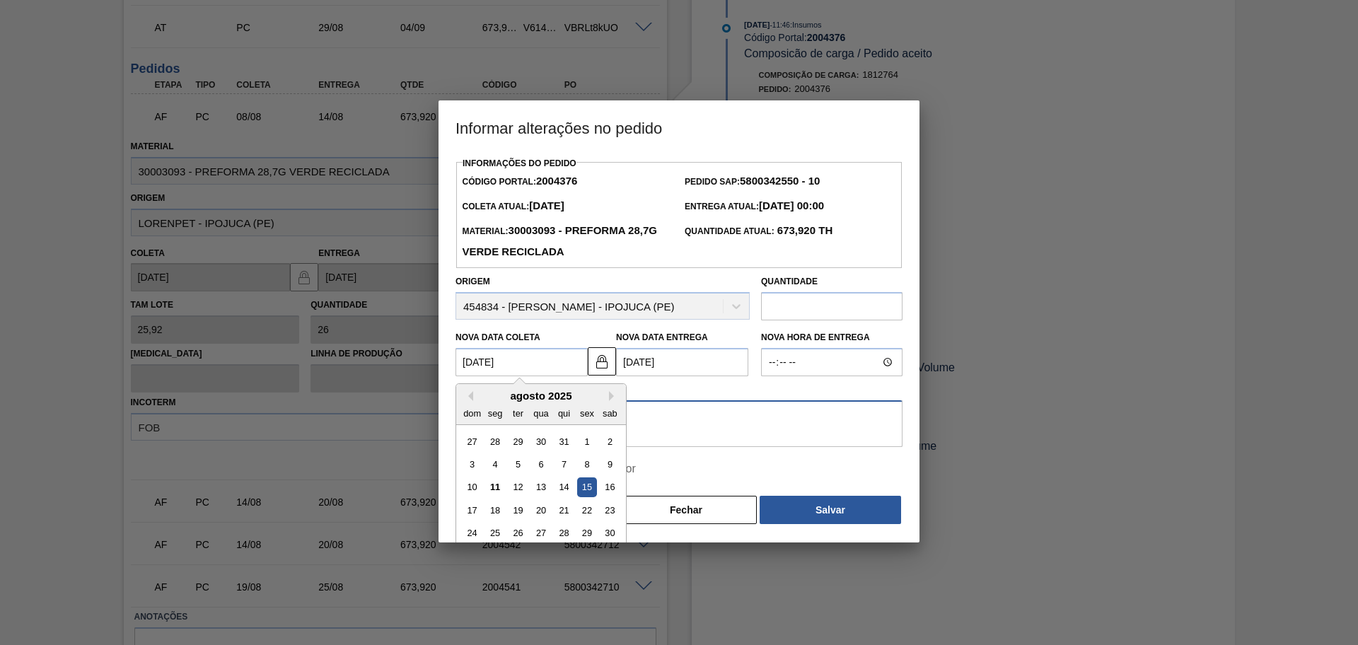
click at [682, 416] on textarea at bounding box center [678, 423] width 447 height 47
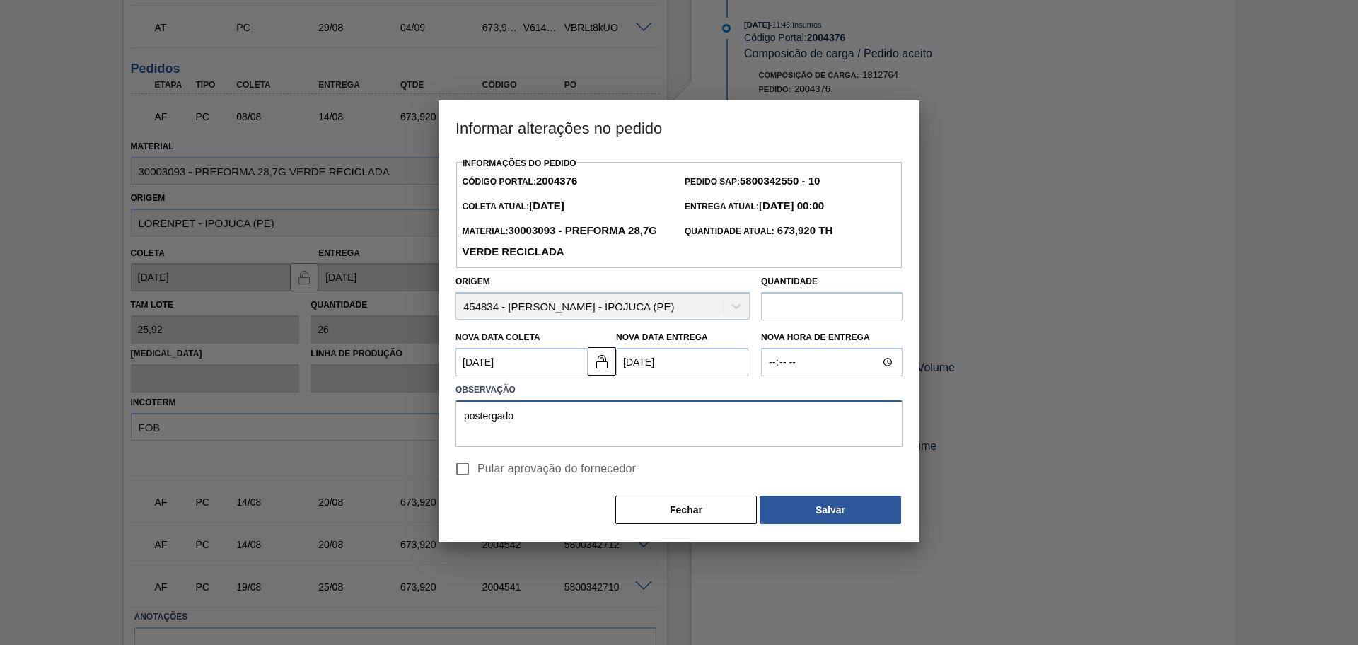
type textarea "postergado"
click at [497, 470] on span "Pular aprovação do fornecedor" at bounding box center [556, 468] width 158 height 17
click at [477, 470] on input "Pular aprovação do fornecedor" at bounding box center [463, 469] width 30 height 30
checkbox input "true"
click at [827, 516] on button "Salvar" at bounding box center [829, 510] width 141 height 28
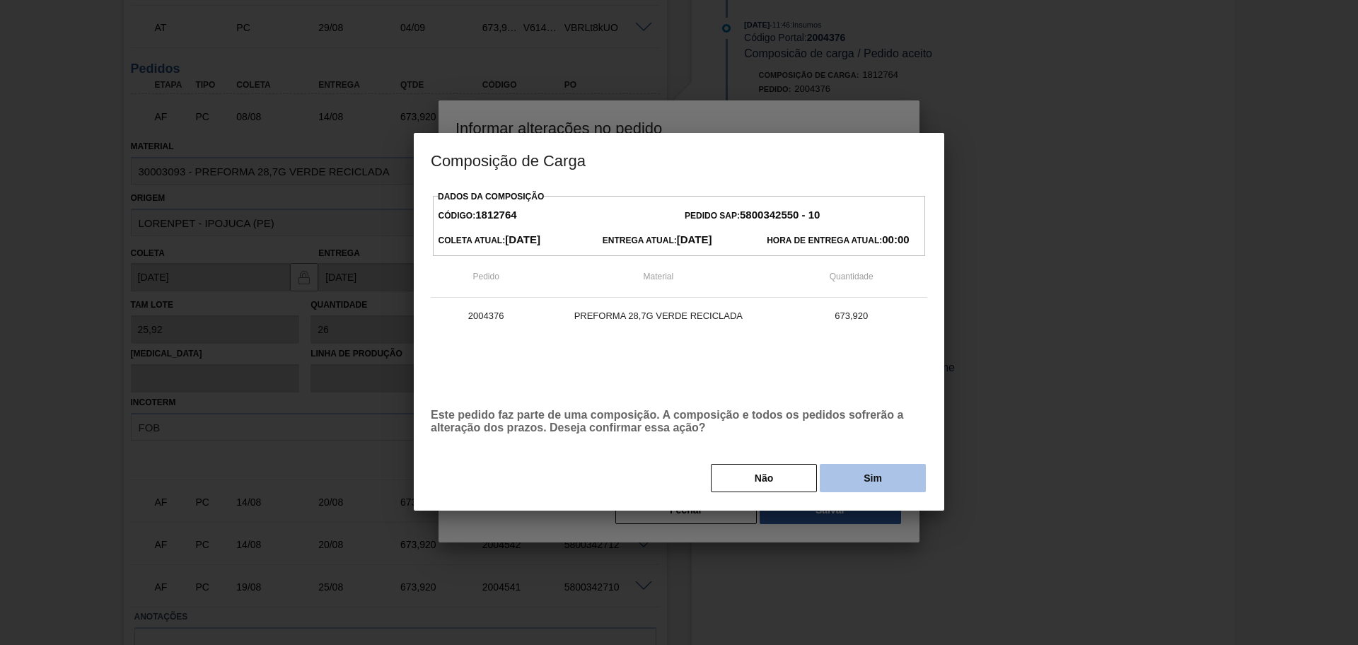
click at [836, 482] on button "Sim" at bounding box center [872, 478] width 106 height 28
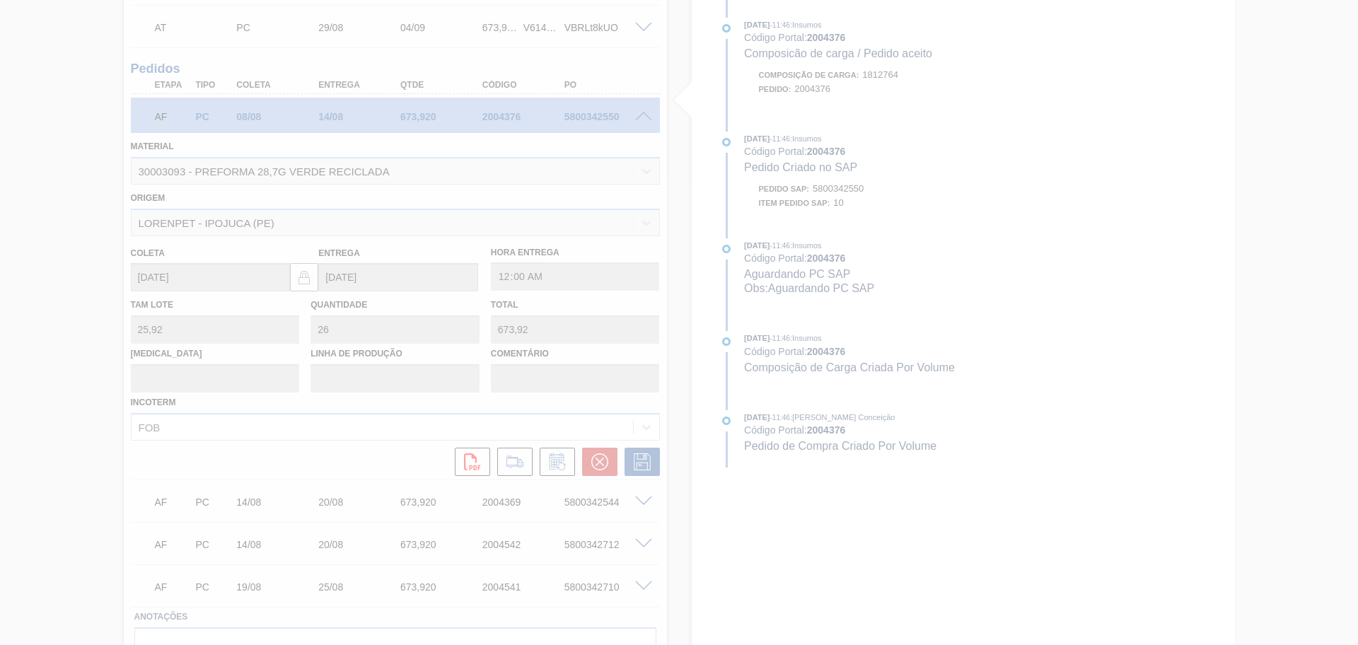
type input "postergado"
type input "15/08/2025"
type input "21/08/2025"
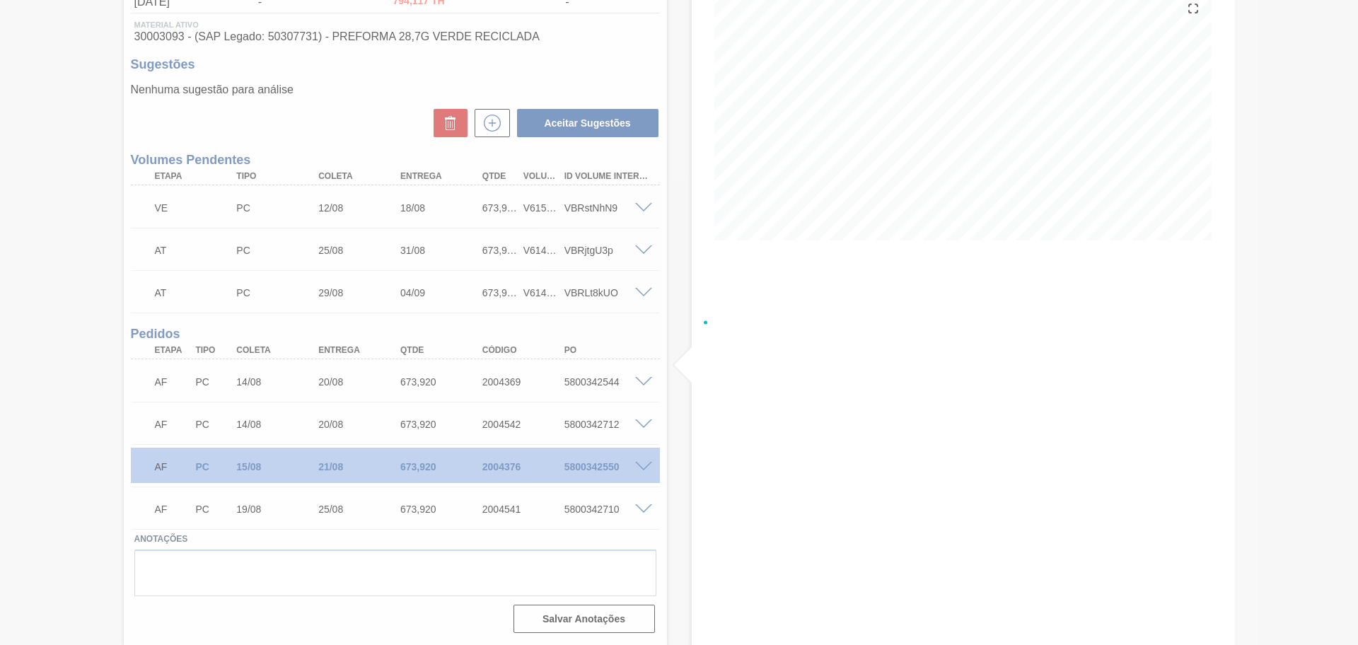
scroll to position [173, 0]
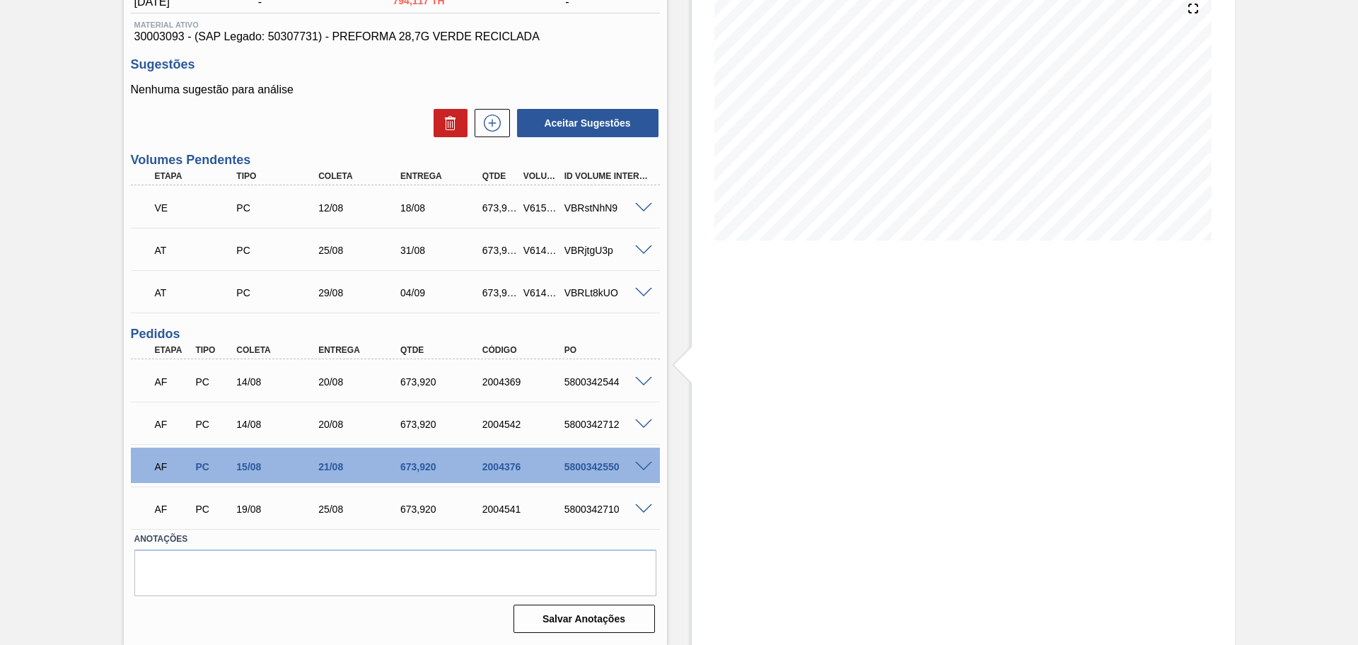
click at [642, 252] on span at bounding box center [643, 250] width 17 height 11
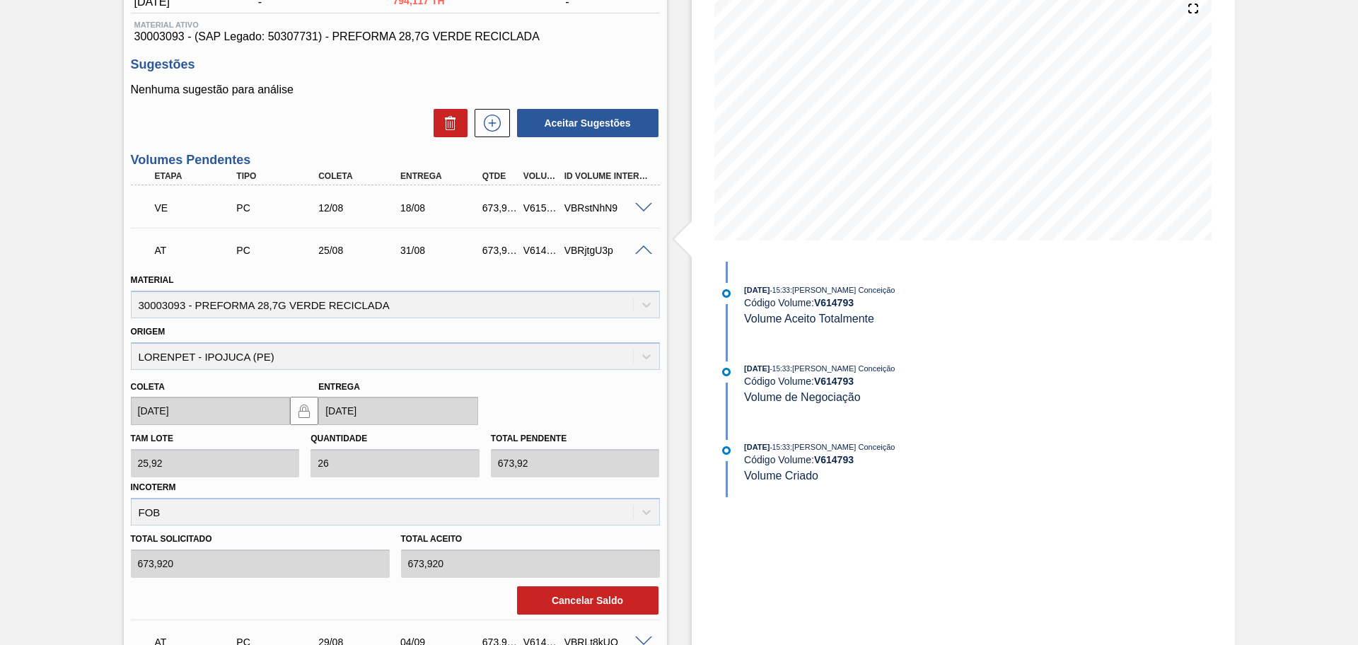
click at [649, 240] on div "AT PC 25/08 31/08 673,920 V614793 VBRjtgU3p" at bounding box center [395, 248] width 529 height 35
click at [644, 255] on div "VBRjtgU3p" at bounding box center [607, 250] width 92 height 11
click at [631, 247] on div at bounding box center [645, 249] width 28 height 11
click at [638, 251] on span at bounding box center [643, 250] width 17 height 11
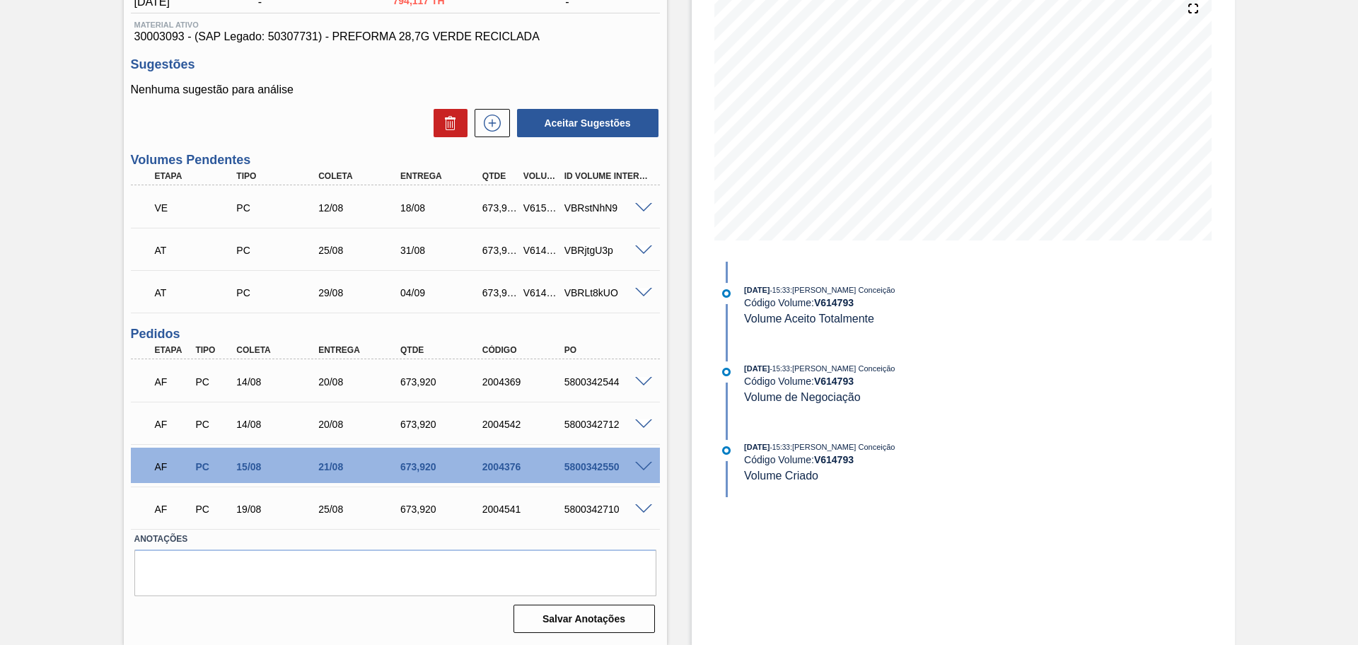
click at [611, 382] on div "5800342544" at bounding box center [607, 381] width 92 height 11
click at [643, 379] on span at bounding box center [643, 382] width 17 height 11
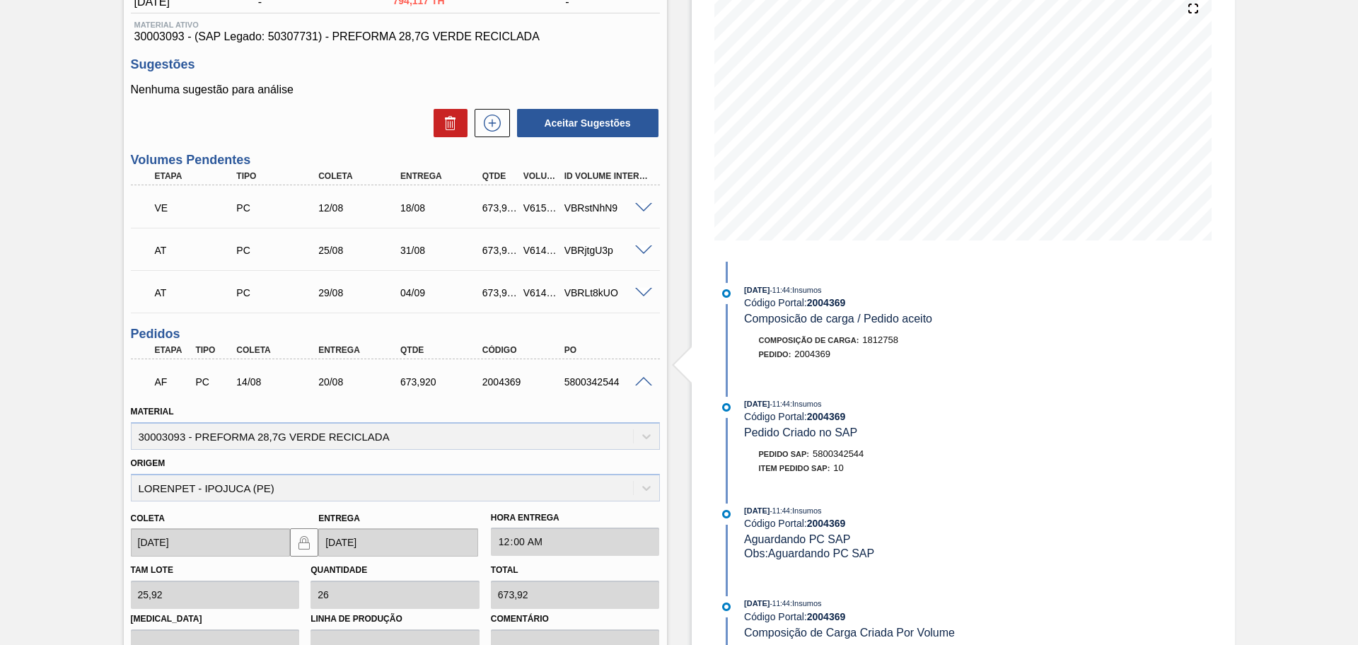
scroll to position [516, 0]
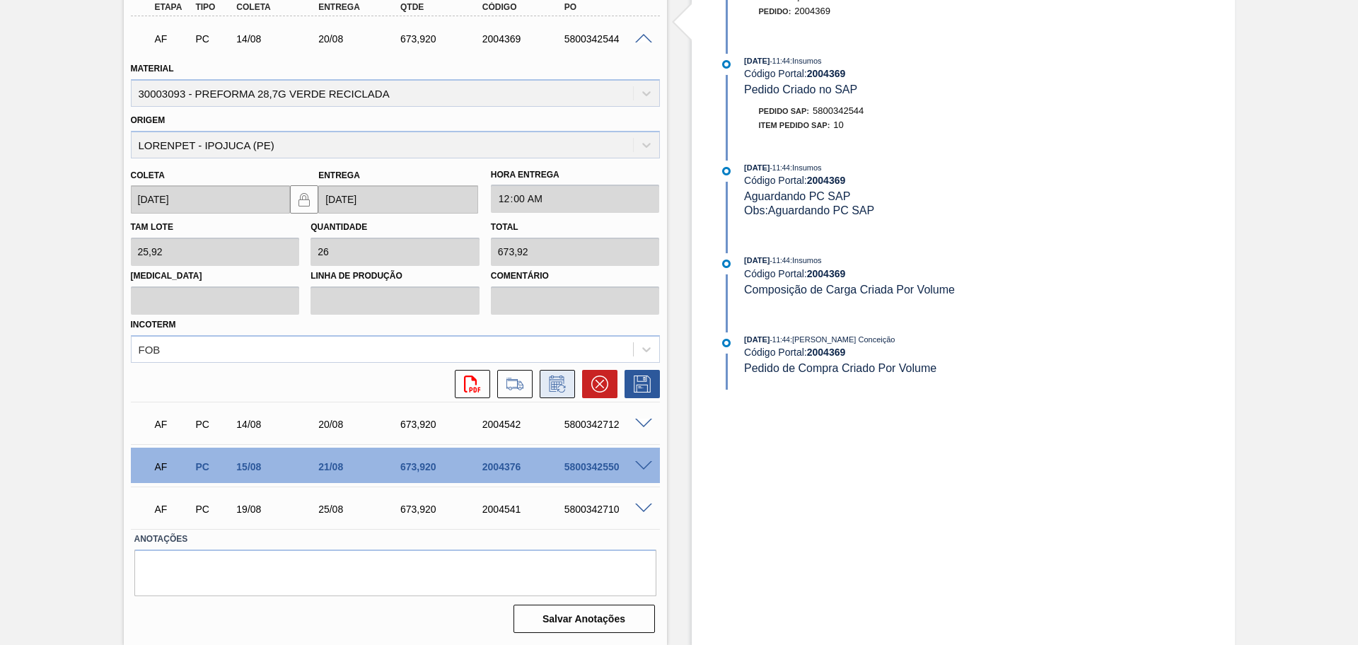
click at [553, 375] on icon at bounding box center [557, 383] width 23 height 17
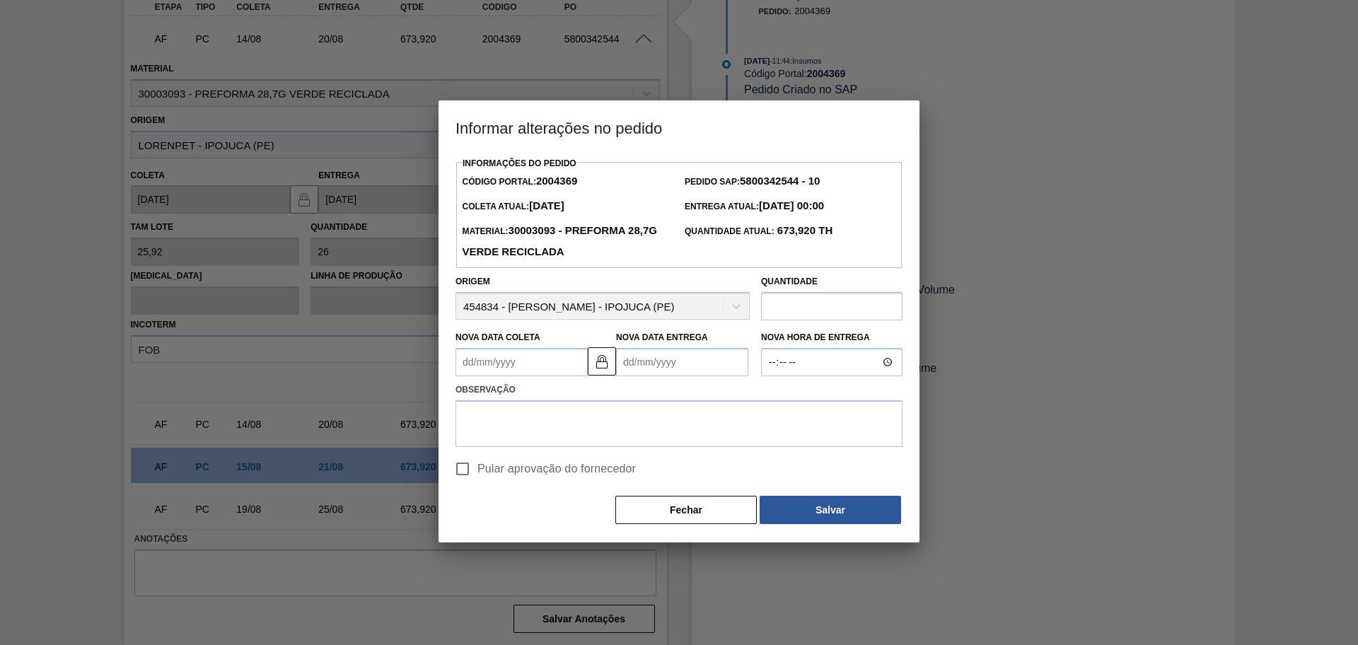
click at [518, 362] on Coleta "Nova Data Coleta" at bounding box center [521, 362] width 132 height 28
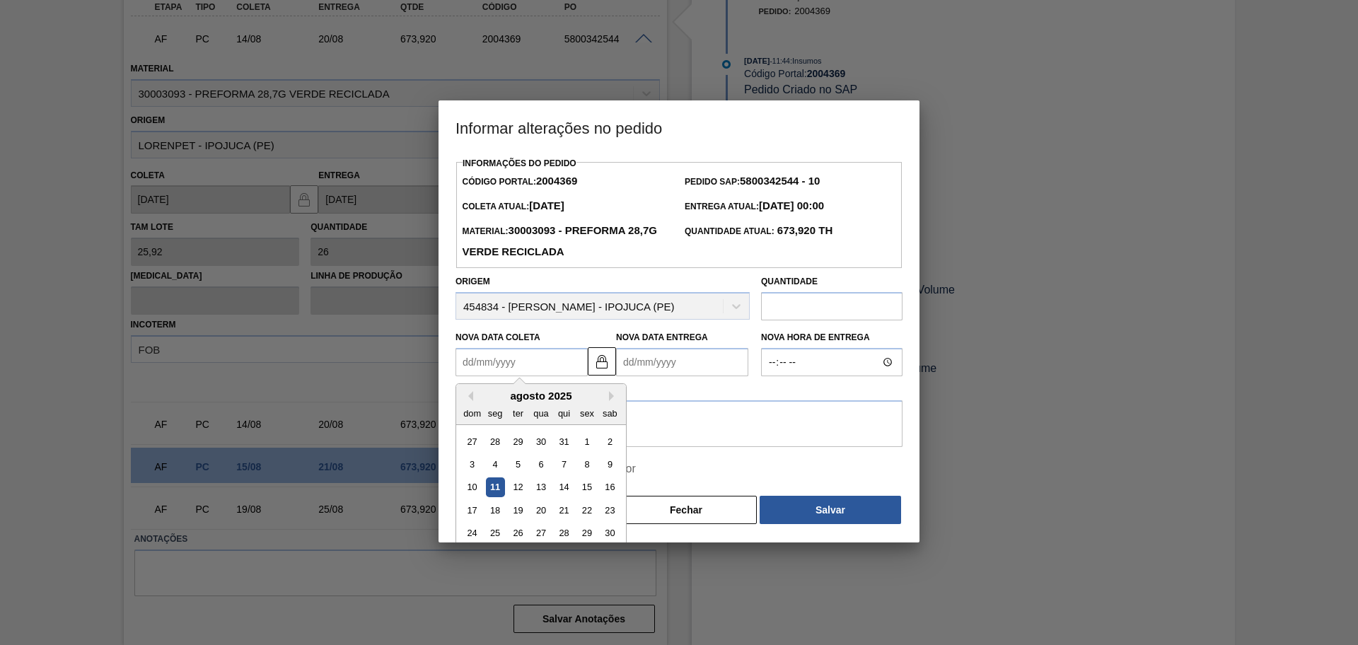
type Coleta "2"
type Entrega "08/08/2025"
type Coleta "25"
type Entrega "31/08/2025"
type Coleta "2580"
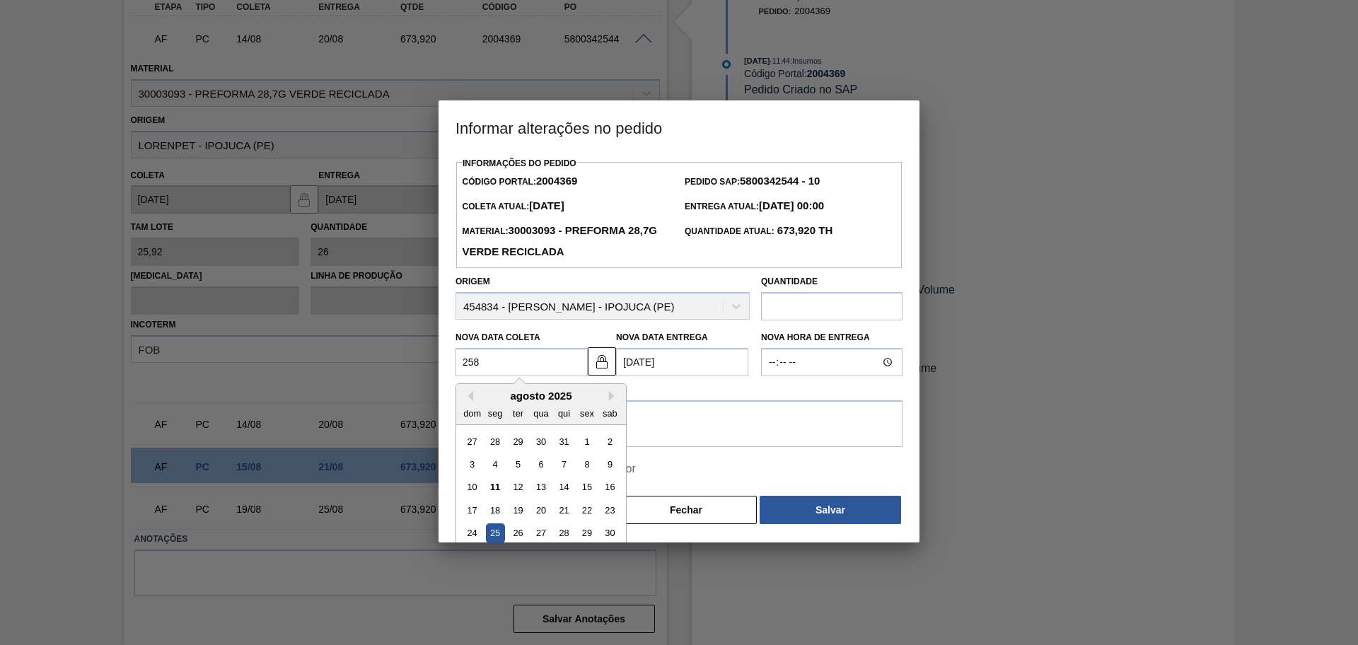
type Entrega "06/01/2580"
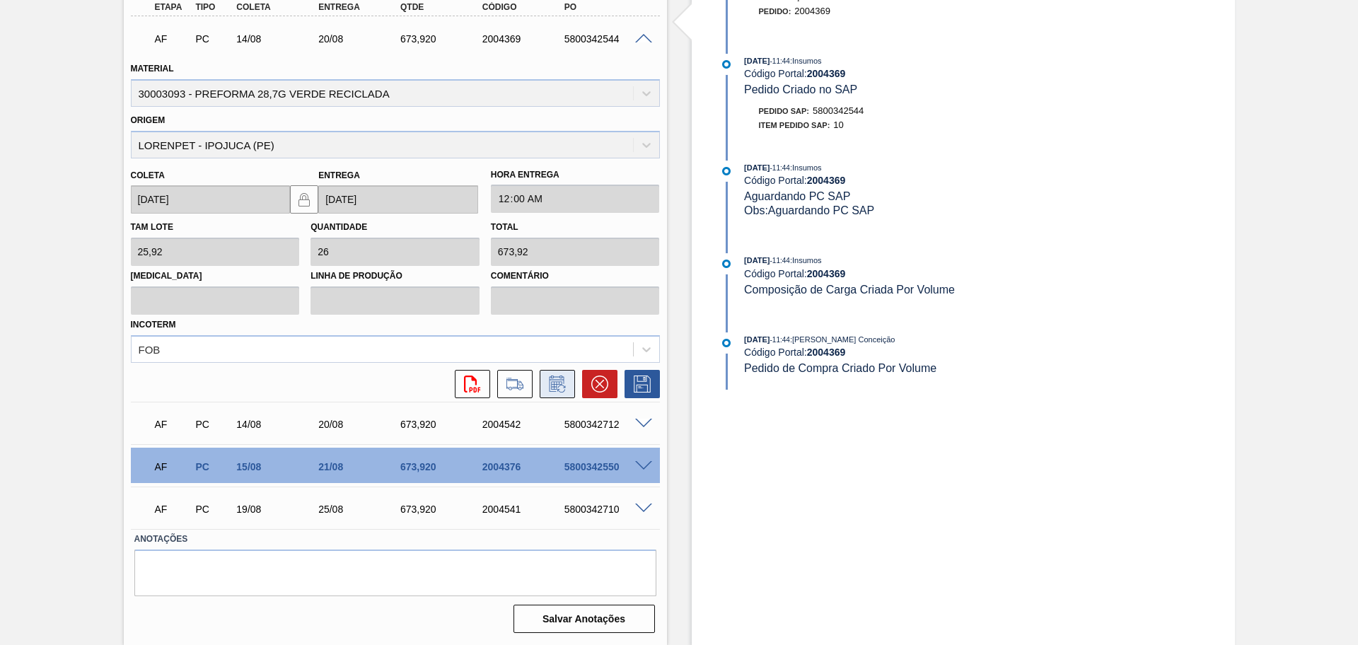
click at [551, 386] on icon at bounding box center [557, 383] width 23 height 17
click at [560, 392] on icon at bounding box center [561, 389] width 8 height 8
click at [558, 387] on icon at bounding box center [557, 383] width 23 height 17
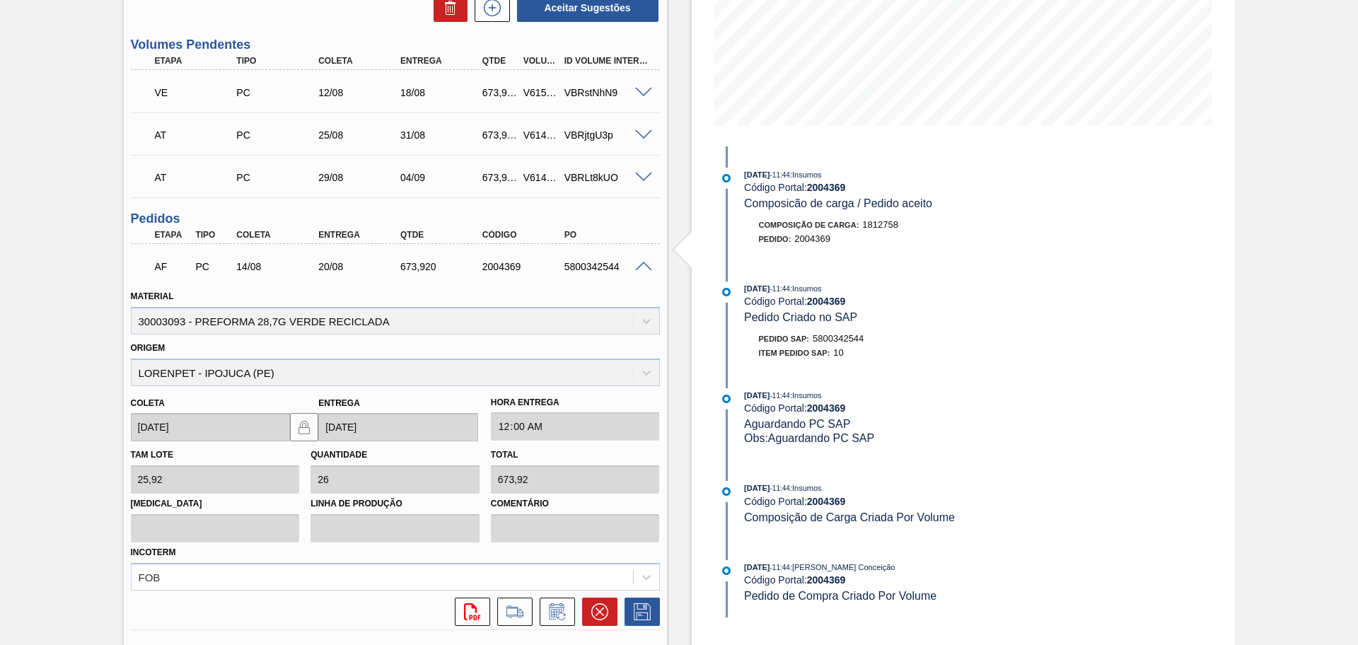
scroll to position [251, 0]
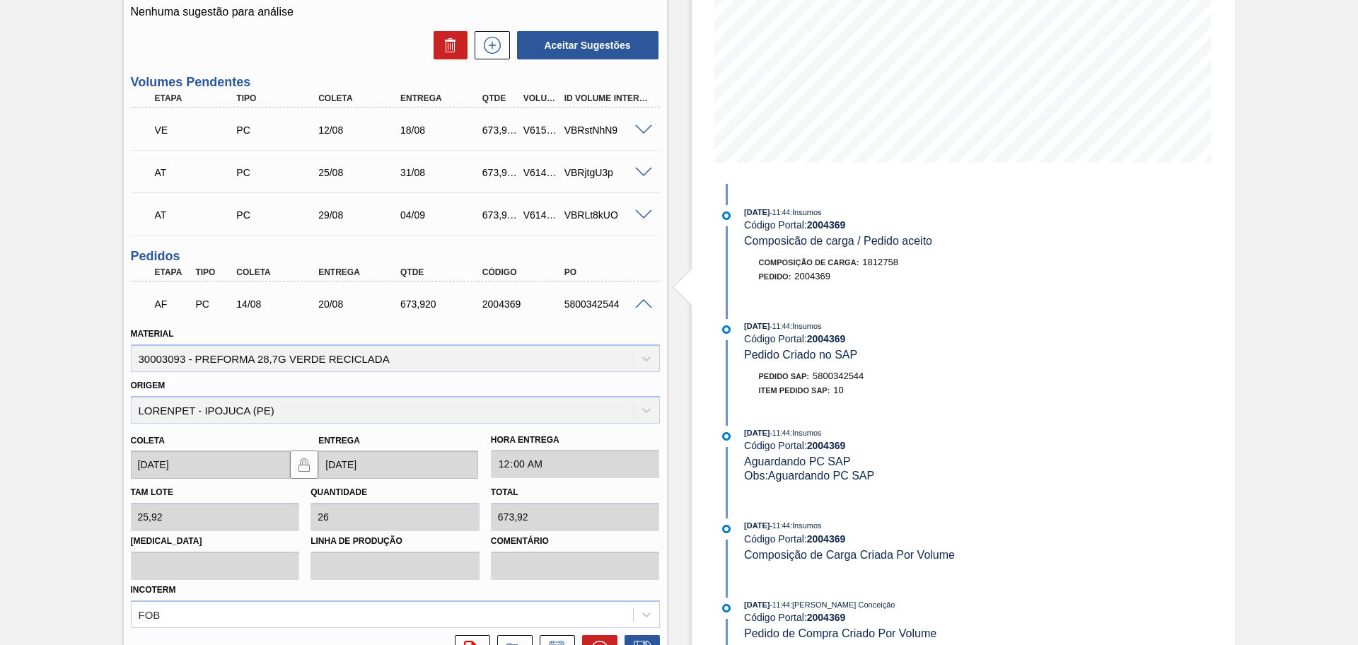
click at [644, 308] on div "5800342544" at bounding box center [607, 303] width 92 height 11
click at [643, 306] on span at bounding box center [643, 304] width 17 height 11
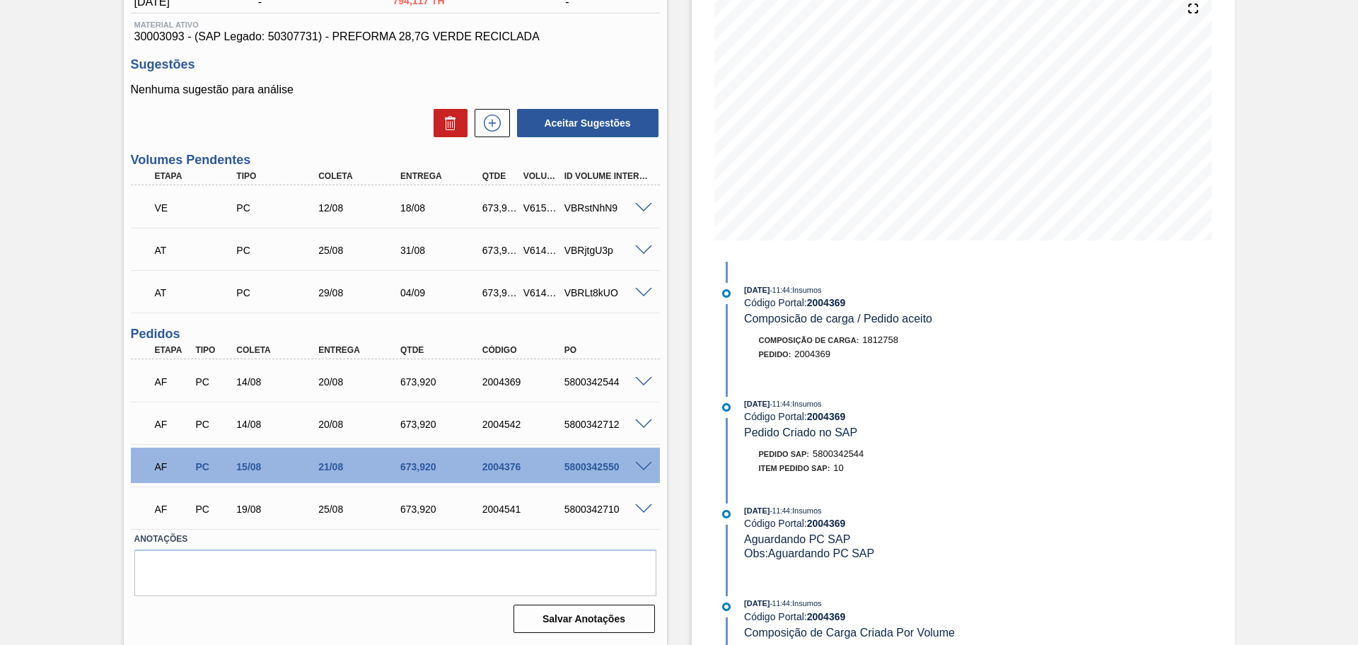
click at [643, 306] on div "AT PC 29/08 04/09 673,920 V614794 VBRLt8kUO" at bounding box center [395, 291] width 529 height 35
click at [635, 380] on span at bounding box center [643, 382] width 17 height 11
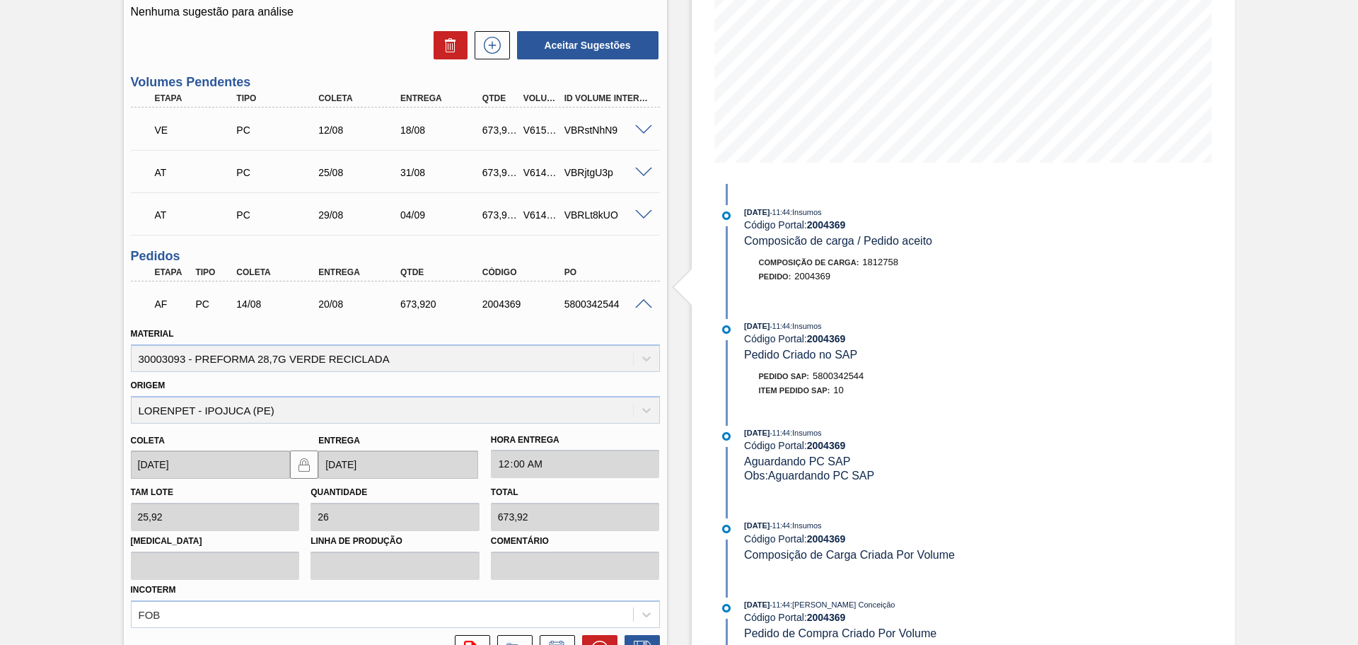
scroll to position [516, 0]
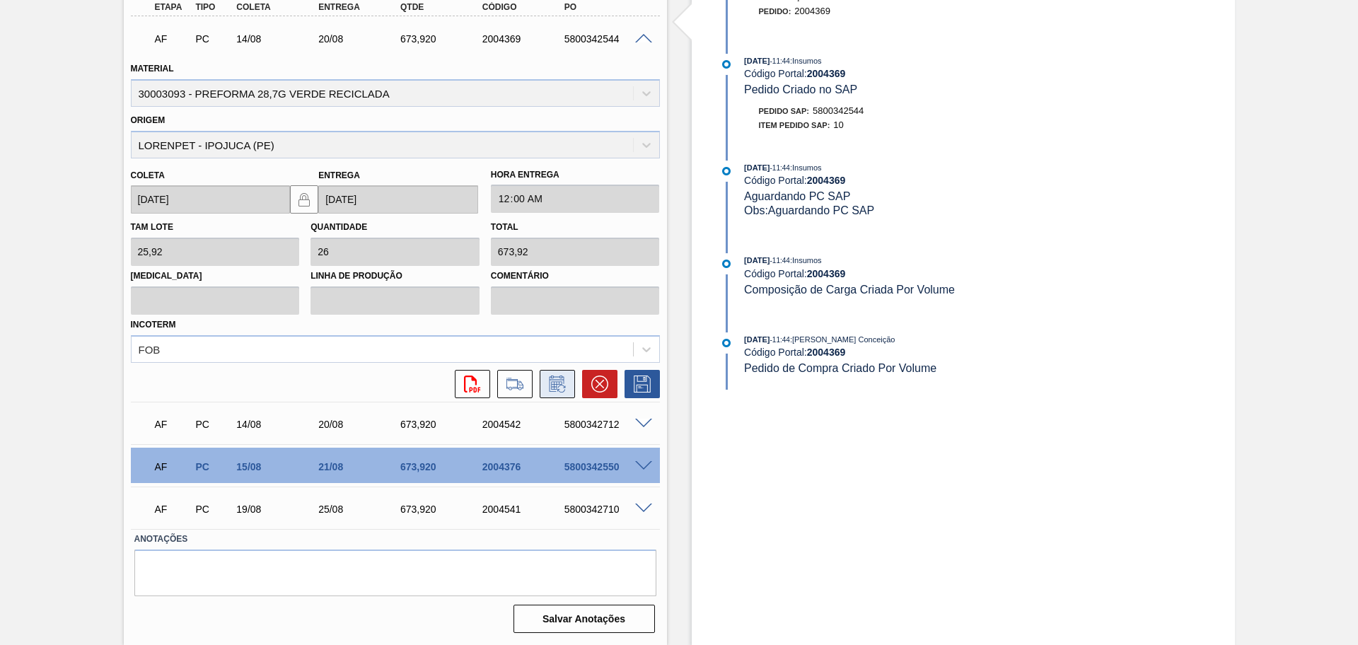
click at [559, 387] on icon at bounding box center [557, 383] width 23 height 17
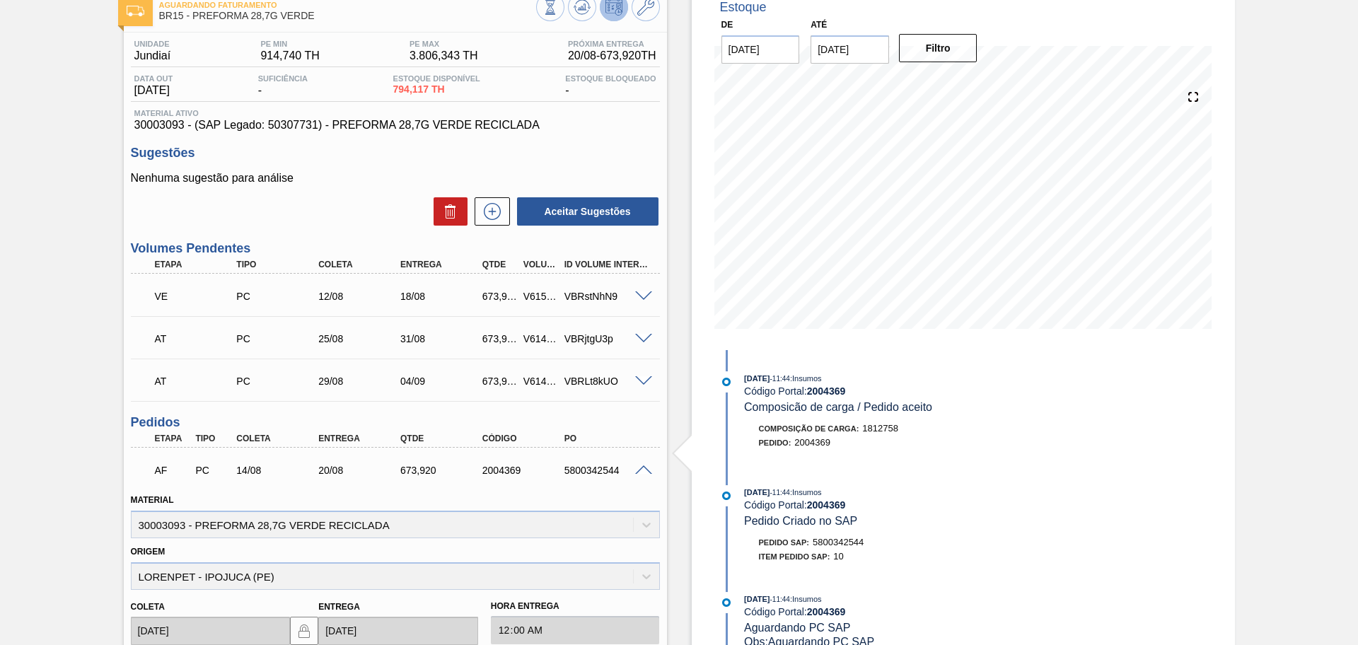
scroll to position [0, 0]
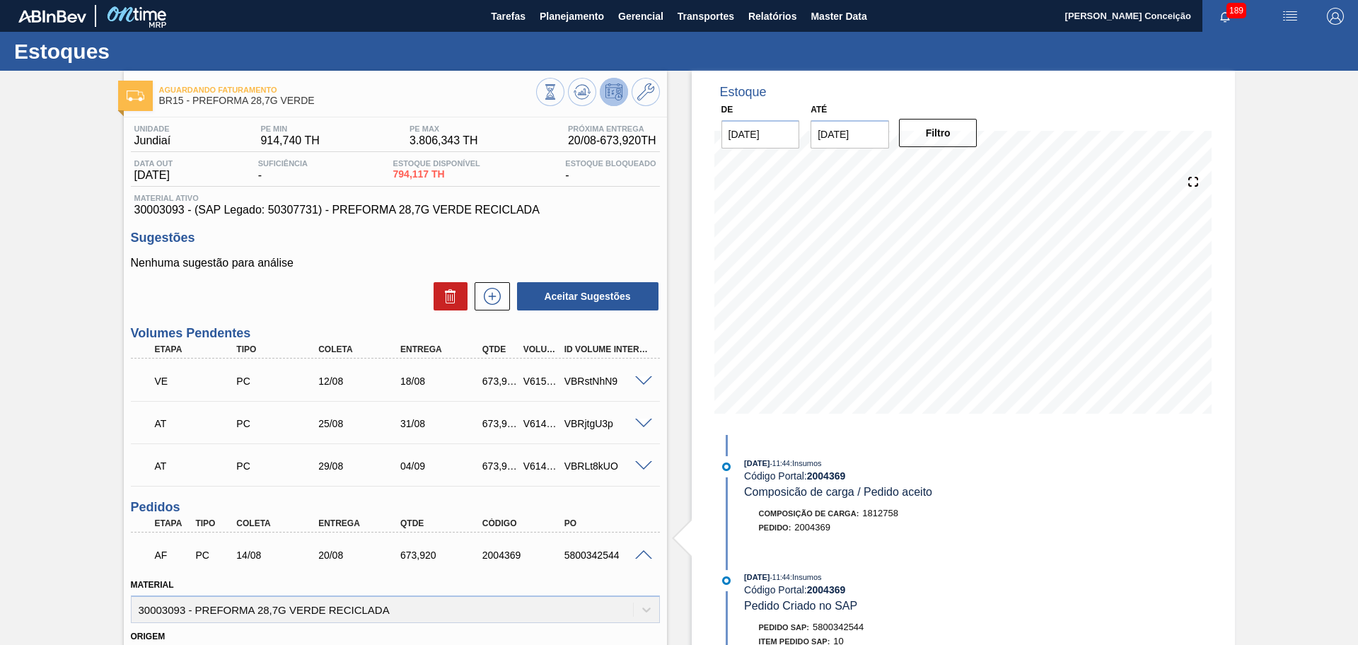
click at [594, 228] on div "Unidade Jundiaí PE MIN 914,740 TH PE MAX 3.806,343 TH Próxima Entrega 20/08 - 6…" at bounding box center [395, 635] width 543 height 1037
click at [558, 85] on icon at bounding box center [550, 92] width 16 height 16
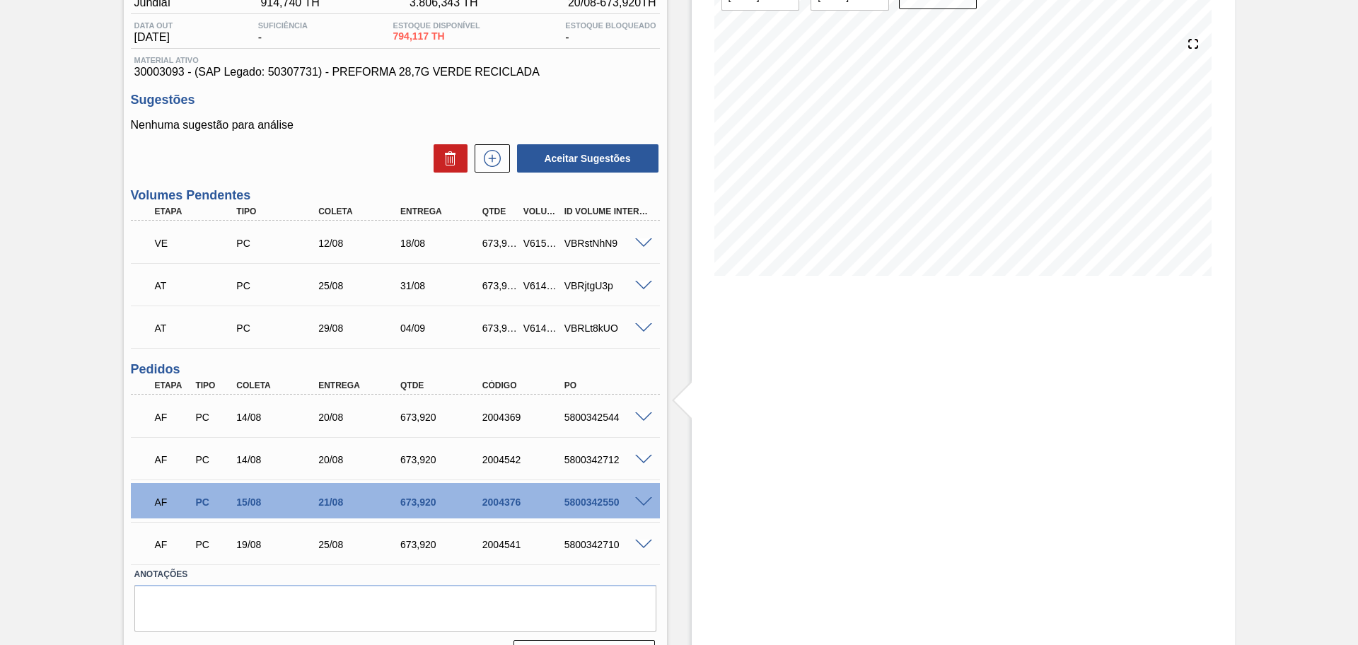
scroll to position [173, 0]
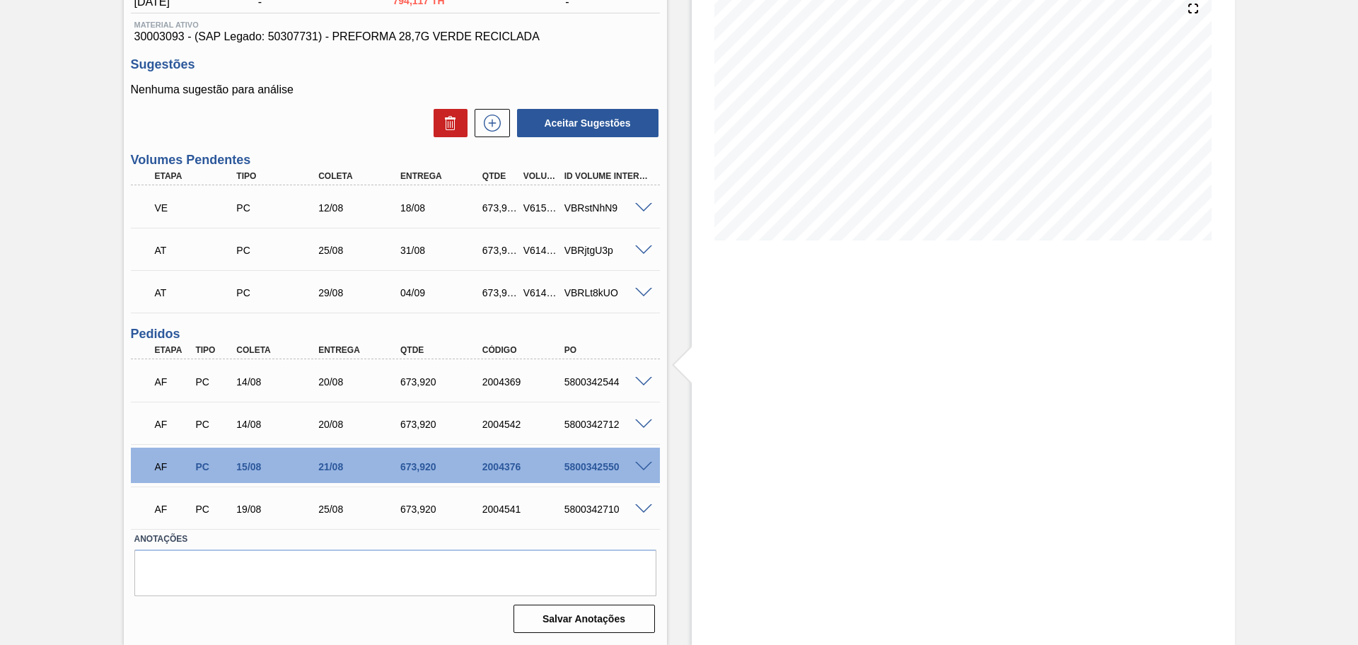
click at [643, 380] on span at bounding box center [643, 382] width 17 height 11
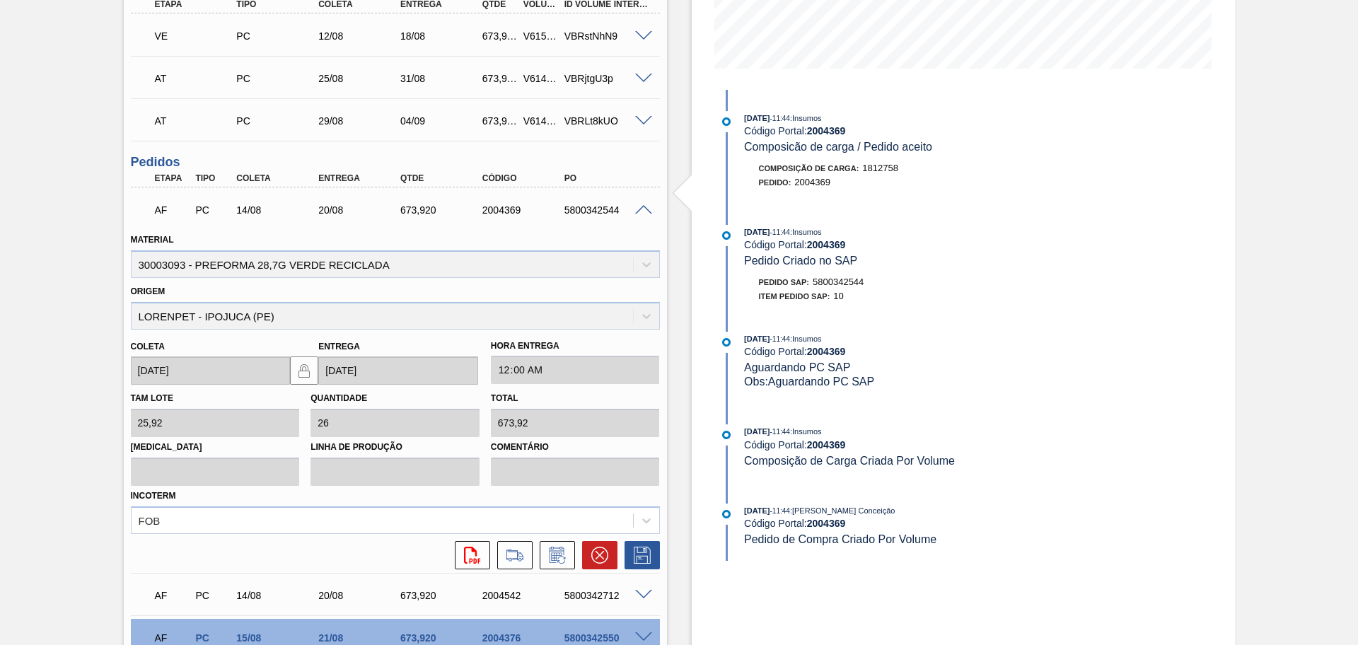
scroll to position [438, 0]
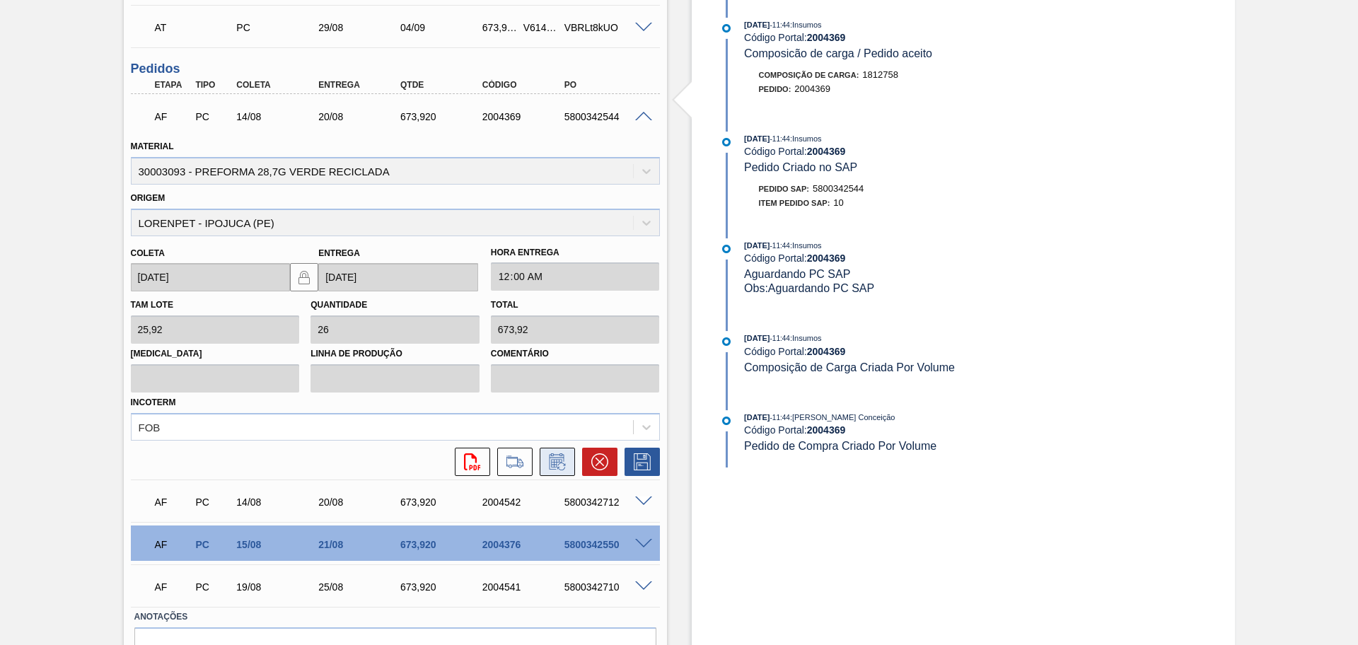
click at [560, 454] on icon at bounding box center [557, 461] width 23 height 17
click at [557, 457] on icon at bounding box center [557, 461] width 23 height 17
click at [556, 462] on icon at bounding box center [556, 463] width 11 height 8
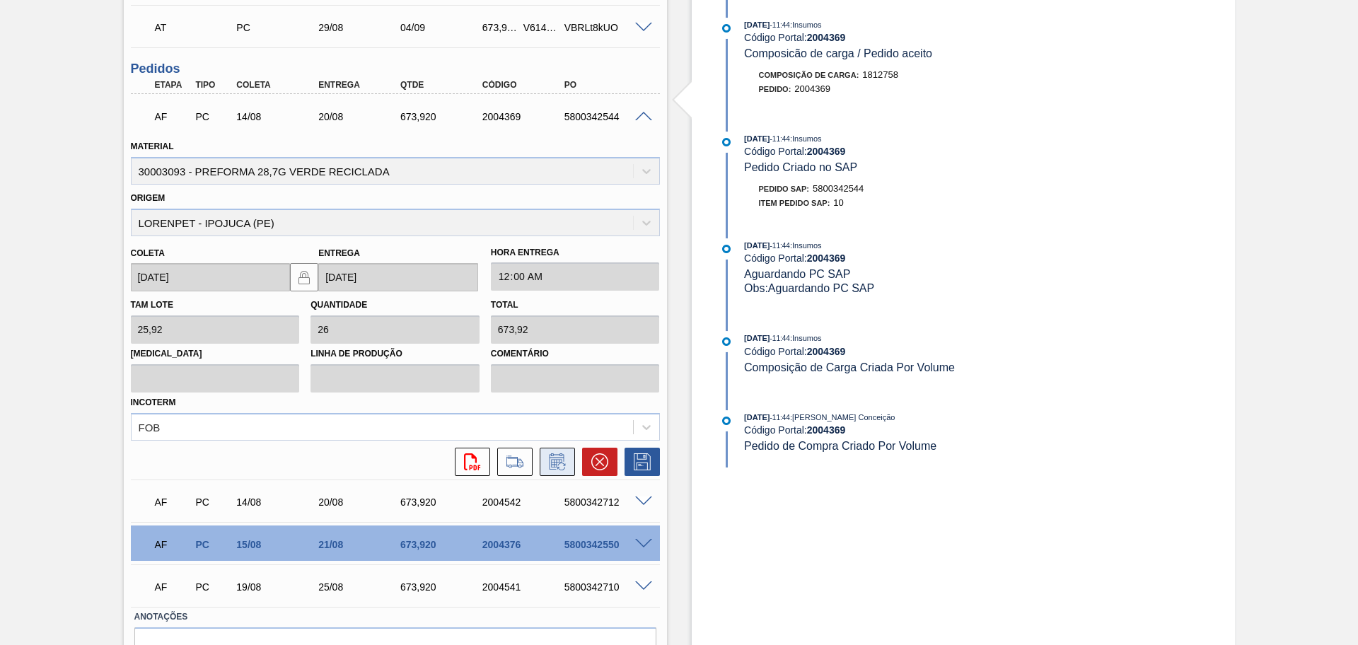
click at [556, 462] on icon at bounding box center [556, 463] width 11 height 8
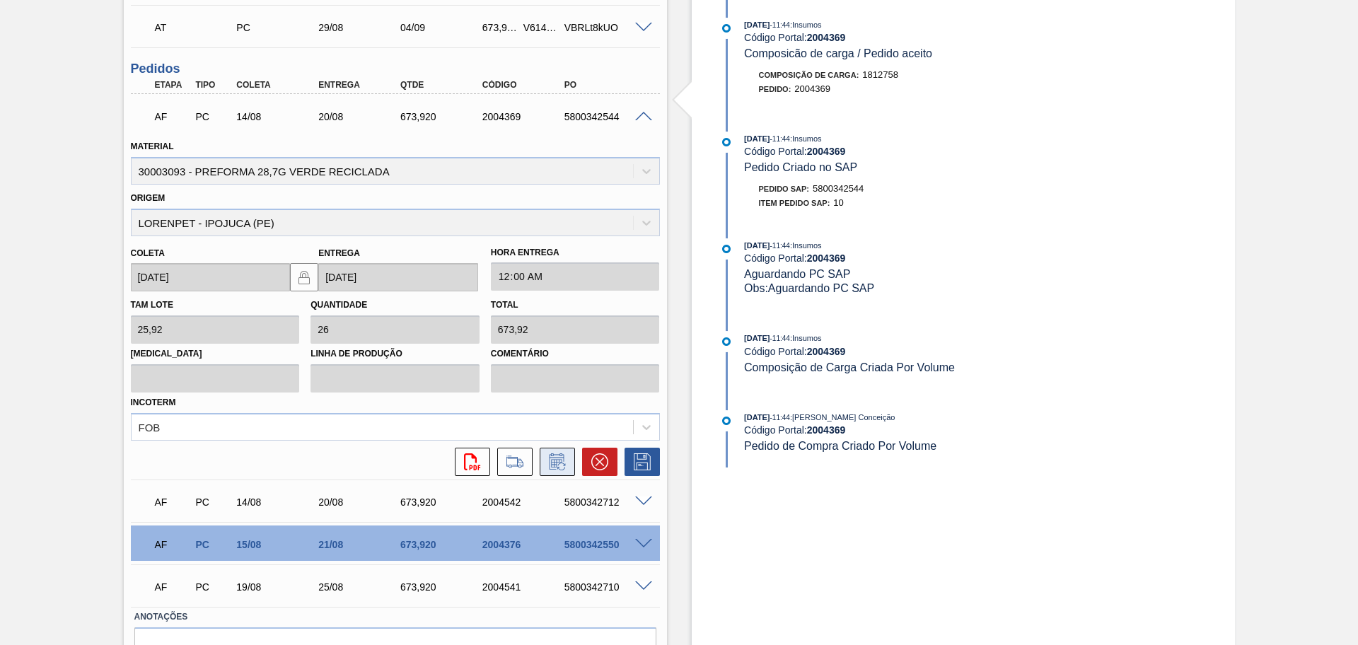
click at [556, 462] on icon at bounding box center [556, 463] width 11 height 8
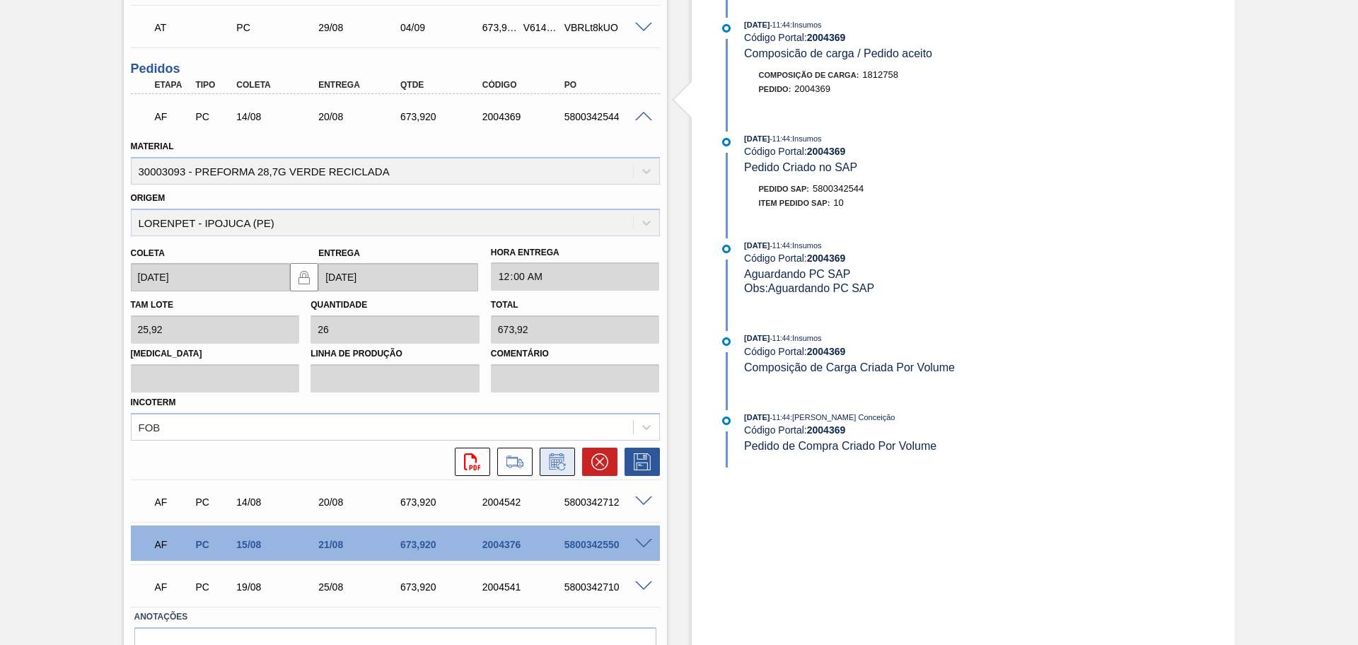
click at [556, 462] on icon at bounding box center [556, 463] width 11 height 8
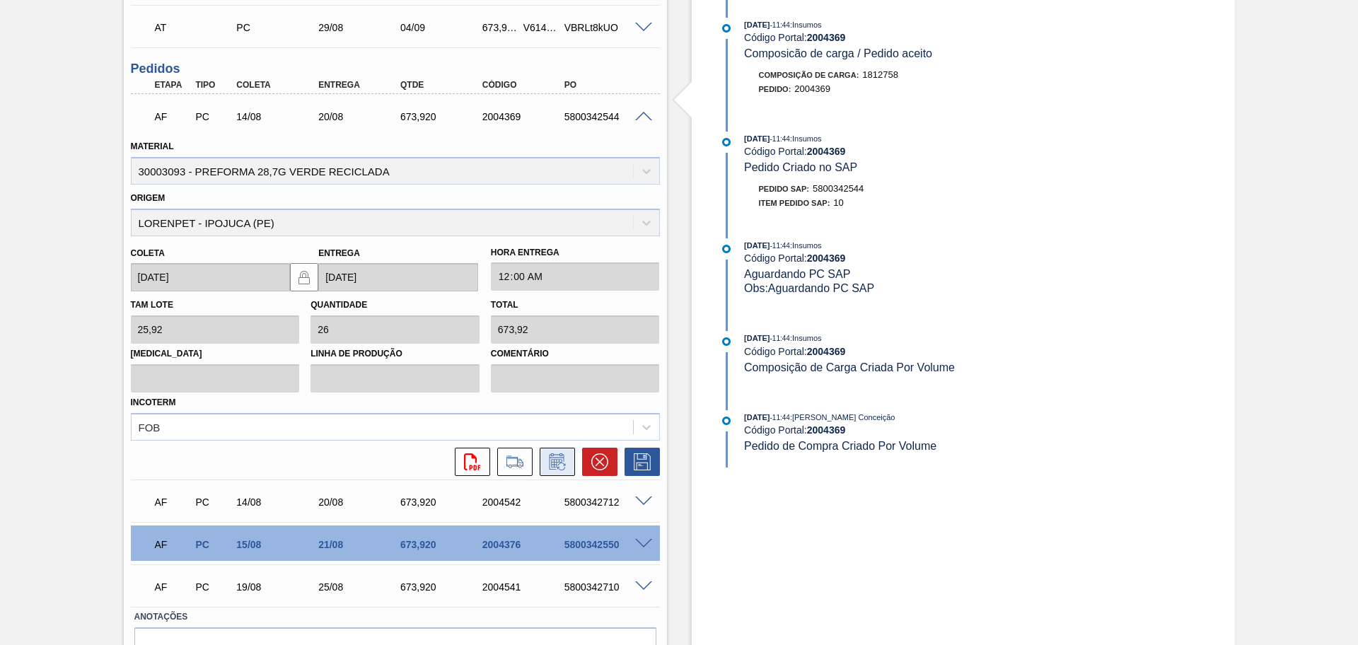
click at [556, 462] on icon at bounding box center [556, 463] width 11 height 8
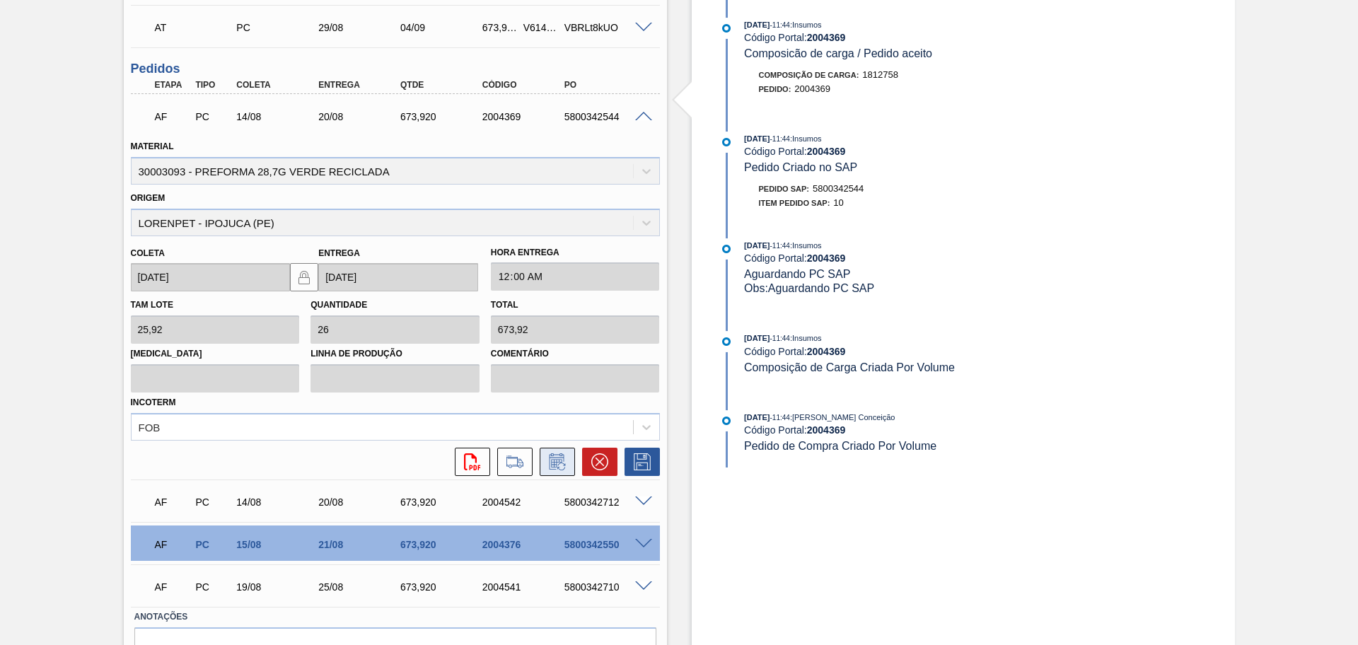
click at [556, 462] on icon at bounding box center [556, 463] width 11 height 8
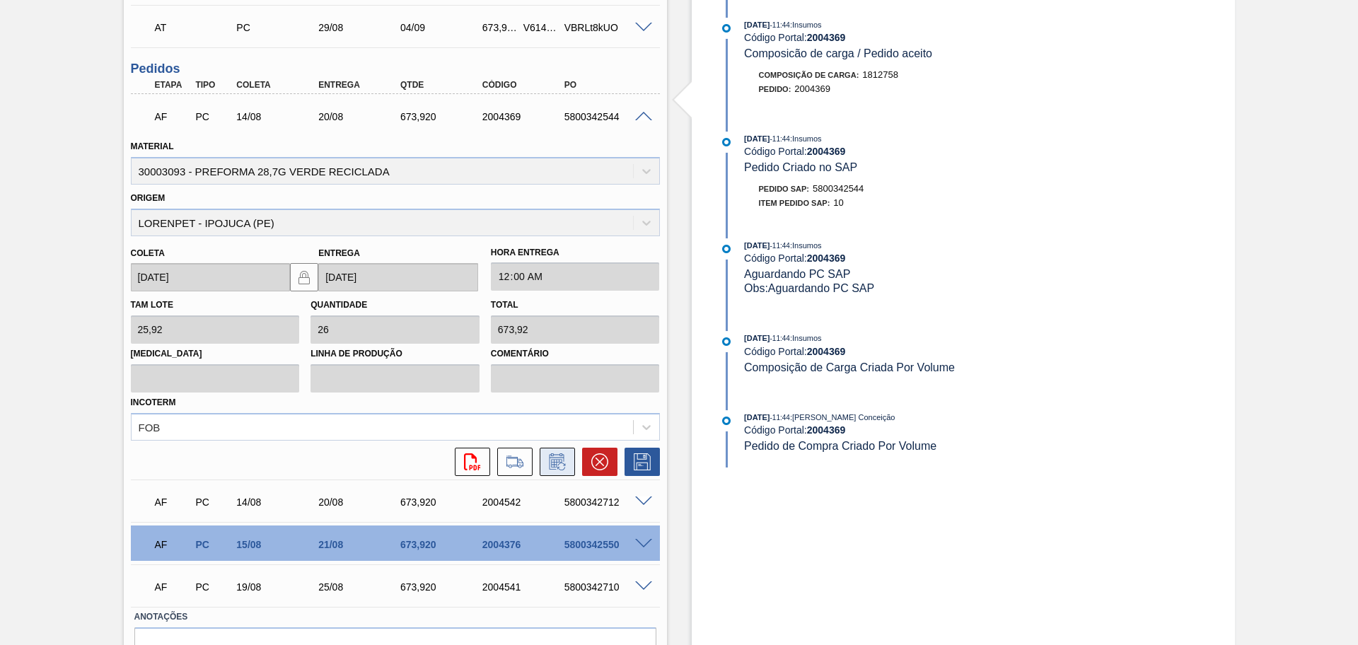
click at [556, 462] on icon at bounding box center [556, 463] width 11 height 8
click at [643, 119] on span at bounding box center [643, 117] width 17 height 11
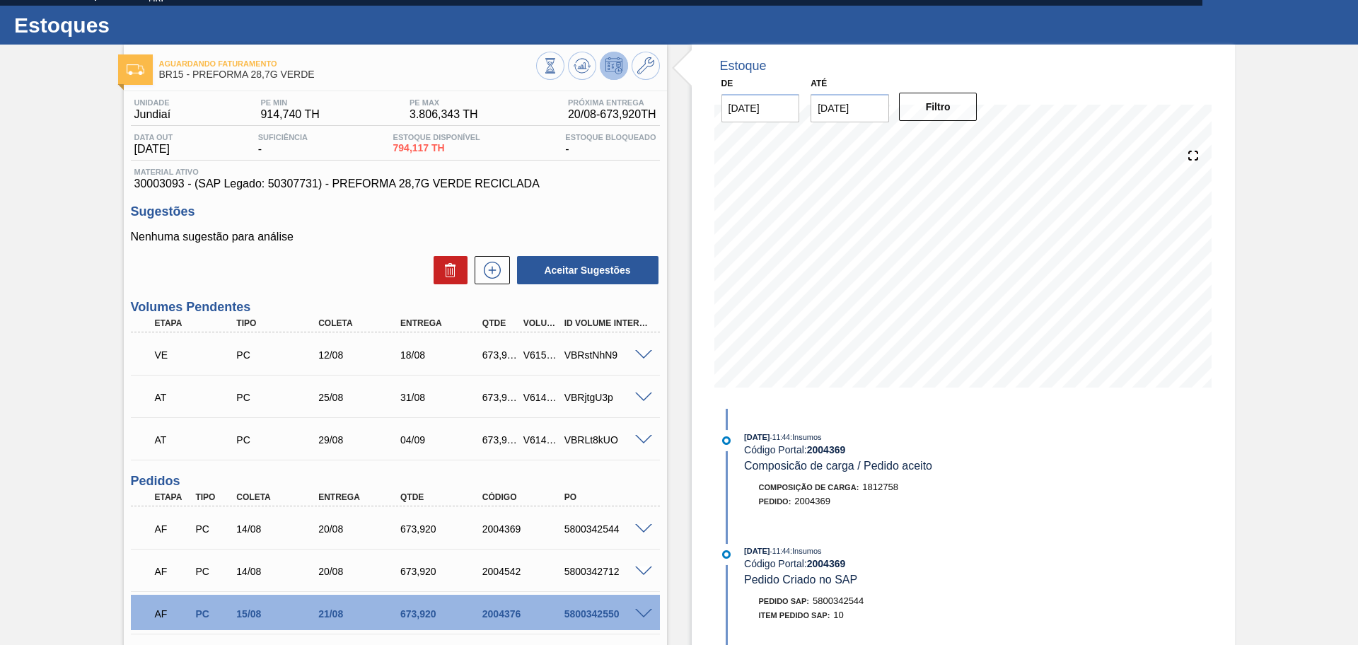
scroll to position [0, 0]
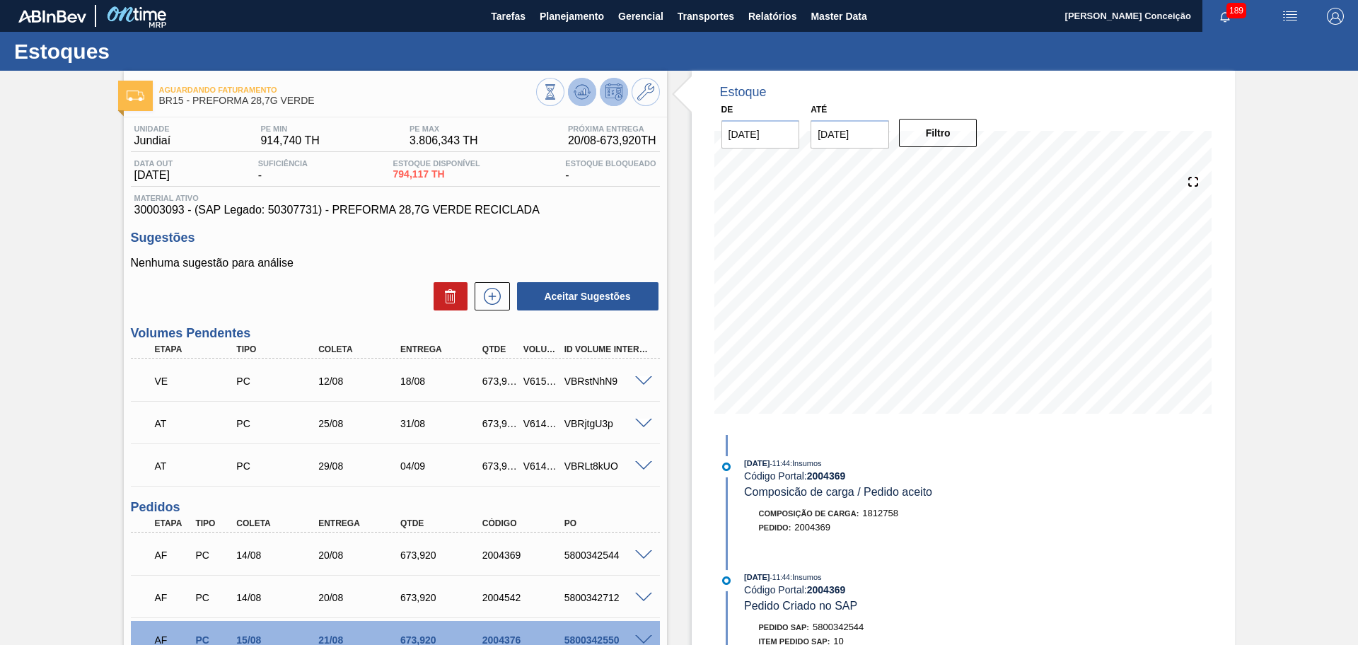
click at [558, 85] on icon at bounding box center [550, 92] width 16 height 16
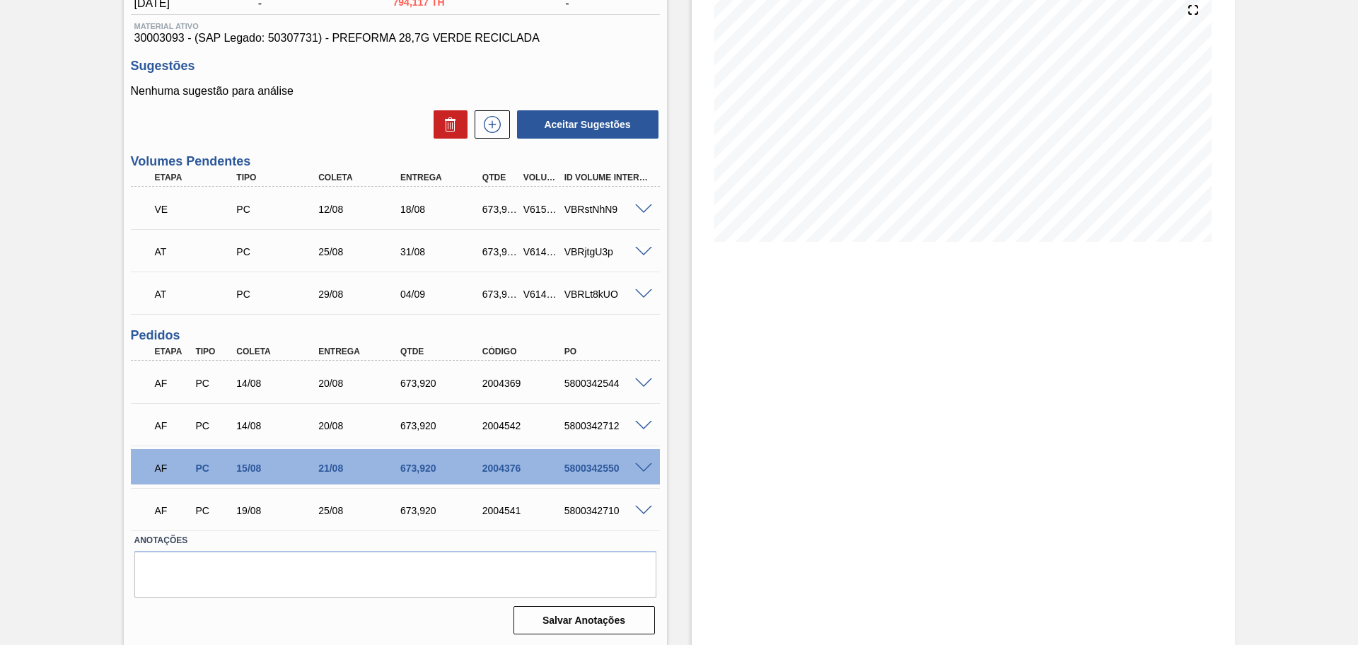
scroll to position [173, 0]
click at [647, 532] on label "Anotações" at bounding box center [395, 539] width 522 height 21
click at [640, 383] on span at bounding box center [643, 382] width 17 height 11
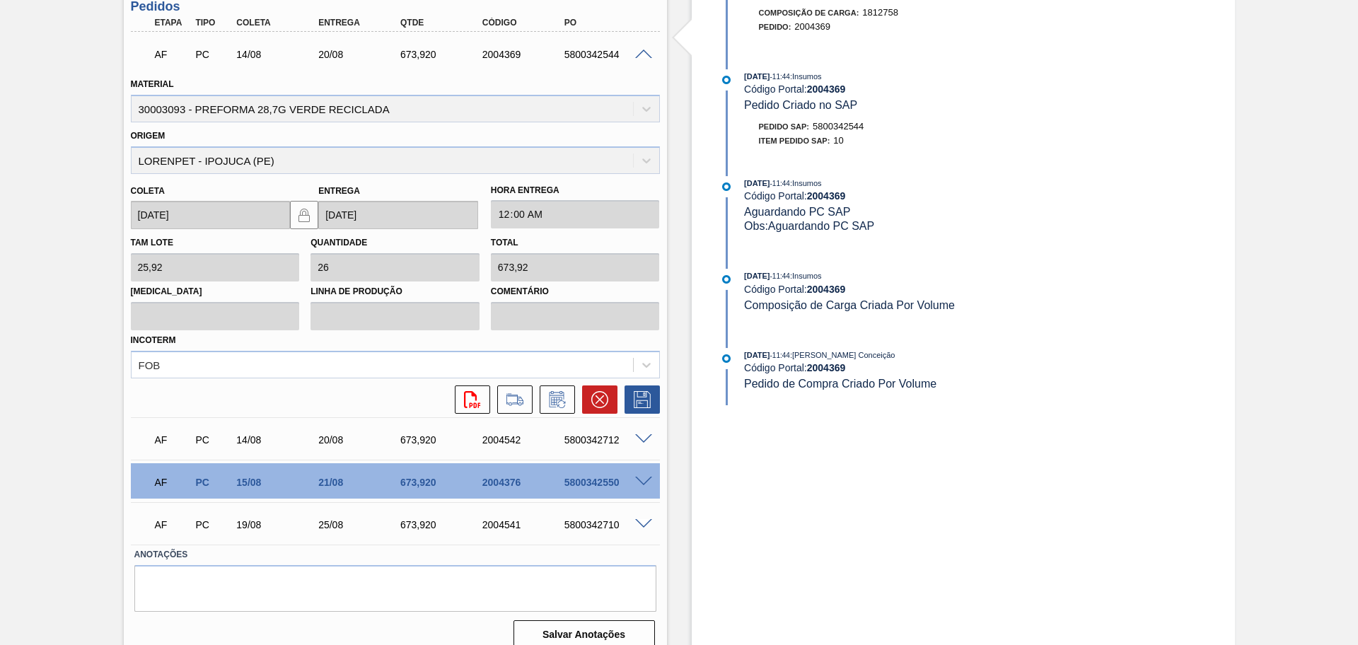
scroll to position [516, 0]
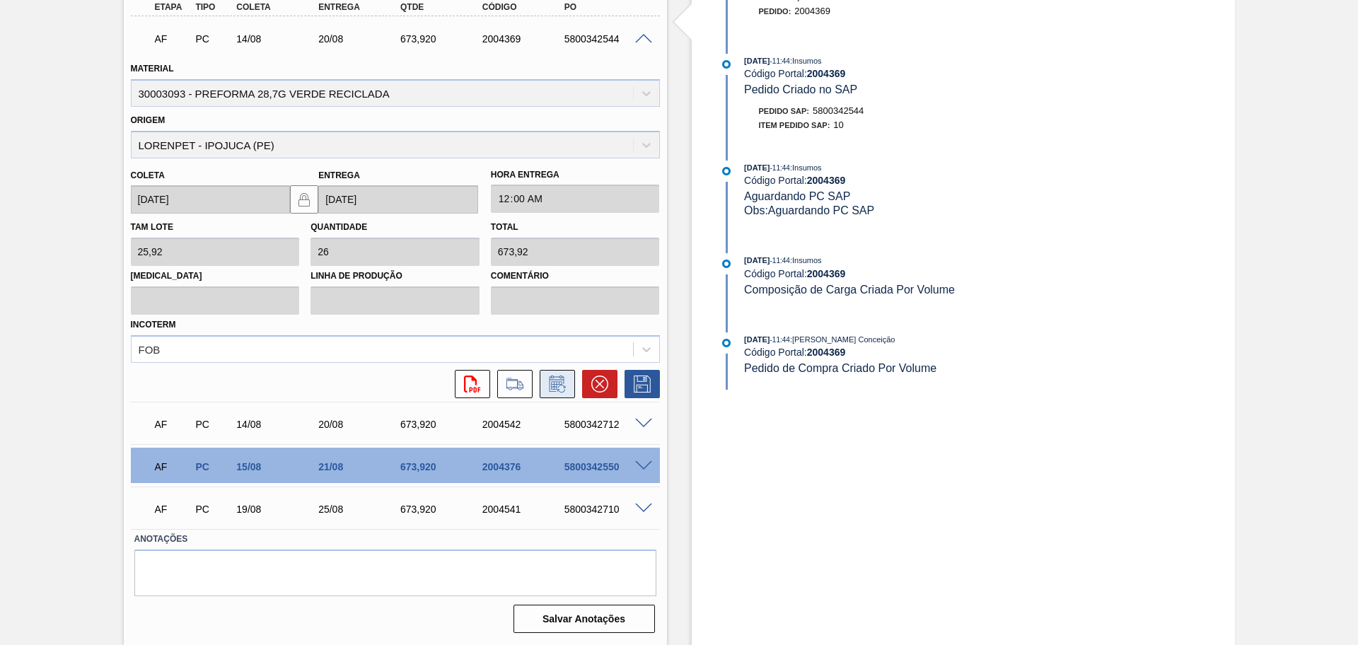
click at [561, 393] on button at bounding box center [556, 384] width 35 height 28
click at [557, 385] on icon at bounding box center [557, 383] width 23 height 17
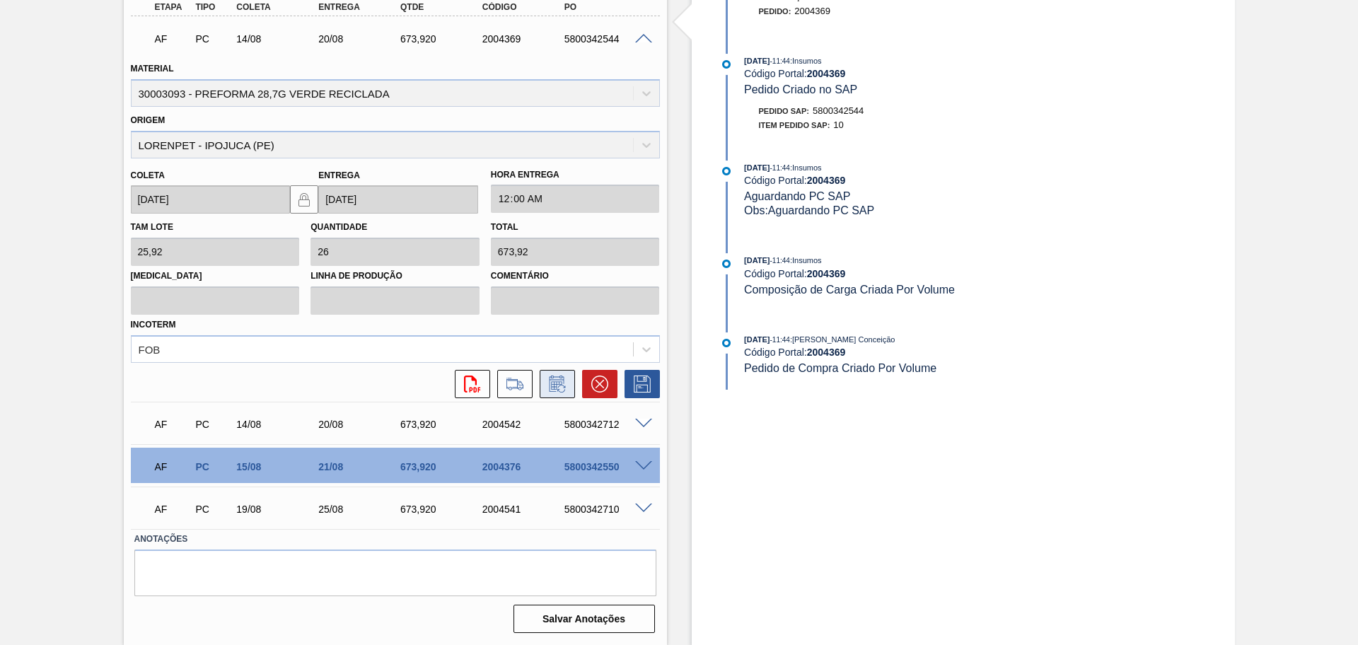
click at [557, 385] on icon at bounding box center [557, 383] width 23 height 17
click at [643, 39] on span at bounding box center [643, 39] width 17 height 11
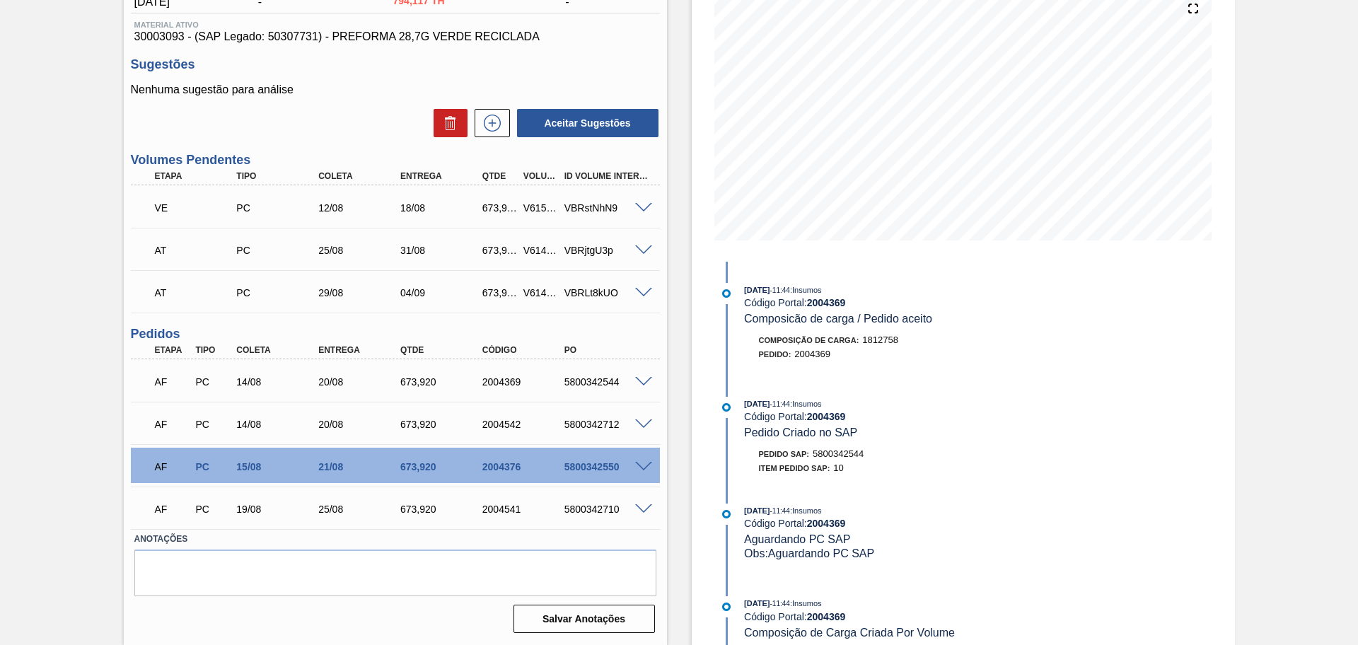
click at [599, 386] on div "5800342544" at bounding box center [607, 381] width 92 height 11
click at [640, 377] on span at bounding box center [643, 382] width 17 height 11
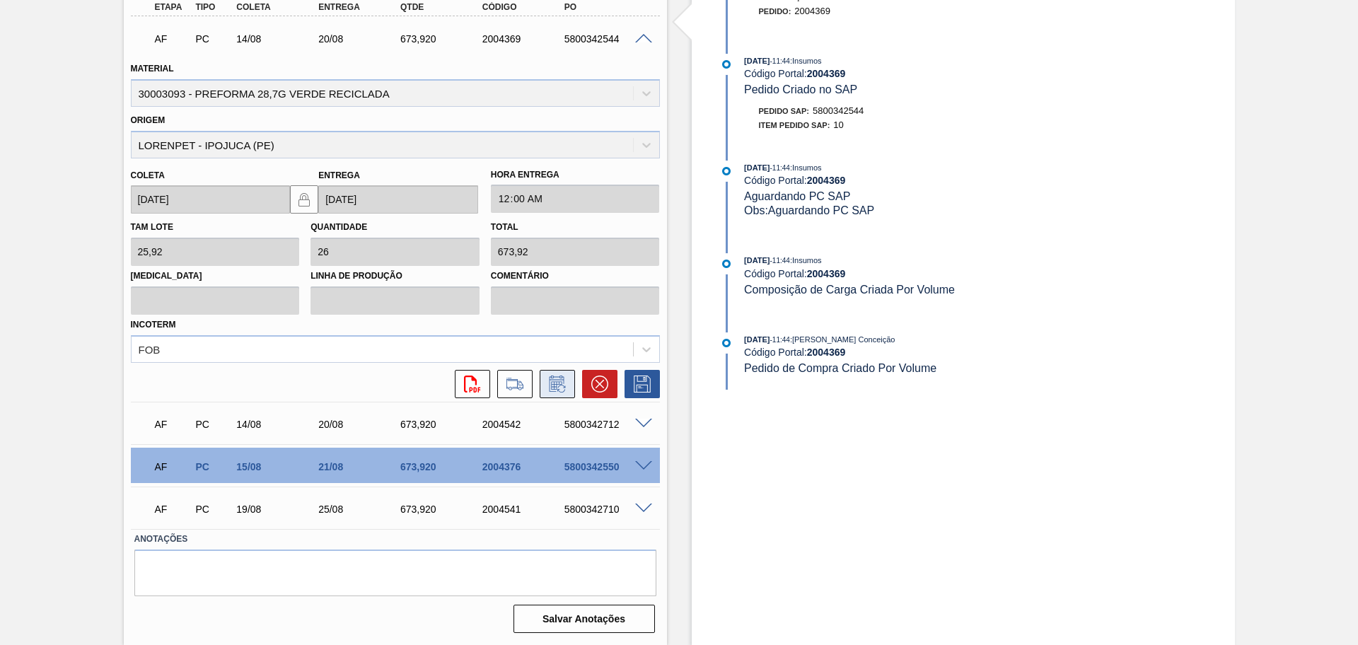
click at [552, 387] on icon at bounding box center [557, 383] width 23 height 17
click at [554, 385] on icon at bounding box center [557, 383] width 23 height 17
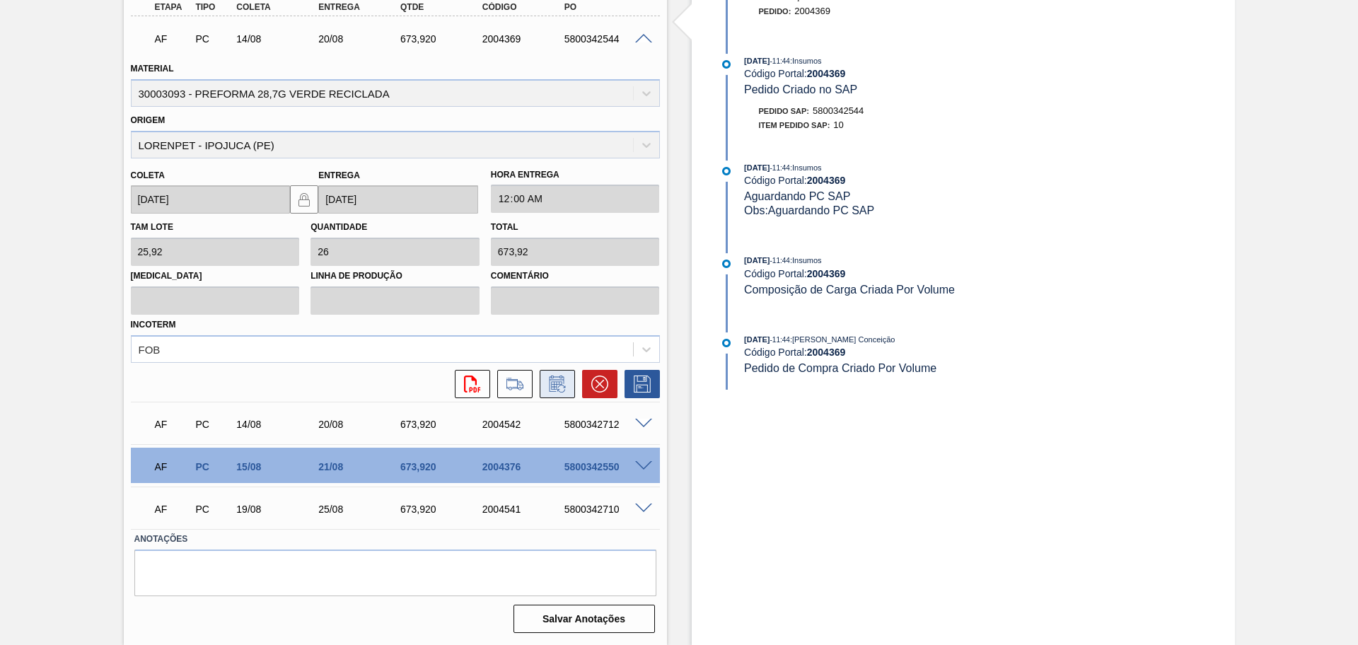
click at [554, 385] on icon at bounding box center [557, 383] width 23 height 17
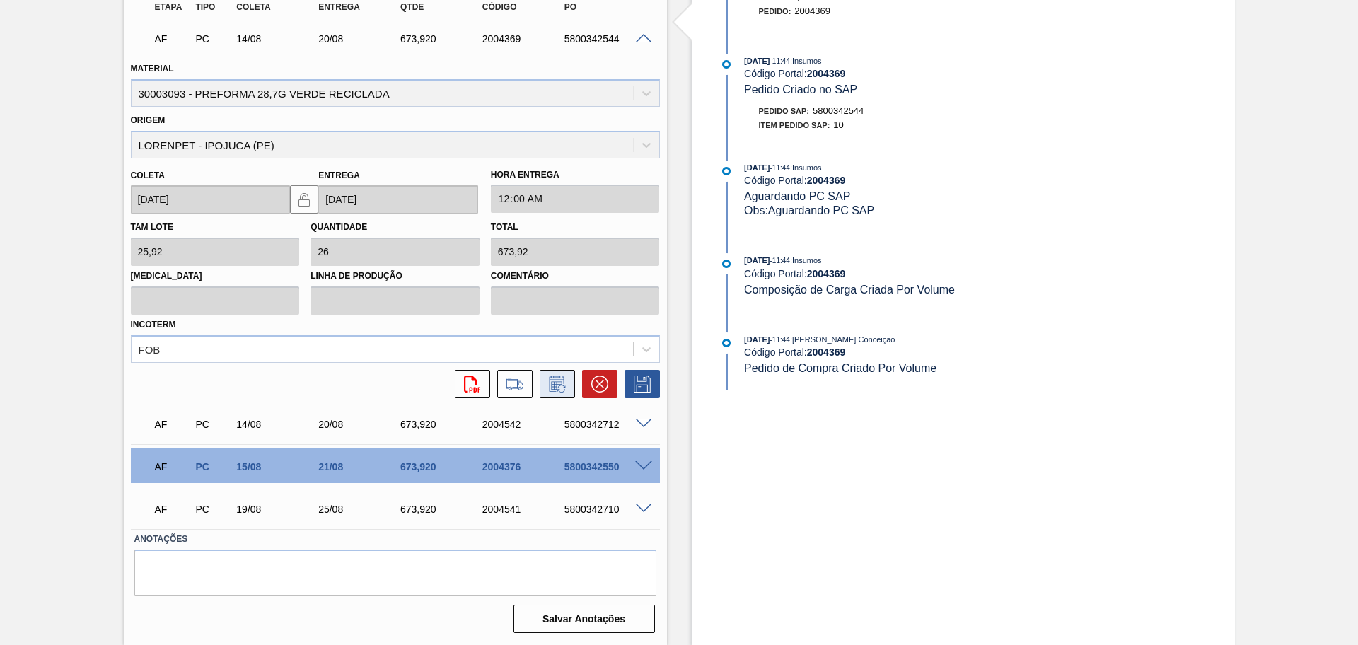
click at [554, 385] on icon at bounding box center [557, 383] width 23 height 17
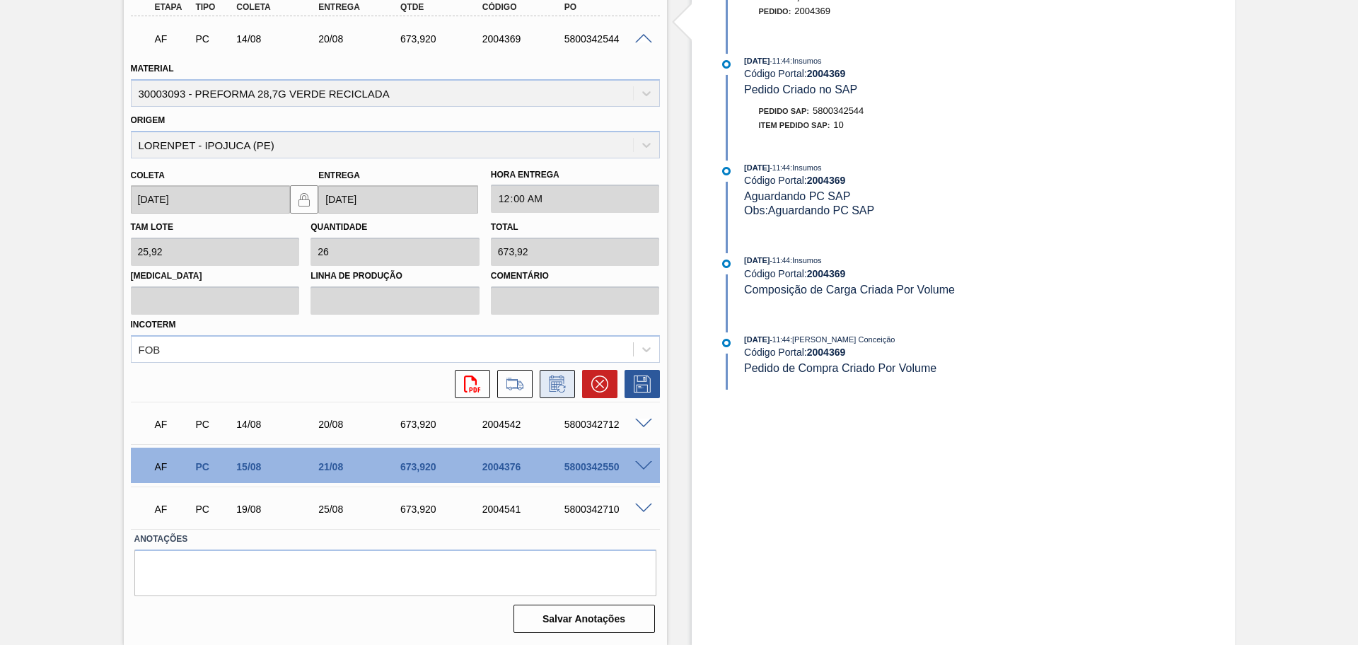
click at [554, 385] on icon at bounding box center [557, 383] width 23 height 17
click at [645, 37] on span at bounding box center [643, 39] width 17 height 11
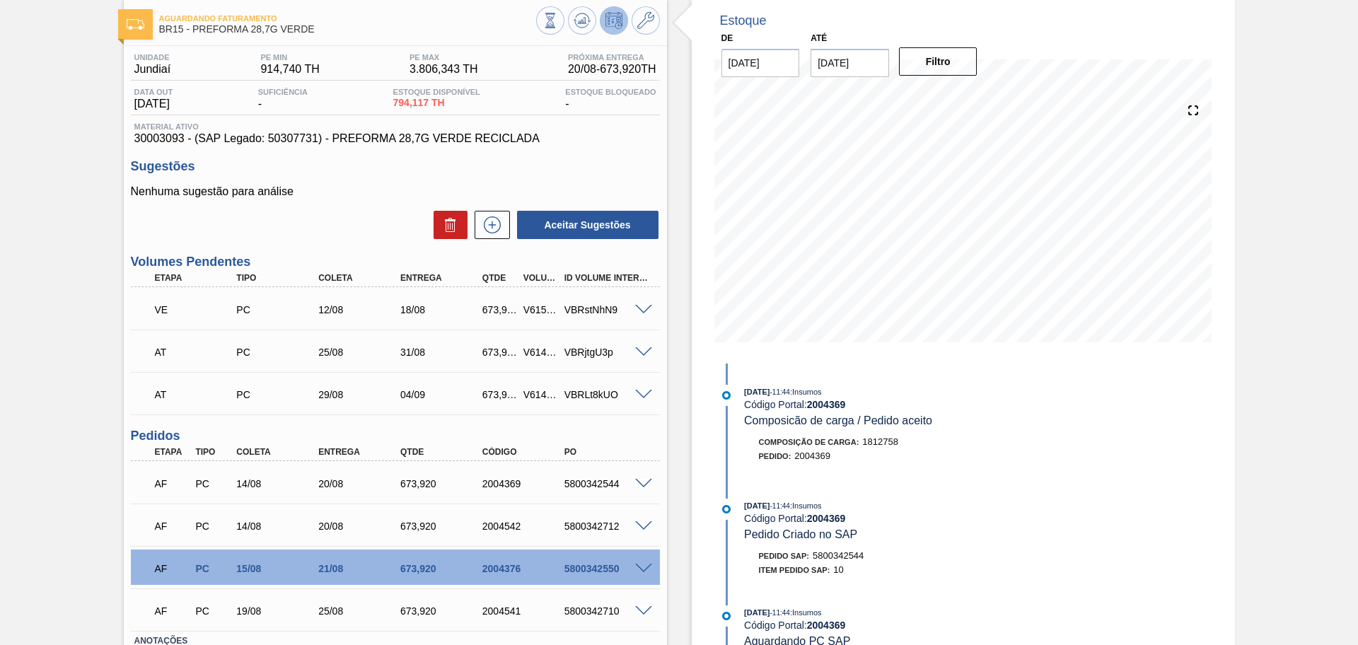
scroll to position [0, 0]
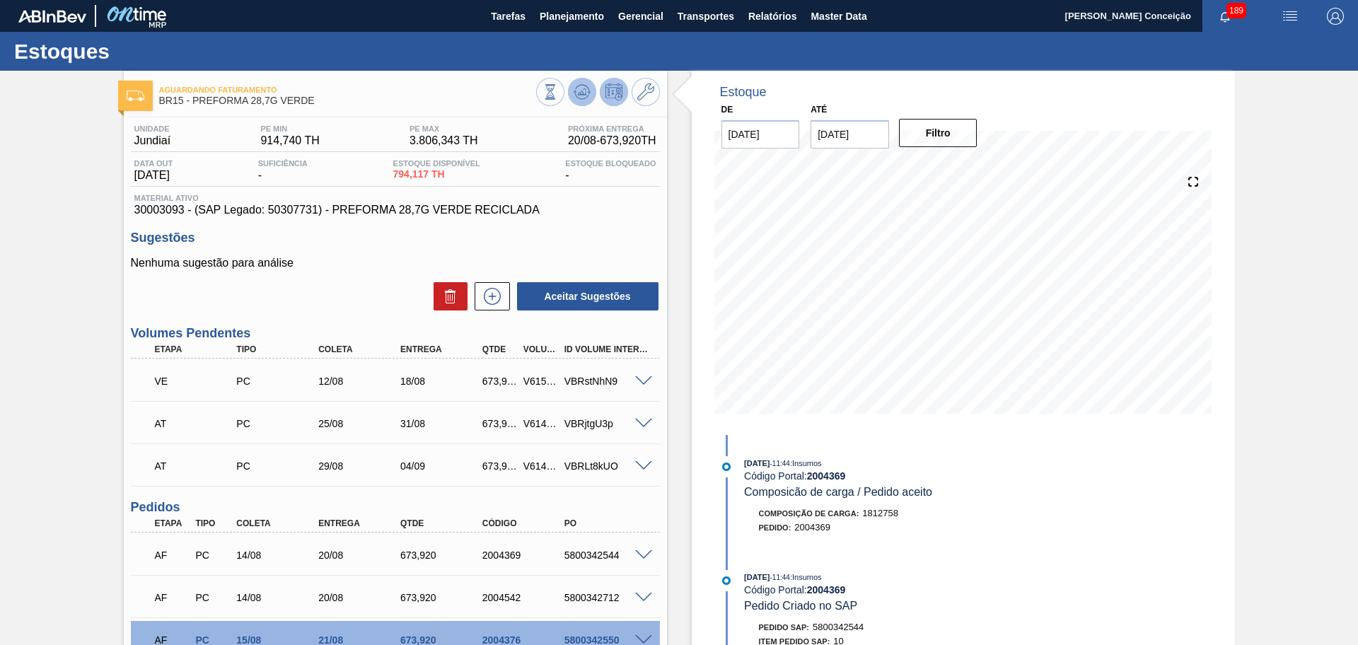
click at [558, 93] on icon at bounding box center [550, 92] width 16 height 16
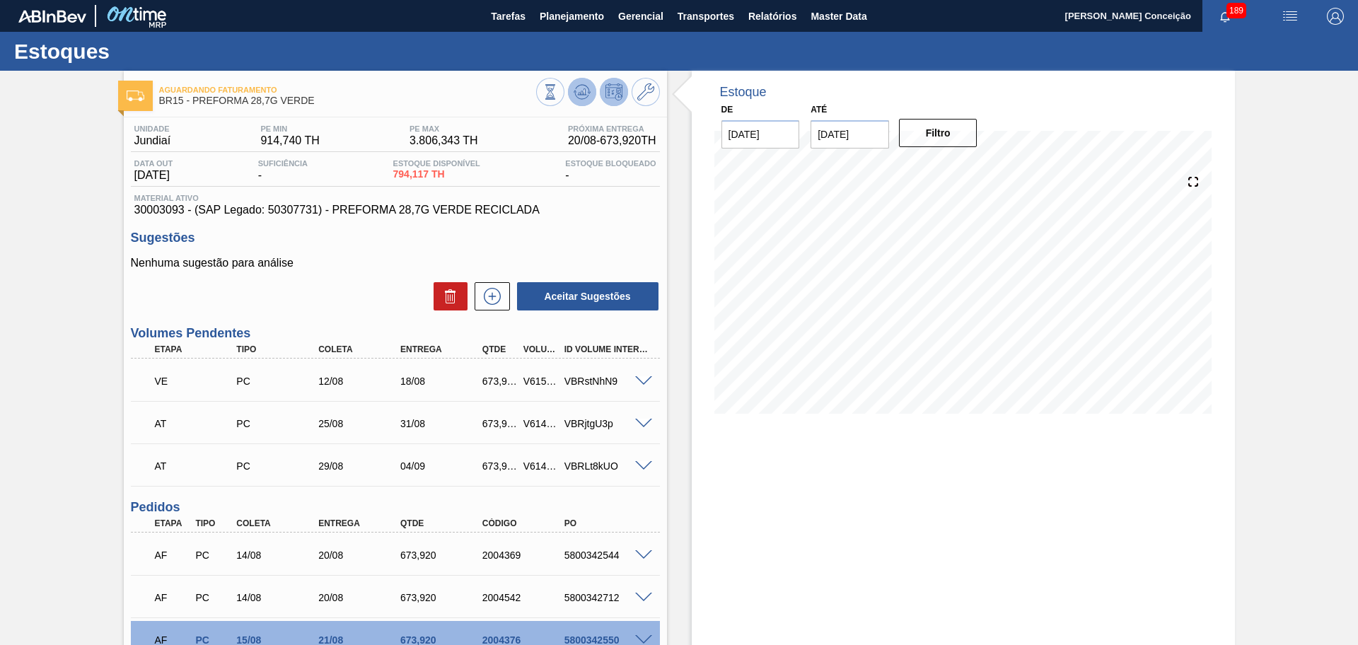
click at [558, 95] on icon at bounding box center [550, 92] width 16 height 16
click at [312, 287] on div "Aceitar Sugestões" at bounding box center [395, 296] width 529 height 31
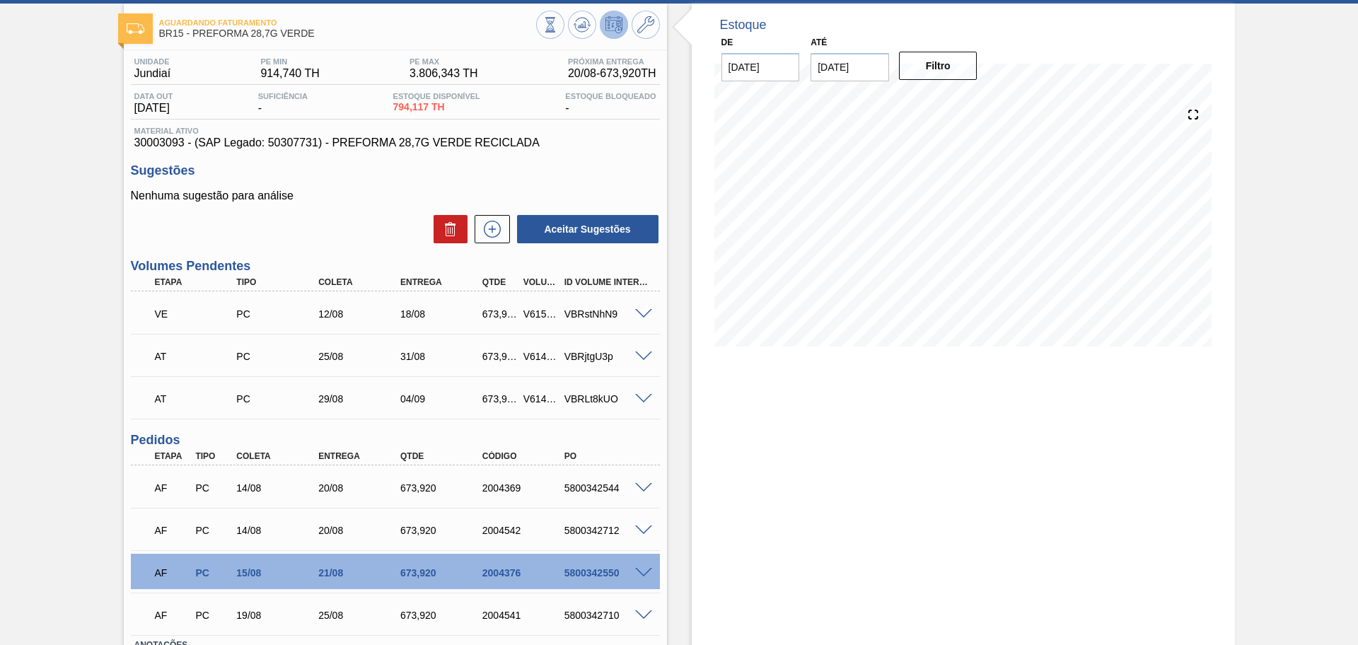
scroll to position [173, 0]
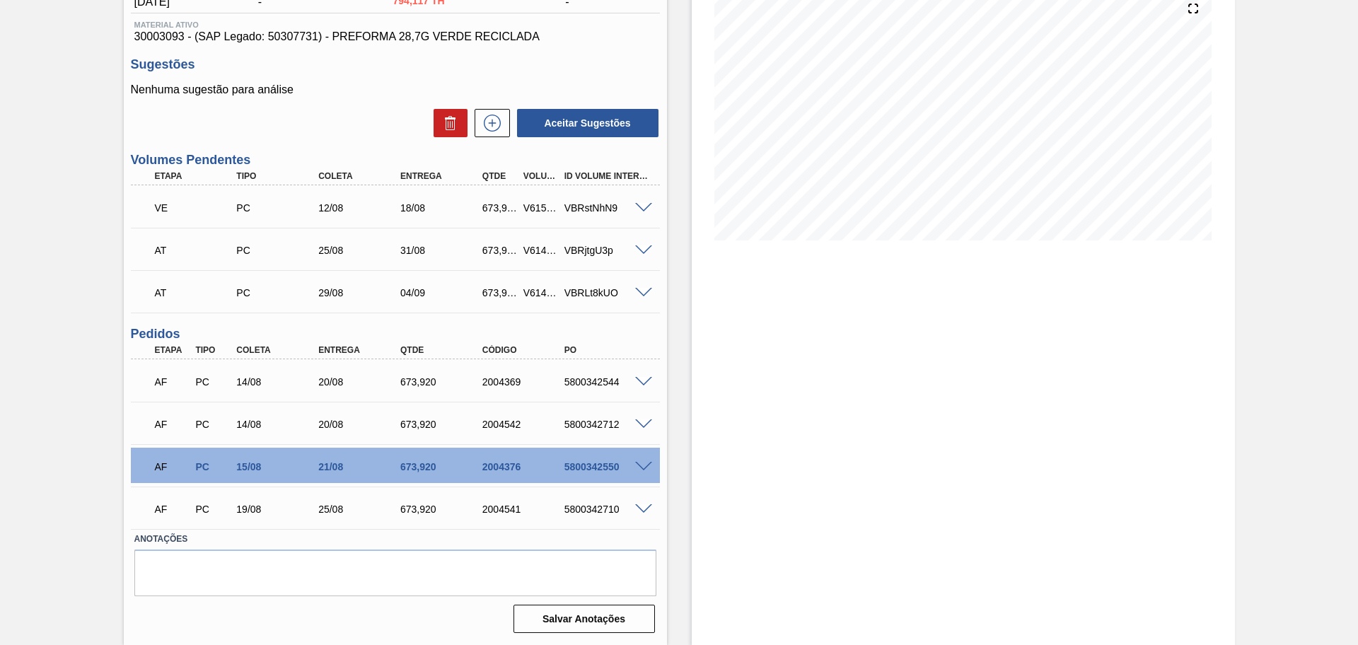
click at [687, 432] on div "Estoque De 11/08/2025 Até 30/09/2025 Filtro 14/08 Projeção de Estoque 794.117 N…" at bounding box center [951, 270] width 568 height 747
click at [660, 516] on div "Unidade Jundiaí PE MIN 914,740 TH PE MAX 3.806,343 TH Próxima Entrega 20/08 - 6…" at bounding box center [395, 291] width 543 height 694
click at [643, 378] on span at bounding box center [643, 382] width 17 height 11
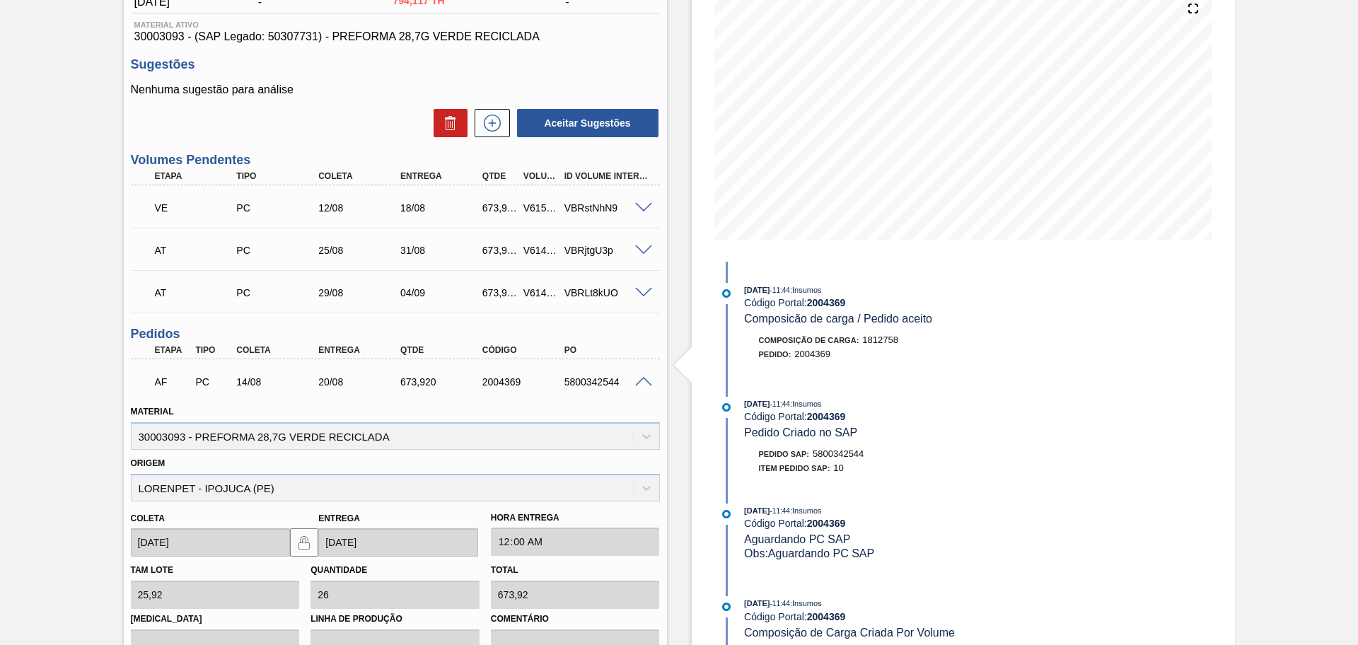
click at [644, 383] on span at bounding box center [643, 382] width 17 height 11
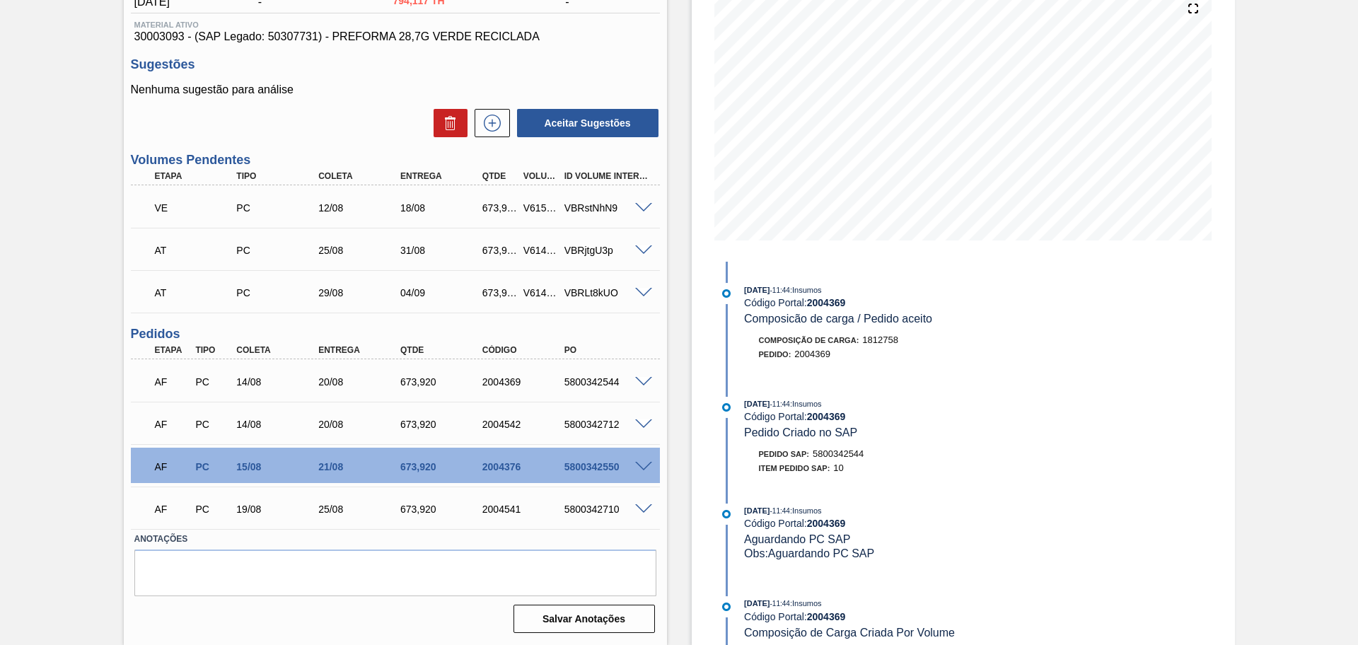
scroll to position [0, 0]
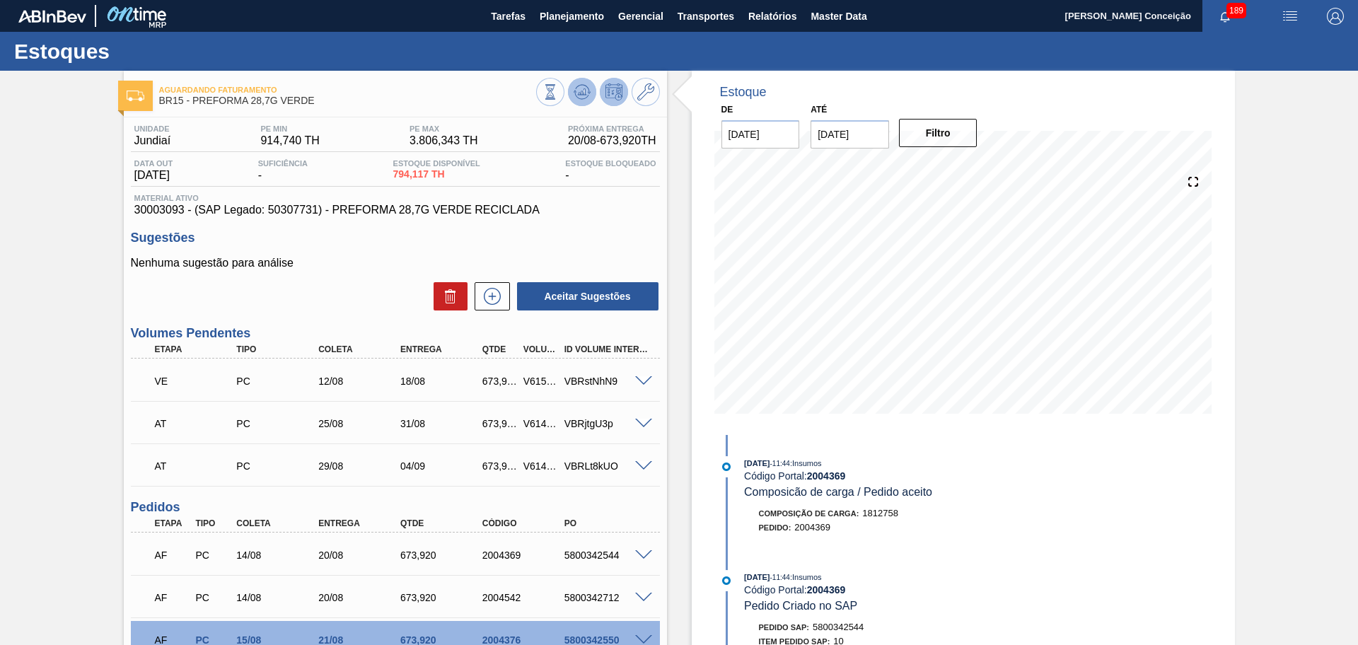
click at [576, 98] on icon at bounding box center [581, 95] width 14 height 7
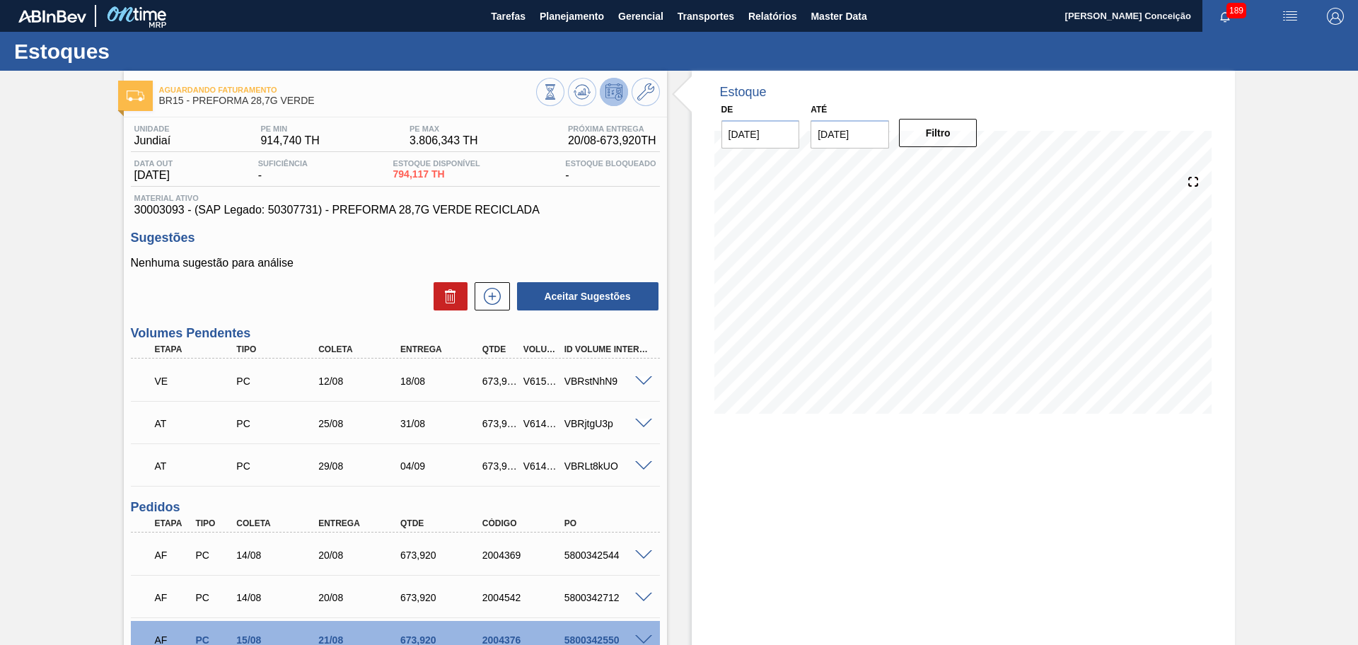
click at [583, 107] on div at bounding box center [598, 94] width 124 height 32
click at [558, 98] on icon at bounding box center [550, 92] width 16 height 16
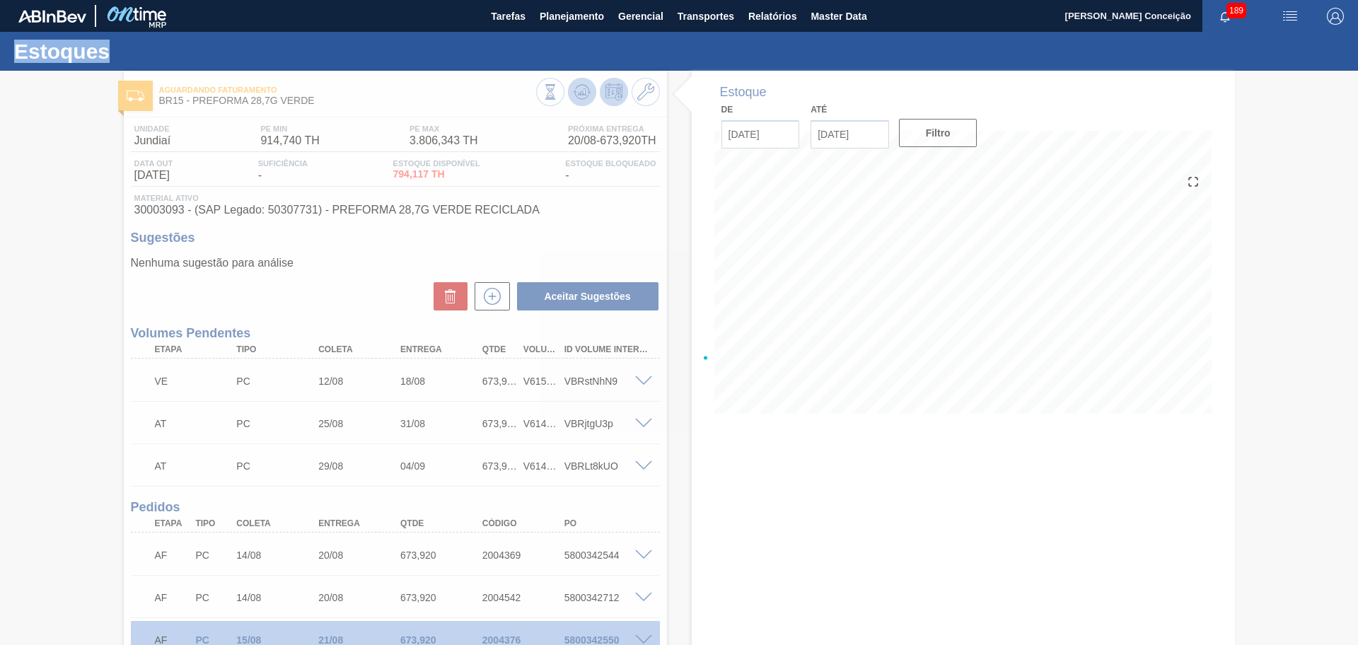
click at [581, 98] on div at bounding box center [679, 358] width 1358 height 574
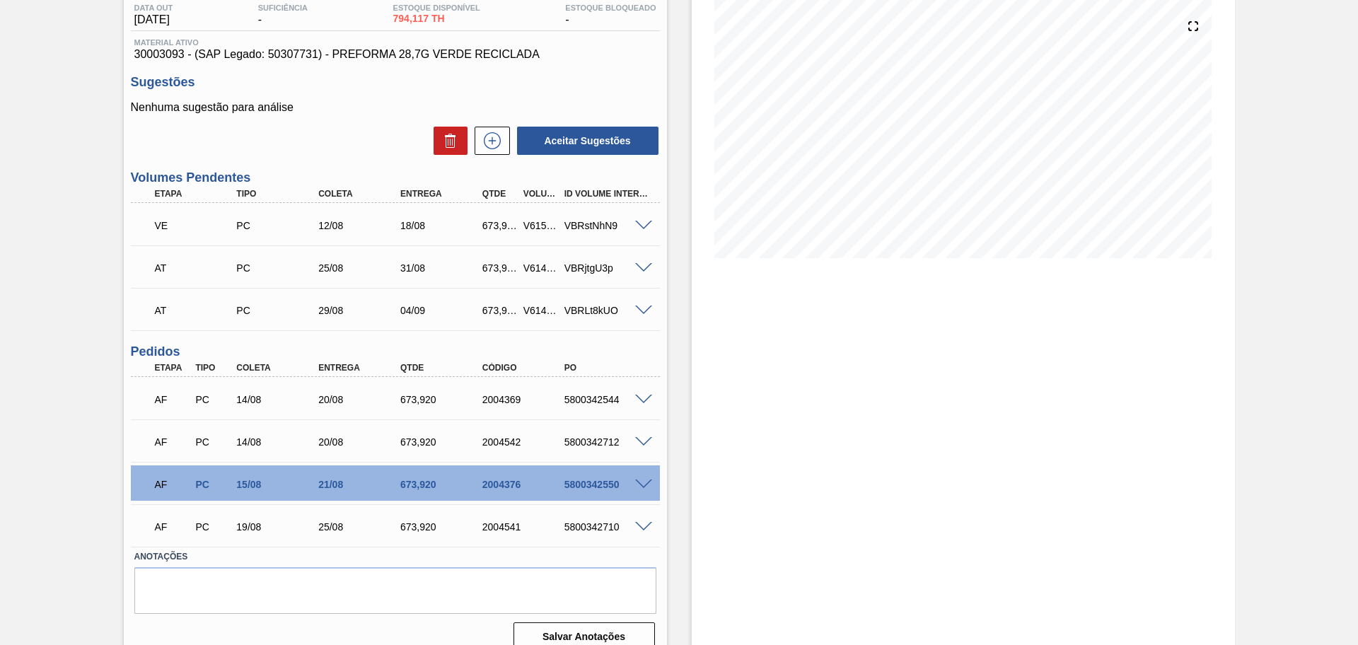
scroll to position [173, 0]
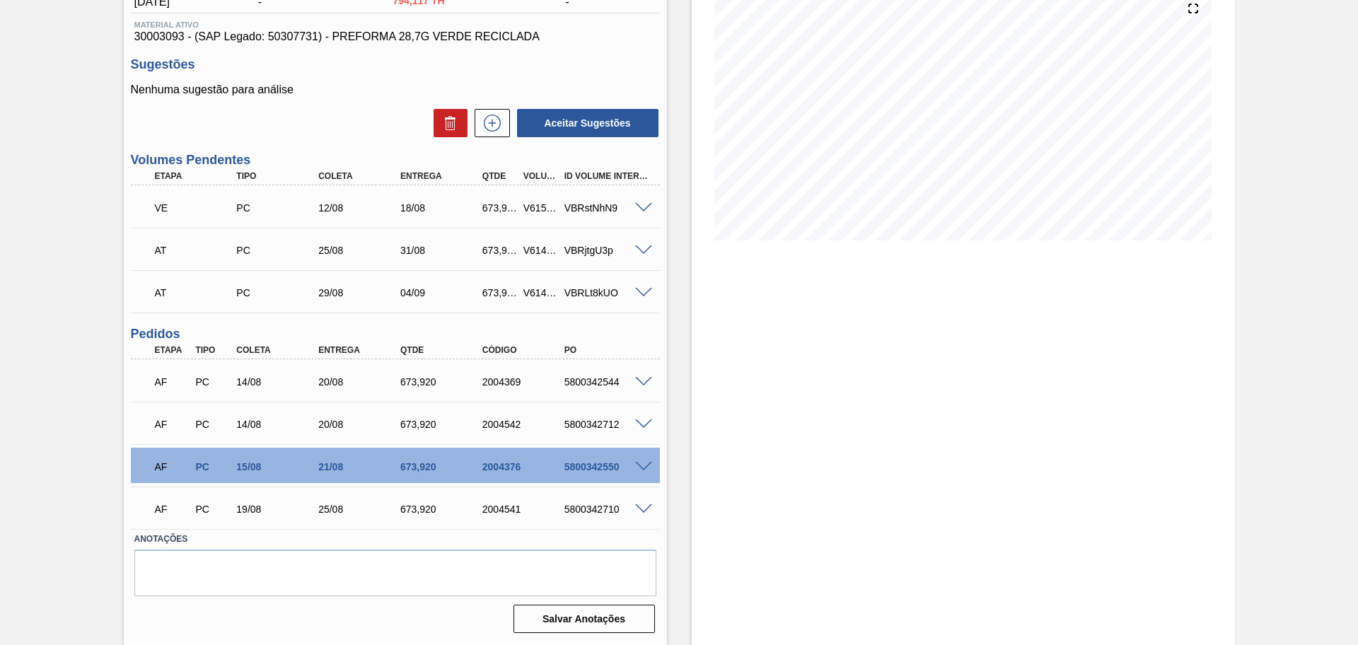
click at [686, 381] on div "Estoque De 11/08/2025 Até 30/09/2025 Filtro 14/08 Projeção de Estoque 794.117 N…" at bounding box center [951, 270] width 568 height 747
click at [644, 380] on span at bounding box center [643, 382] width 17 height 11
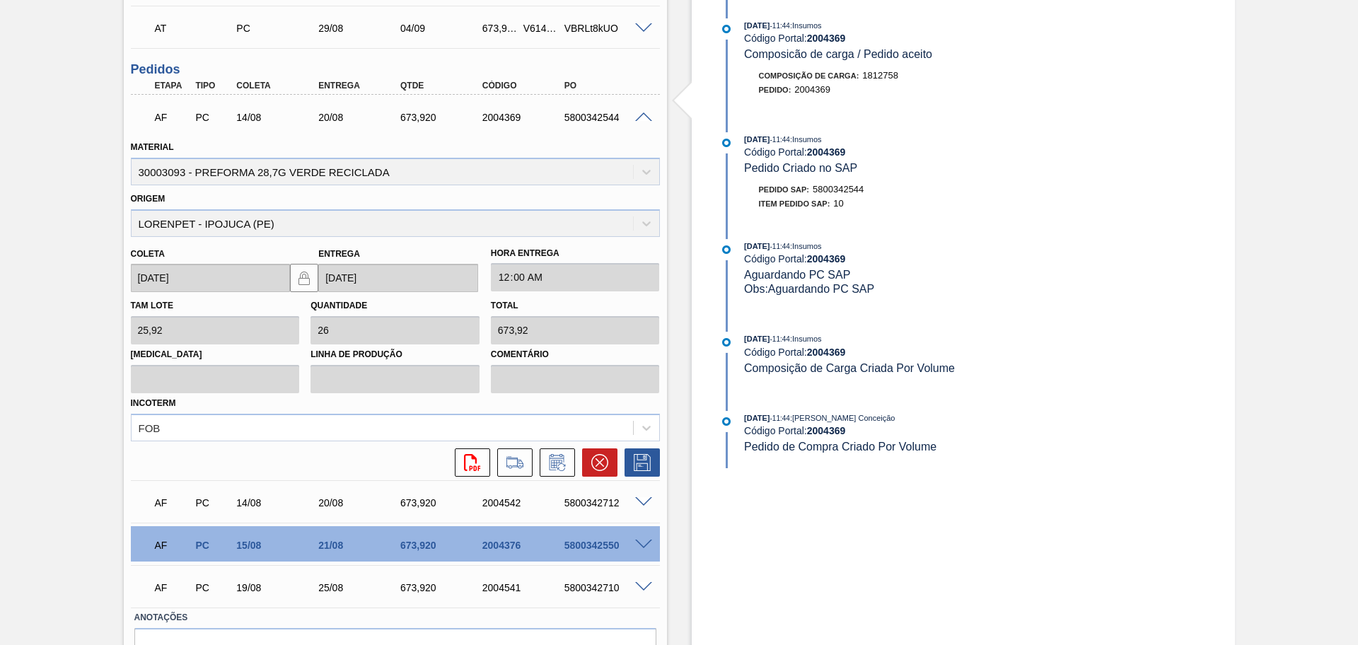
scroll to position [516, 0]
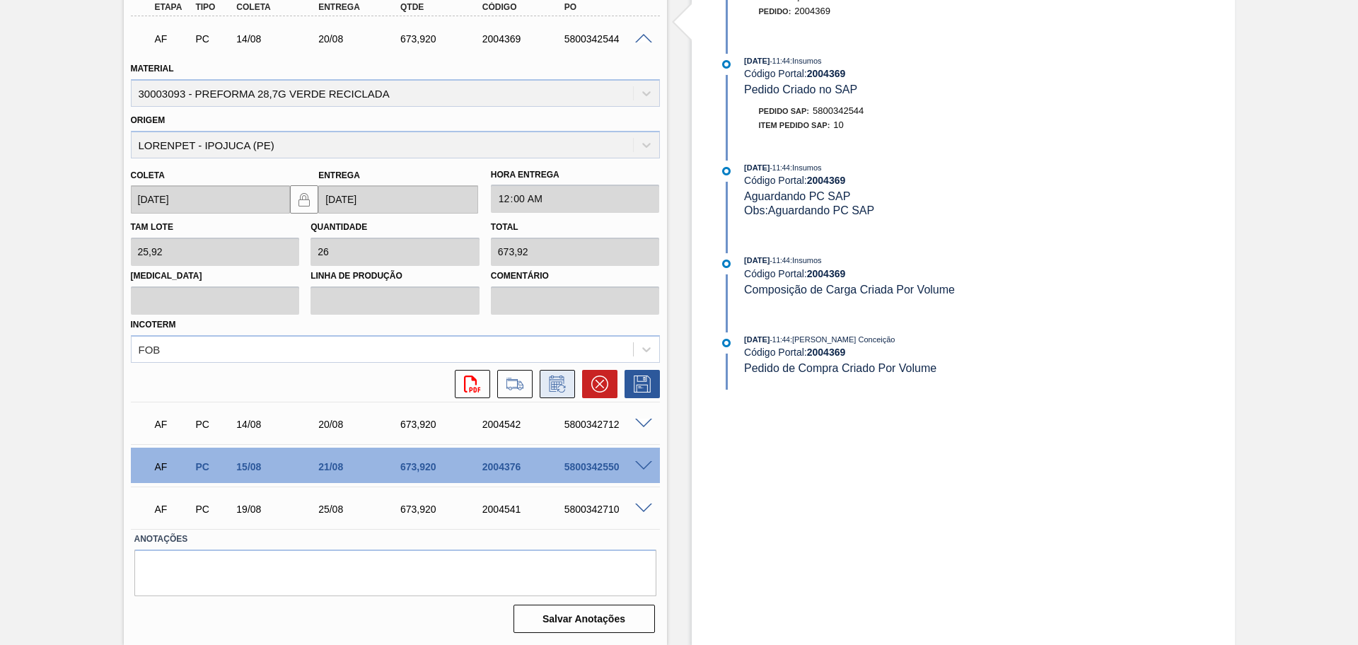
click at [549, 386] on icon at bounding box center [557, 383] width 23 height 17
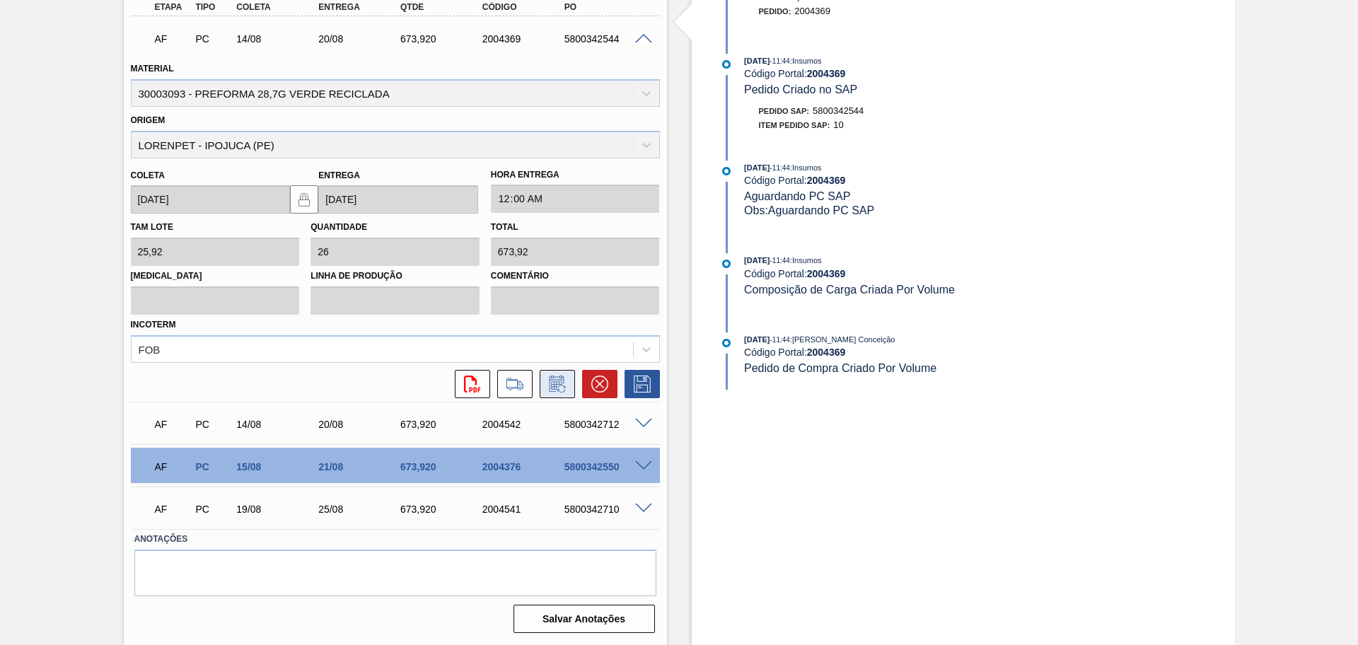
click at [549, 386] on icon at bounding box center [557, 383] width 23 height 17
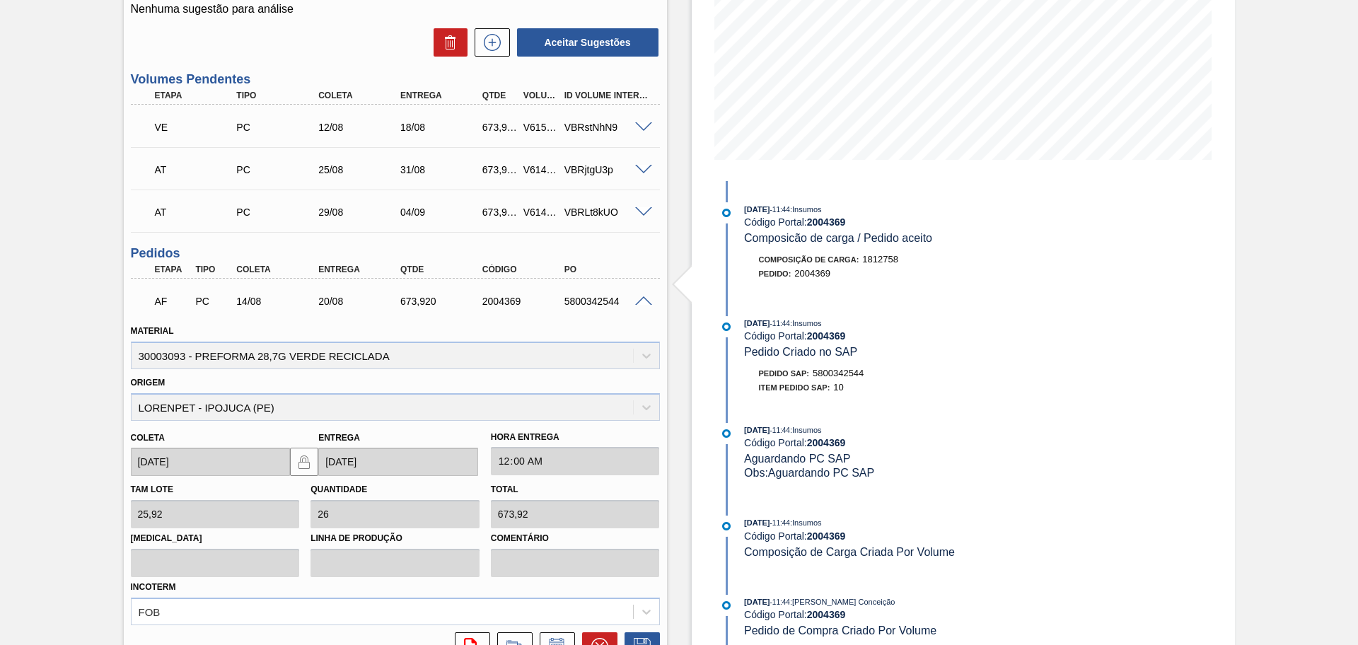
scroll to position [251, 0]
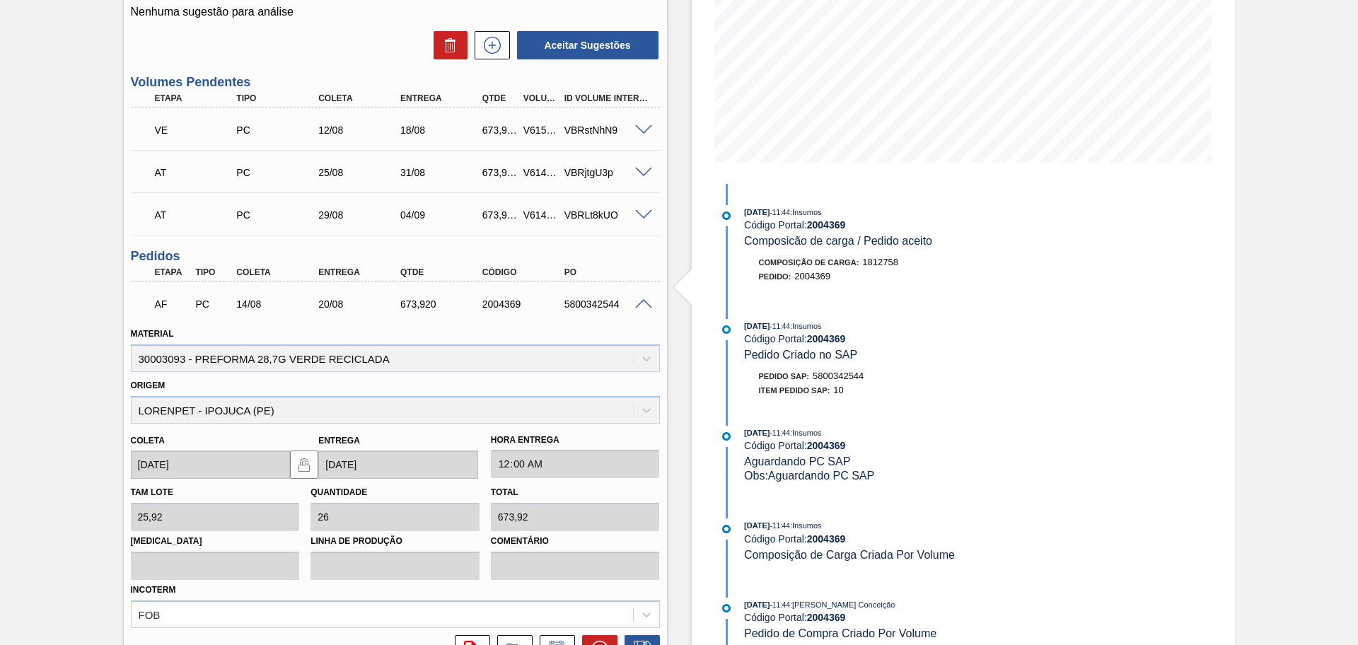
click at [641, 310] on div "AF PC 14/08 20/08 673,920 2004369 5800342544" at bounding box center [395, 302] width 529 height 35
click at [639, 301] on span at bounding box center [643, 304] width 17 height 11
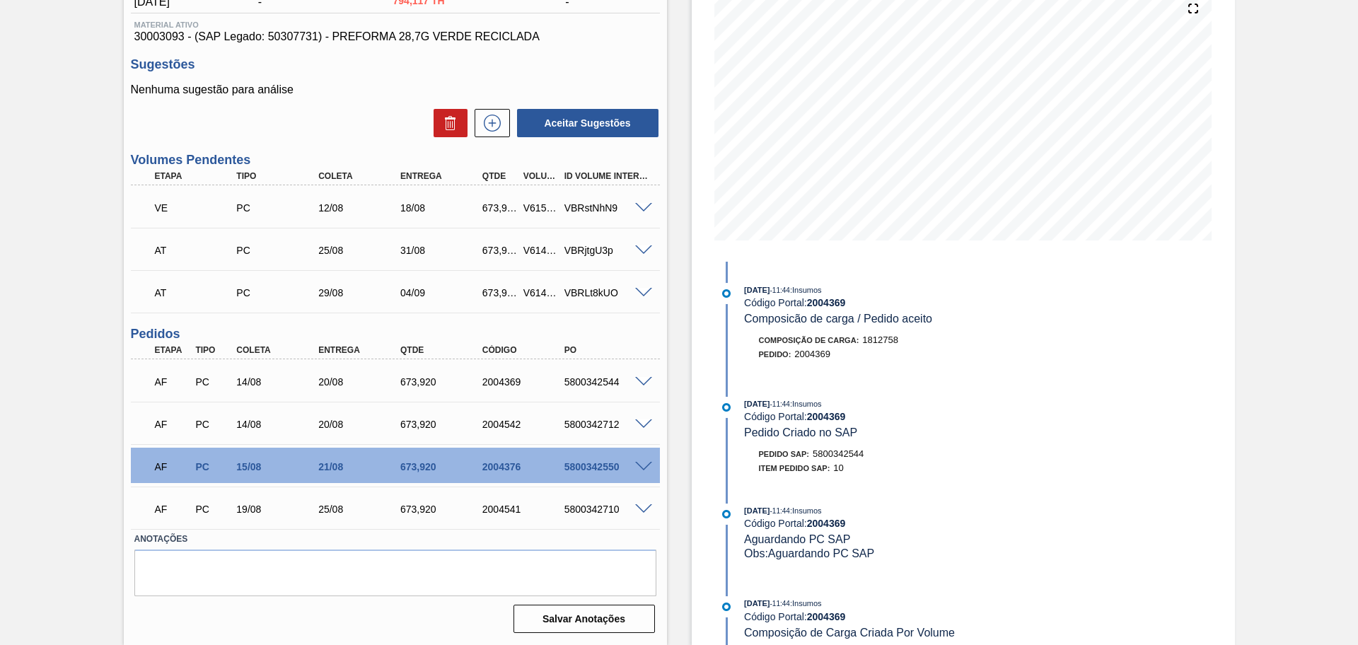
scroll to position [173, 0]
click at [658, 380] on div at bounding box center [645, 380] width 28 height 11
click at [636, 421] on span at bounding box center [643, 424] width 17 height 11
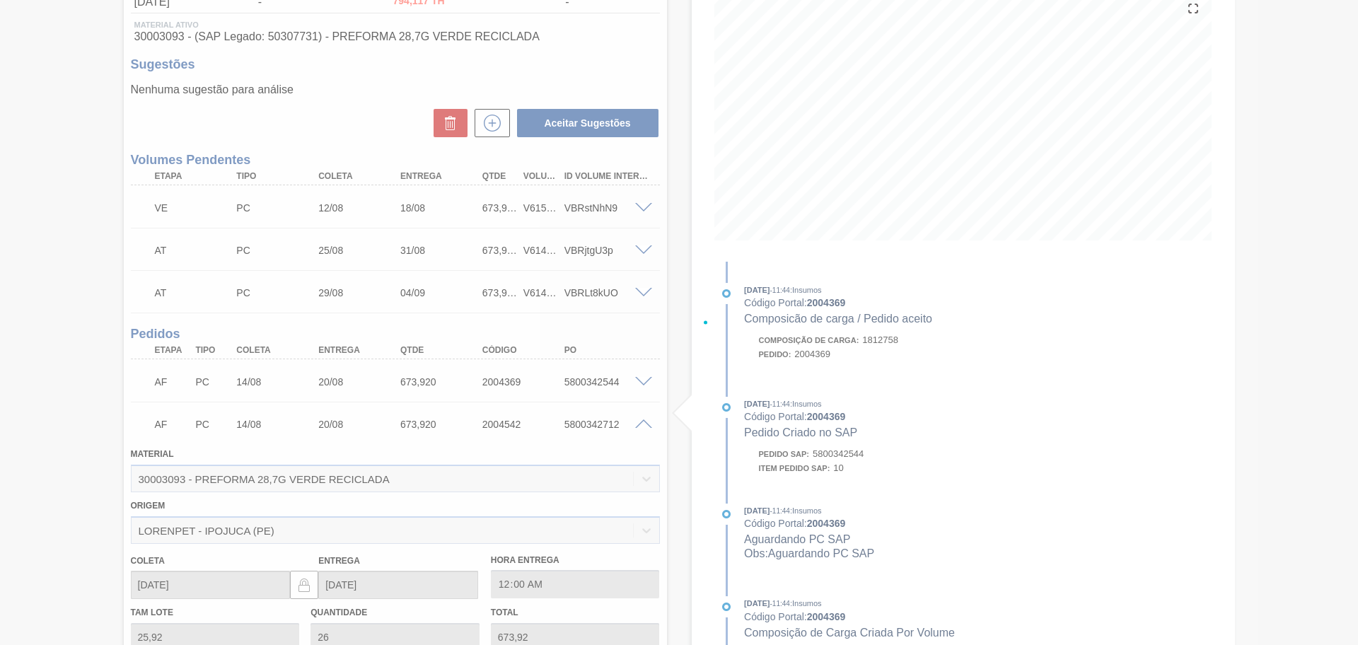
scroll to position [251, 0]
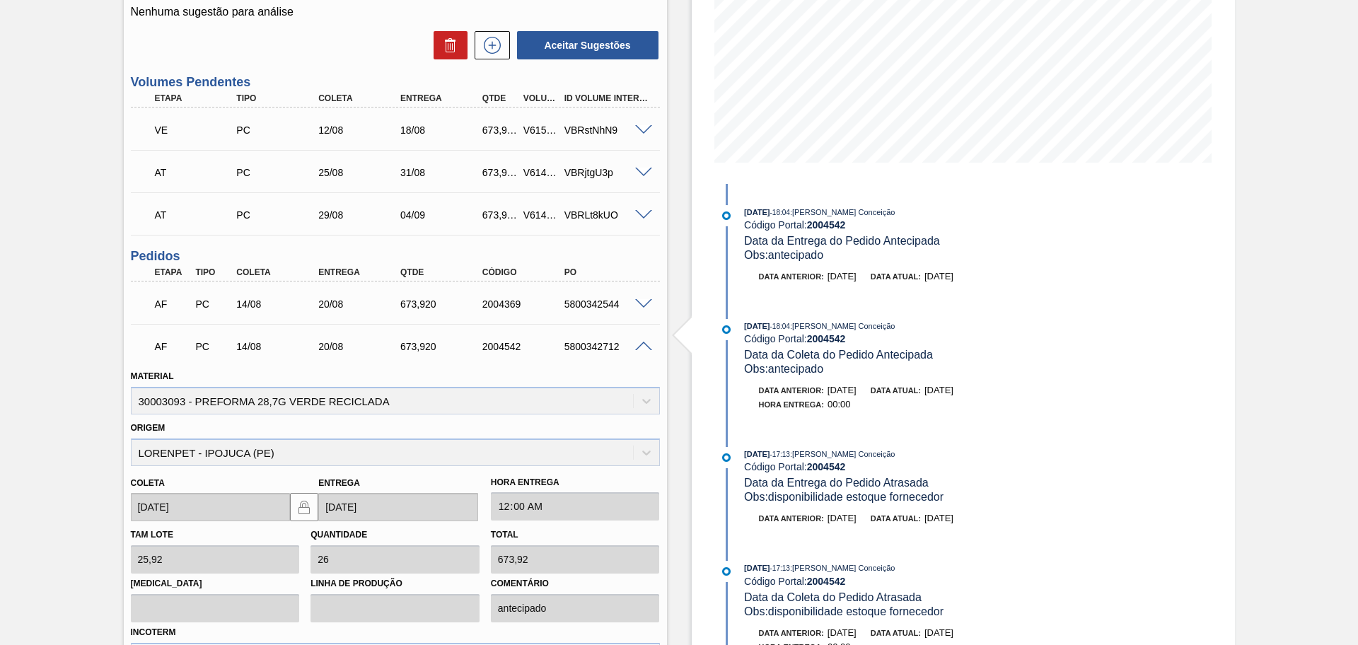
click at [641, 345] on span at bounding box center [643, 347] width 17 height 11
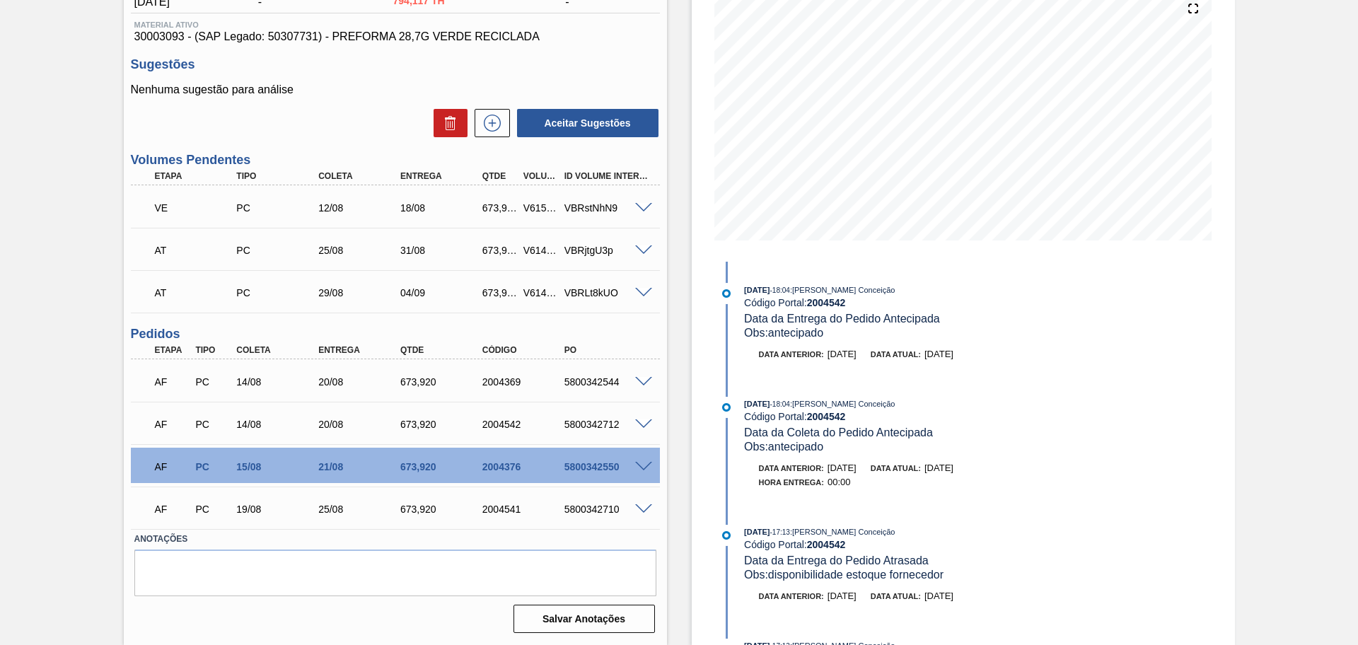
click at [642, 420] on span at bounding box center [643, 424] width 17 height 11
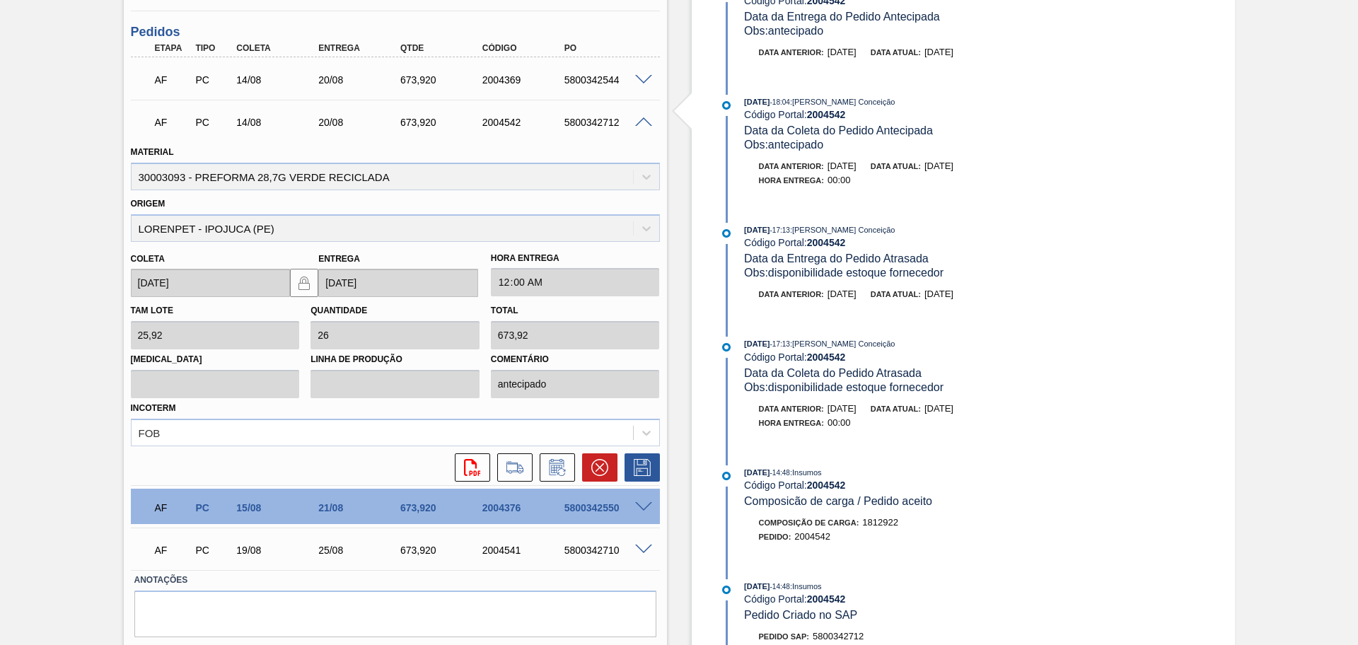
scroll to position [516, 0]
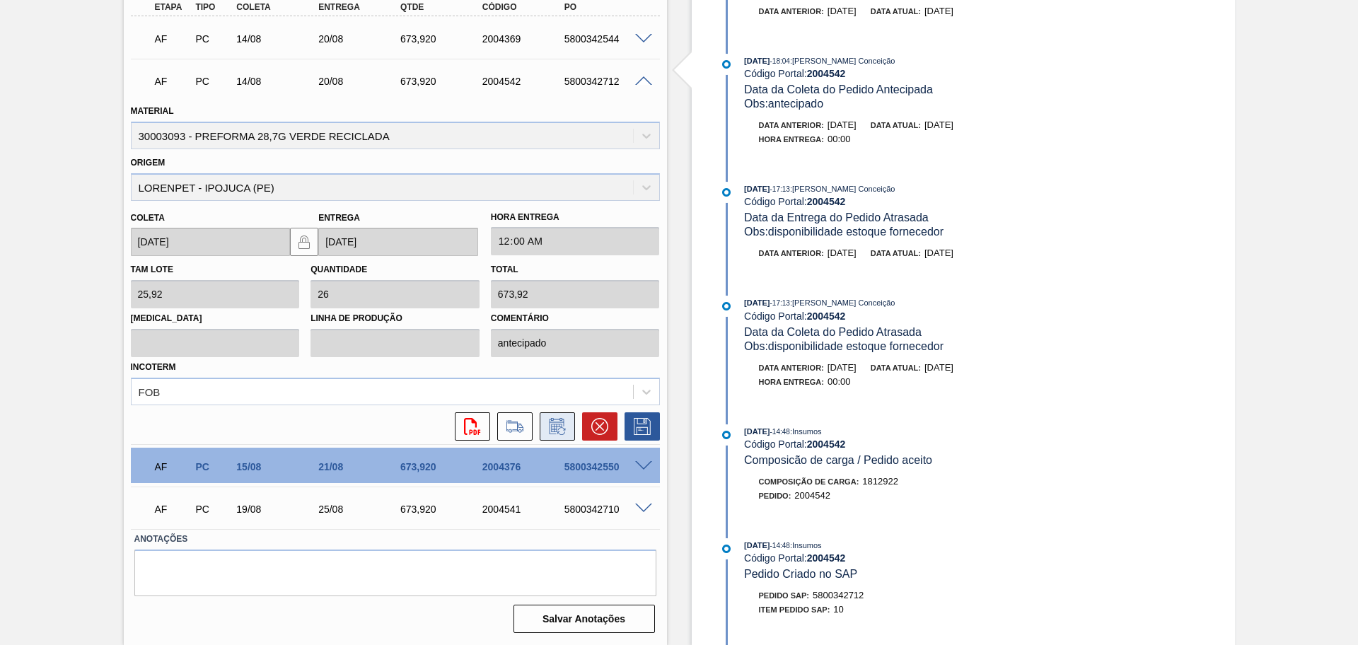
click at [561, 429] on icon at bounding box center [557, 426] width 23 height 17
click at [560, 428] on icon at bounding box center [557, 426] width 23 height 17
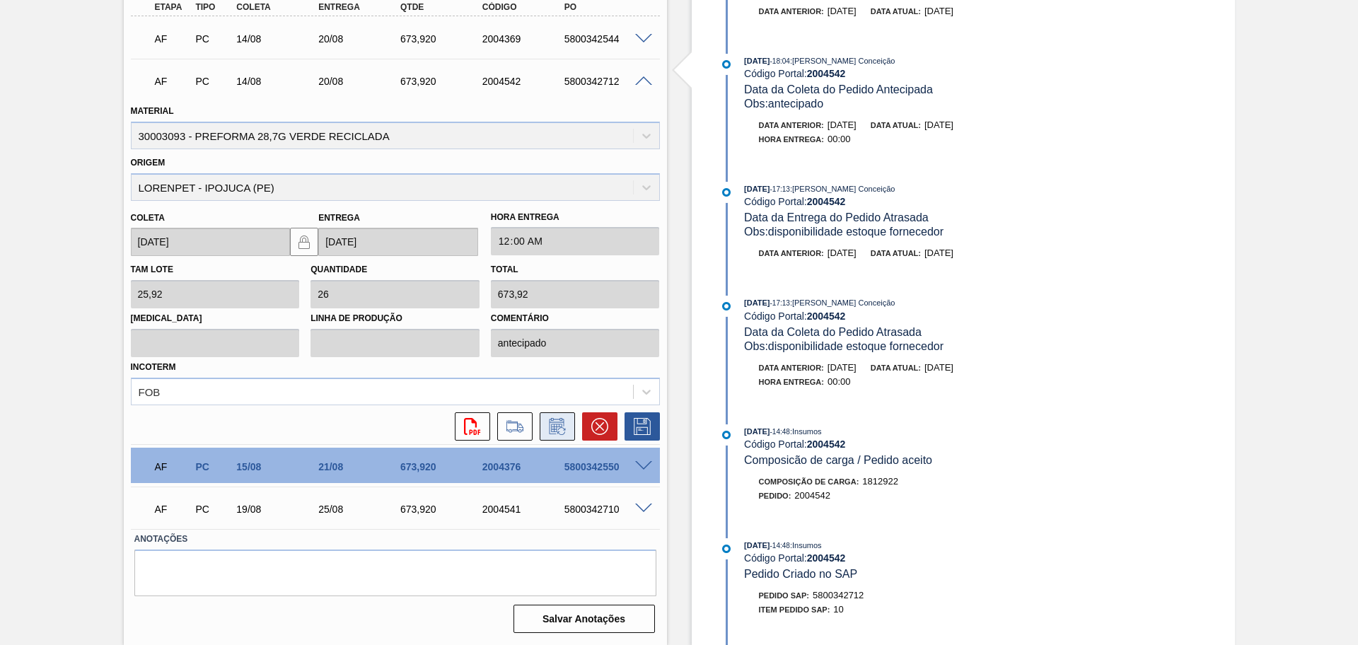
click at [560, 428] on icon at bounding box center [557, 426] width 23 height 17
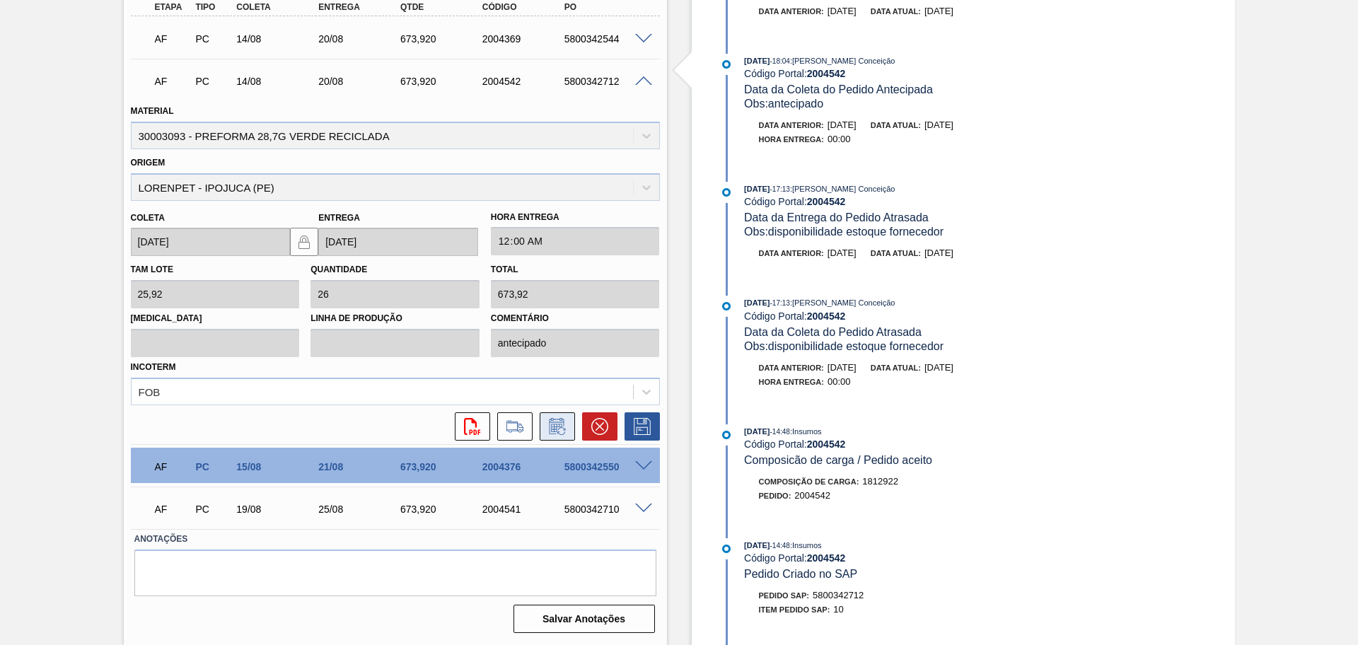
click at [560, 428] on icon at bounding box center [557, 426] width 23 height 17
click at [651, 86] on div "AF PC 14/08 20/08 673,920 2004542 5800342712" at bounding box center [395, 79] width 529 height 35
click at [634, 75] on div at bounding box center [645, 80] width 28 height 11
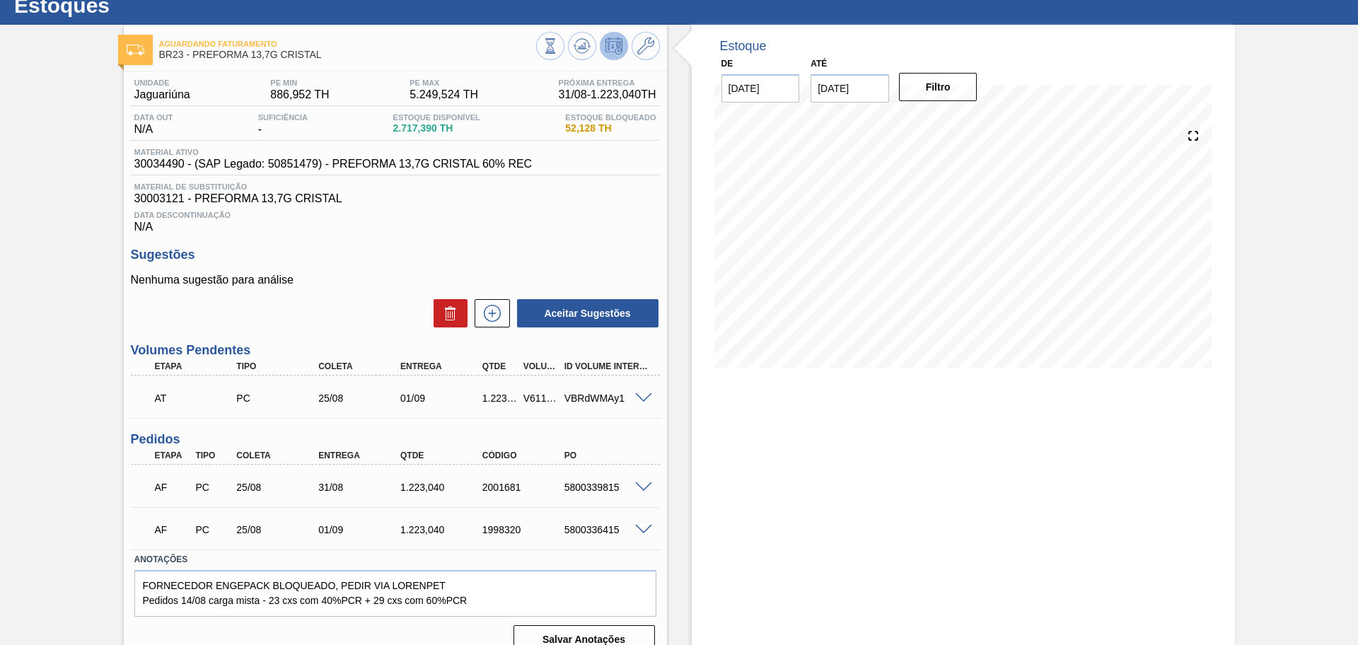
scroll to position [66, 0]
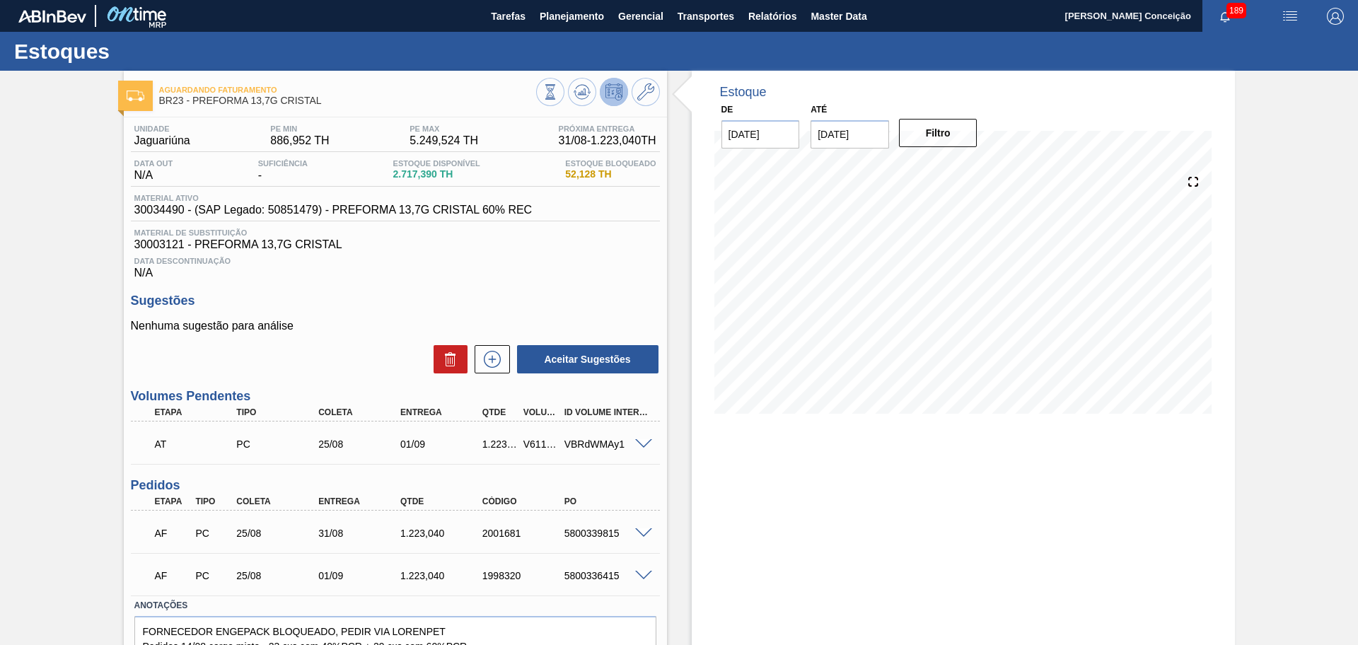
click at [491, 279] on div "Unidade Jaguariúna PE MIN 886,952 TH PE MAX 5.249,524 TH Próxima Entrega 31/08 …" at bounding box center [395, 410] width 543 height 587
click at [566, 8] on span "Planejamento" at bounding box center [571, 16] width 64 height 17
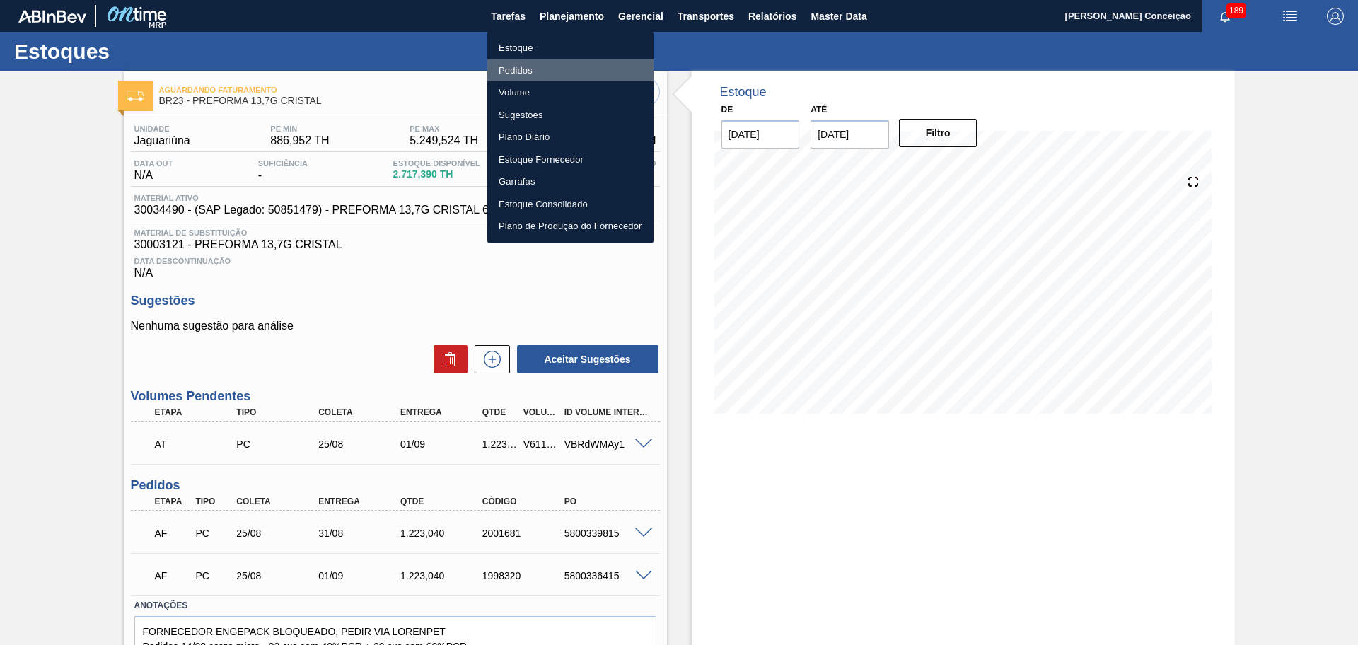
click at [520, 73] on li "Pedidos" at bounding box center [570, 70] width 166 height 23
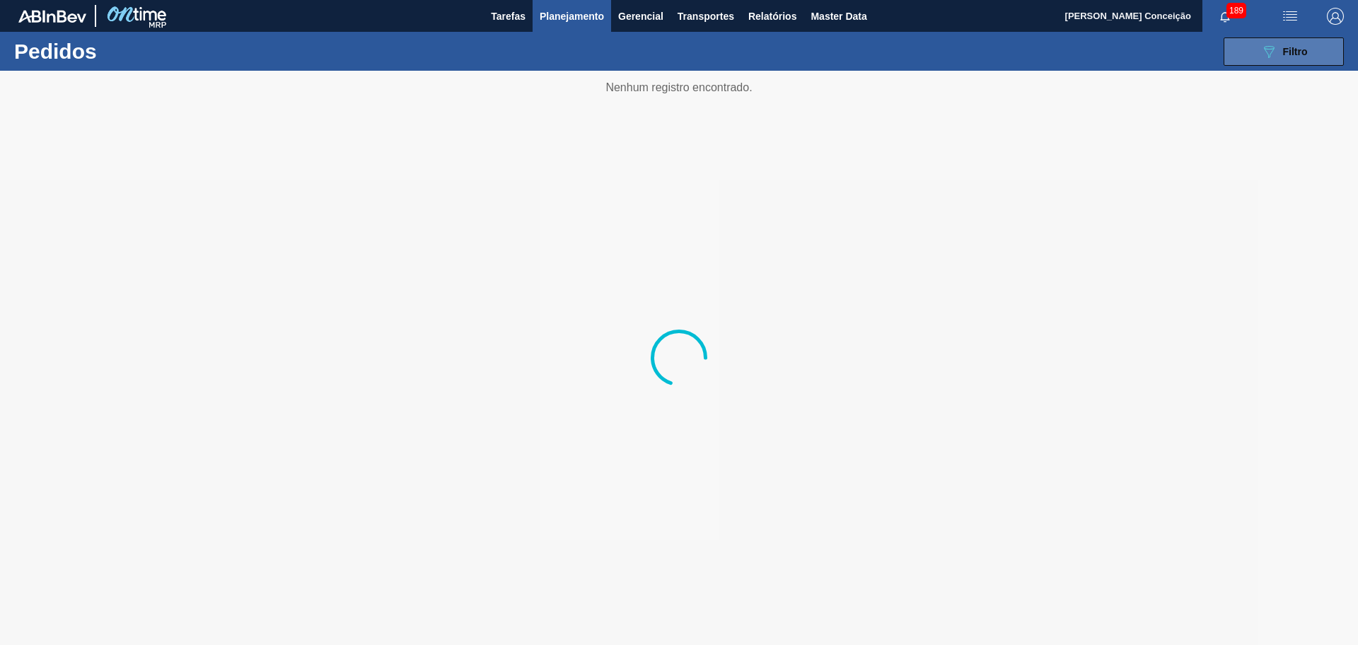
click at [1251, 52] on button "089F7B8B-B2A5-4AFE-B5C0-19BA573D28AC Filtro" at bounding box center [1283, 51] width 120 height 28
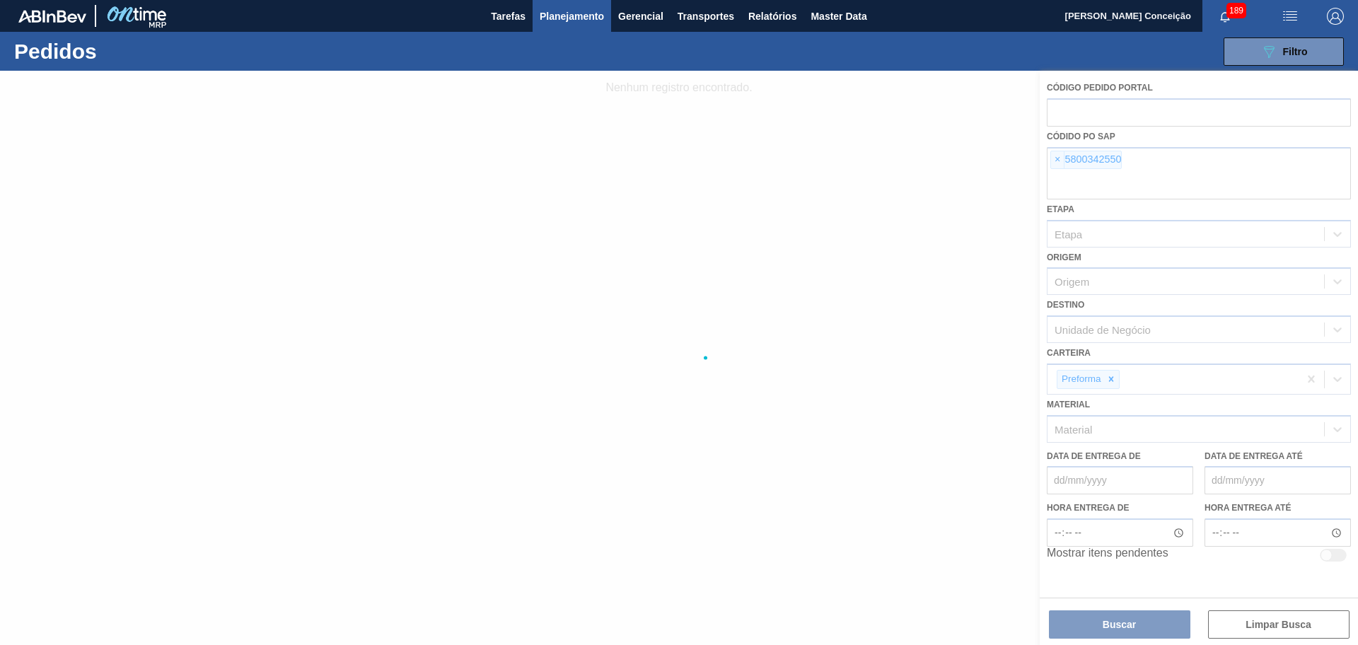
click at [1059, 173] on div at bounding box center [679, 358] width 1358 height 574
click at [1056, 159] on span "×" at bounding box center [1057, 159] width 13 height 17
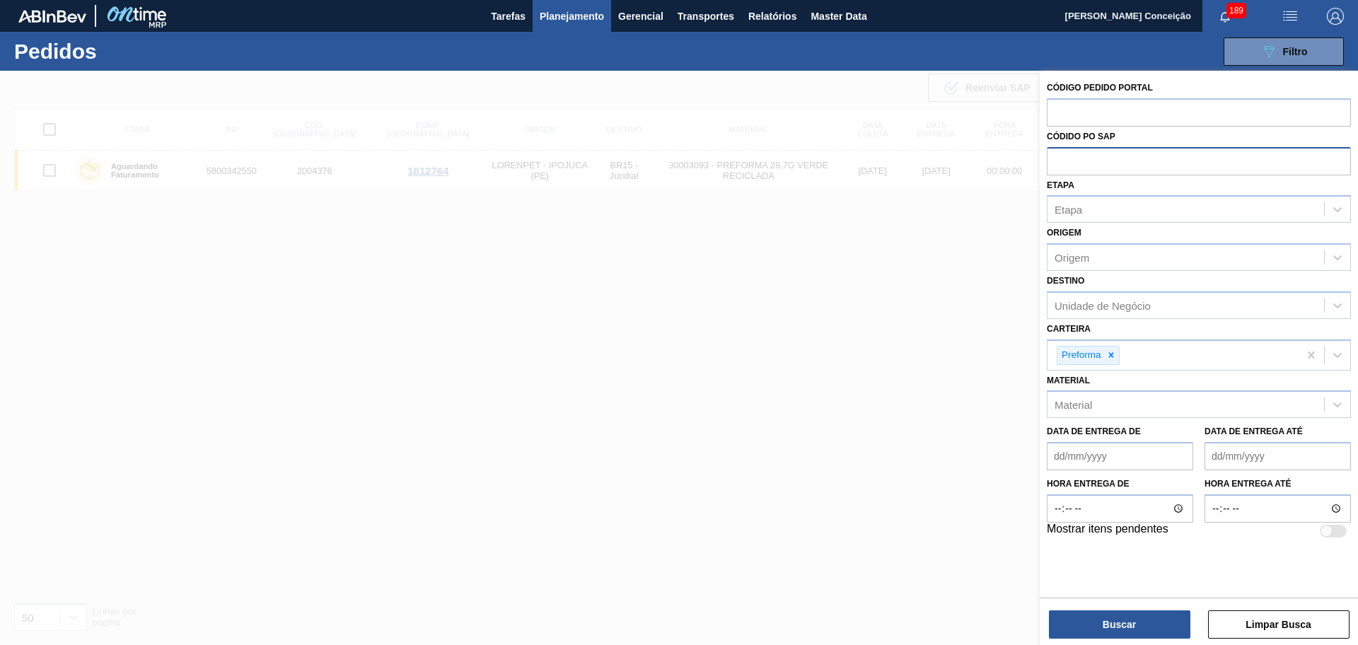
click at [1056, 159] on input "text" at bounding box center [1198, 160] width 304 height 27
type input "5800342544"
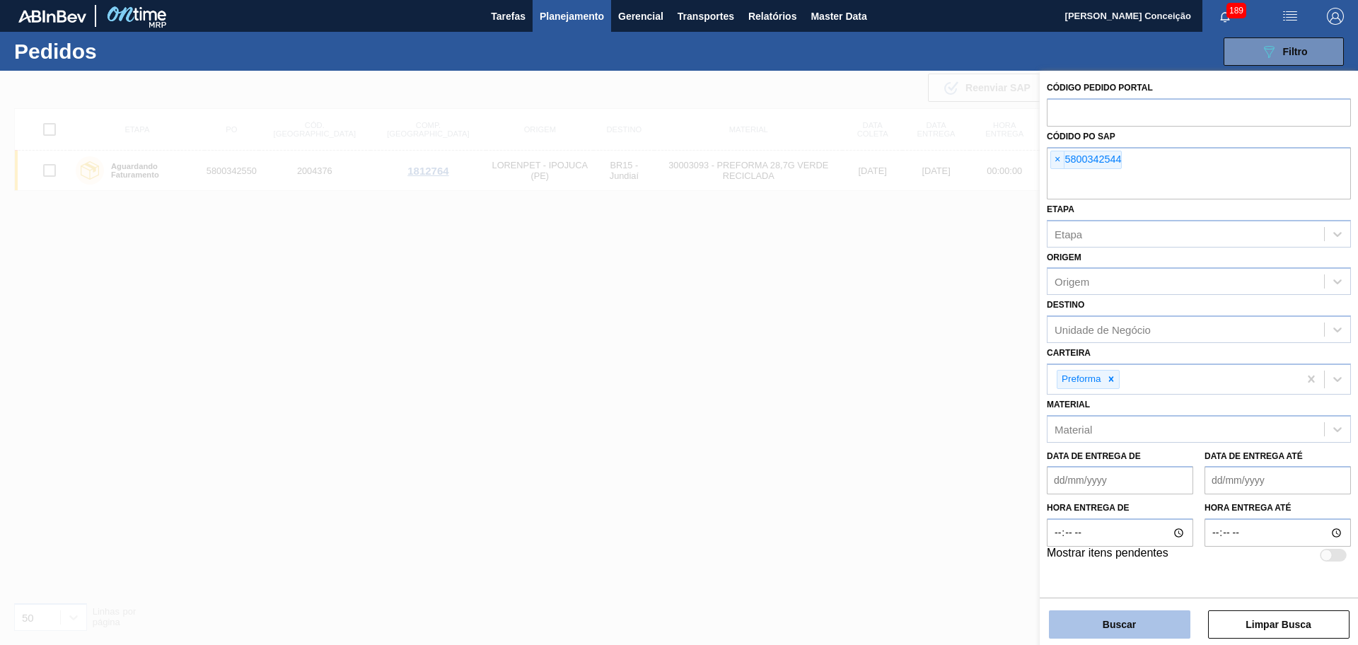
click at [1125, 621] on button "Buscar" at bounding box center [1119, 624] width 141 height 28
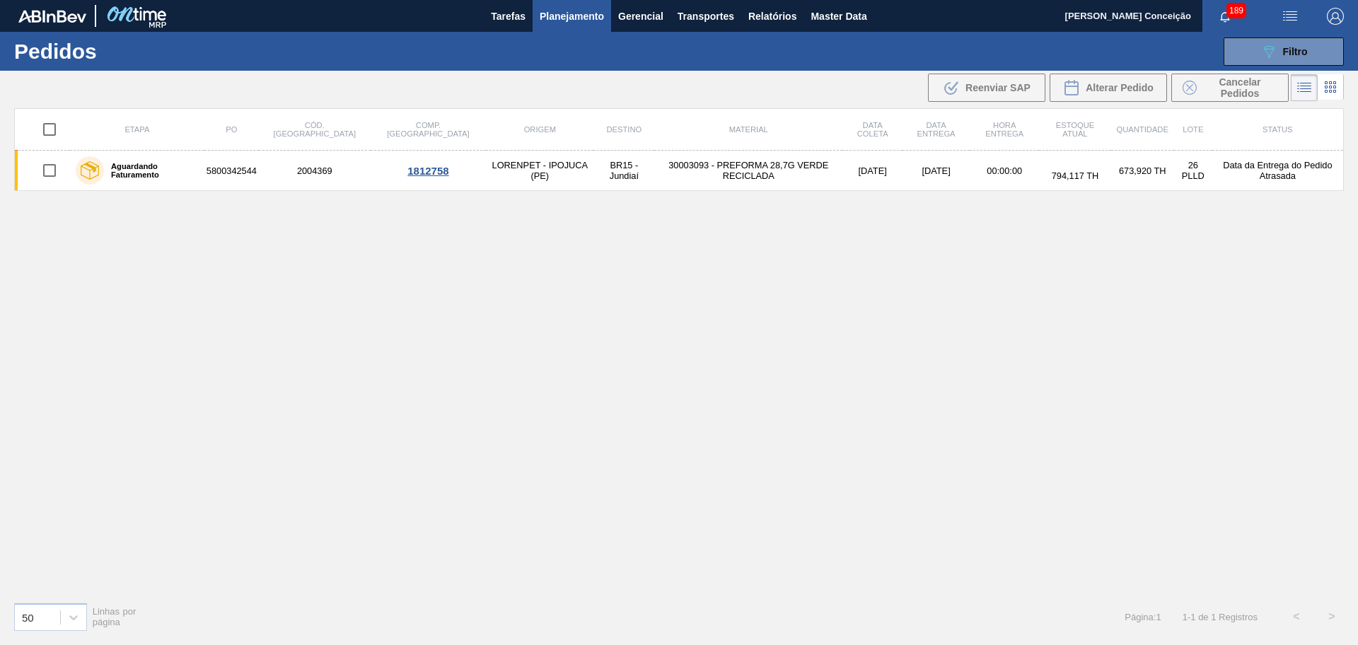
click at [354, 468] on div "Etapa PO Cód. Pedido Comp. Carga Origem Destino Material Data coleta Data entre…" at bounding box center [678, 349] width 1329 height 482
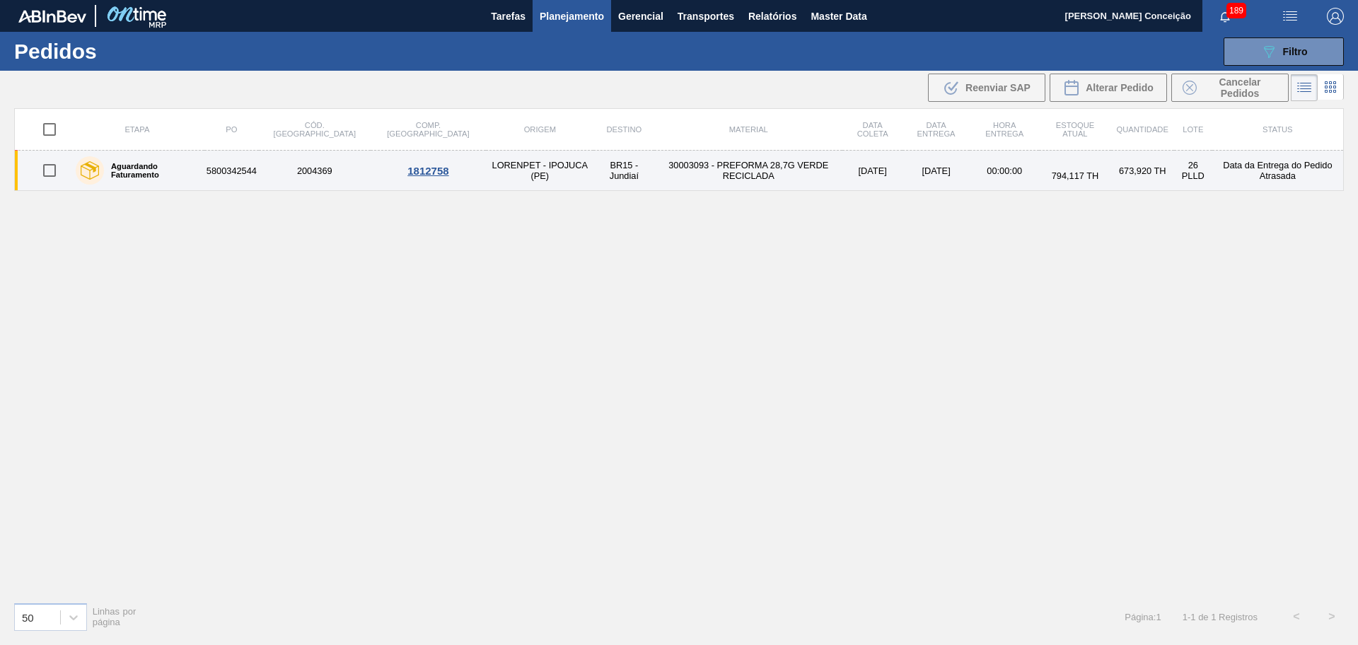
click at [739, 165] on td "30003093 - PREFORMA 28,7G VERDE RECICLADA" at bounding box center [748, 171] width 188 height 40
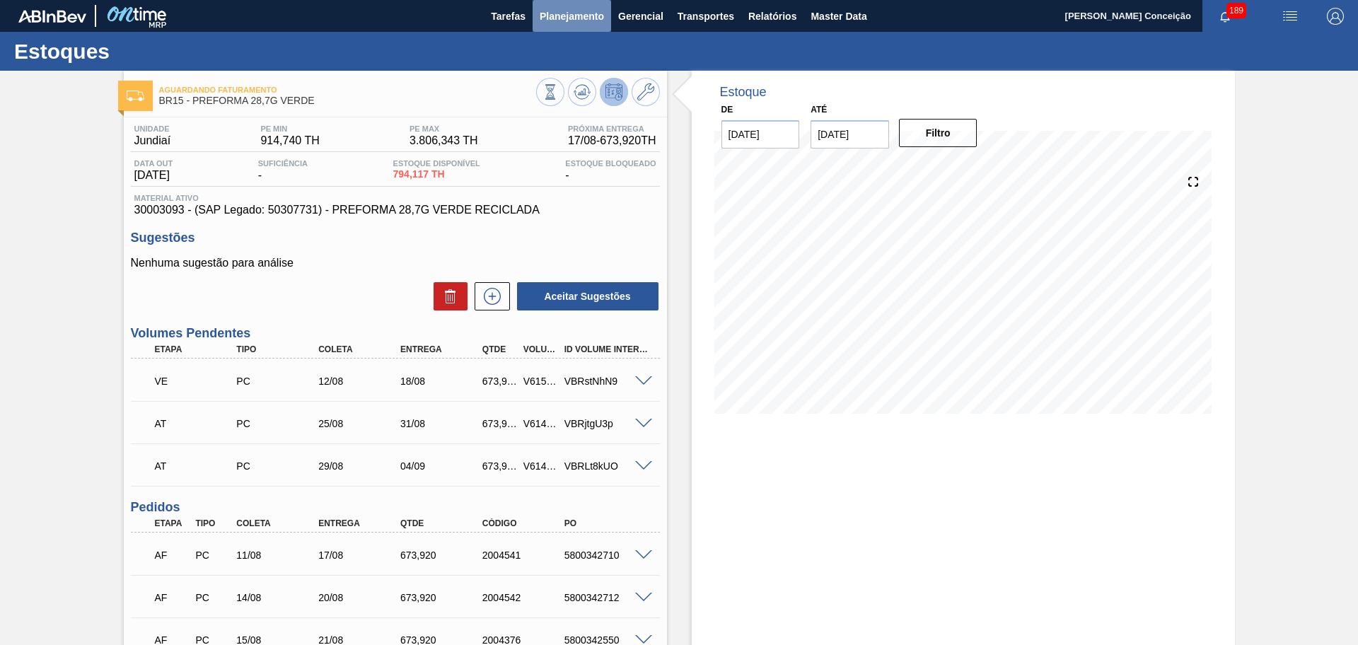
click at [592, 16] on span "Planejamento" at bounding box center [571, 16] width 64 height 17
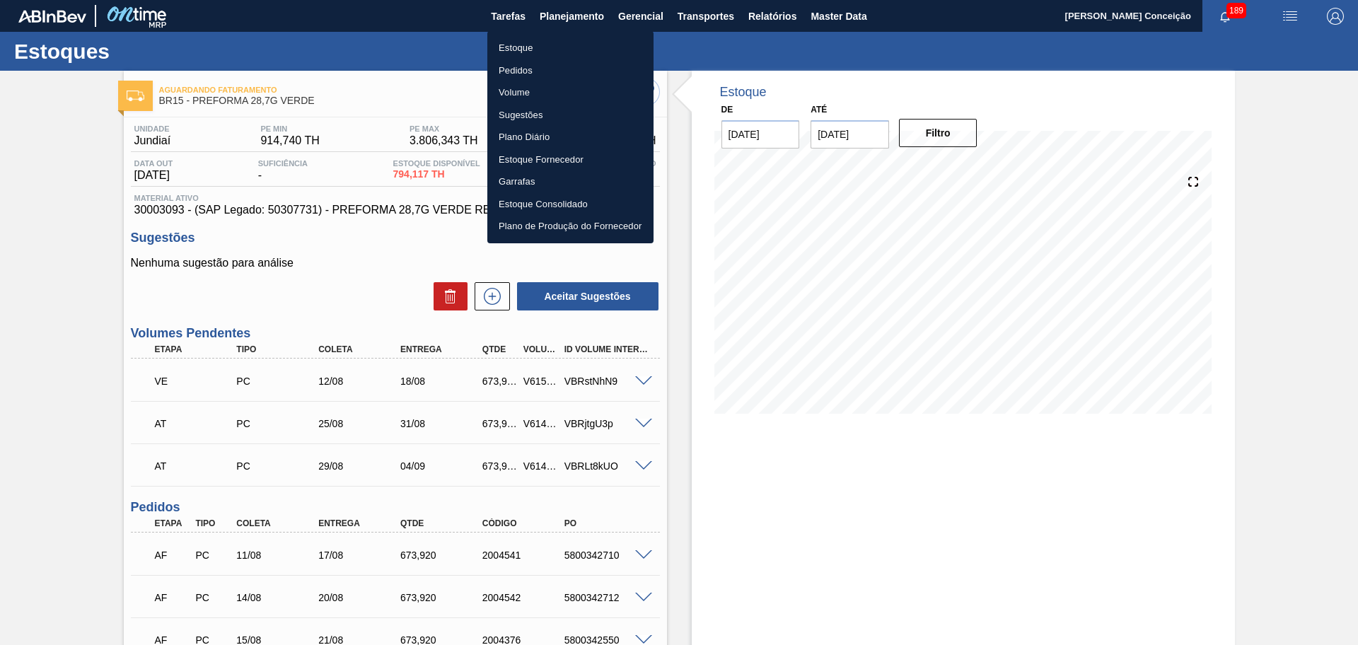
click at [521, 67] on li "Pedidos" at bounding box center [570, 70] width 166 height 23
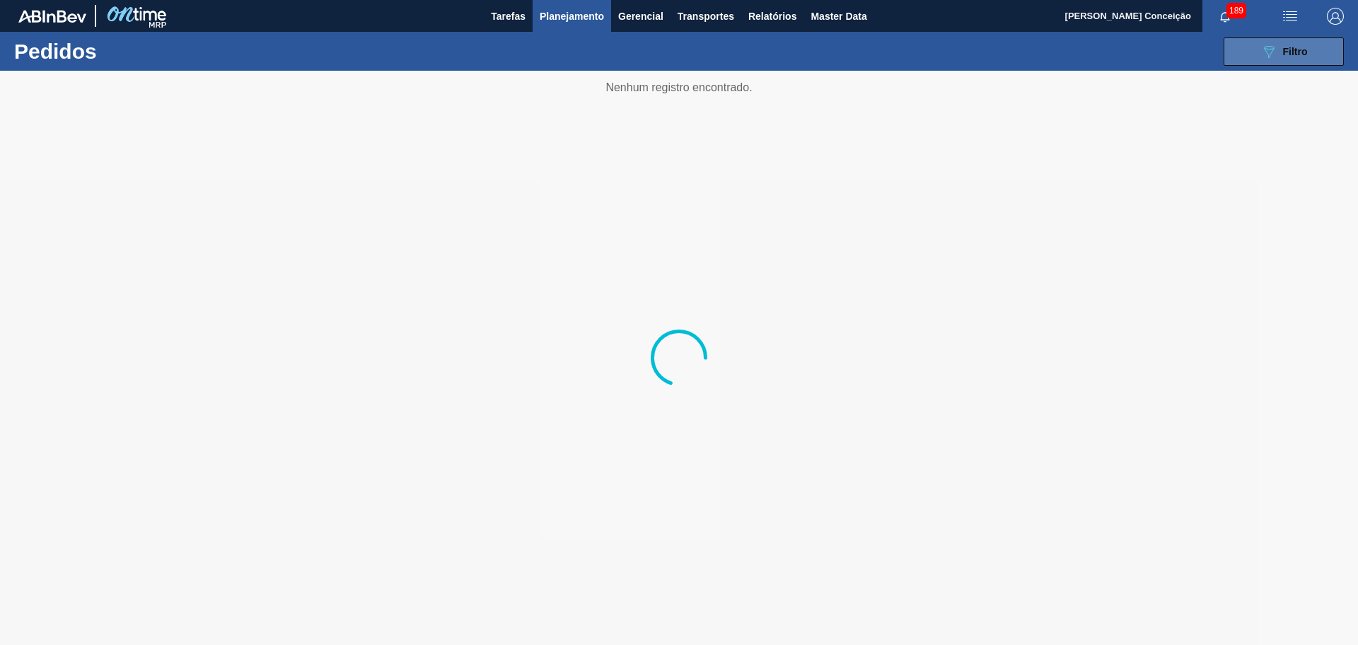
click at [1311, 49] on button "089F7B8B-B2A5-4AFE-B5C0-19BA573D28AC Filtro" at bounding box center [1283, 51] width 120 height 28
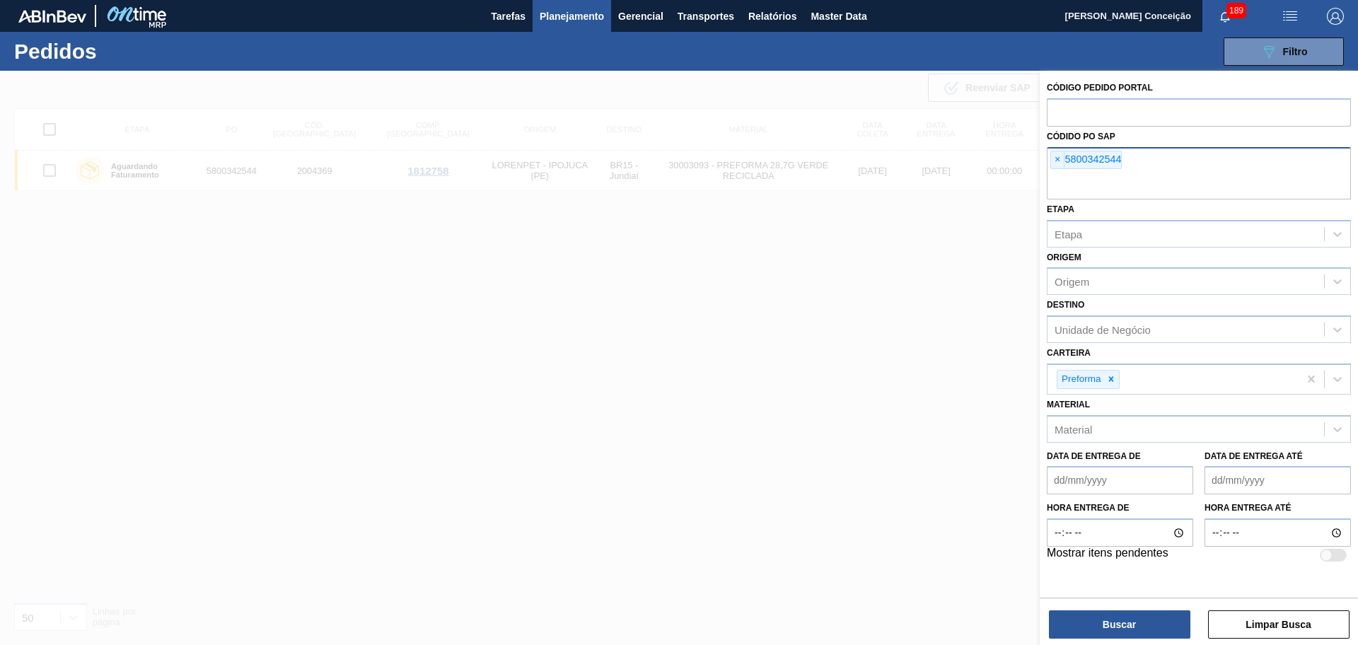
click at [1126, 185] on input "text" at bounding box center [1198, 186] width 304 height 27
type input "58003425144"
click at [1078, 185] on input "text" at bounding box center [1198, 186] width 304 height 27
type input "5800342551"
click at [1131, 161] on span "×" at bounding box center [1132, 159] width 13 height 17
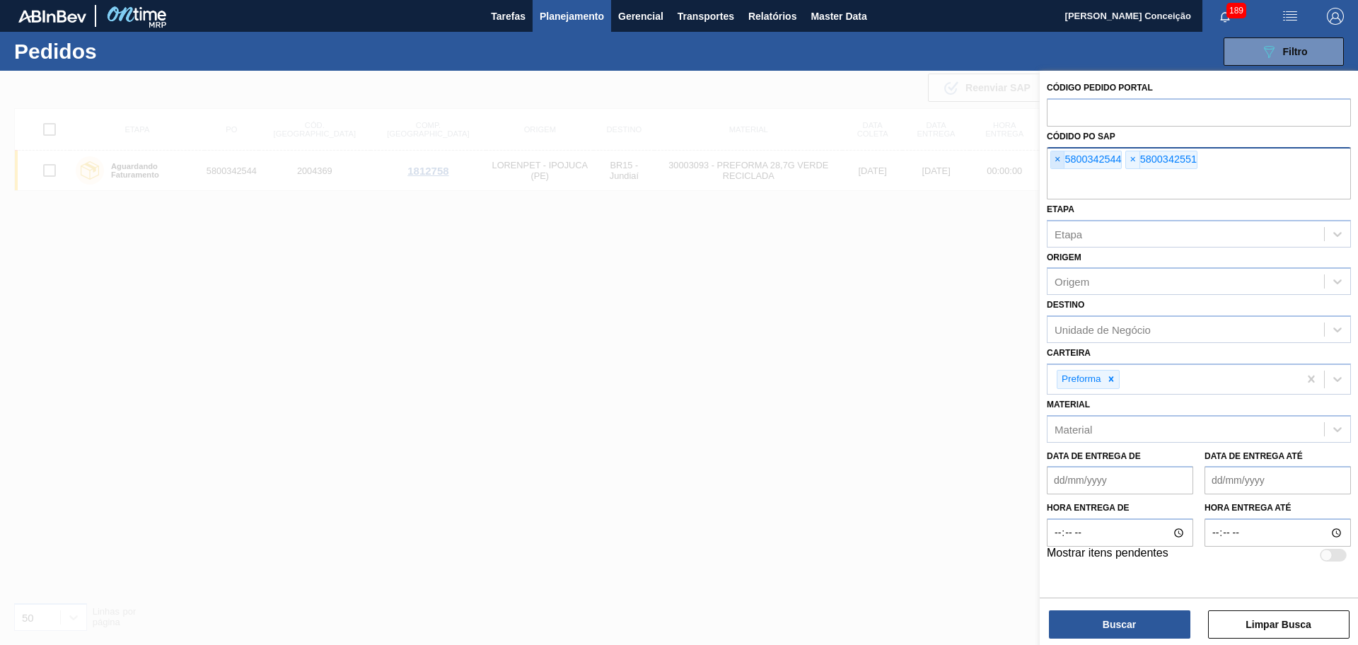
click at [1050, 160] on div "× 5800342544" at bounding box center [1085, 160] width 71 height 18
click at [1053, 162] on span "×" at bounding box center [1057, 159] width 13 height 17
click at [1126, 621] on button "Buscar" at bounding box center [1119, 624] width 141 height 28
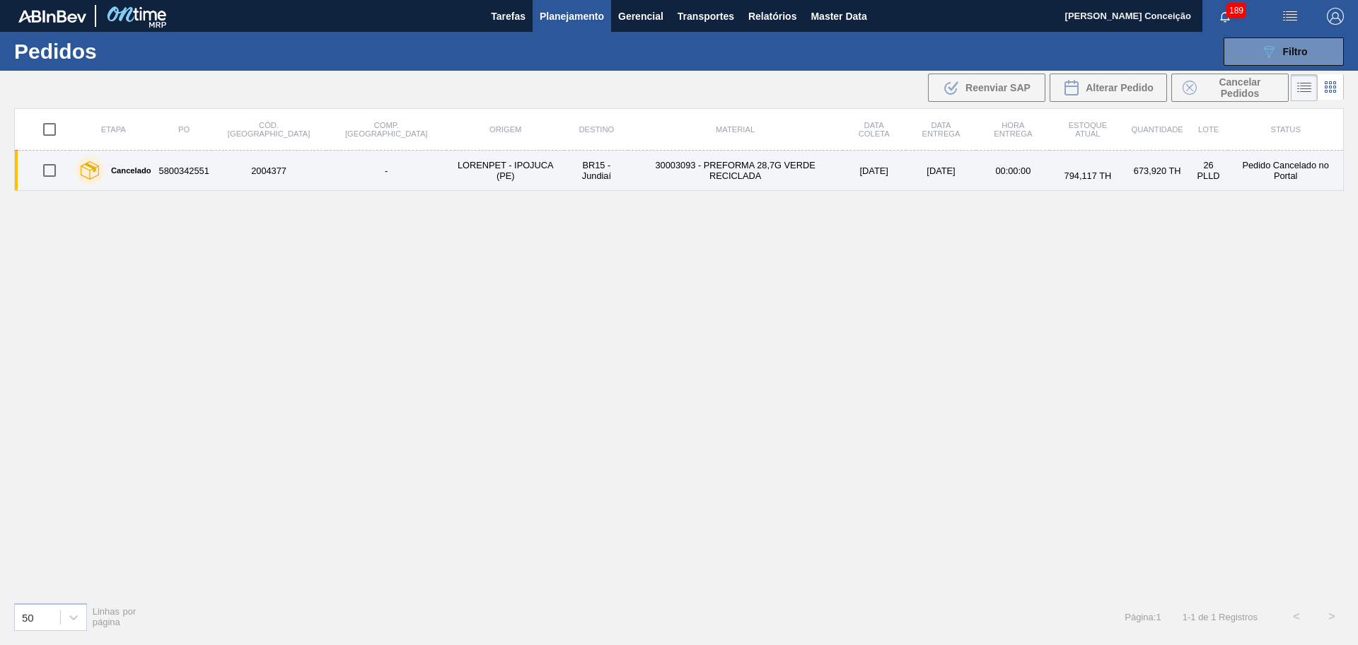
click at [673, 172] on td "30003093 - PREFORMA 28,7G VERDE RECICLADA" at bounding box center [735, 171] width 214 height 40
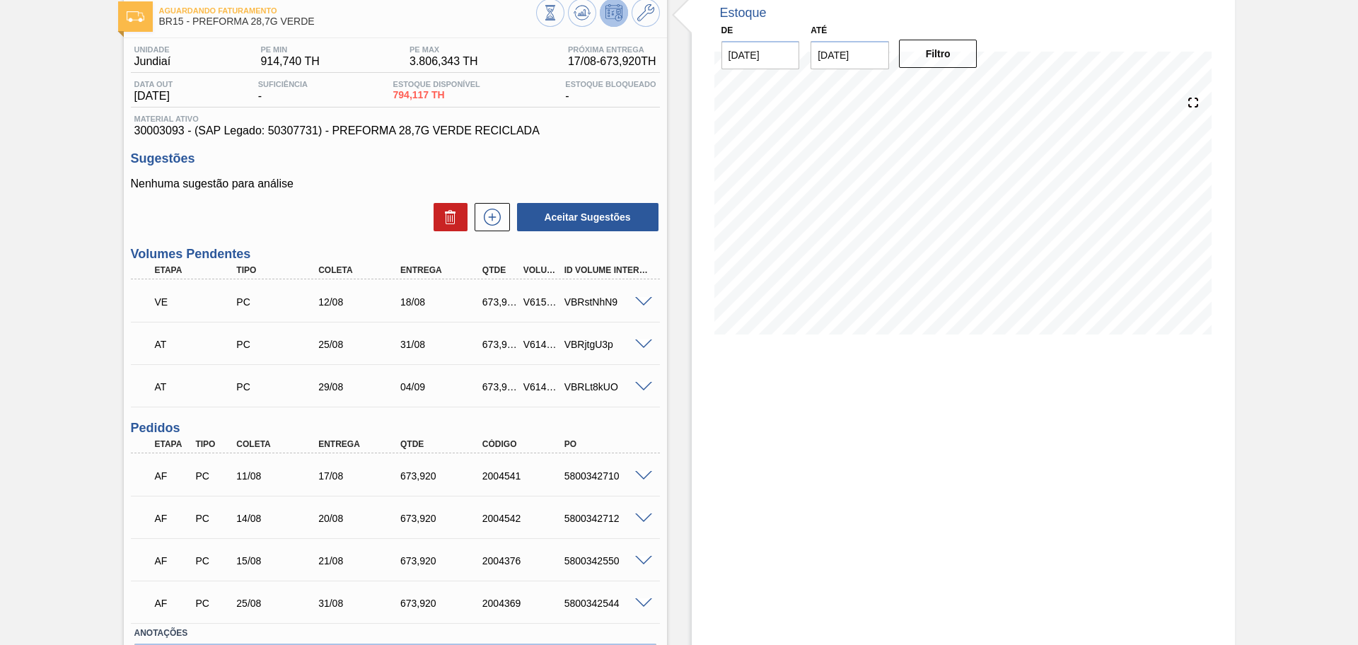
scroll to position [173, 0]
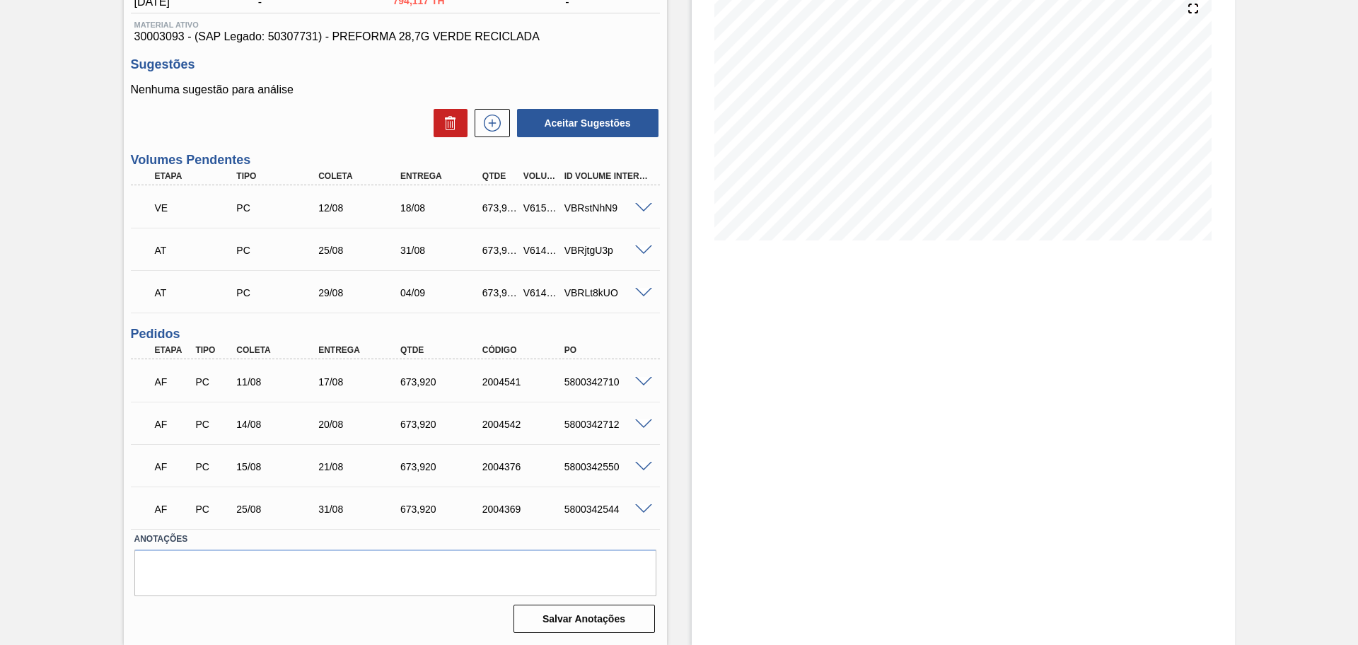
click at [677, 484] on div "Estoque De 11/08/2025 Até 30/09/2025 Filtro" at bounding box center [951, 270] width 568 height 747
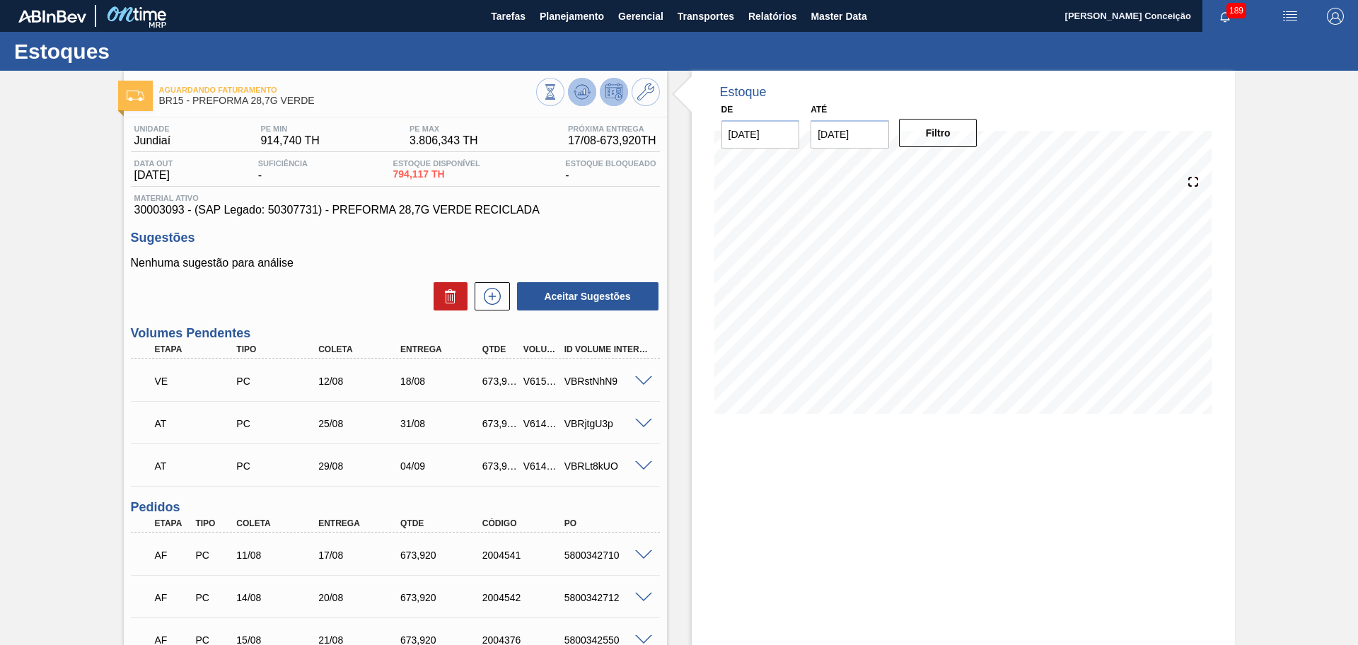
click at [558, 91] on icon at bounding box center [550, 92] width 16 height 16
click at [581, 14] on span "Planejamento" at bounding box center [571, 16] width 64 height 17
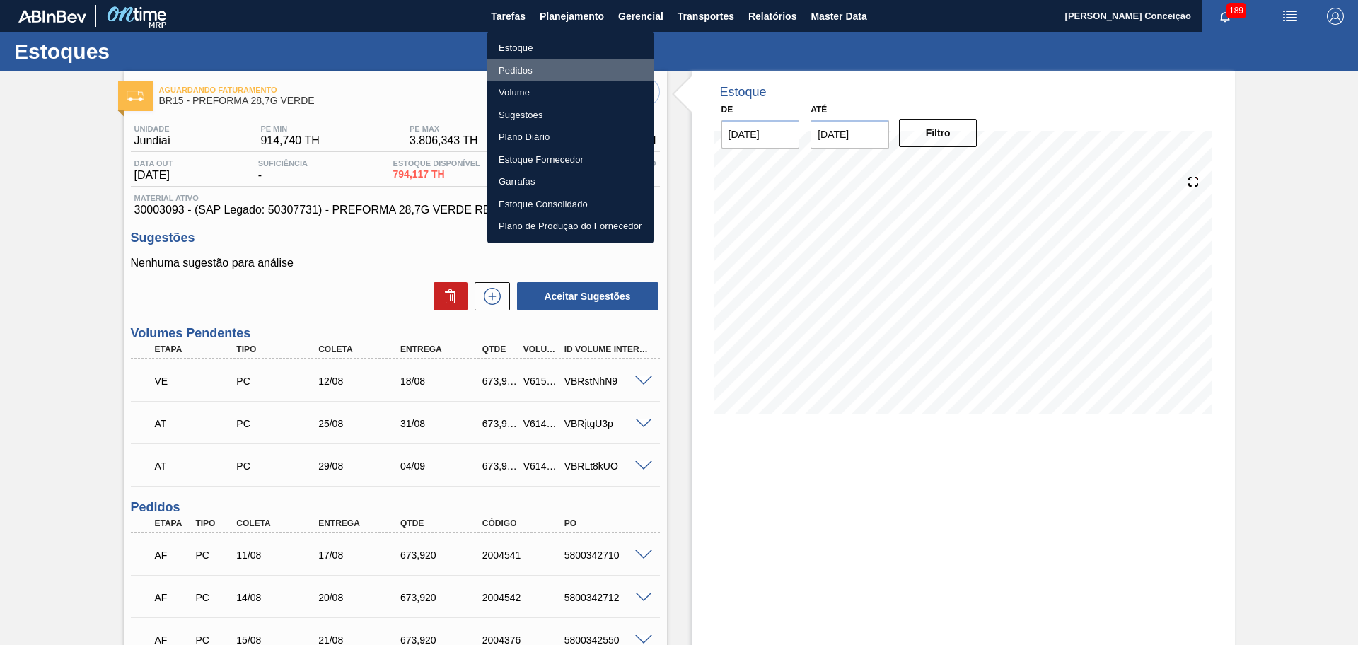
click at [498, 70] on li "Pedidos" at bounding box center [570, 70] width 166 height 23
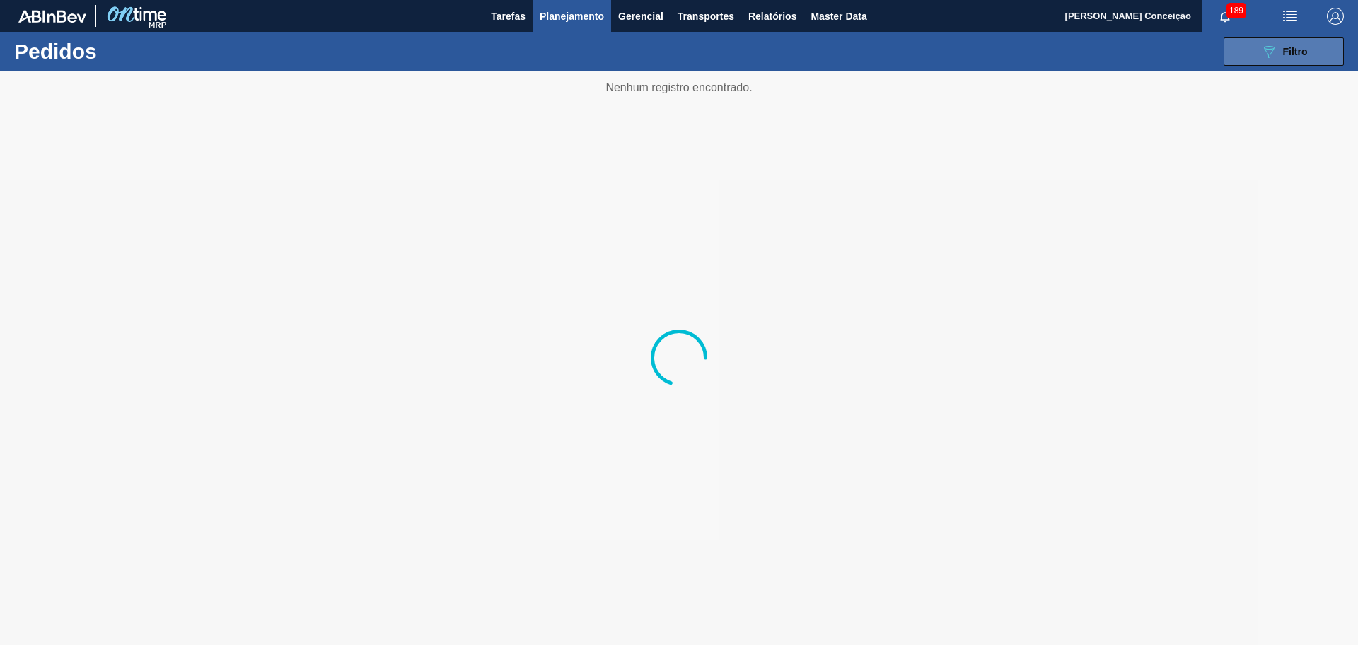
click at [1283, 54] on span "Filtro" at bounding box center [1295, 51] width 25 height 11
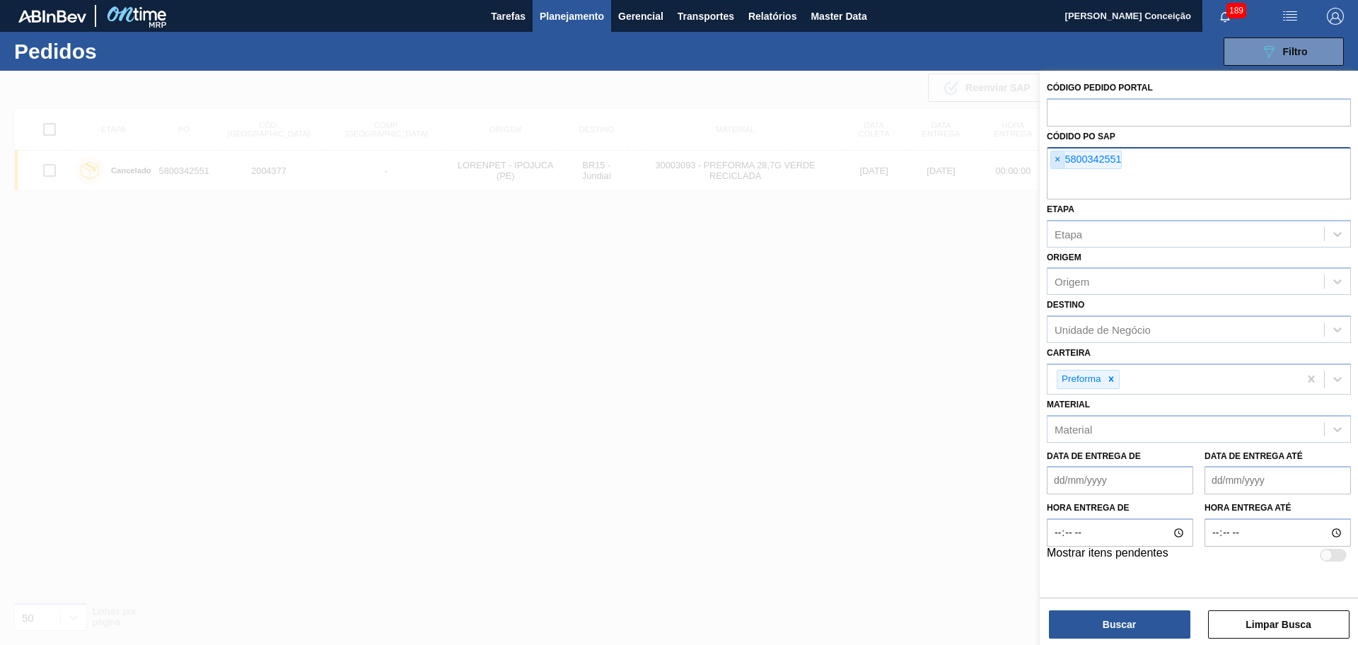
click at [1061, 158] on span "×" at bounding box center [1057, 159] width 13 height 17
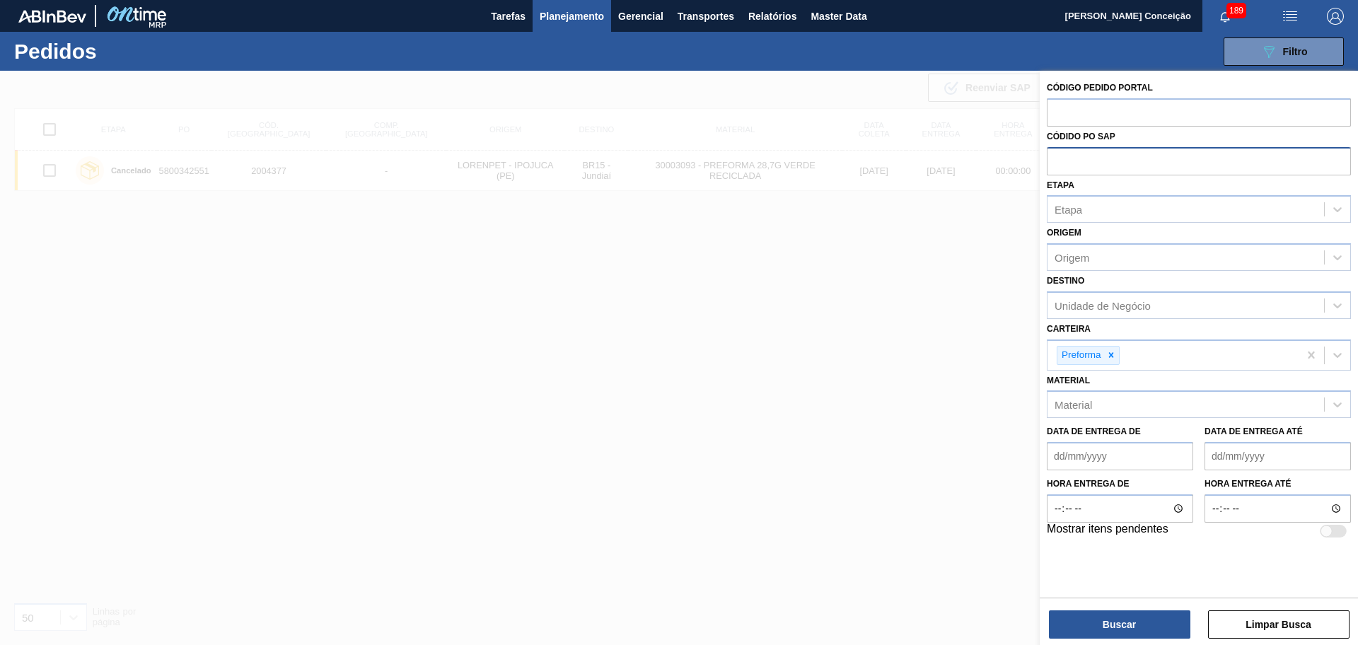
paste input "5800338618"
type input "5800338618"
click at [1112, 629] on button "Buscar" at bounding box center [1119, 624] width 141 height 28
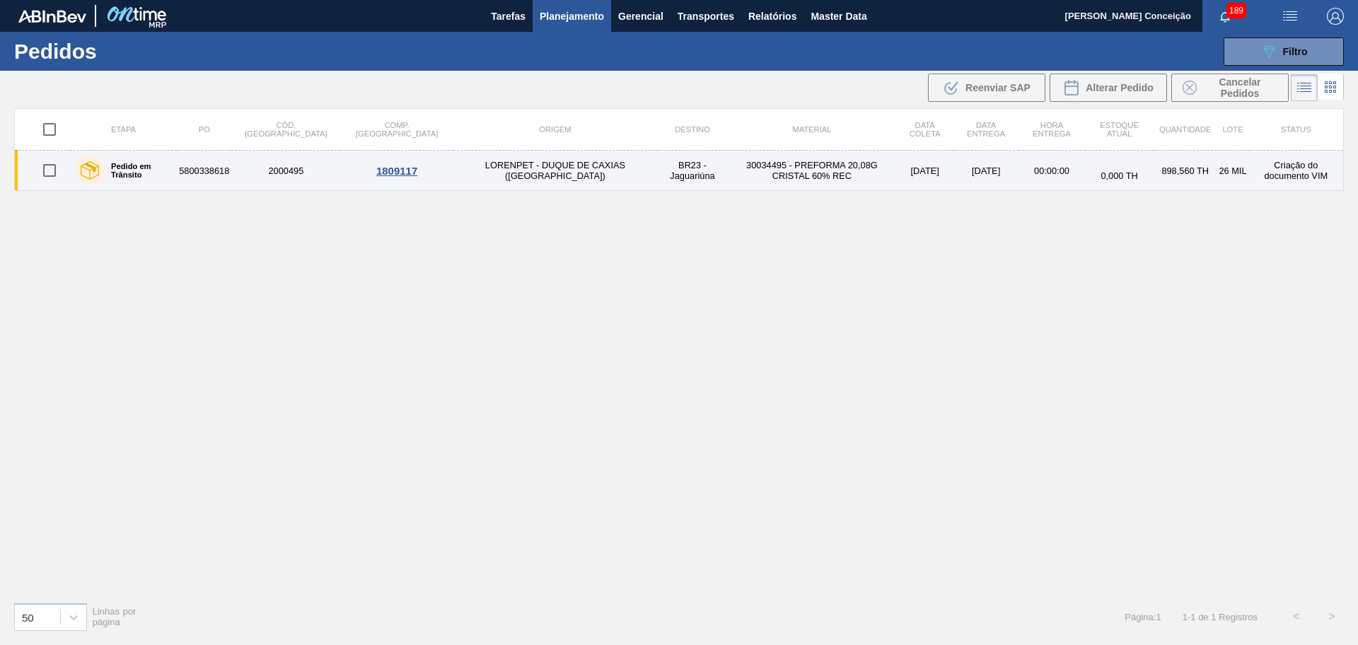
click at [728, 169] on td "30034495 - PREFORMA 20,08G CRISTAL 60% REC" at bounding box center [812, 171] width 168 height 40
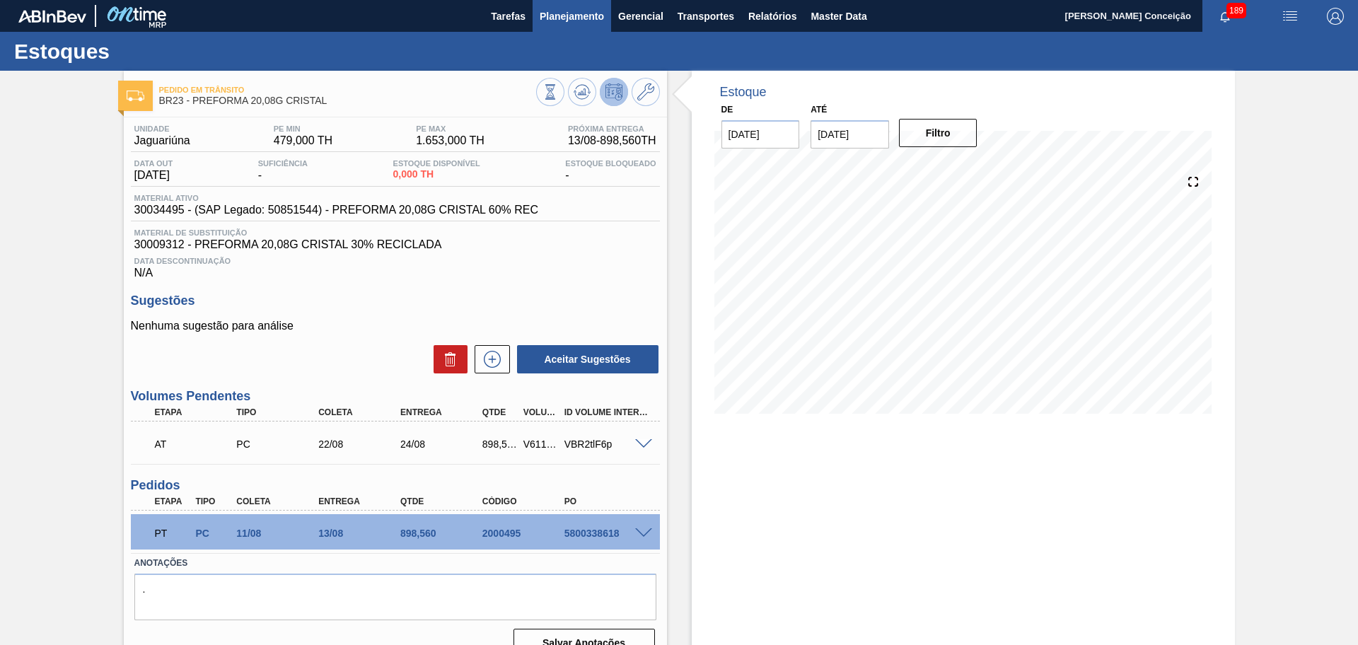
click at [577, 13] on span "Planejamento" at bounding box center [571, 16] width 64 height 17
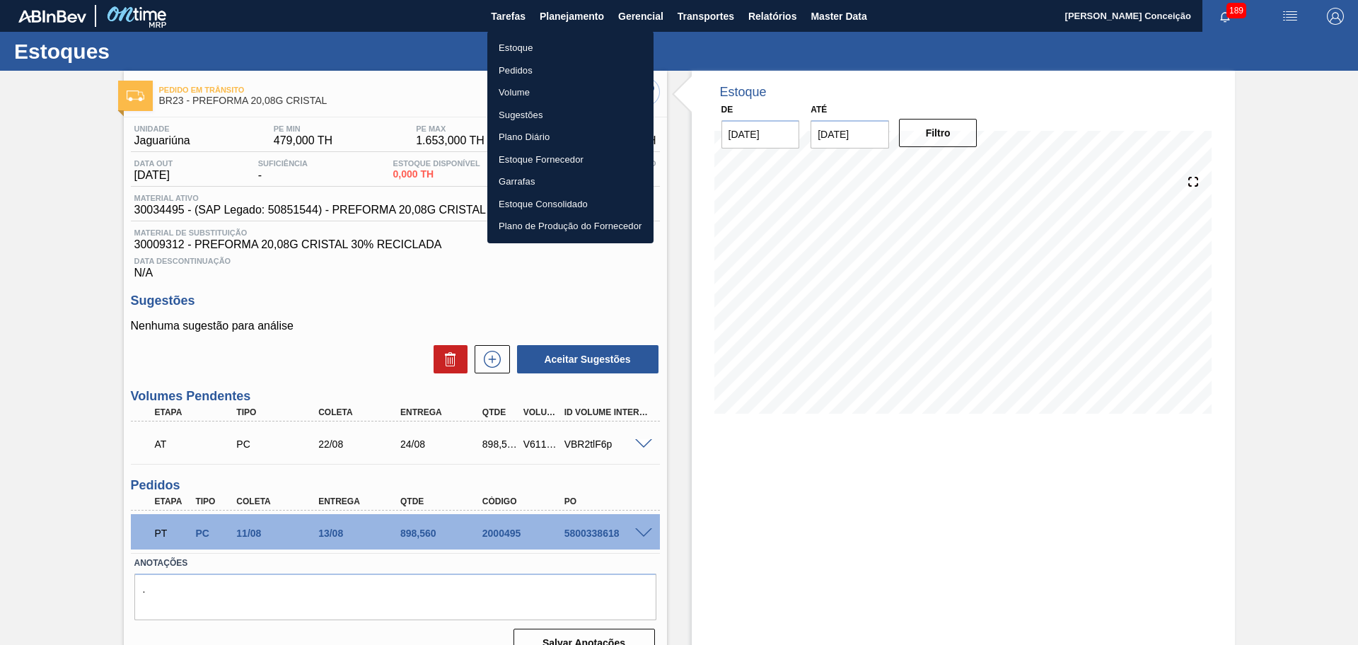
click at [532, 43] on li "Estoque" at bounding box center [570, 48] width 166 height 23
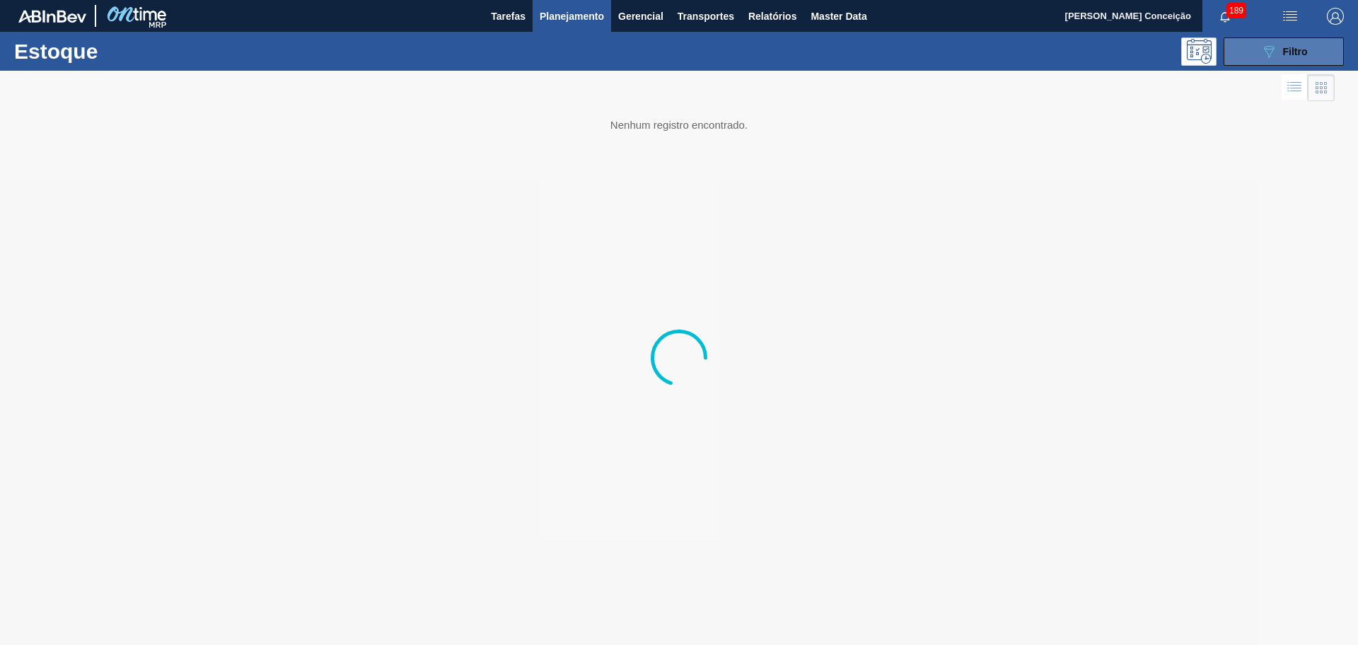
click at [1271, 57] on icon "089F7B8B-B2A5-4AFE-B5C0-19BA573D28AC" at bounding box center [1268, 51] width 17 height 17
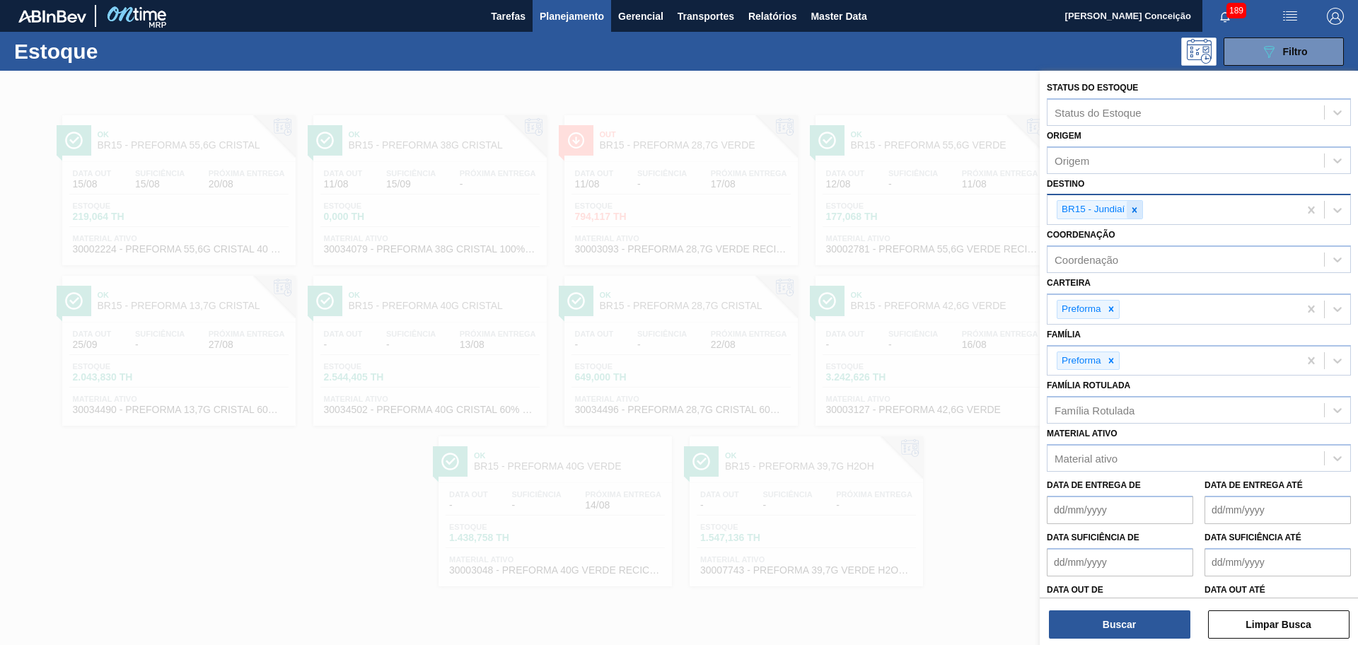
click at [1141, 214] on div at bounding box center [1134, 210] width 16 height 18
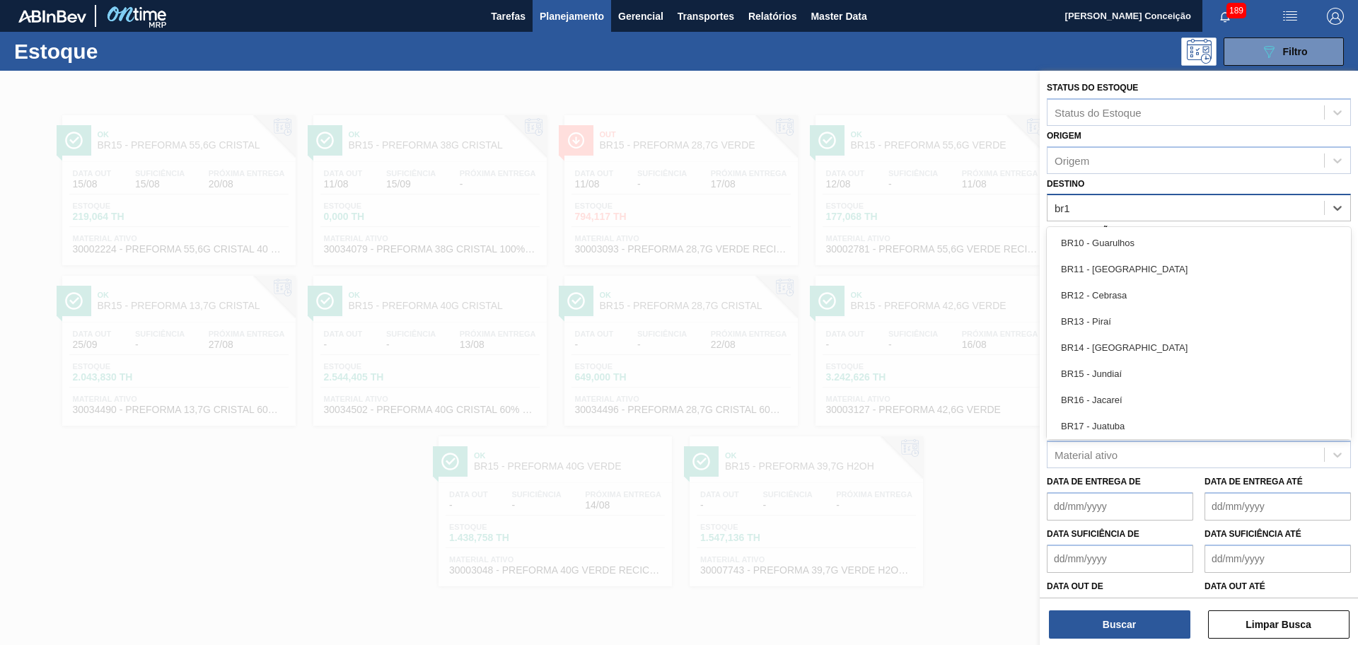
type input "br12"
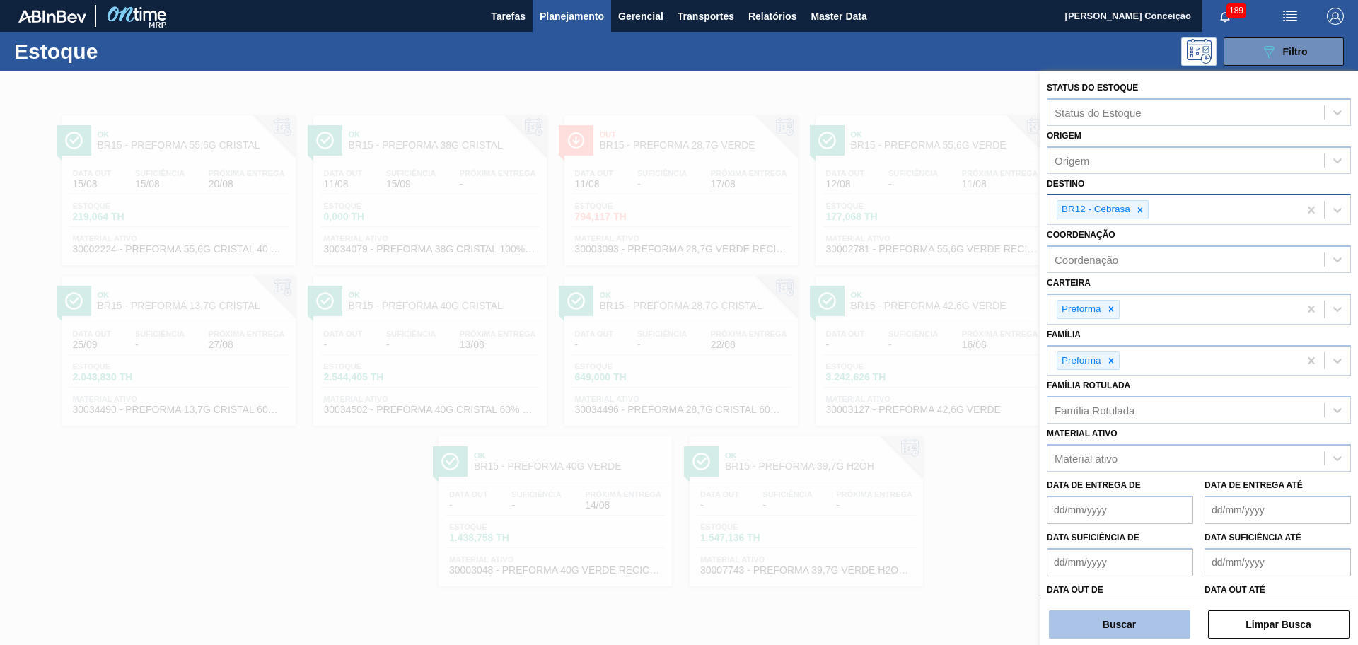
click at [1110, 624] on button "Buscar" at bounding box center [1119, 624] width 141 height 28
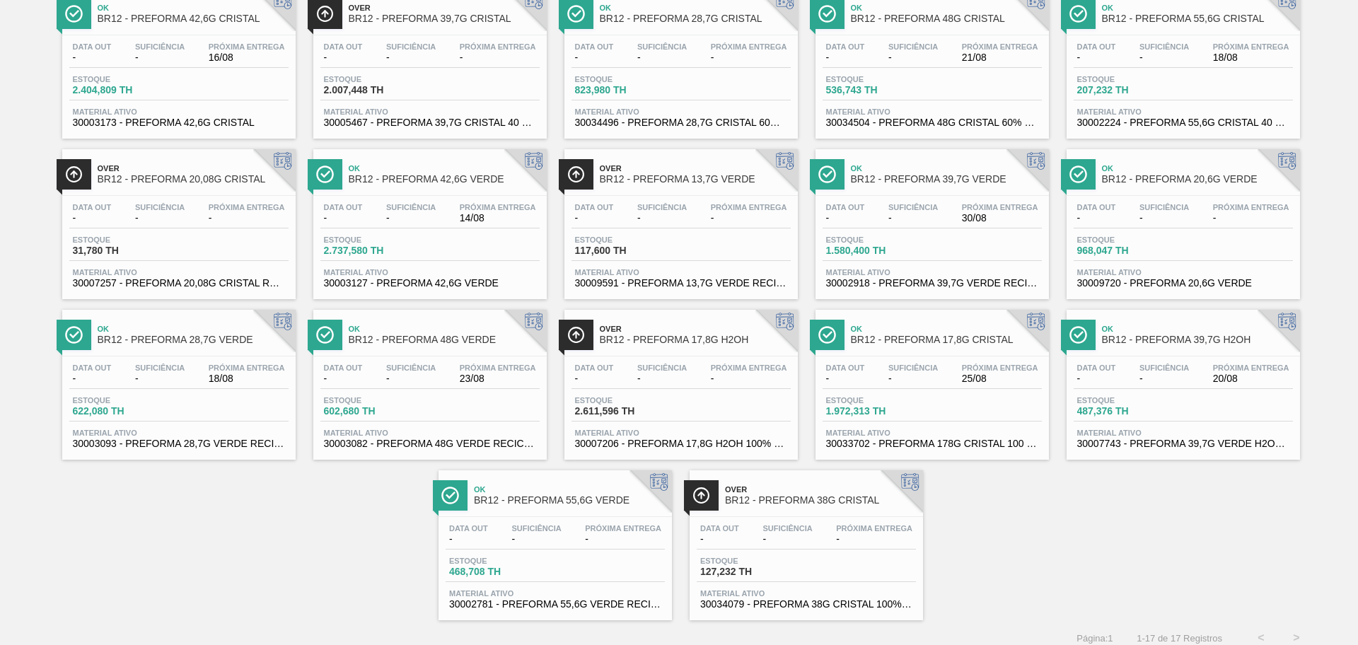
scroll to position [137, 0]
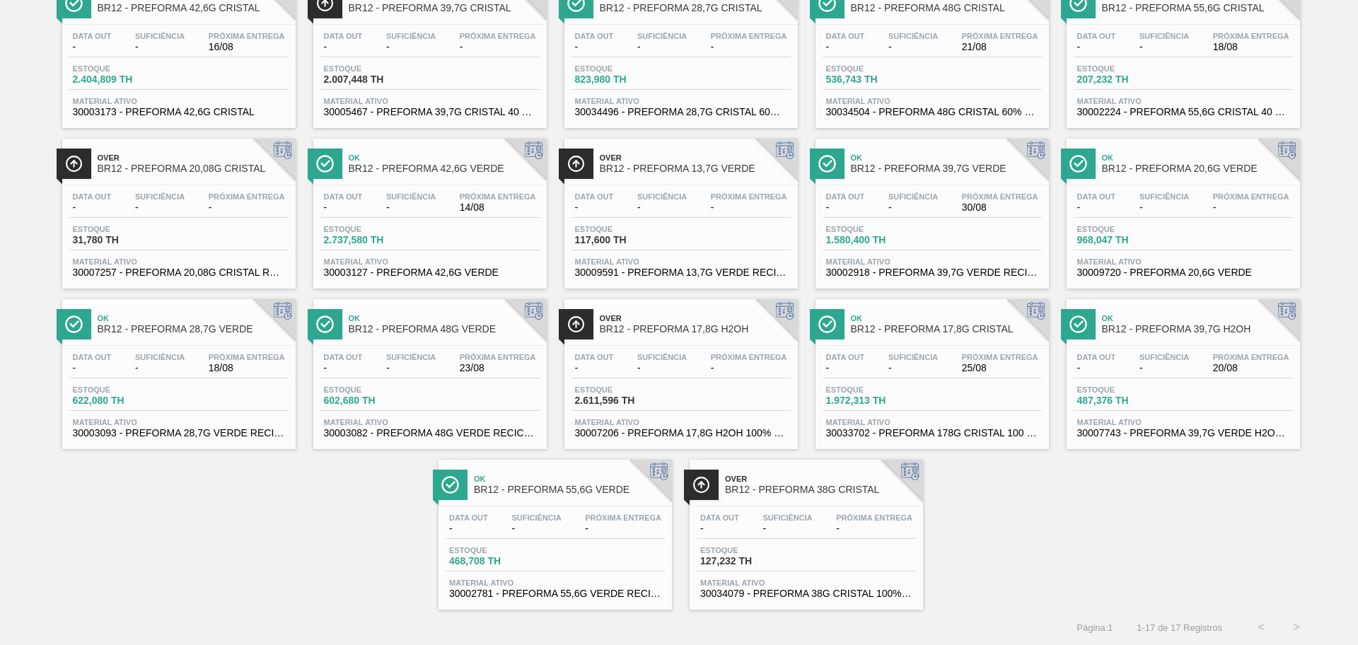
click at [1186, 185] on div "Data out - Suficiência - Próxima Entrega - Estoque 968,047 TH Material ativo 30…" at bounding box center [1182, 233] width 233 height 96
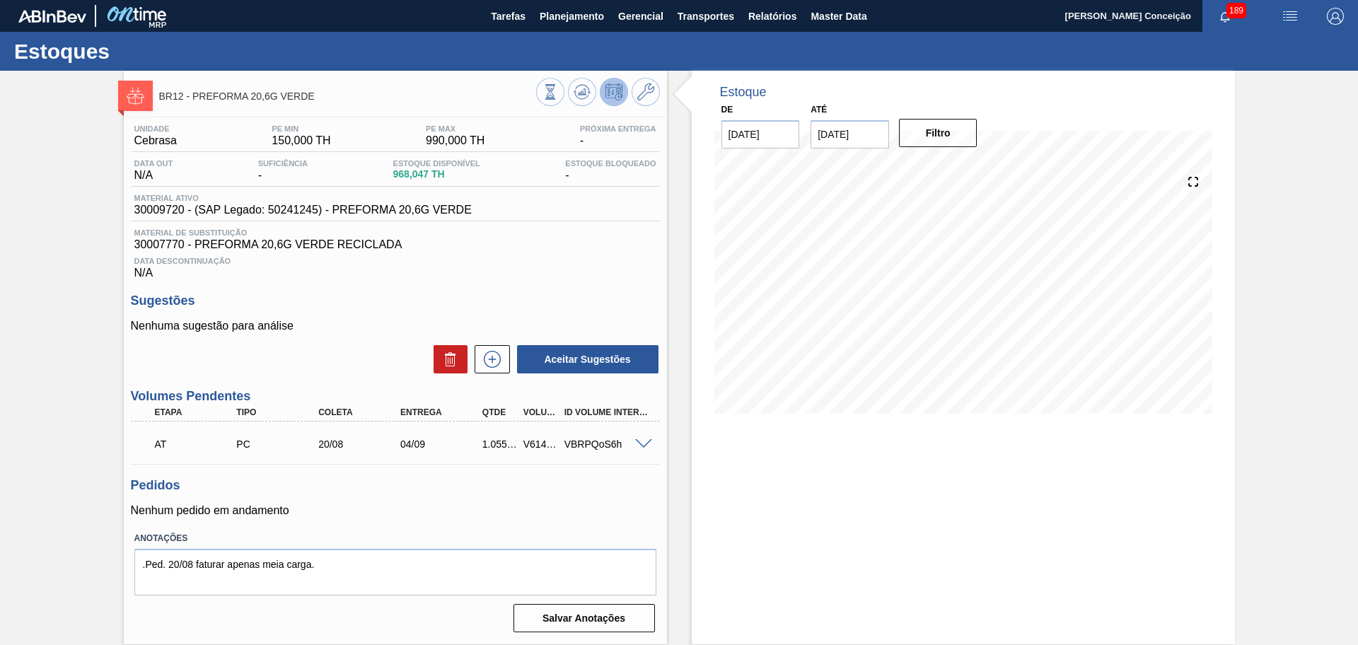
click at [642, 448] on div "VBRPQoS6h" at bounding box center [607, 443] width 92 height 11
click at [642, 445] on span at bounding box center [643, 444] width 17 height 11
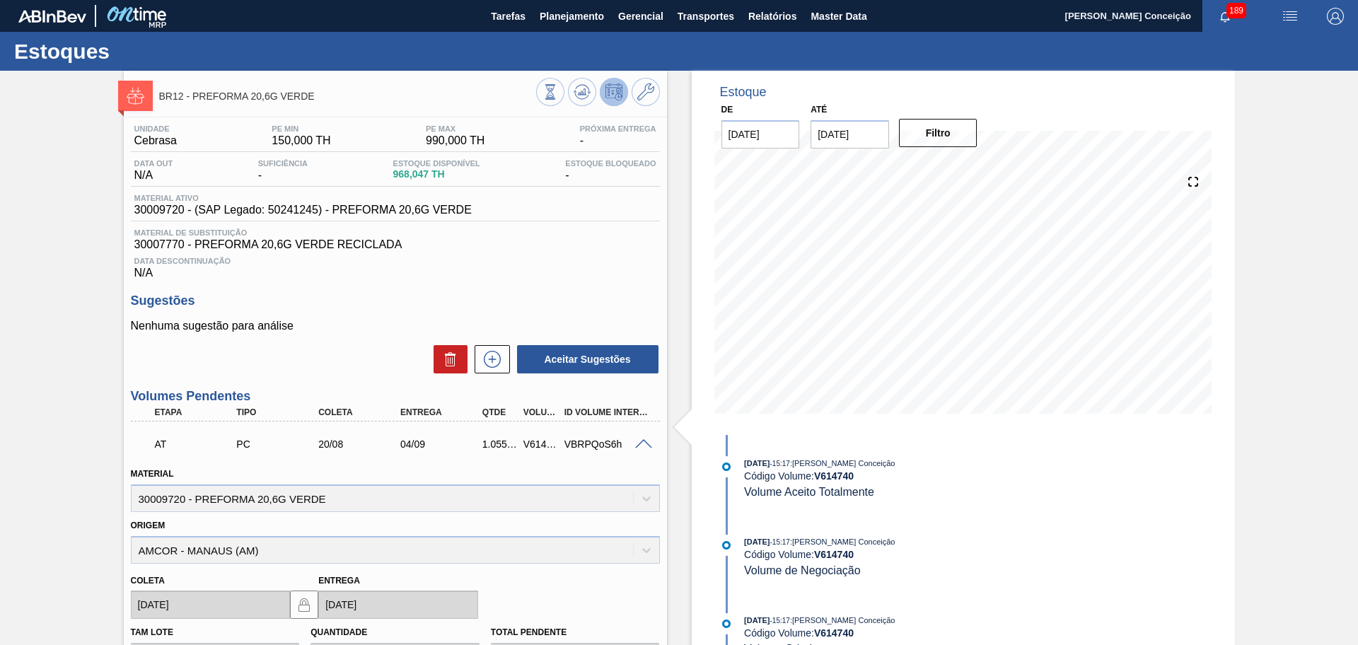
click at [642, 445] on span at bounding box center [643, 444] width 17 height 11
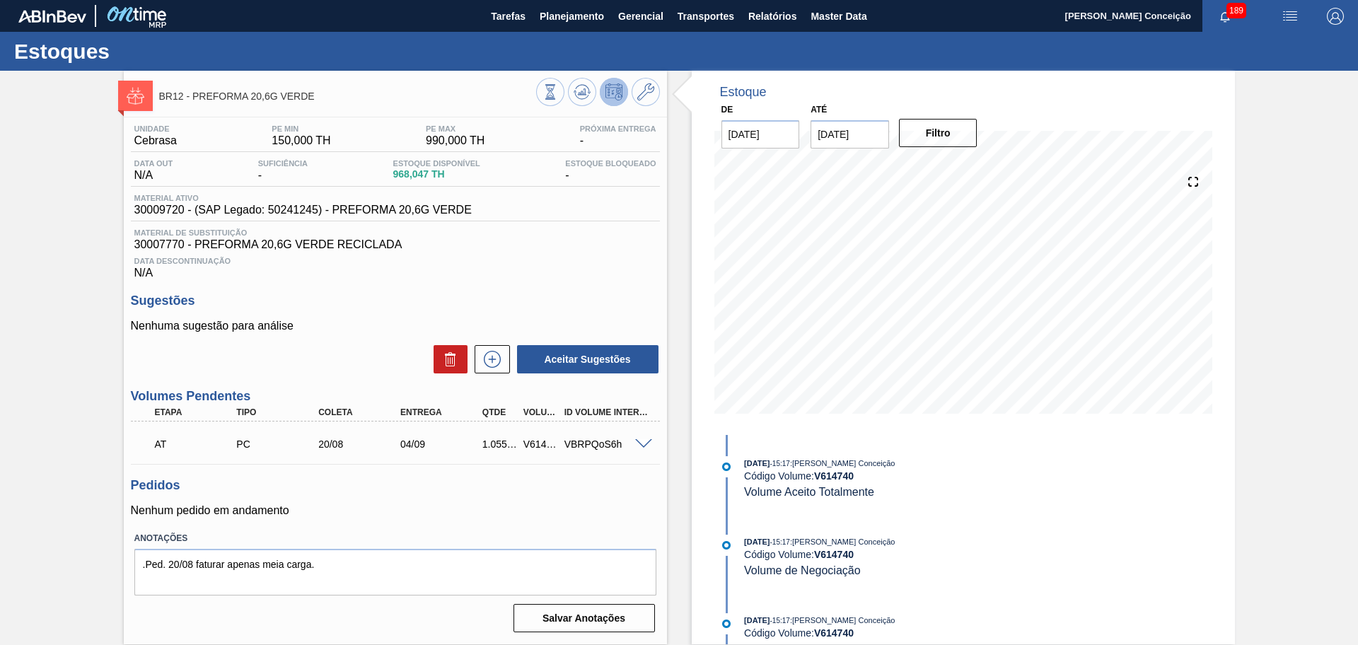
click at [520, 504] on p "Nenhum pedido em andamento" at bounding box center [395, 510] width 529 height 13
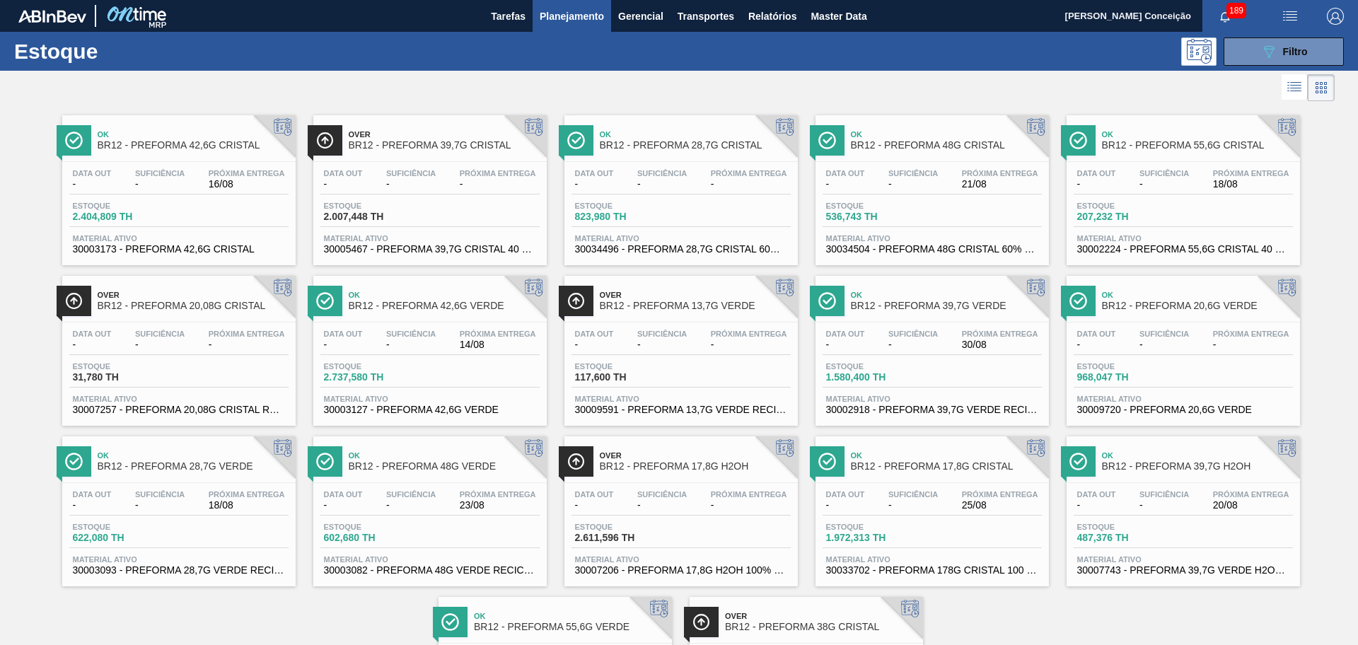
click at [441, 175] on div "Data out - Suficiência - Próxima Entrega -" at bounding box center [429, 181] width 219 height 25
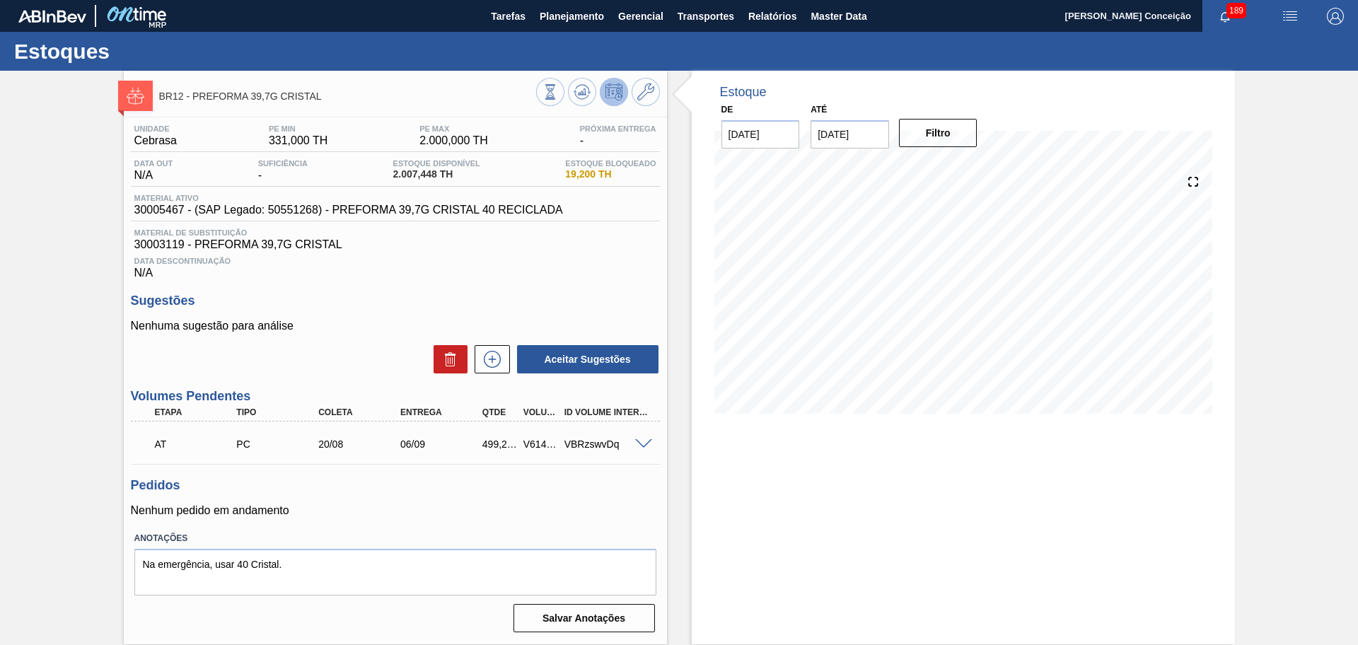
click at [605, 486] on h3 "Pedidos" at bounding box center [395, 485] width 529 height 15
click at [576, 103] on button at bounding box center [582, 92] width 28 height 28
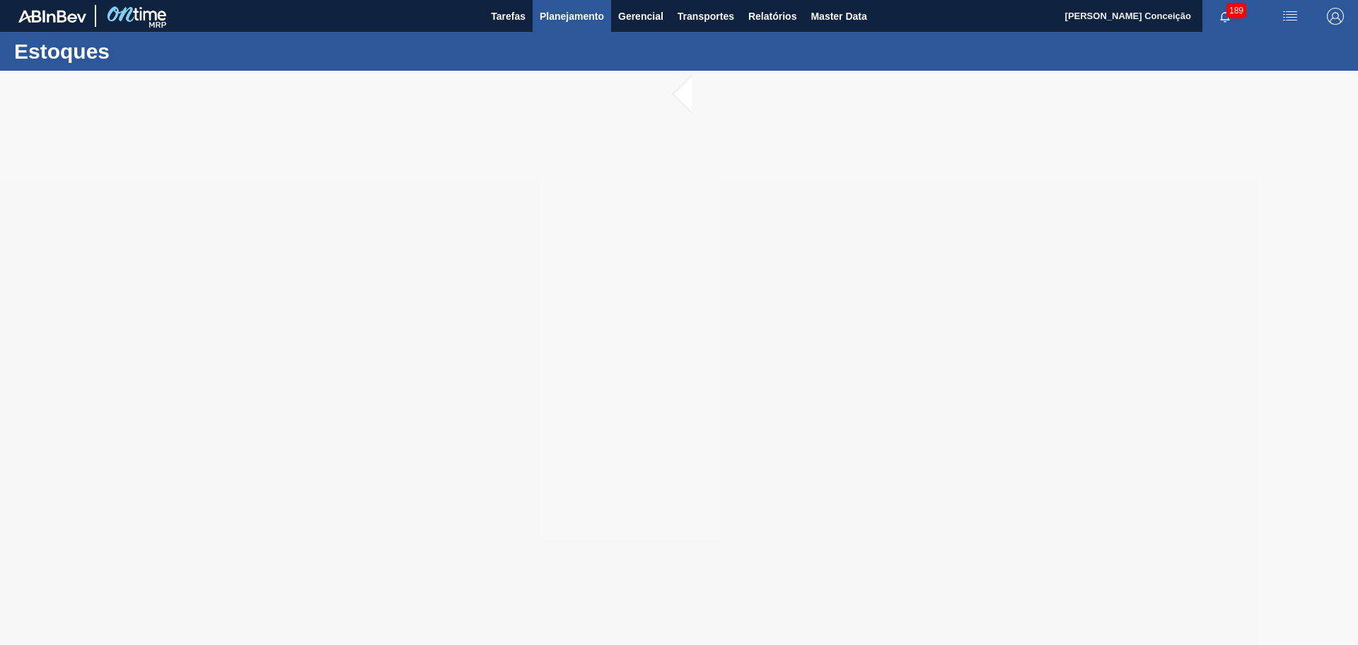
click at [549, 11] on span "Planejamento" at bounding box center [571, 16] width 64 height 17
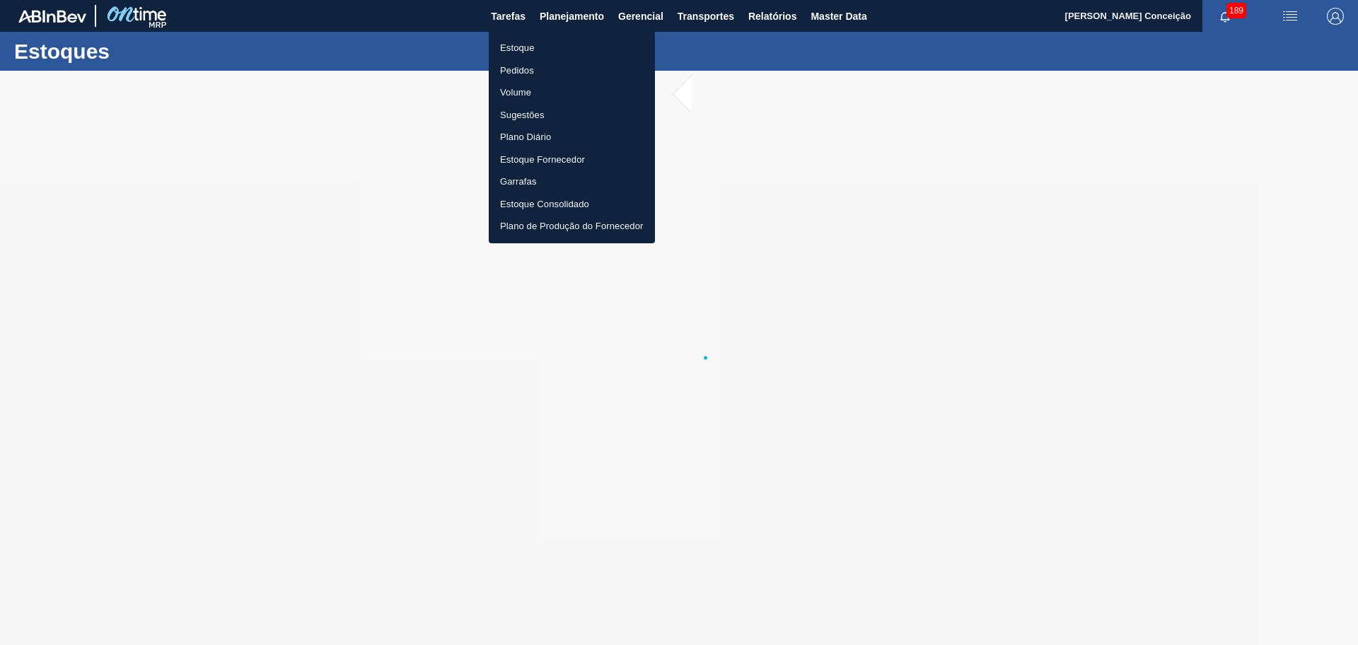
click at [523, 47] on li "Estoque" at bounding box center [572, 48] width 166 height 23
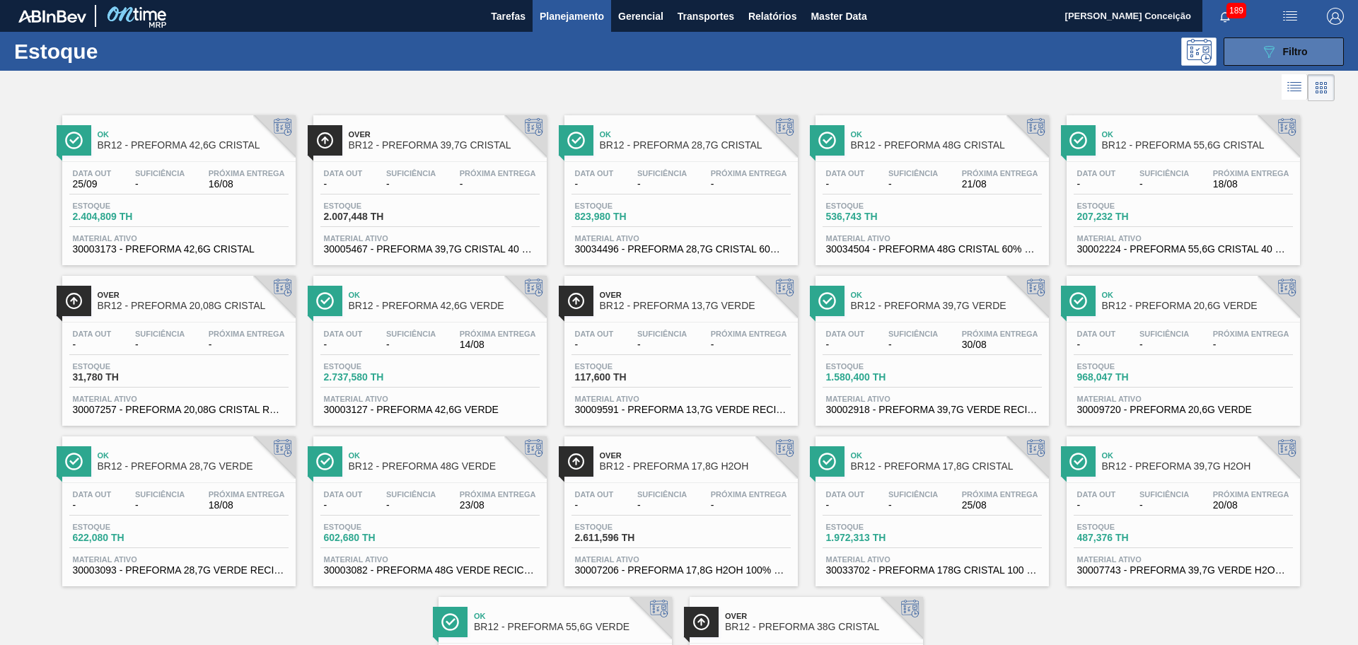
click at [1307, 57] on button "089F7B8B-B2A5-4AFE-B5C0-19BA573D28AC Filtro" at bounding box center [1283, 51] width 120 height 28
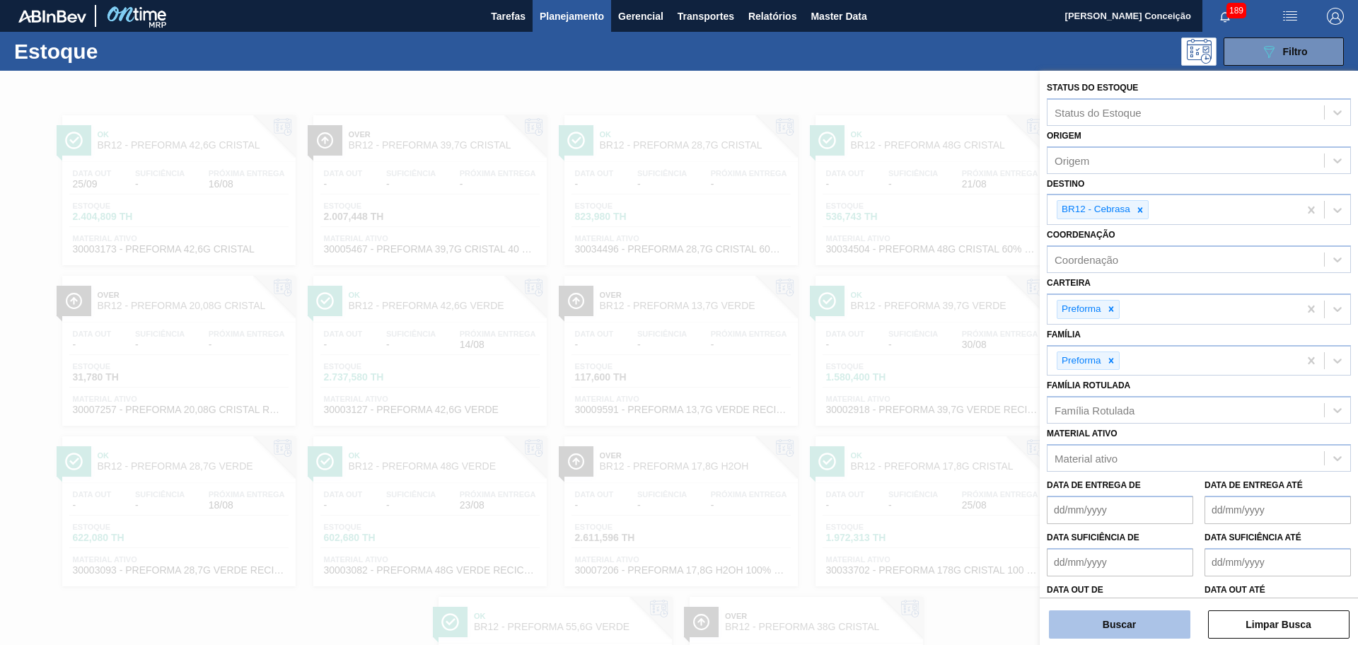
click at [1108, 619] on button "Buscar" at bounding box center [1119, 624] width 141 height 28
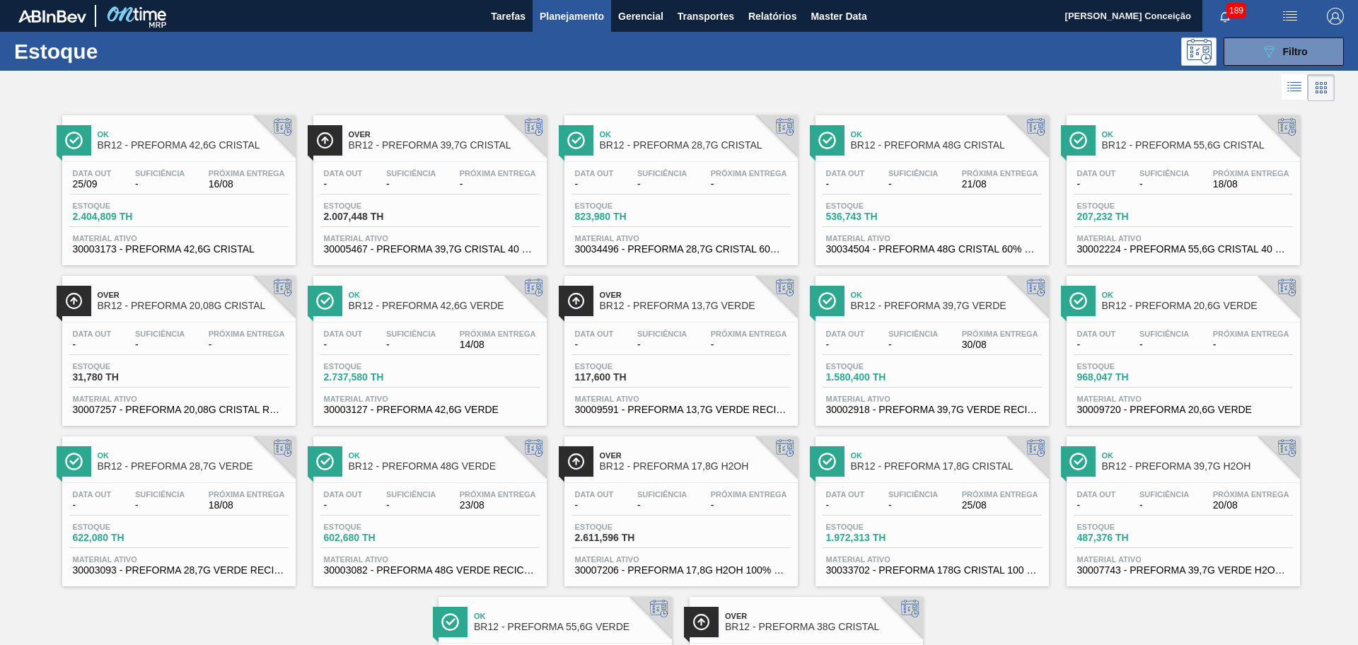
click at [211, 534] on div "Estoque 622,080 TH" at bounding box center [178, 535] width 219 height 25
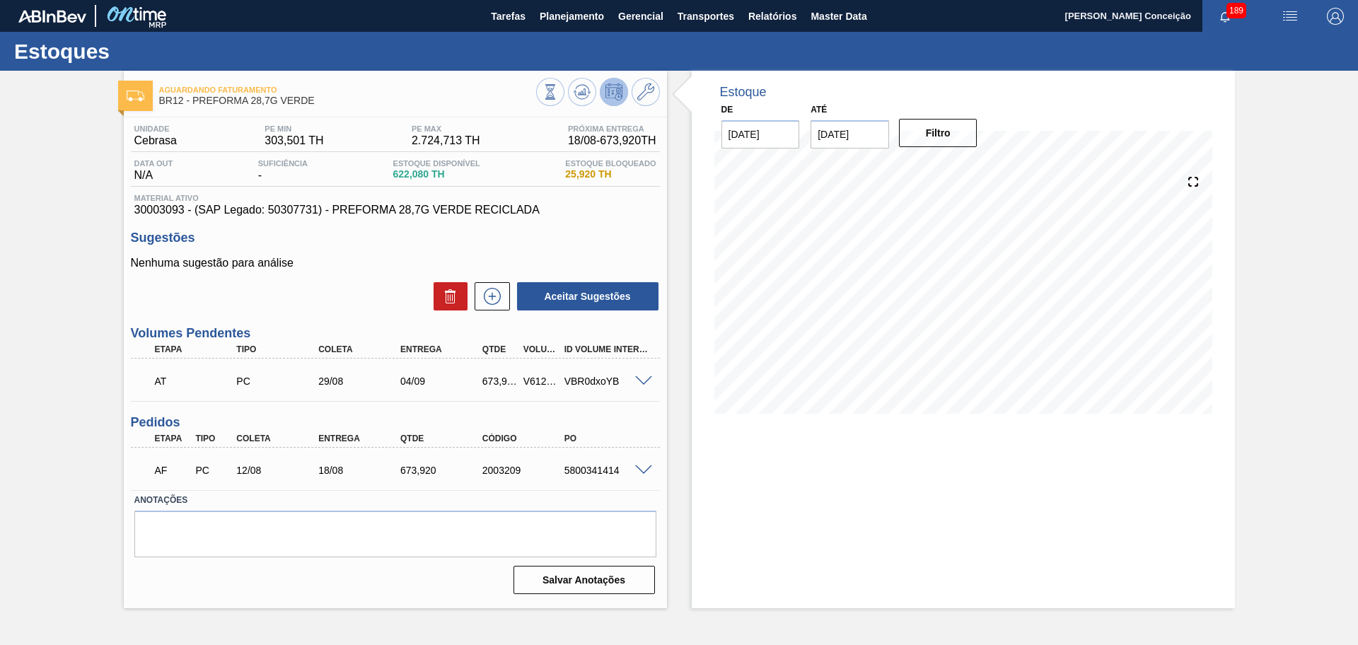
click at [614, 467] on div "5800341414" at bounding box center [607, 470] width 92 height 11
copy div "5800341414"
click at [644, 477] on div "AF PC 12/08 18/08 673,[PHONE_NUMBER] 5800341414" at bounding box center [395, 468] width 529 height 35
click at [641, 470] on span at bounding box center [643, 470] width 17 height 11
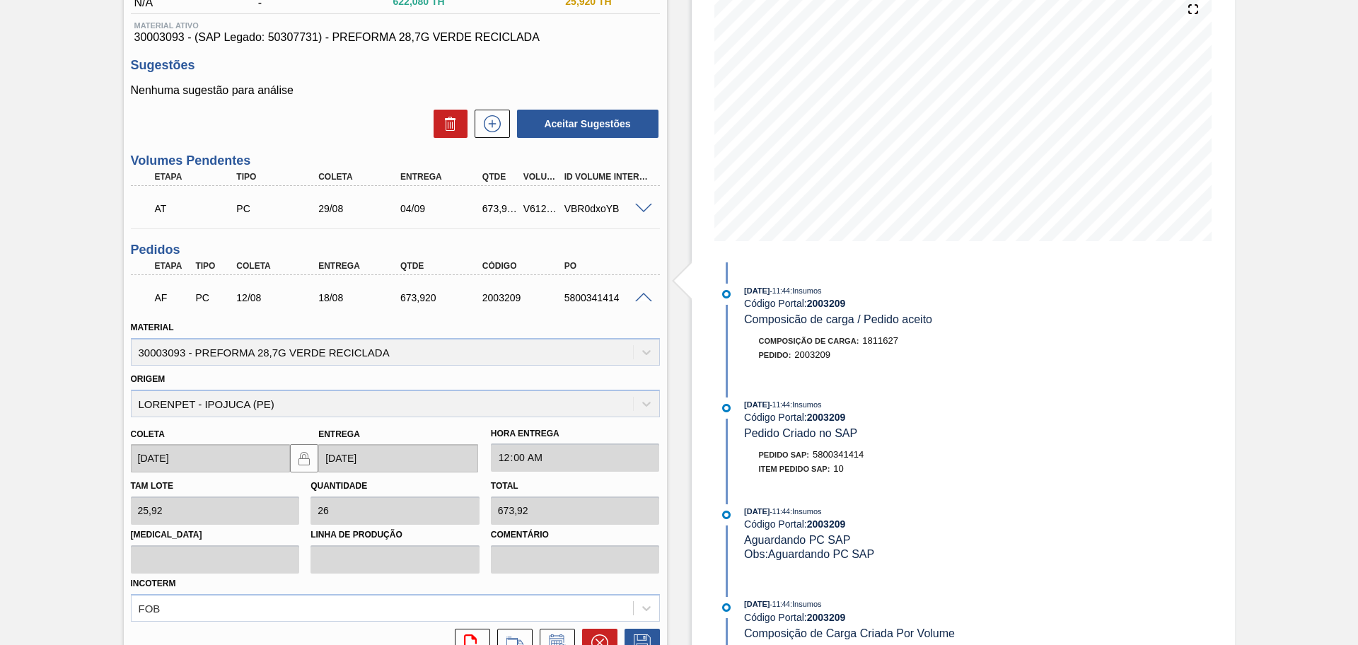
scroll to position [177, 0]
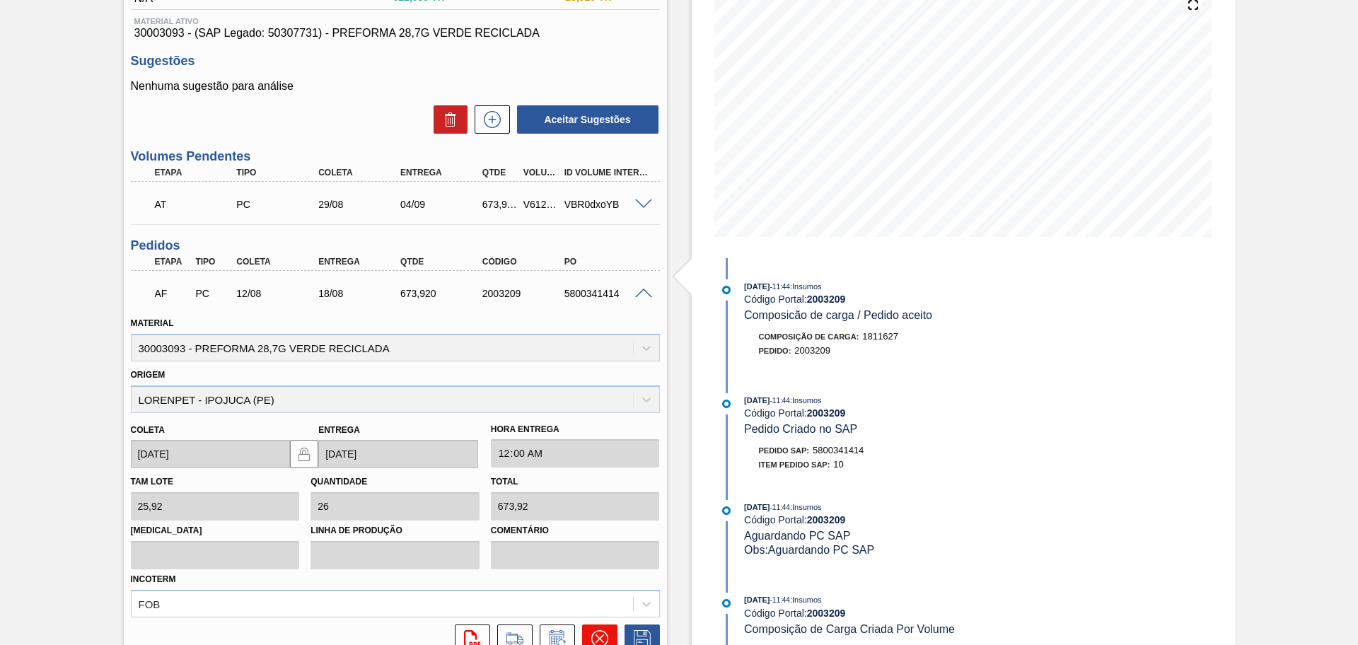
click at [593, 636] on icon at bounding box center [599, 638] width 17 height 17
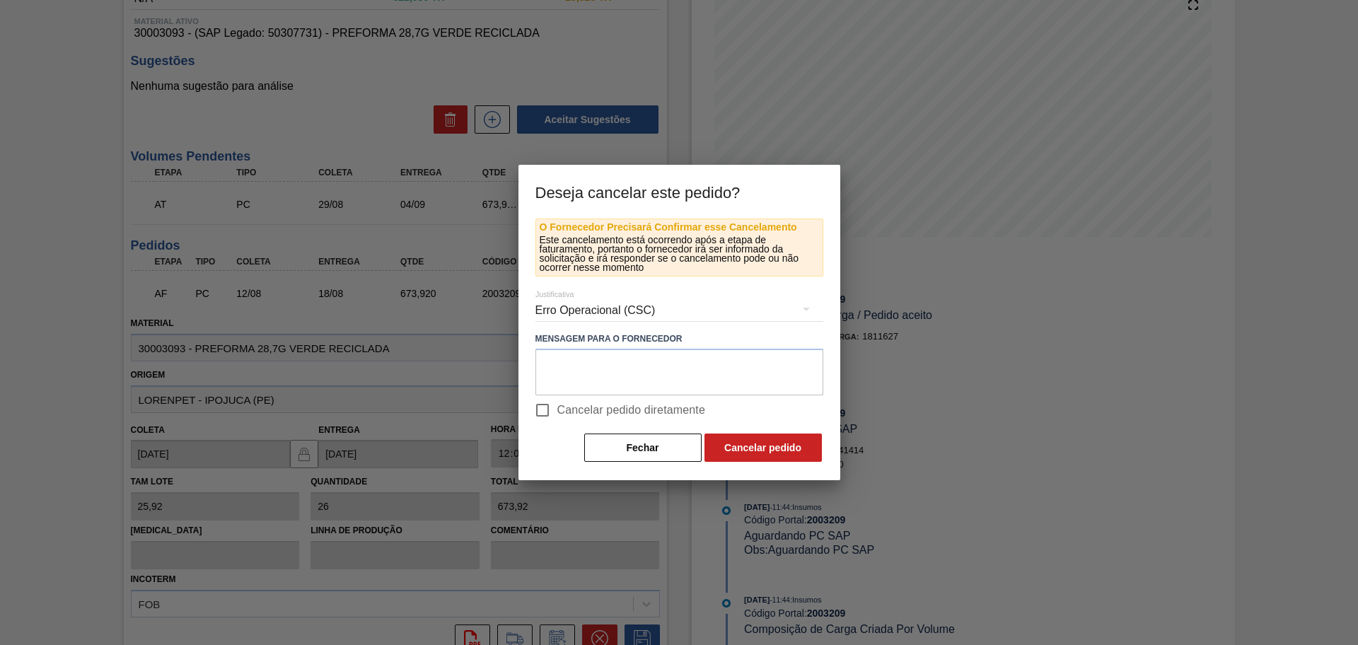
click at [579, 312] on div "Erro Operacional (CSC)" at bounding box center [679, 311] width 288 height 40
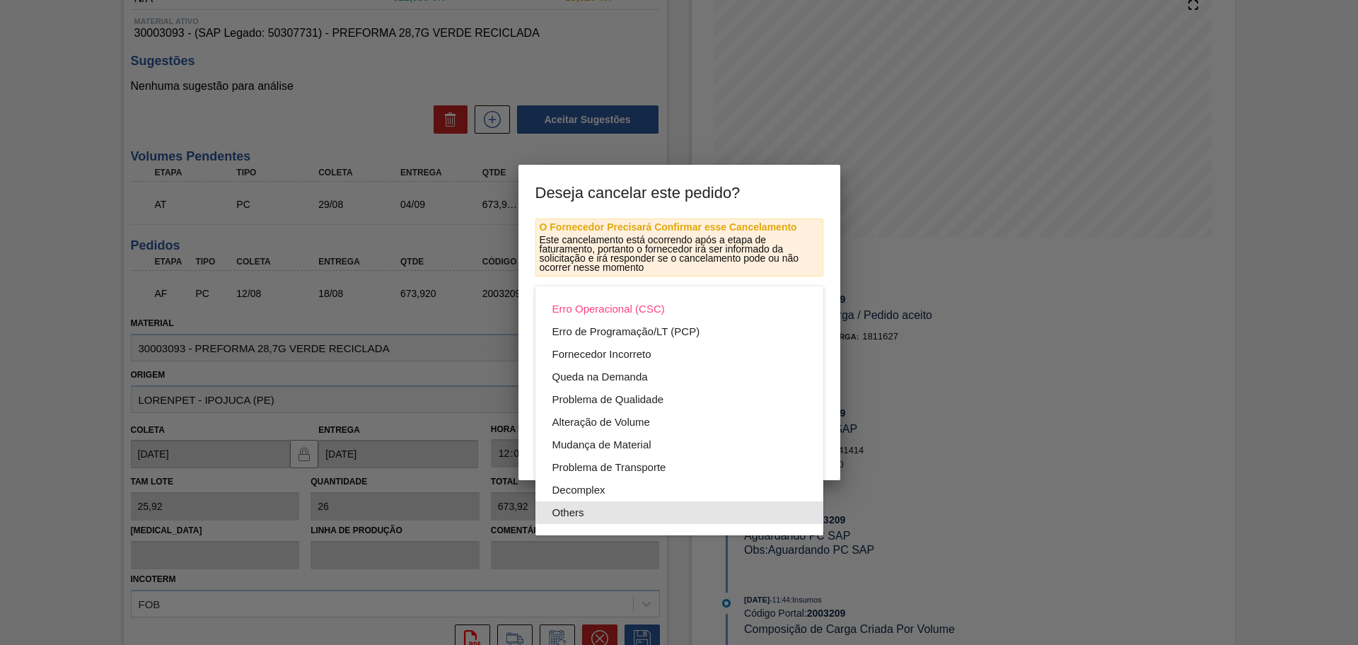
click at [569, 508] on div "Others" at bounding box center [679, 512] width 254 height 23
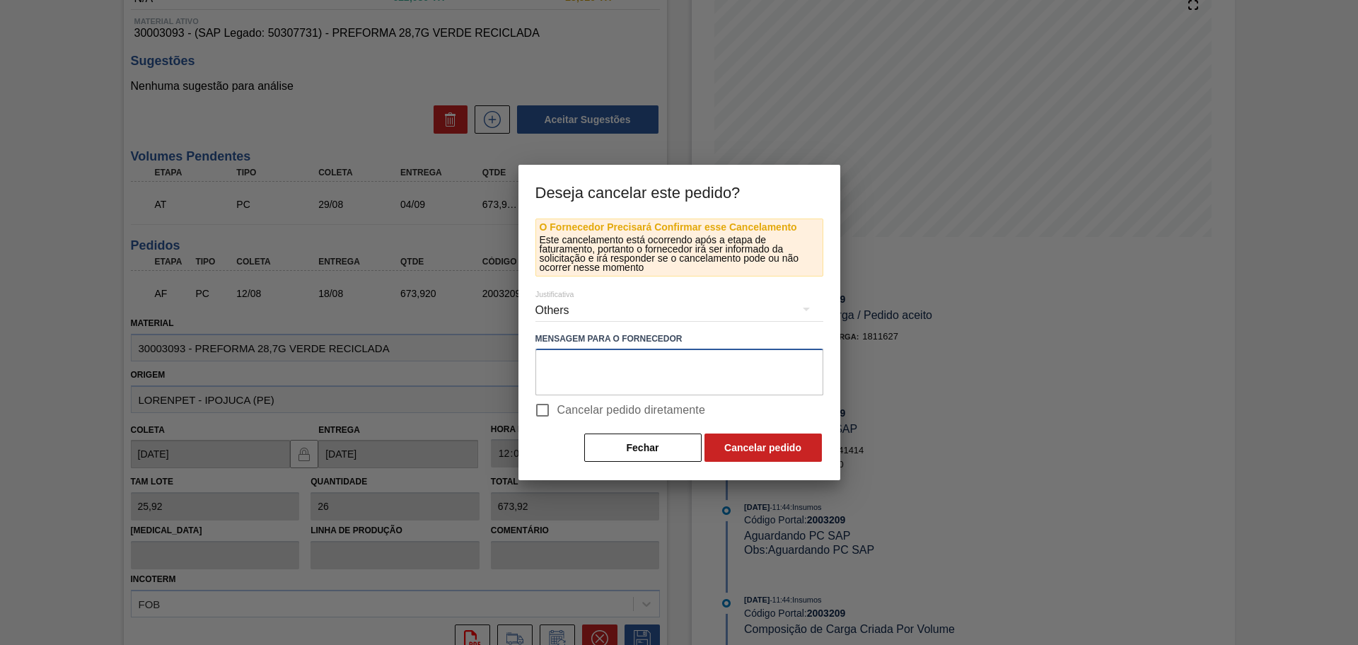
click at [588, 371] on textarea at bounding box center [679, 372] width 288 height 47
type textarea "virando a carga para jundiaí"
click at [629, 413] on span "Cancelar pedido diretamente" at bounding box center [631, 410] width 148 height 17
click at [557, 413] on input "Cancelar pedido diretamente" at bounding box center [542, 410] width 30 height 30
checkbox input "true"
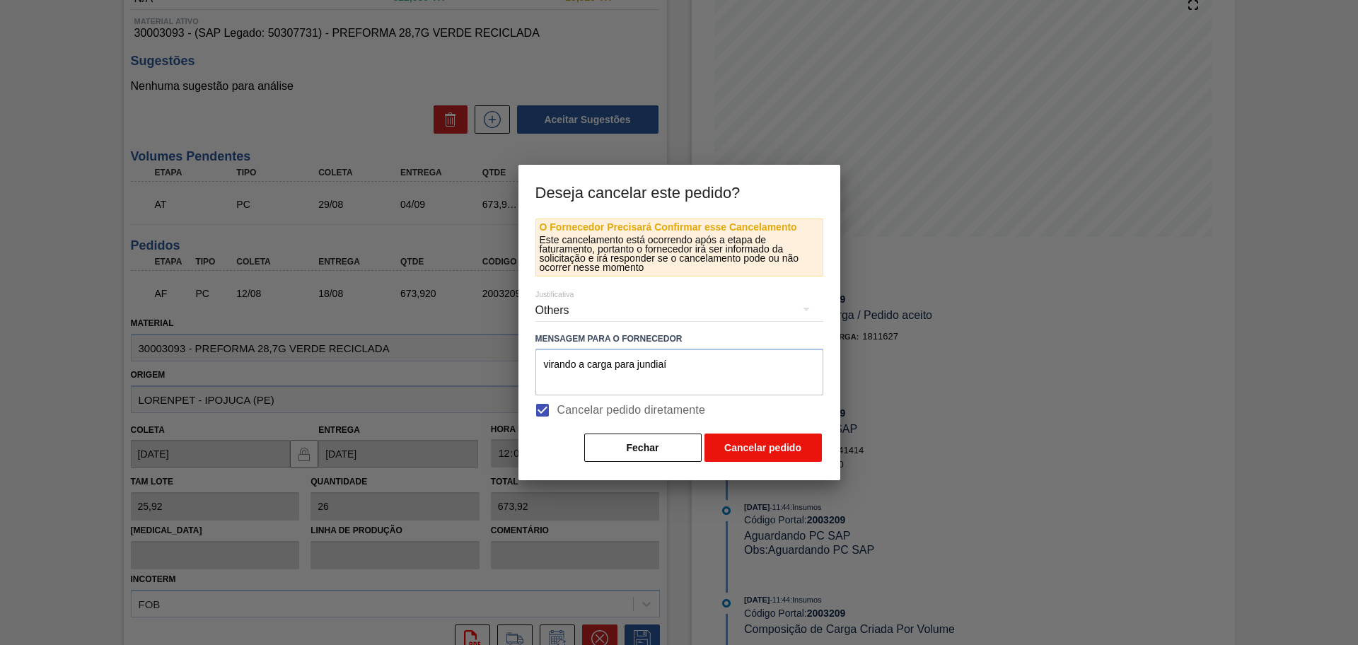
click at [755, 443] on button "Cancelar pedido" at bounding box center [762, 447] width 117 height 28
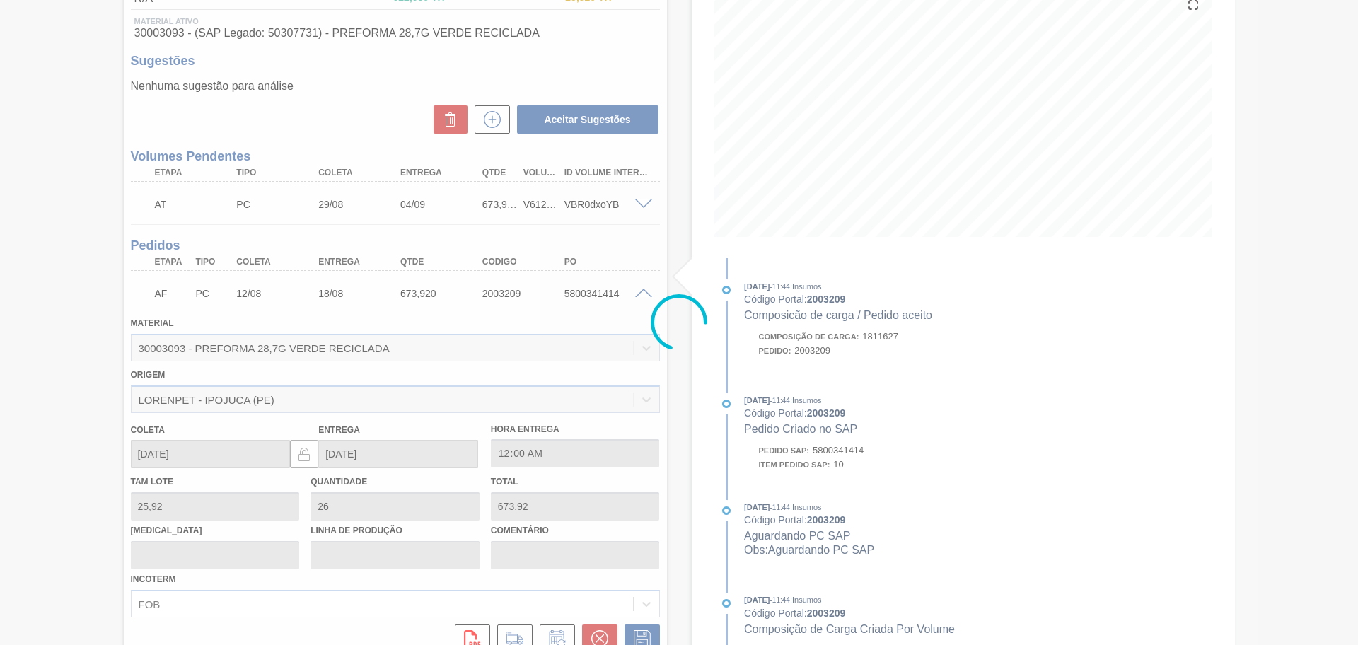
scroll to position [0, 0]
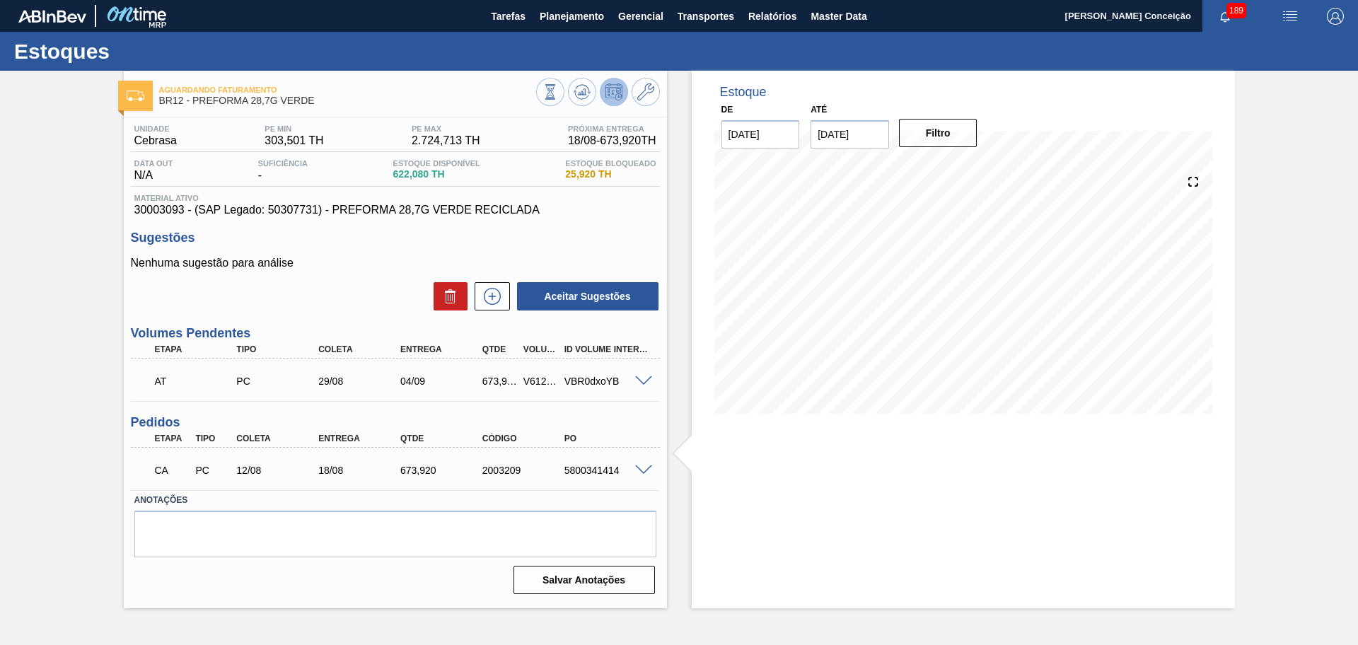
click at [581, 480] on div "CA PC 12/08 18/08 673,[PHONE_NUMBER] 5800341414" at bounding box center [391, 469] width 491 height 28
copy div "5800341414"
click at [638, 258] on p "Nenhuma sugestão para análise" at bounding box center [395, 263] width 529 height 13
click at [558, 87] on icon at bounding box center [550, 92] width 16 height 16
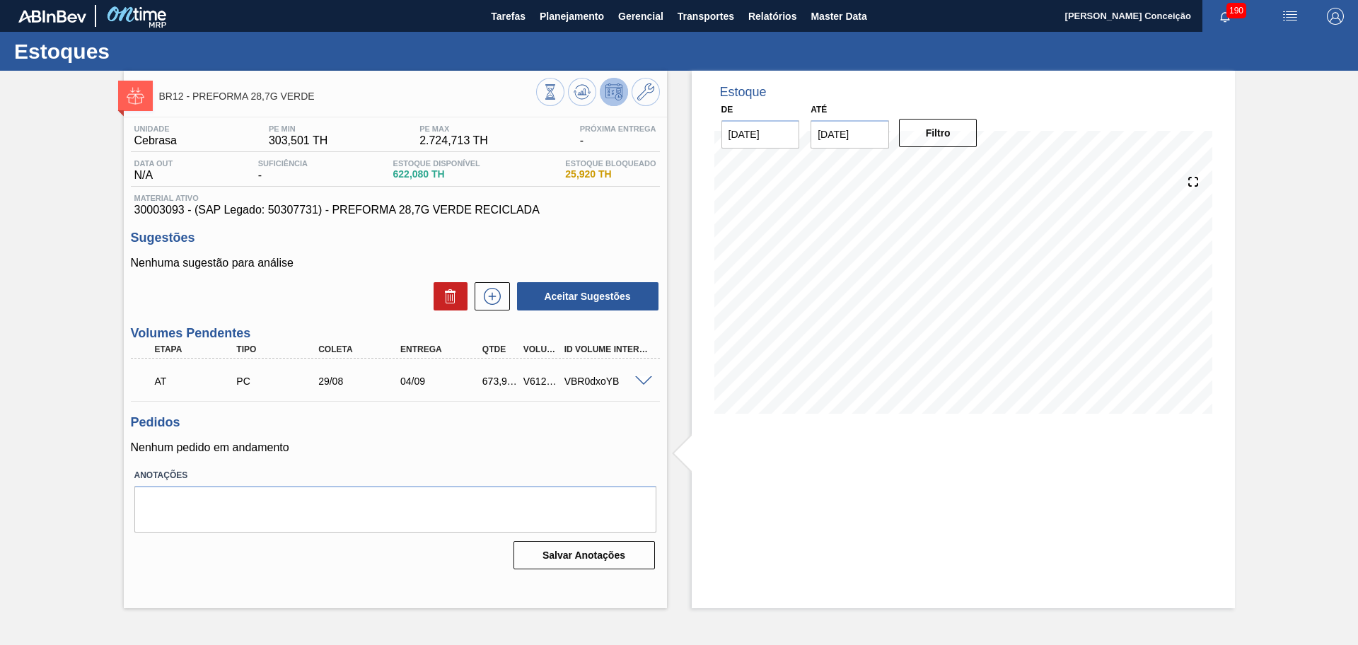
click at [325, 296] on div "Aceitar Sugestões" at bounding box center [395, 296] width 529 height 31
click at [380, 451] on p "Nenhum pedido em andamento" at bounding box center [395, 447] width 529 height 13
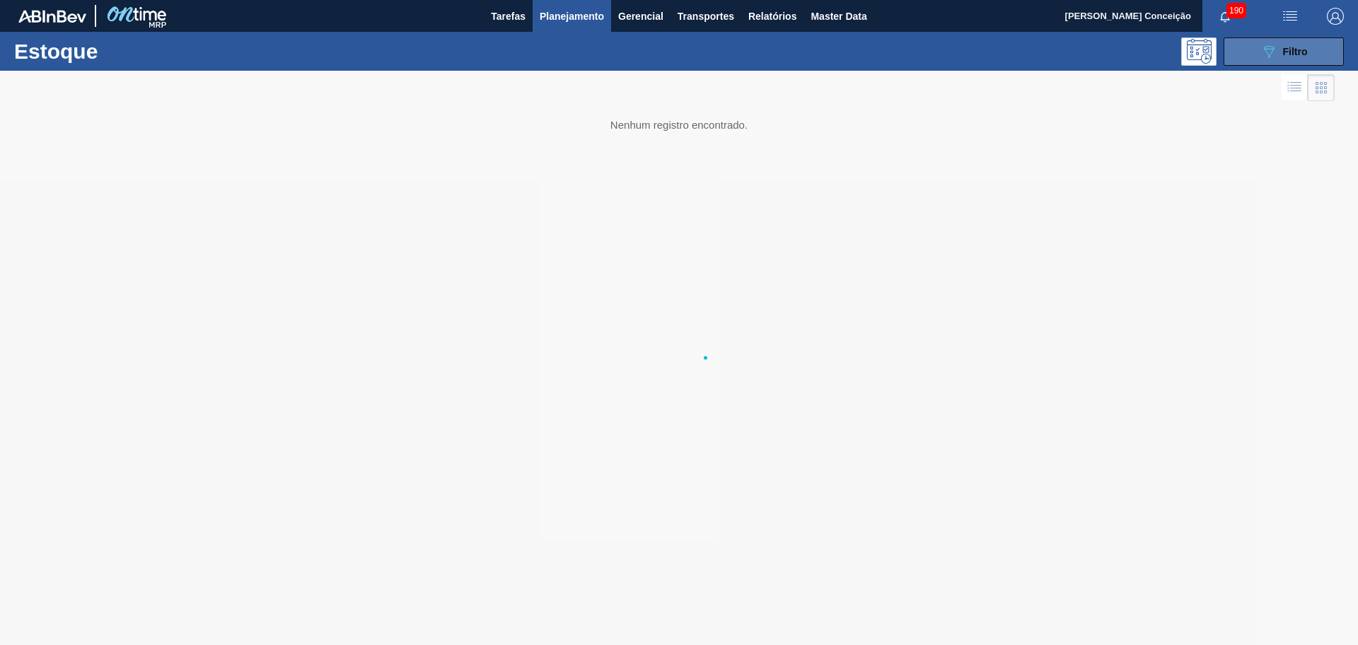
click at [1309, 44] on button "089F7B8B-B2A5-4AFE-B5C0-19BA573D28AC Filtro" at bounding box center [1283, 51] width 120 height 28
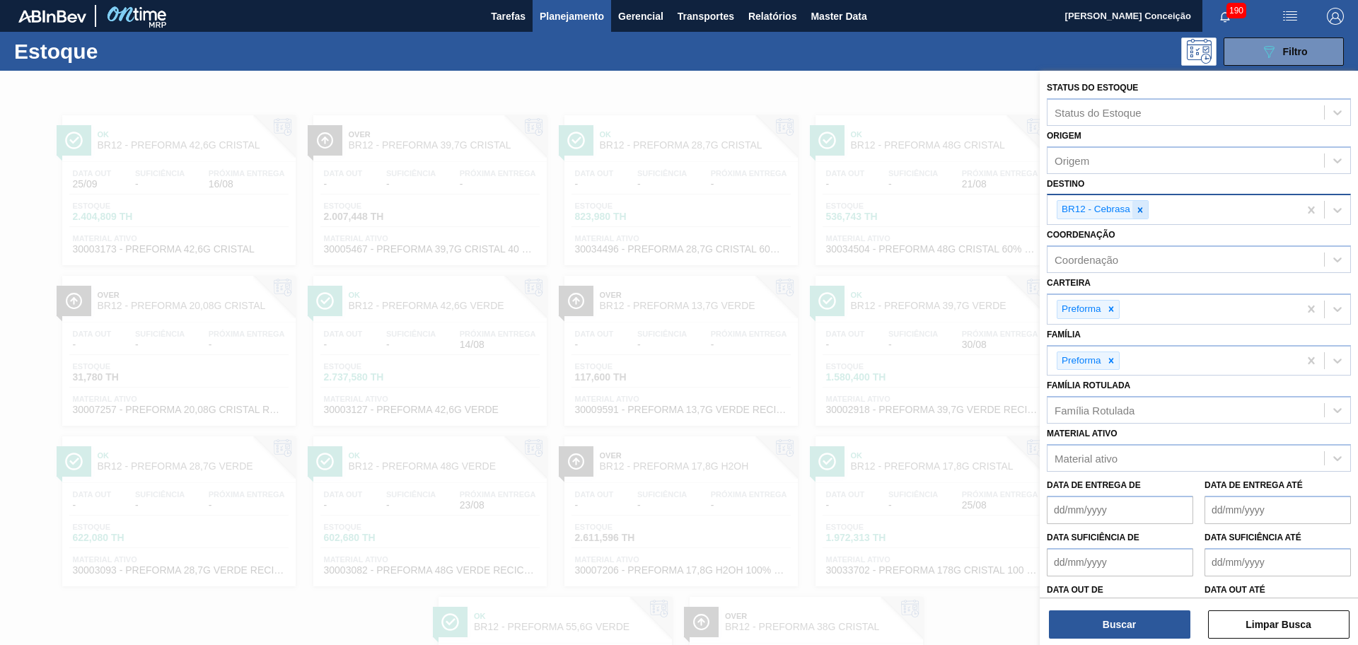
click at [1141, 209] on icon at bounding box center [1140, 210] width 10 height 10
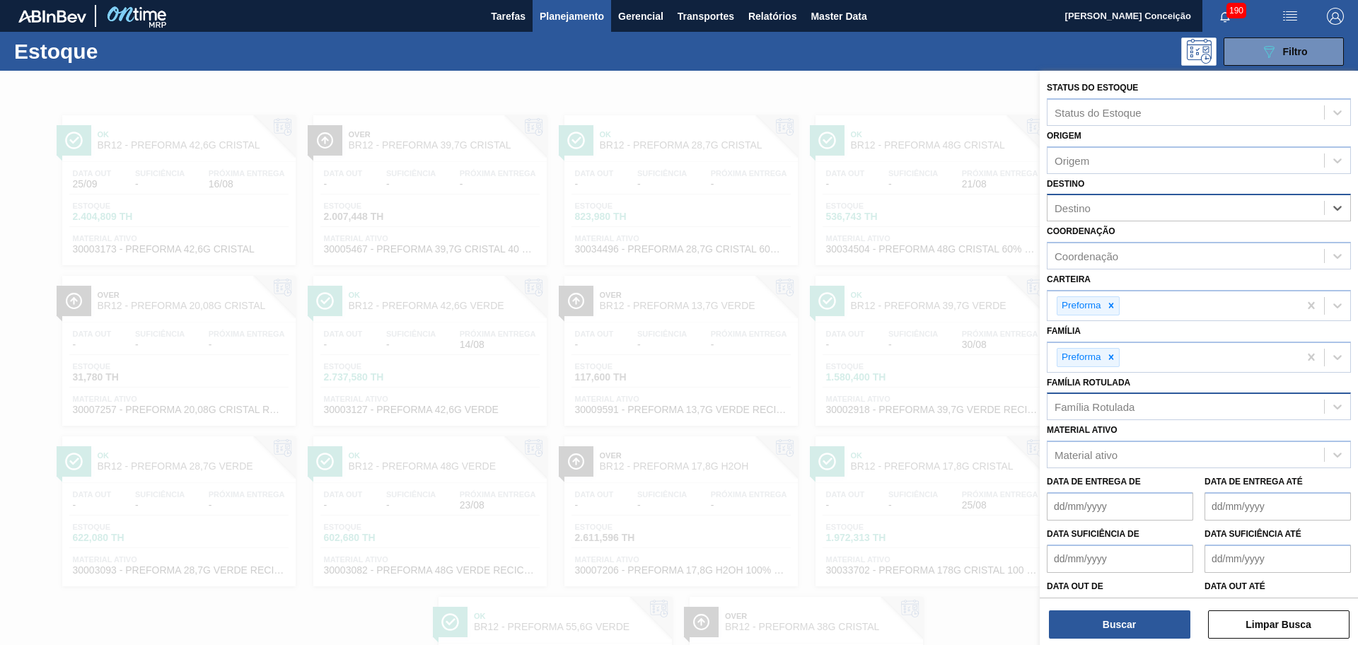
click at [1124, 409] on div "Família Rotulada" at bounding box center [1094, 407] width 80 height 12
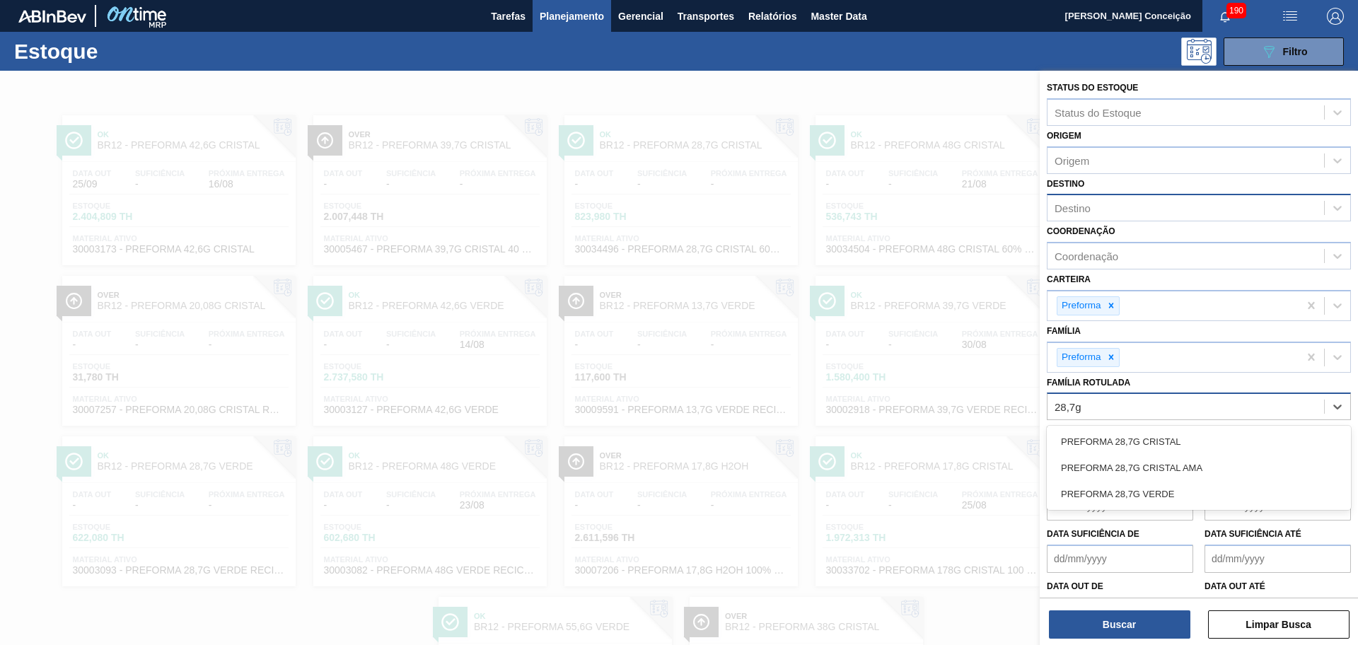
type Rotulada "28,7g v"
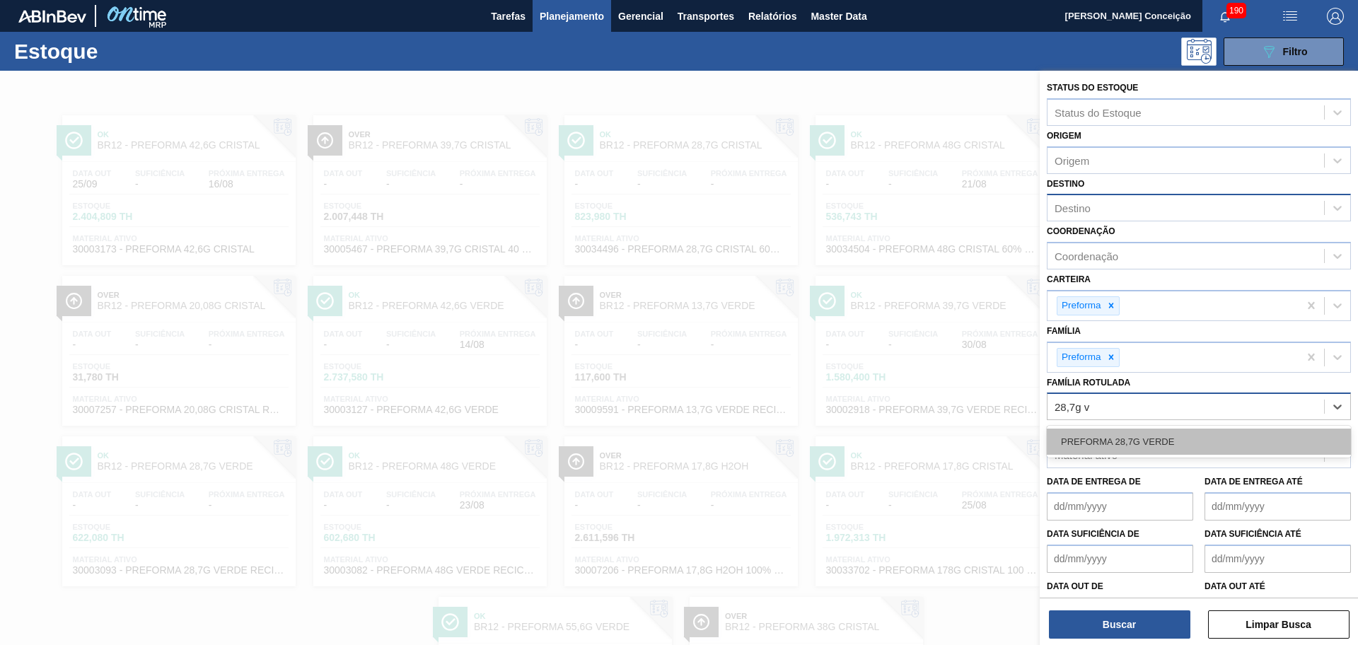
click at [1138, 436] on div "PREFORMA 28,7G VERDE" at bounding box center [1198, 441] width 304 height 26
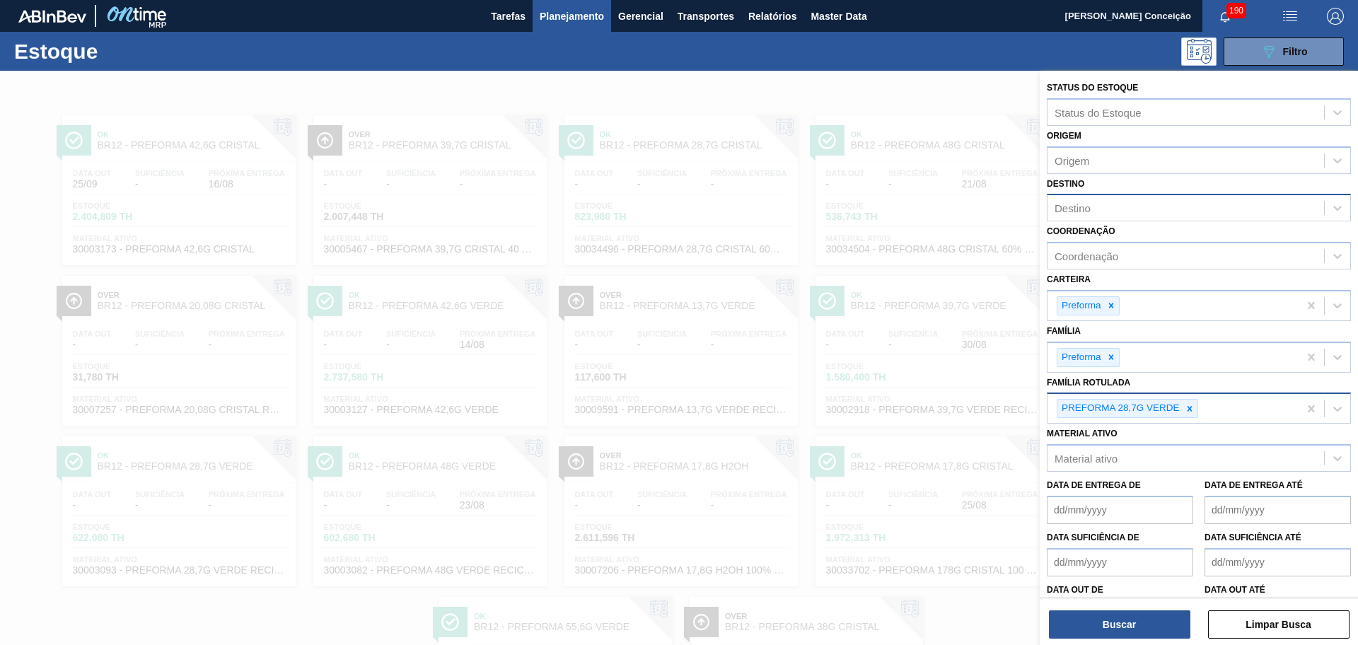
click at [1088, 639] on div "Status do Estoque Status do Estoque Origem Origem Destino Destino Coordenação C…" at bounding box center [1198, 359] width 318 height 577
click at [1109, 624] on button "Buscar" at bounding box center [1119, 624] width 141 height 28
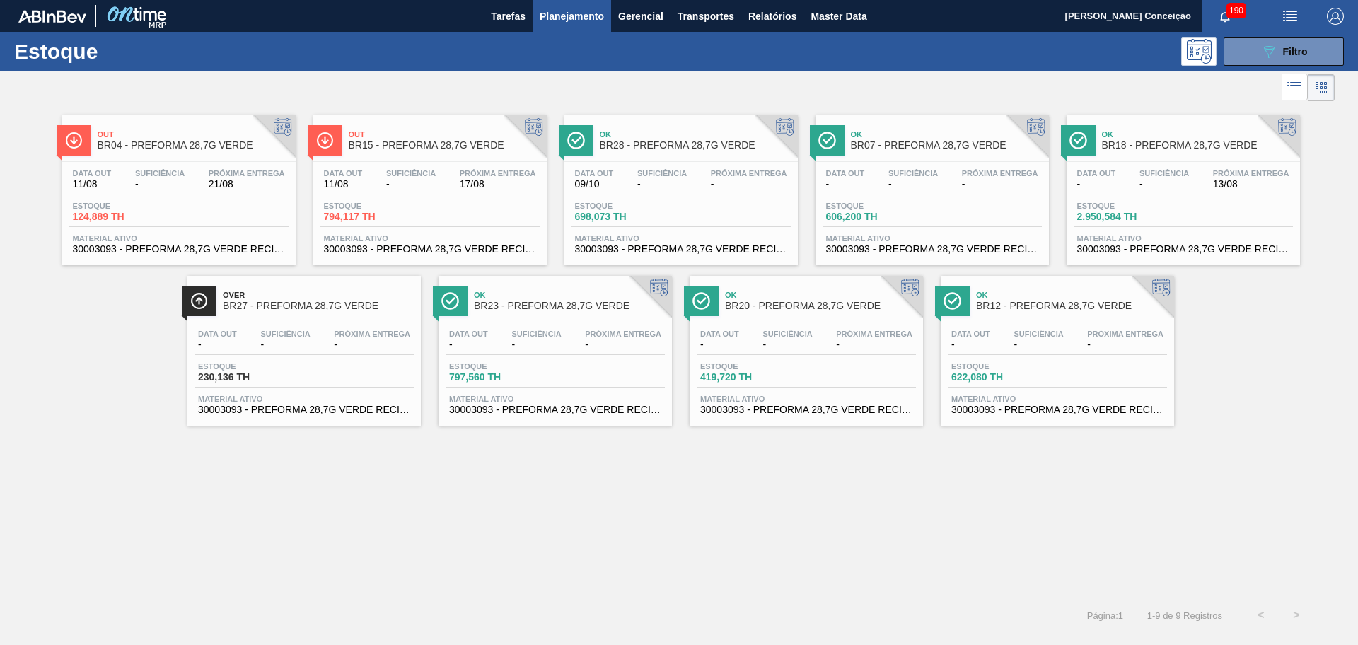
click at [666, 496] on div "Out BR04 - PREFORMA 28,7G VERDE Data [DATE] Suficiência - Próxima Entrega 21/08…" at bounding box center [679, 351] width 1358 height 493
click at [587, 495] on div "Out BR04 - PREFORMA 28,7G VERDE Data [DATE] Suficiência - Próxima Entrega 21/08…" at bounding box center [679, 351] width 1358 height 493
click at [451, 562] on div "Out BR04 - PREFORMA 28,7G VERDE Data [DATE] Suficiência - Próxima Entrega 21/08…" at bounding box center [679, 351] width 1358 height 493
click at [308, 565] on div "Out BR04 - PREFORMA 28,7G VERDE Data [DATE] Suficiência - Próxima Entrega 21/08…" at bounding box center [679, 351] width 1358 height 493
